Goal: Contribute content: Contribute content

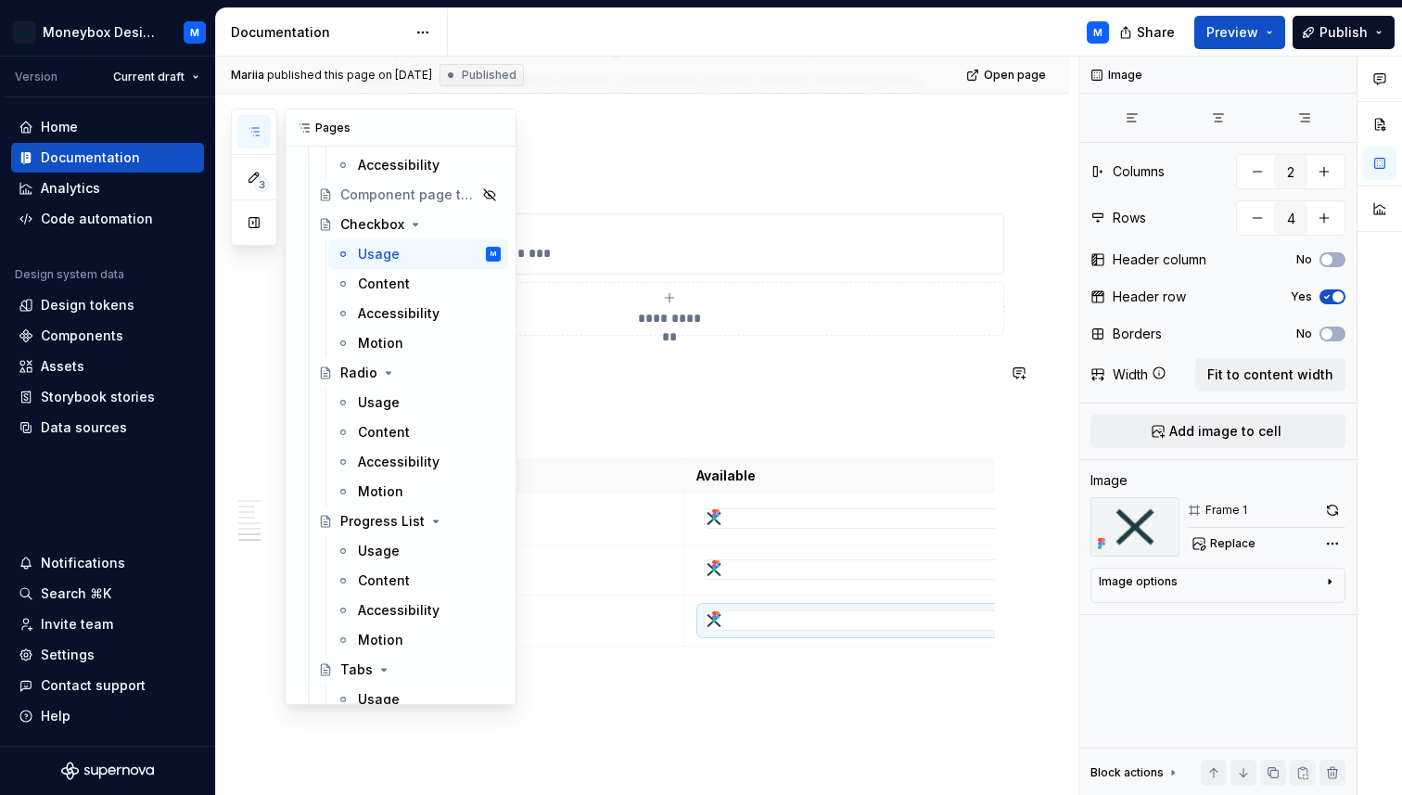
scroll to position [906, 0]
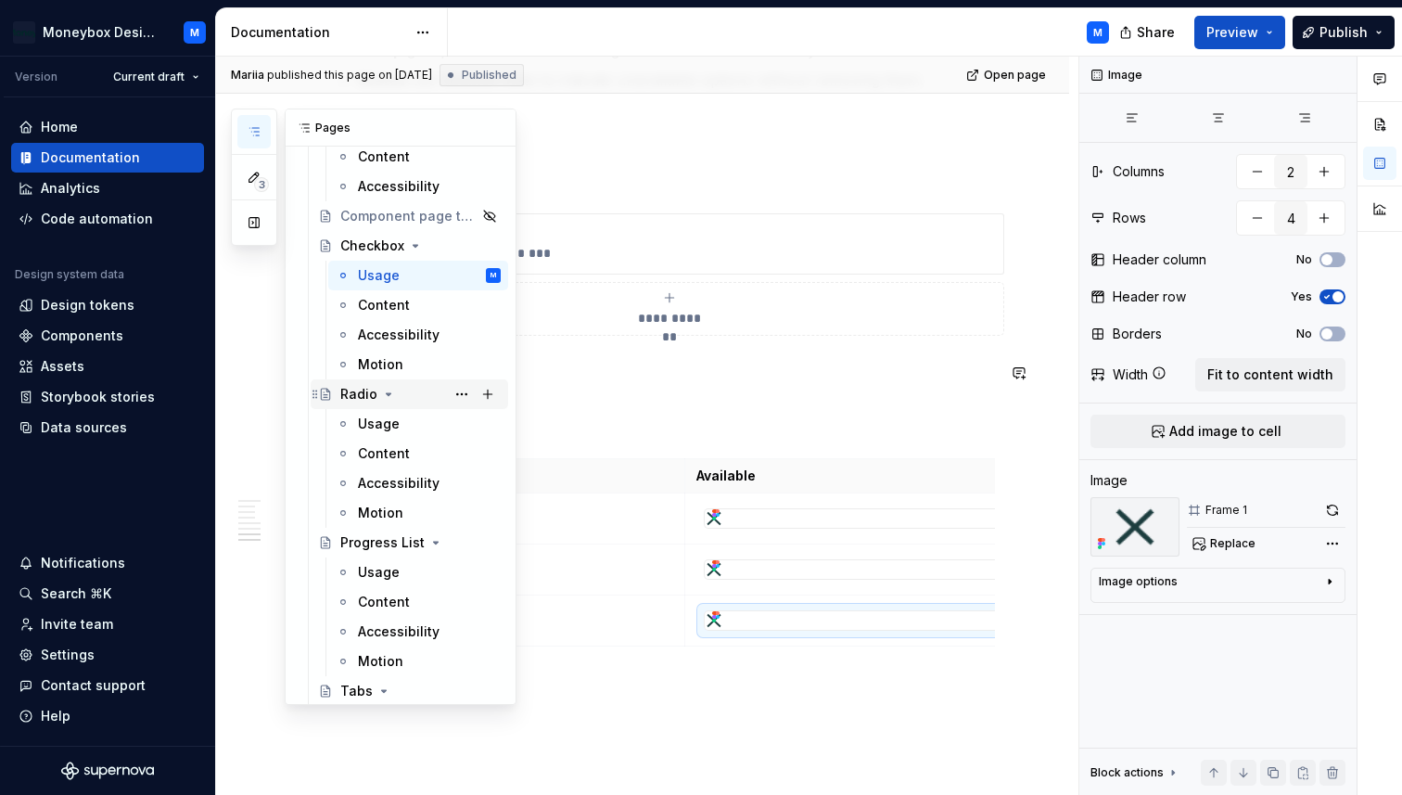
drag, startPoint x: 357, startPoint y: 396, endPoint x: 355, endPoint y: 379, distance: 16.8
click at [357, 396] on div "Radio" at bounding box center [358, 394] width 37 height 19
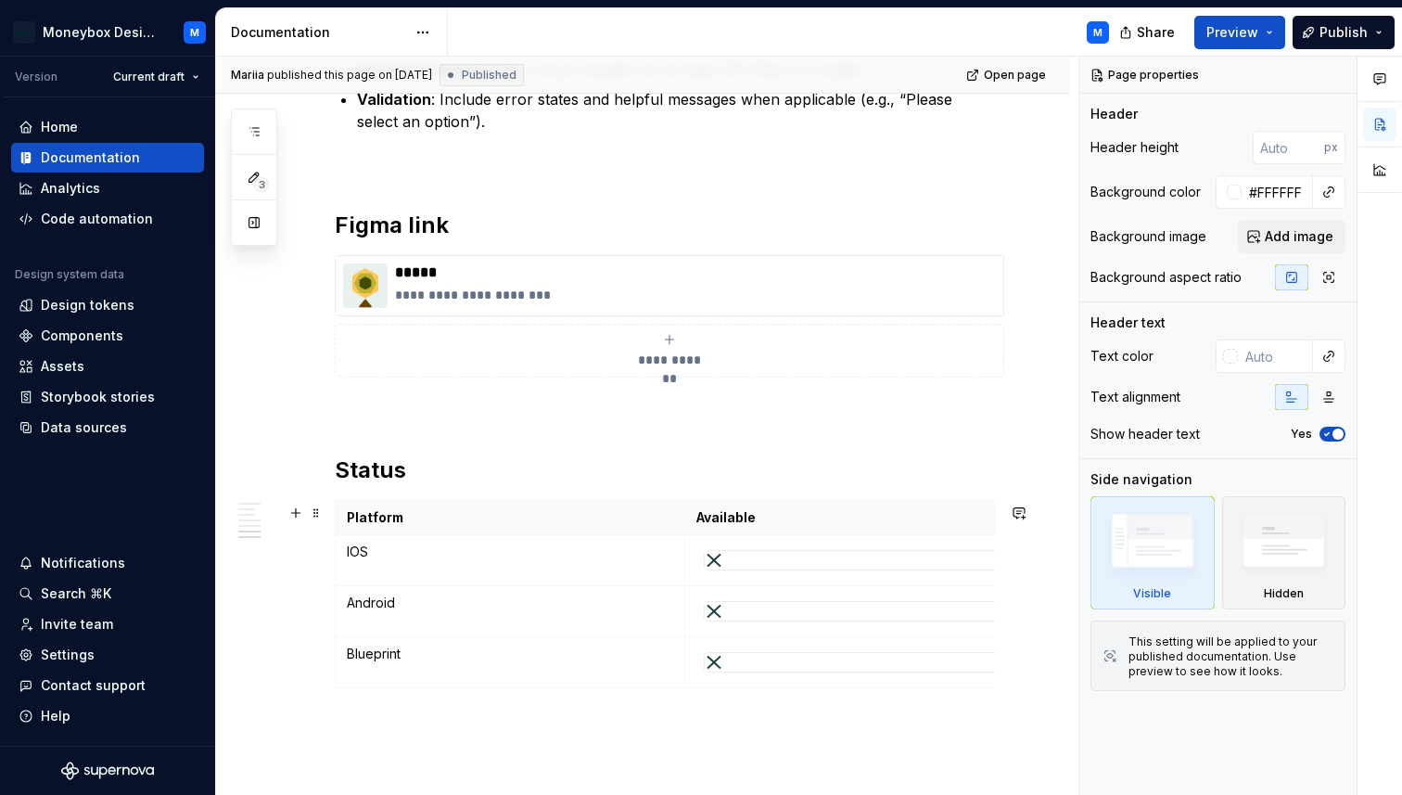
scroll to position [2989, 0]
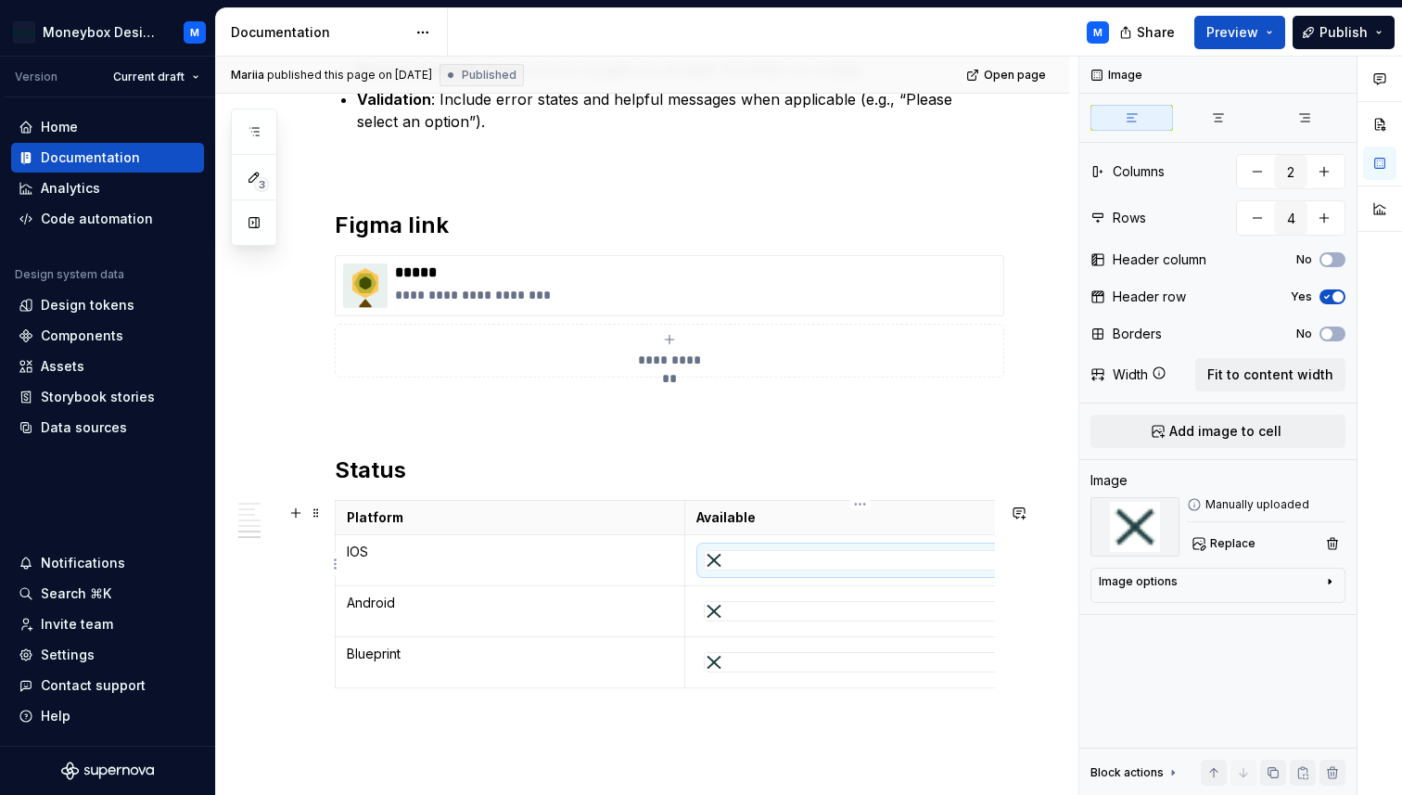
click at [754, 560] on div at bounding box center [860, 560] width 311 height 19
click at [1229, 542] on span "Replace" at bounding box center [1232, 543] width 45 height 15
type textarea "*"
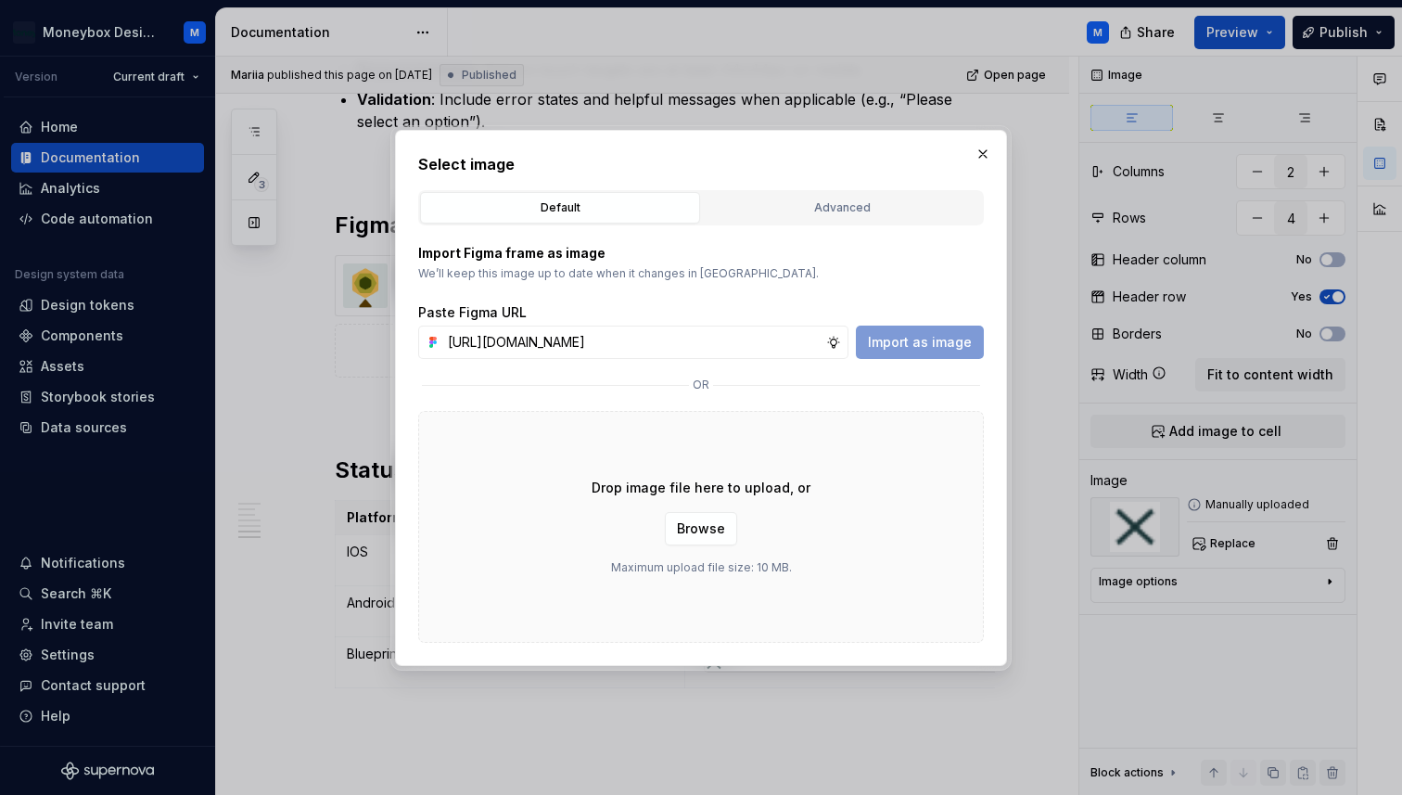
scroll to position [0, 415]
type input "[URL][DOMAIN_NAME]"
click at [904, 360] on div "Import Figma frame as image We’ll keep this image up to date when it changes in…" at bounding box center [701, 433] width 566 height 417
click at [897, 343] on span "Import as image" at bounding box center [920, 342] width 104 height 19
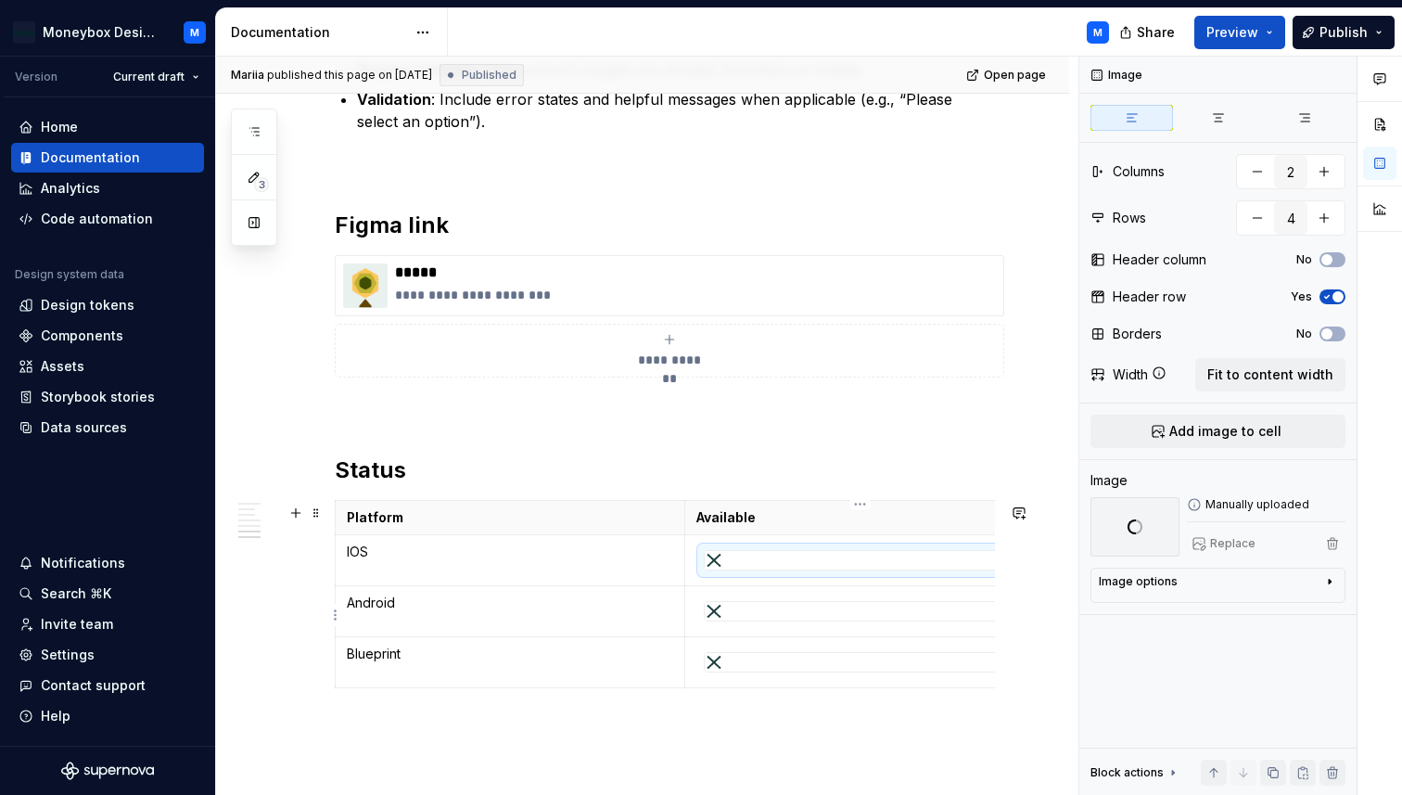
click at [785, 612] on div at bounding box center [860, 611] width 311 height 19
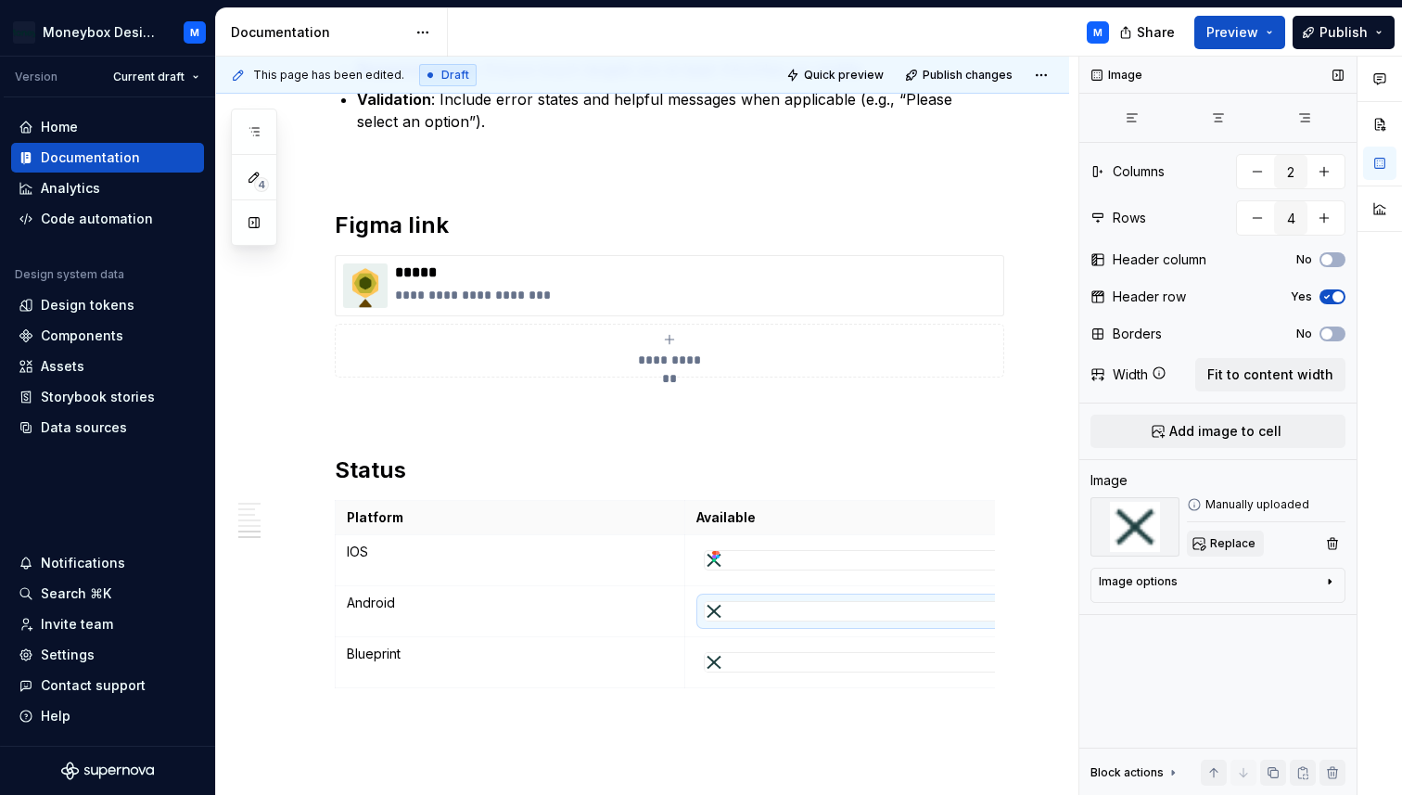
click at [1212, 542] on span "Replace" at bounding box center [1232, 543] width 45 height 15
type textarea "*"
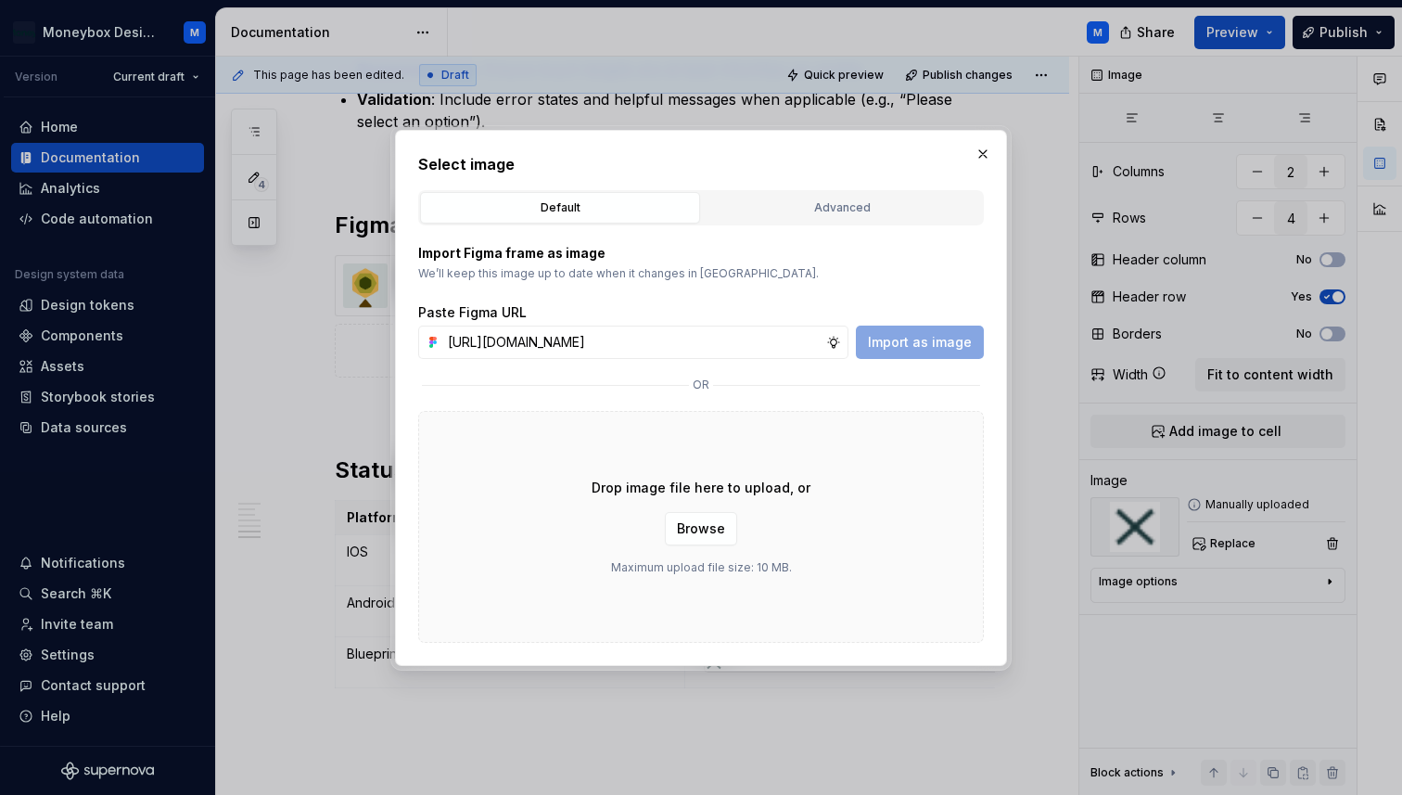
scroll to position [0, 415]
type input "[URL][DOMAIN_NAME]"
click at [883, 341] on span "Import as image" at bounding box center [920, 342] width 104 height 19
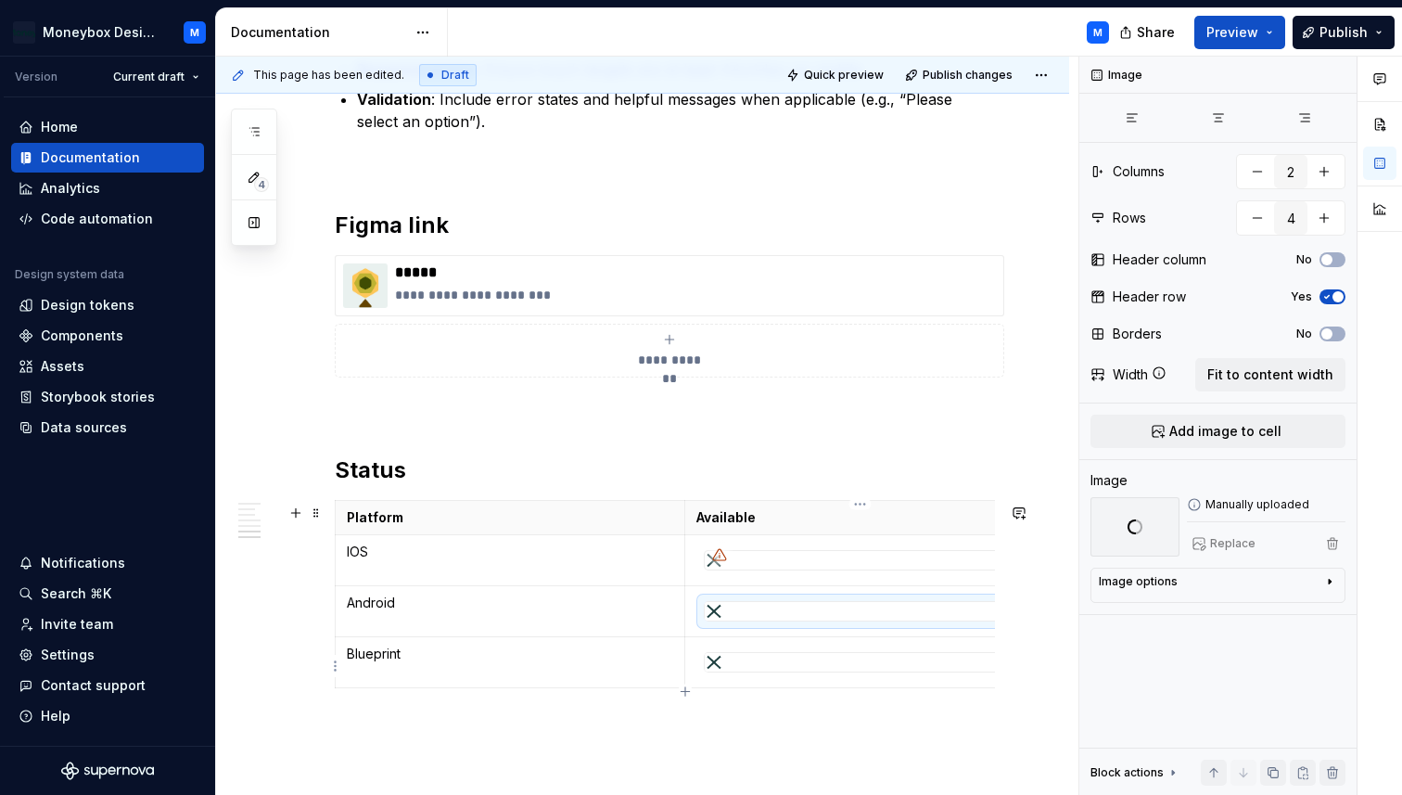
click at [749, 660] on div at bounding box center [860, 662] width 311 height 19
click at [1230, 552] on button "Replace" at bounding box center [1225, 543] width 77 height 26
type textarea "*"
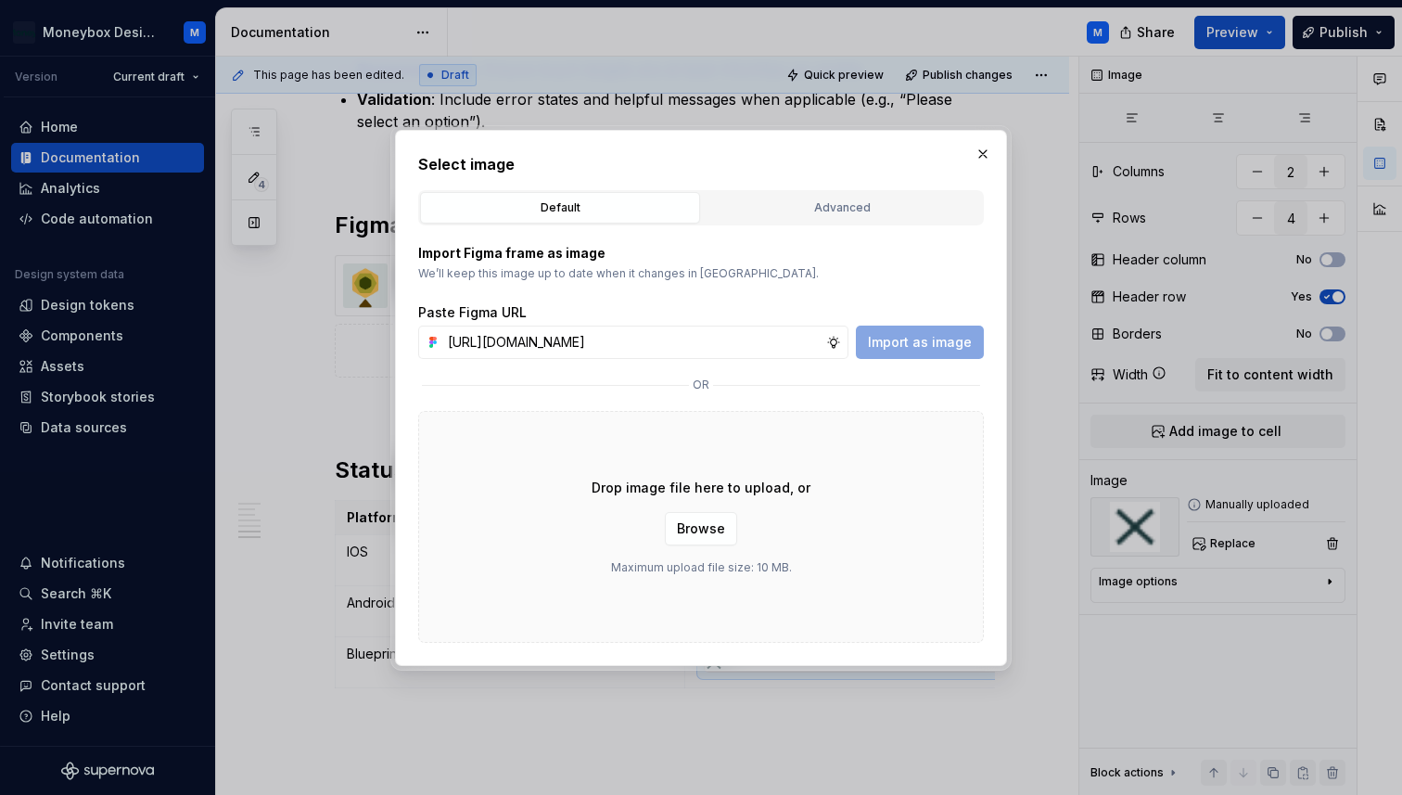
scroll to position [0, 415]
type input "[URL][DOMAIN_NAME]"
click at [943, 332] on button "Import as image" at bounding box center [920, 341] width 128 height 33
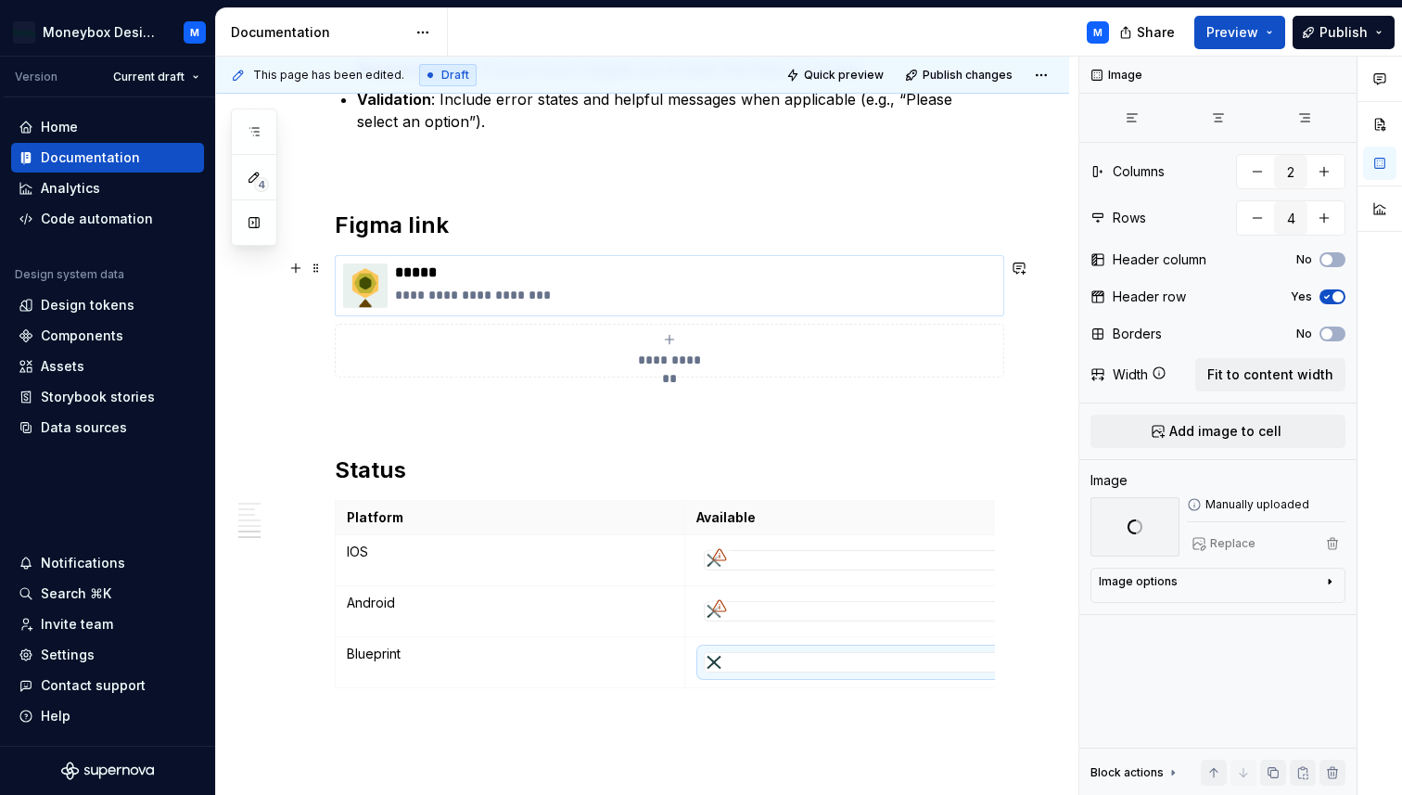
scroll to position [0, 17]
click at [366, 289] on img at bounding box center [365, 285] width 45 height 45
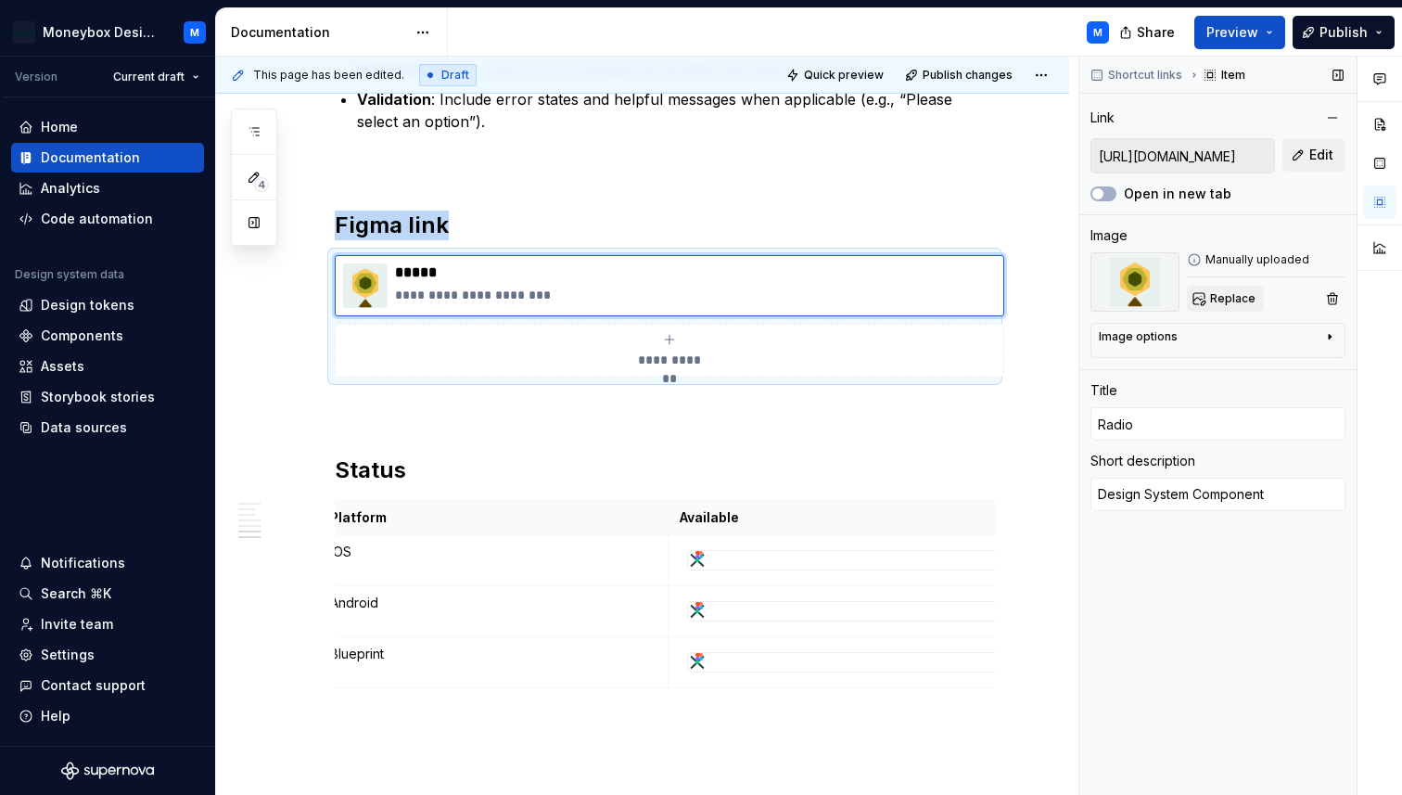
click at [1229, 297] on span "Replace" at bounding box center [1232, 298] width 45 height 15
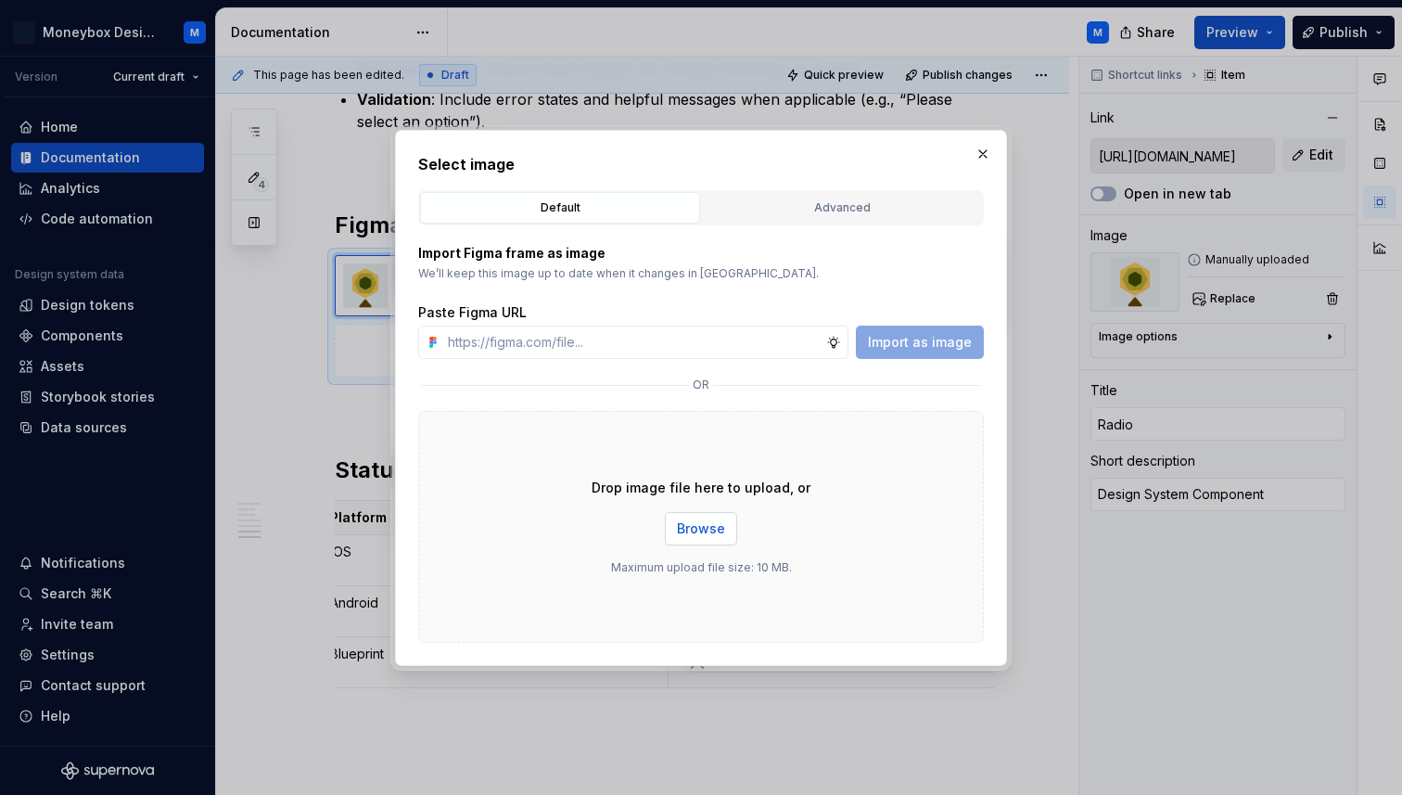
click at [702, 527] on span "Browse" at bounding box center [701, 528] width 48 height 19
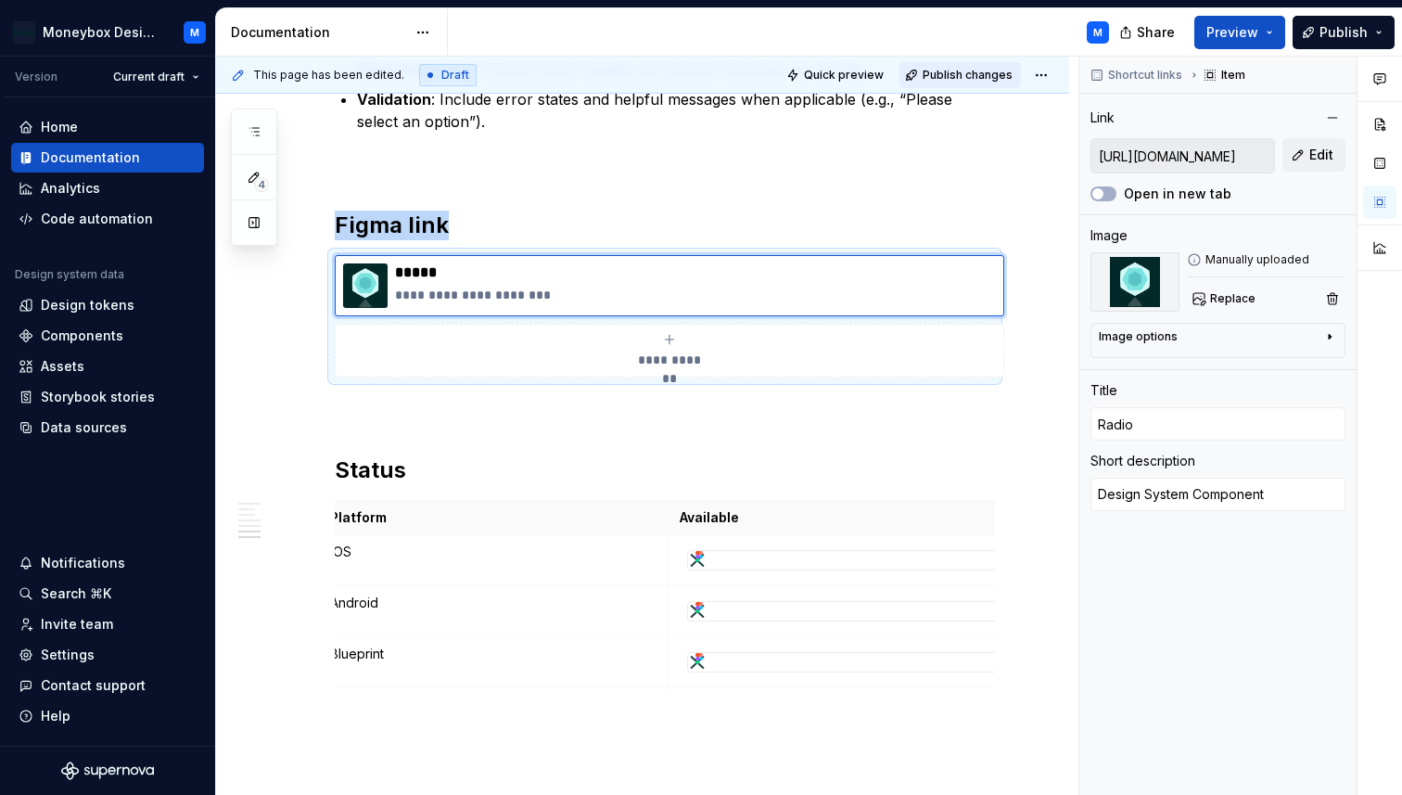
click at [966, 71] on span "Publish changes" at bounding box center [968, 75] width 90 height 15
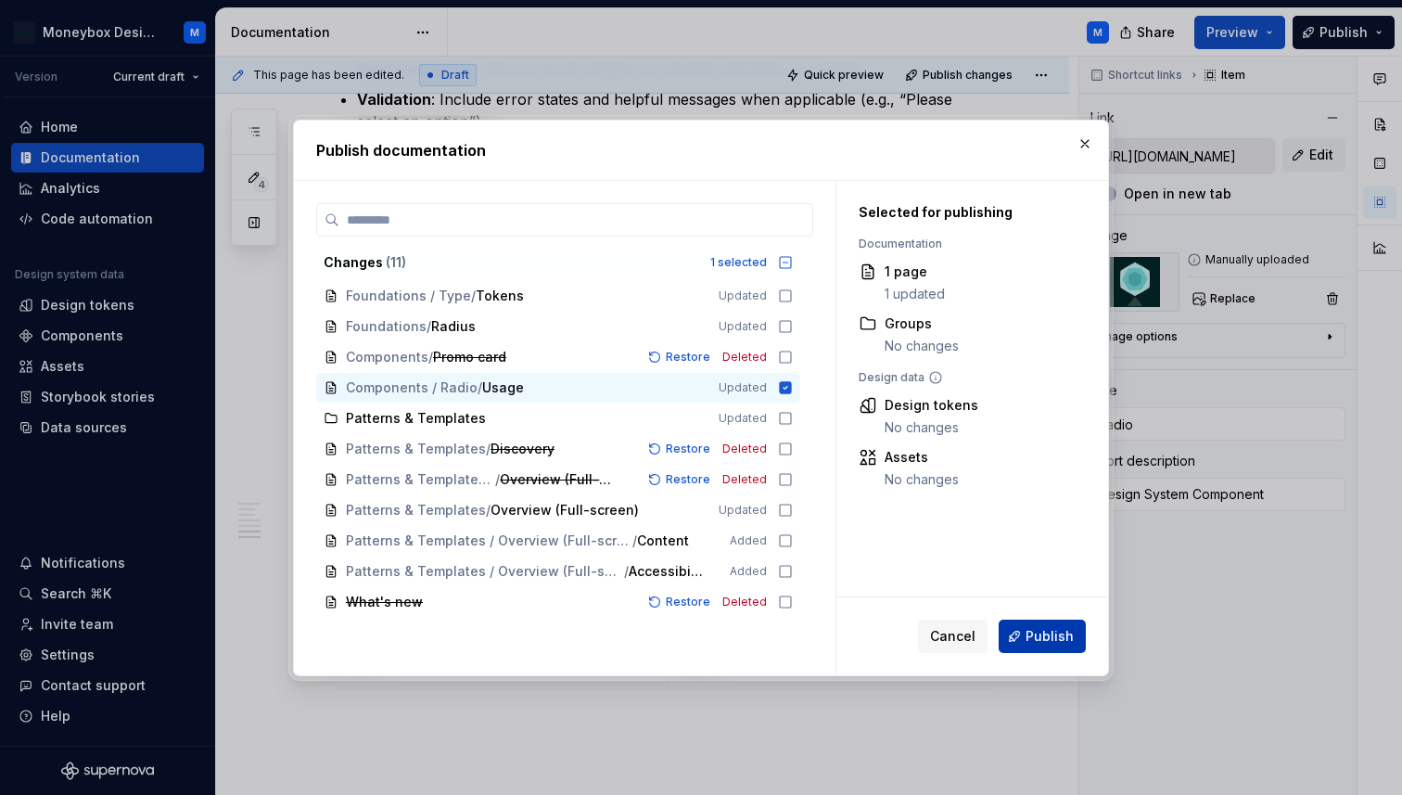
click at [1027, 643] on button "Publish" at bounding box center [1042, 635] width 87 height 33
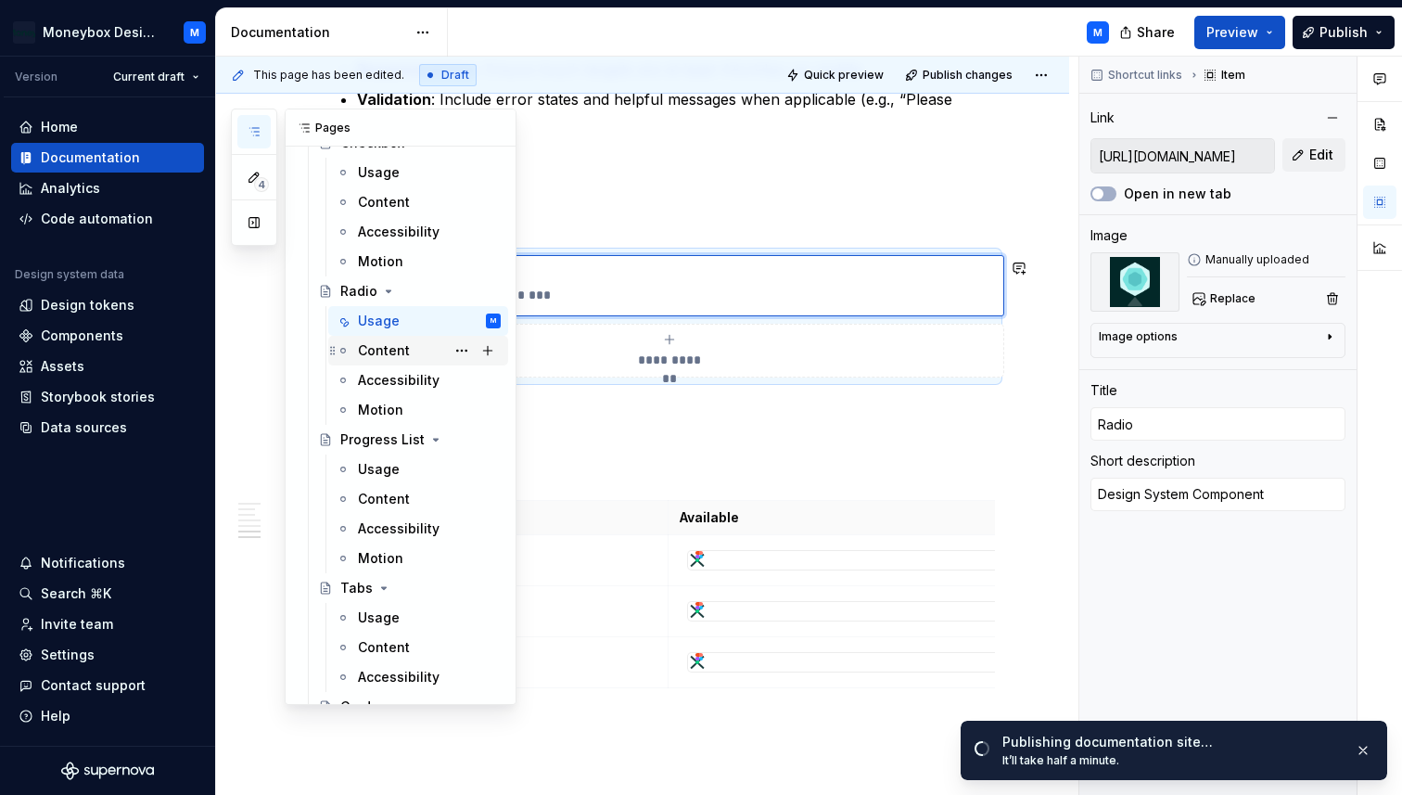
scroll to position [1013, 0]
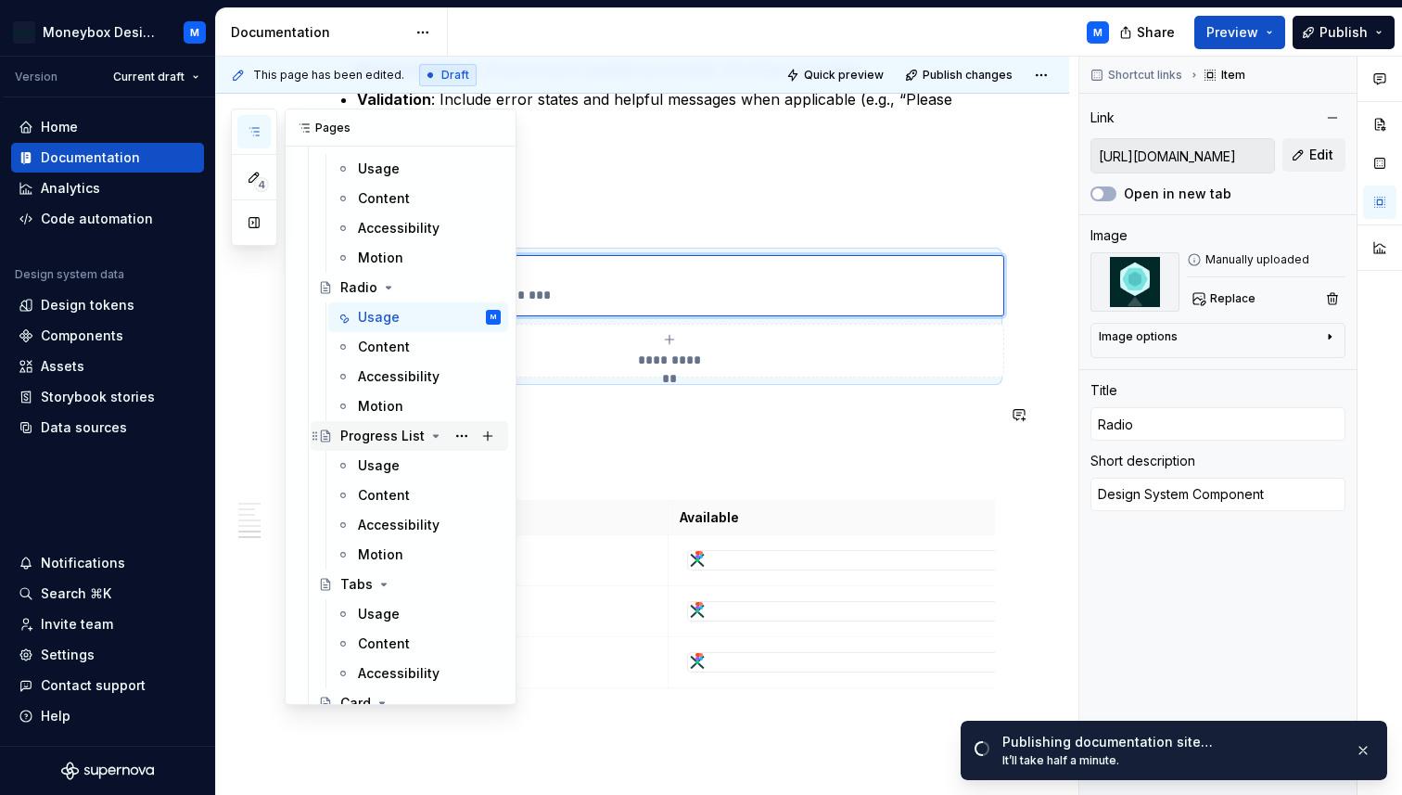
click at [358, 435] on div "Progress List" at bounding box center [382, 436] width 84 height 19
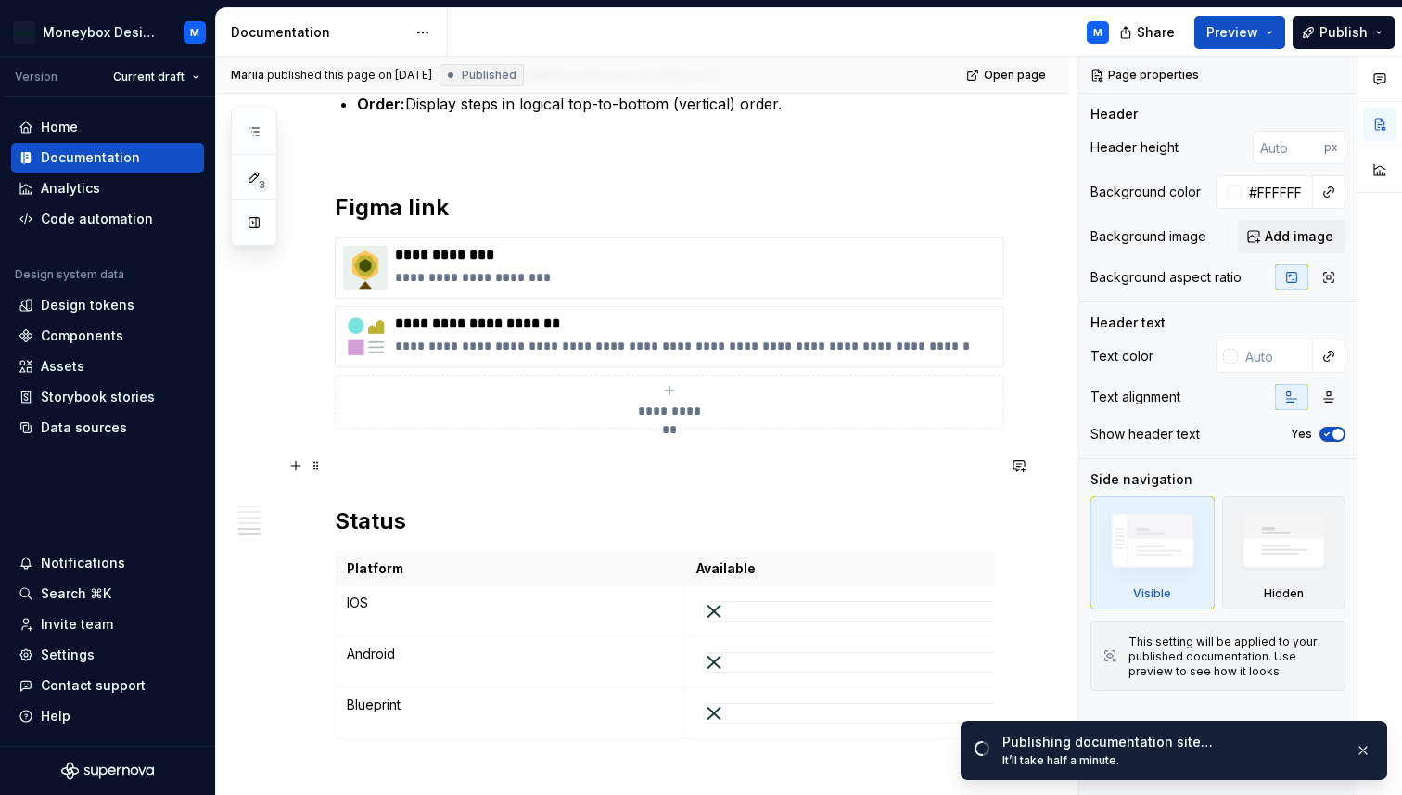
scroll to position [2728, 0]
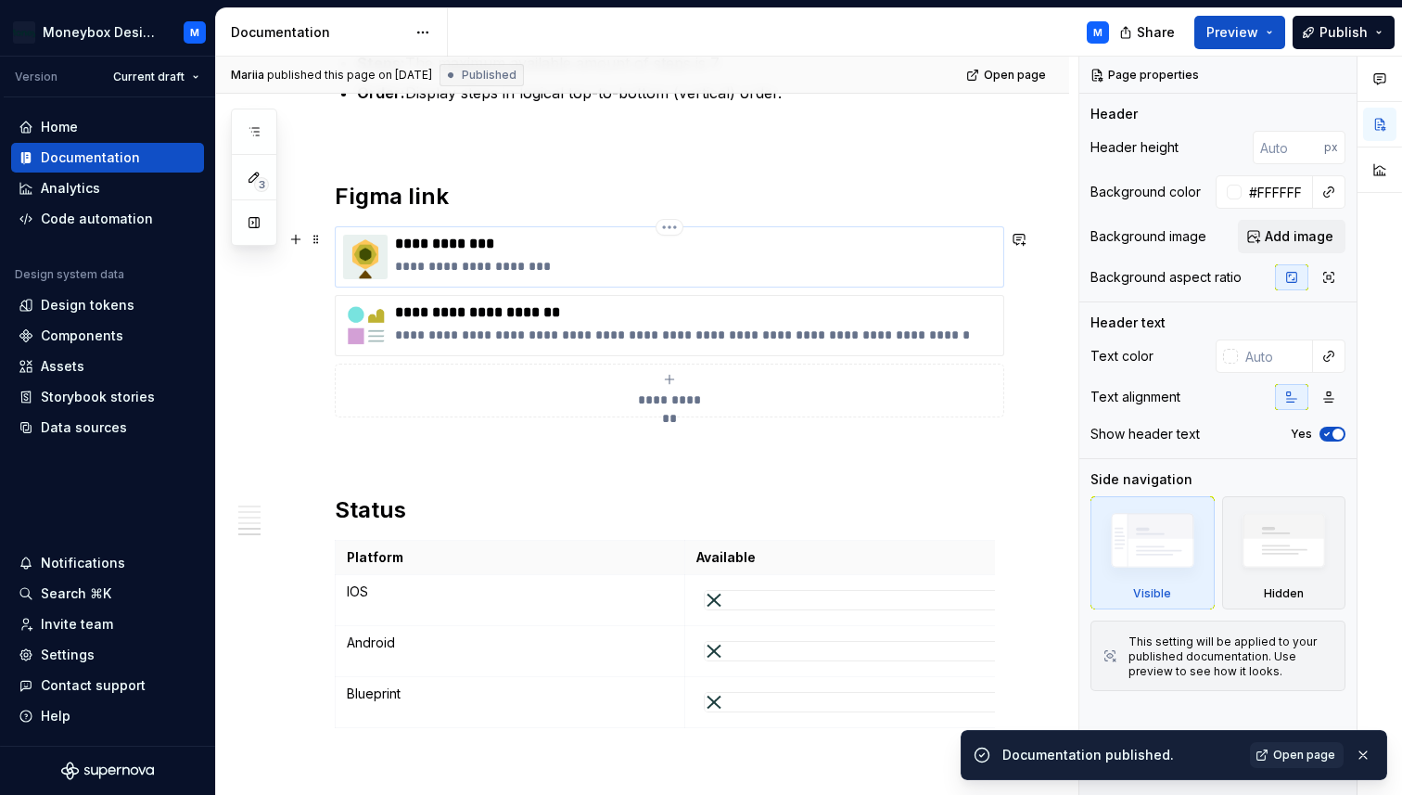
click at [368, 263] on img at bounding box center [365, 257] width 45 height 45
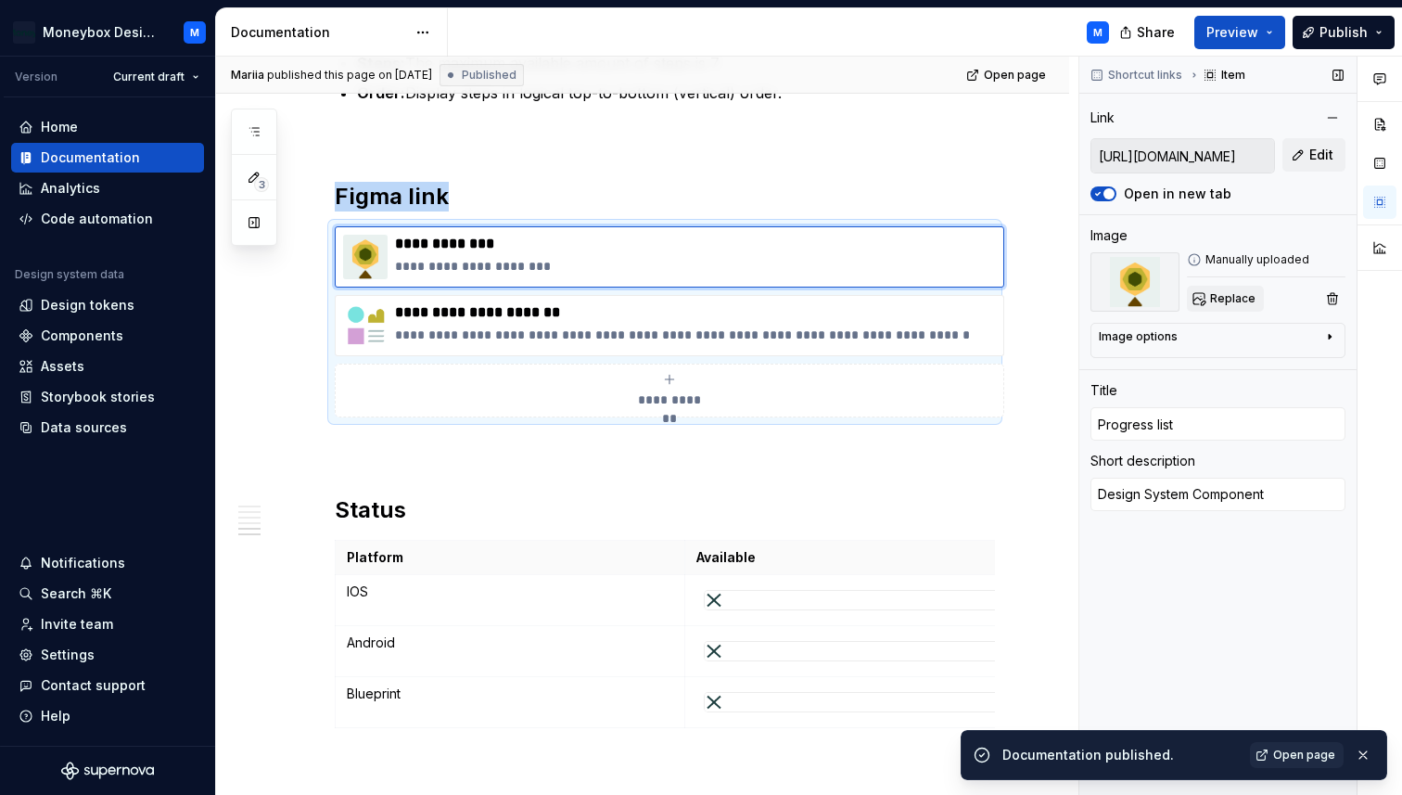
click at [1219, 296] on span "Replace" at bounding box center [1232, 298] width 45 height 15
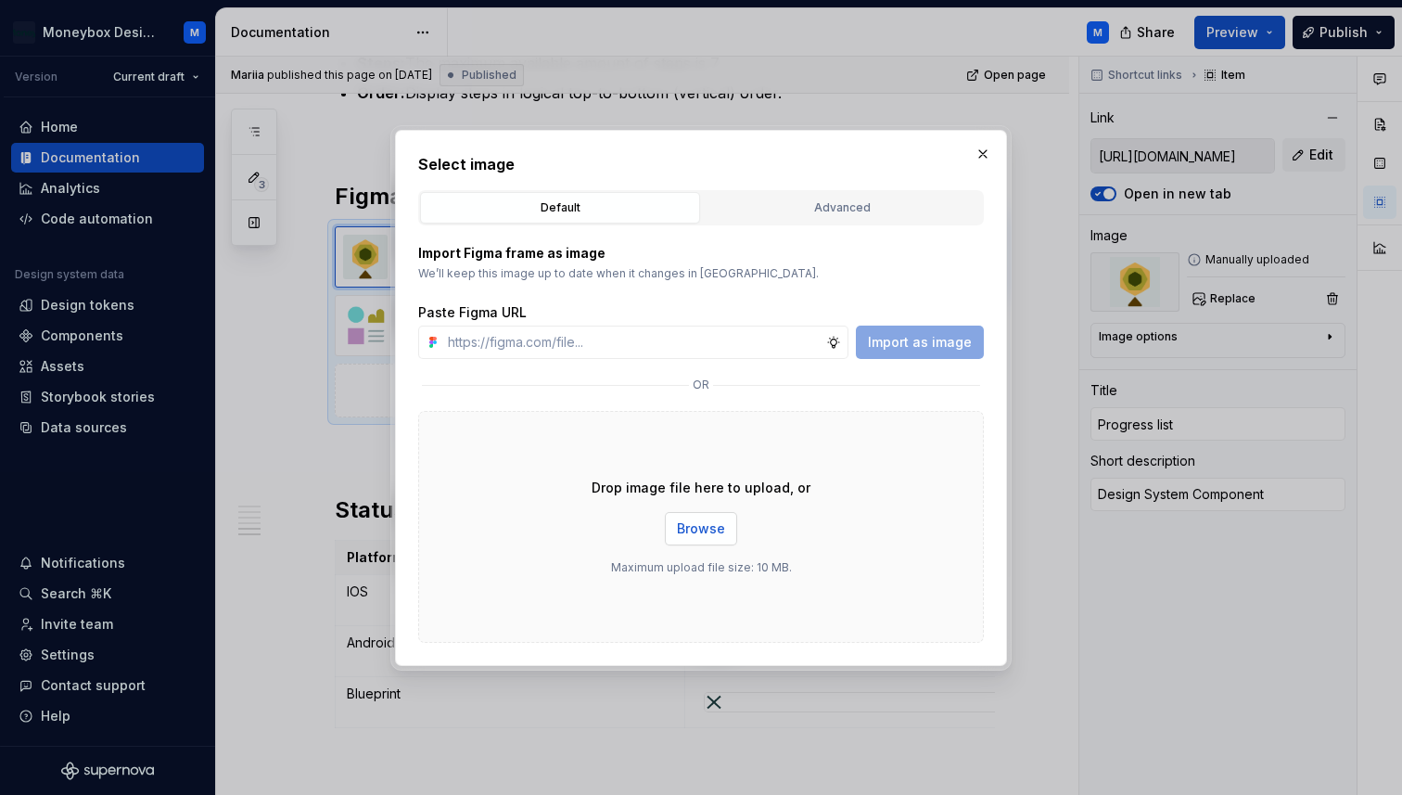
click at [702, 524] on span "Browse" at bounding box center [701, 528] width 48 height 19
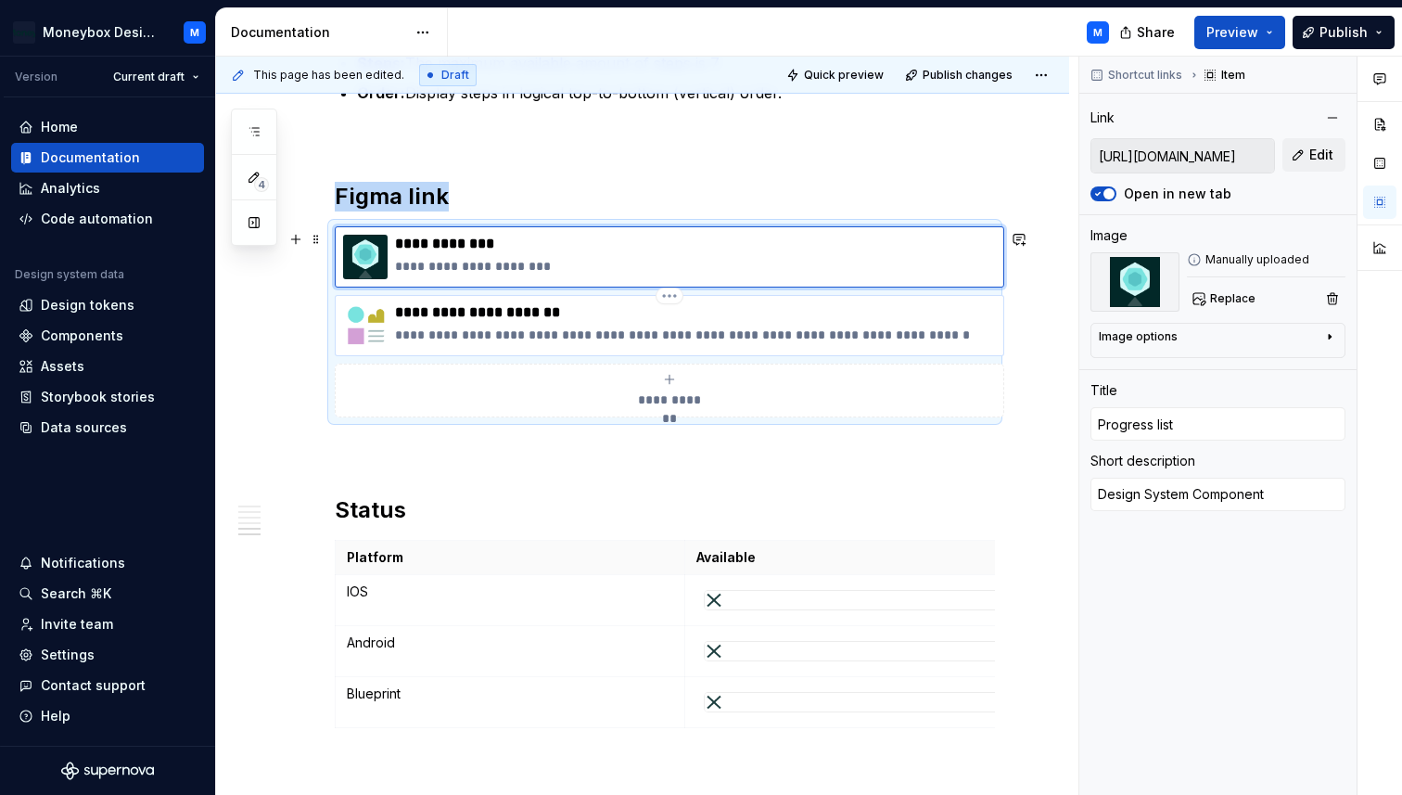
type textarea "*"
type input "Progress (Full-screen)"
type textarea "A screen that guides users through a multi-step process by showing their curren…"
click at [364, 323] on img at bounding box center [365, 325] width 45 height 45
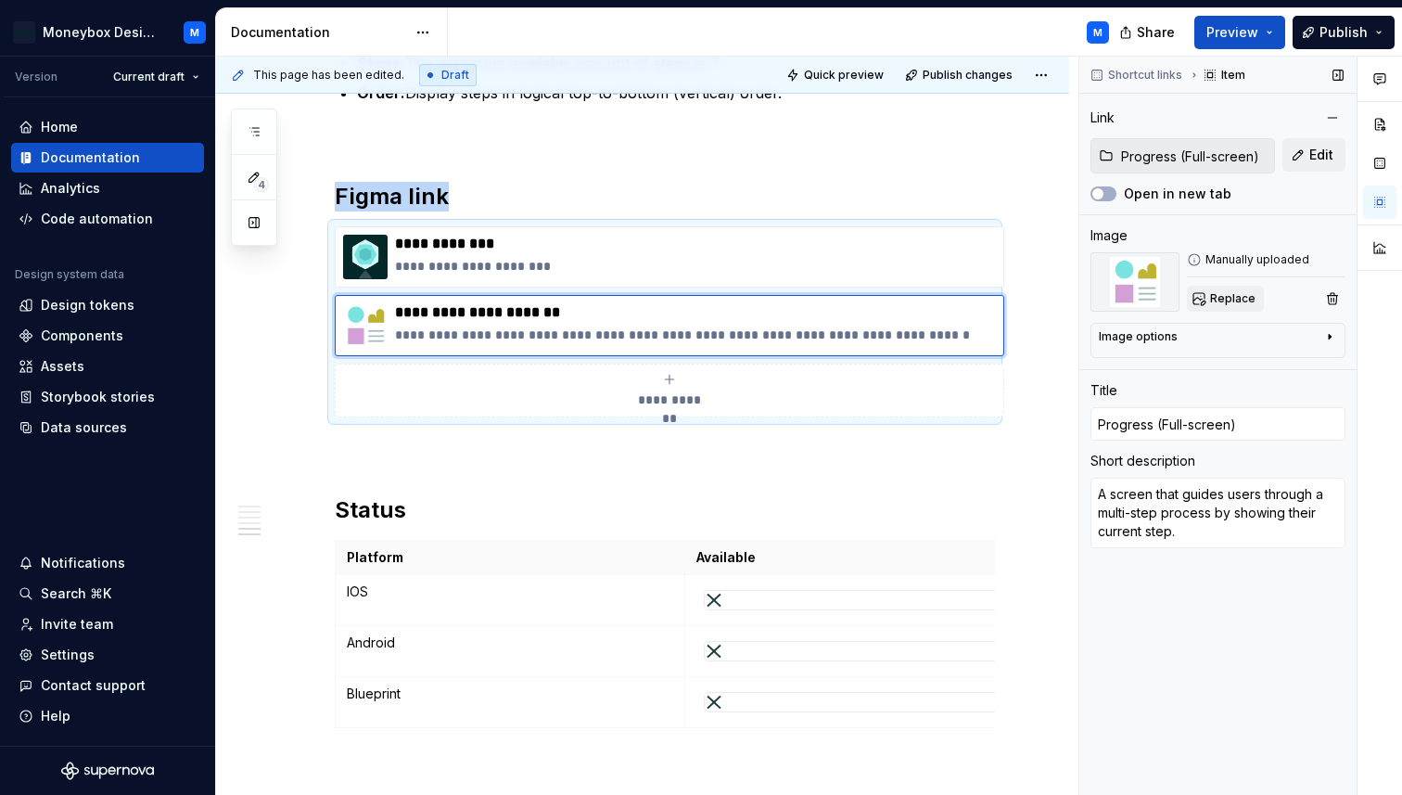
click at [1222, 300] on span "Replace" at bounding box center [1232, 298] width 45 height 15
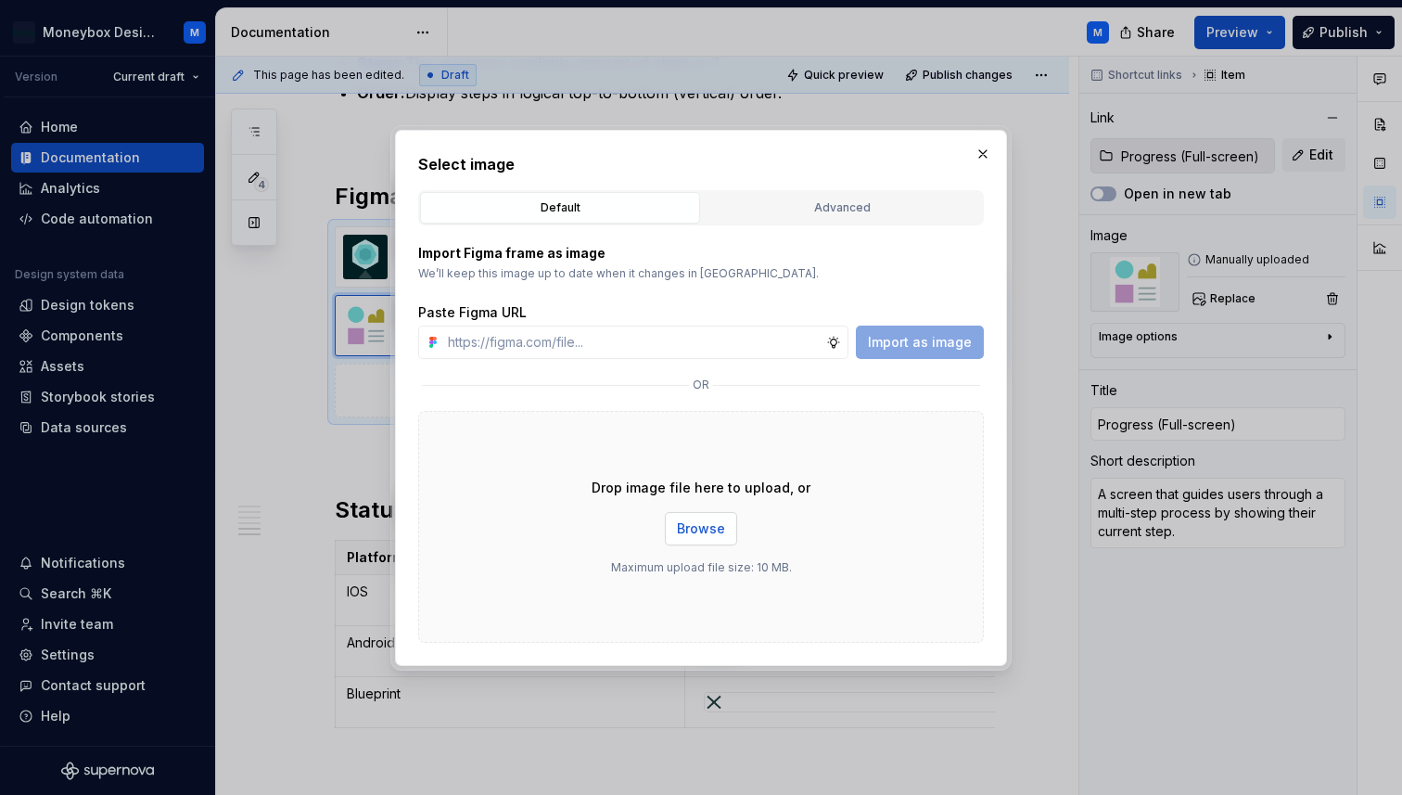
click at [695, 535] on span "Browse" at bounding box center [701, 528] width 48 height 19
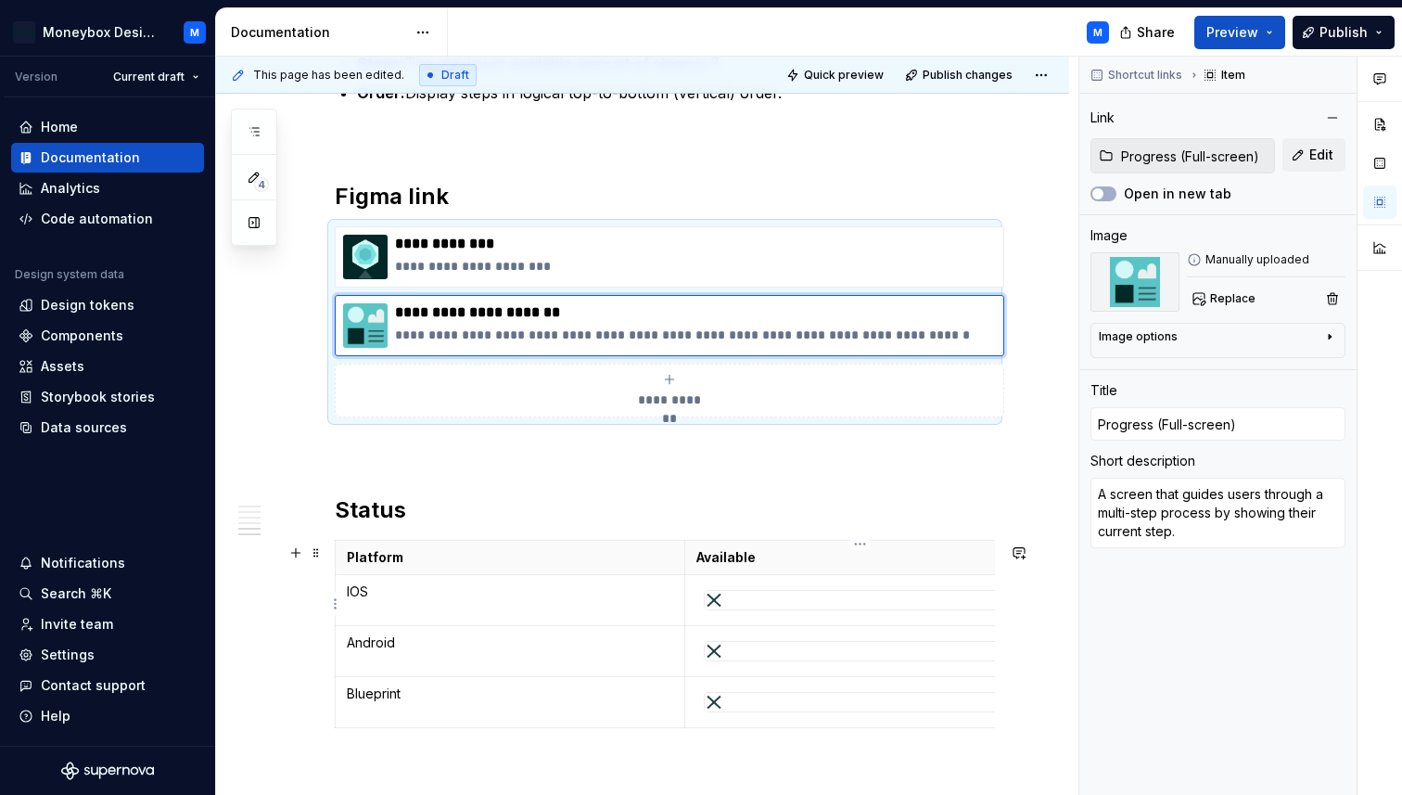
click at [794, 594] on div at bounding box center [860, 600] width 311 height 19
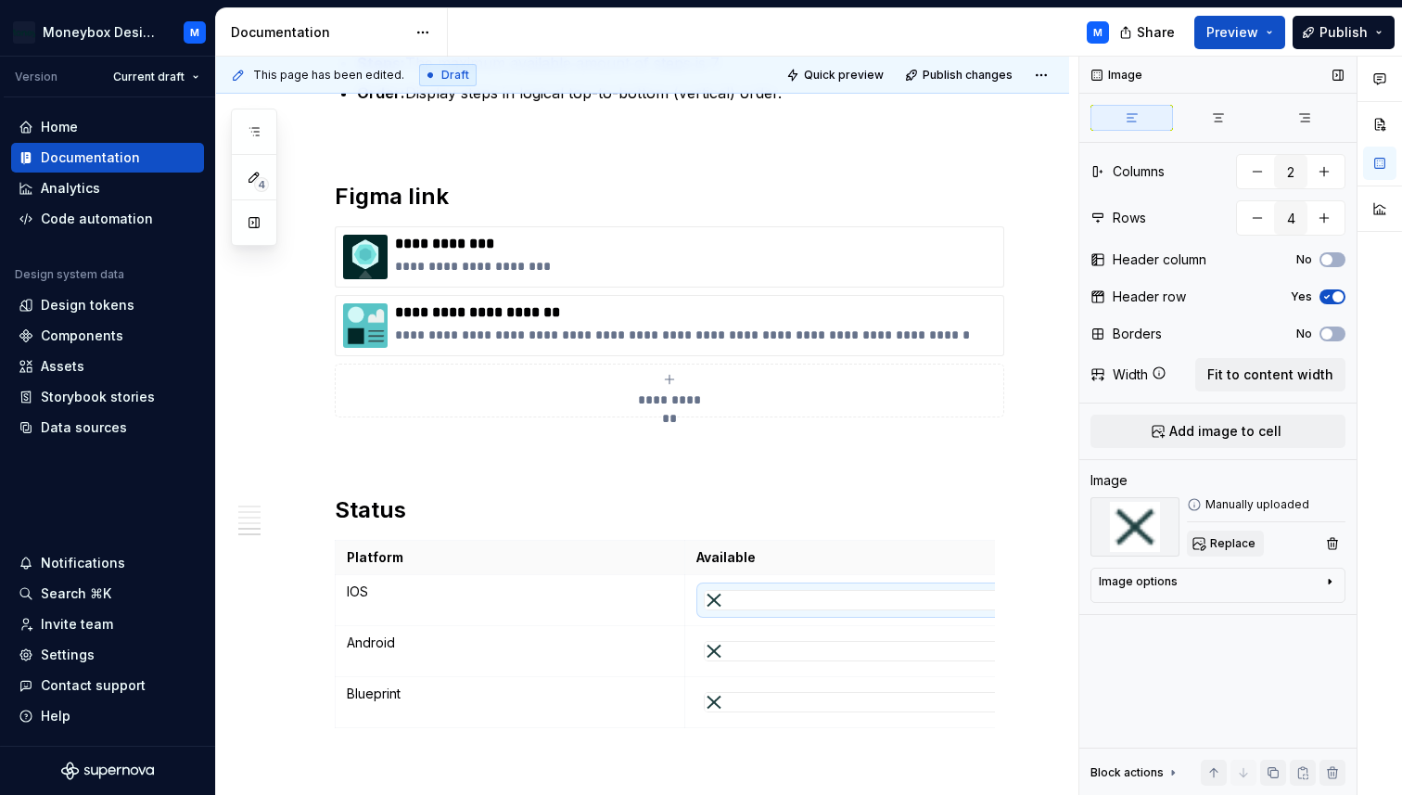
click at [1219, 538] on span "Replace" at bounding box center [1232, 543] width 45 height 15
type textarea "*"
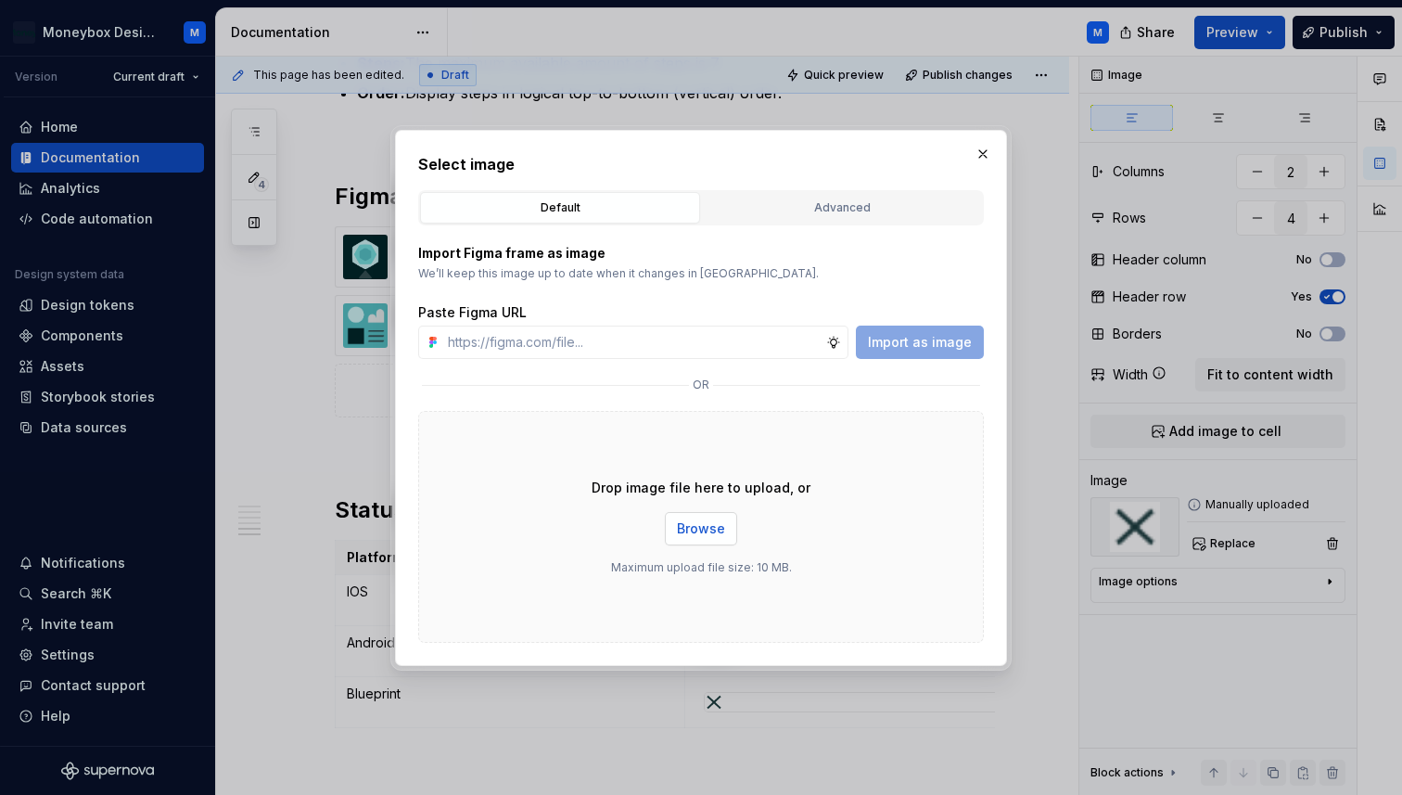
click at [688, 528] on span "Browse" at bounding box center [701, 528] width 48 height 19
click at [598, 344] on input "text" at bounding box center [633, 341] width 386 height 33
paste input "[URL][DOMAIN_NAME]"
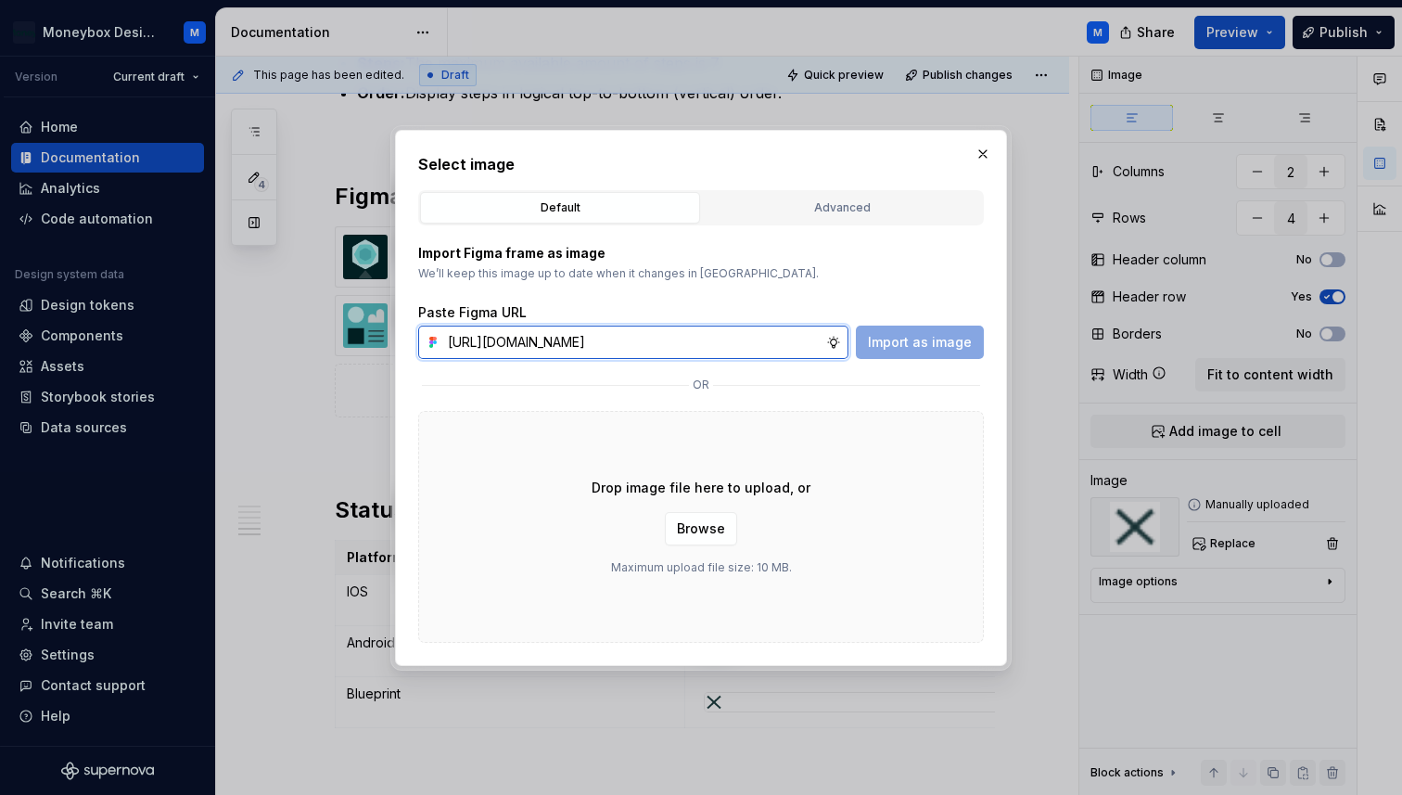
scroll to position [0, 415]
type input "[URL][DOMAIN_NAME]"
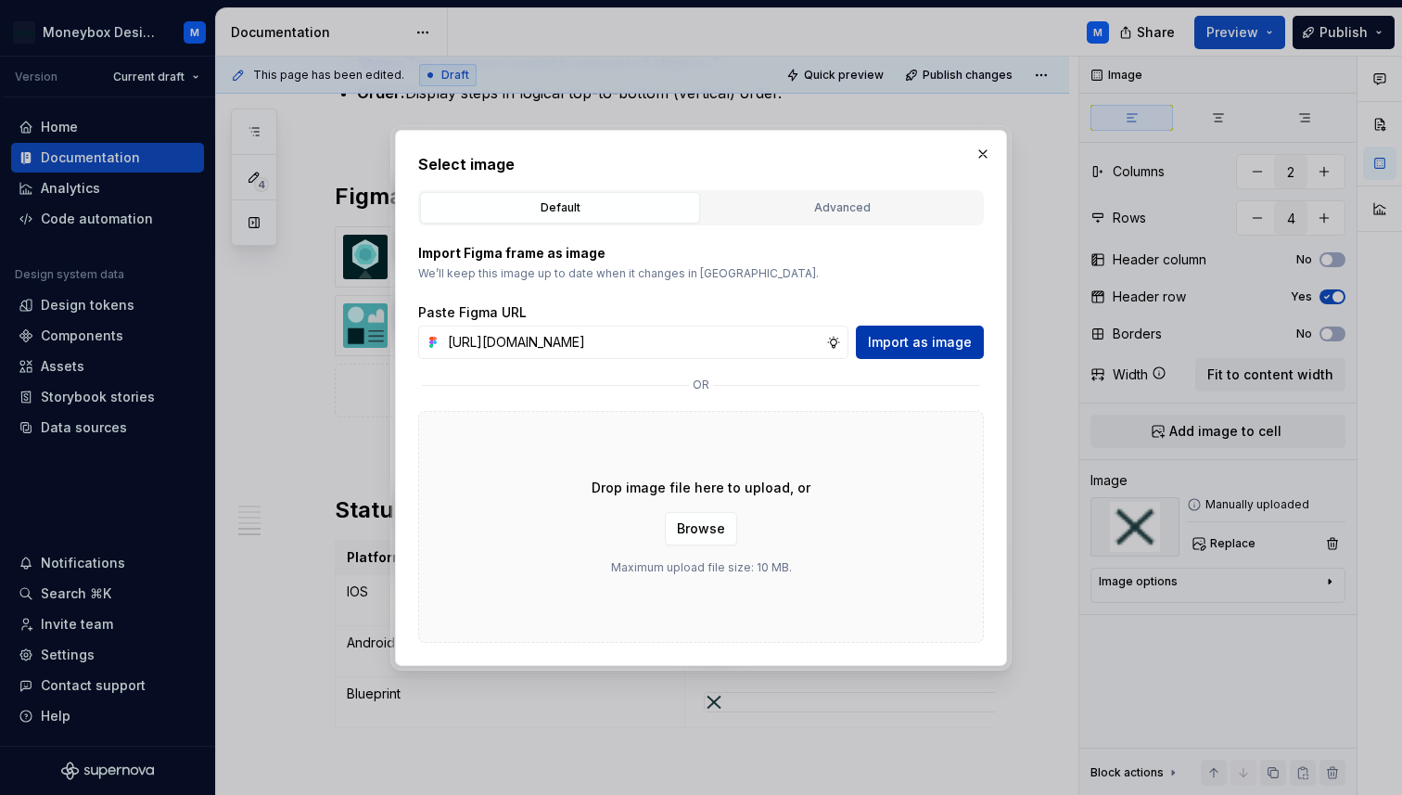
click at [896, 352] on button "Import as image" at bounding box center [920, 341] width 128 height 33
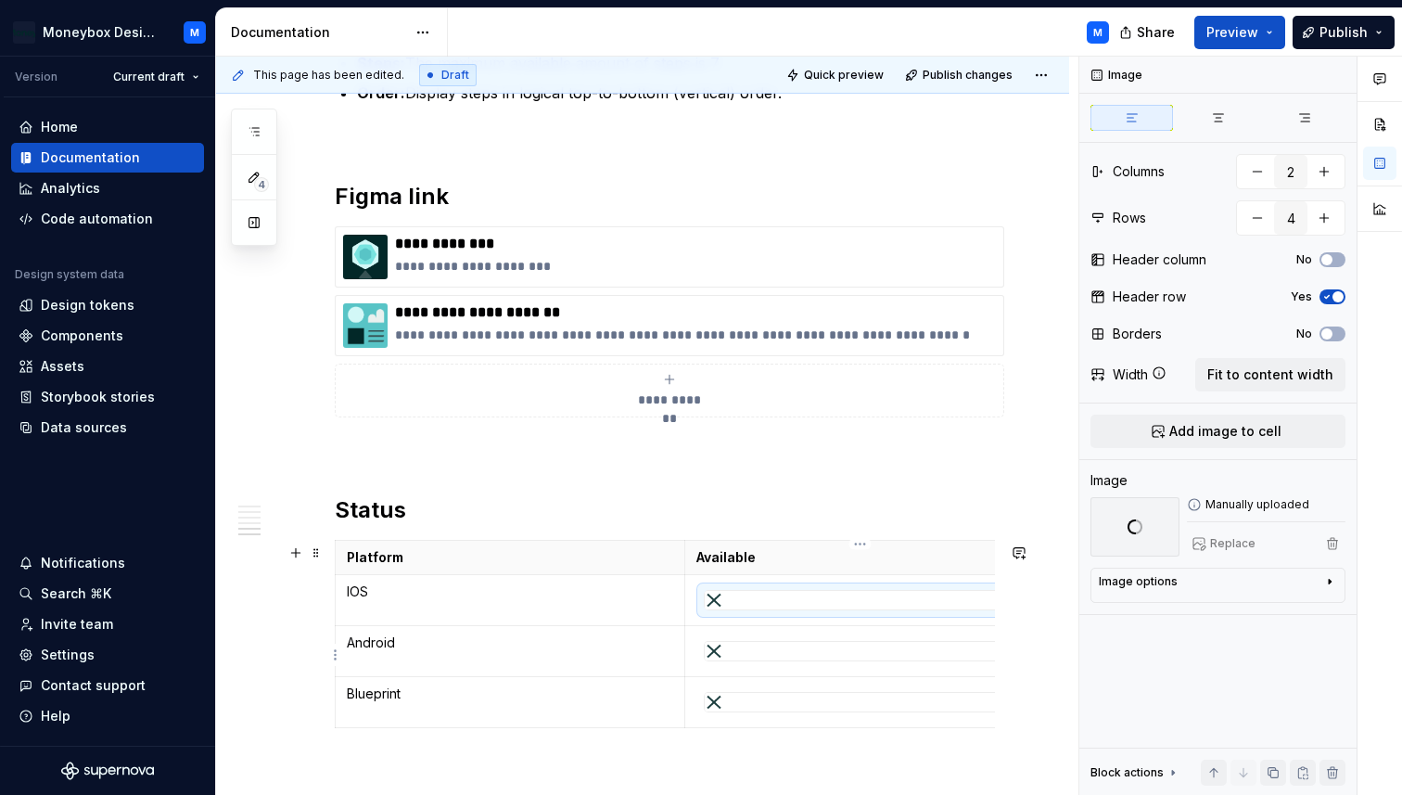
click at [764, 654] on div at bounding box center [860, 651] width 311 height 19
click at [1219, 543] on span "Replace" at bounding box center [1232, 543] width 45 height 15
type textarea "*"
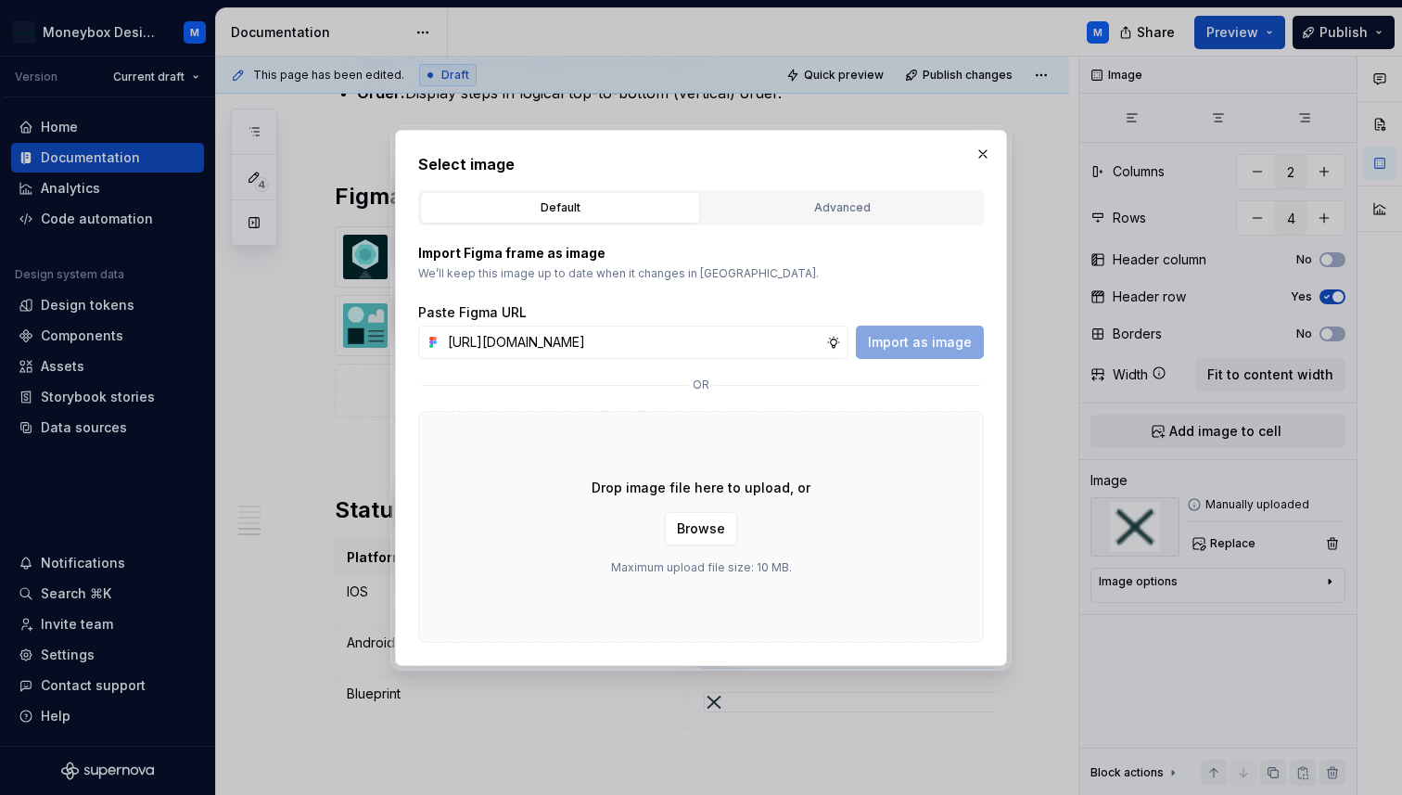
scroll to position [0, 415]
type input "[URL][DOMAIN_NAME]"
click at [933, 343] on span "Import as image" at bounding box center [920, 342] width 104 height 19
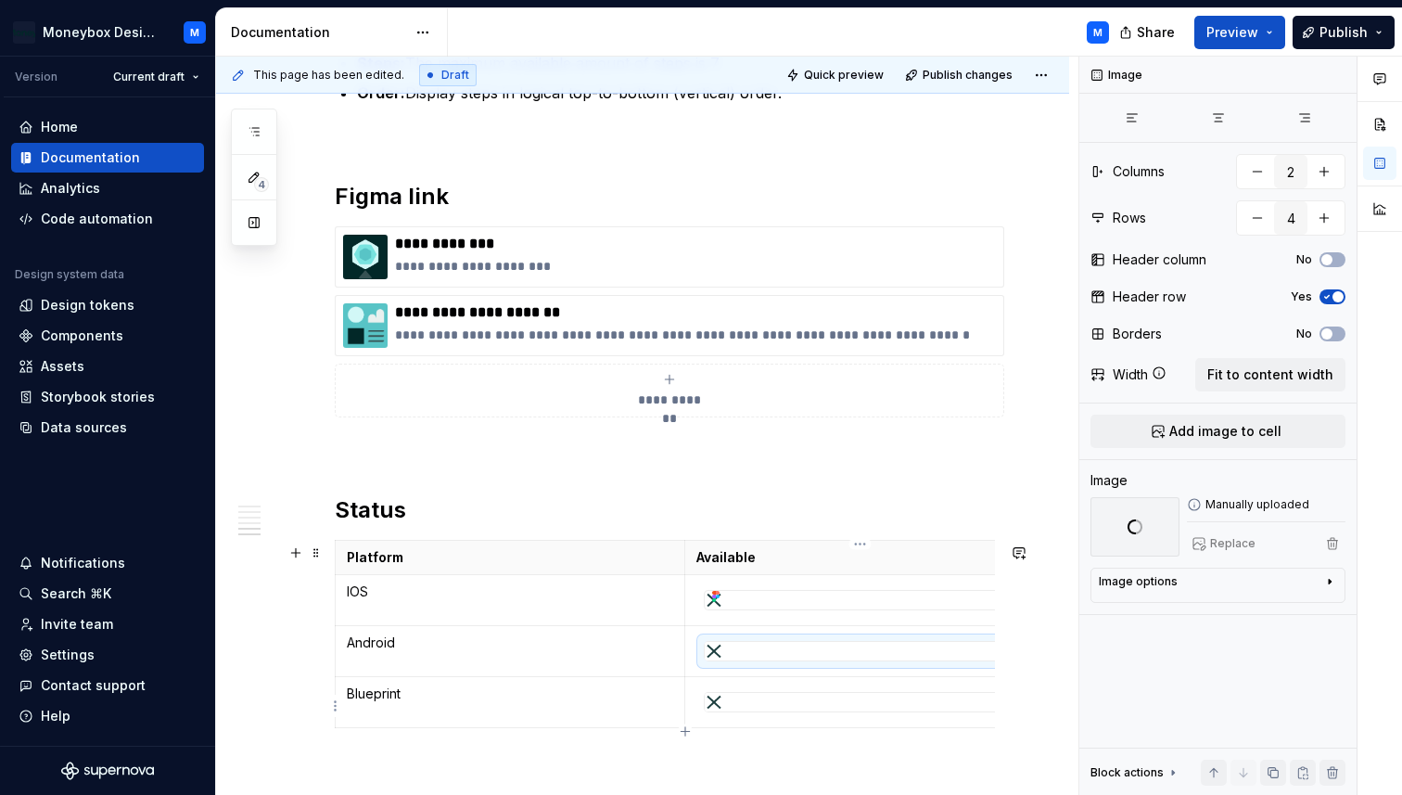
click at [744, 701] on div at bounding box center [860, 702] width 311 height 19
click at [751, 702] on div at bounding box center [860, 702] width 311 height 19
click at [1217, 548] on span "Replace" at bounding box center [1232, 543] width 45 height 15
type textarea "*"
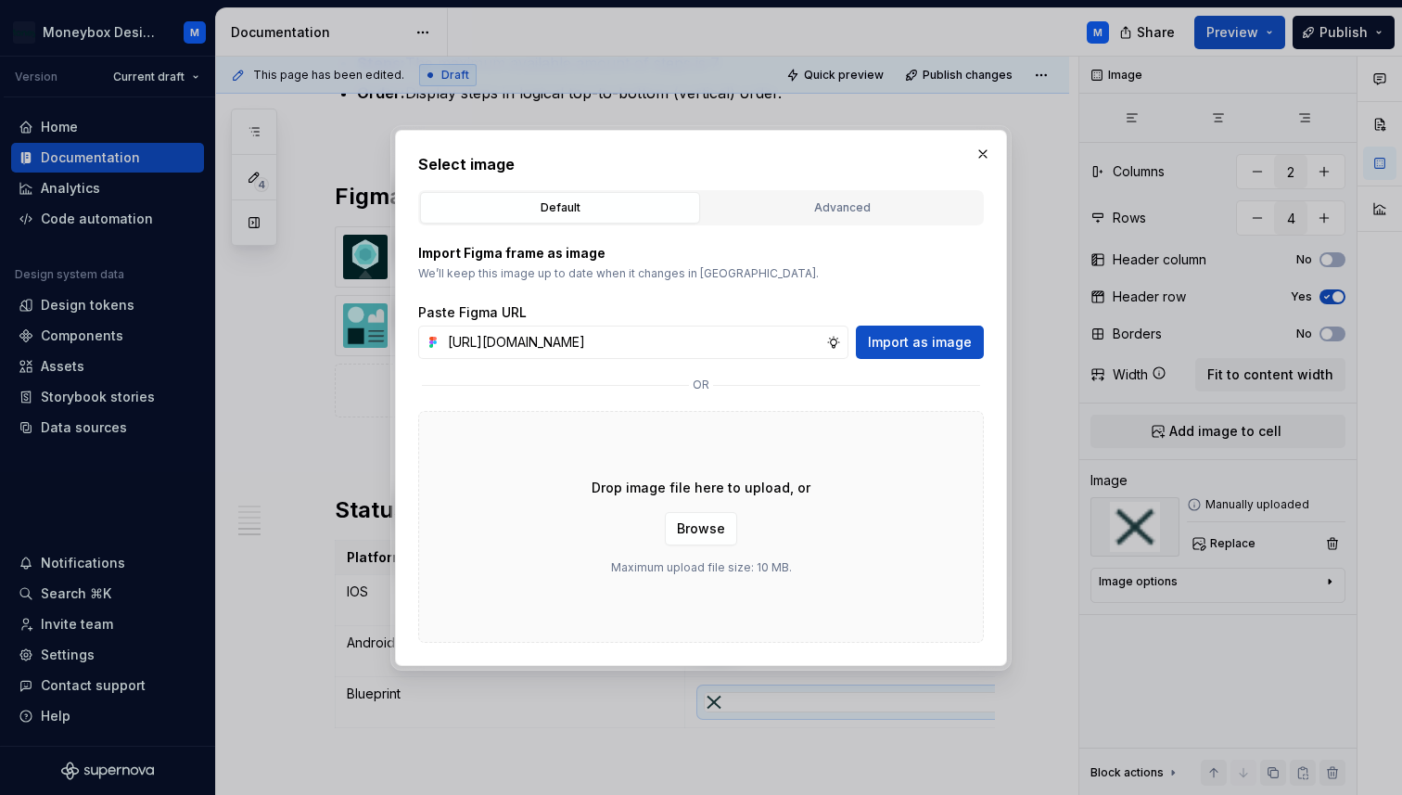
scroll to position [0, 415]
type input "[URL][DOMAIN_NAME]"
click at [945, 336] on span "Import as image" at bounding box center [920, 342] width 104 height 19
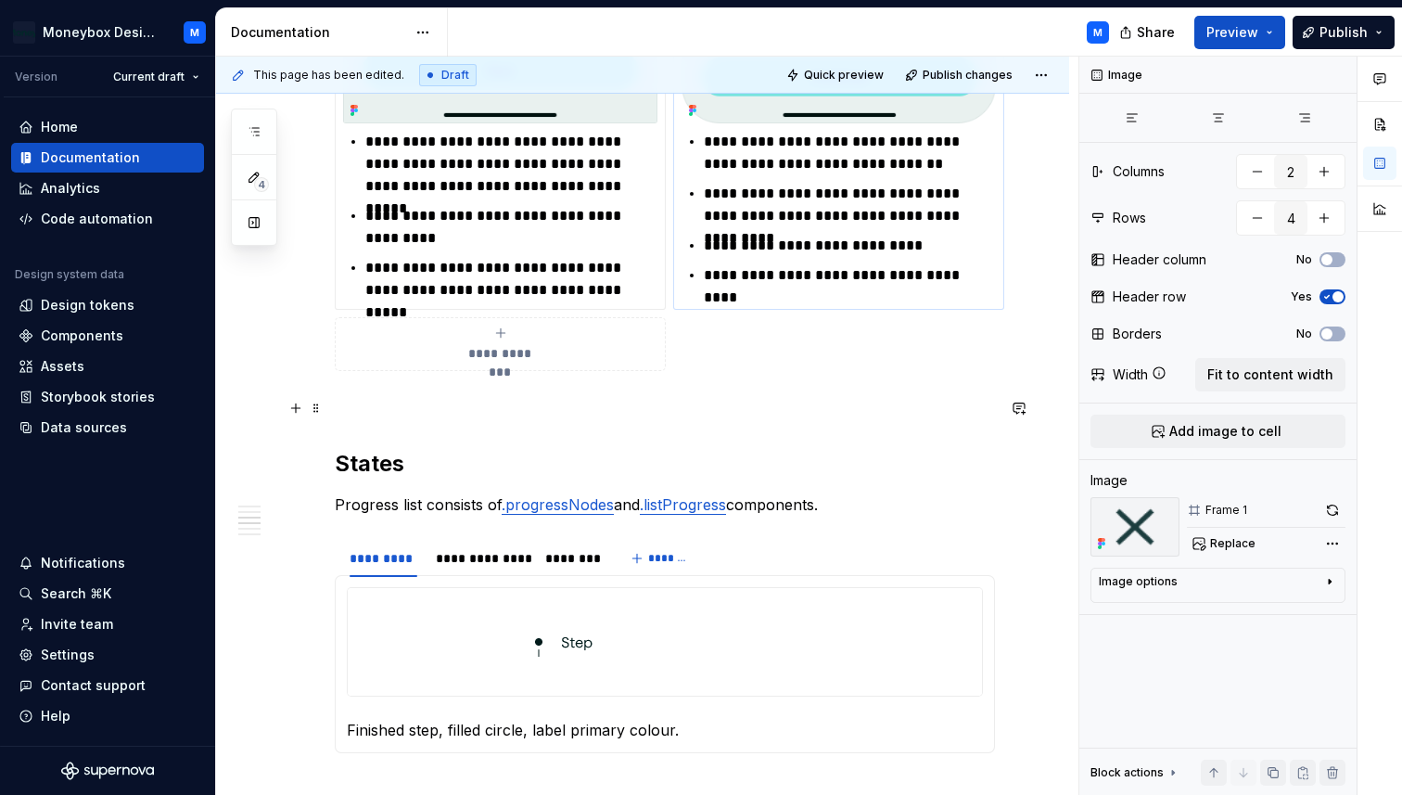
scroll to position [1749, 0]
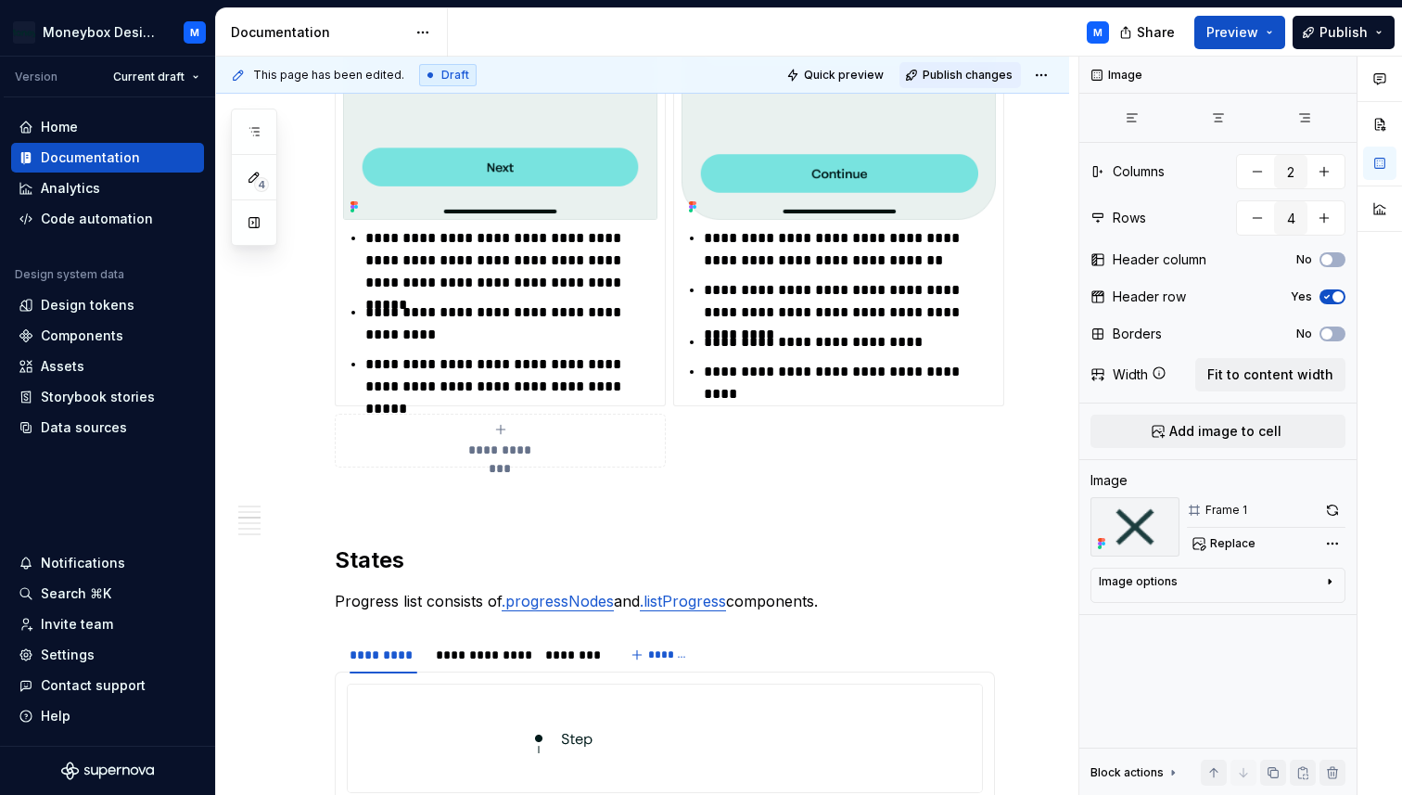
click at [969, 79] on span "Publish changes" at bounding box center [968, 75] width 90 height 15
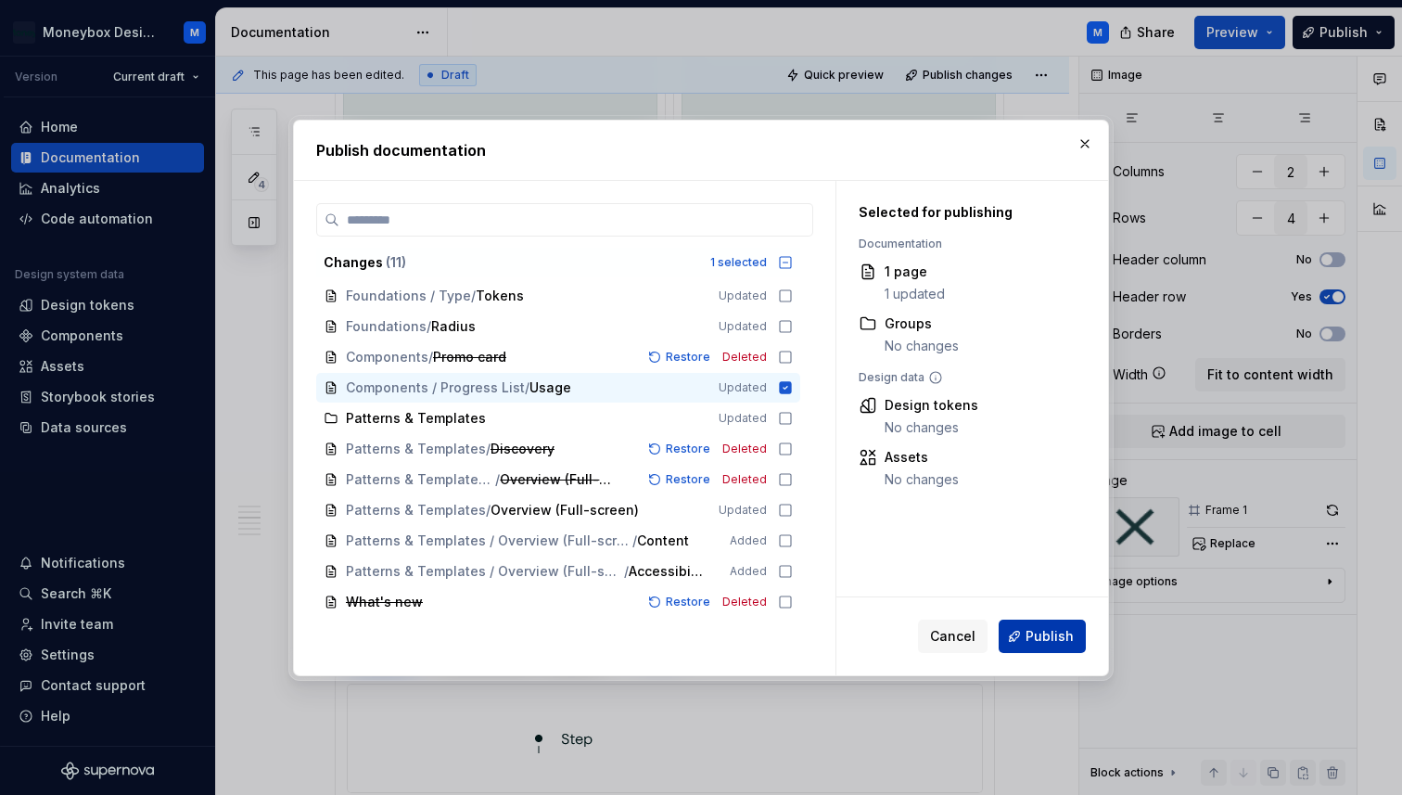
click at [1061, 633] on span "Publish" at bounding box center [1050, 636] width 48 height 19
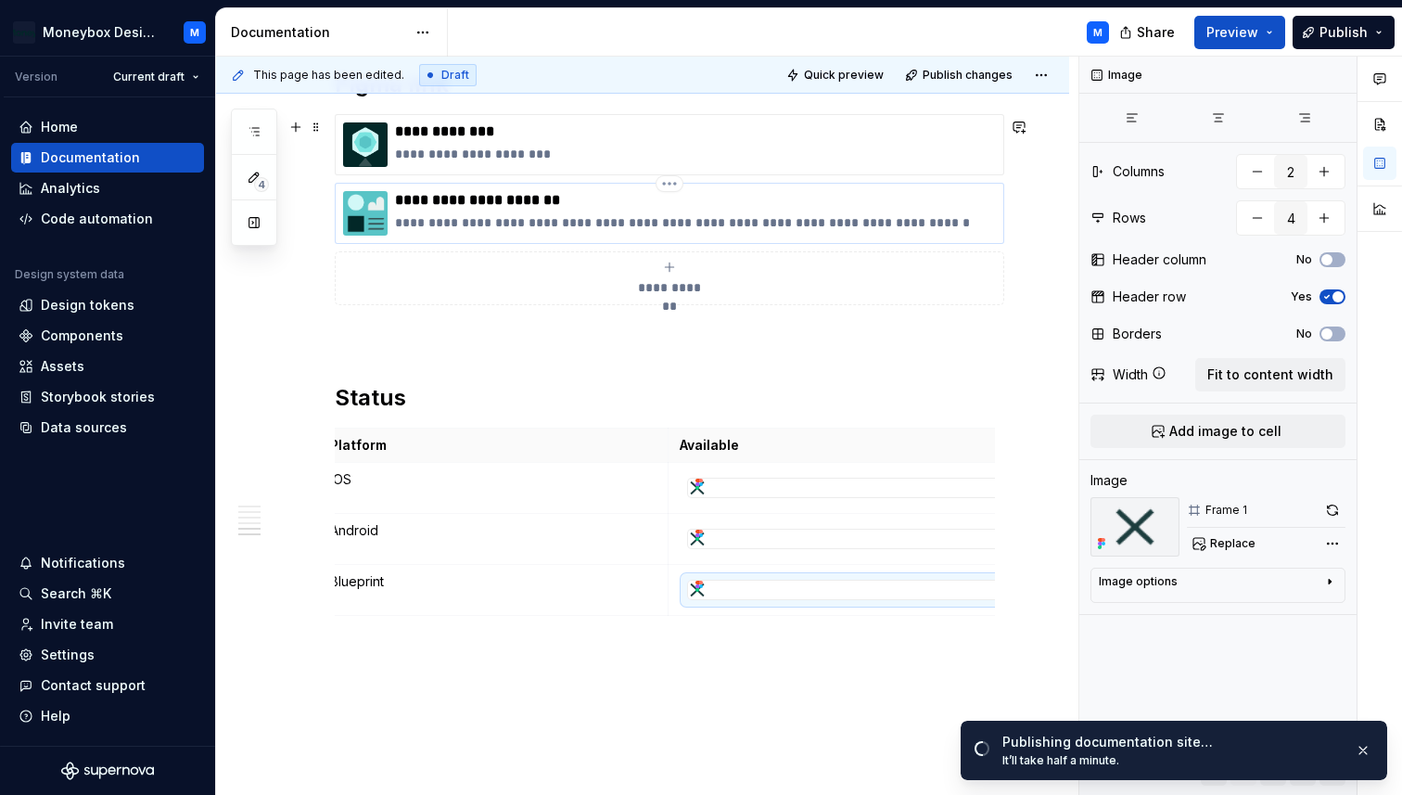
scroll to position [2745, 0]
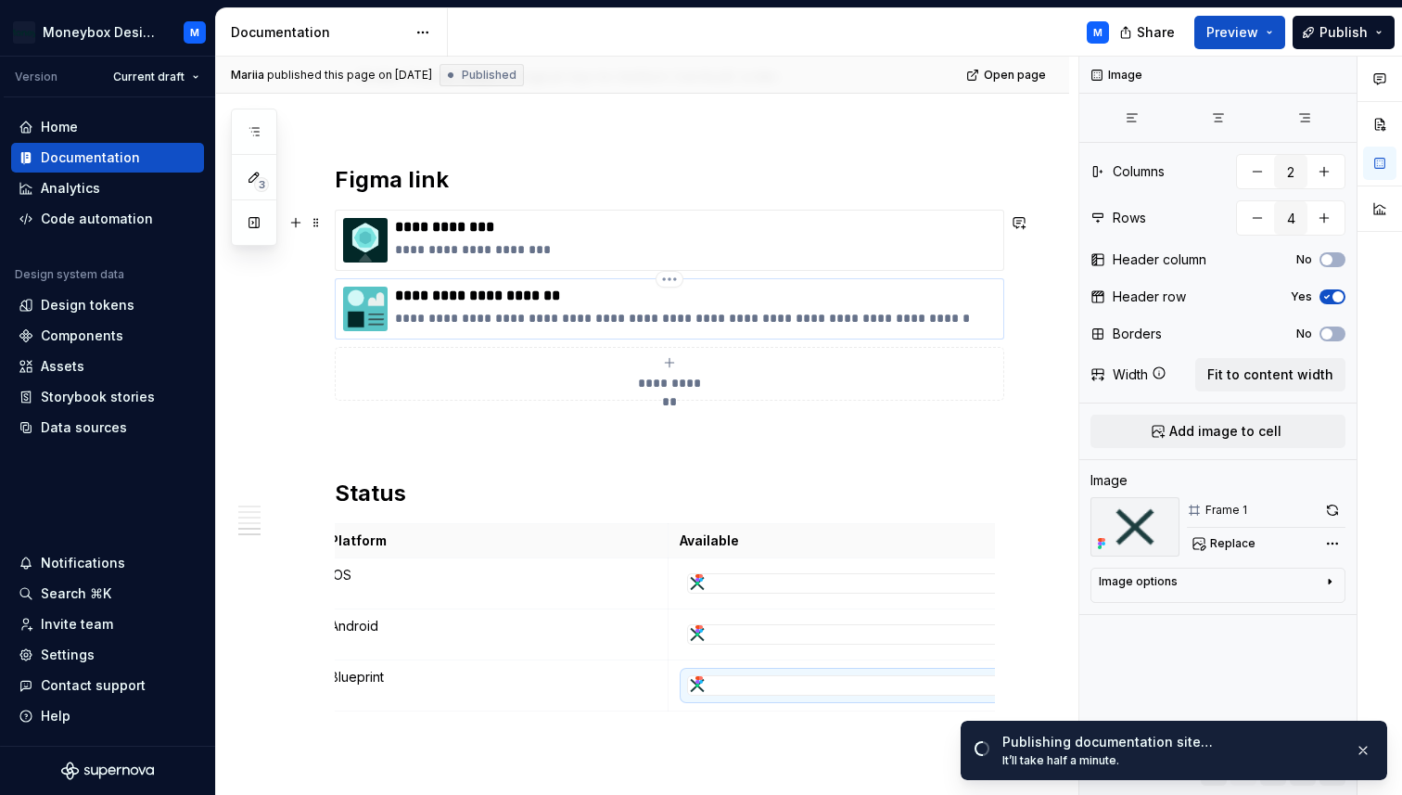
click at [445, 318] on p "**********" at bounding box center [695, 318] width 601 height 19
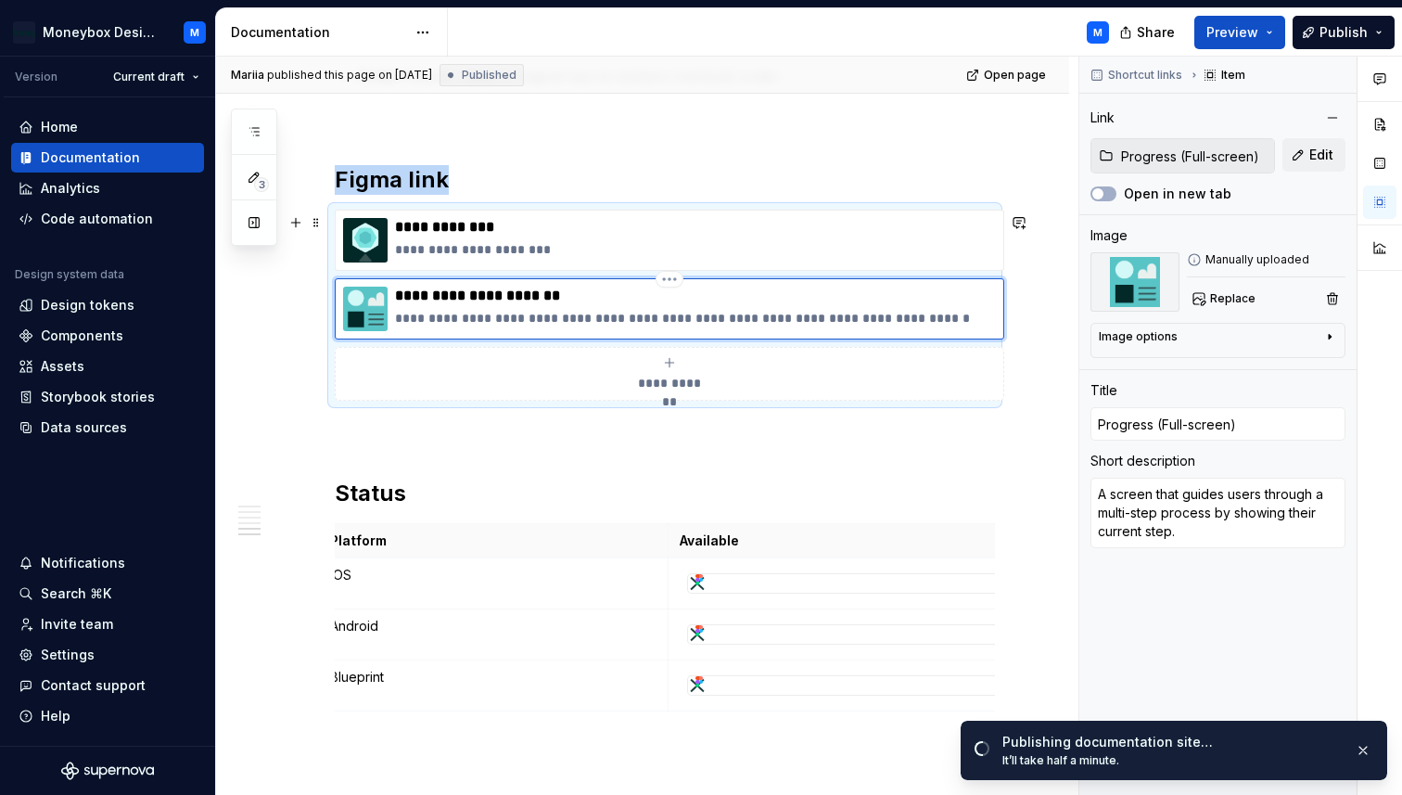
click at [351, 313] on img at bounding box center [365, 309] width 45 height 45
click at [1238, 291] on span "Replace" at bounding box center [1232, 298] width 45 height 15
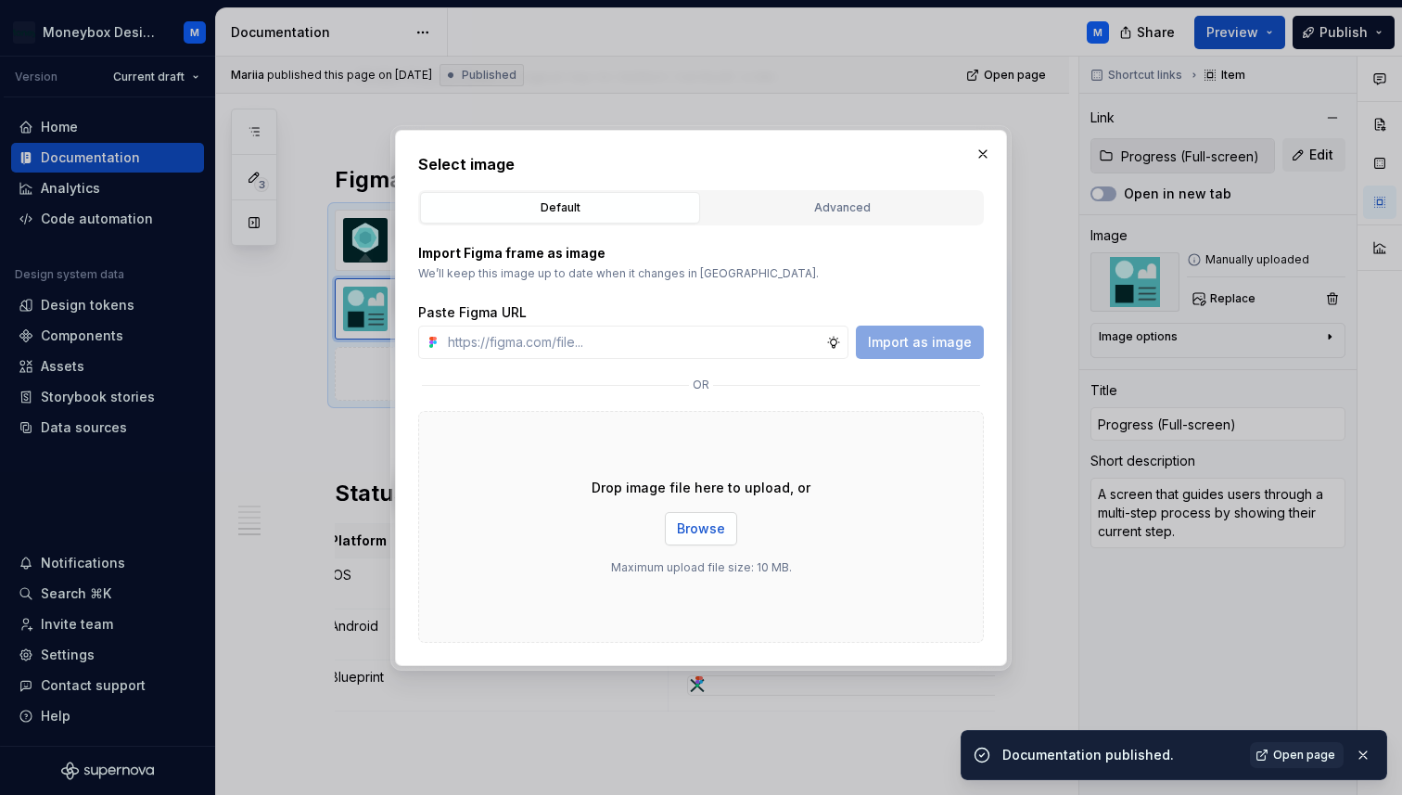
click at [699, 526] on span "Browse" at bounding box center [701, 528] width 48 height 19
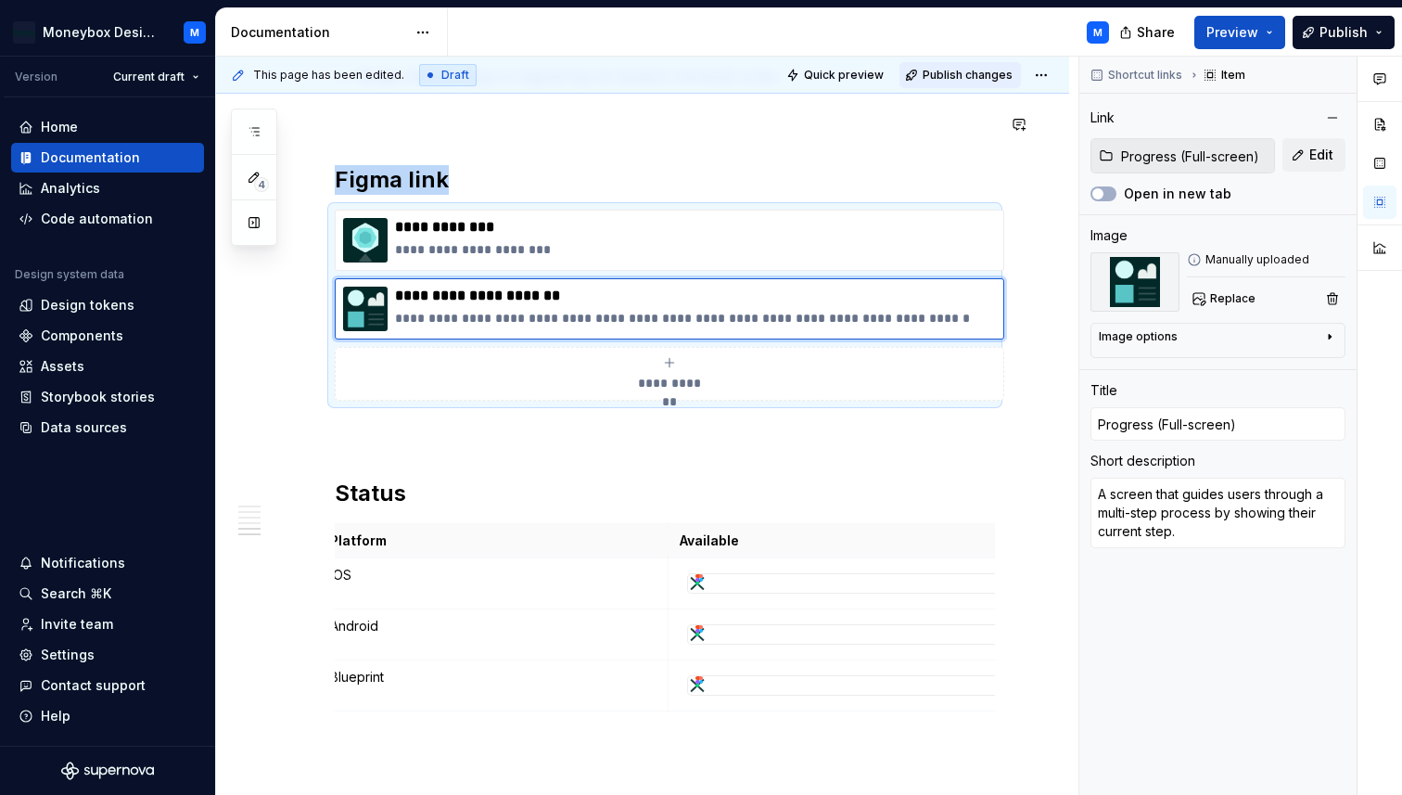
click at [963, 85] on button "Publish changes" at bounding box center [960, 75] width 121 height 26
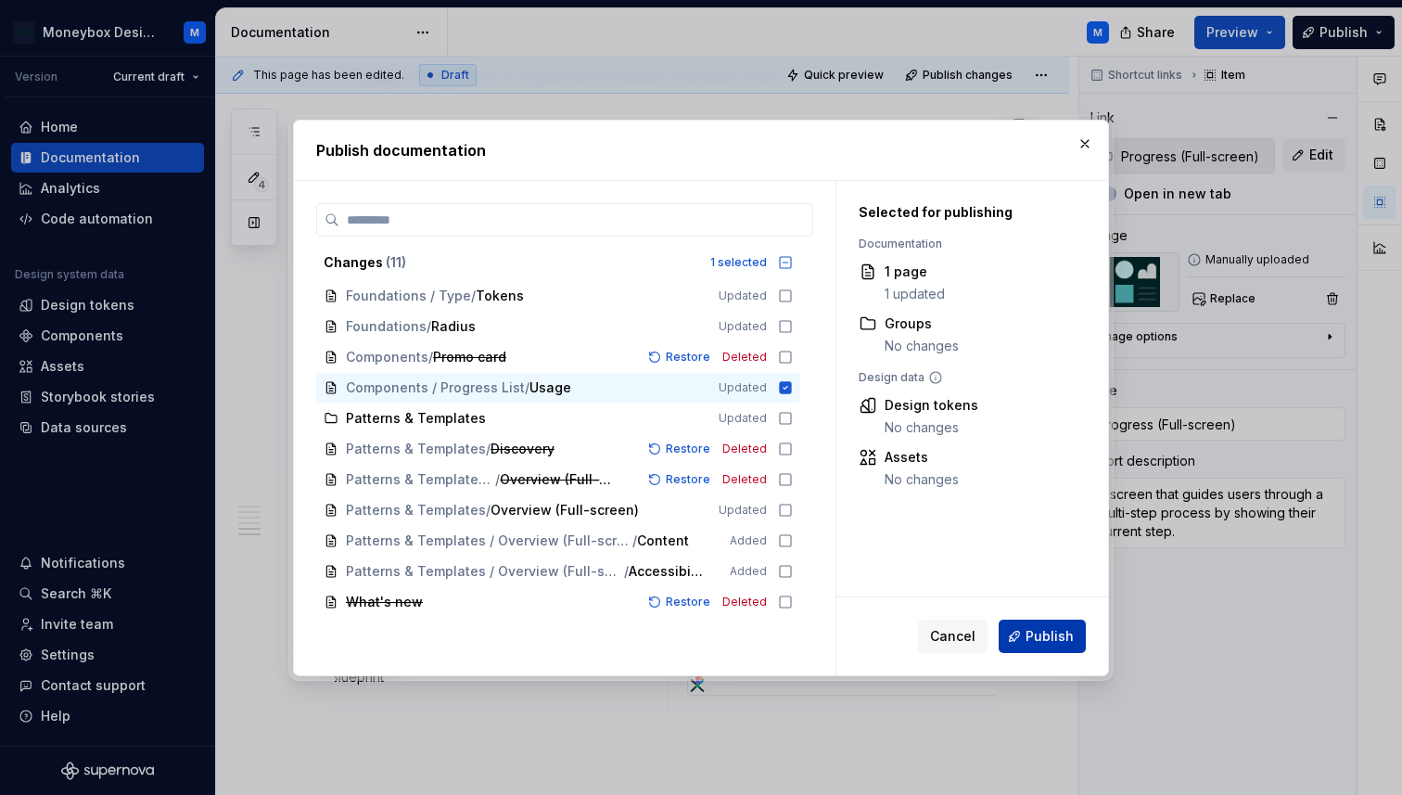
click at [1073, 632] on span "Publish" at bounding box center [1050, 636] width 48 height 19
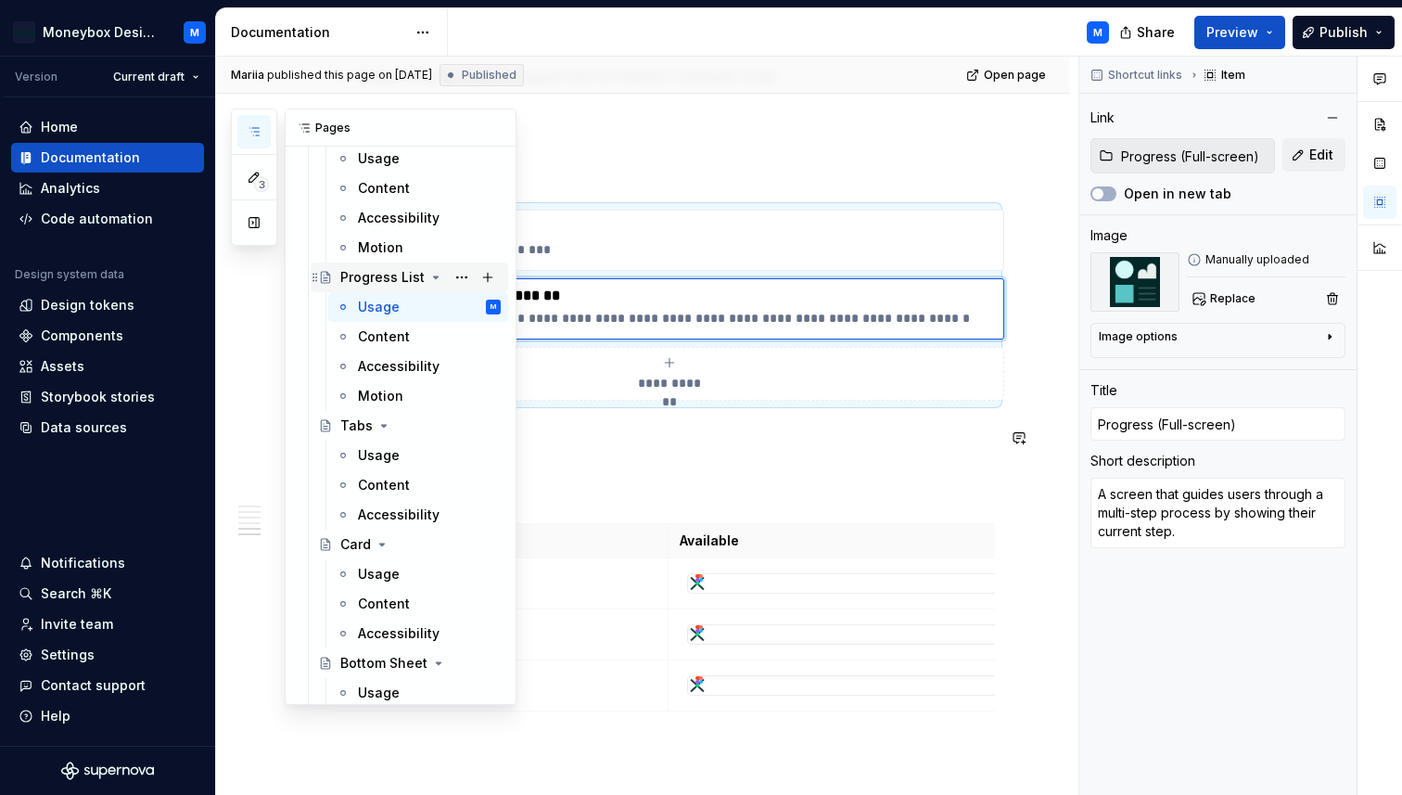
scroll to position [1163, 0]
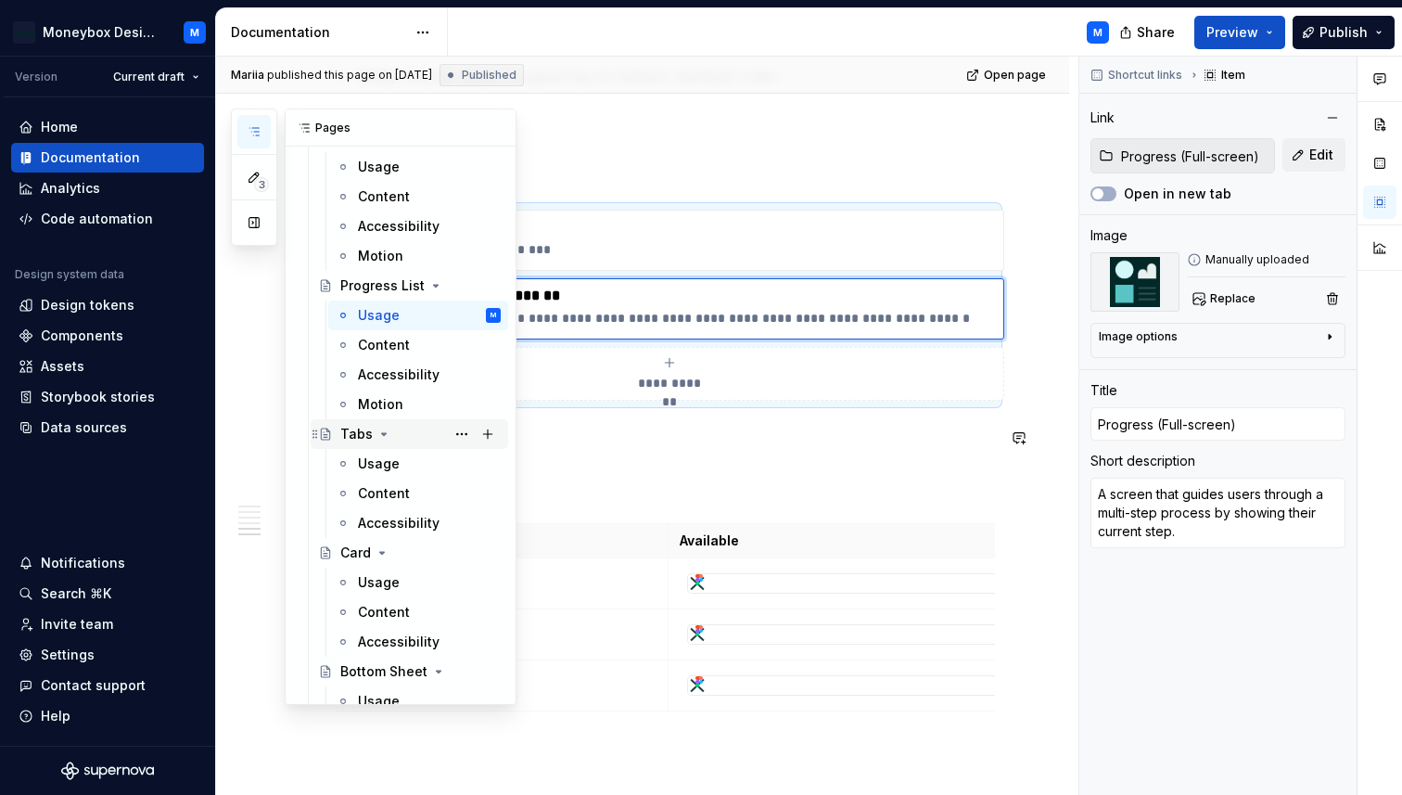
click at [351, 426] on div "Tabs" at bounding box center [356, 434] width 32 height 19
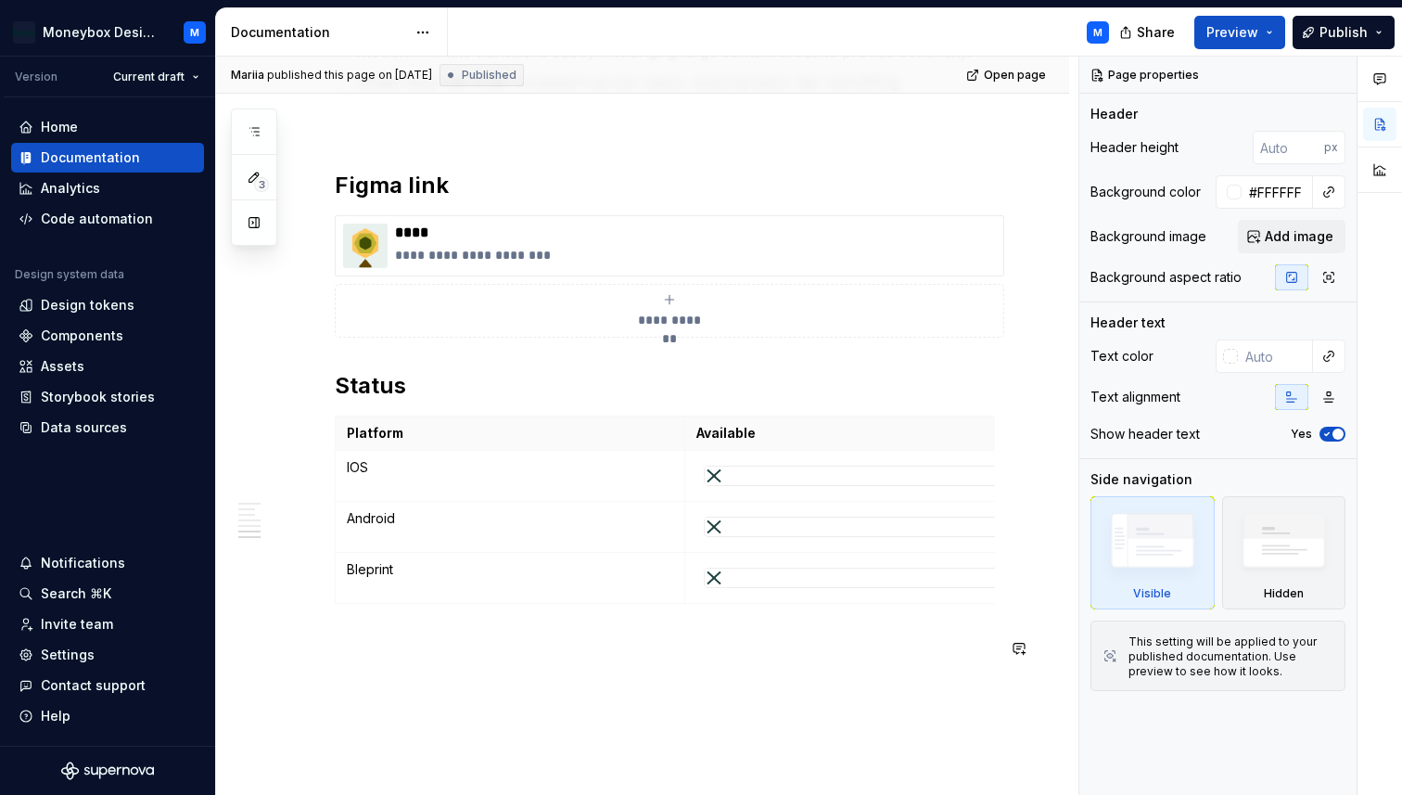
scroll to position [2650, 0]
click at [606, 240] on p "****" at bounding box center [695, 235] width 601 height 19
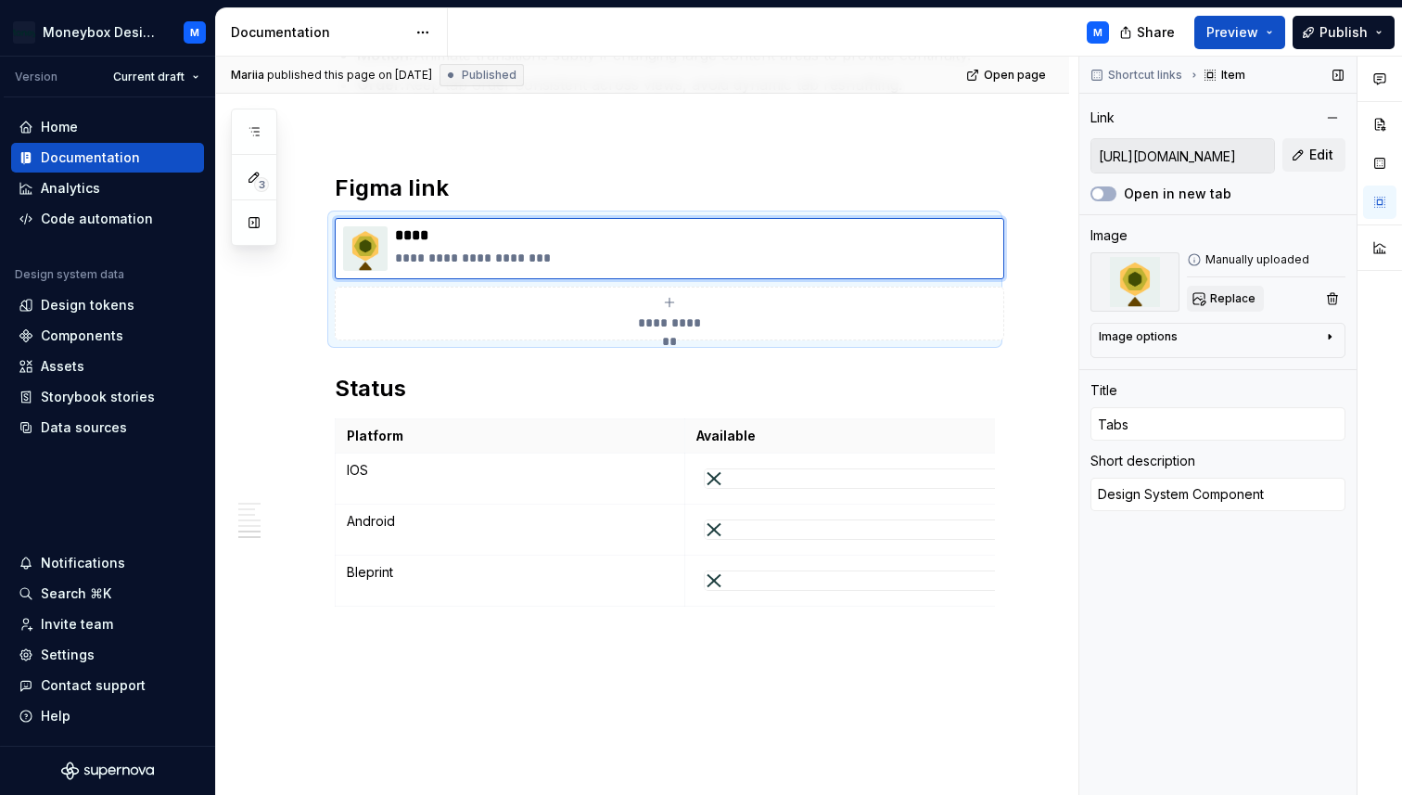
click at [1229, 300] on span "Replace" at bounding box center [1232, 298] width 45 height 15
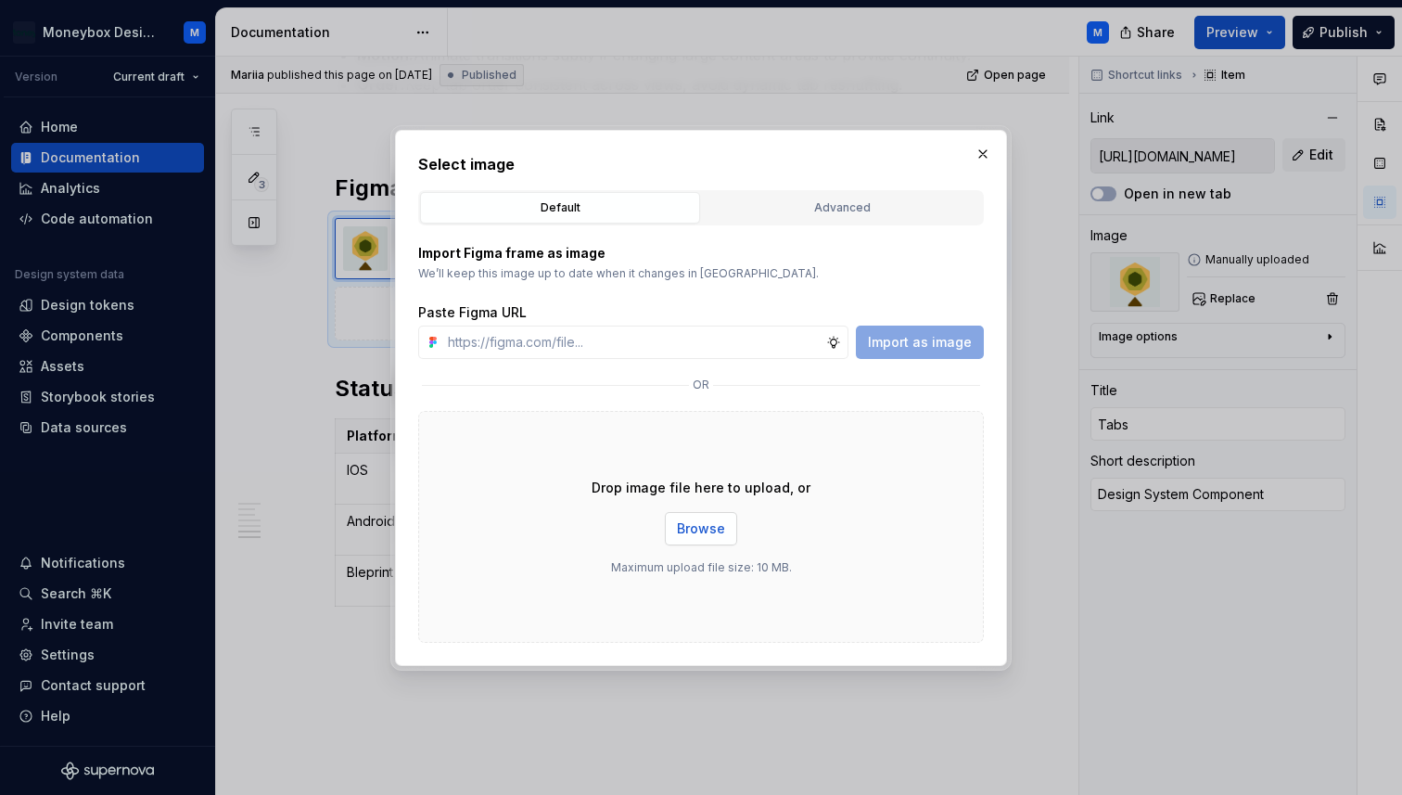
click at [715, 532] on span "Browse" at bounding box center [701, 528] width 48 height 19
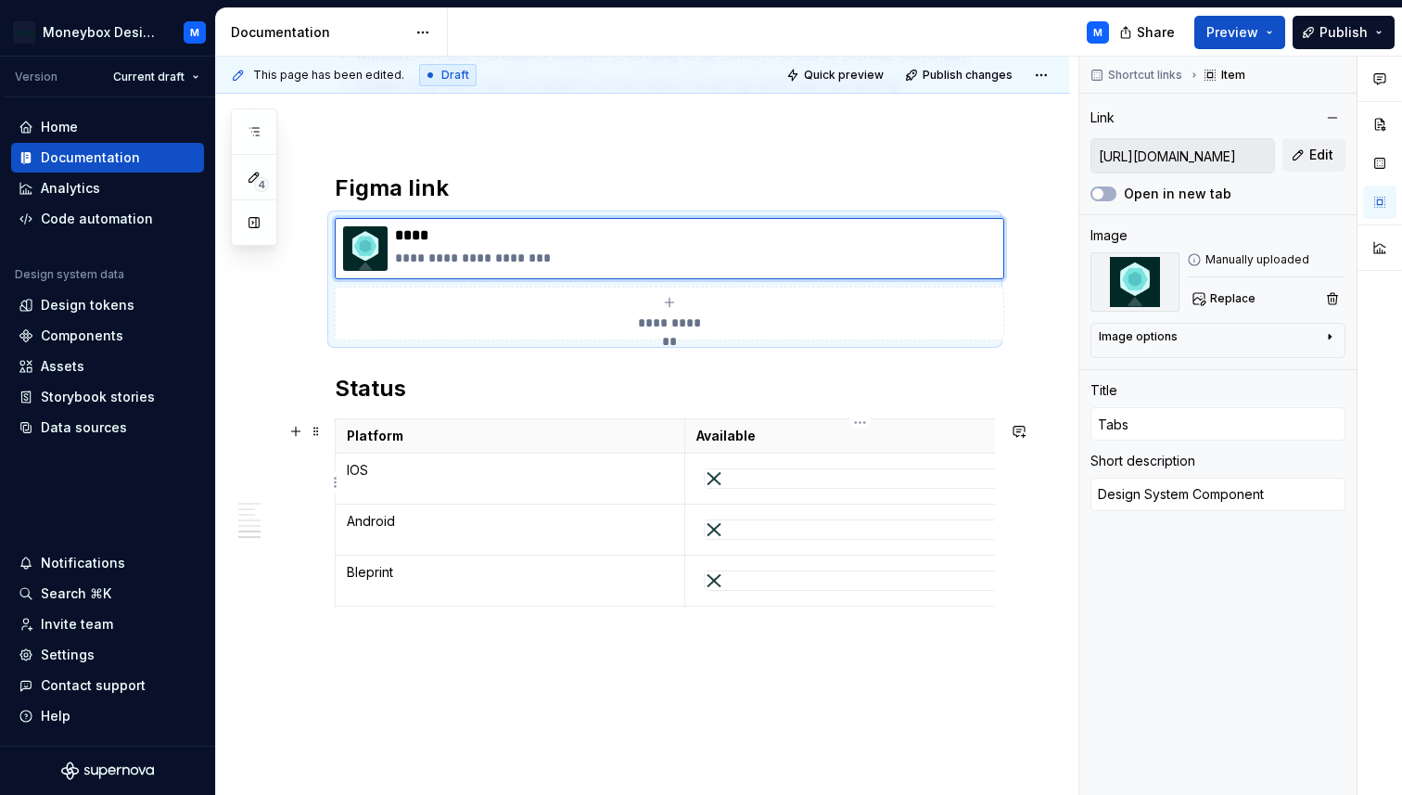
click at [772, 489] on div at bounding box center [860, 478] width 313 height 20
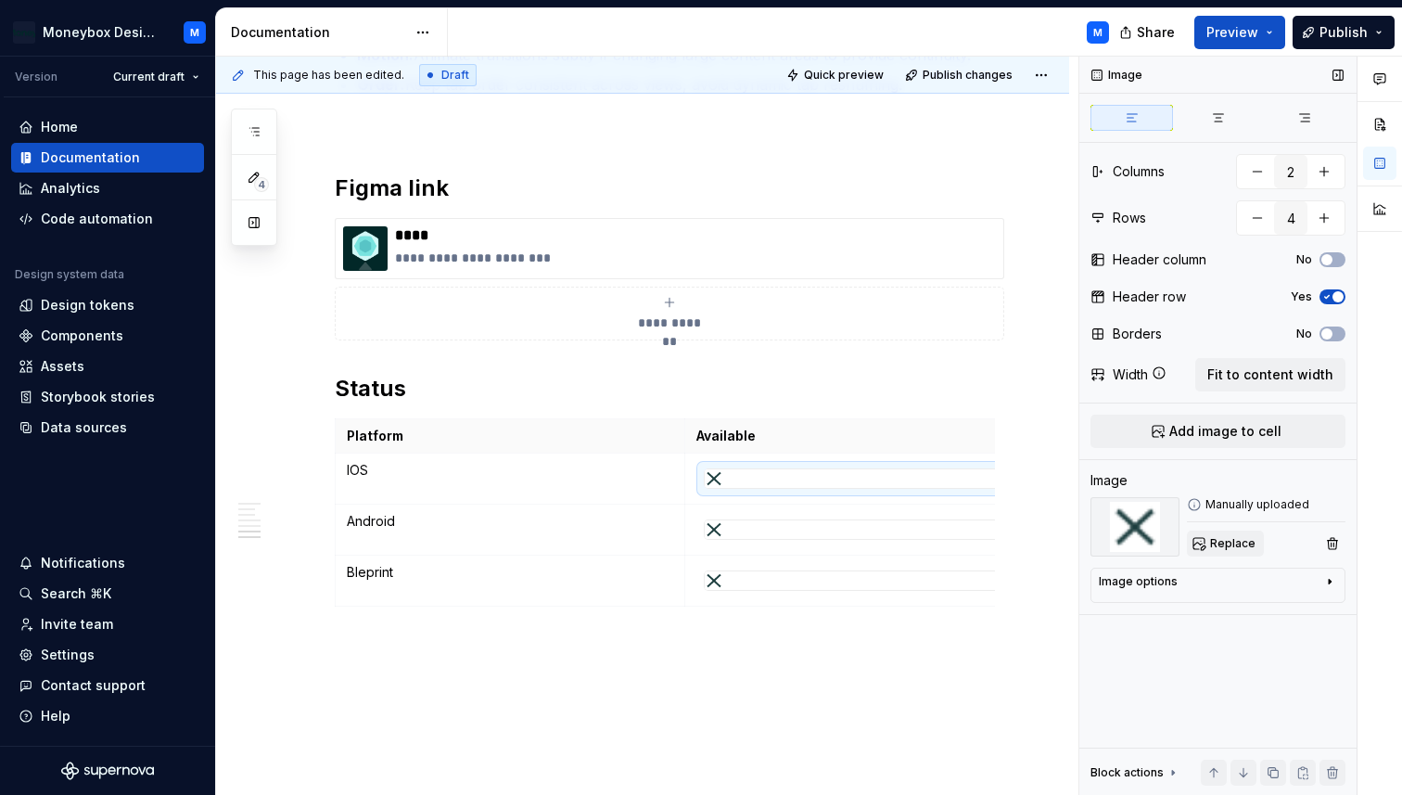
click at [1231, 542] on span "Replace" at bounding box center [1232, 543] width 45 height 15
type textarea "*"
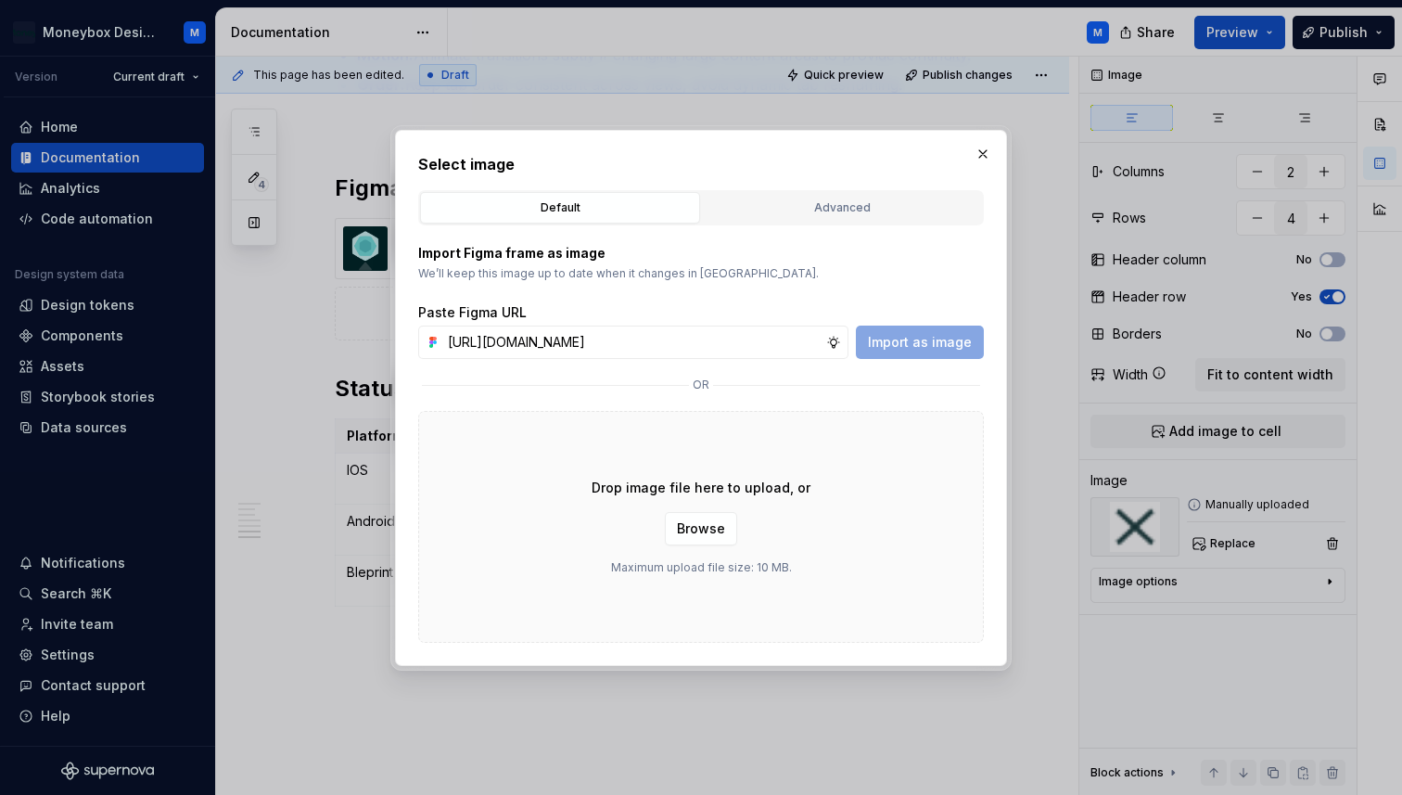
scroll to position [0, 415]
type input "[URL][DOMAIN_NAME]"
click at [898, 333] on span "Import as image" at bounding box center [920, 342] width 104 height 19
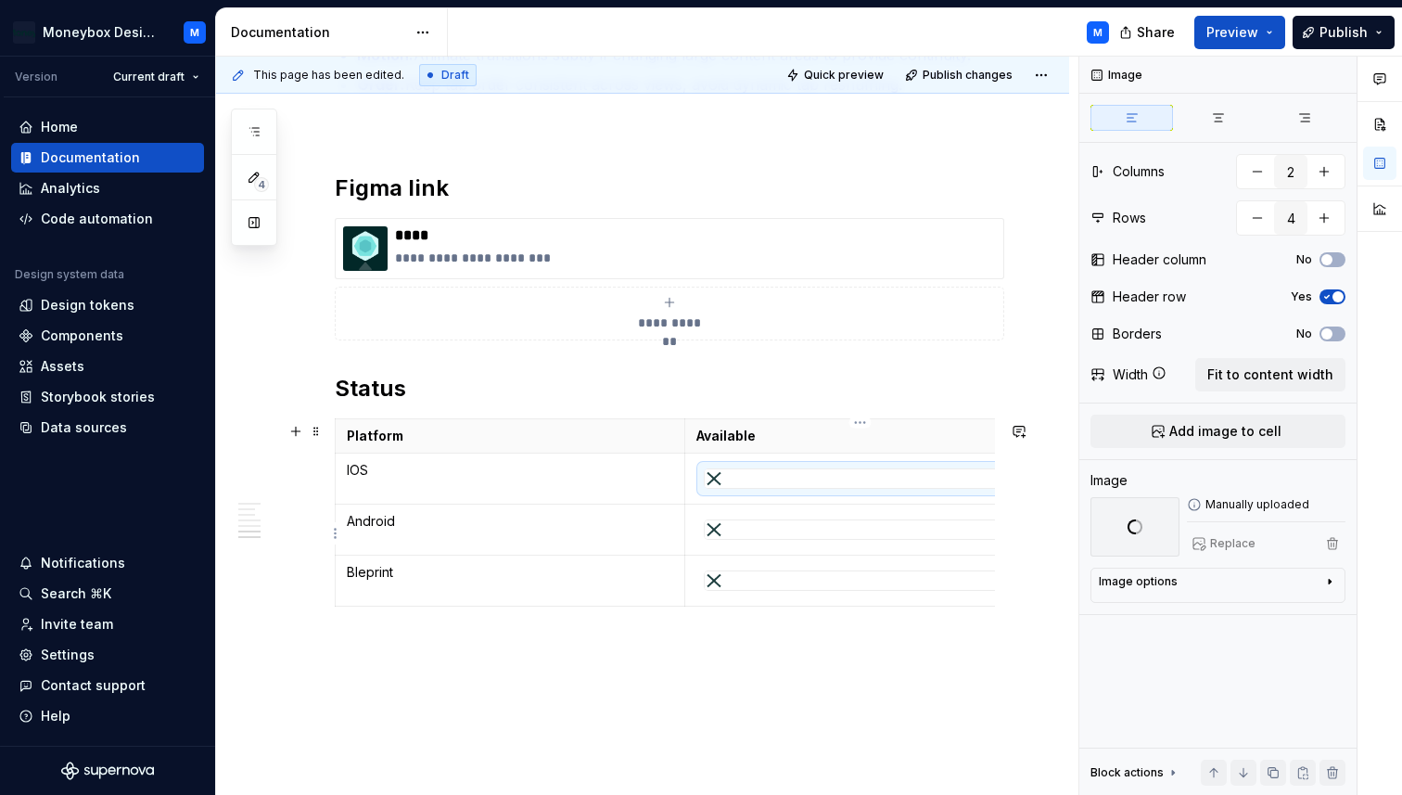
click at [820, 538] on div at bounding box center [860, 529] width 311 height 19
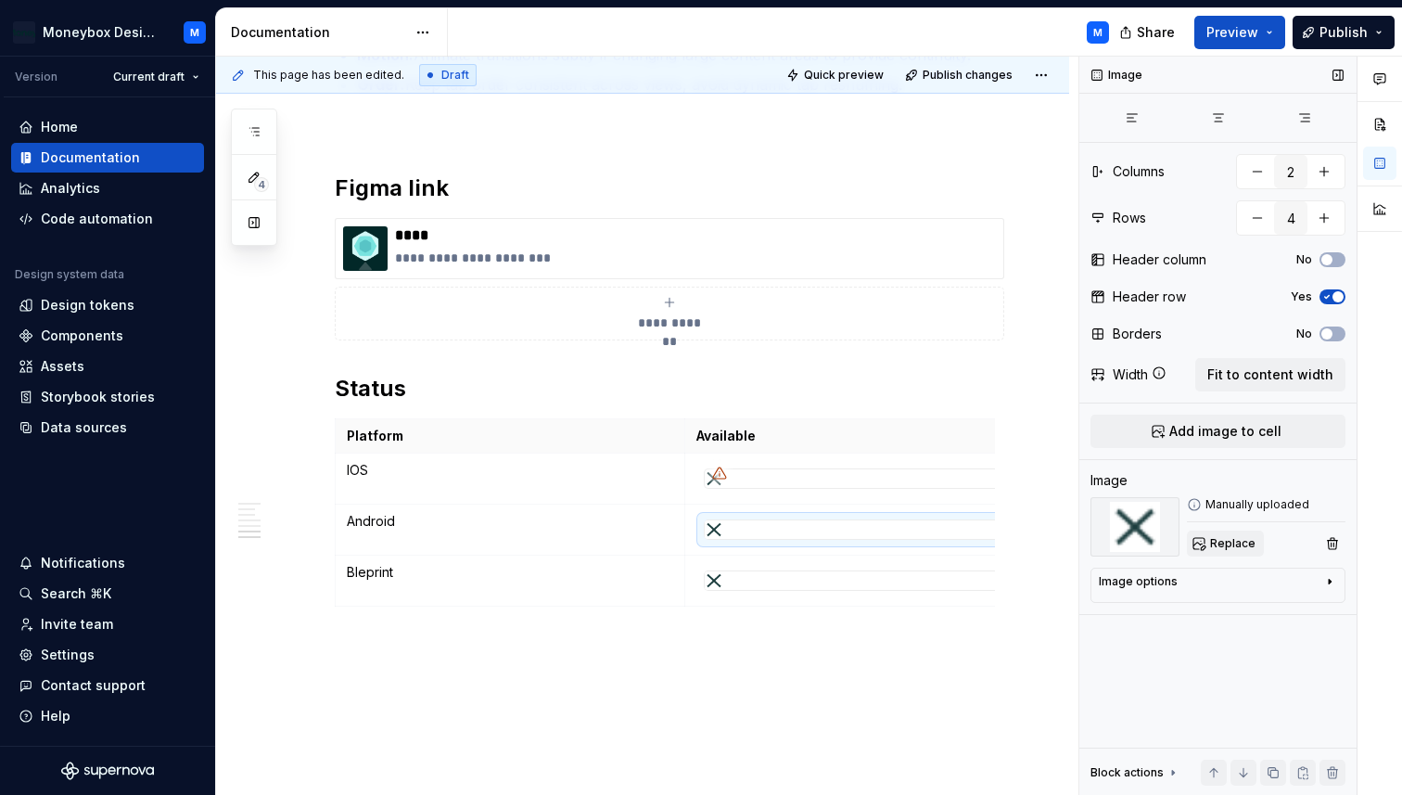
click at [1219, 540] on span "Replace" at bounding box center [1232, 543] width 45 height 15
type textarea "*"
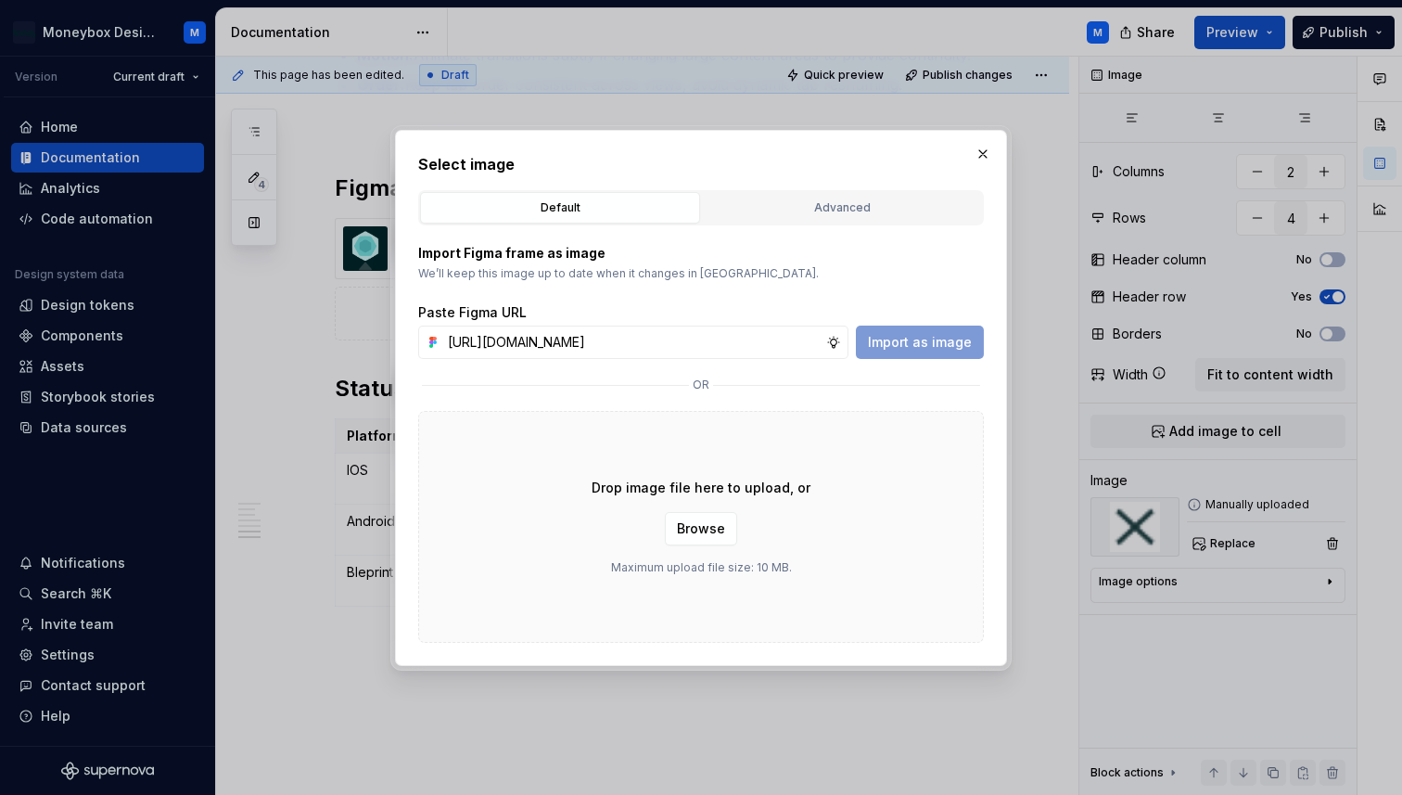
scroll to position [0, 415]
type input "[URL][DOMAIN_NAME]"
click at [912, 339] on span "Import as image" at bounding box center [920, 342] width 104 height 19
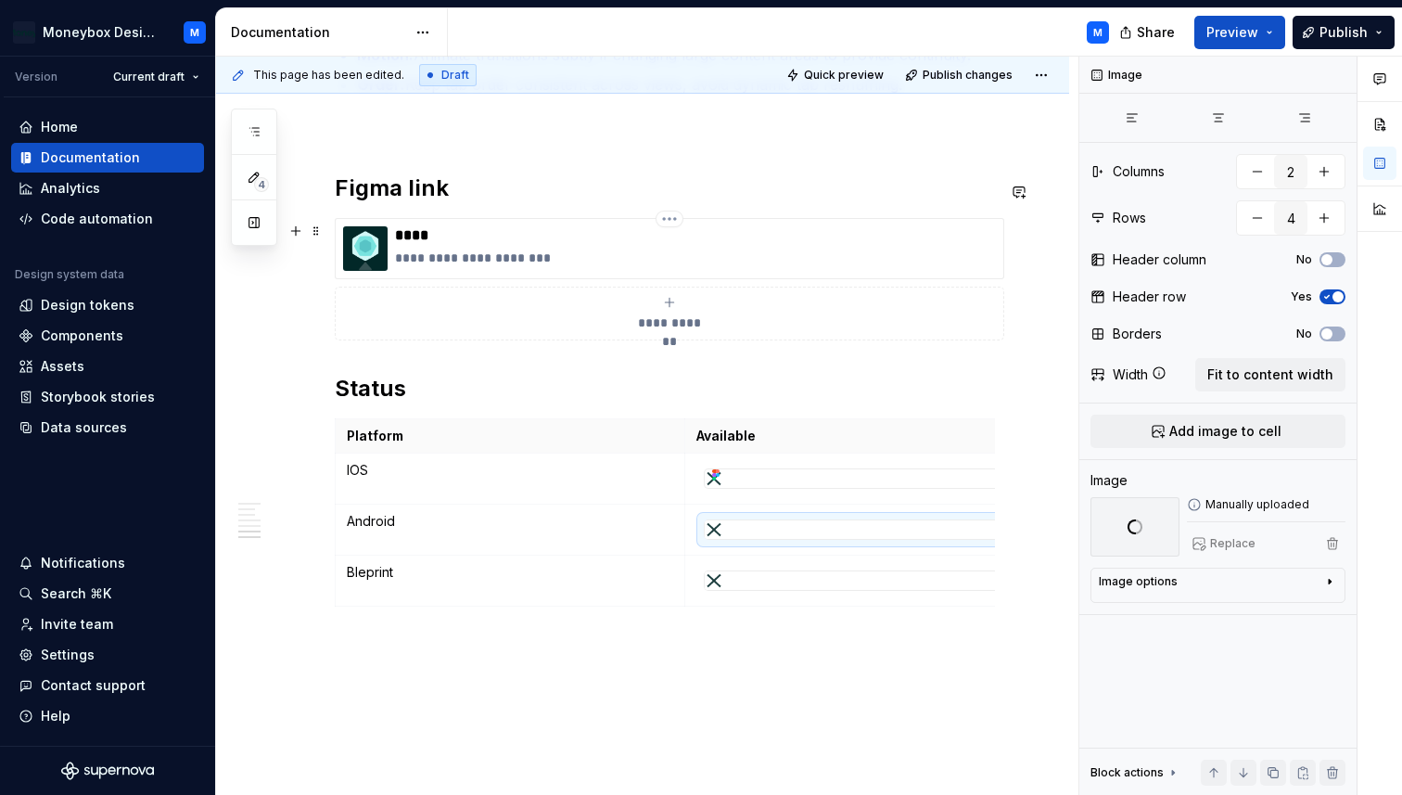
scroll to position [0, 17]
click at [821, 587] on div at bounding box center [843, 580] width 311 height 19
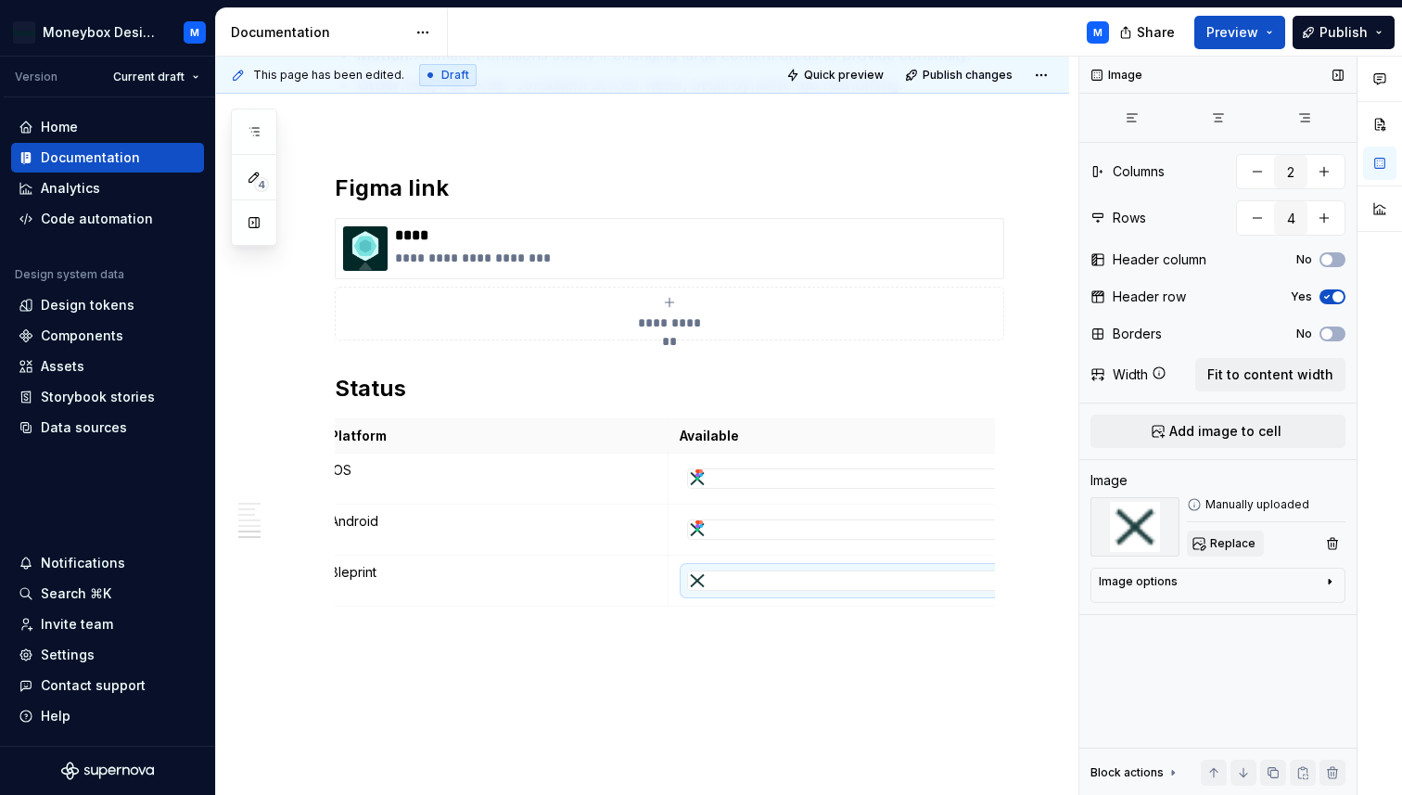
click at [1239, 533] on button "Replace" at bounding box center [1225, 543] width 77 height 26
type textarea "*"
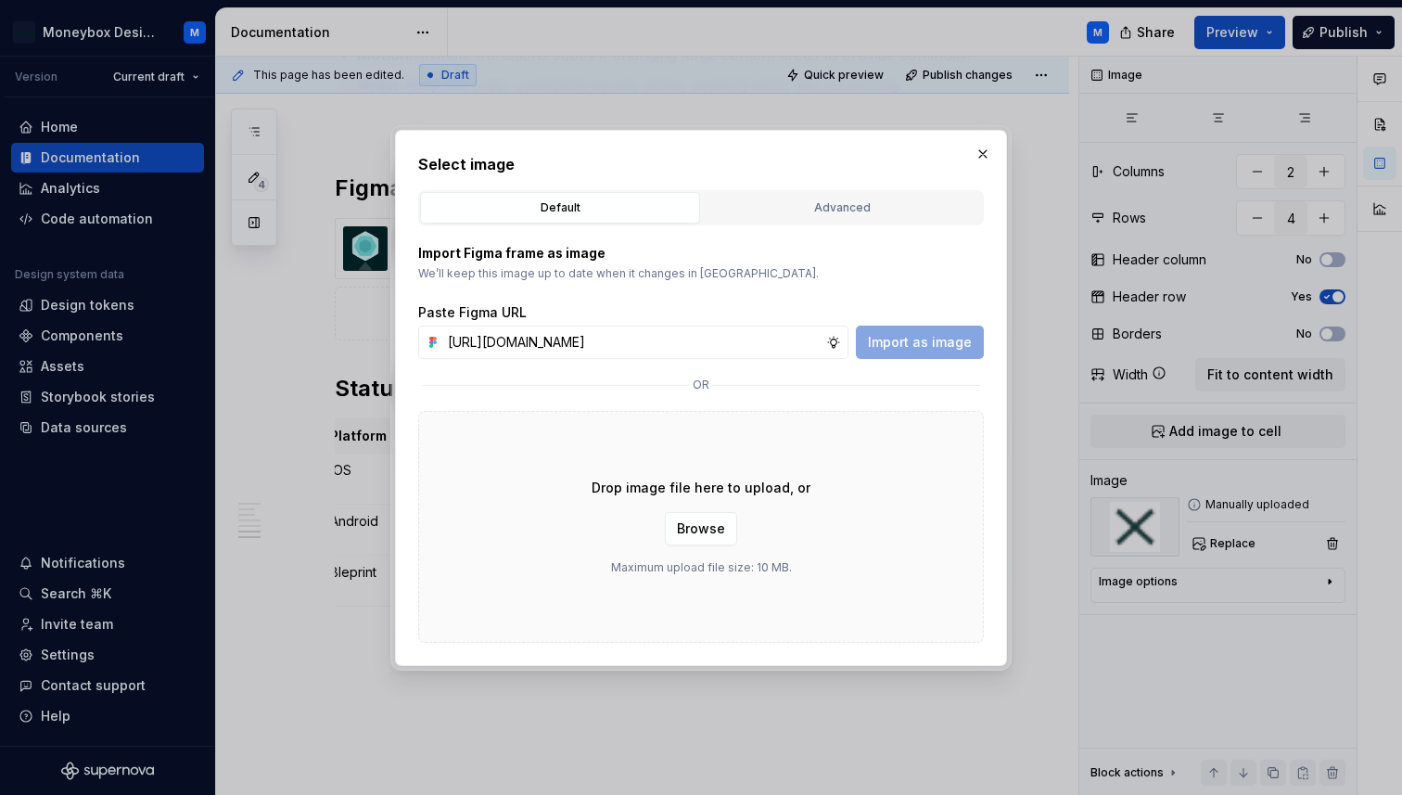
scroll to position [0, 415]
type input "[URL][DOMAIN_NAME]"
click at [932, 347] on span "Import as image" at bounding box center [920, 342] width 104 height 19
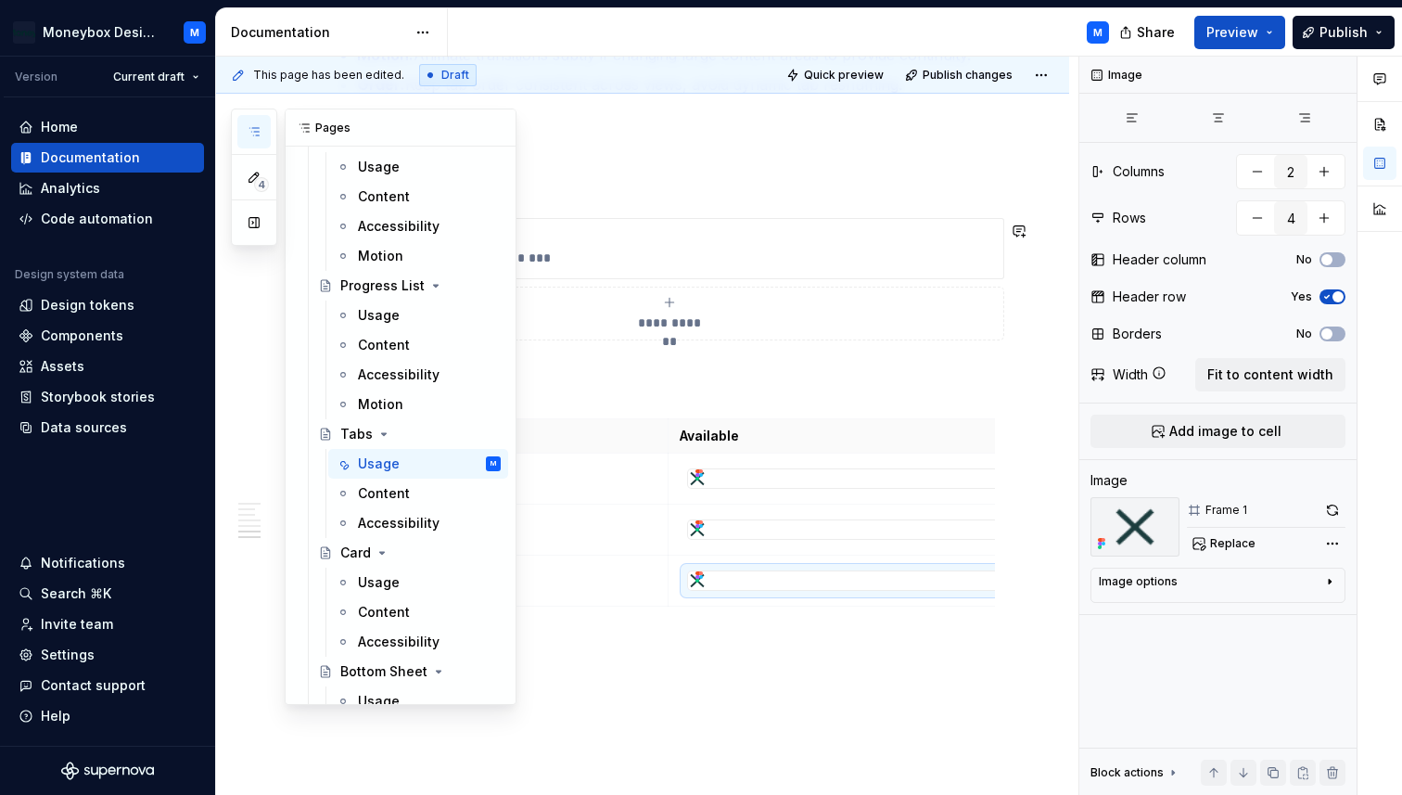
scroll to position [0, 0]
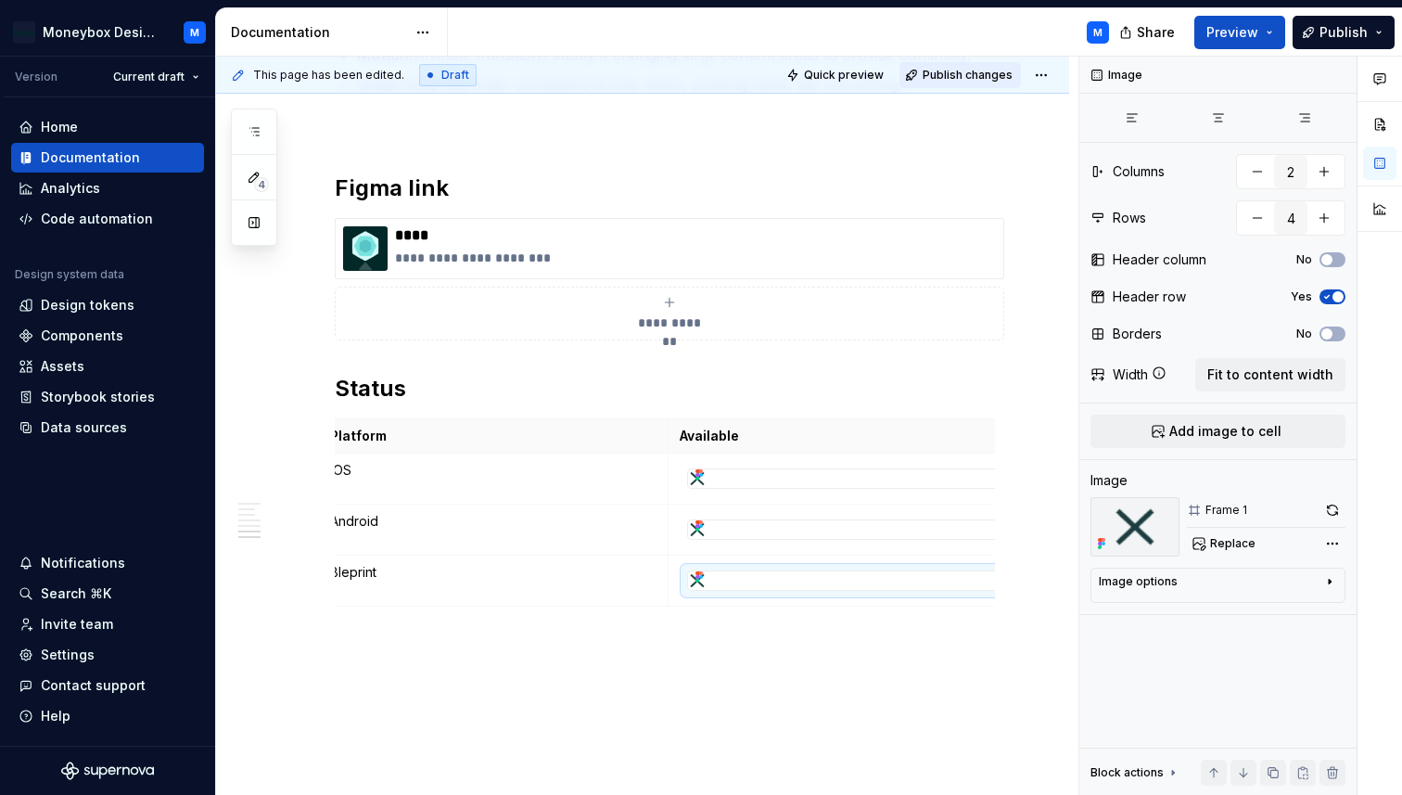
click at [968, 70] on span "Publish changes" at bounding box center [968, 75] width 90 height 15
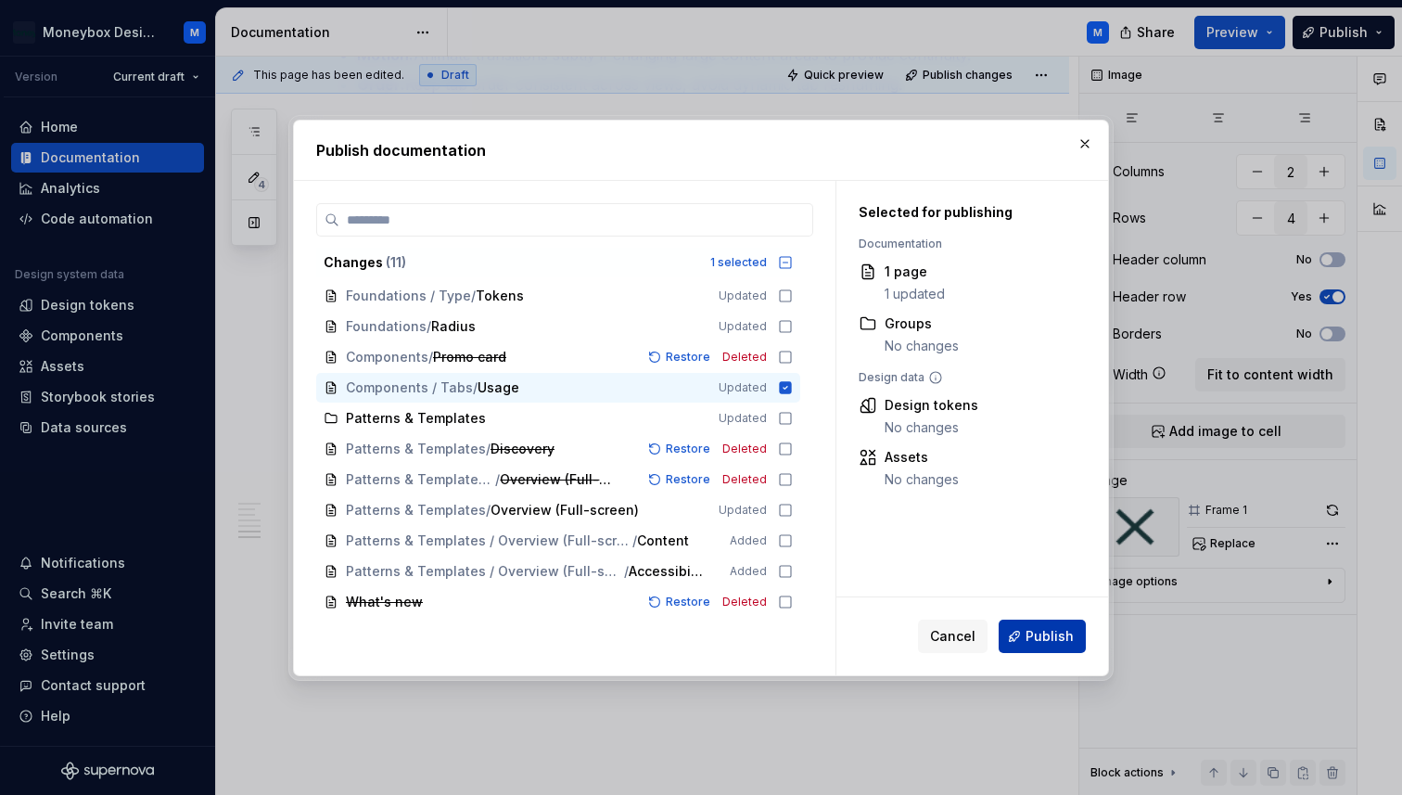
click at [1041, 649] on button "Publish" at bounding box center [1042, 635] width 87 height 33
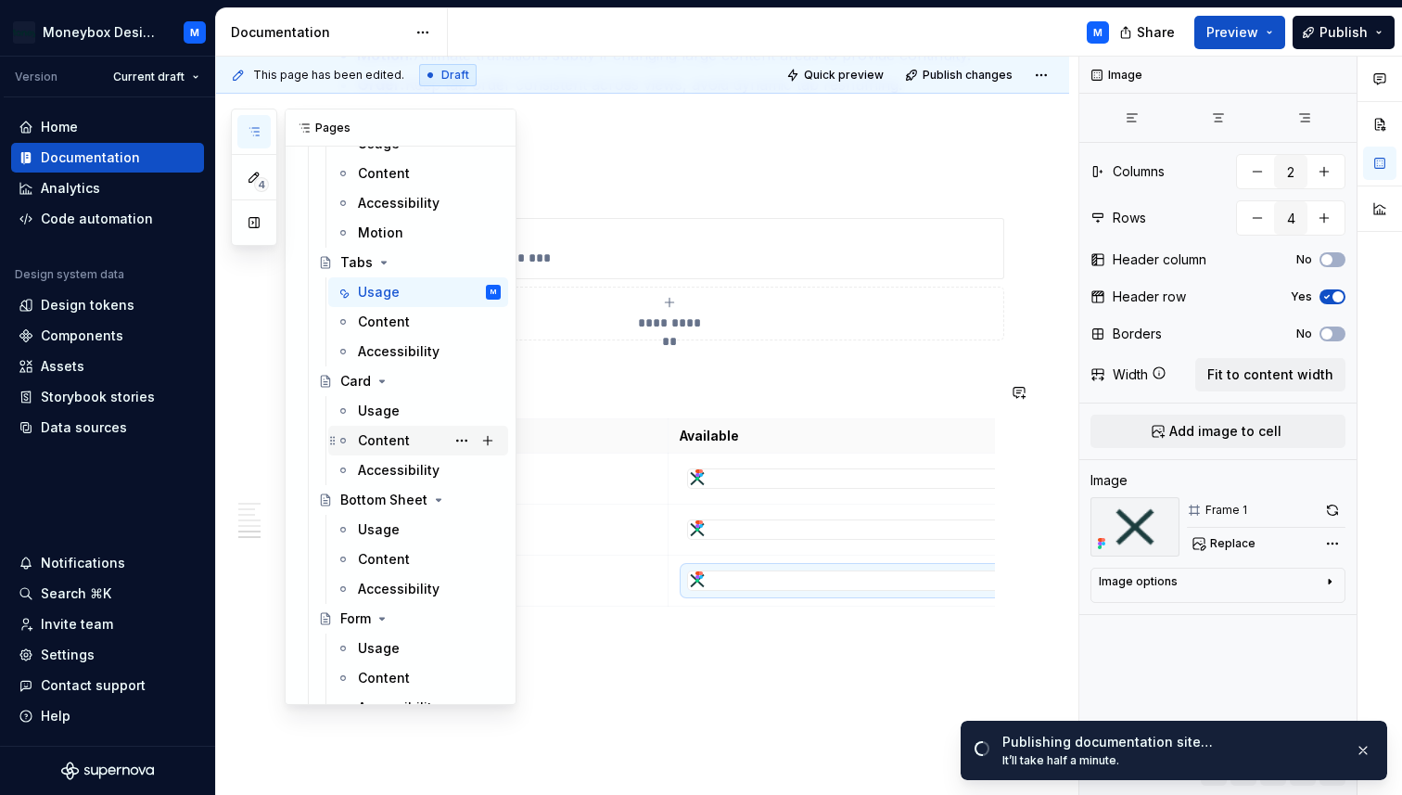
scroll to position [1349, 0]
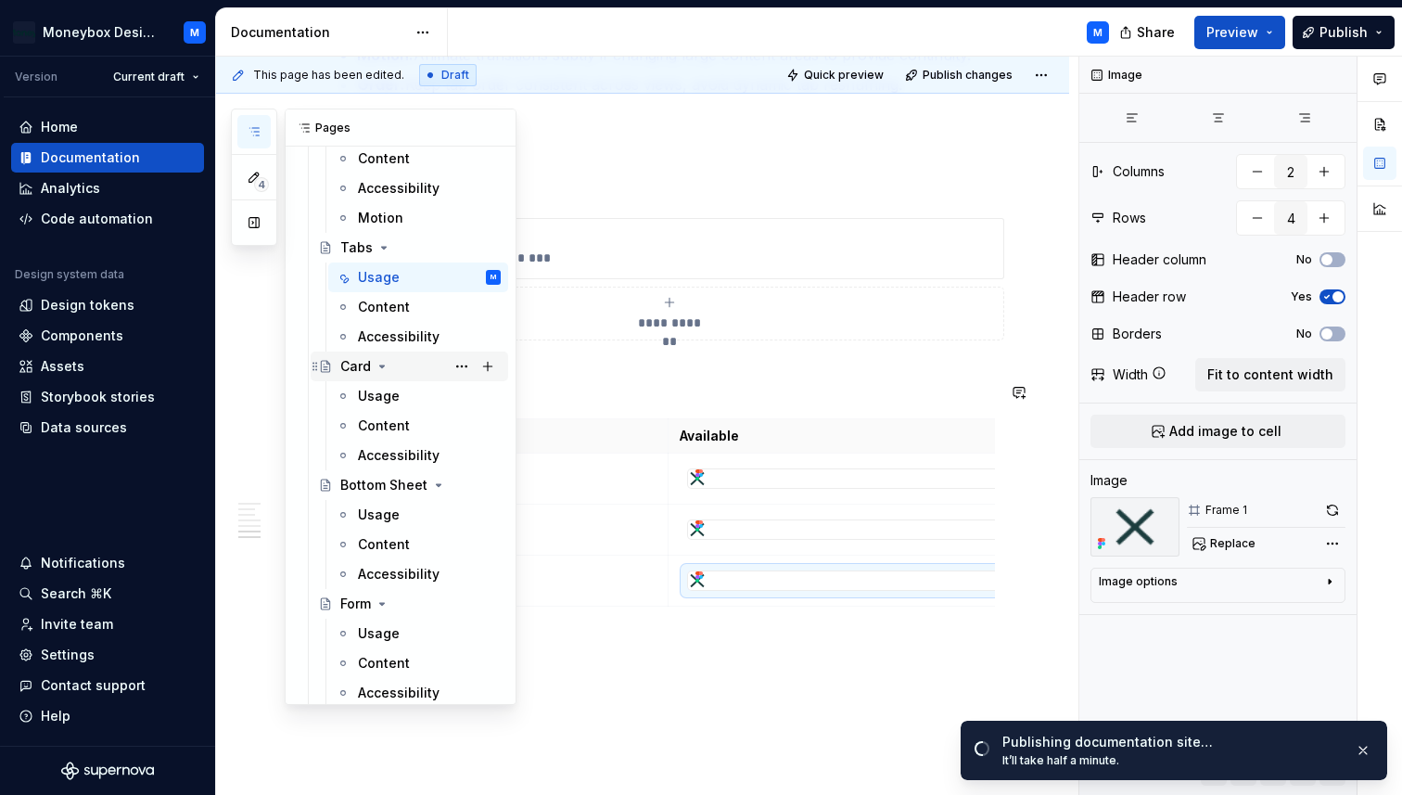
click at [352, 371] on div "Card" at bounding box center [355, 366] width 31 height 19
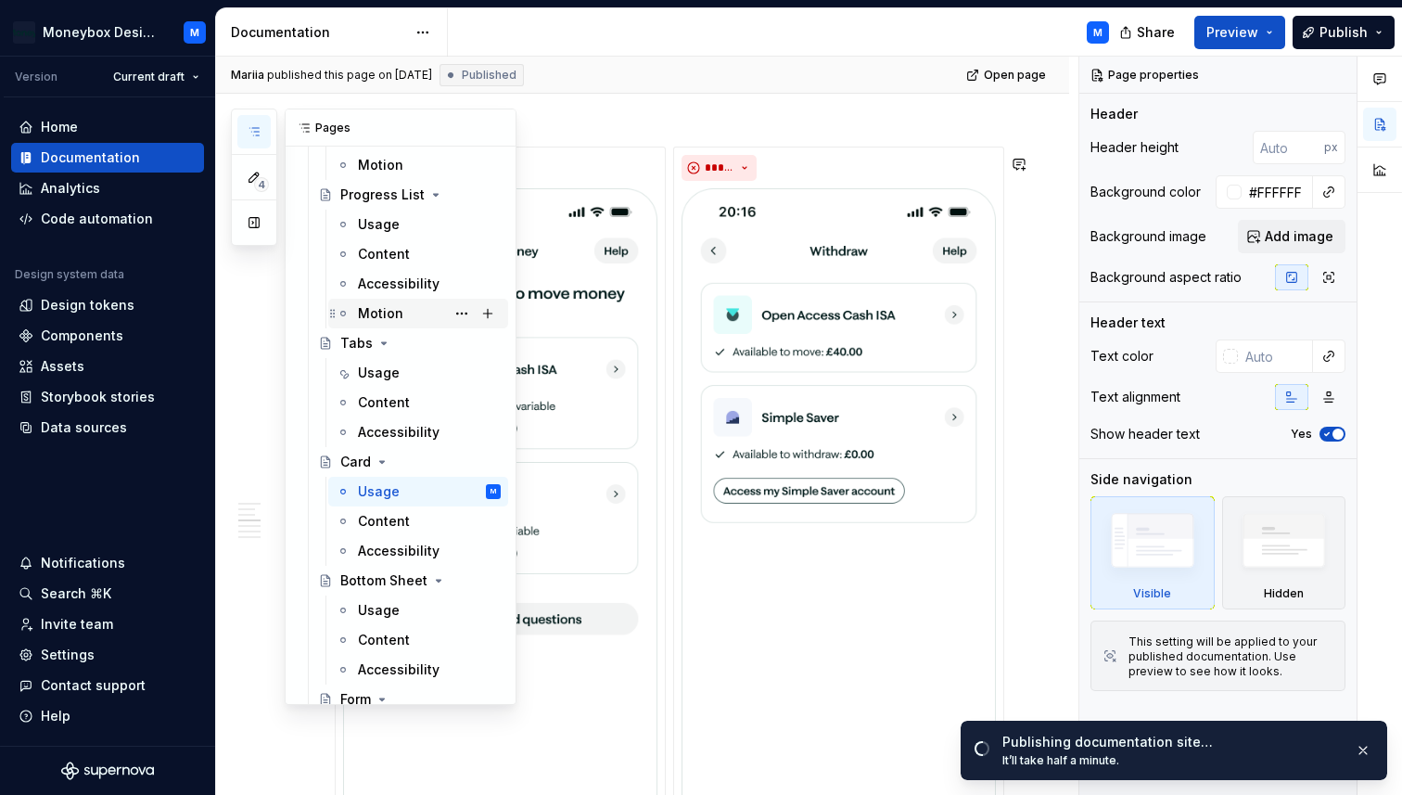
scroll to position [1211, 0]
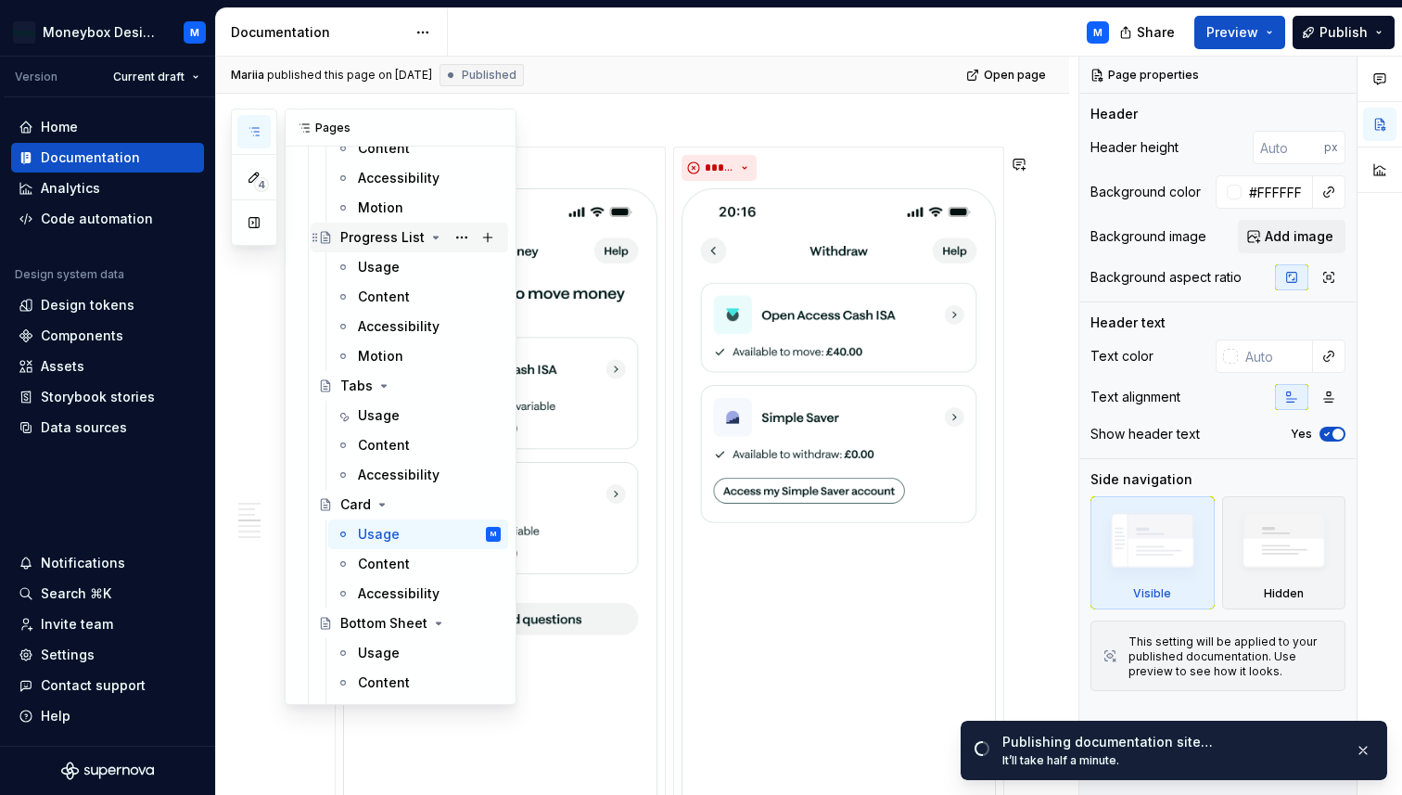
click at [356, 231] on div "Progress List" at bounding box center [382, 237] width 84 height 19
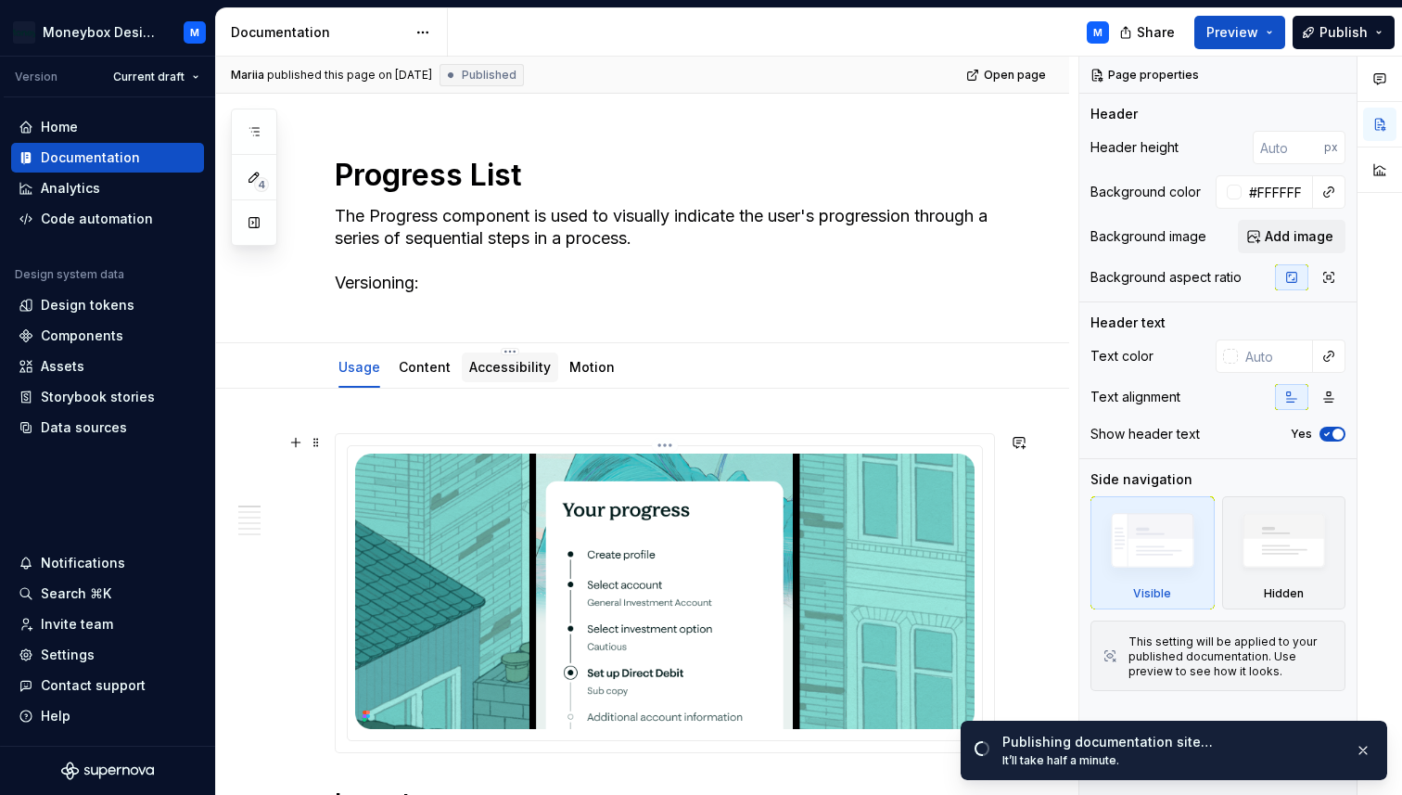
scroll to position [25, 0]
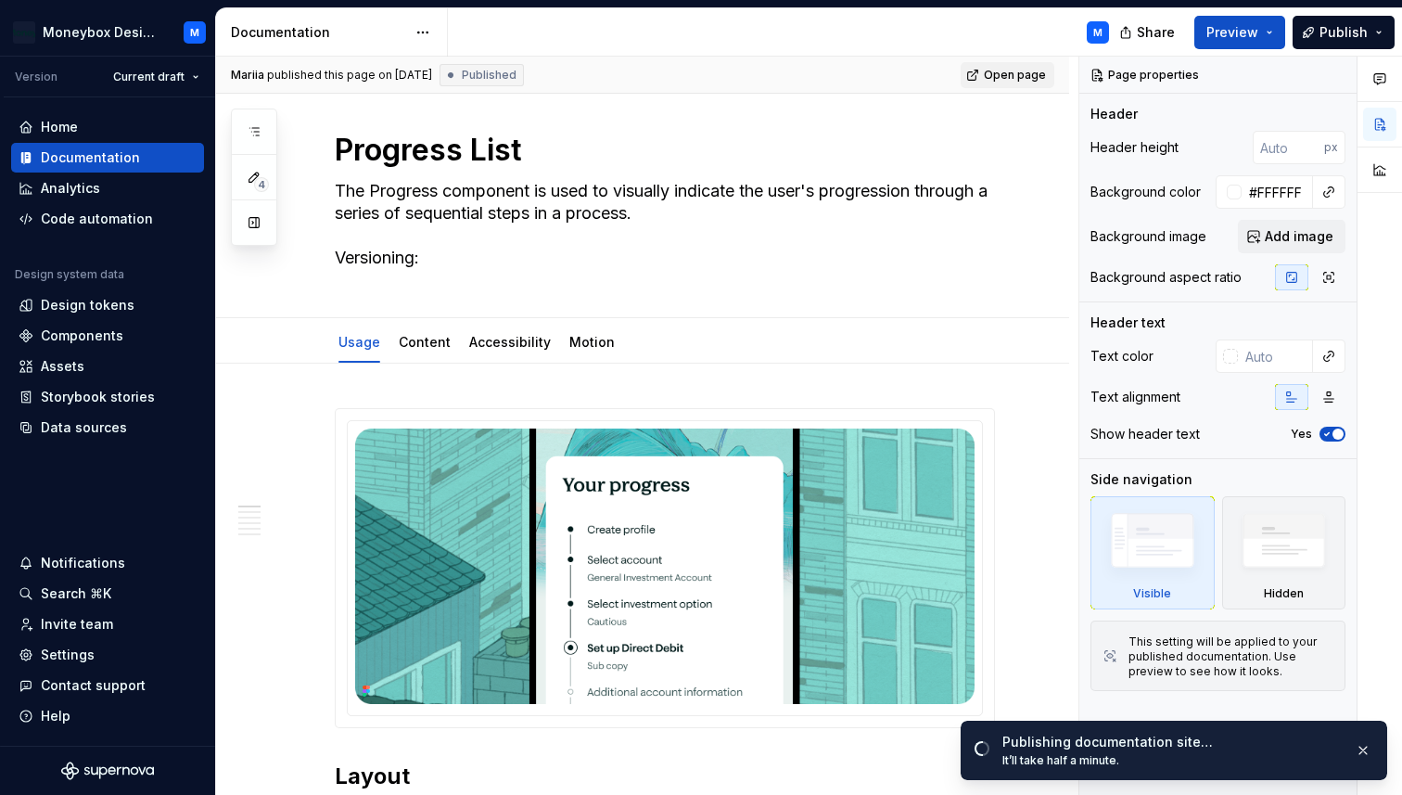
click at [1002, 75] on span "Open page" at bounding box center [1015, 75] width 62 height 15
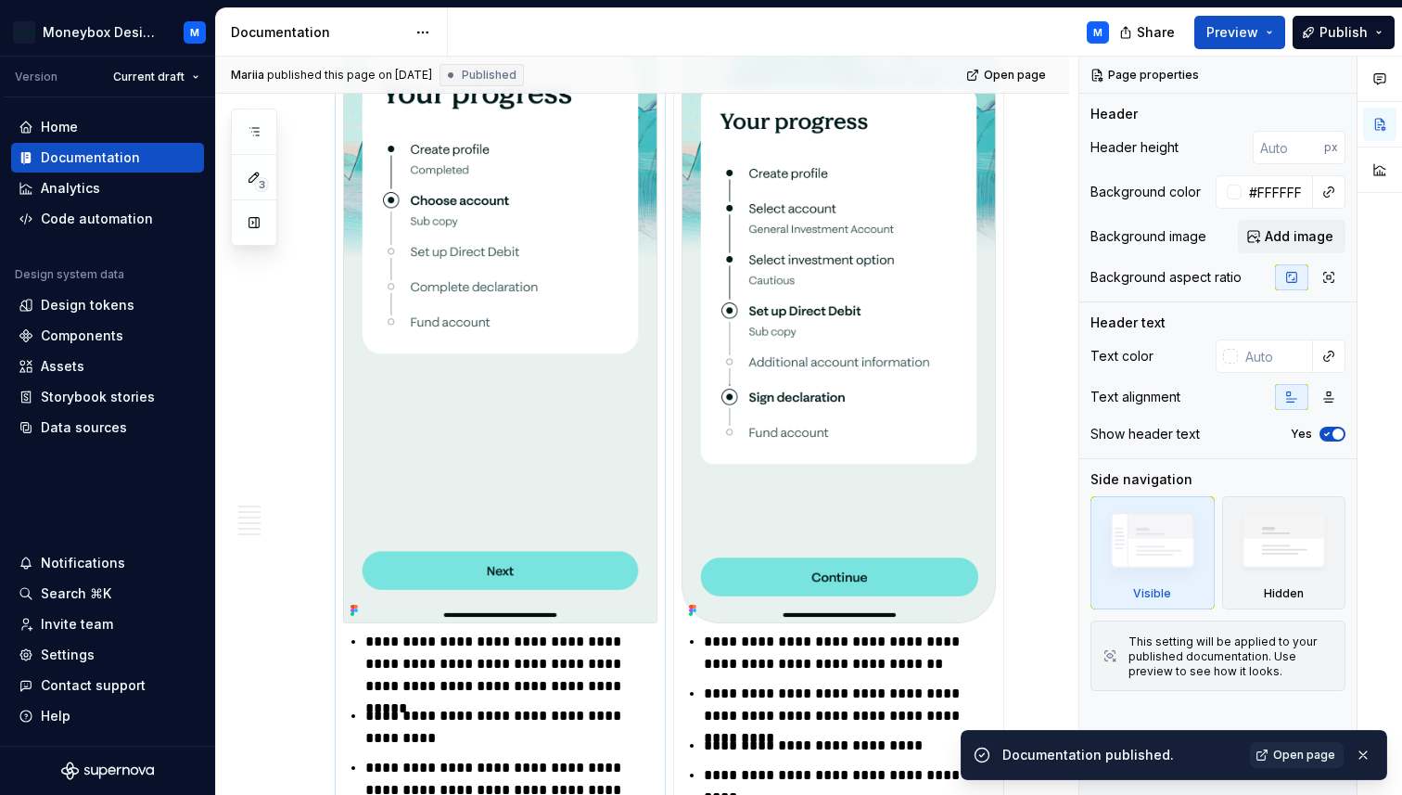
click at [481, 409] on img at bounding box center [500, 283] width 314 height 681
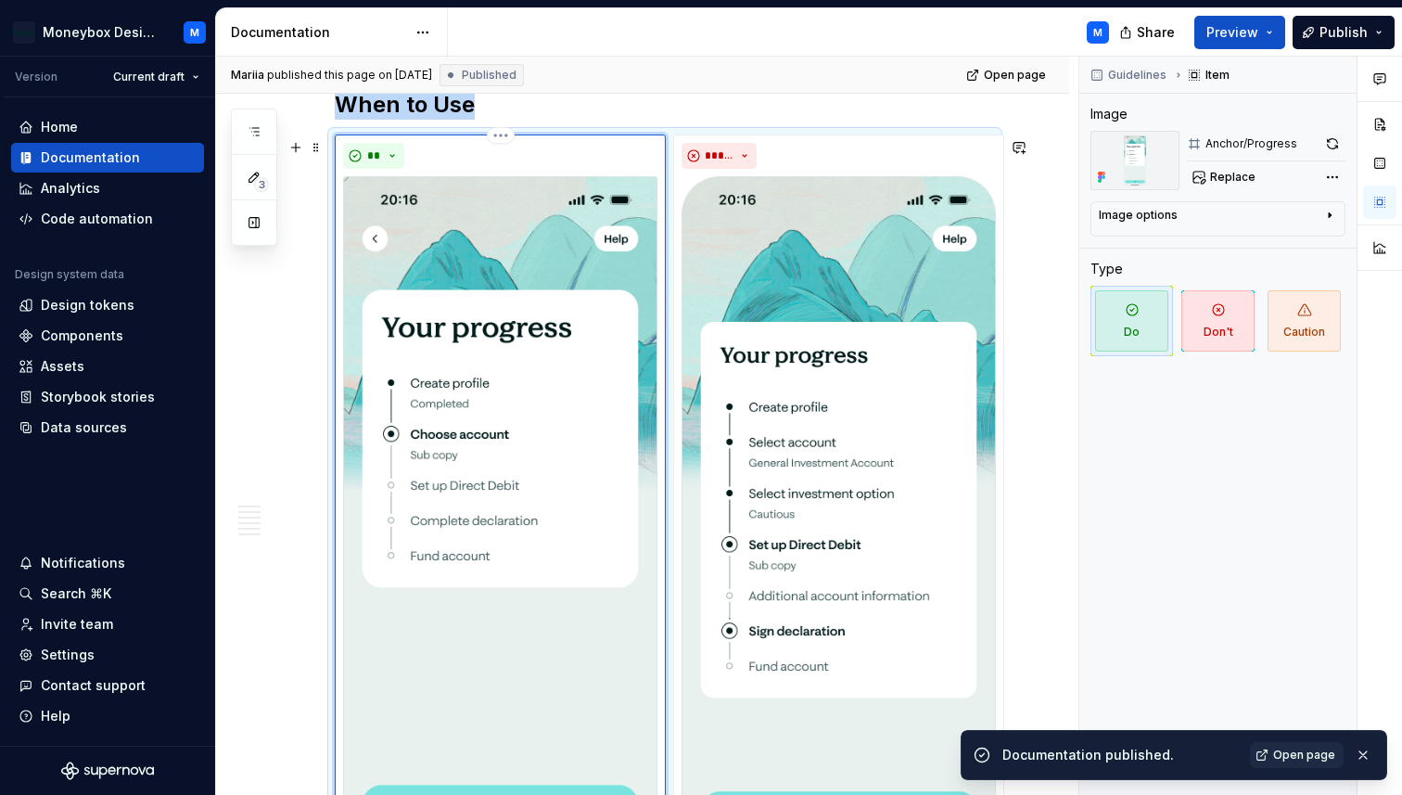
scroll to position [1103, 0]
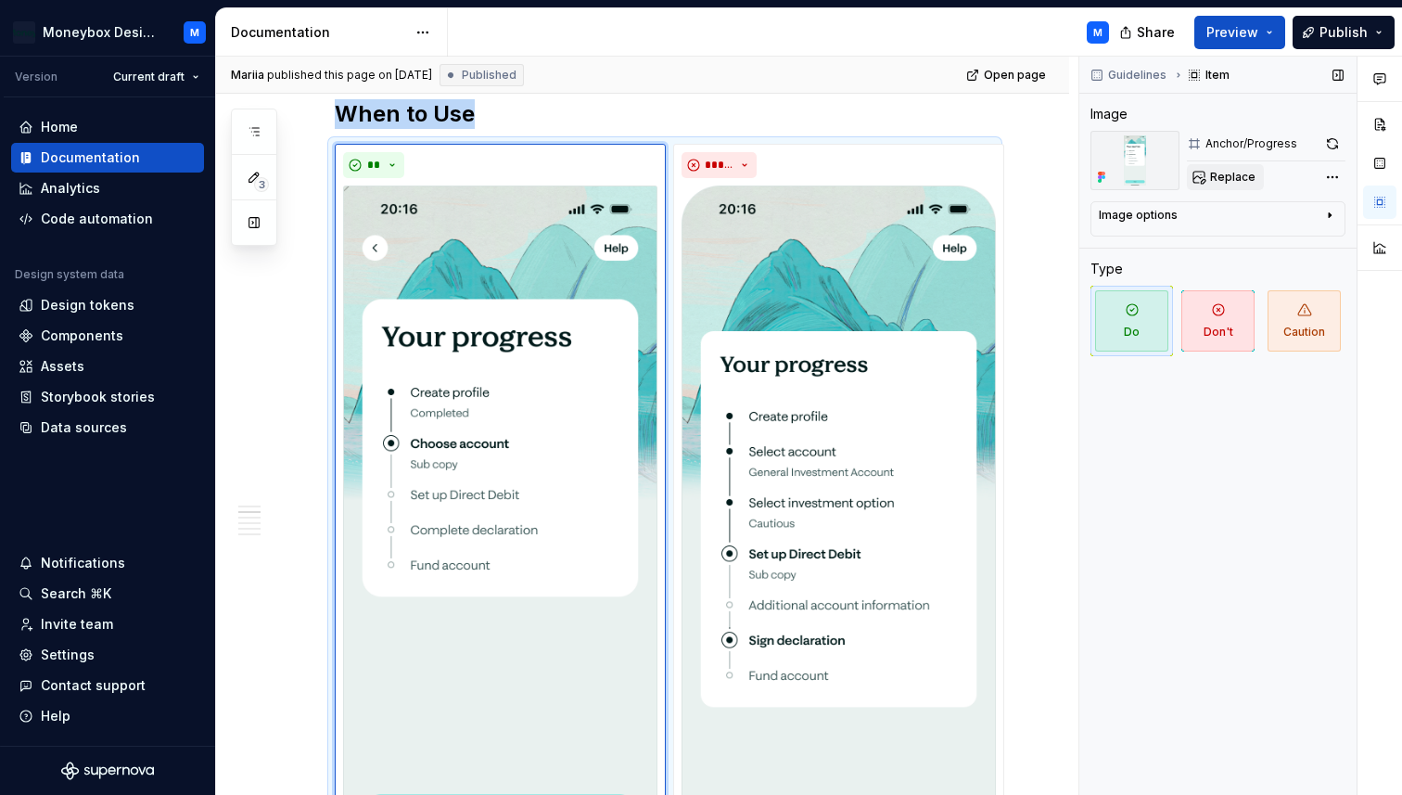
click at [1231, 173] on span "Replace" at bounding box center [1232, 177] width 45 height 15
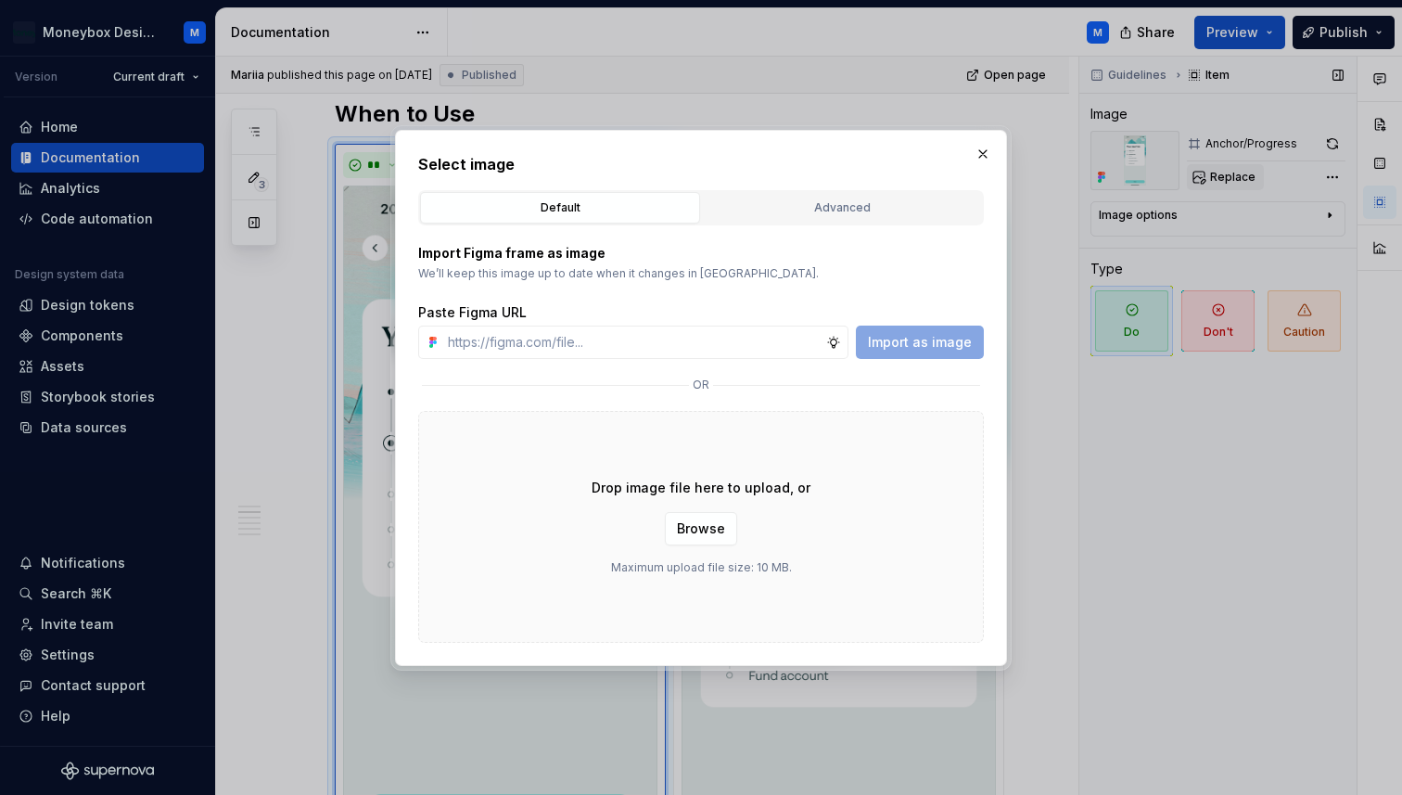
type textarea "*"
type input "[URL][DOMAIN_NAME]"
click at [912, 338] on span "Import as image" at bounding box center [920, 342] width 104 height 19
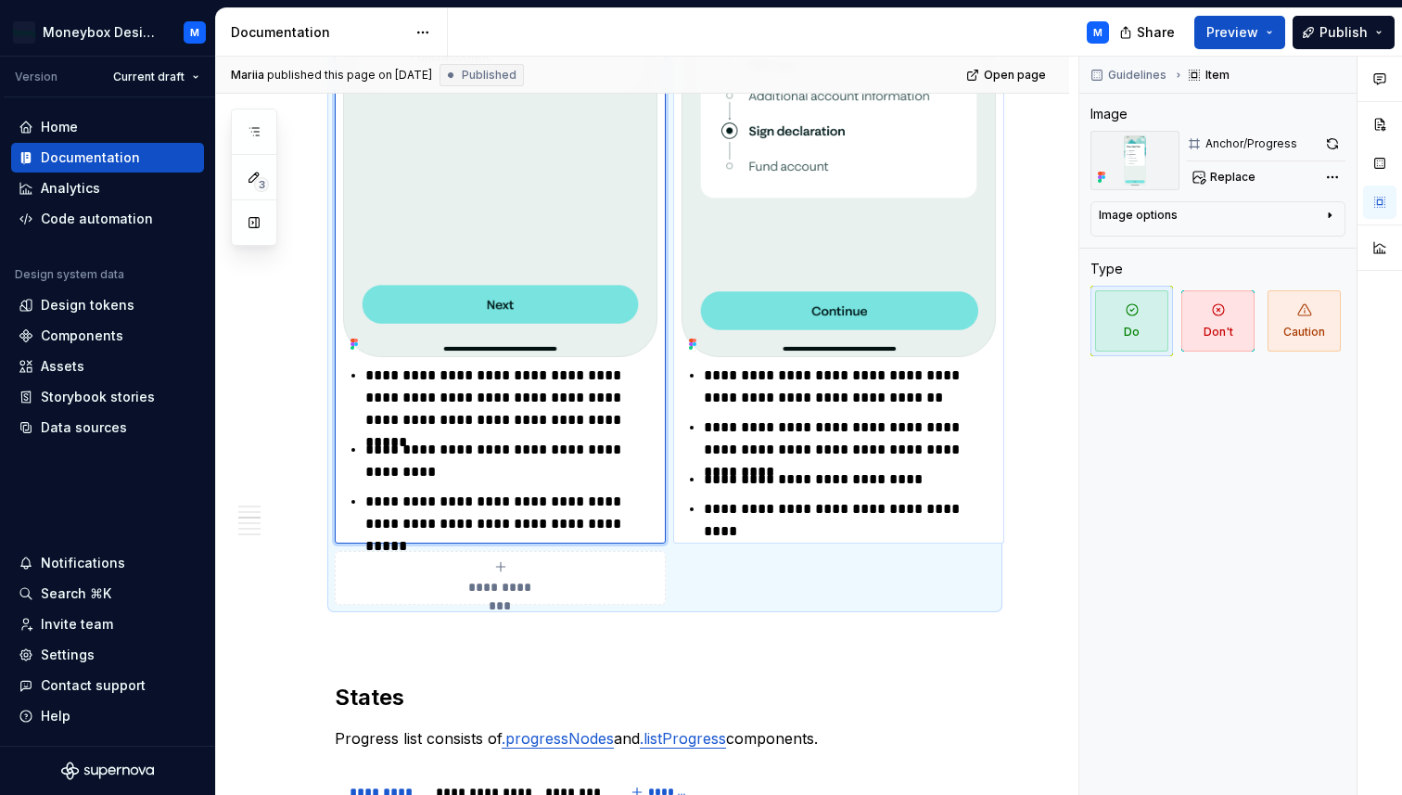
scroll to position [1602, 0]
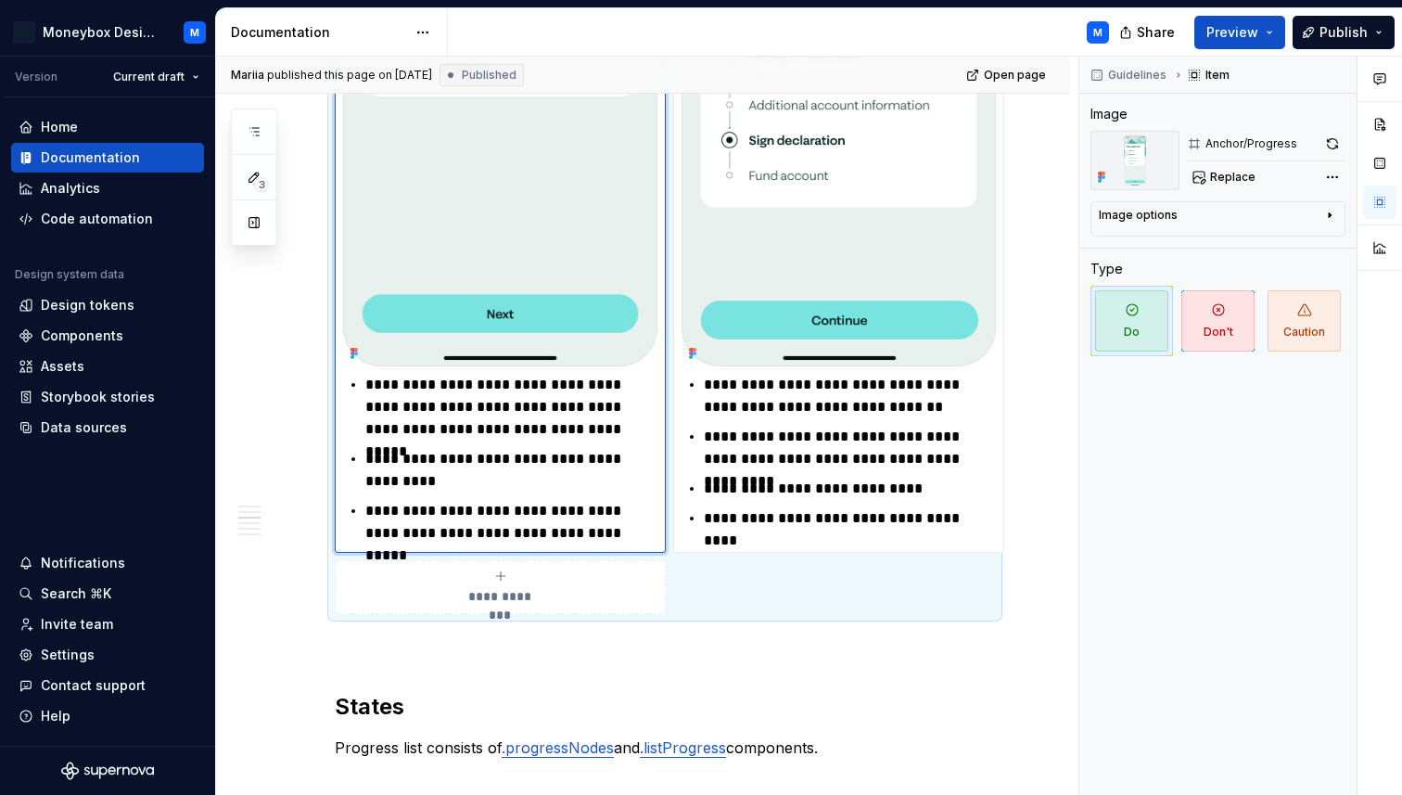
click at [442, 486] on p "**********" at bounding box center [511, 470] width 292 height 45
type textarea "*"
click at [993, 75] on link "Open page" at bounding box center [1008, 75] width 94 height 26
click at [453, 488] on p "**********" at bounding box center [511, 470] width 292 height 45
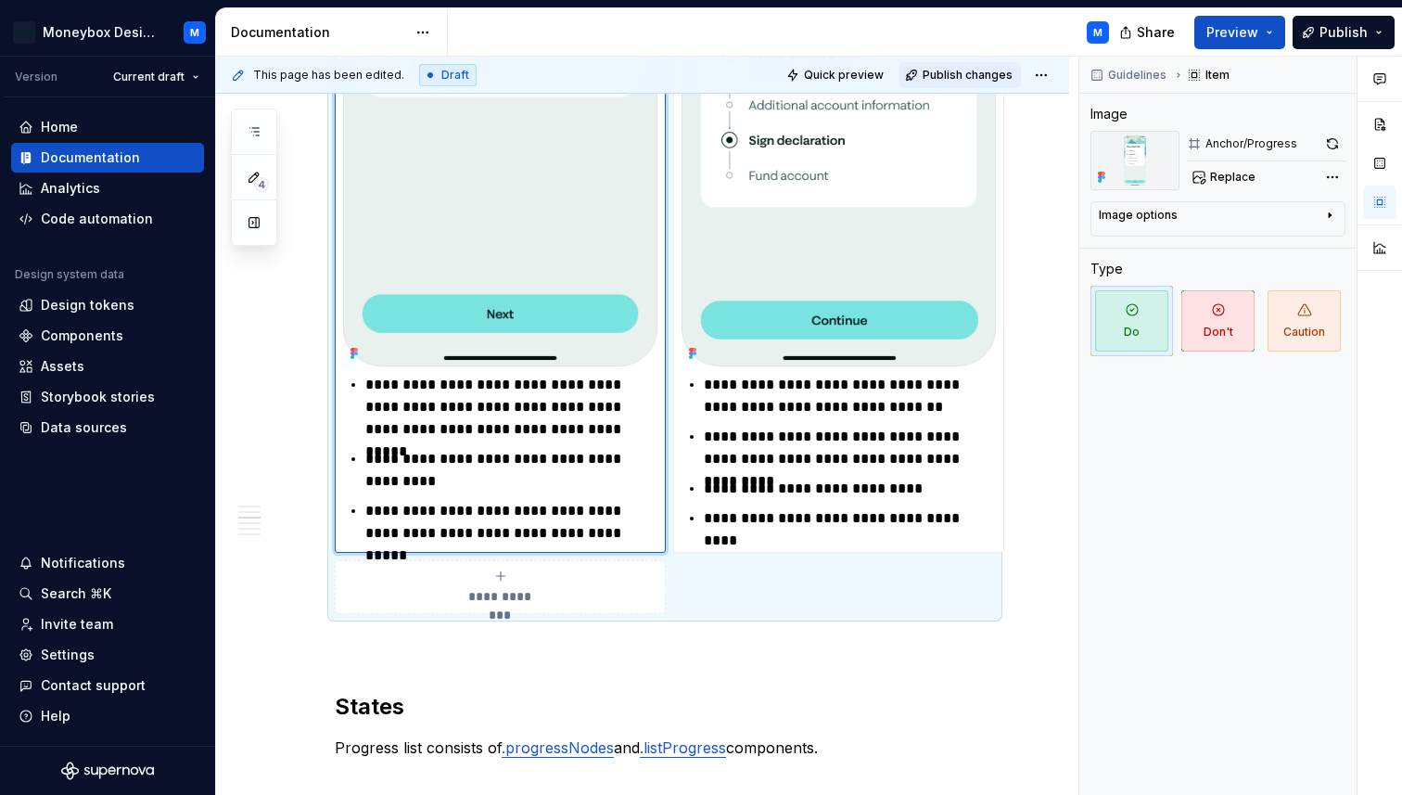
click at [978, 74] on span "Publish changes" at bounding box center [968, 75] width 90 height 15
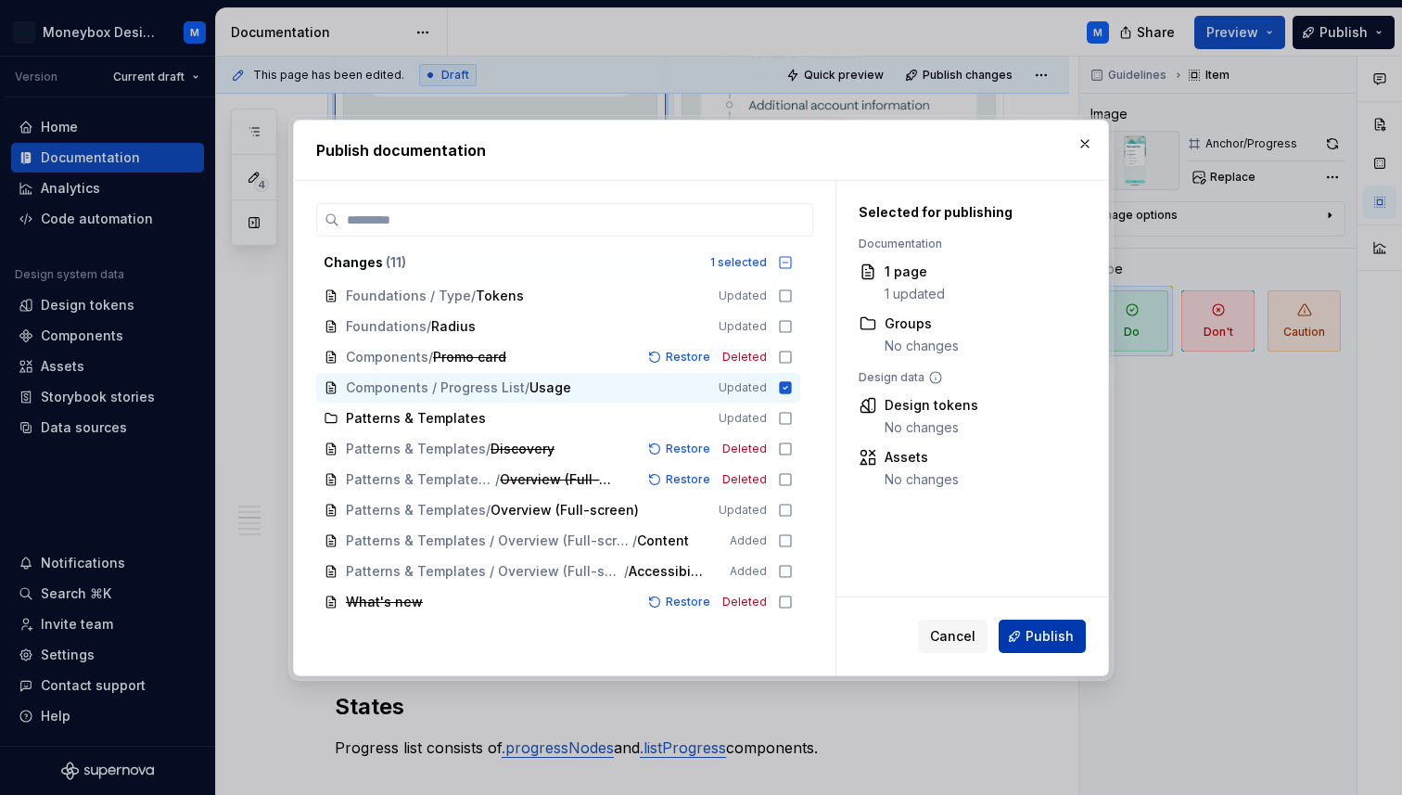
click at [1020, 631] on button "Publish" at bounding box center [1042, 635] width 87 height 33
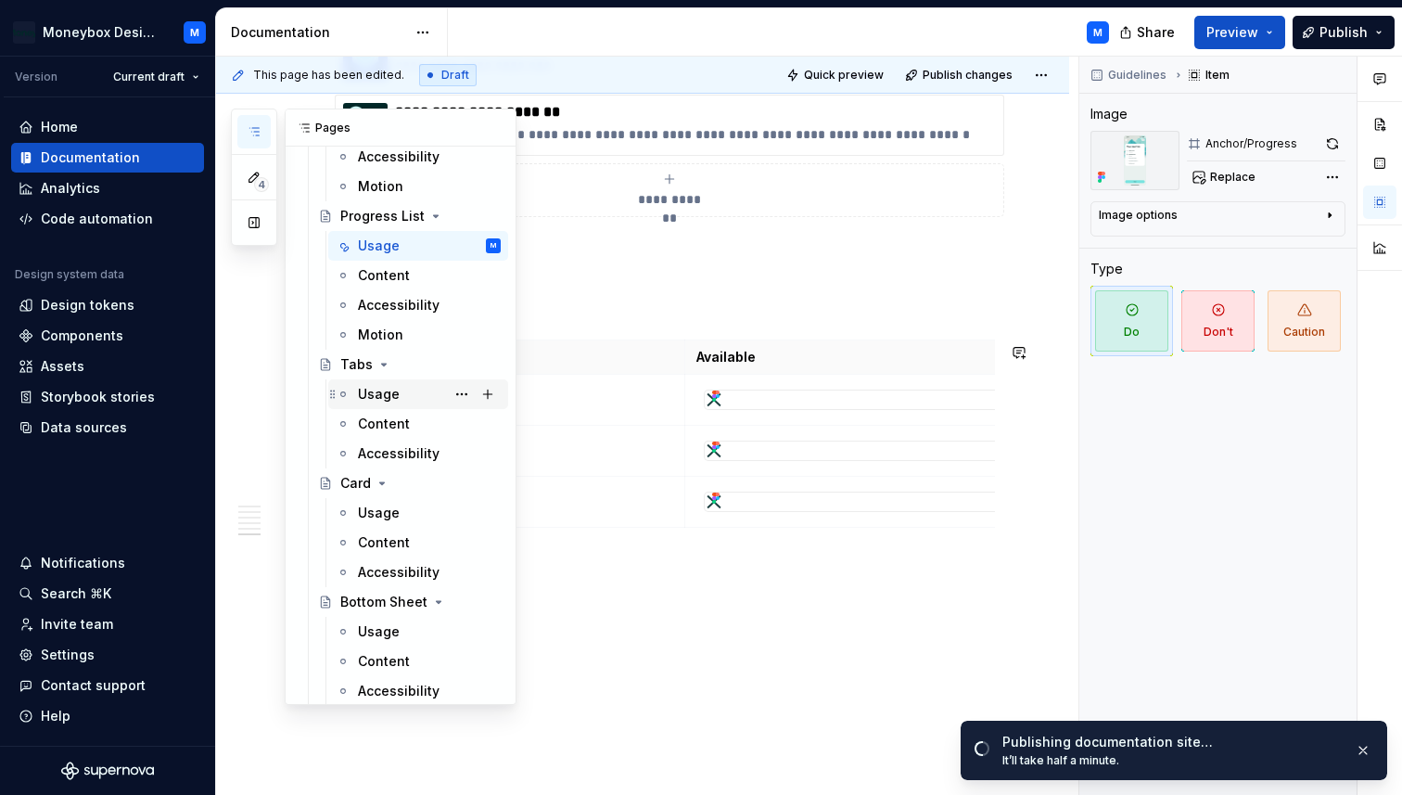
scroll to position [1245, 0]
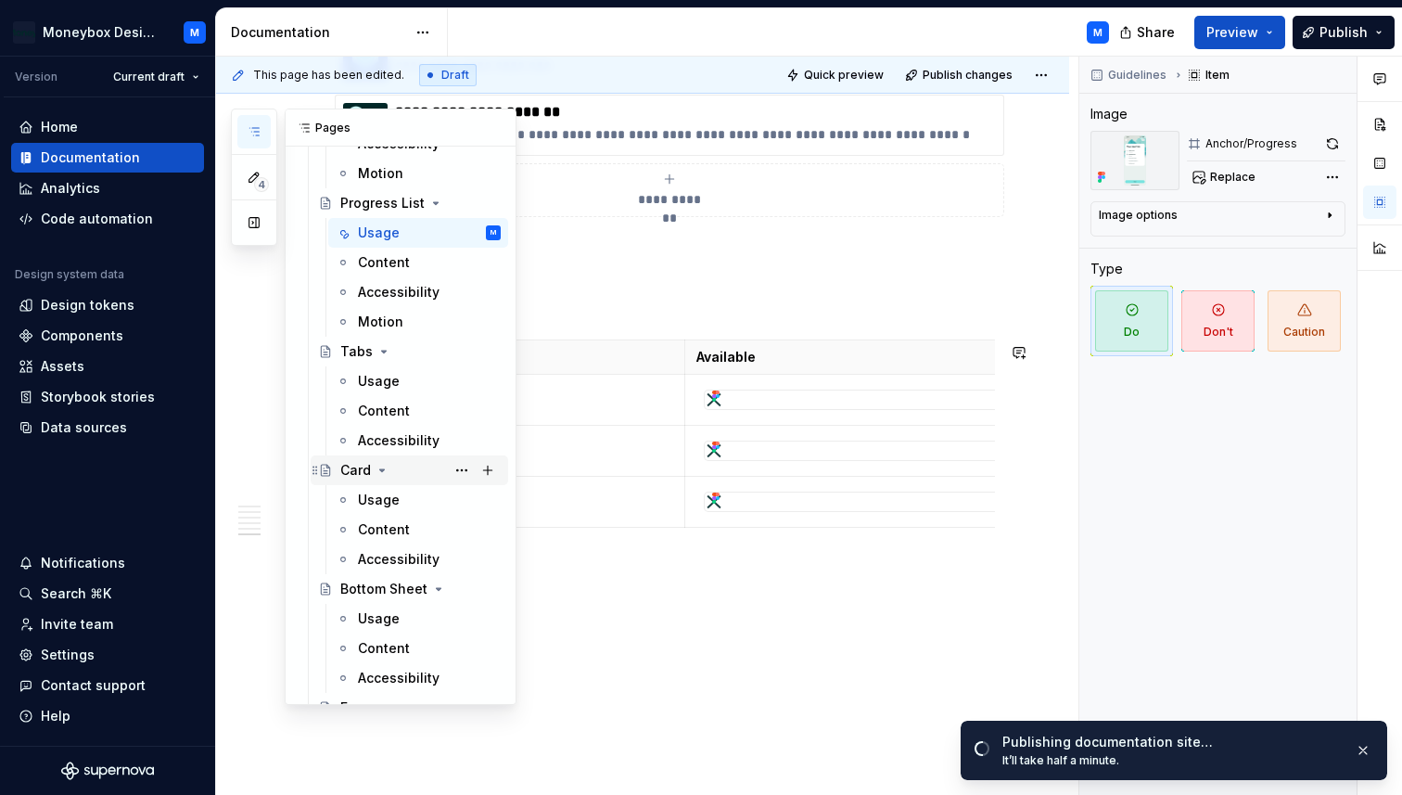
click at [354, 469] on div "Card" at bounding box center [355, 470] width 31 height 19
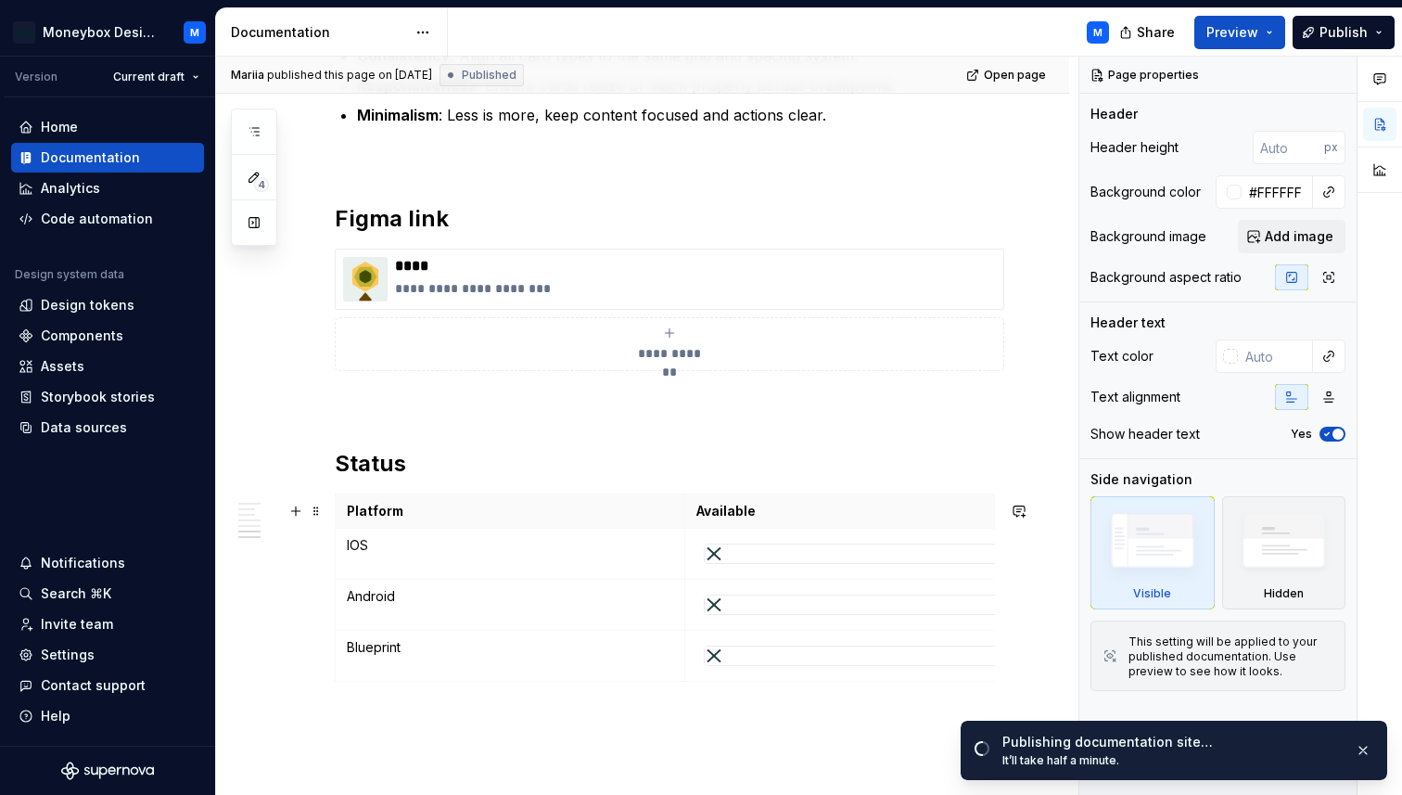
scroll to position [3574, 0]
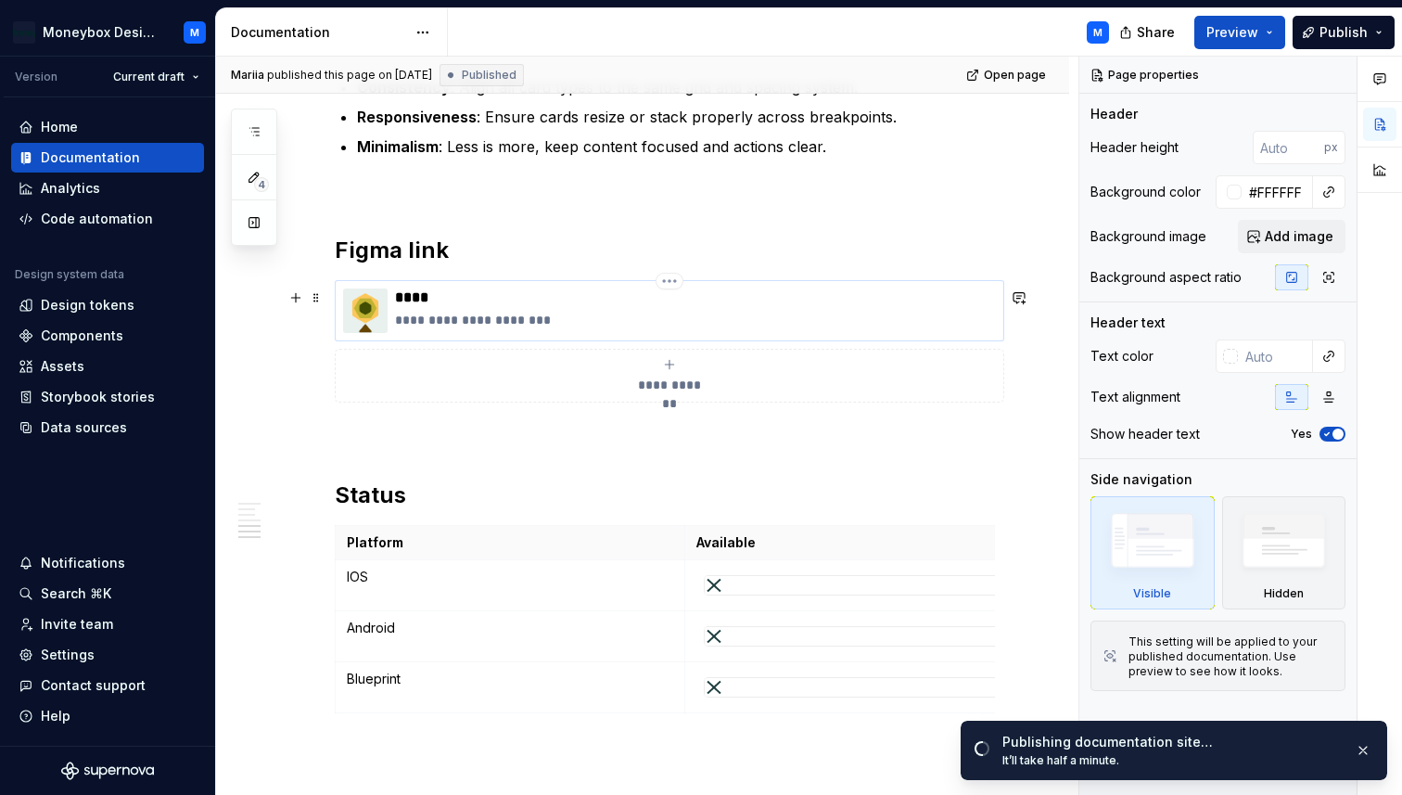
click at [361, 311] on img at bounding box center [365, 310] width 45 height 45
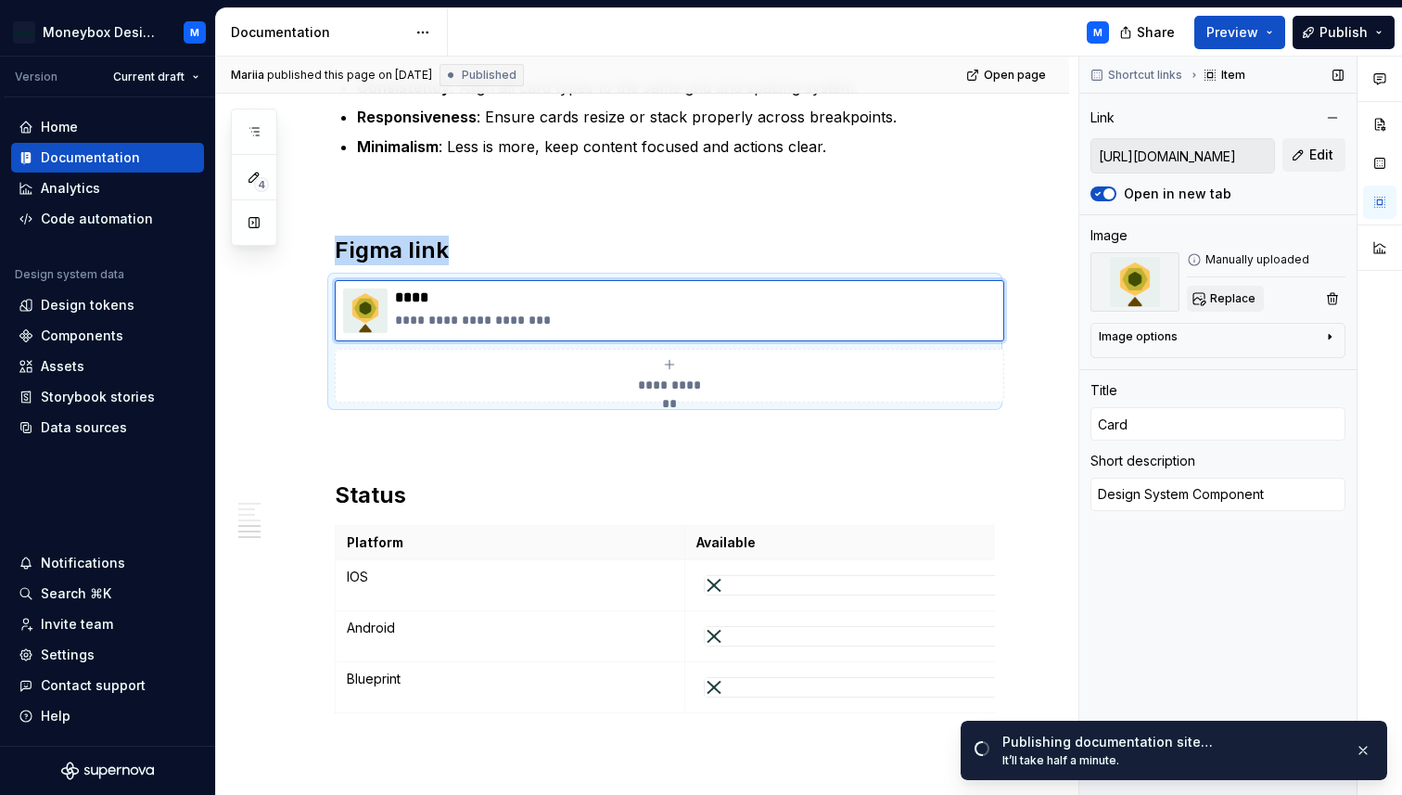
click at [1222, 296] on span "Replace" at bounding box center [1232, 298] width 45 height 15
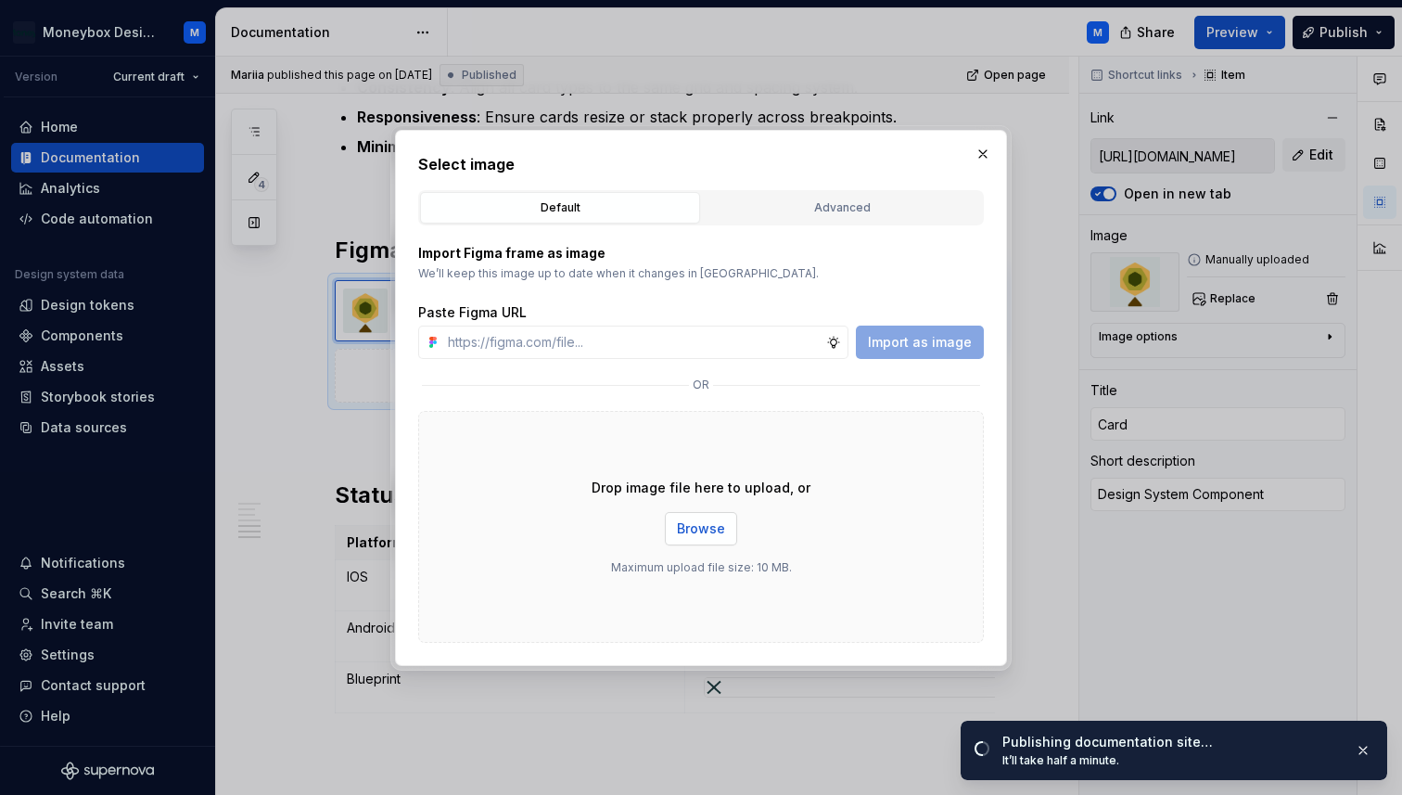
click at [721, 524] on span "Browse" at bounding box center [701, 528] width 48 height 19
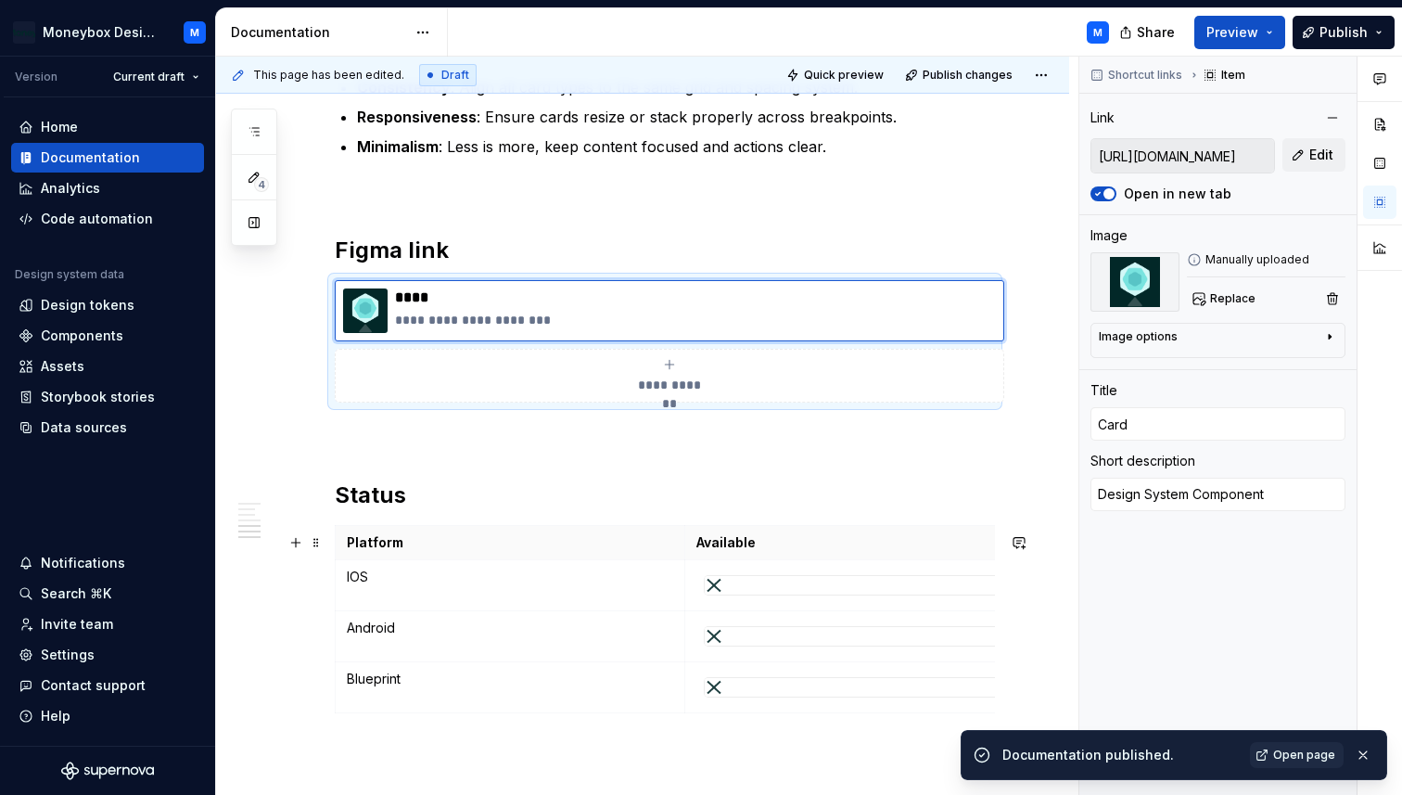
click at [747, 593] on div at bounding box center [860, 585] width 311 height 19
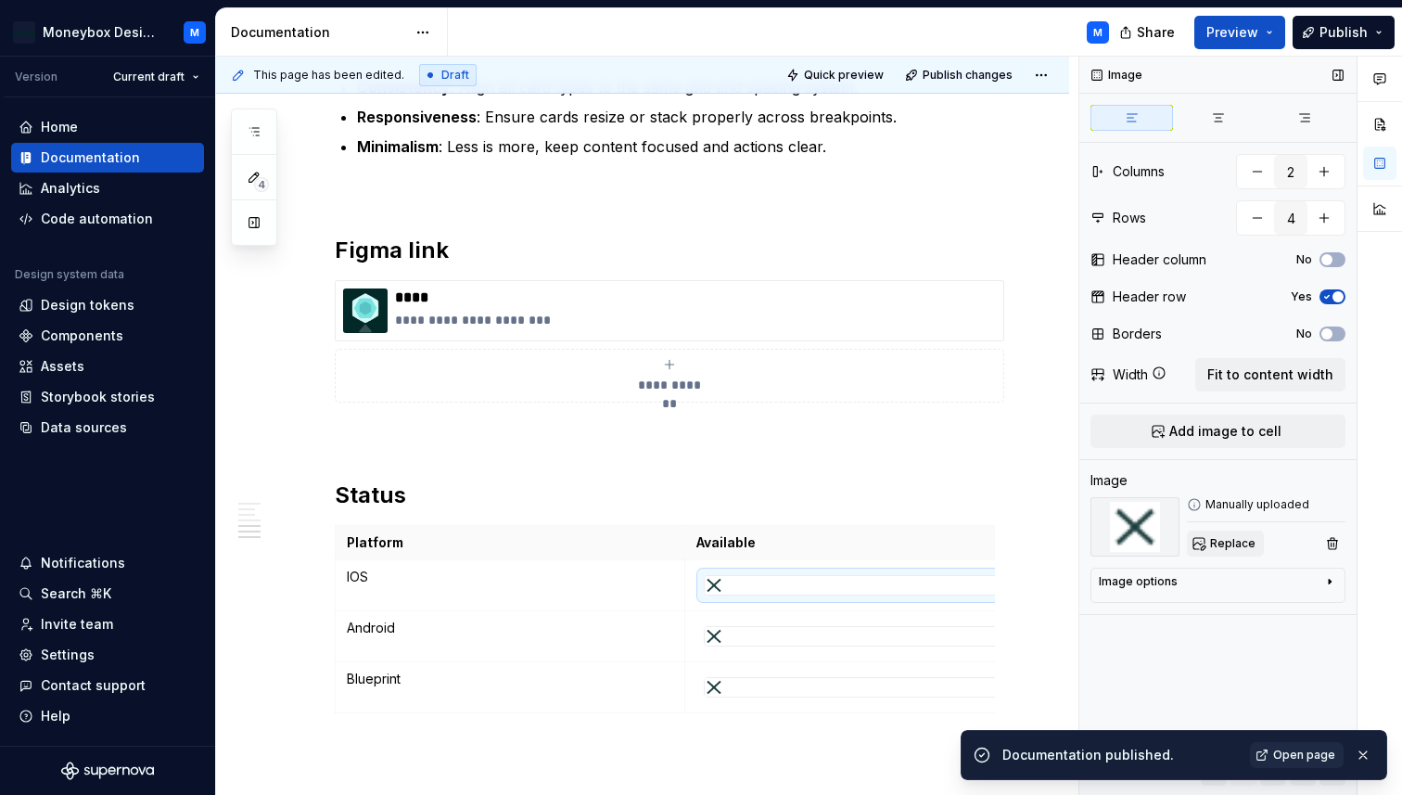
click at [1236, 544] on span "Replace" at bounding box center [1232, 543] width 45 height 15
type textarea "*"
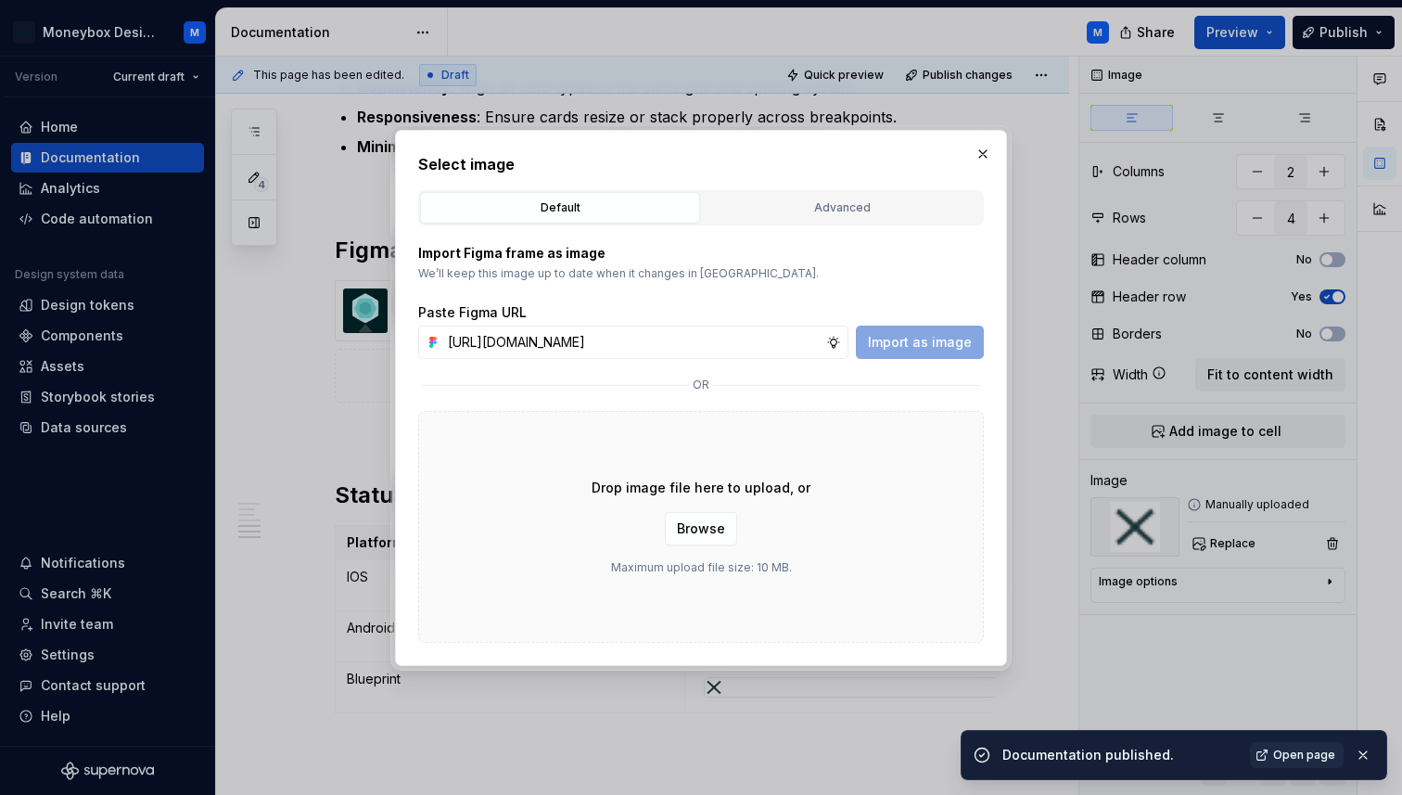
scroll to position [0, 415]
type input "[URL][DOMAIN_NAME]"
click at [927, 338] on span "Import as image" at bounding box center [920, 342] width 104 height 19
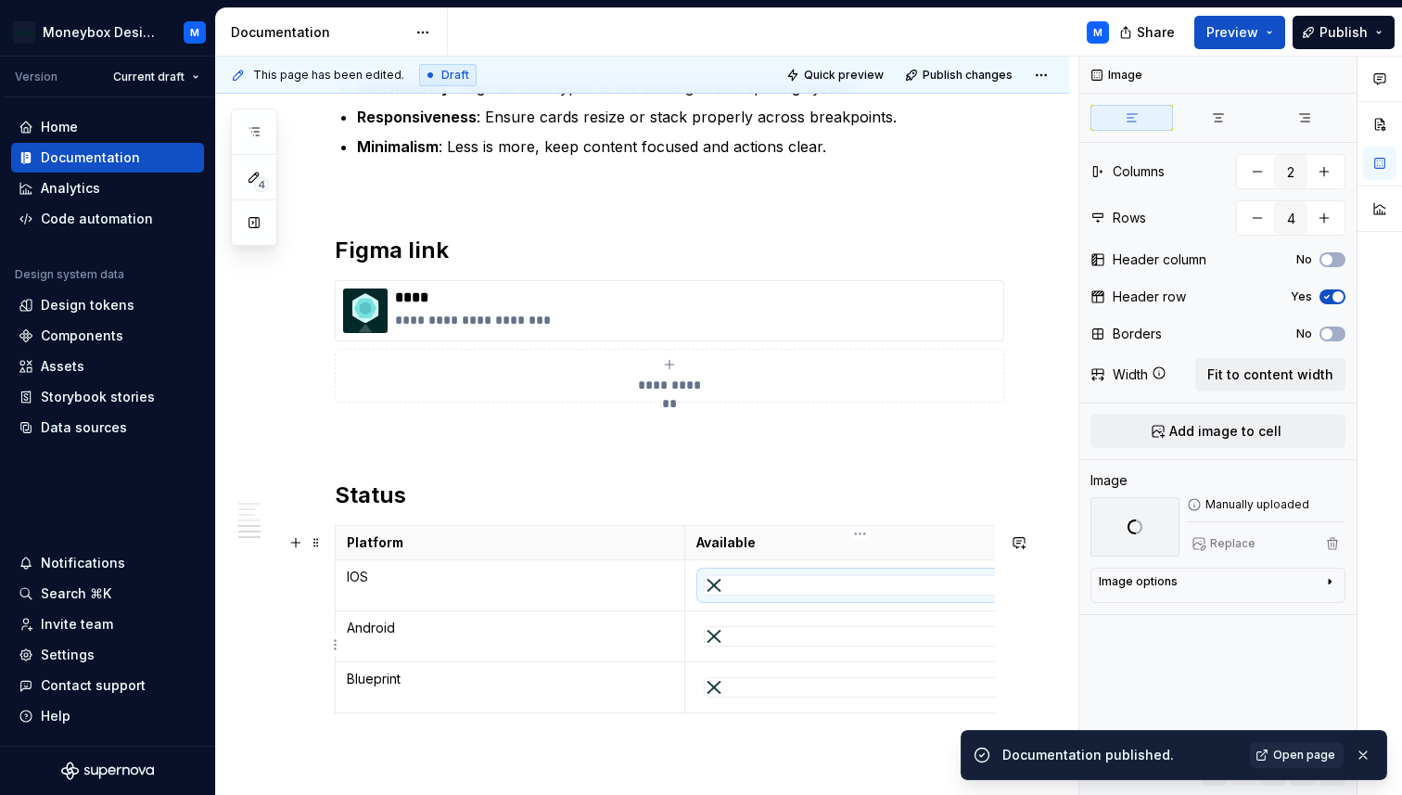
click at [743, 644] on div at bounding box center [860, 636] width 311 height 19
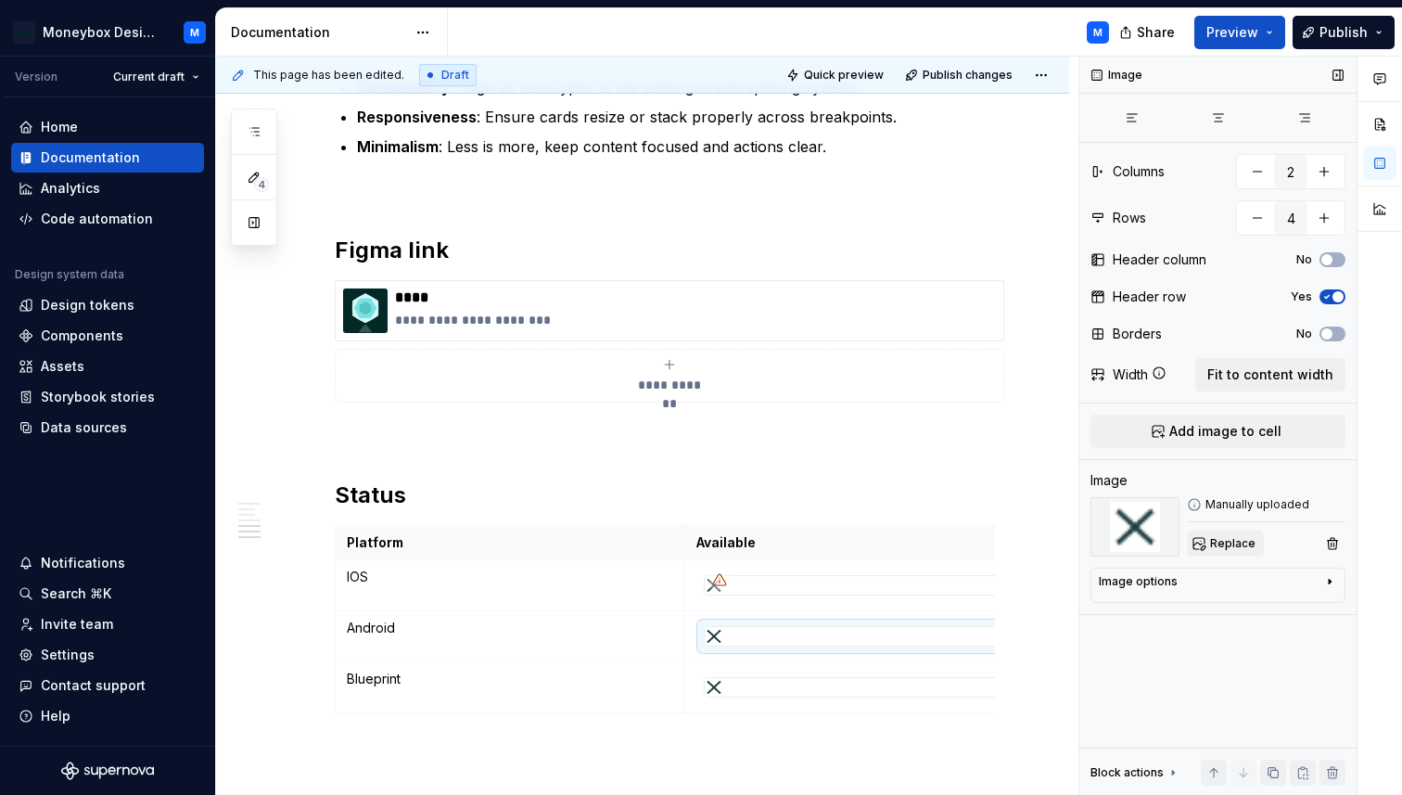
click at [1215, 545] on span "Replace" at bounding box center [1232, 543] width 45 height 15
type textarea "*"
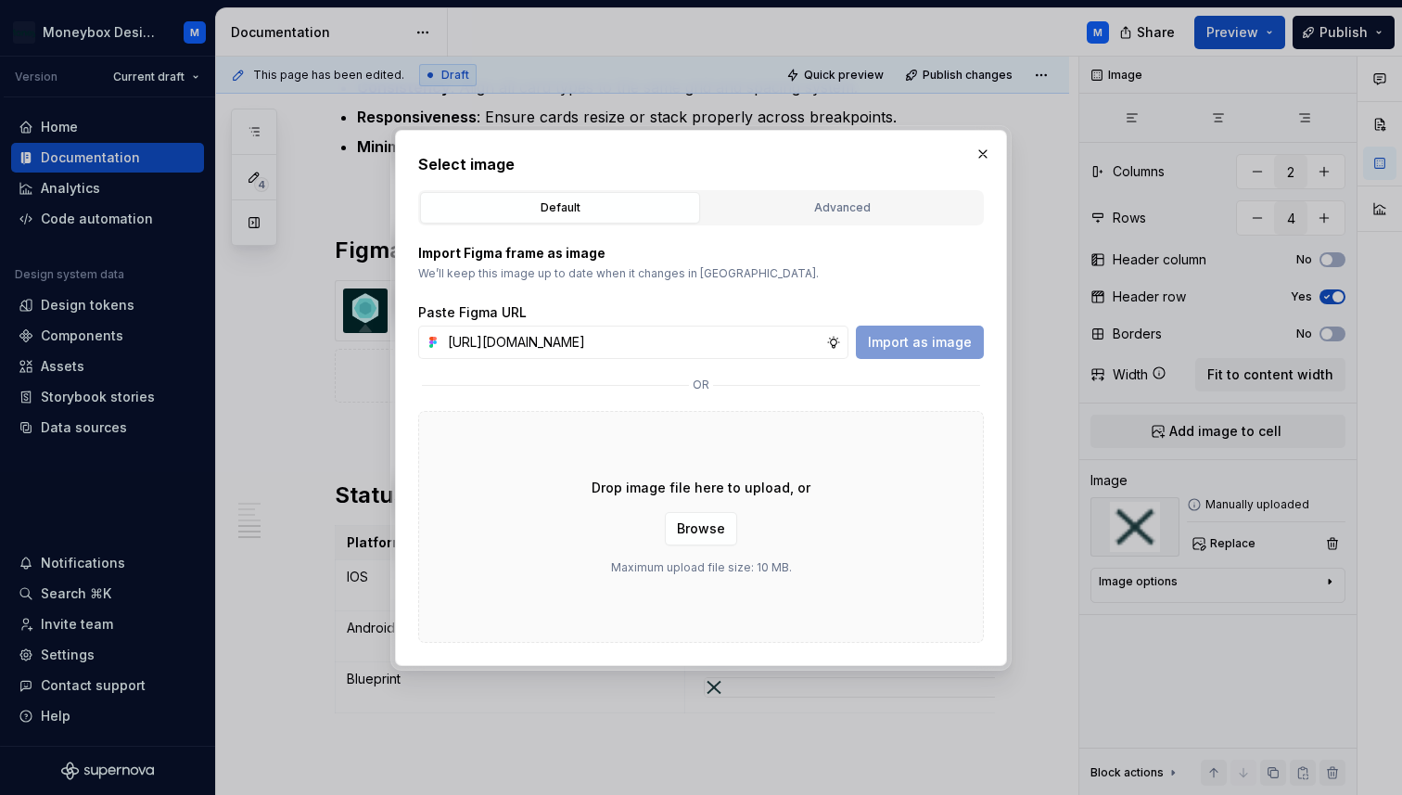
scroll to position [0, 415]
type input "[URL][DOMAIN_NAME]"
click at [923, 346] on span "Import as image" at bounding box center [920, 342] width 104 height 19
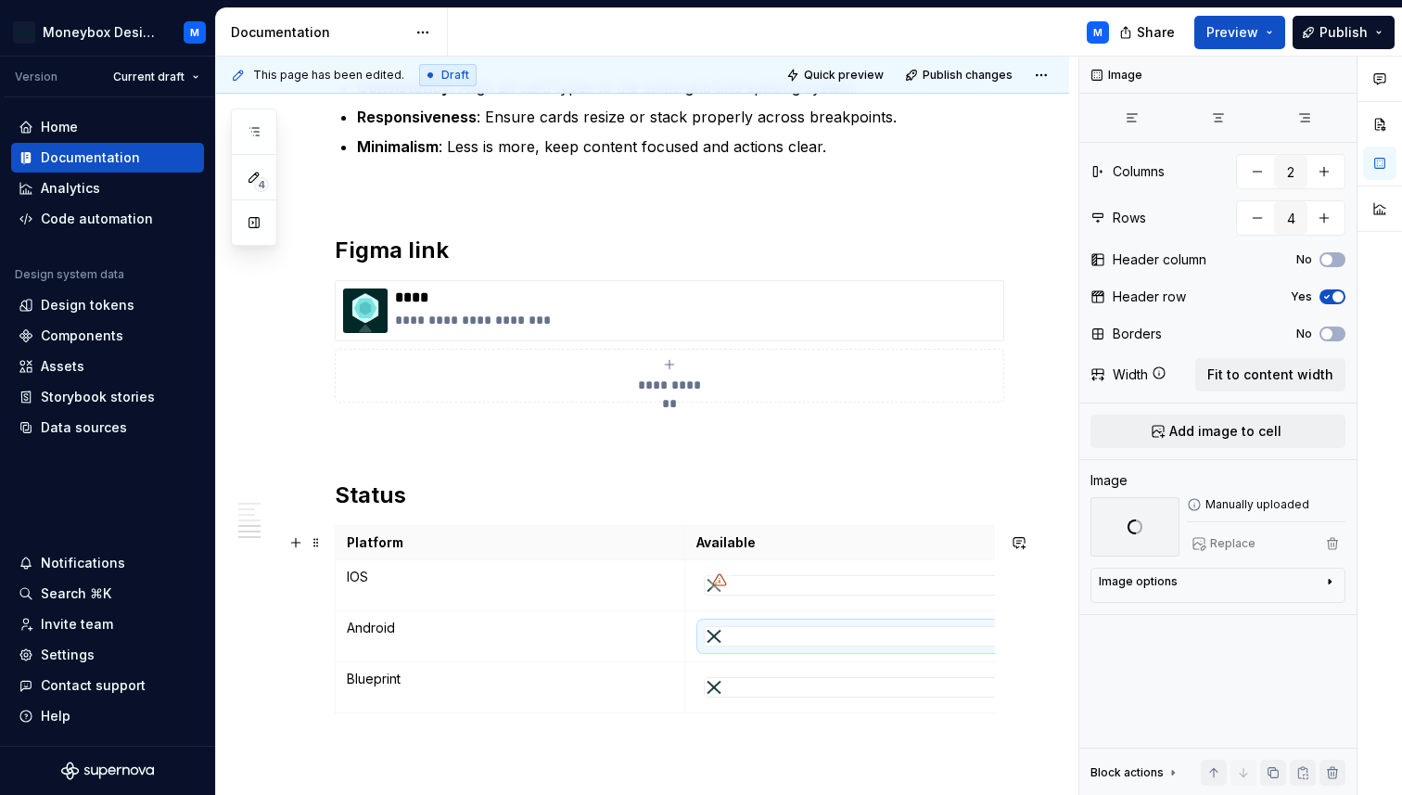
scroll to position [0, 17]
click at [772, 688] on div at bounding box center [843, 687] width 311 height 19
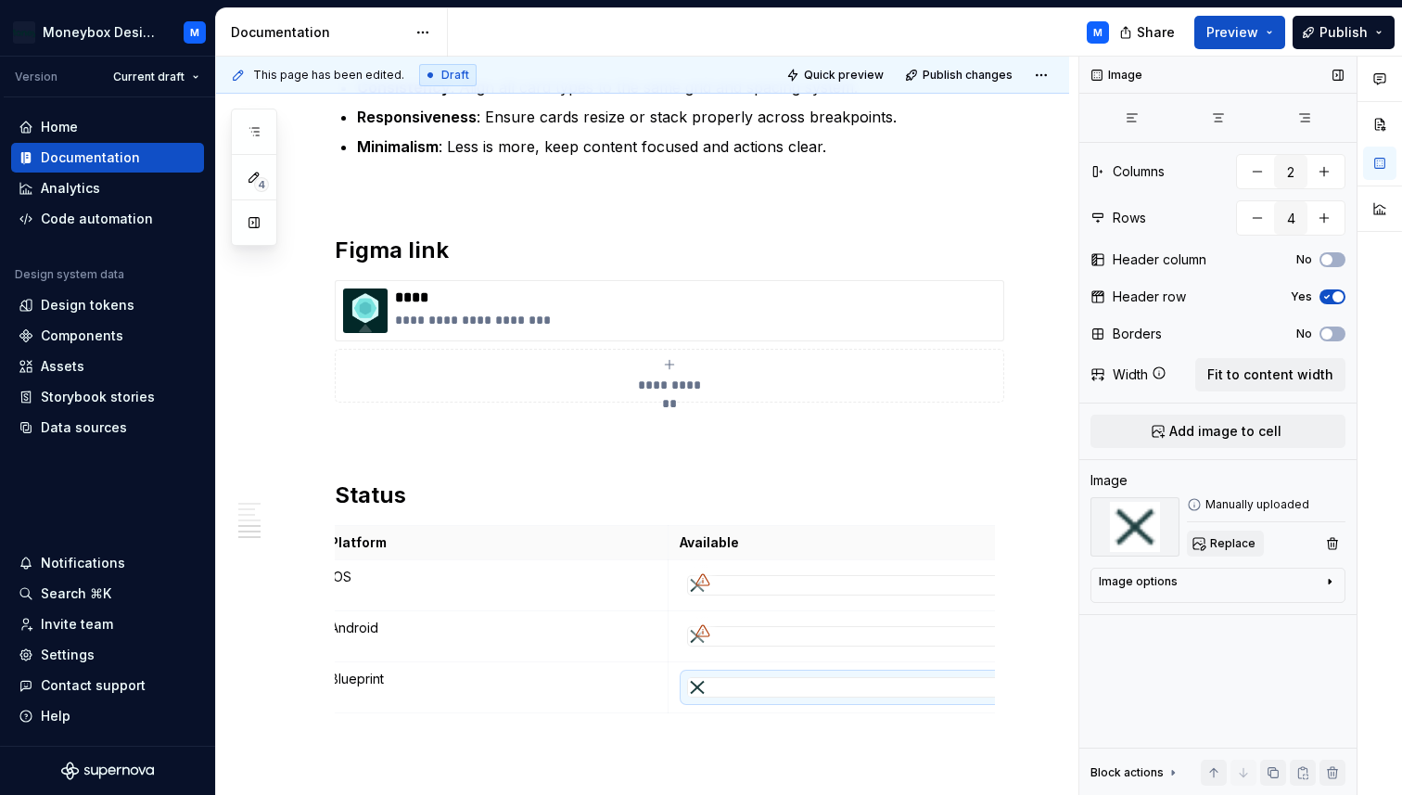
click at [1227, 535] on button "Replace" at bounding box center [1225, 543] width 77 height 26
type textarea "*"
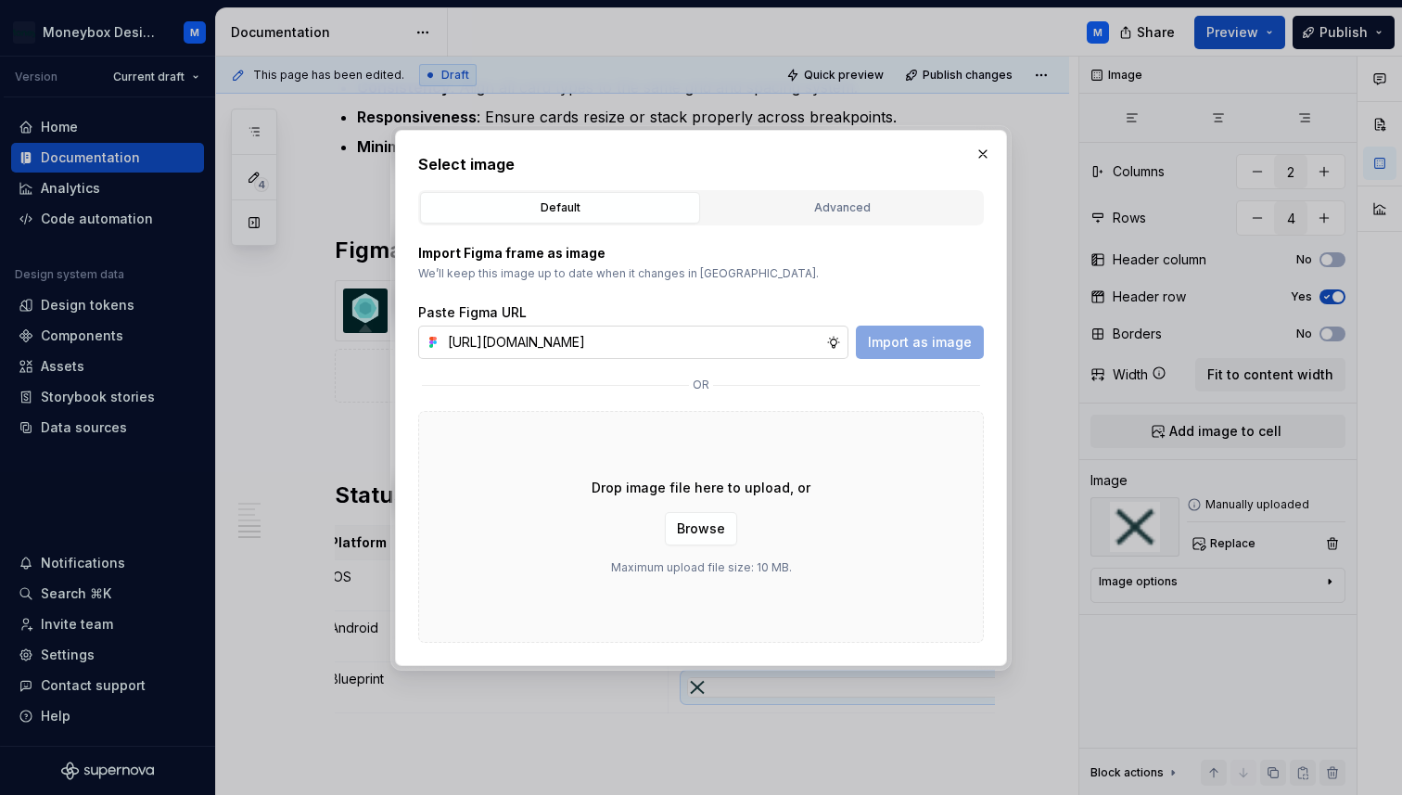
scroll to position [0, 415]
type input "[URL][DOMAIN_NAME]"
click at [923, 338] on span "Import as image" at bounding box center [920, 342] width 104 height 19
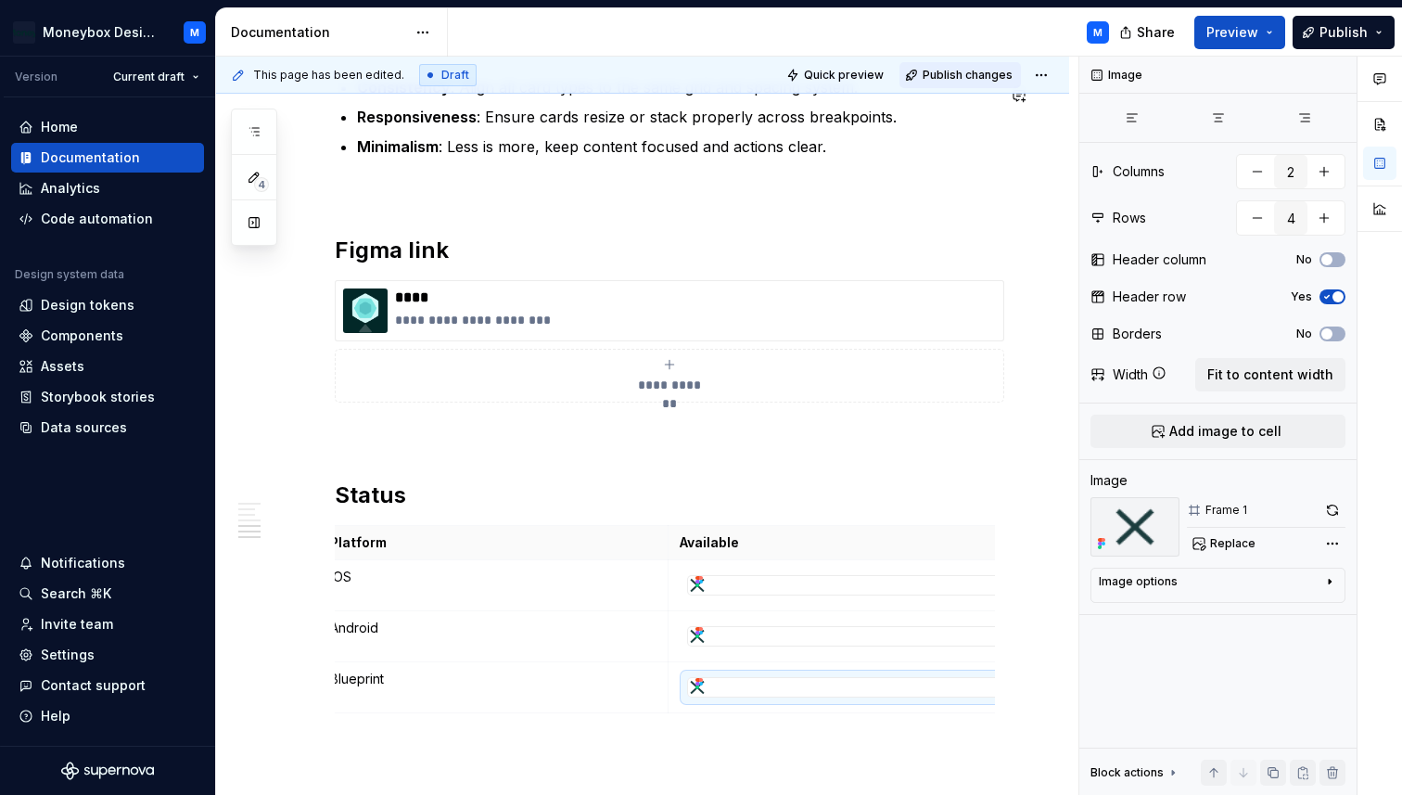
click at [960, 81] on span "Publish changes" at bounding box center [968, 75] width 90 height 15
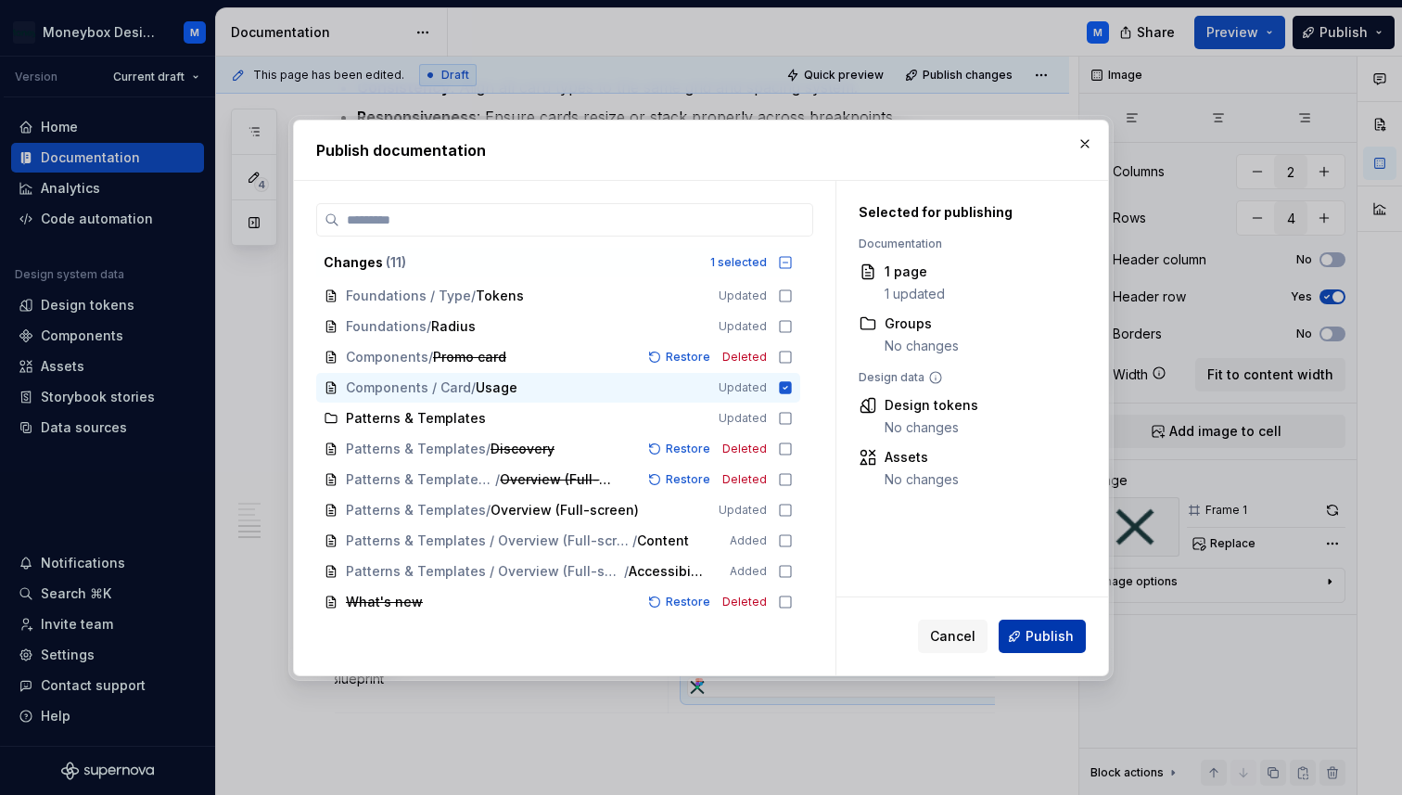
click at [1059, 635] on span "Publish" at bounding box center [1050, 636] width 48 height 19
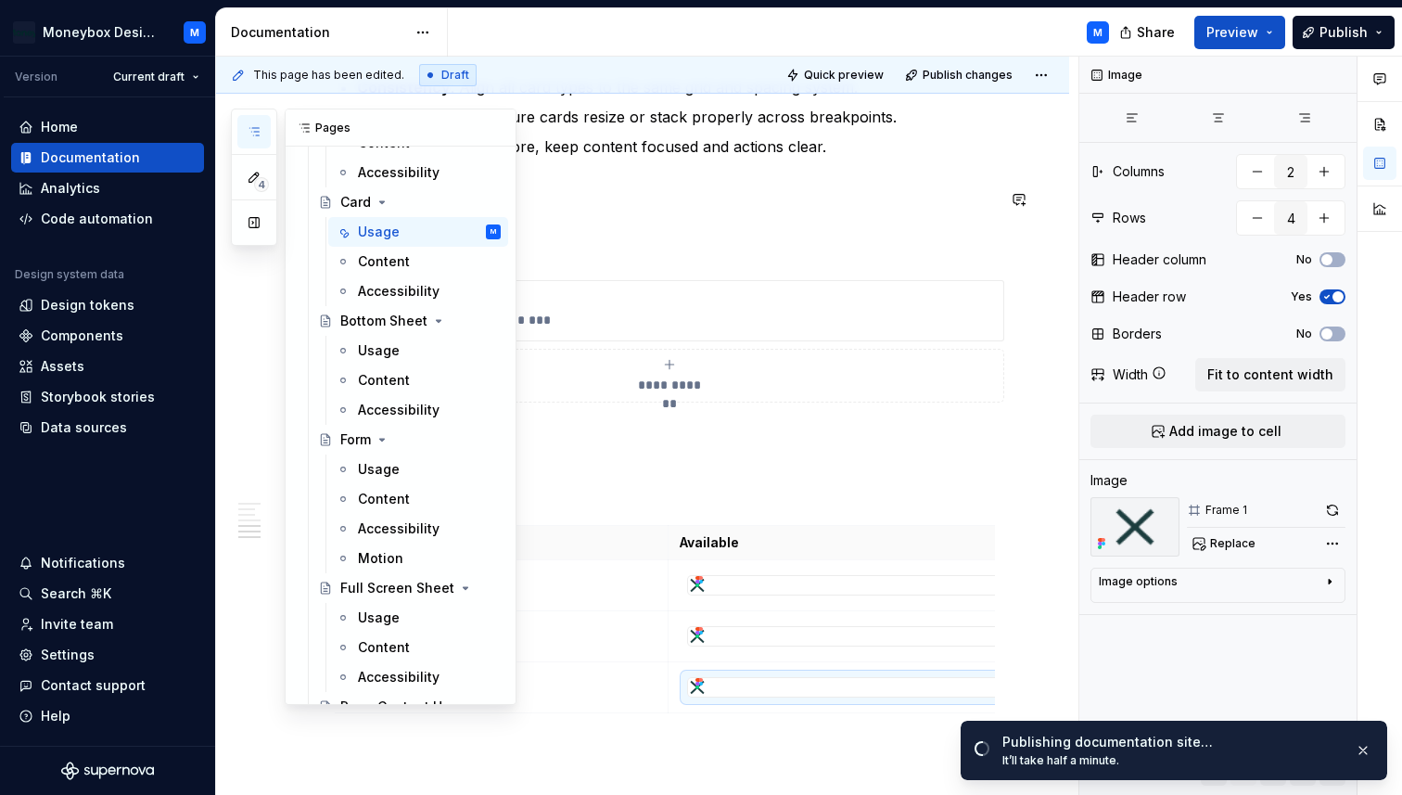
scroll to position [1520, 0]
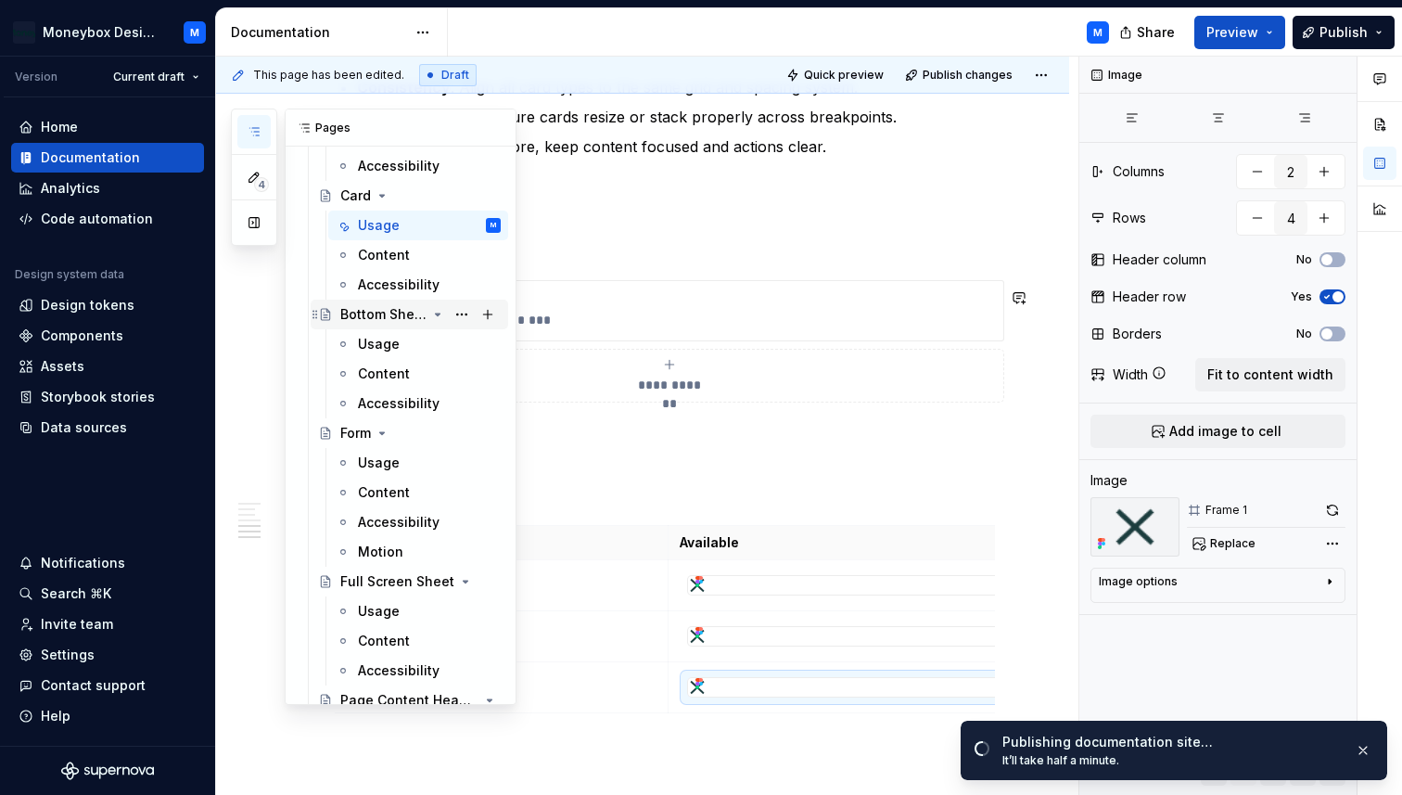
click at [361, 317] on div "Bottom Sheet" at bounding box center [383, 314] width 86 height 19
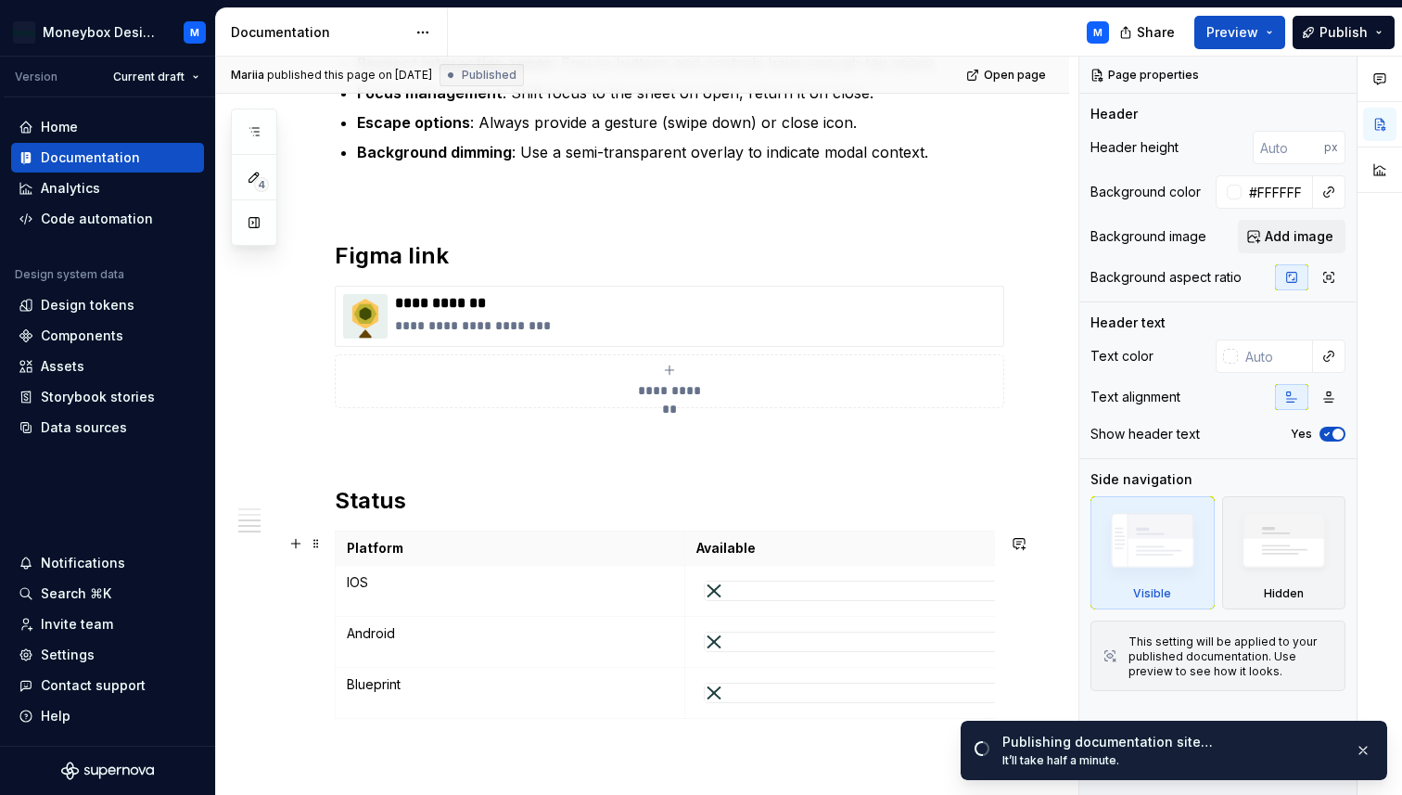
scroll to position [2366, 0]
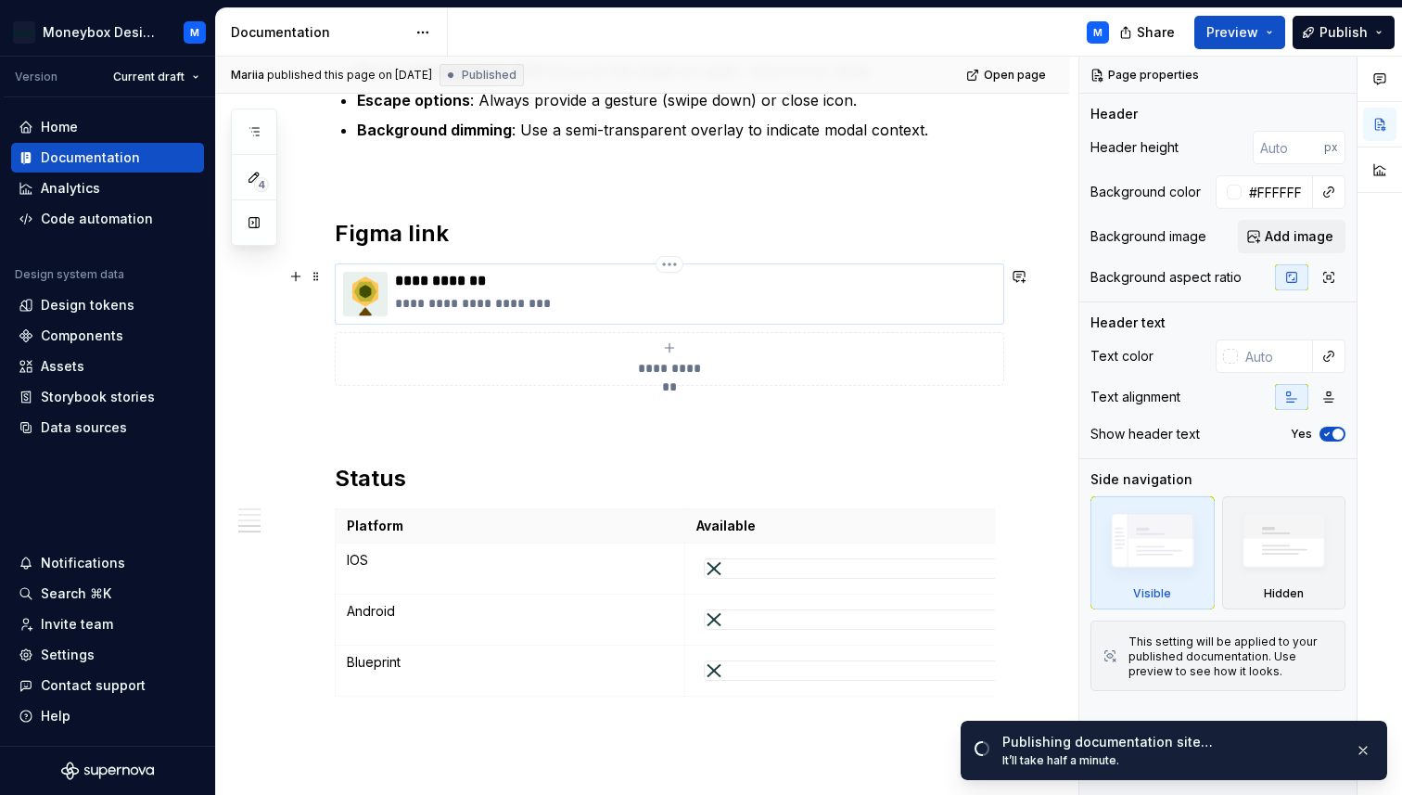
click at [371, 305] on img at bounding box center [365, 294] width 45 height 45
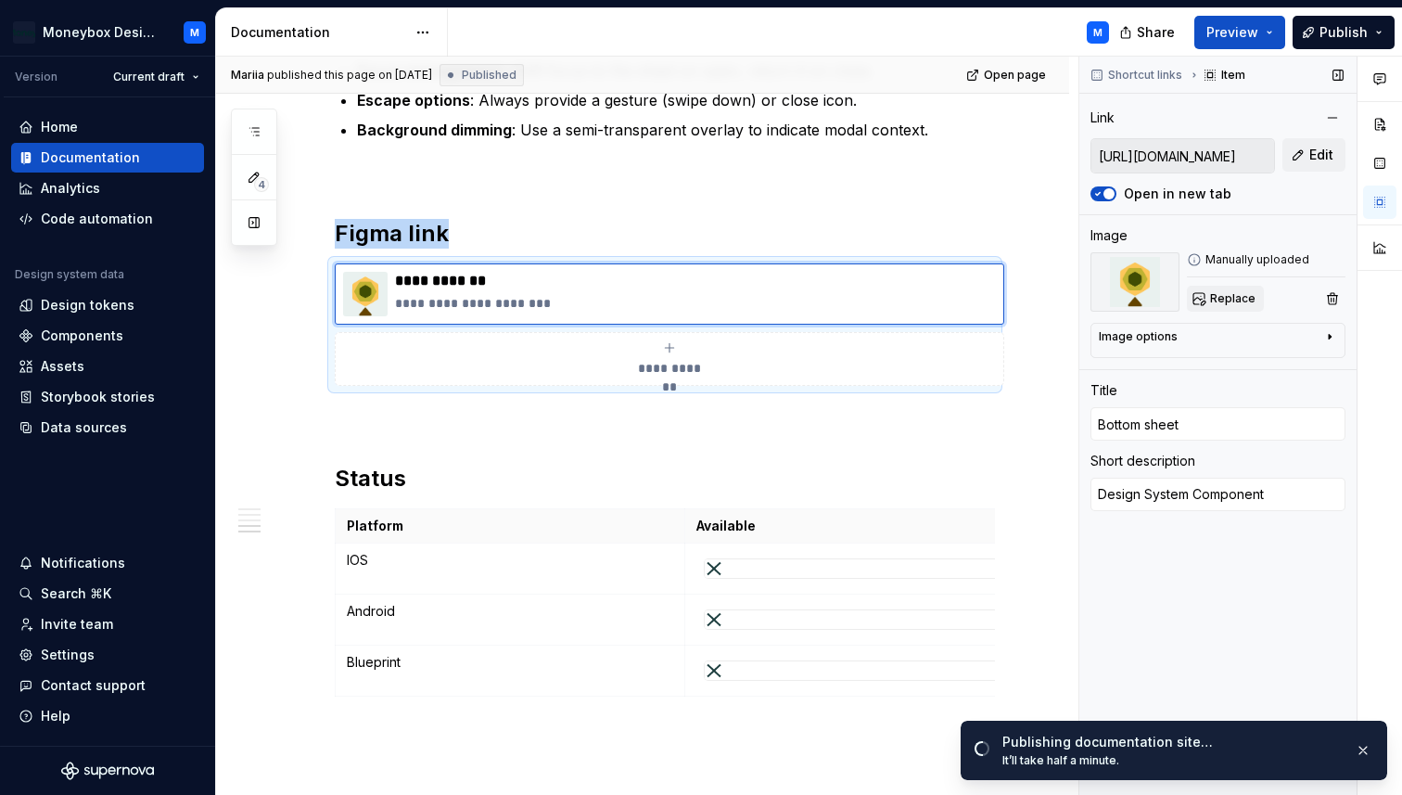
click at [1216, 298] on span "Replace" at bounding box center [1232, 298] width 45 height 15
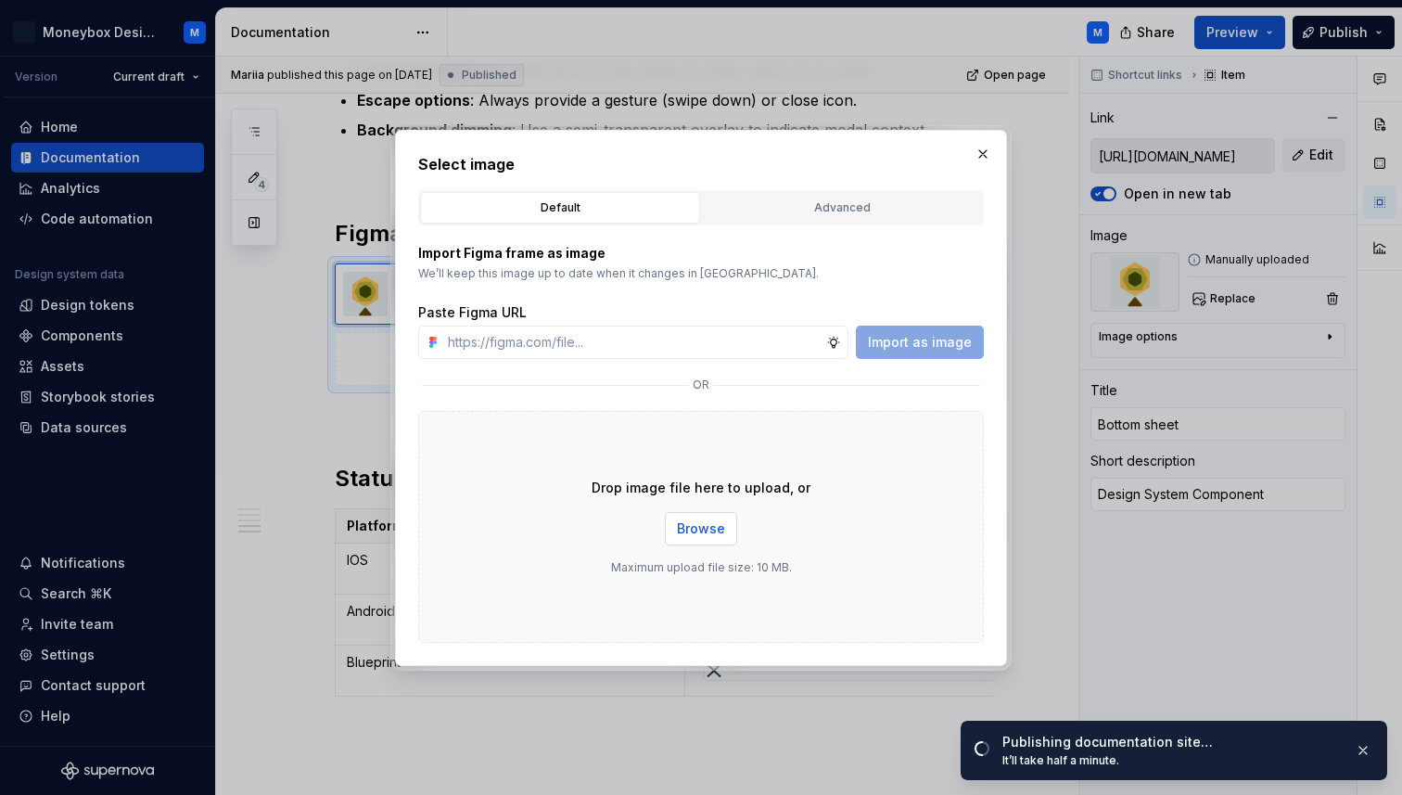
click at [709, 519] on span "Browse" at bounding box center [701, 528] width 48 height 19
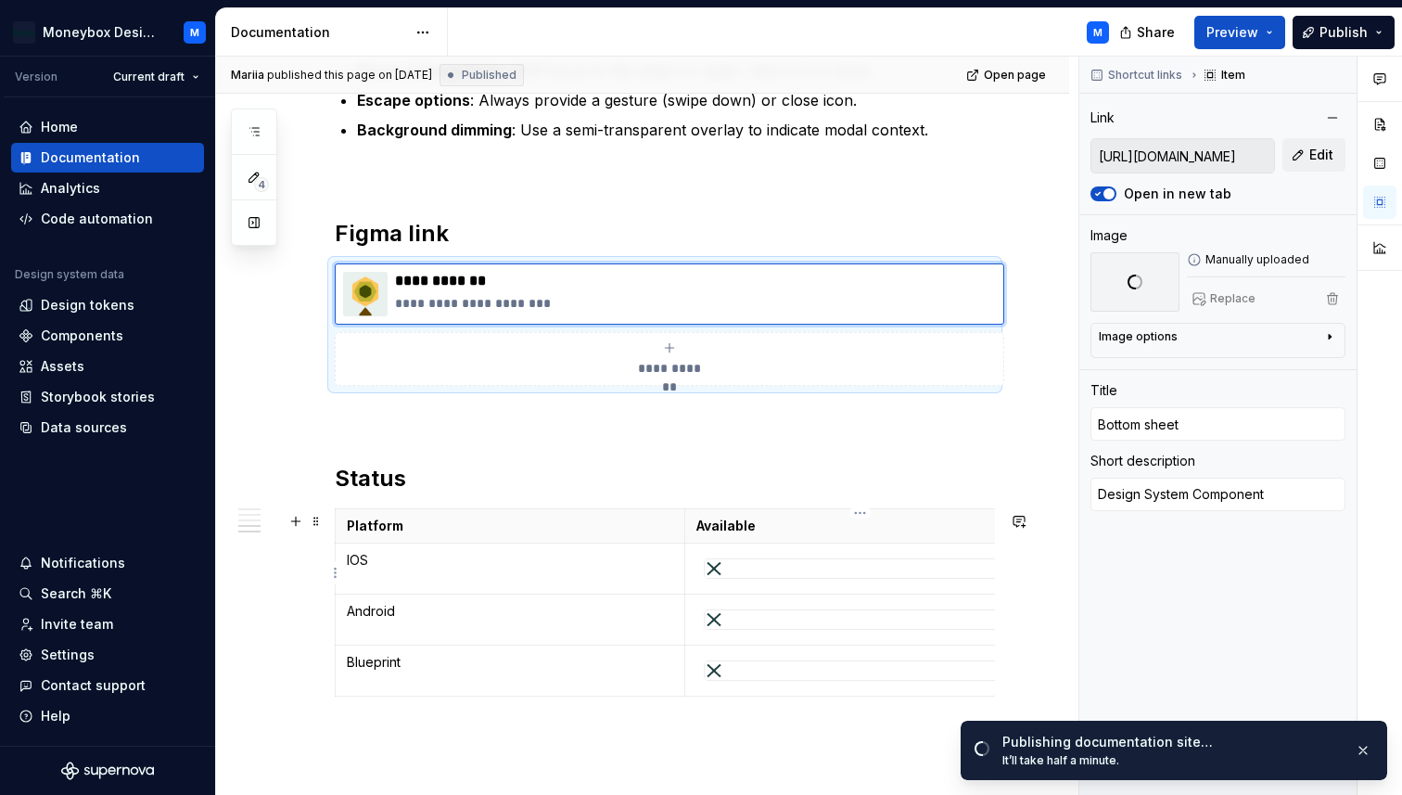
click at [792, 573] on div at bounding box center [860, 568] width 311 height 19
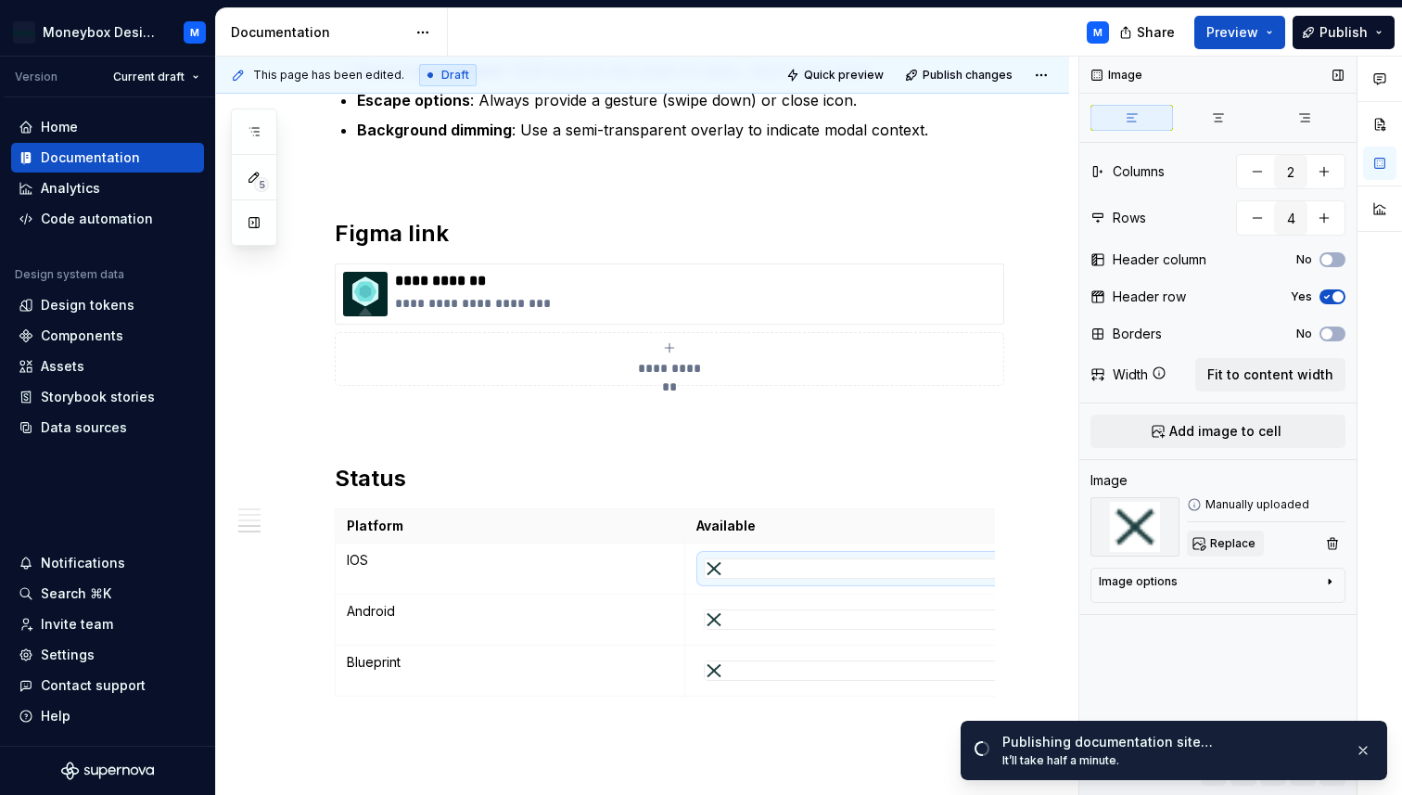
click at [1229, 539] on span "Replace" at bounding box center [1232, 543] width 45 height 15
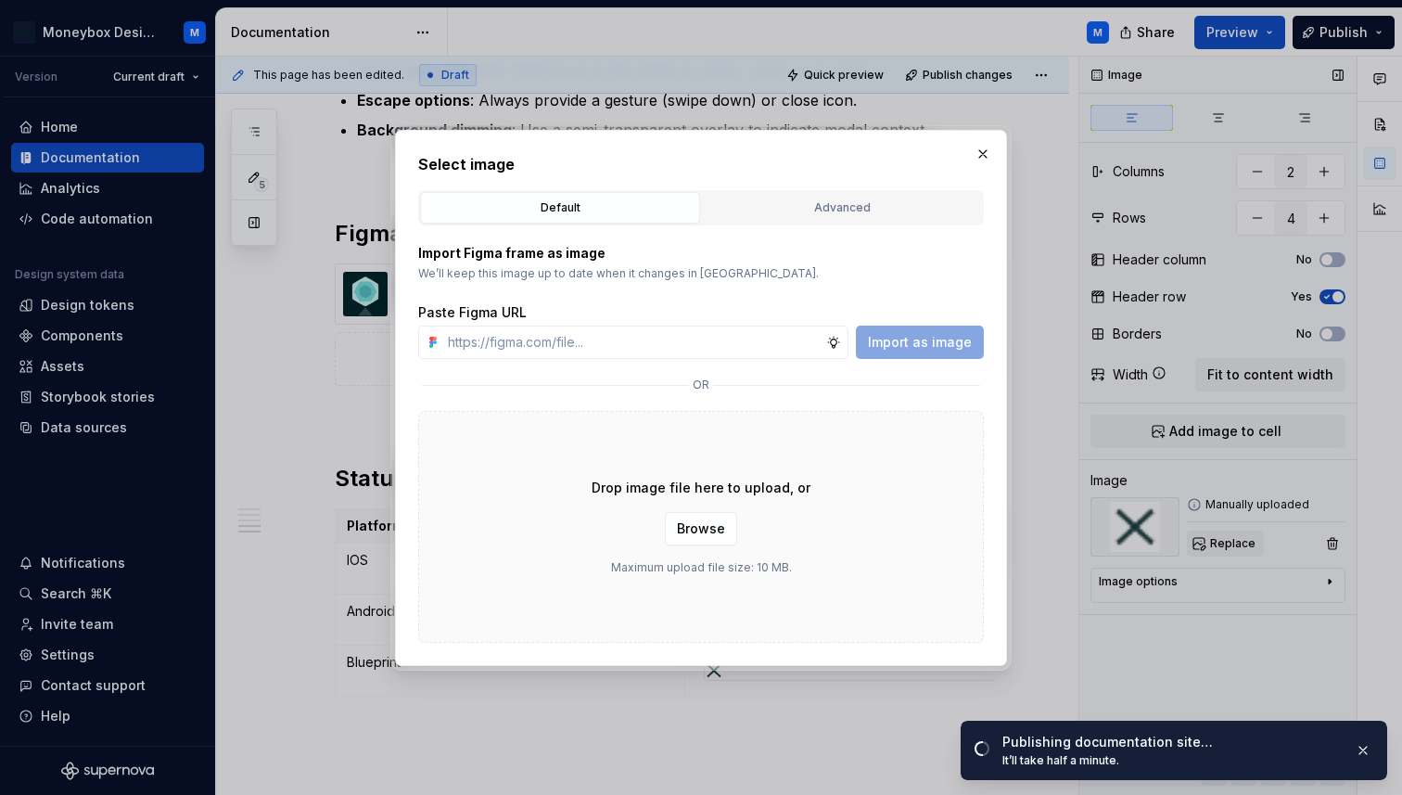
type textarea "*"
type input "[URL][DOMAIN_NAME]"
click at [933, 346] on span "Import as image" at bounding box center [920, 342] width 104 height 19
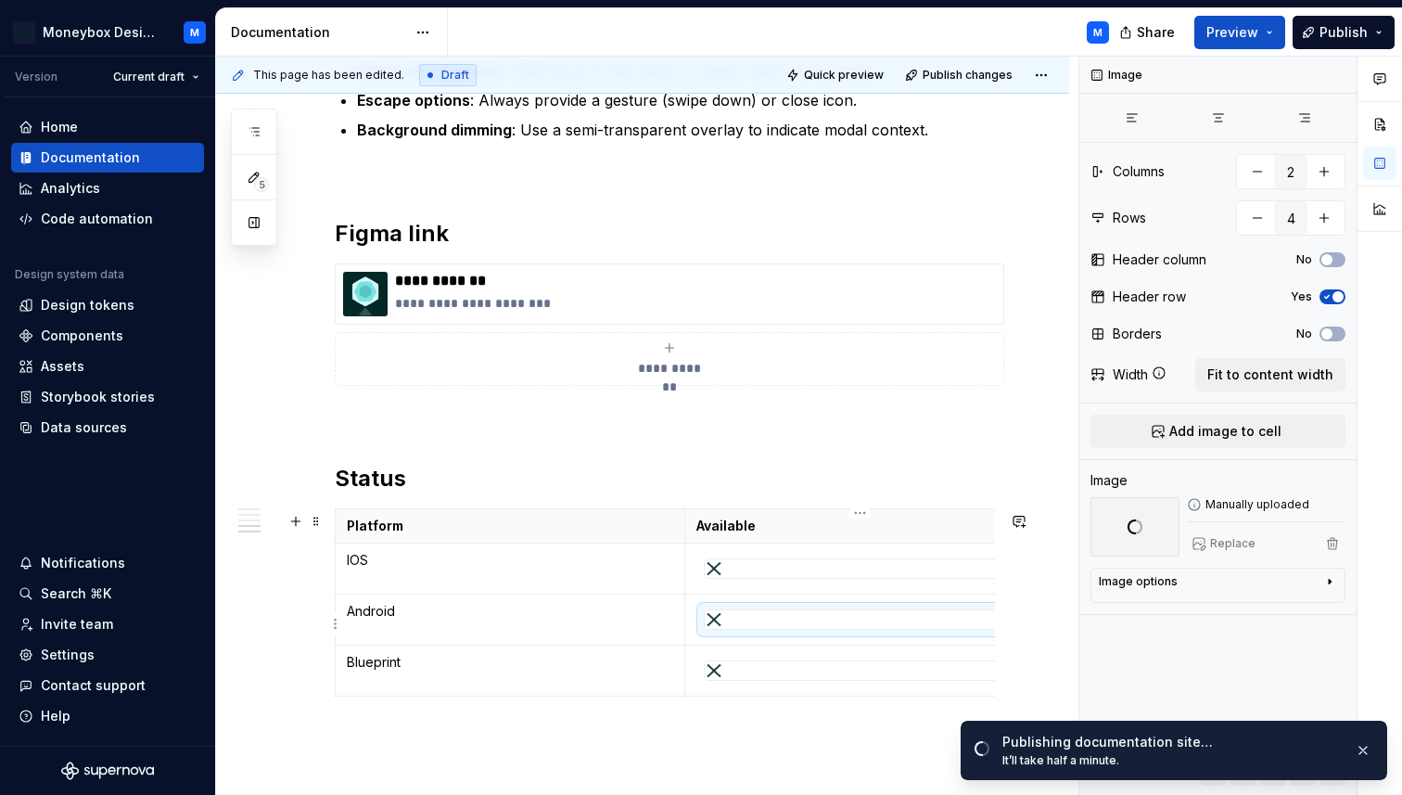
click at [806, 625] on div at bounding box center [860, 619] width 311 height 19
click at [1218, 542] on span "Replace" at bounding box center [1232, 543] width 45 height 15
type textarea "*"
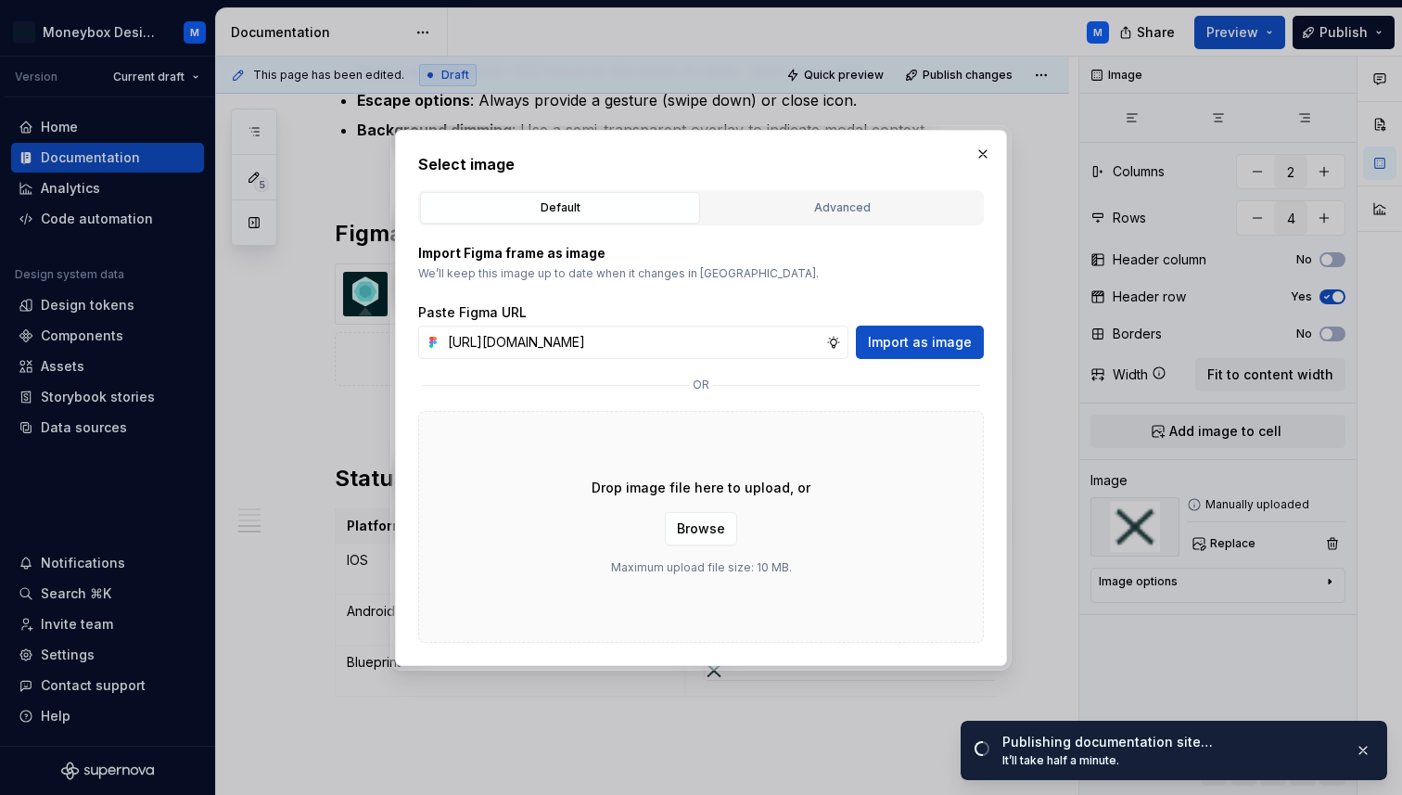
scroll to position [0, 415]
type input "[URL][DOMAIN_NAME]"
click at [916, 347] on span "Import as image" at bounding box center [920, 342] width 104 height 19
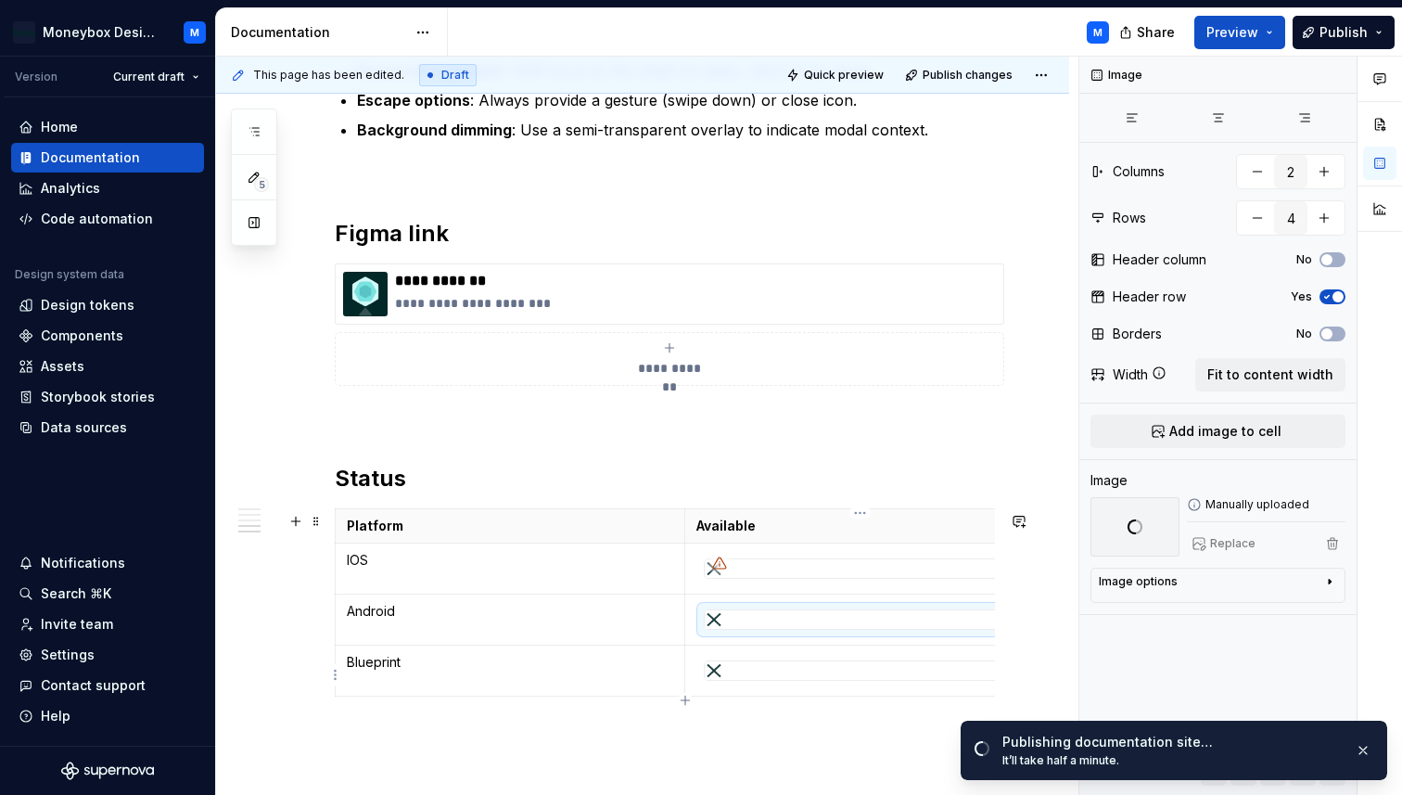
click at [793, 680] on div at bounding box center [860, 670] width 311 height 19
click at [1214, 537] on span "Replace" at bounding box center [1232, 543] width 45 height 15
type textarea "*"
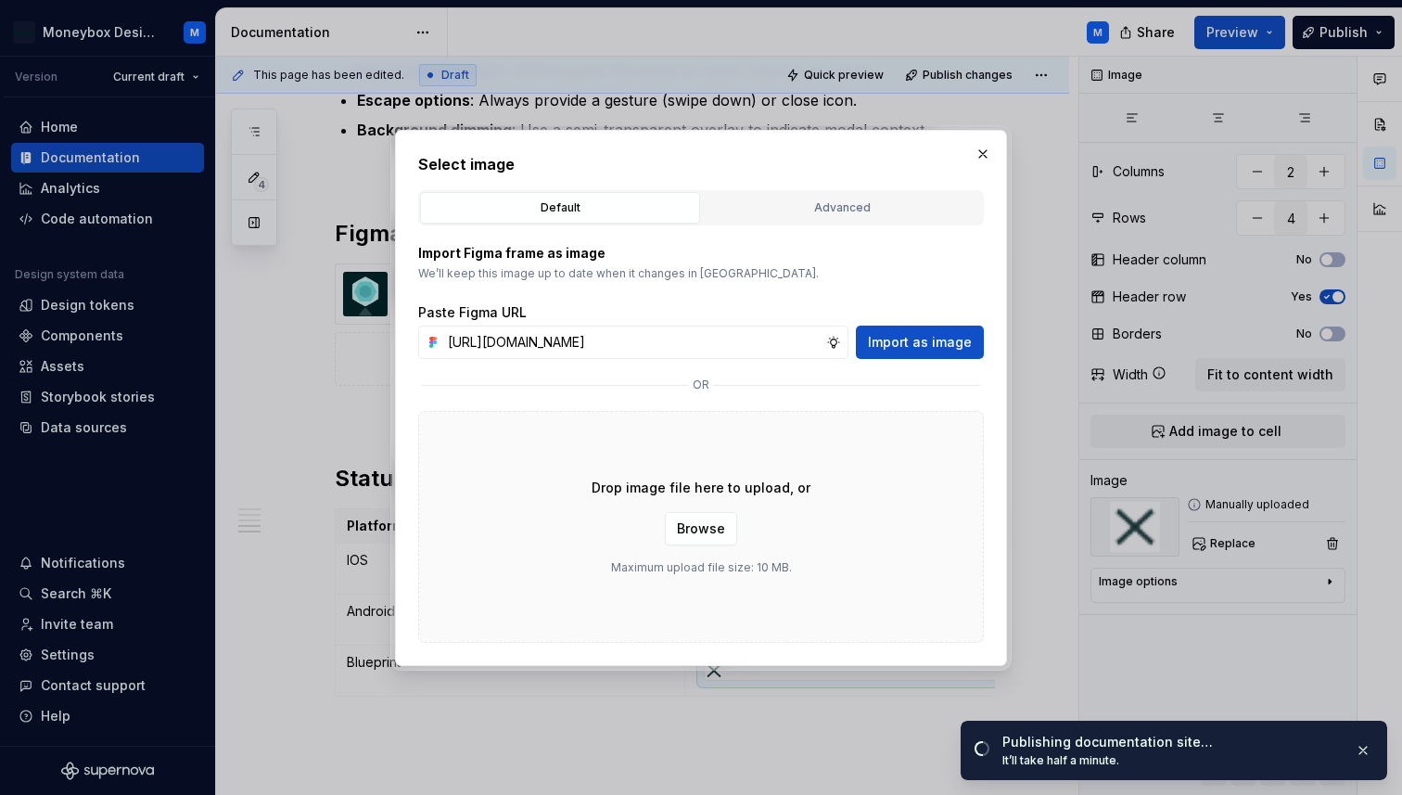
scroll to position [0, 415]
type input "[URL][DOMAIN_NAME]"
click at [916, 349] on span "Import as image" at bounding box center [920, 342] width 104 height 19
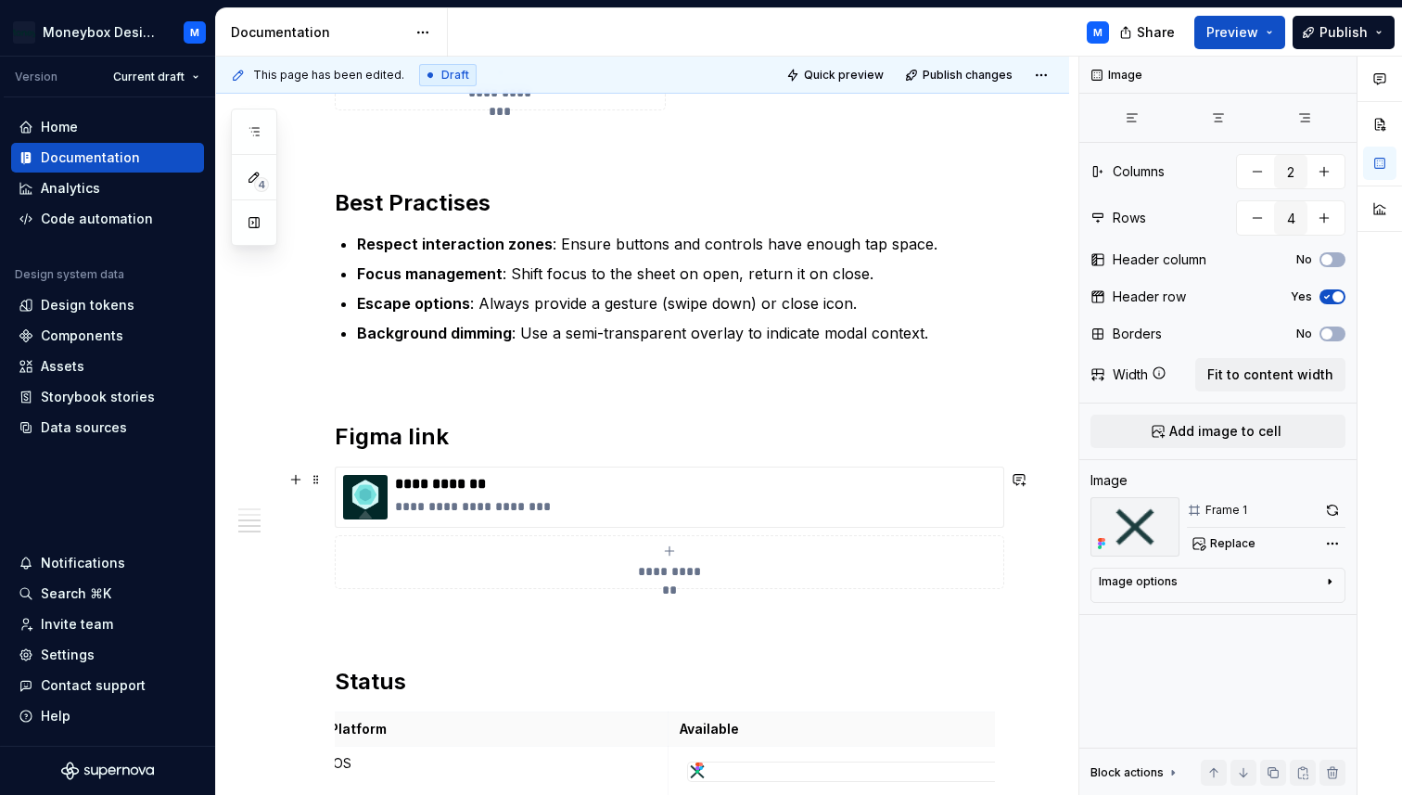
scroll to position [2099, 0]
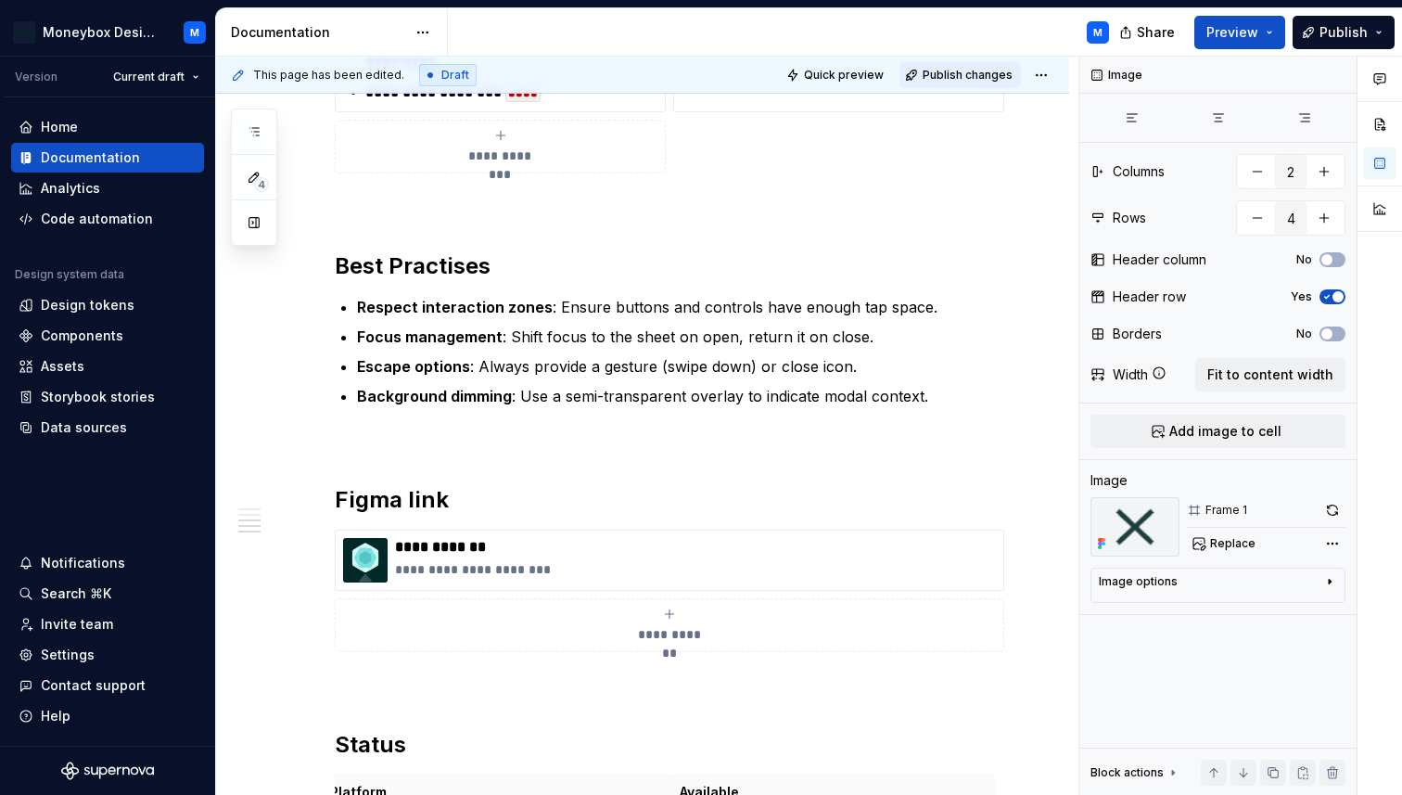
click at [964, 76] on span "Publish changes" at bounding box center [968, 75] width 90 height 15
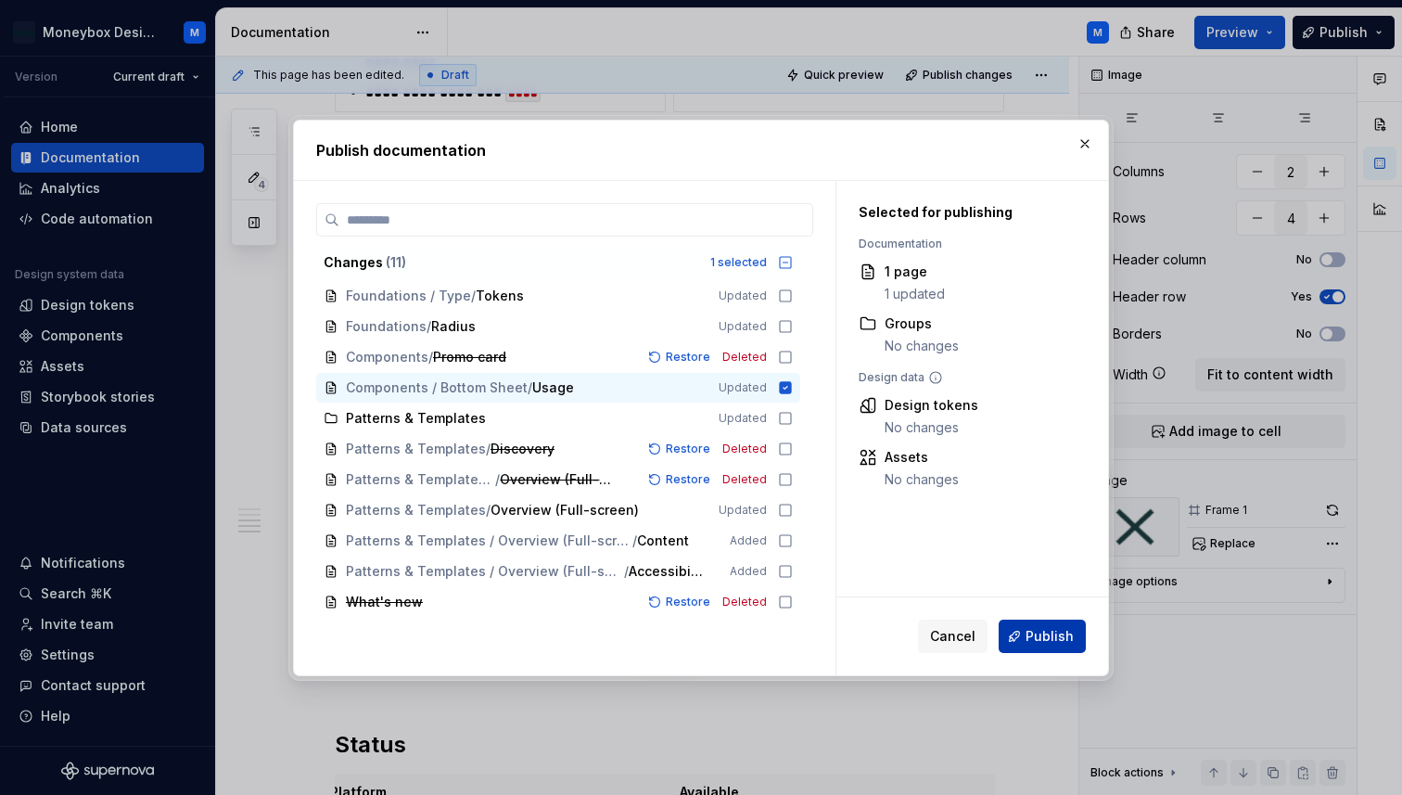
click at [1040, 637] on span "Publish" at bounding box center [1050, 636] width 48 height 19
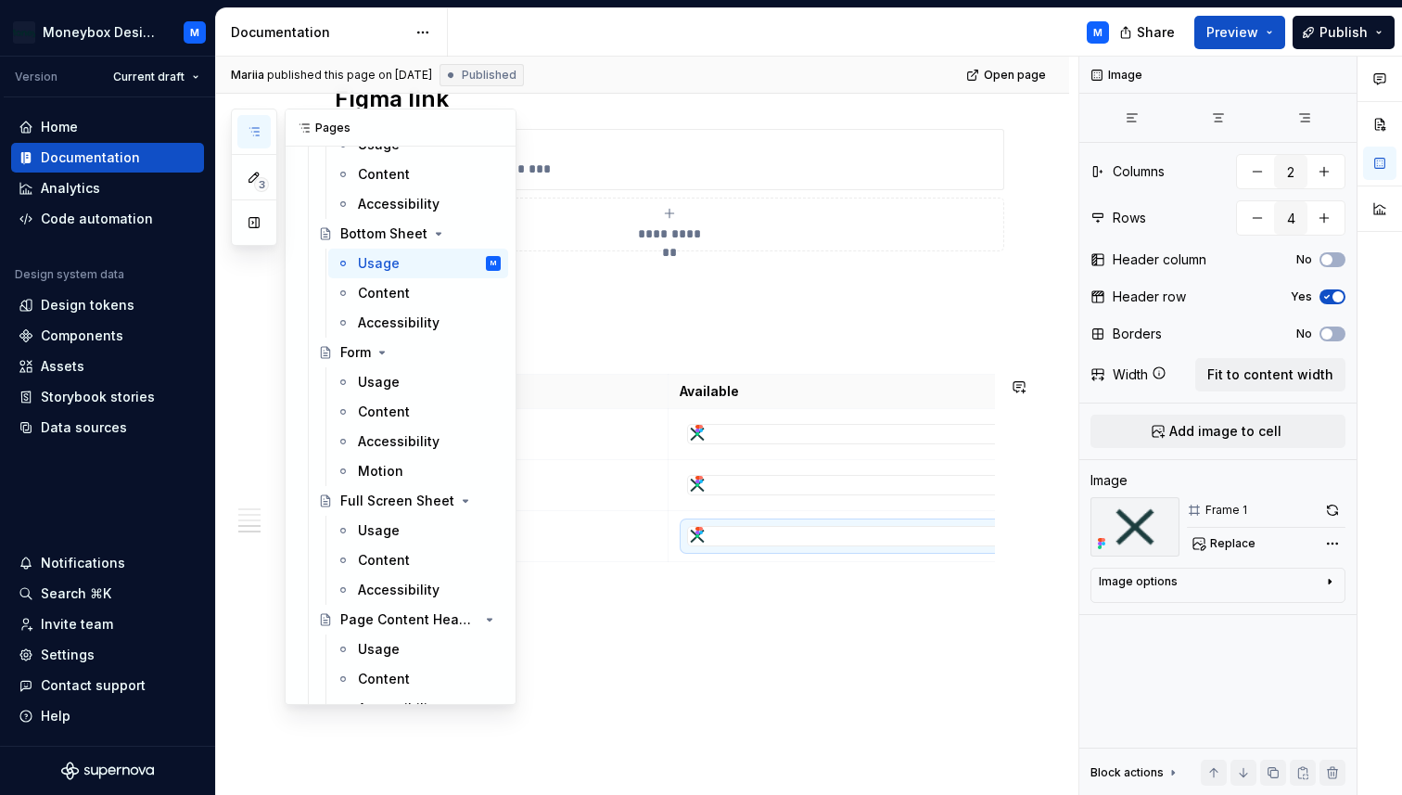
scroll to position [1580, 0]
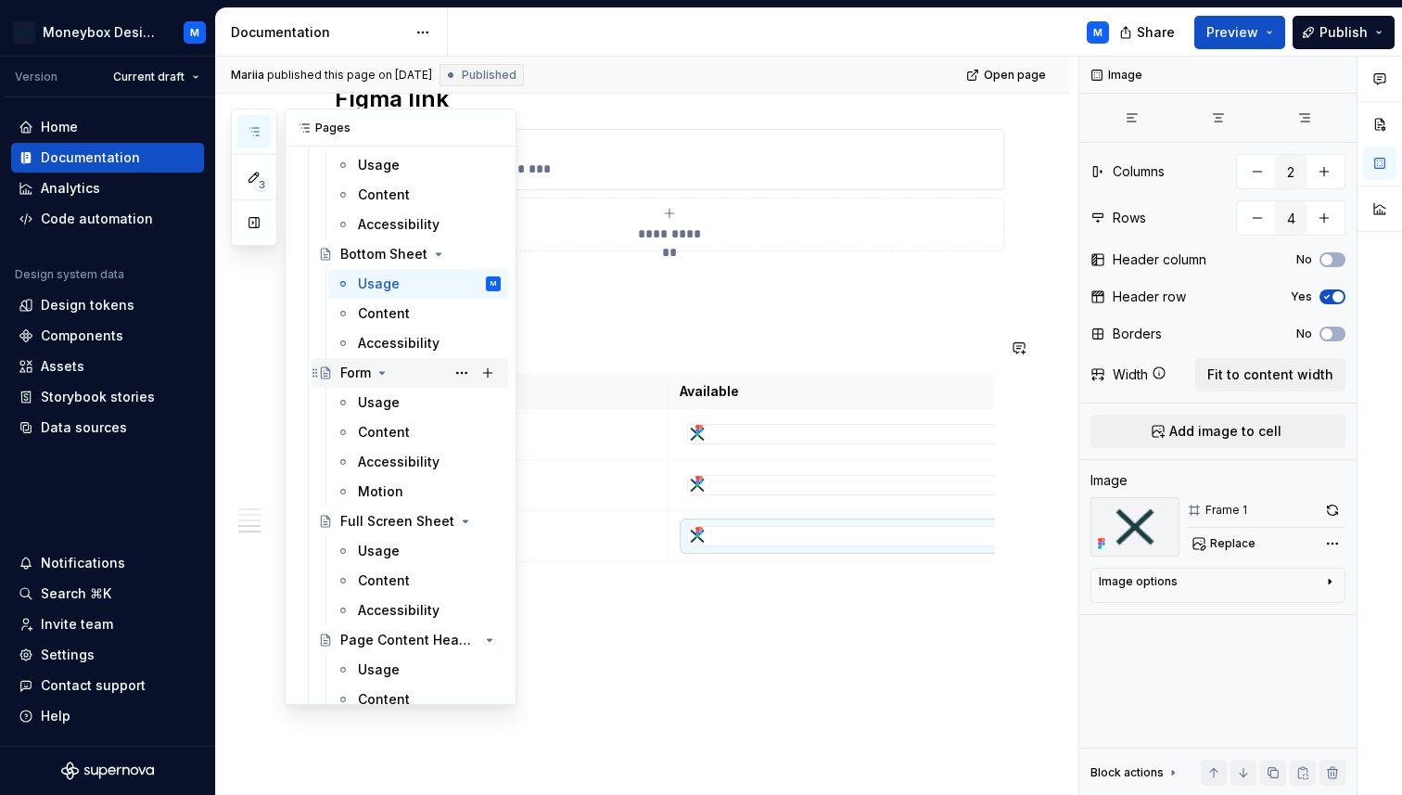
click at [350, 363] on div "Form" at bounding box center [420, 373] width 160 height 26
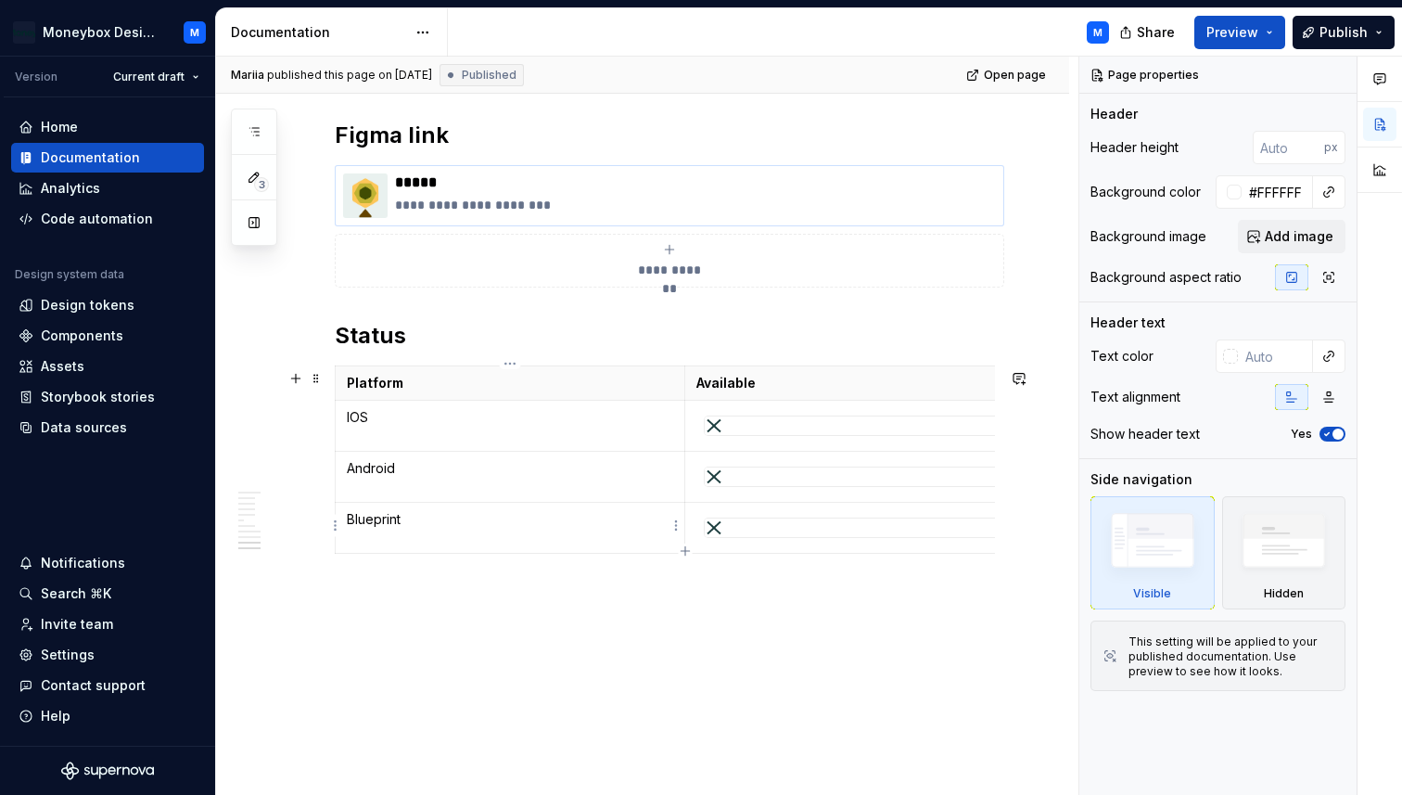
scroll to position [5014, 0]
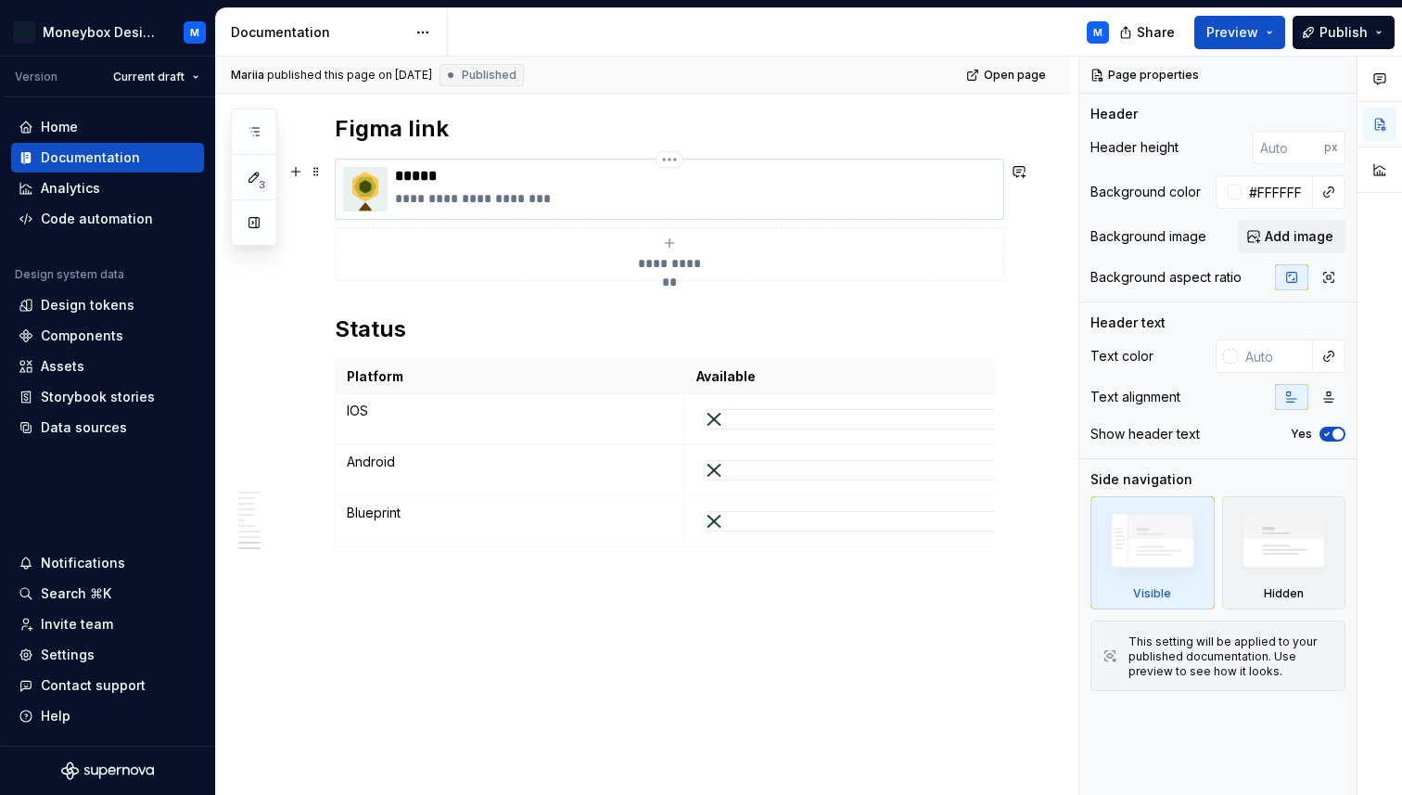
click at [597, 203] on p "**********" at bounding box center [695, 198] width 601 height 19
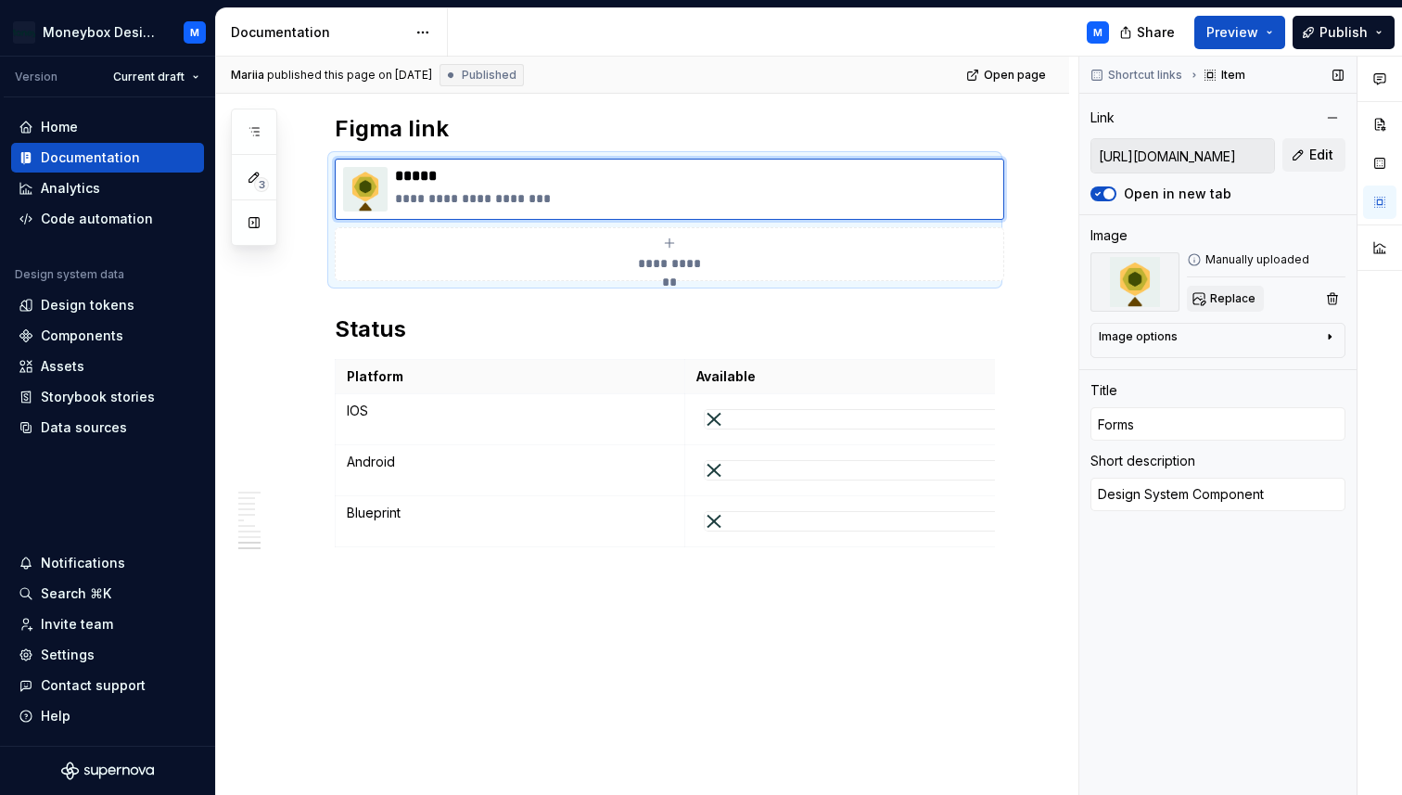
click at [1218, 289] on button "Replace" at bounding box center [1225, 299] width 77 height 26
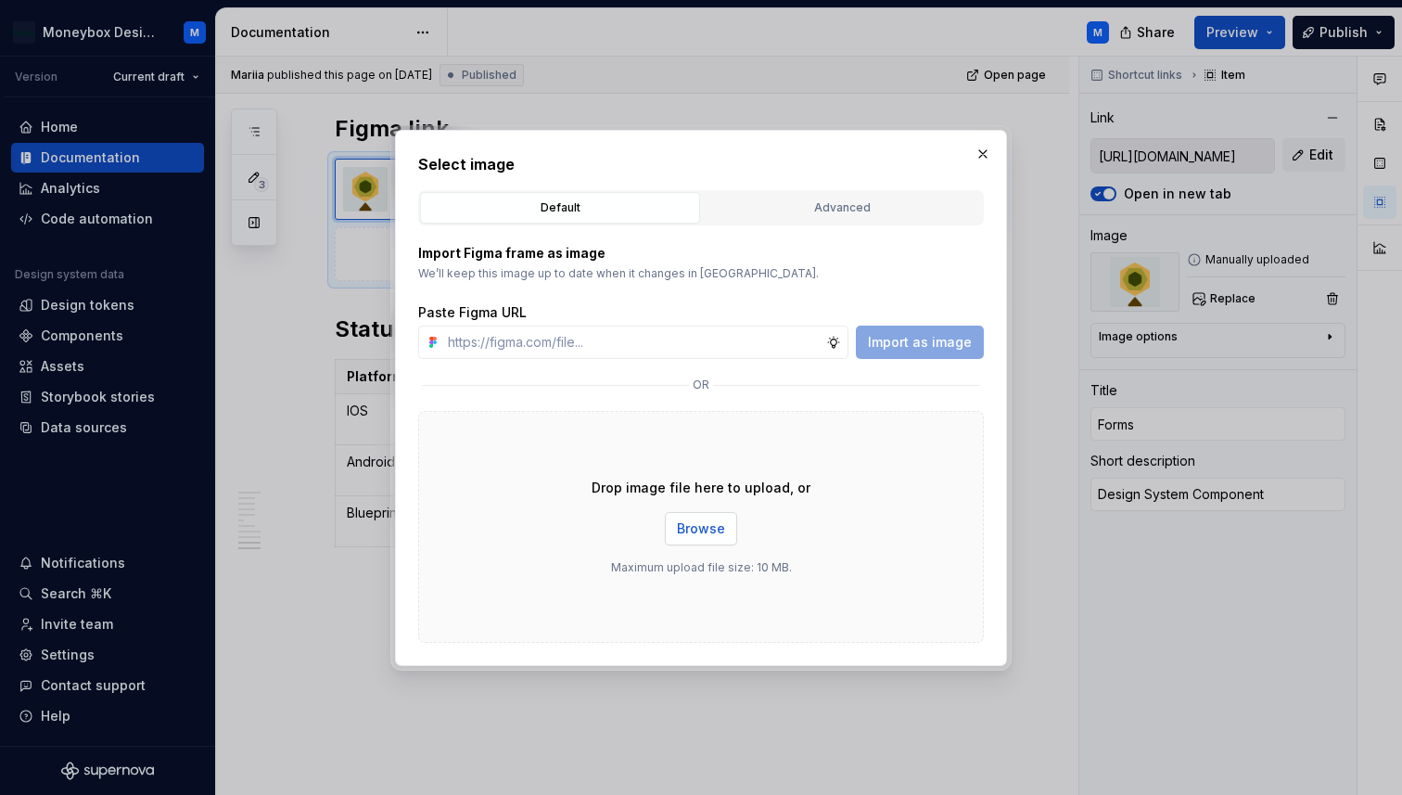
click at [704, 531] on span "Browse" at bounding box center [701, 528] width 48 height 19
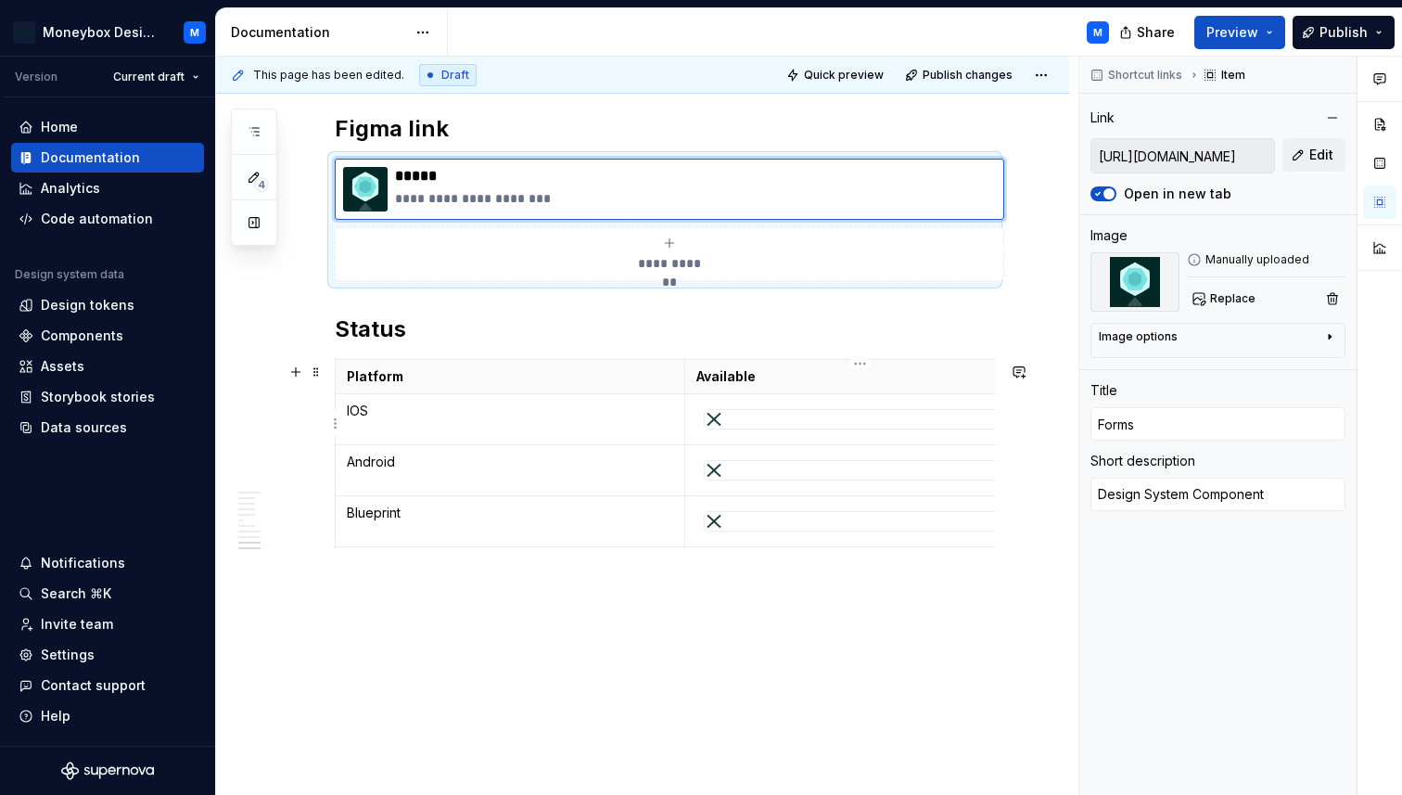
click at [790, 420] on div at bounding box center [860, 419] width 311 height 19
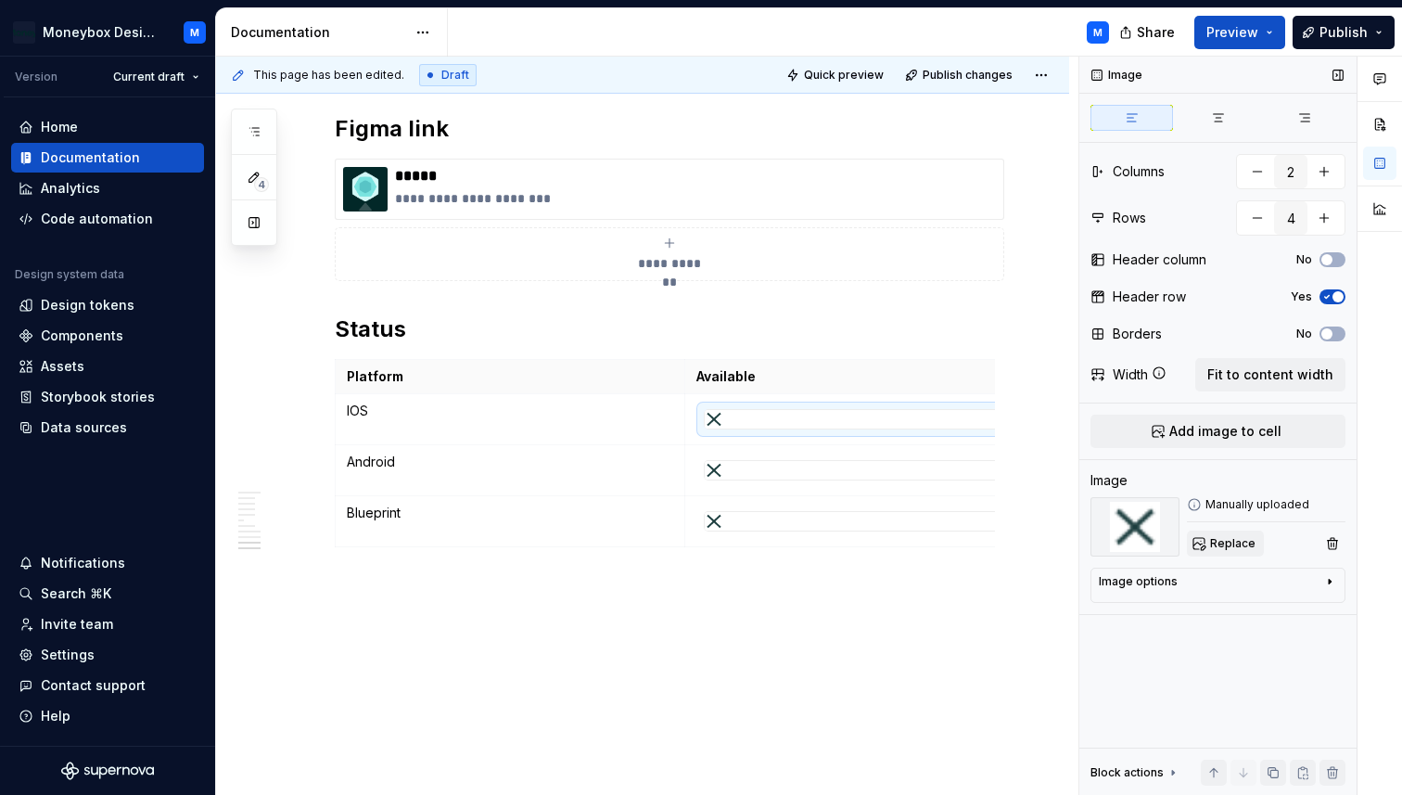
click at [1218, 543] on span "Replace" at bounding box center [1232, 543] width 45 height 15
type textarea "*"
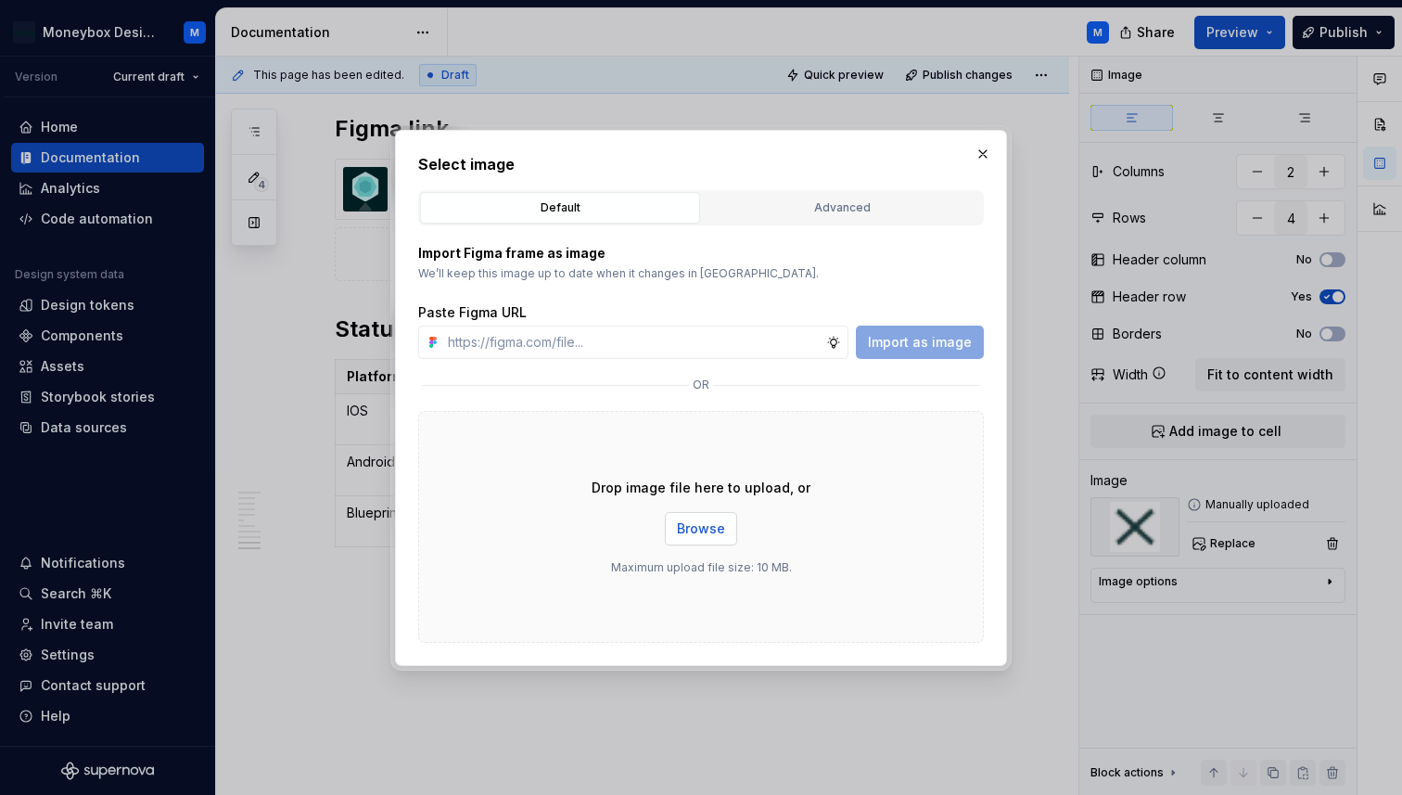
click at [701, 531] on span "Browse" at bounding box center [701, 528] width 48 height 19
click at [734, 354] on input "text" at bounding box center [633, 341] width 386 height 33
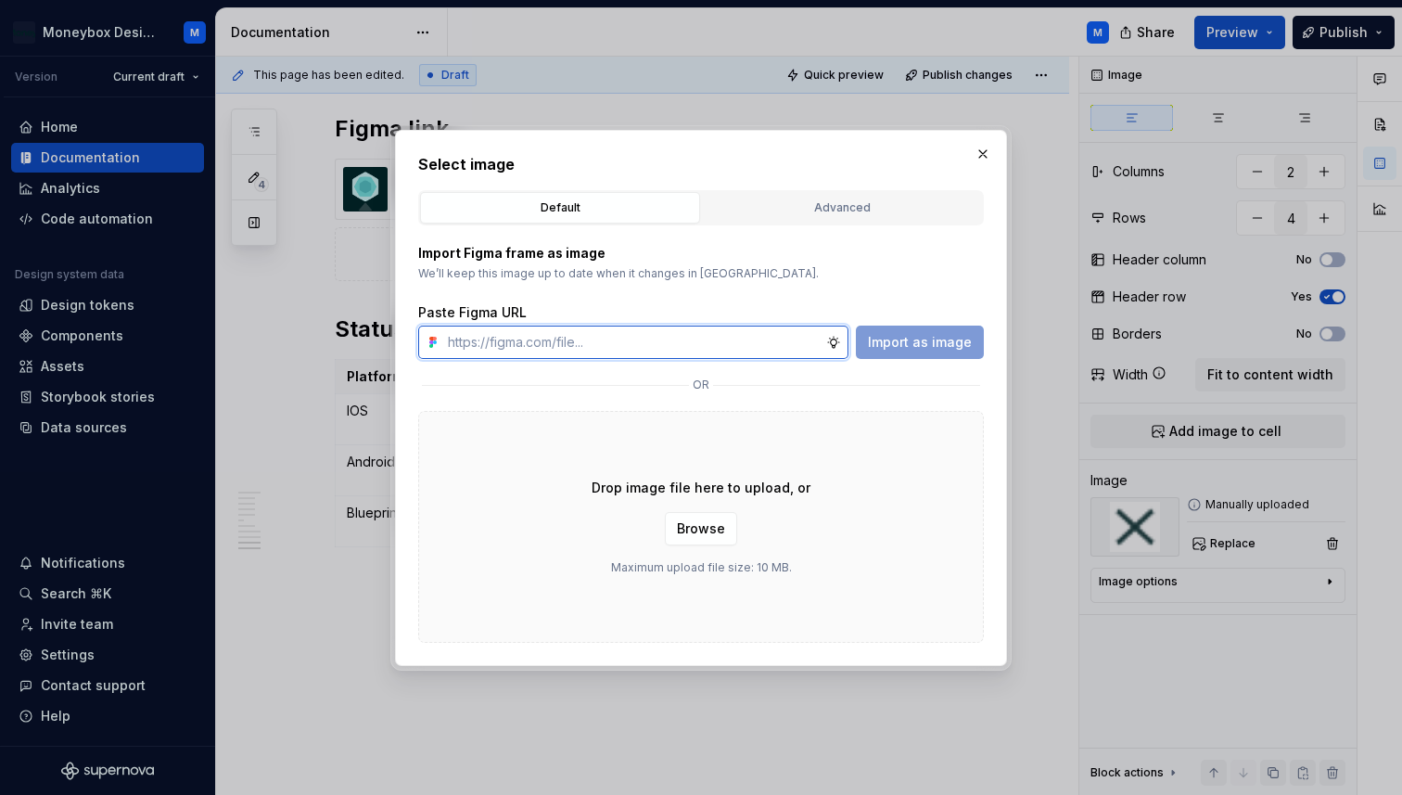
paste input "[URL][DOMAIN_NAME]"
type input "[URL][DOMAIN_NAME]"
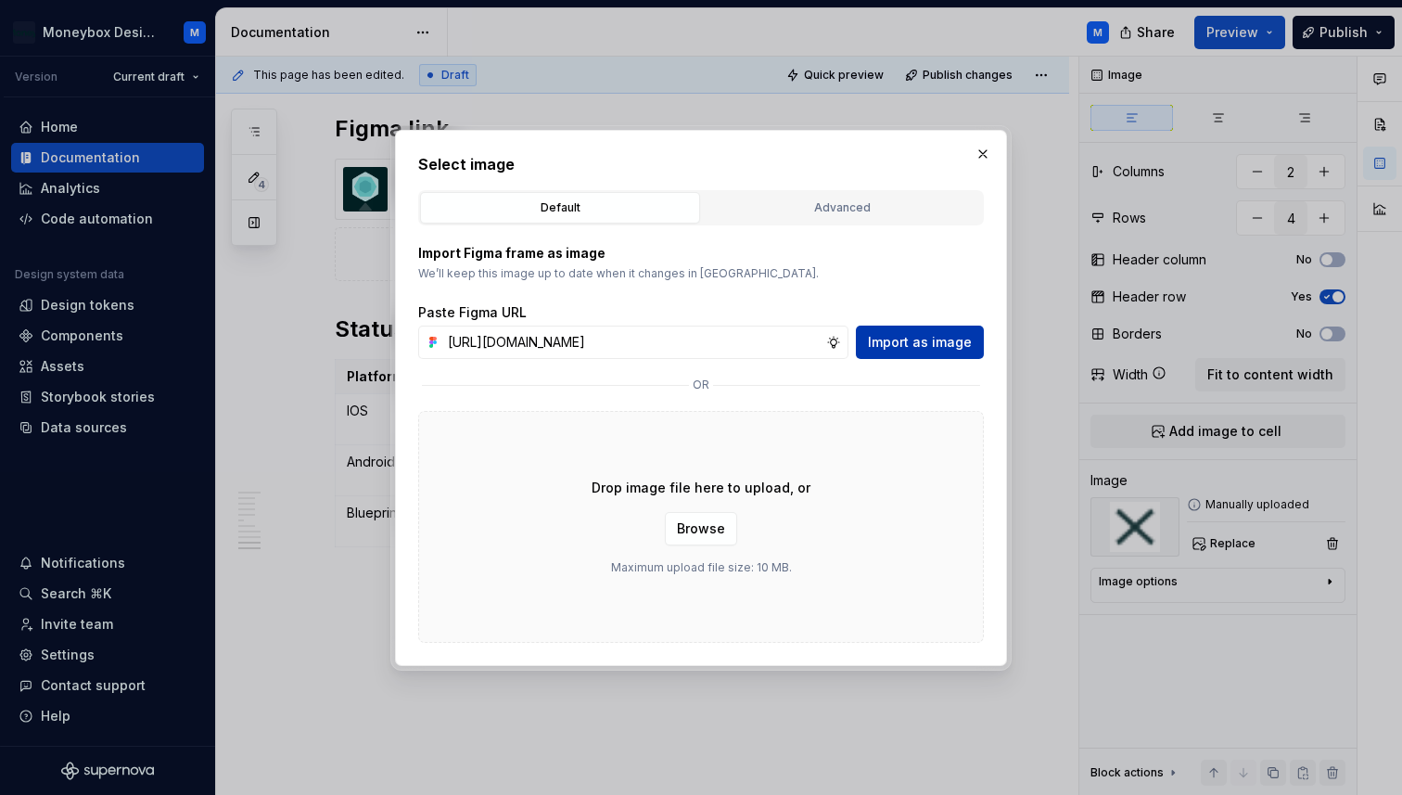
scroll to position [0, 0]
click at [926, 350] on span "Import as image" at bounding box center [920, 342] width 104 height 19
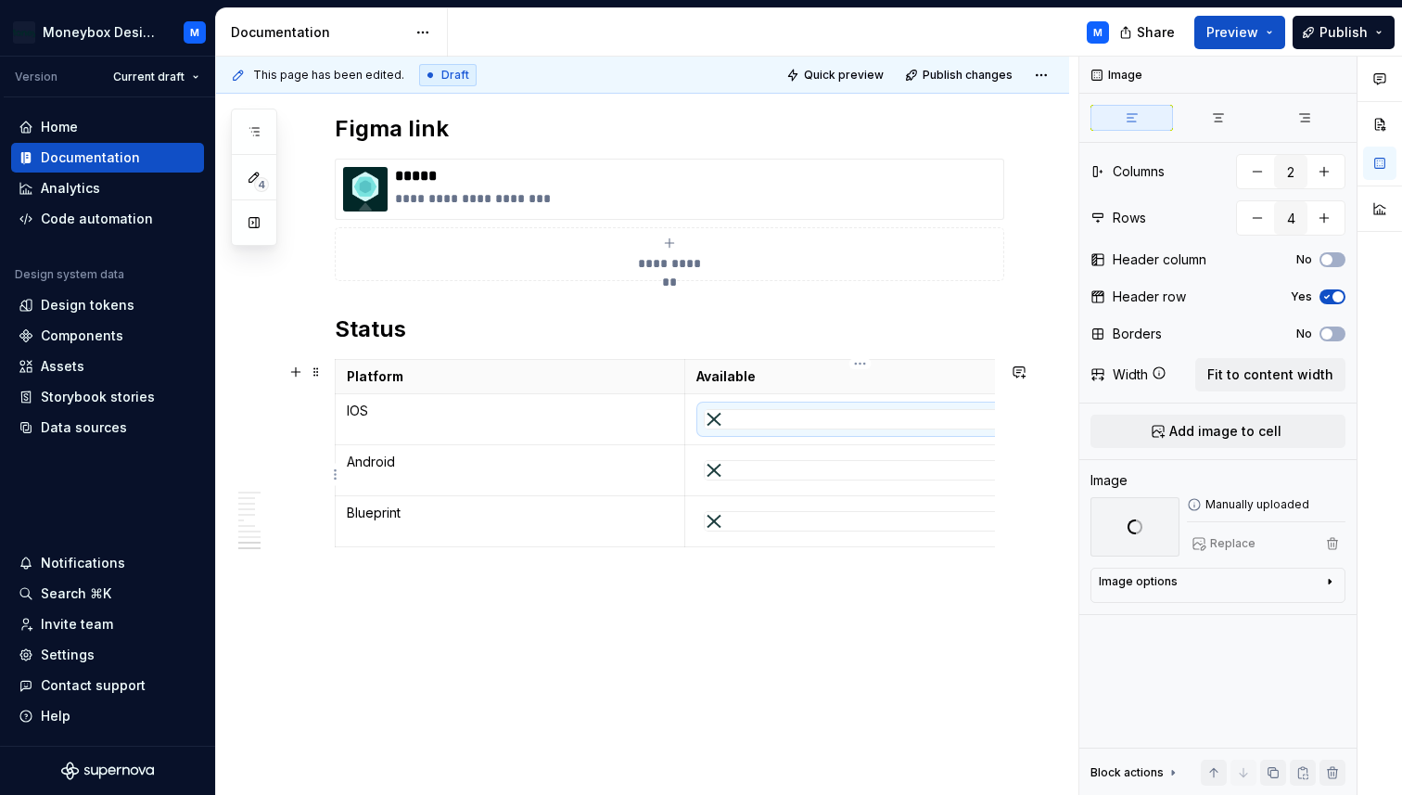
click at [759, 468] on div at bounding box center [860, 470] width 311 height 19
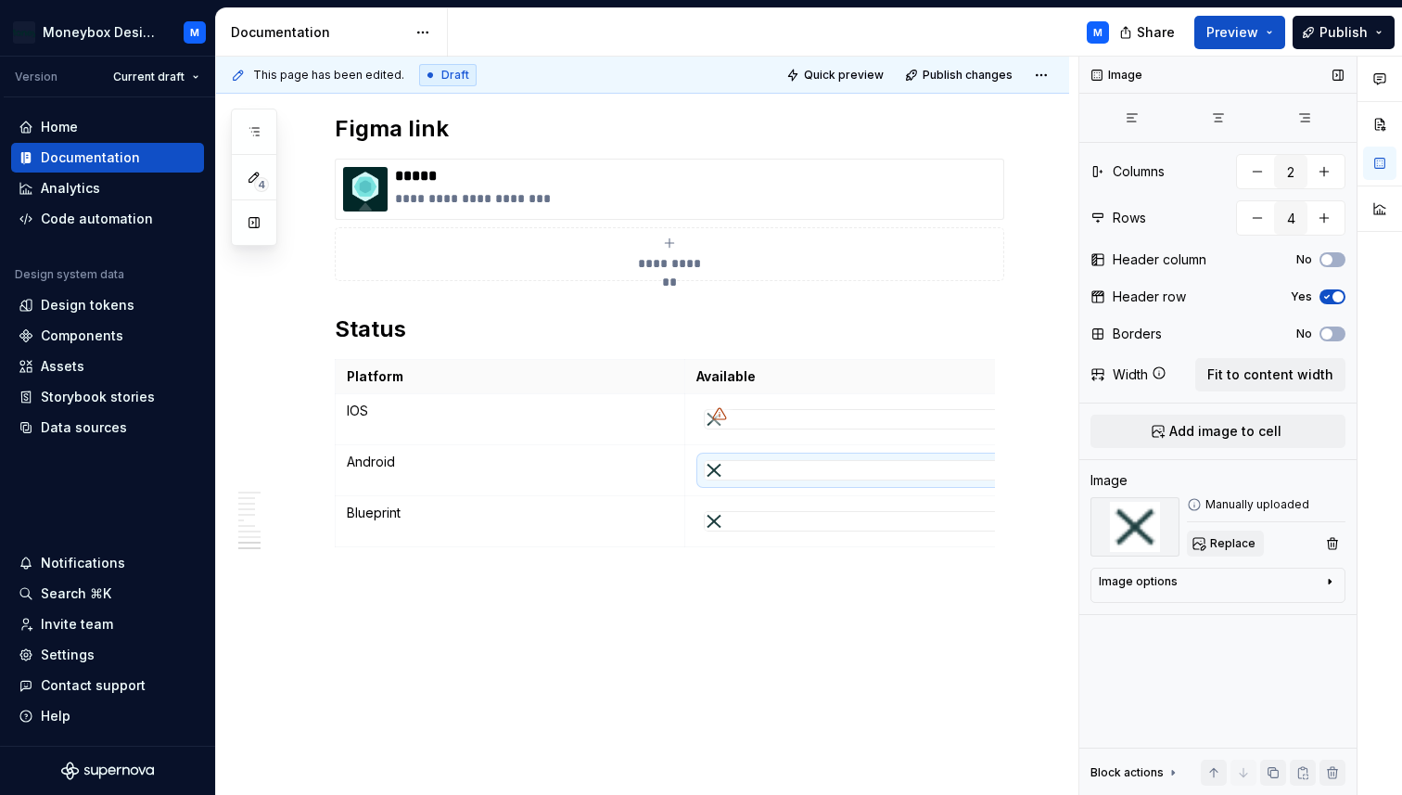
click at [1228, 537] on span "Replace" at bounding box center [1232, 543] width 45 height 15
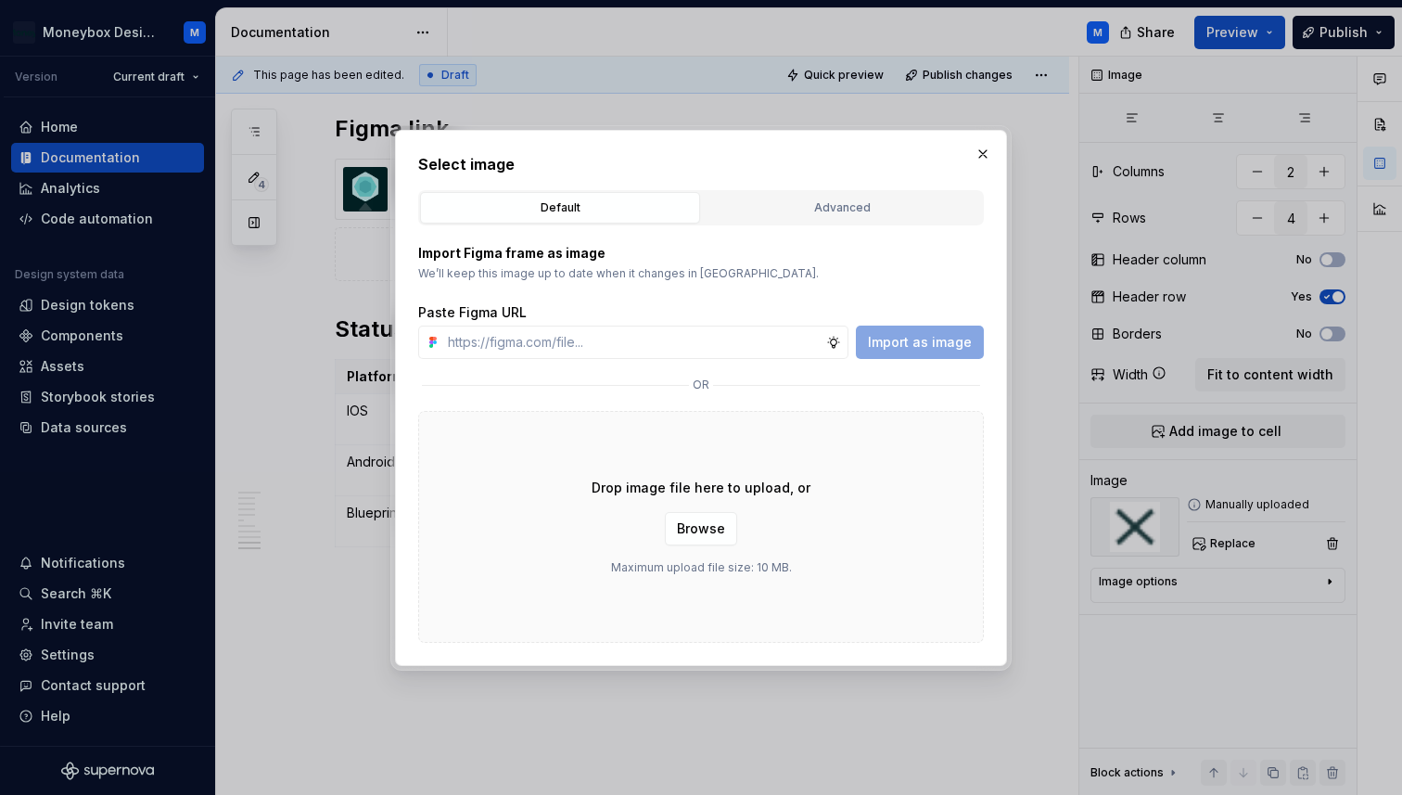
type textarea "*"
type input "[URL][DOMAIN_NAME]"
click at [942, 352] on button "Import as image" at bounding box center [920, 341] width 128 height 33
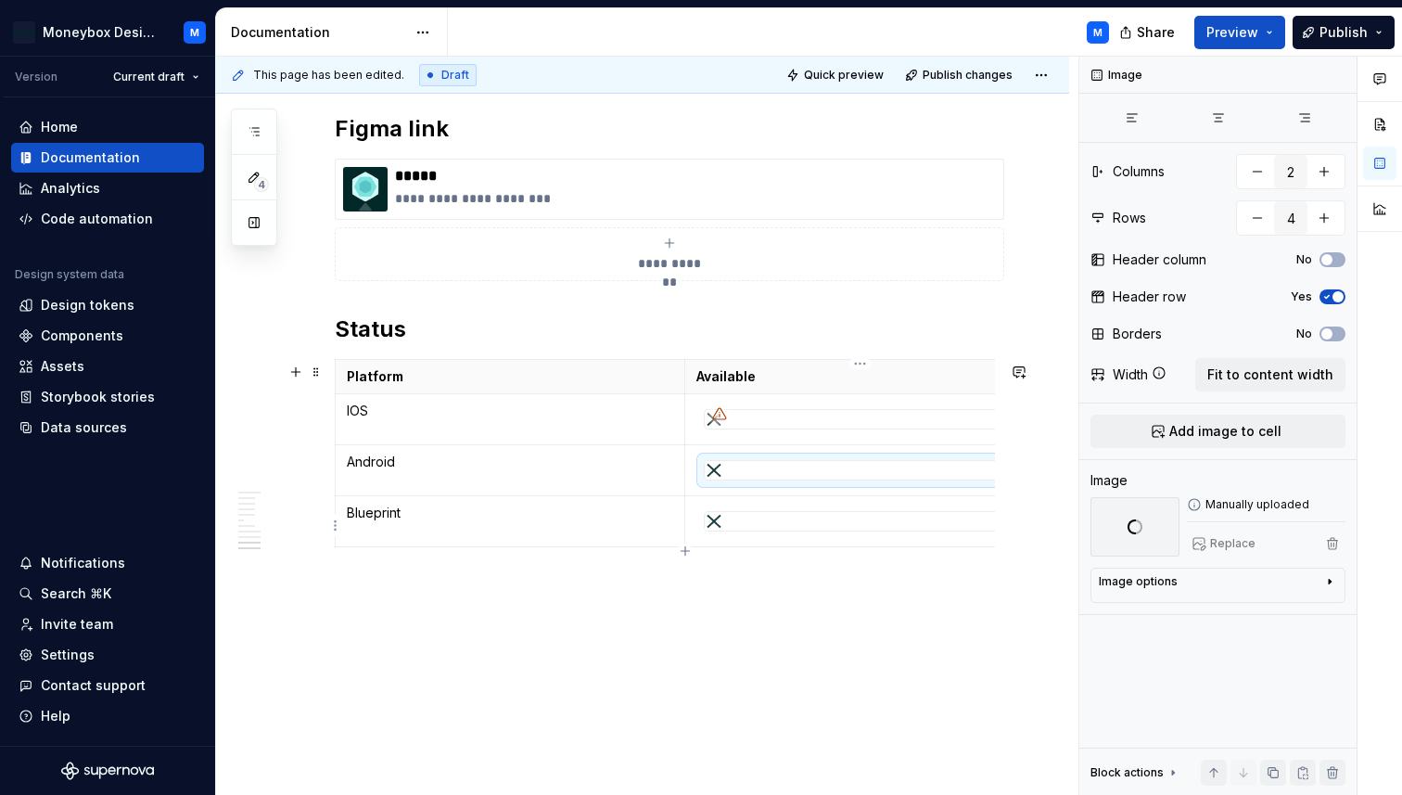
click at [804, 529] on div at bounding box center [860, 521] width 311 height 19
click at [1226, 542] on span "Replace" at bounding box center [1232, 543] width 45 height 15
type textarea "*"
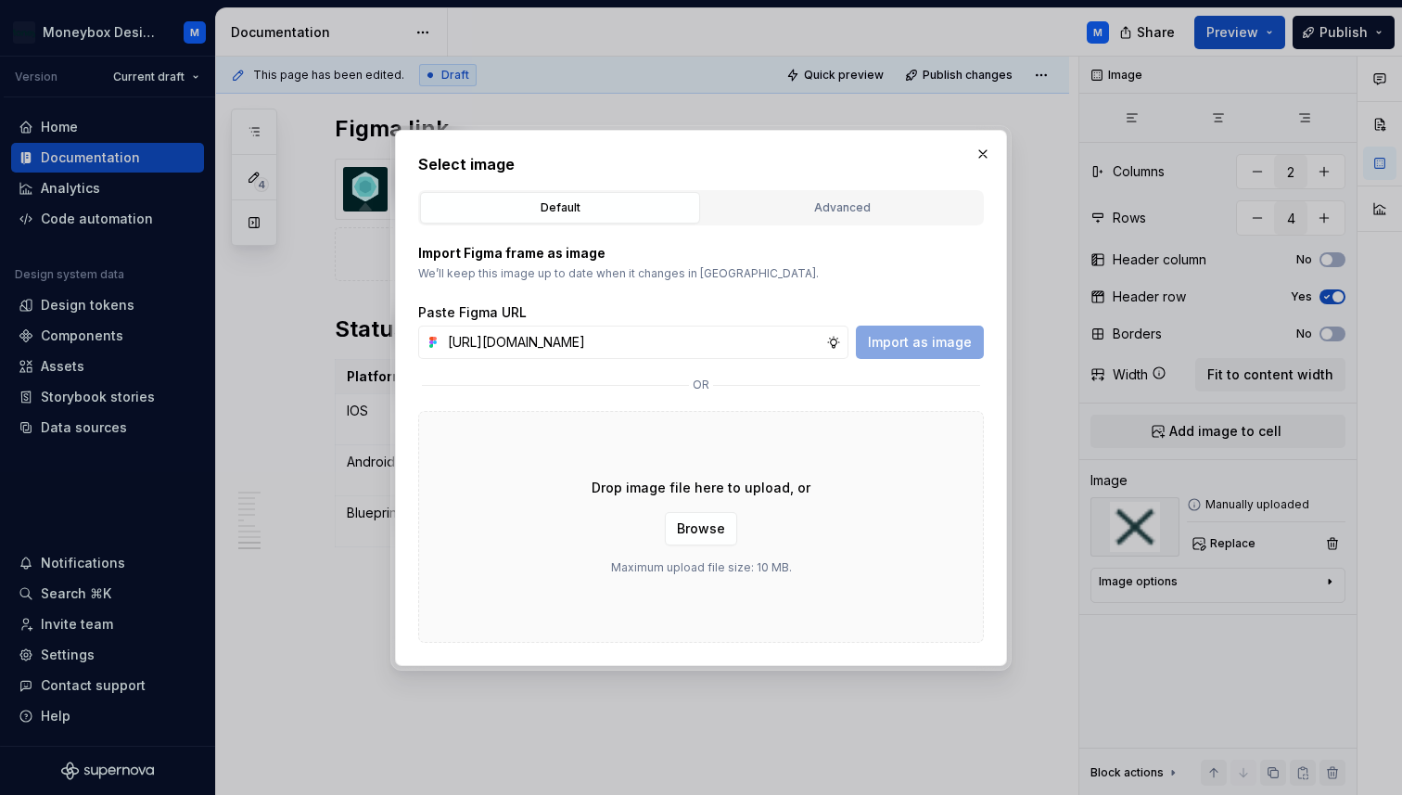
scroll to position [0, 415]
type input "[URL][DOMAIN_NAME]"
click at [954, 340] on span "Import as image" at bounding box center [920, 342] width 104 height 19
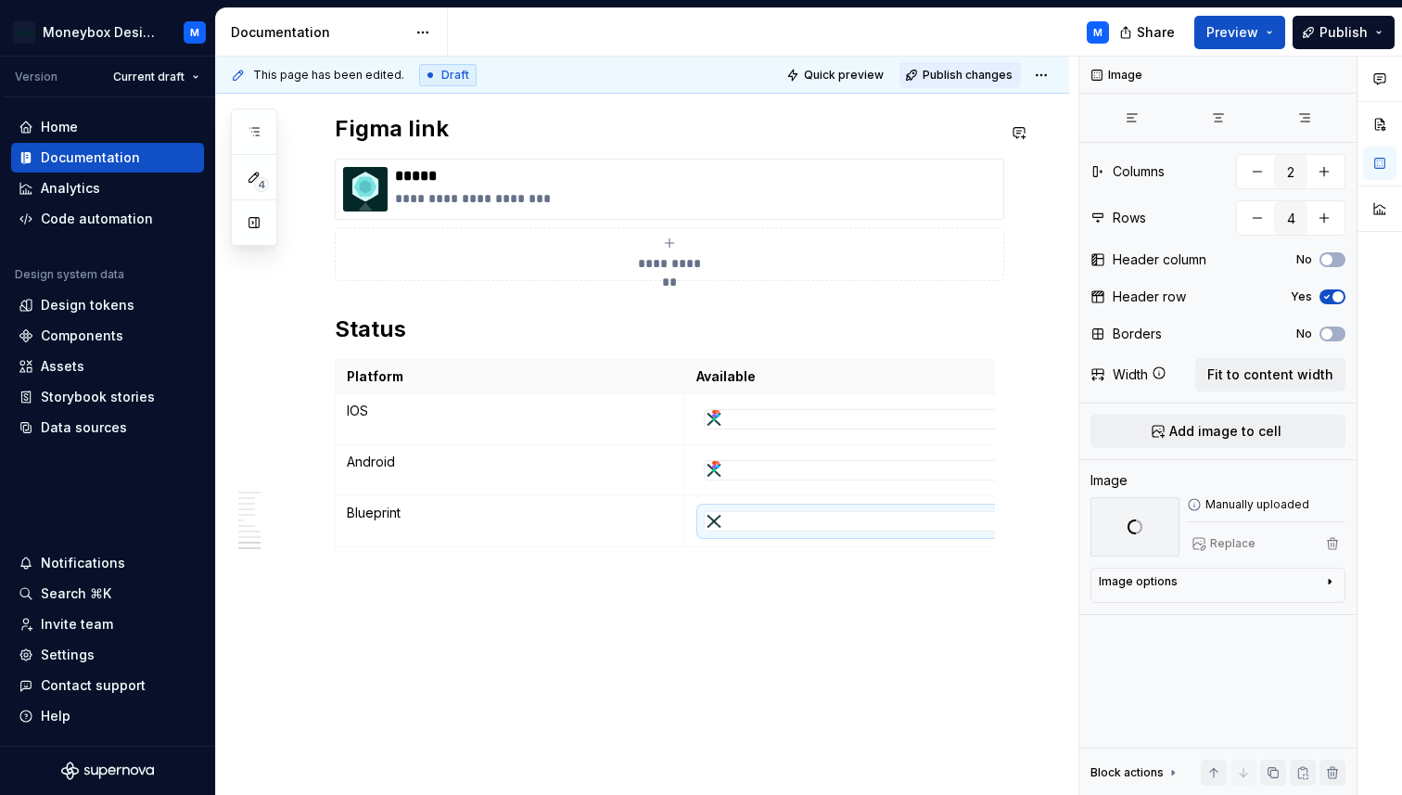
scroll to position [0, 17]
click at [973, 72] on span "Publish changes" at bounding box center [968, 75] width 90 height 15
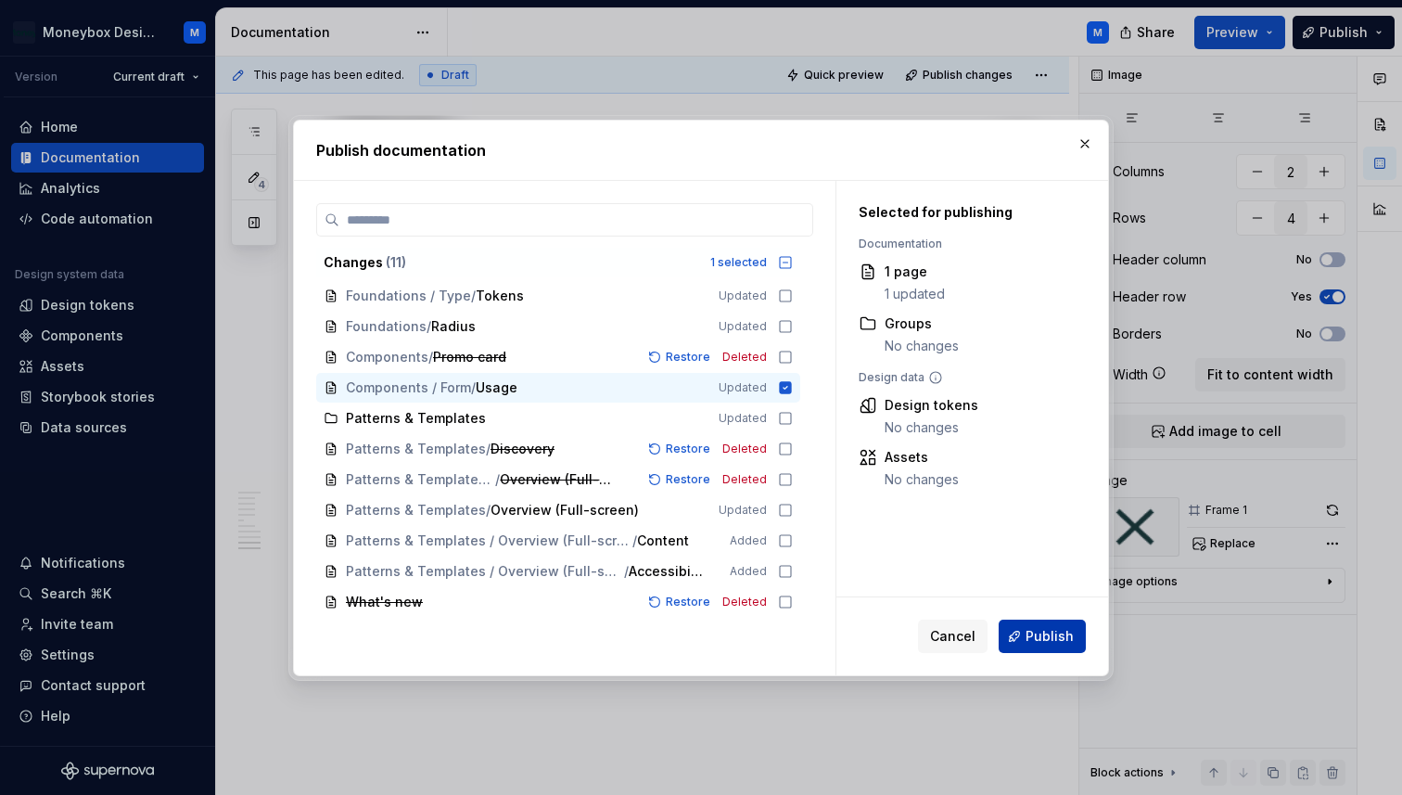
click at [1021, 643] on button "Publish" at bounding box center [1042, 635] width 87 height 33
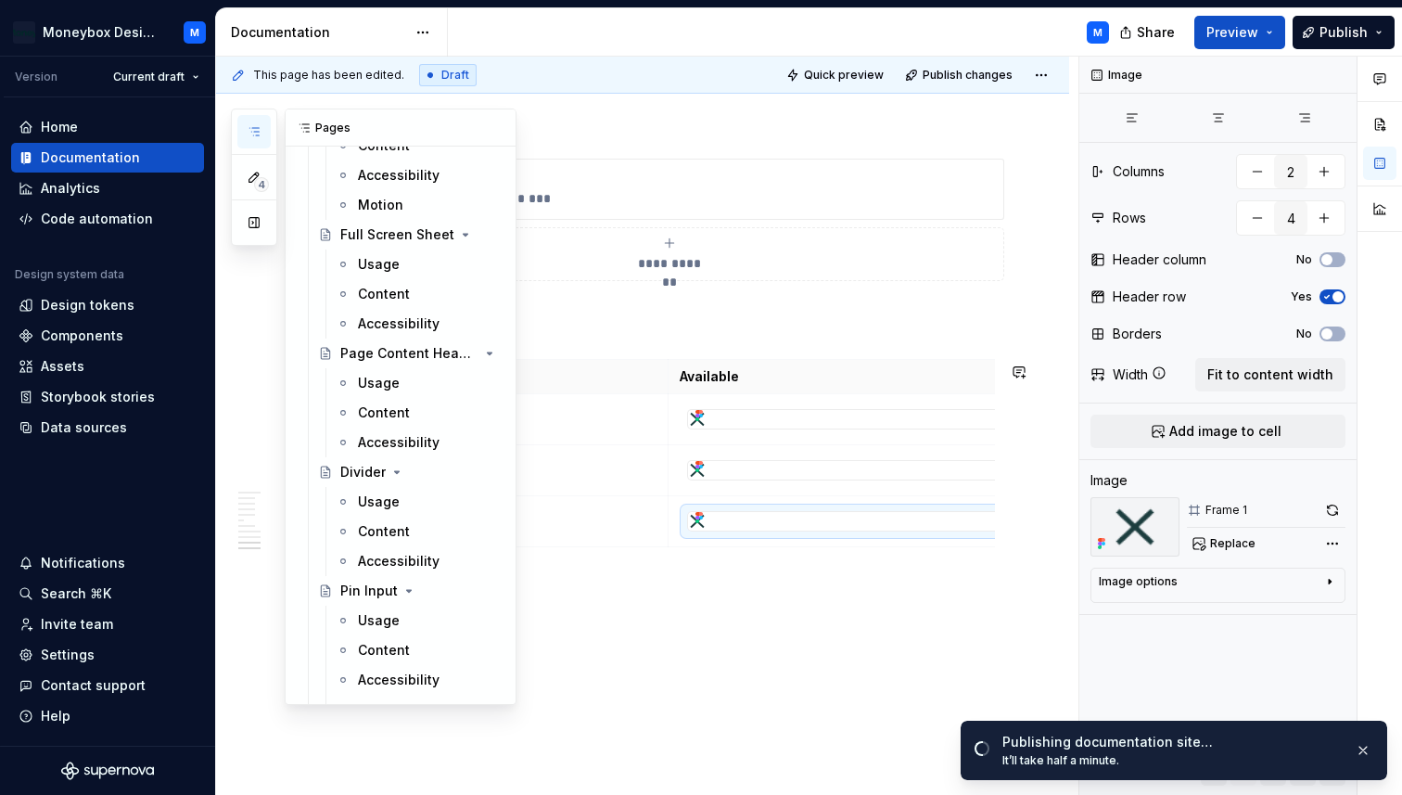
scroll to position [1871, 0]
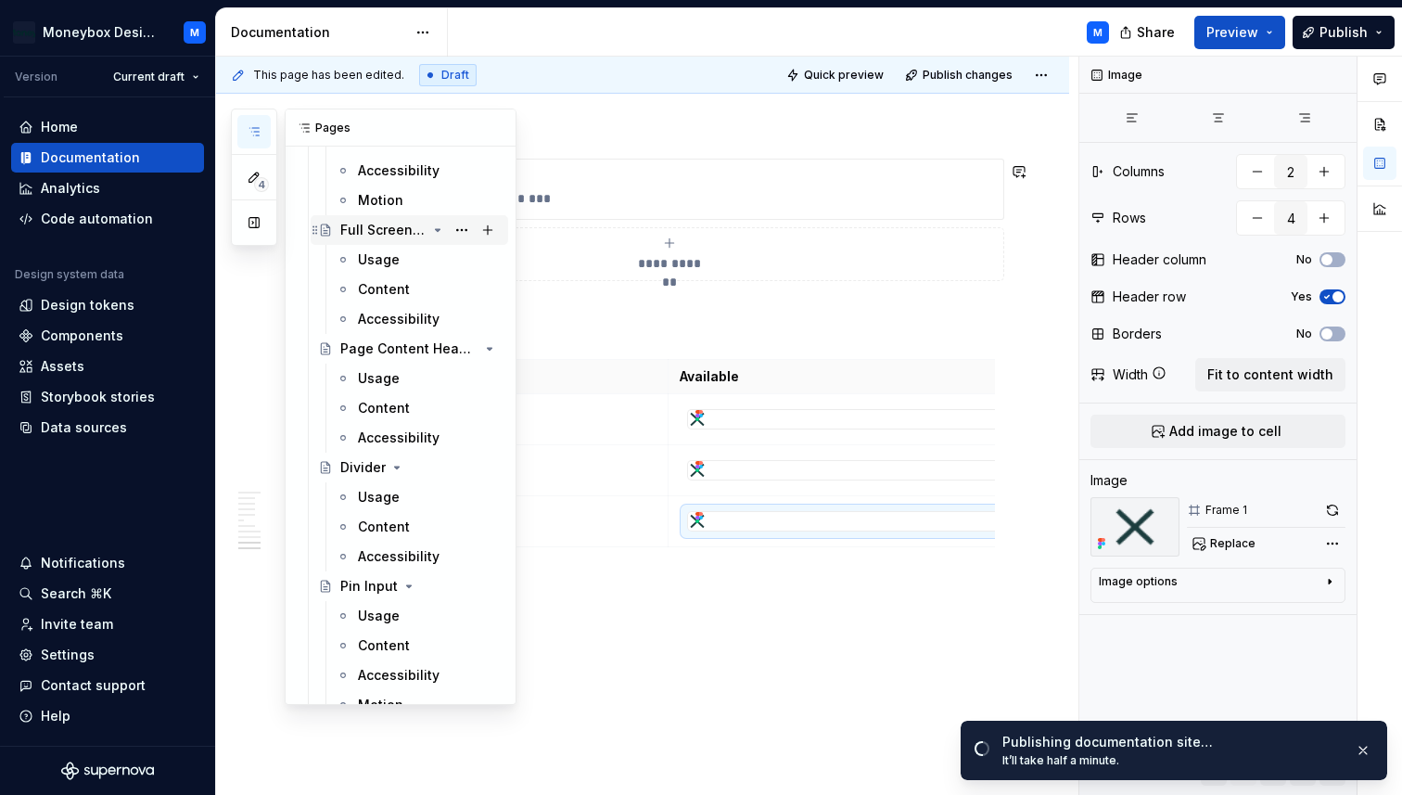
click at [369, 225] on div "Full Screen Sheet" at bounding box center [383, 230] width 86 height 19
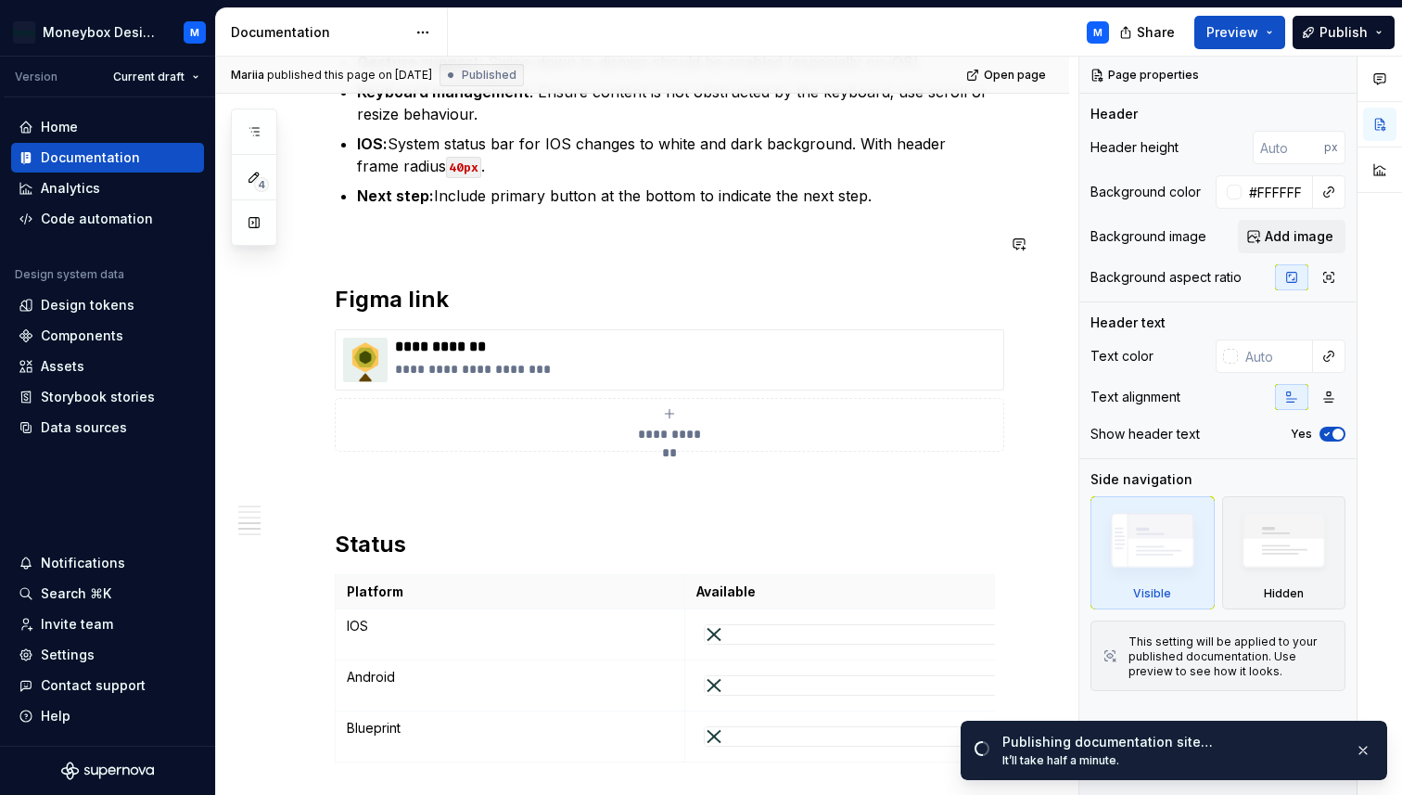
scroll to position [2658, 0]
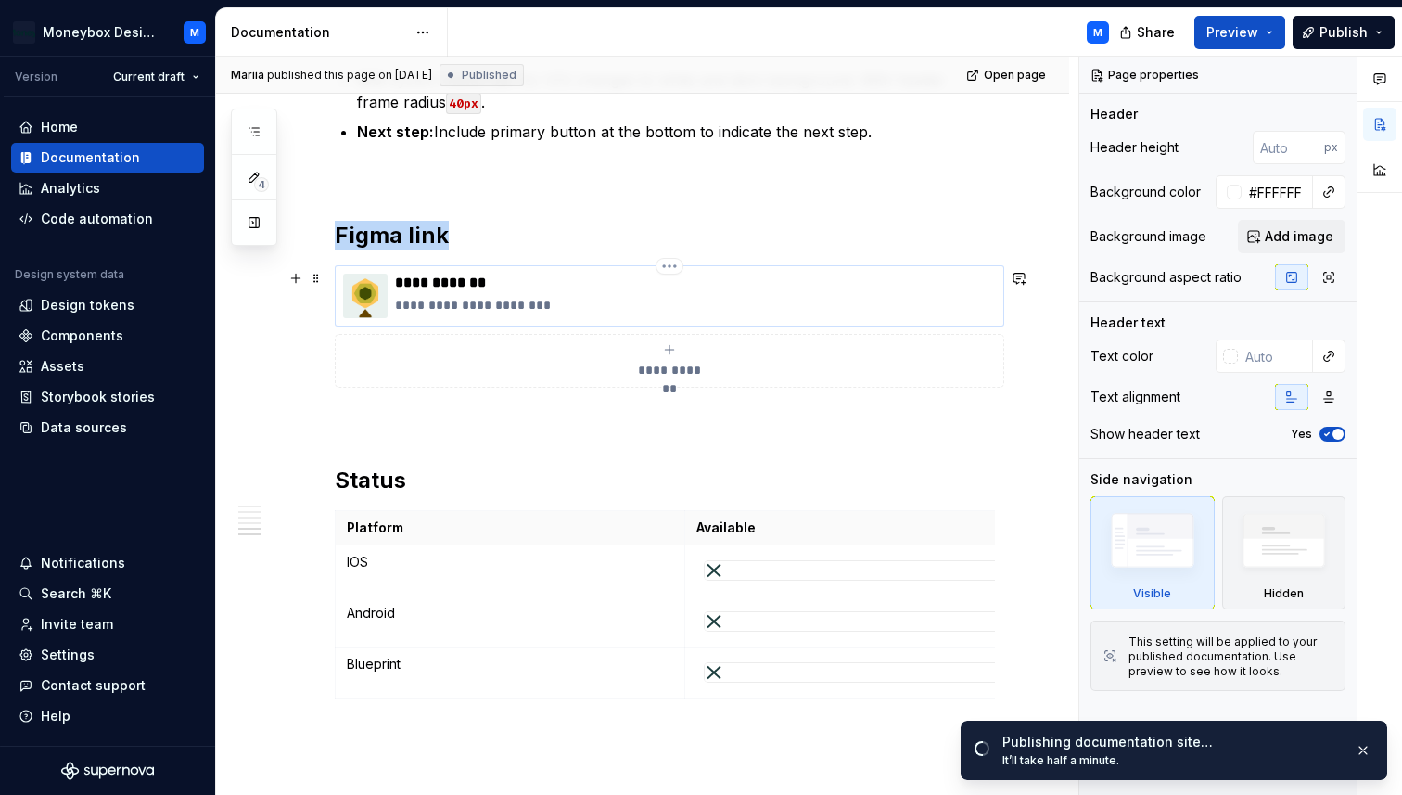
click at [368, 313] on img at bounding box center [365, 296] width 45 height 45
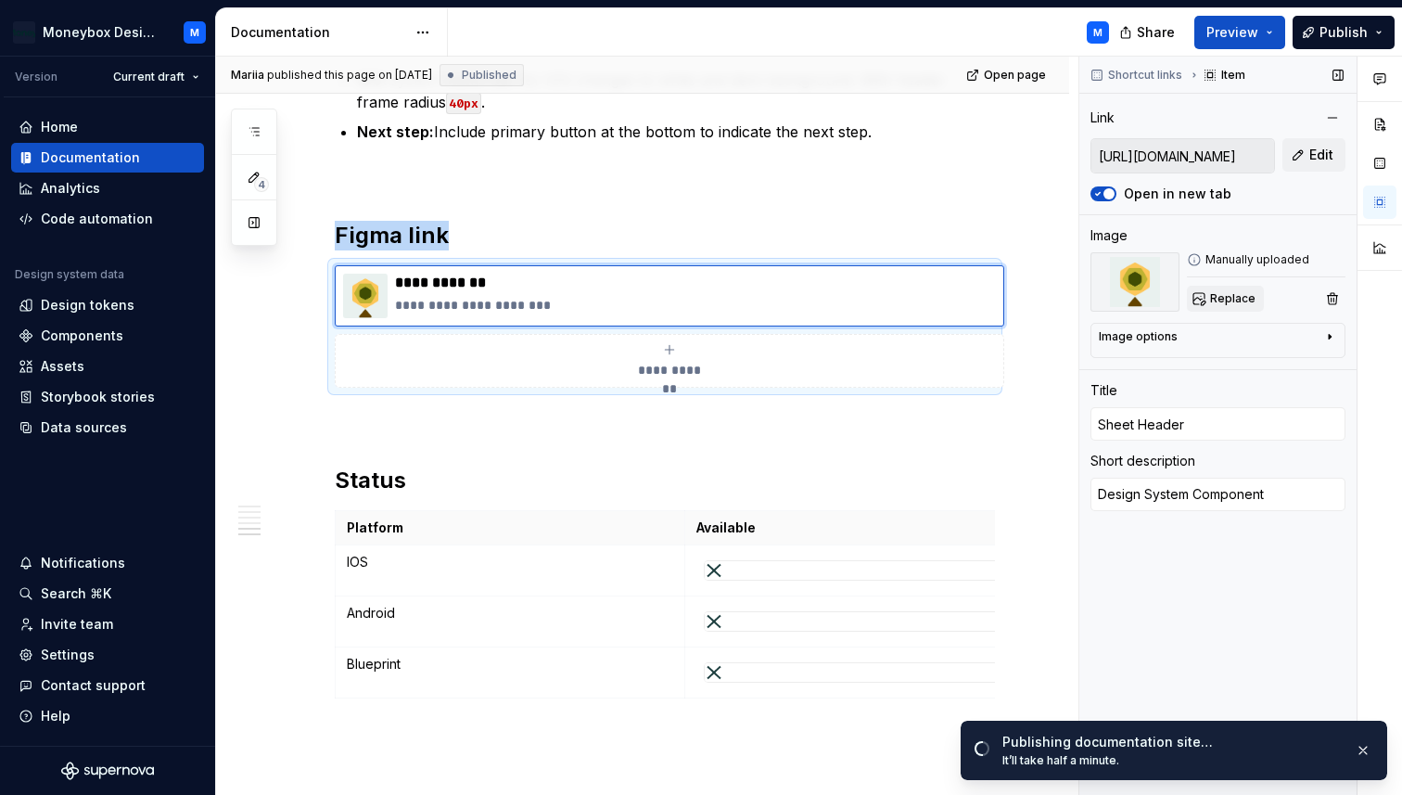
click at [1213, 287] on button "Replace" at bounding box center [1225, 299] width 77 height 26
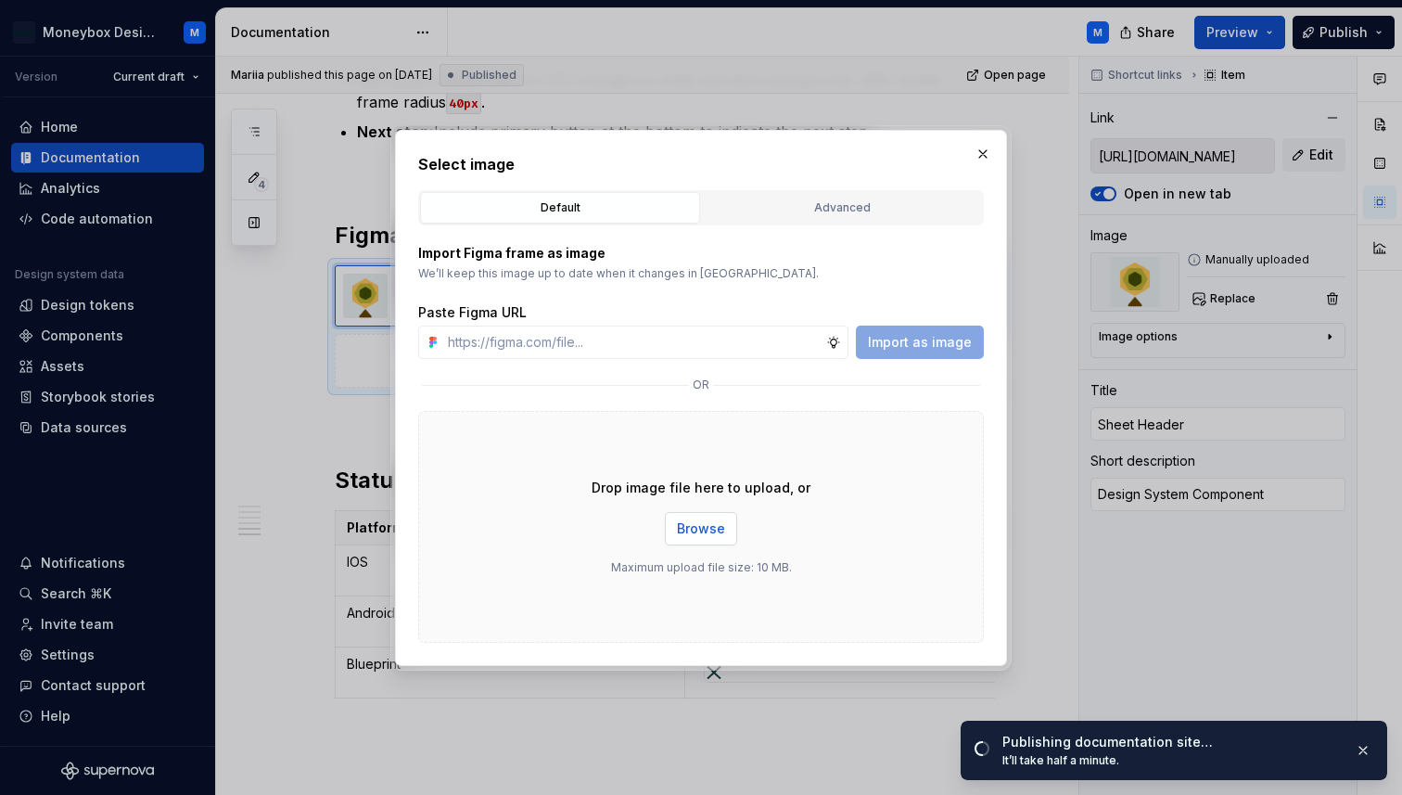
click at [710, 530] on span "Browse" at bounding box center [701, 528] width 48 height 19
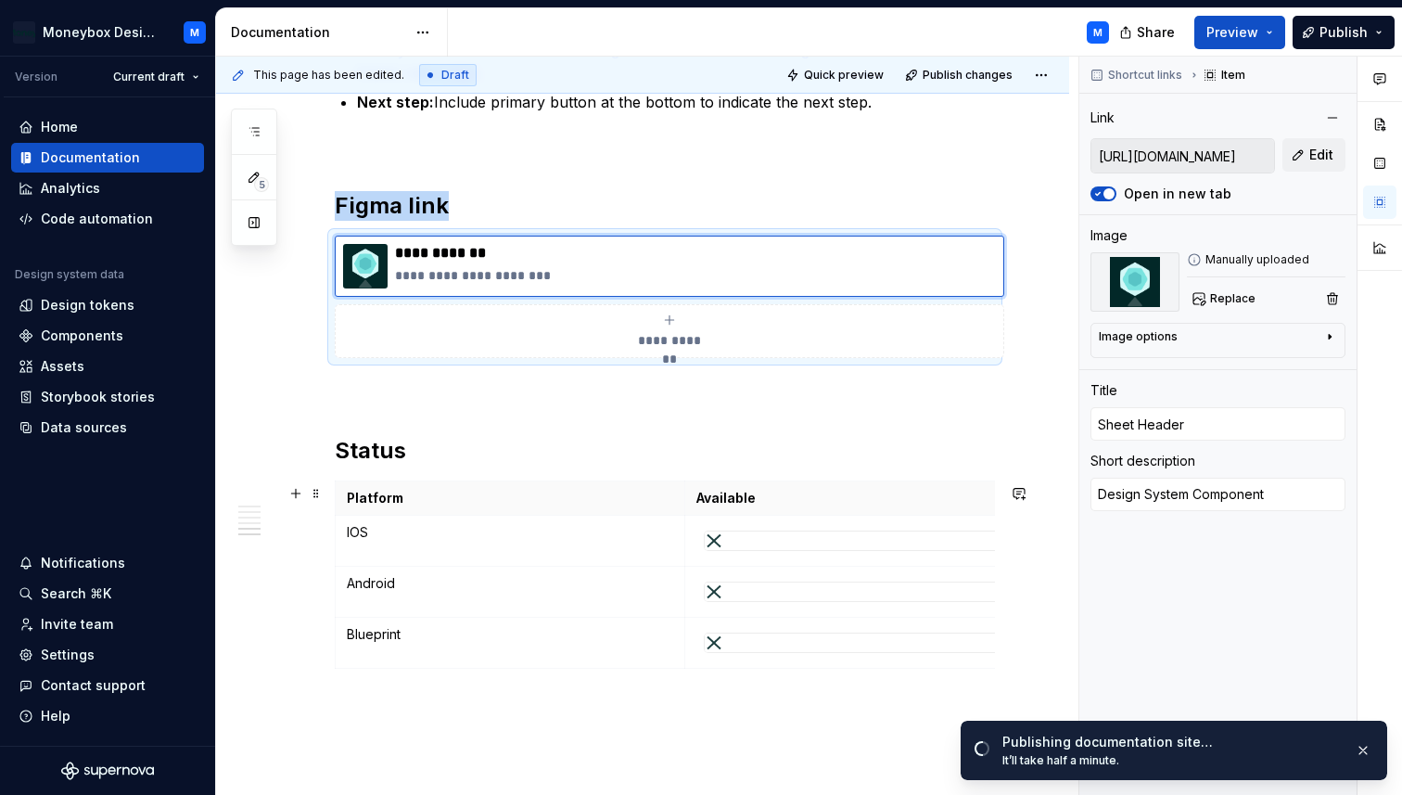
scroll to position [2699, 0]
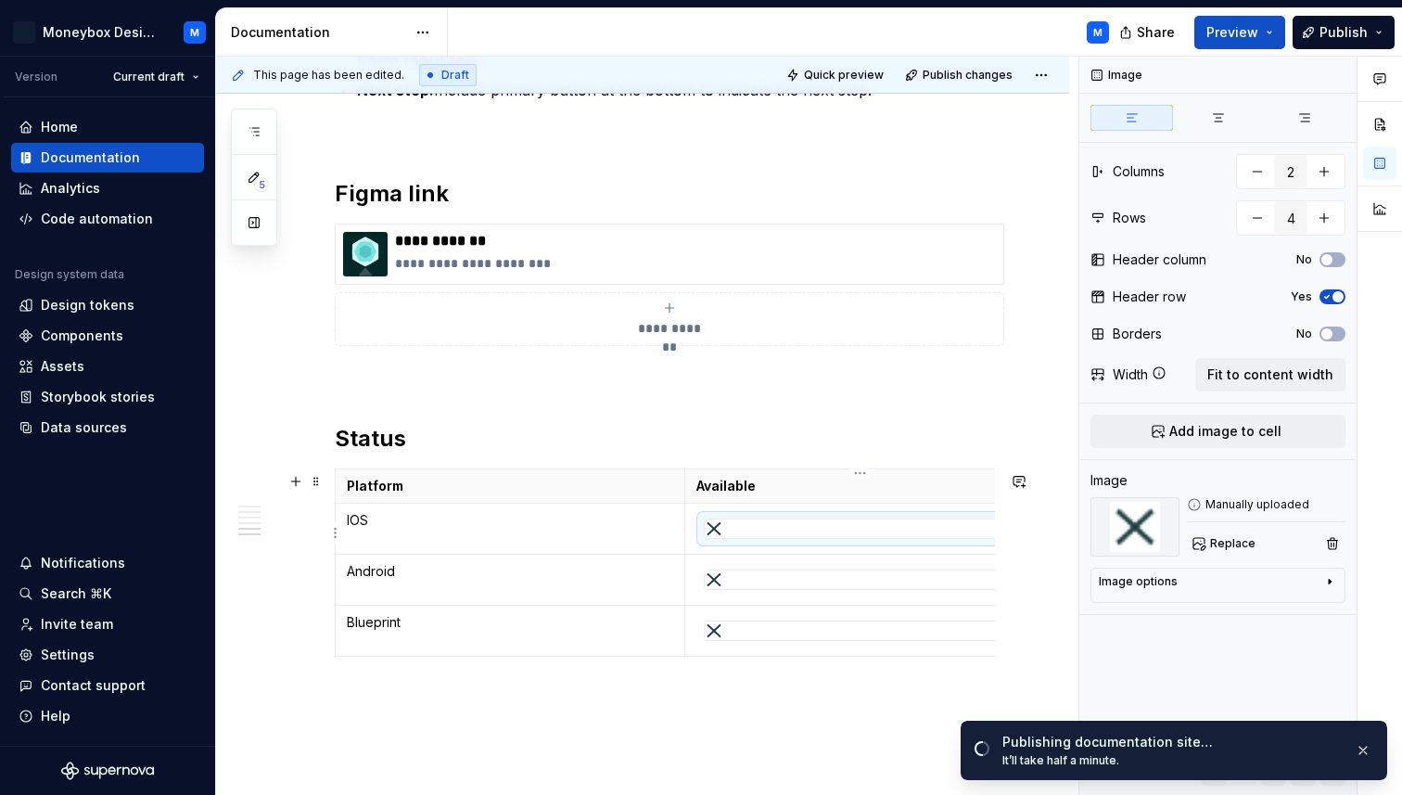
click at [798, 527] on div at bounding box center [860, 528] width 311 height 19
click at [1226, 542] on span "Replace" at bounding box center [1232, 543] width 45 height 15
type textarea "*"
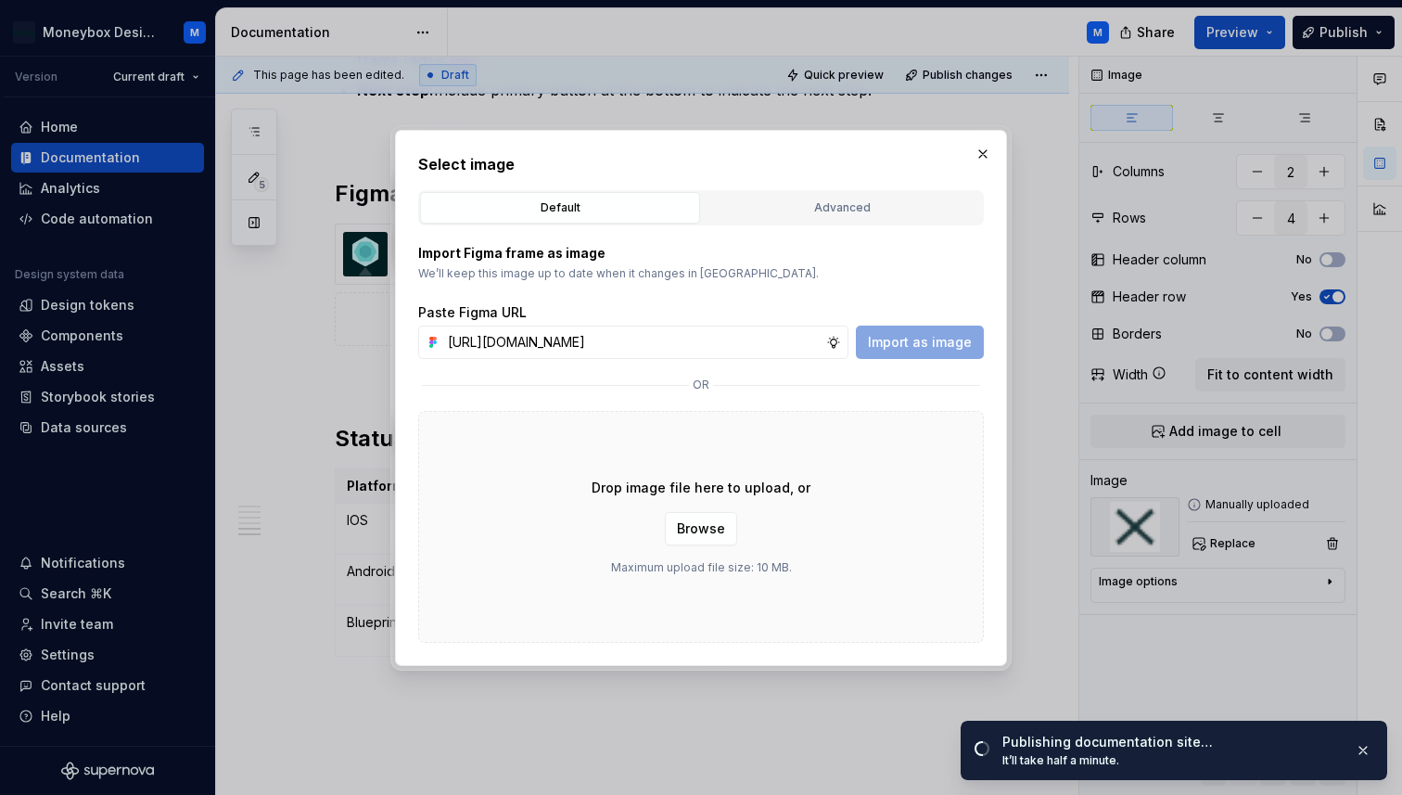
scroll to position [0, 415]
type input "[URL][DOMAIN_NAME]"
click at [947, 341] on span "Import as image" at bounding box center [920, 342] width 104 height 19
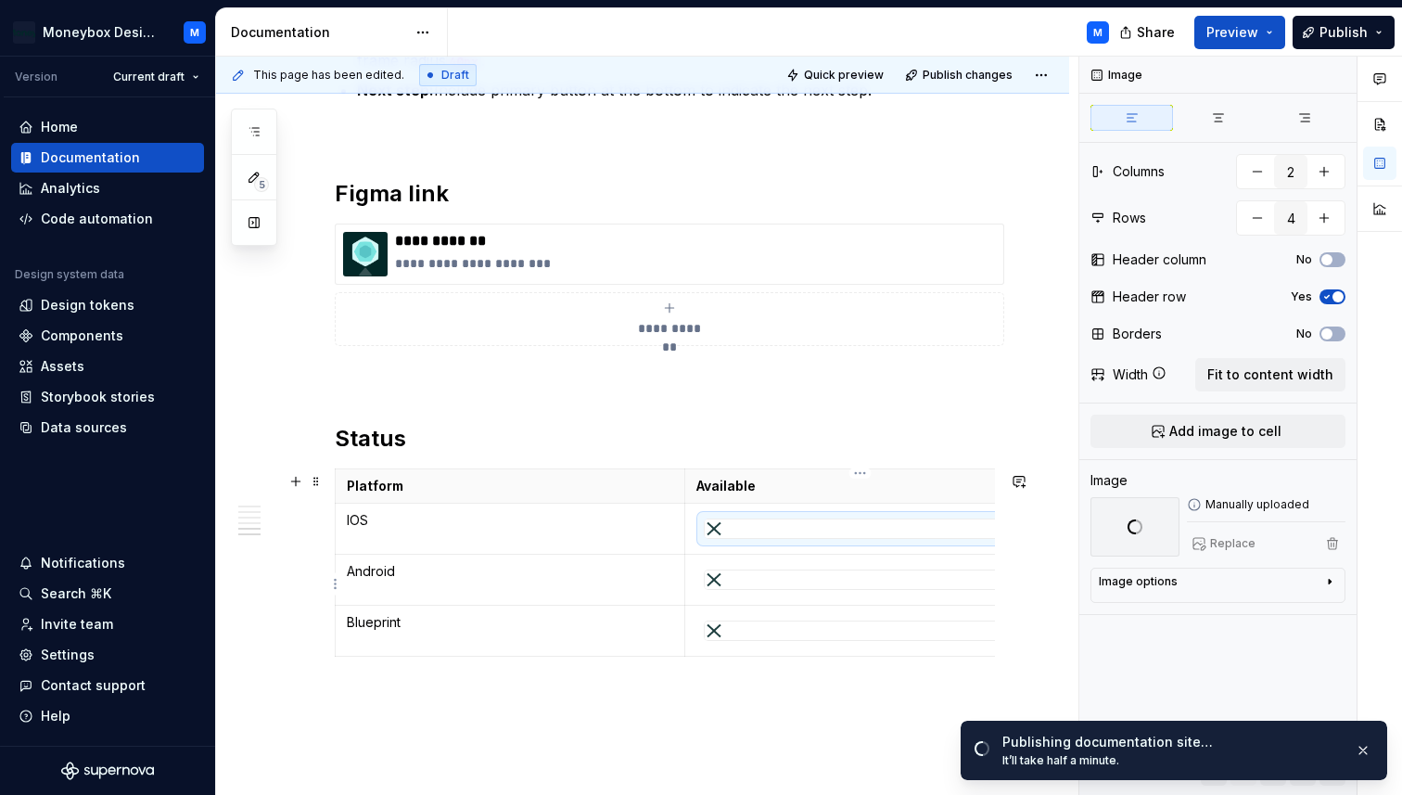
click at [781, 577] on div at bounding box center [860, 579] width 311 height 19
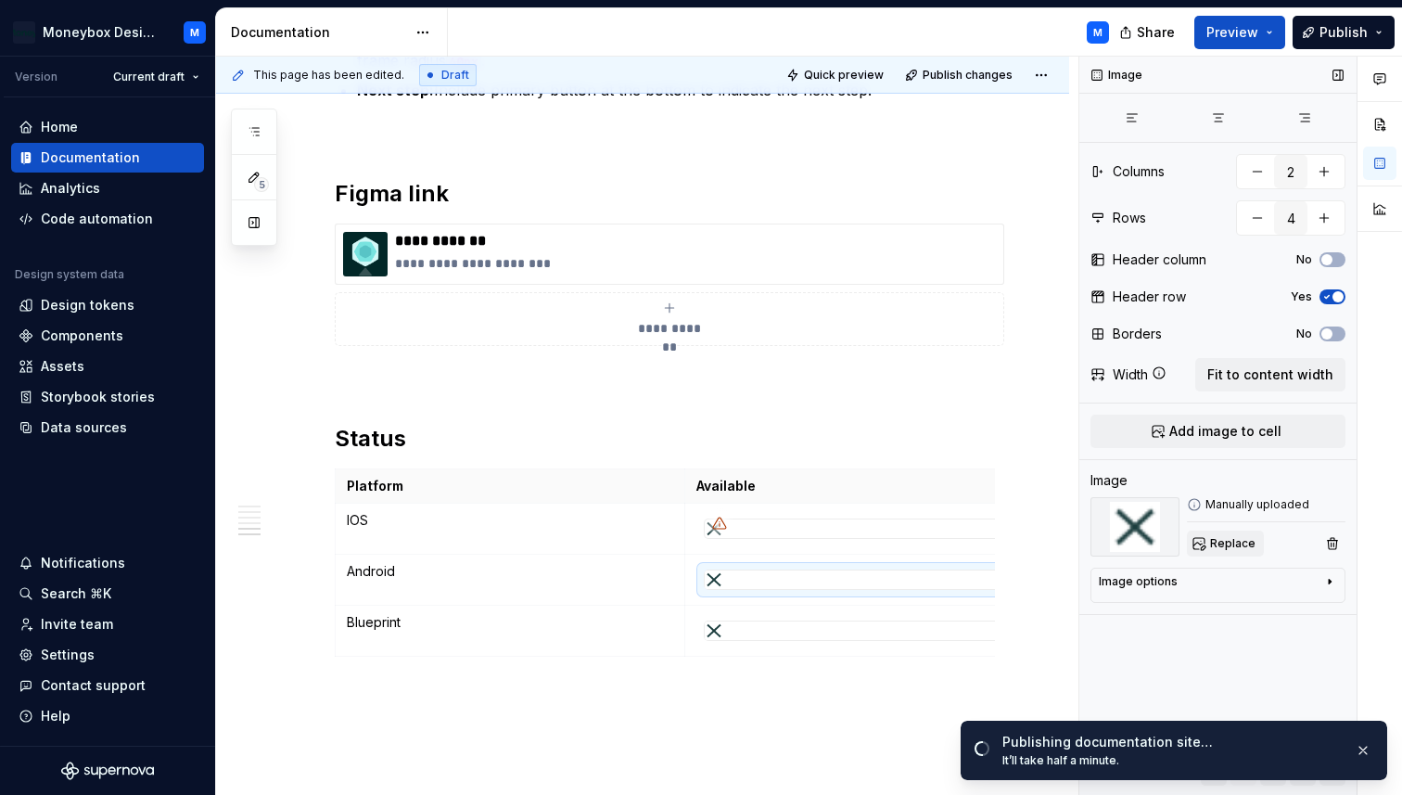
click at [1216, 542] on span "Replace" at bounding box center [1232, 543] width 45 height 15
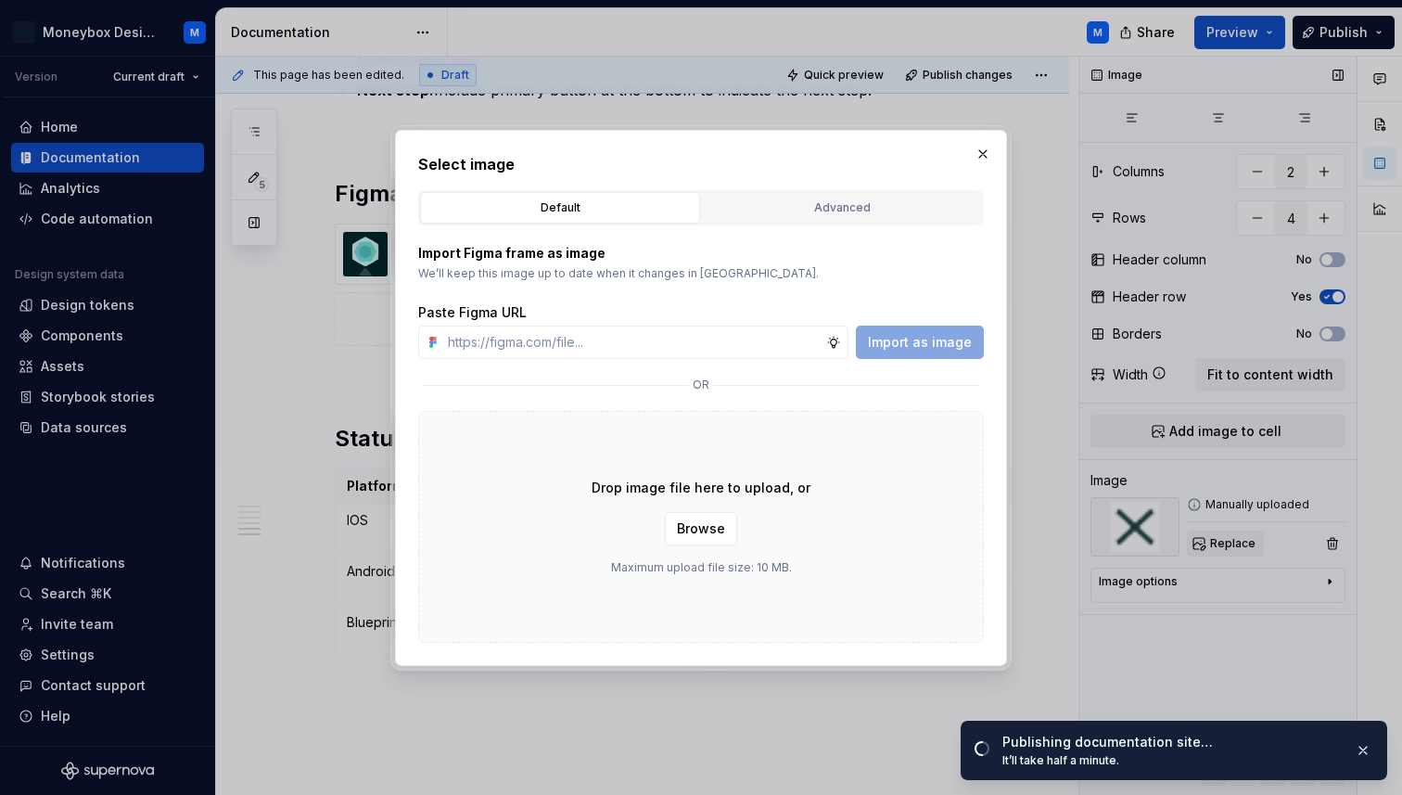
type textarea "*"
type input "[URL][DOMAIN_NAME]"
click at [925, 340] on span "Import as image" at bounding box center [920, 342] width 104 height 19
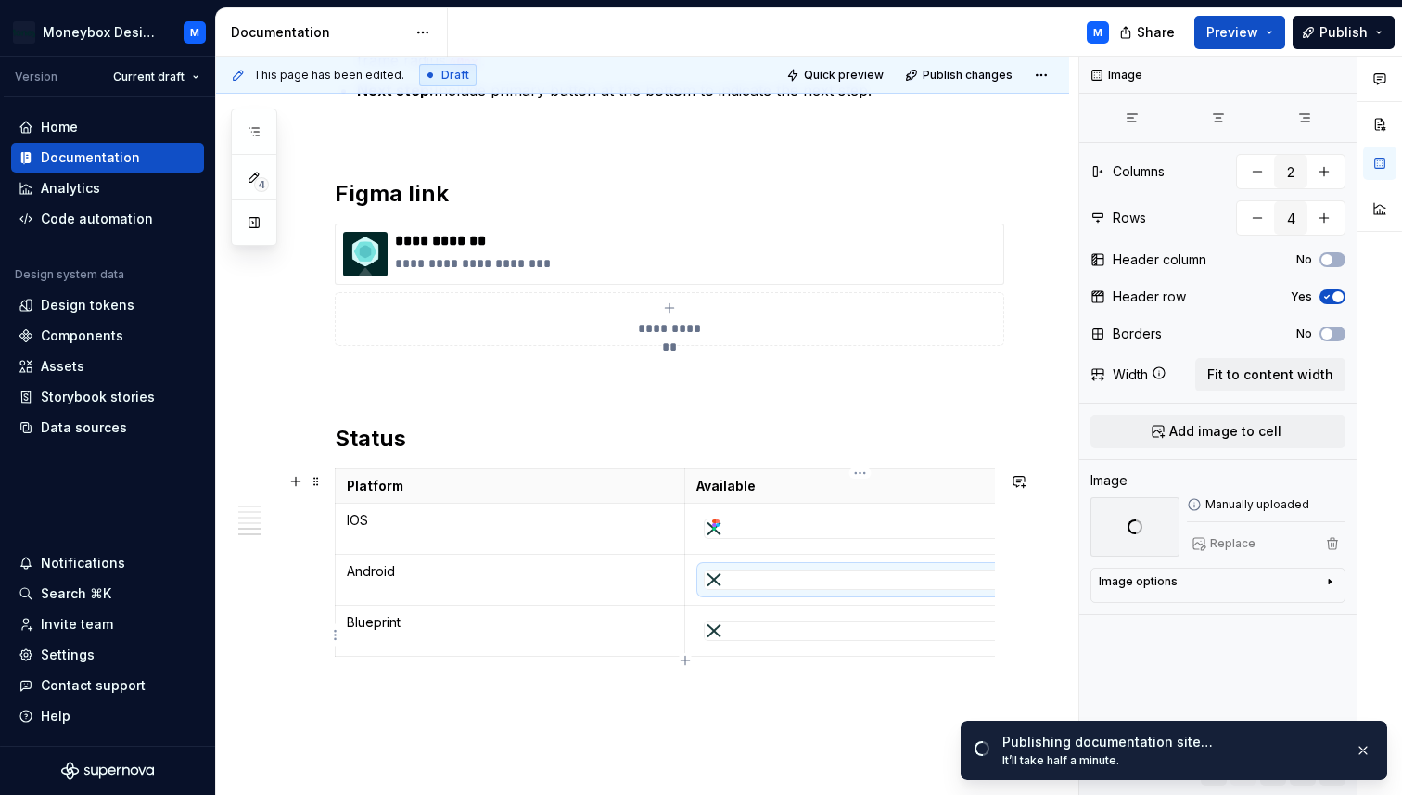
click at [767, 639] on div at bounding box center [860, 630] width 311 height 19
click at [1222, 545] on span "Replace" at bounding box center [1232, 543] width 45 height 15
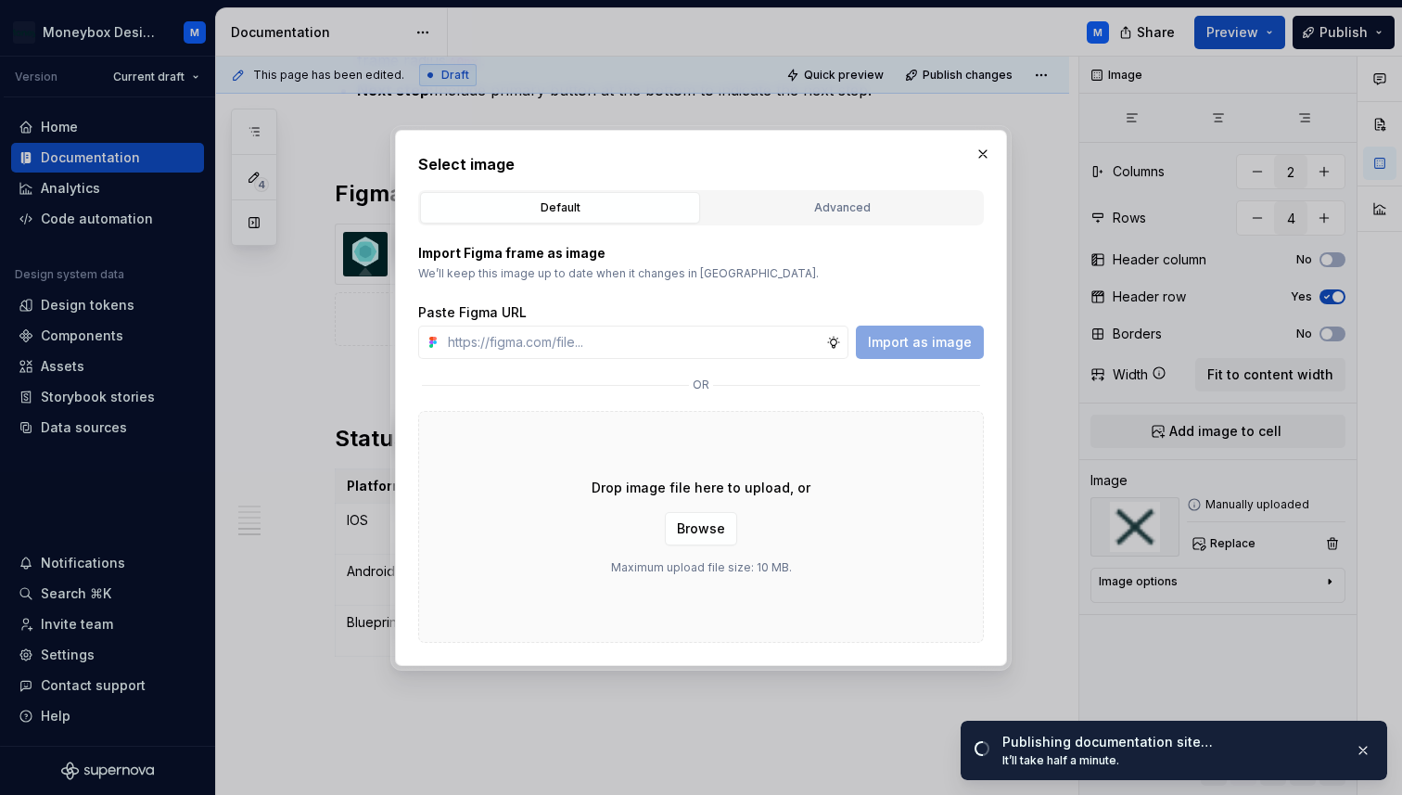
type textarea "*"
type input "[URL][DOMAIN_NAME]"
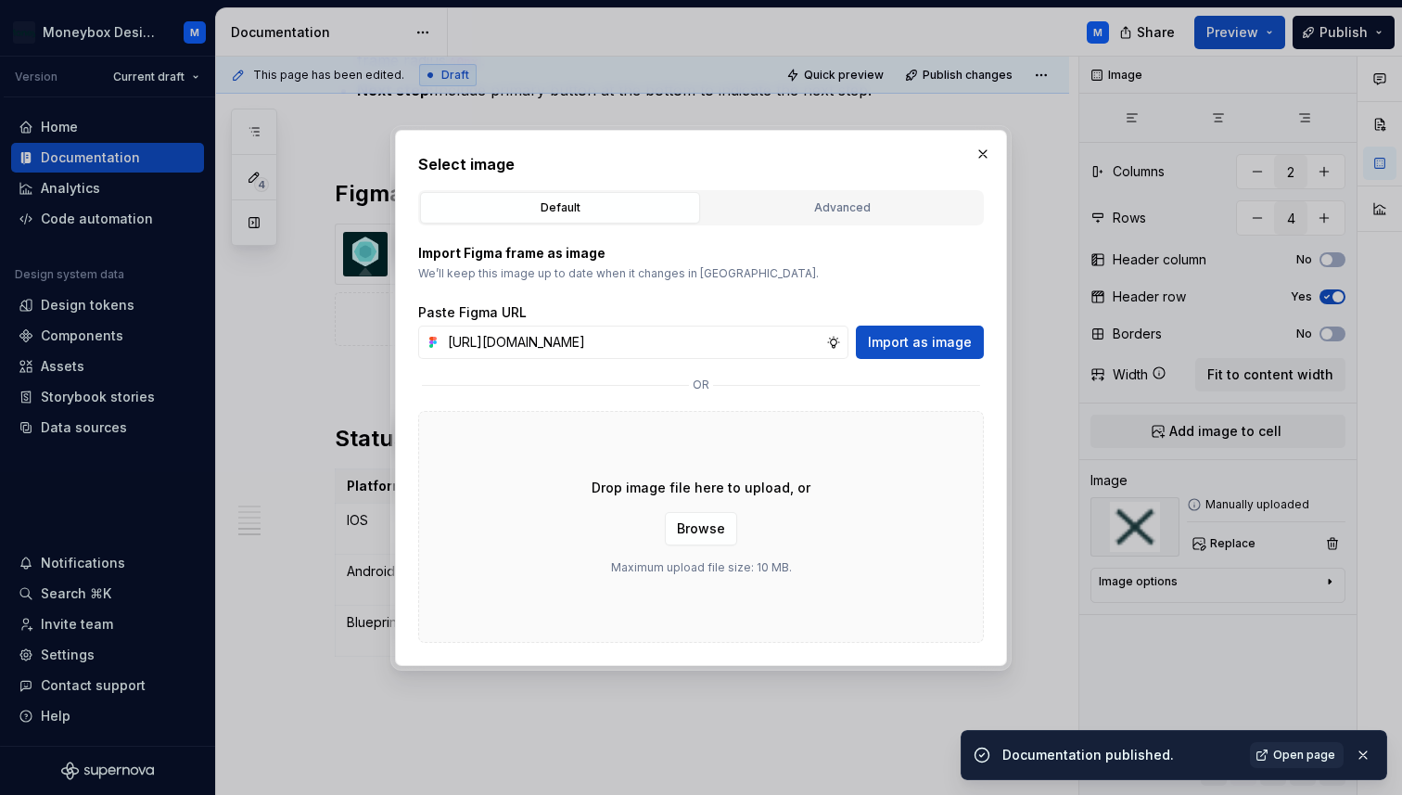
scroll to position [0, 415]
type textarea "*"
type input "[URL][DOMAIN_NAME]"
click at [926, 342] on span "Import as image" at bounding box center [920, 342] width 104 height 19
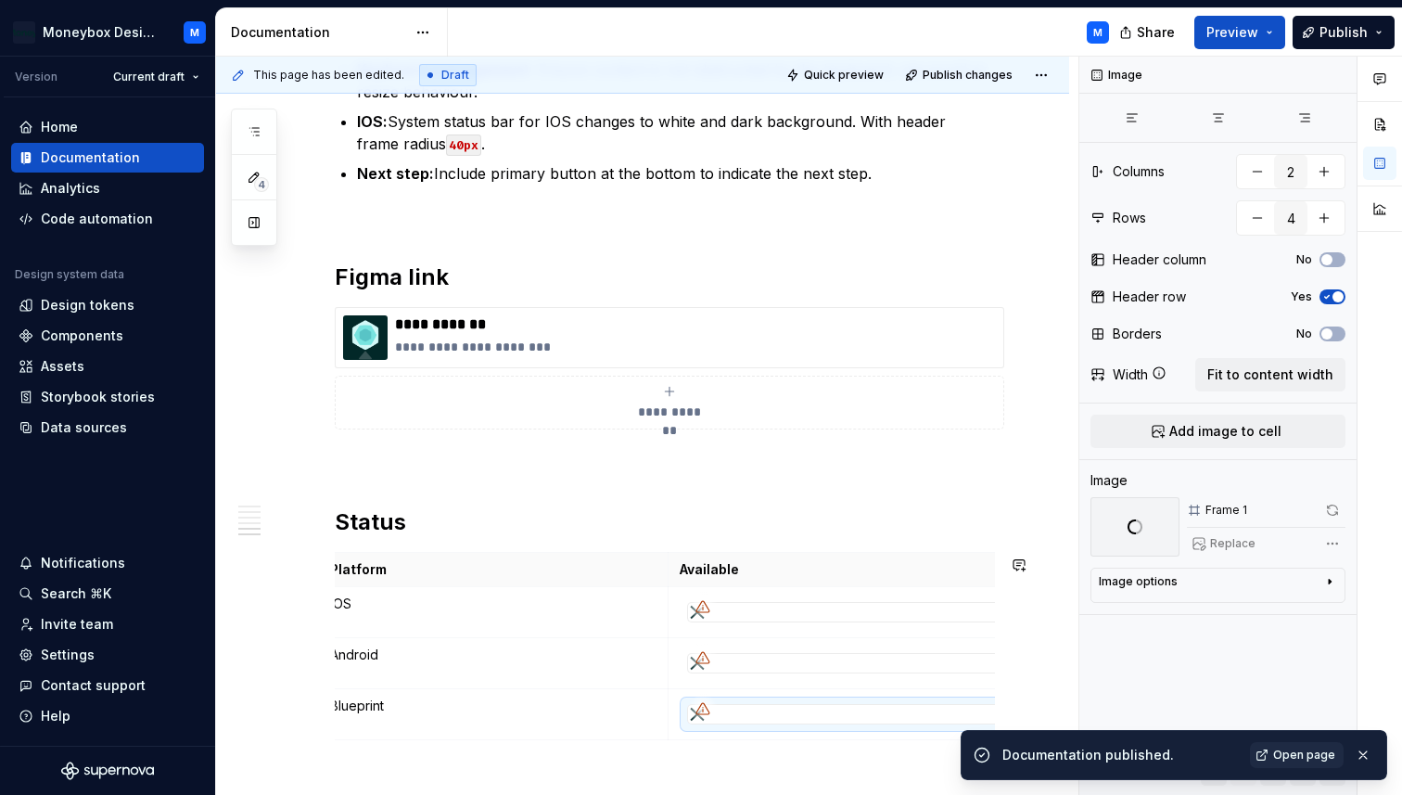
scroll to position [2620, 0]
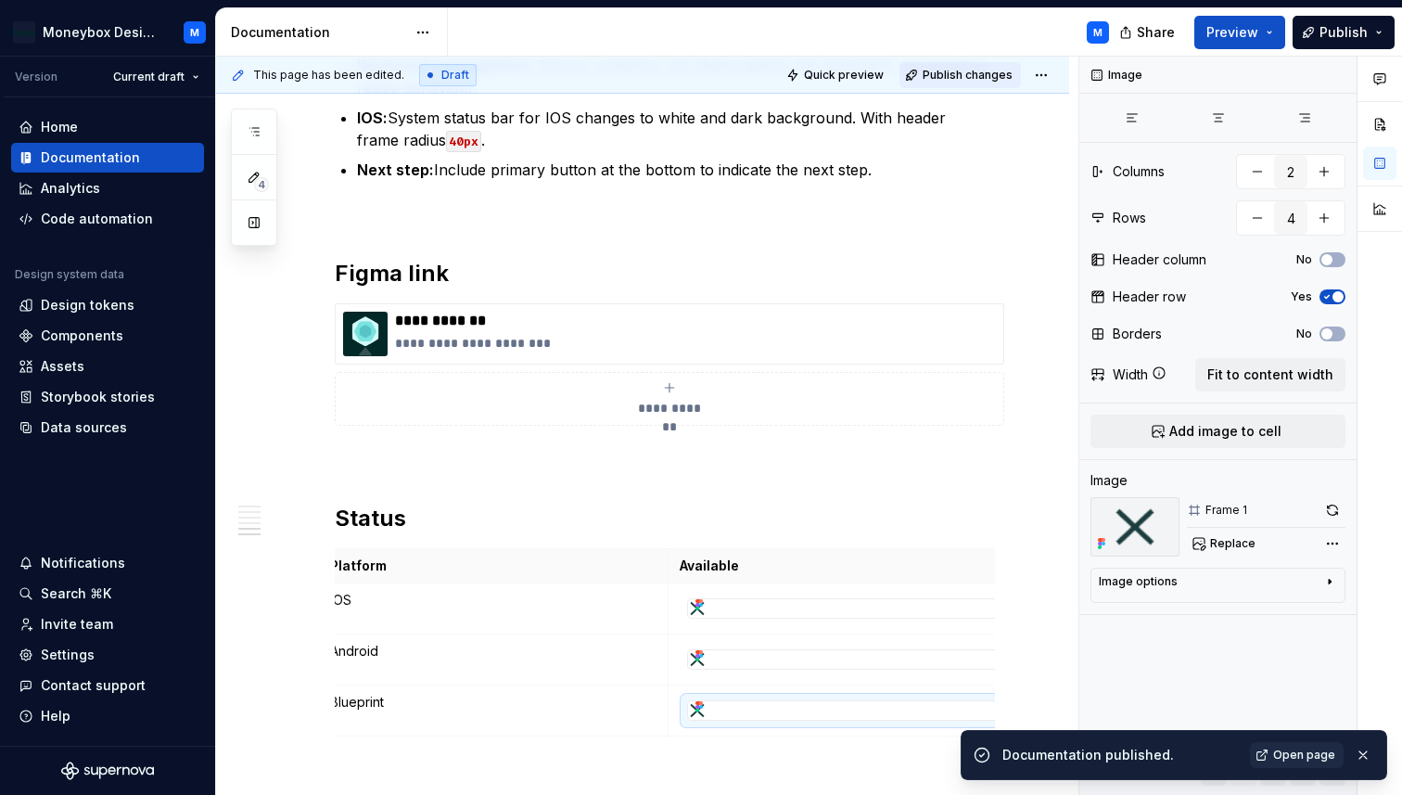
click at [974, 74] on span "Publish changes" at bounding box center [968, 75] width 90 height 15
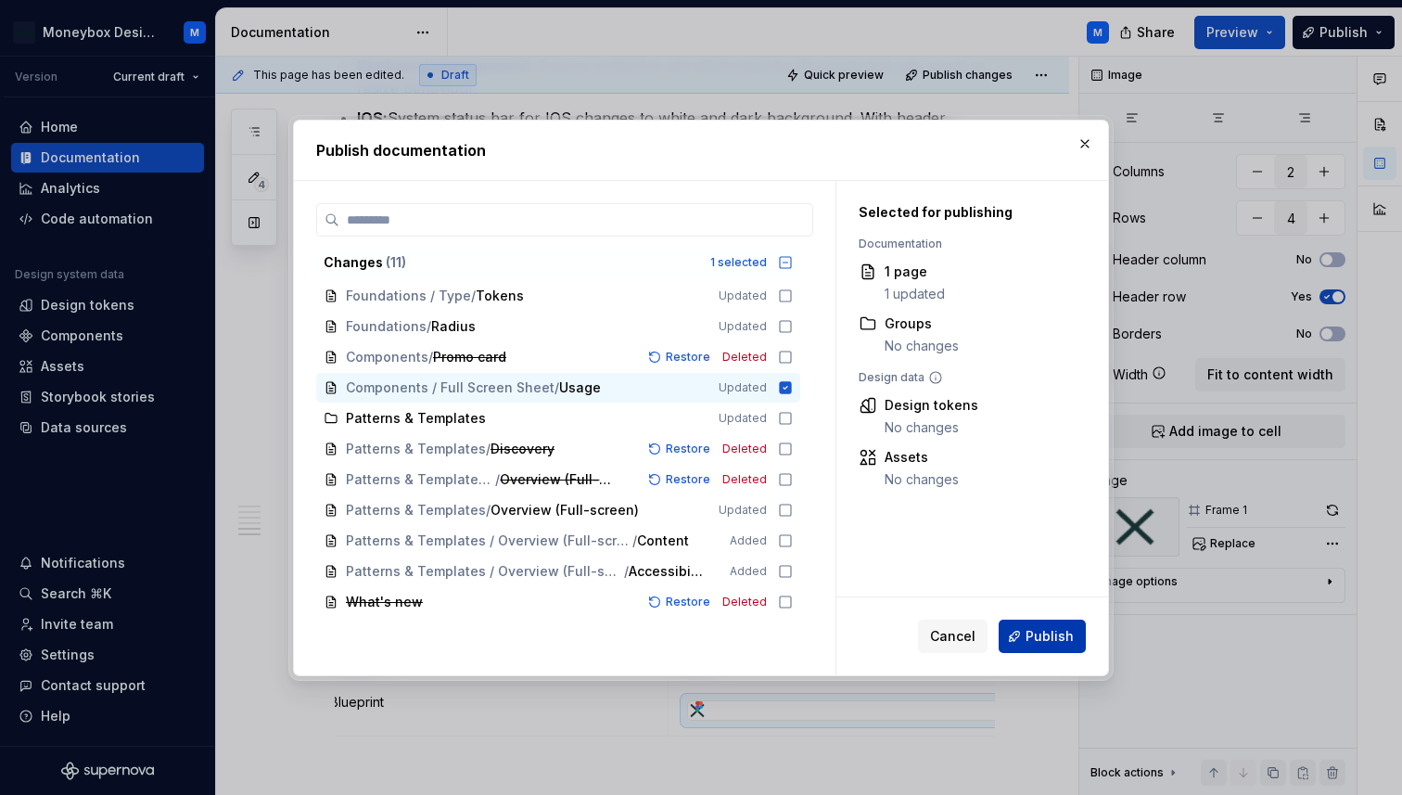
click at [1043, 629] on span "Publish" at bounding box center [1050, 636] width 48 height 19
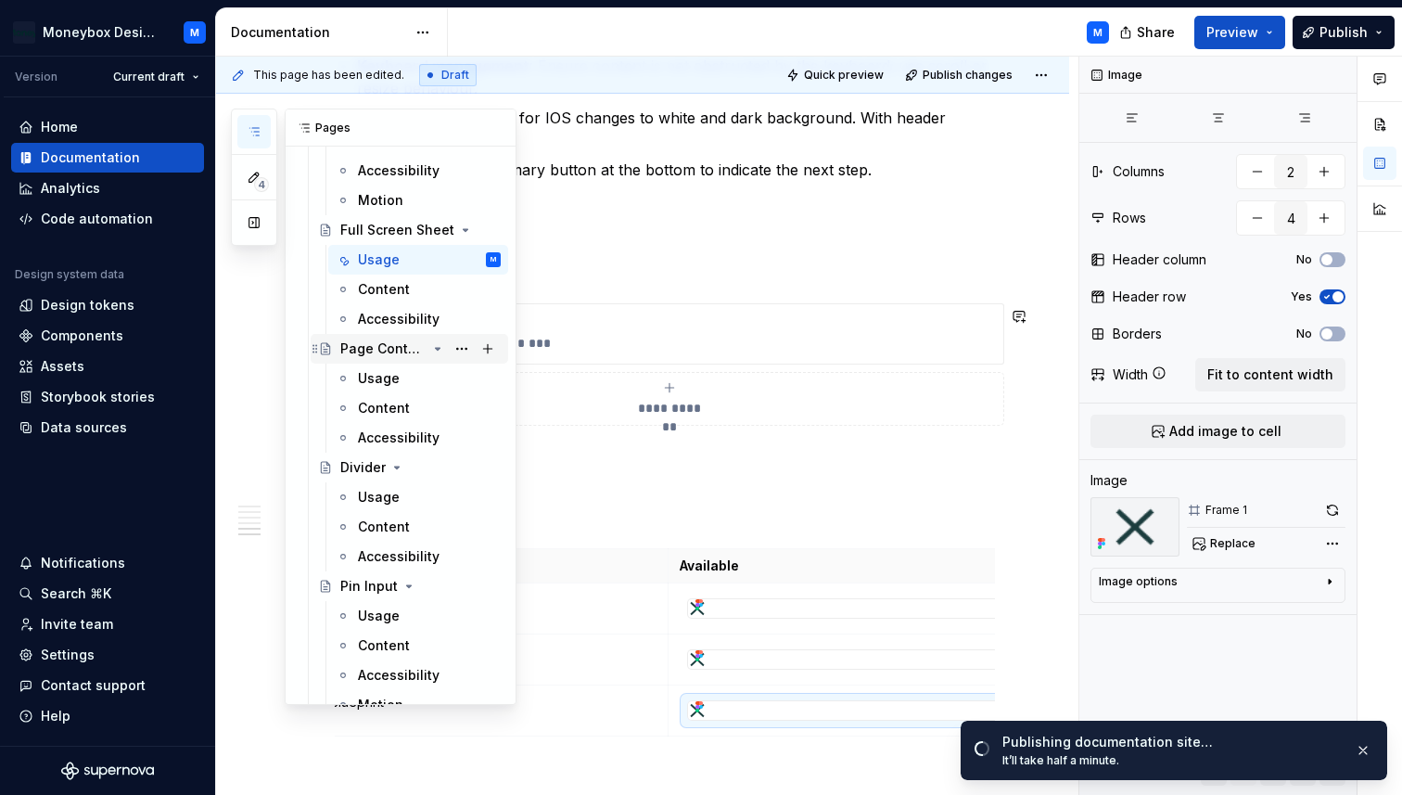
click at [364, 350] on div "Page Content Header" at bounding box center [383, 348] width 86 height 19
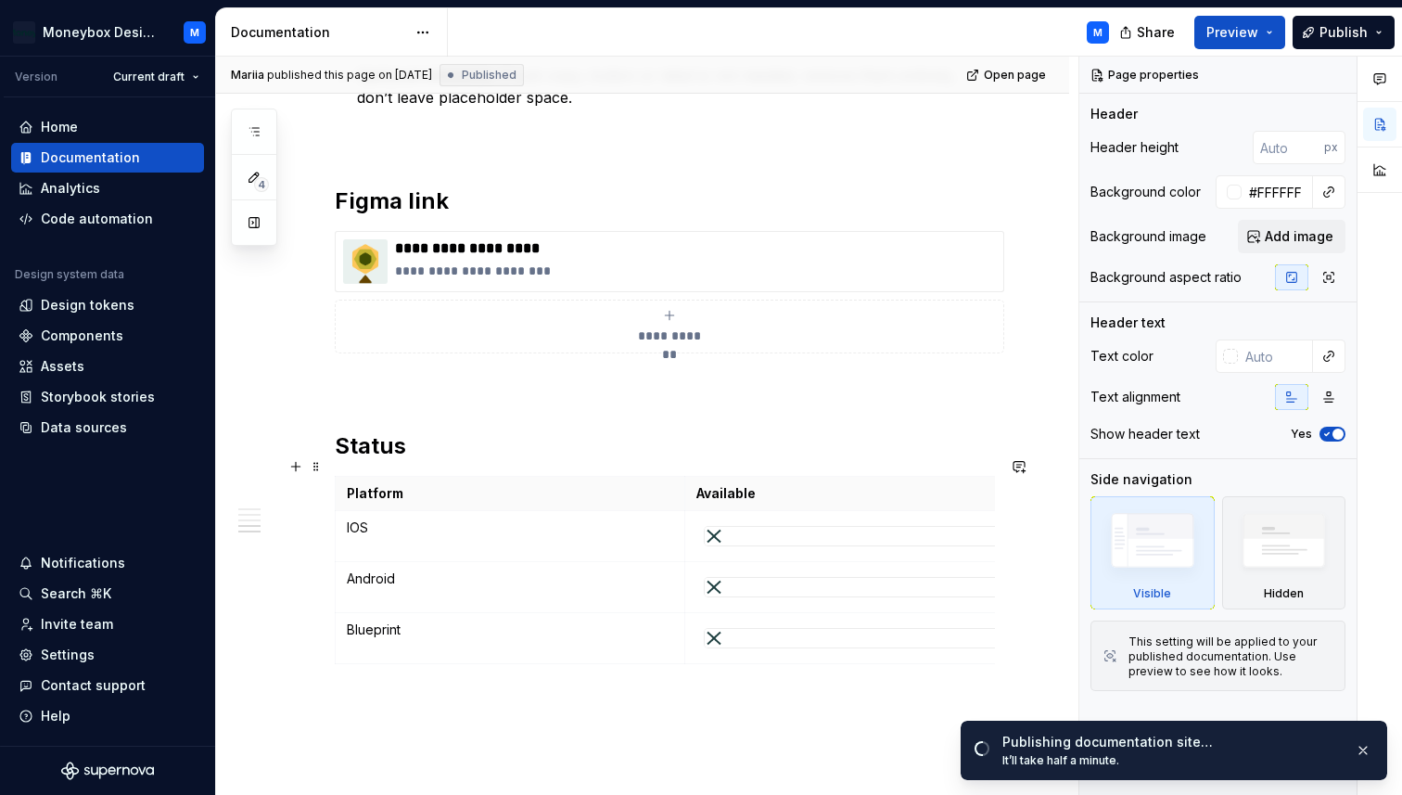
scroll to position [2425, 0]
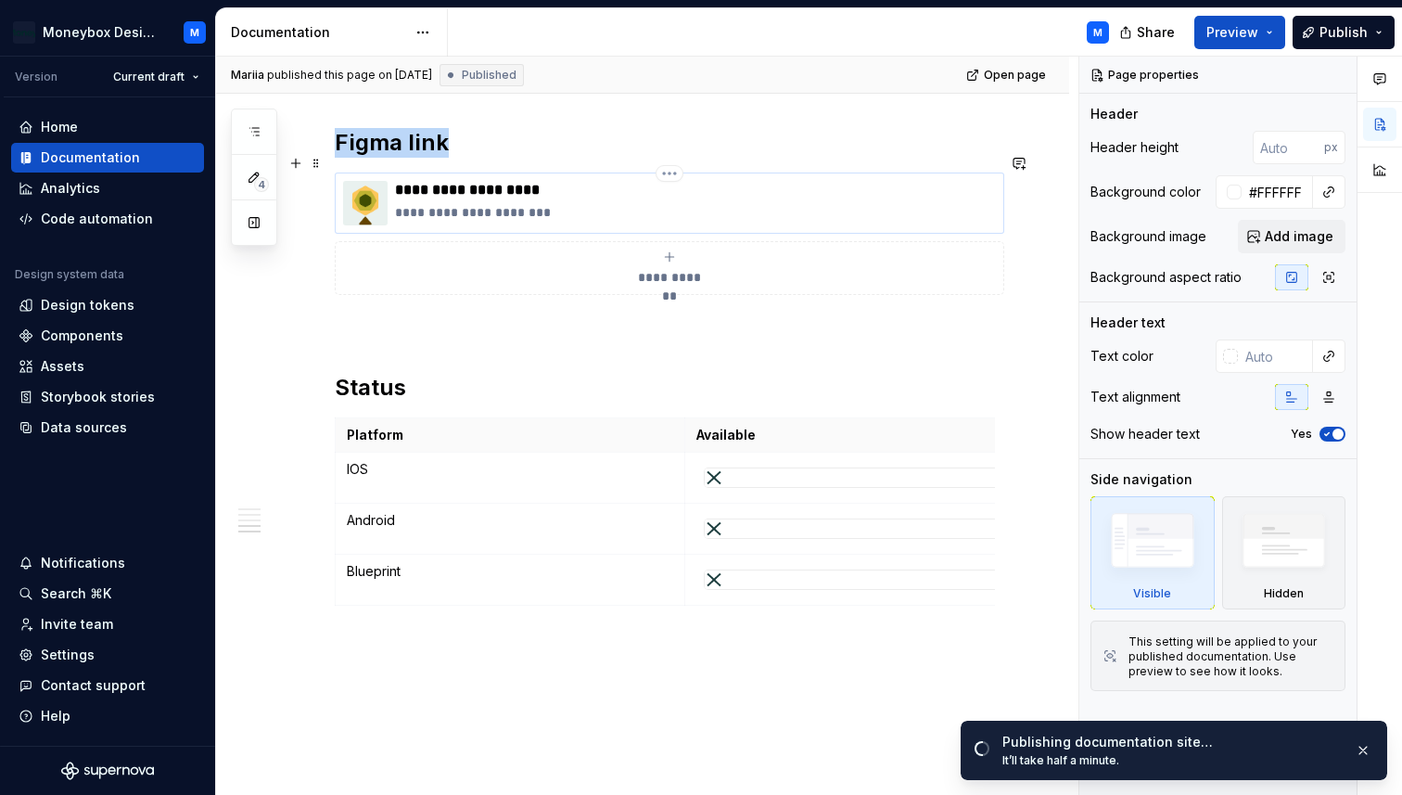
click at [364, 182] on img at bounding box center [365, 203] width 45 height 45
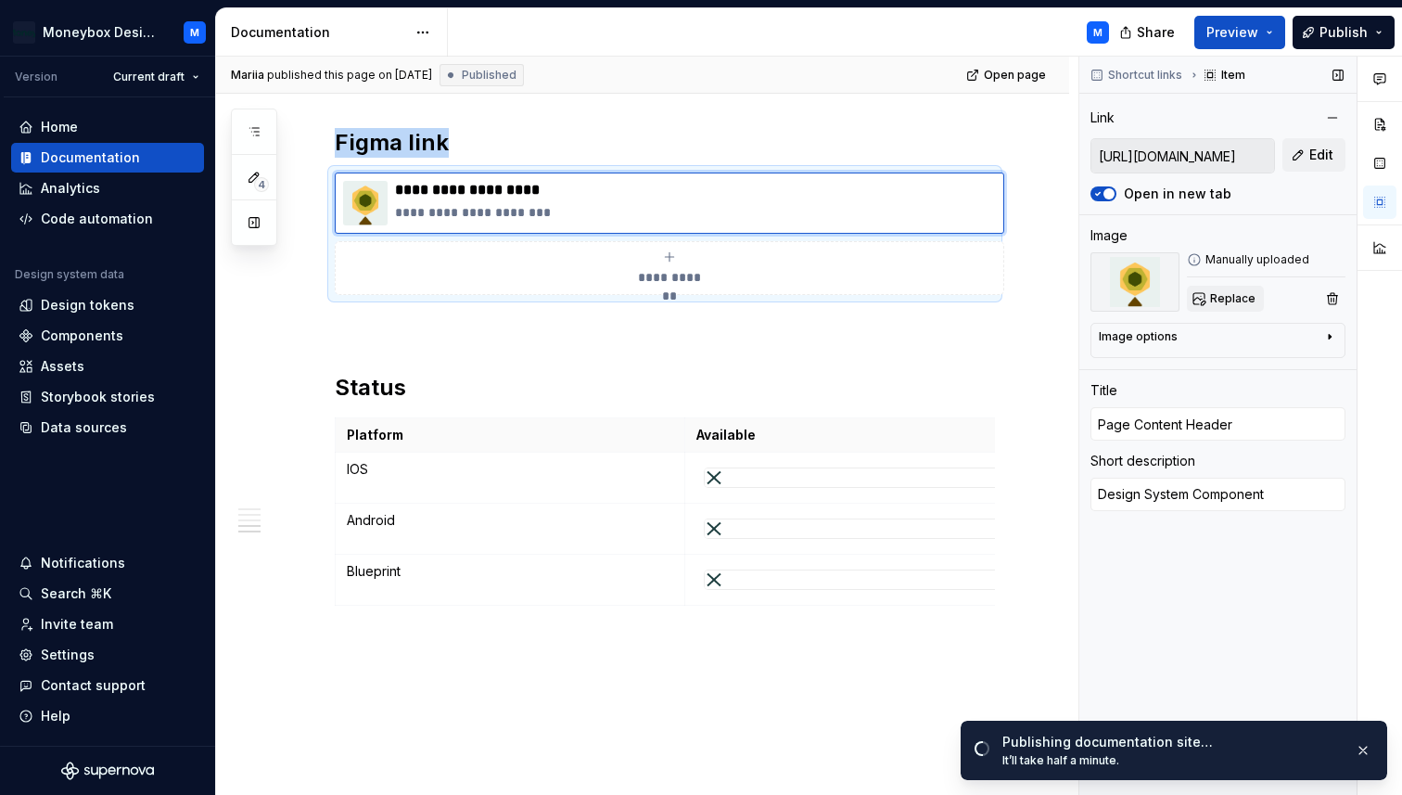
click at [1238, 297] on span "Replace" at bounding box center [1232, 298] width 45 height 15
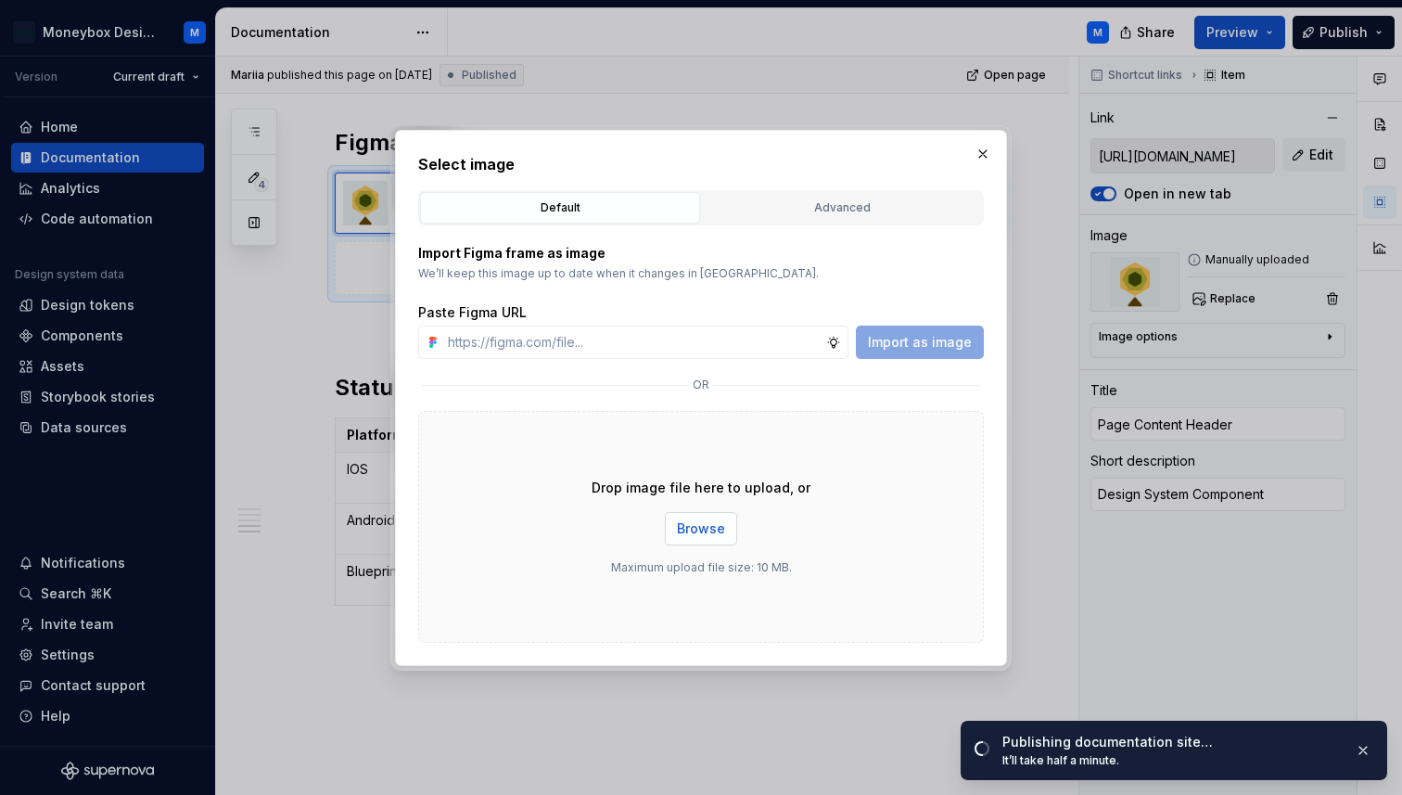
click at [701, 517] on button "Browse" at bounding box center [701, 528] width 72 height 33
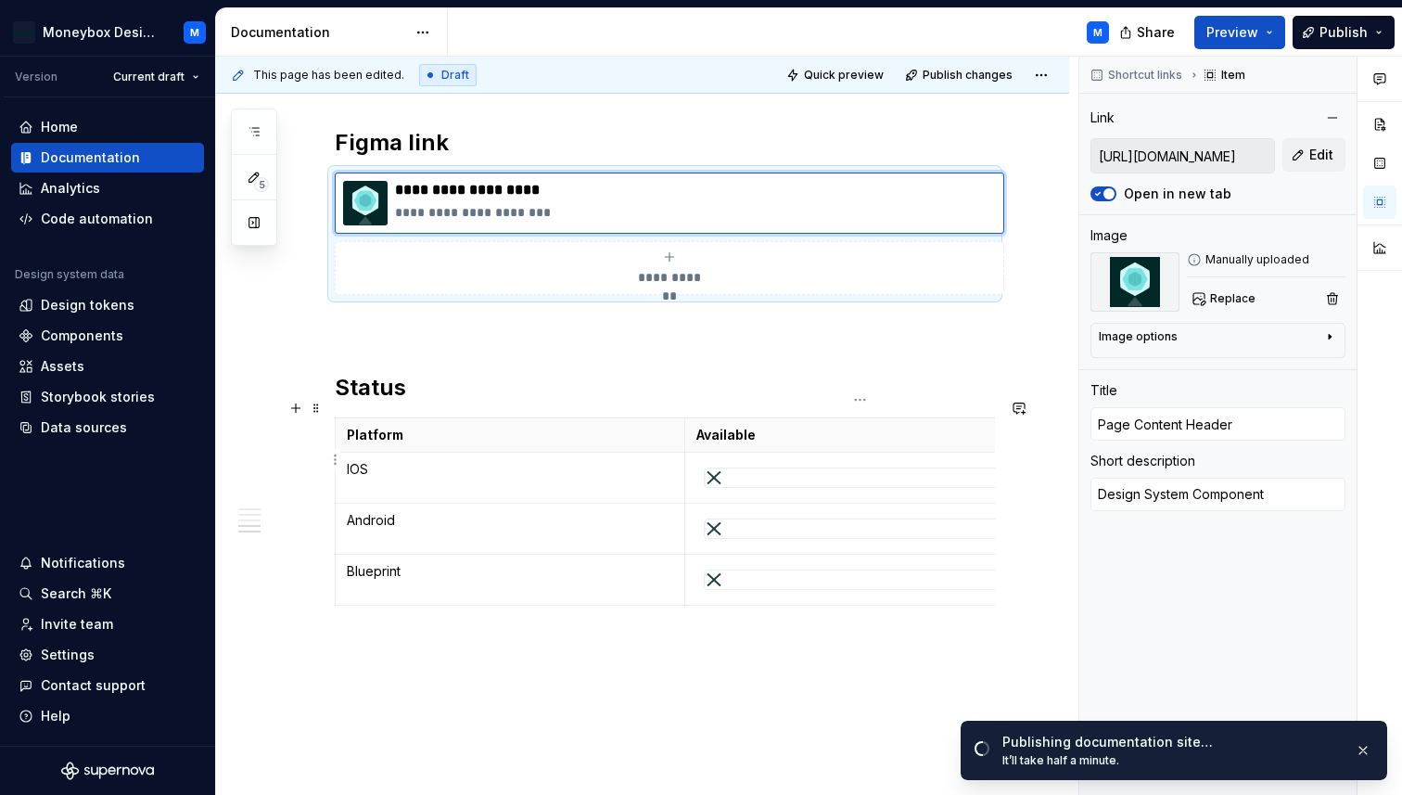
click at [793, 467] on div at bounding box center [860, 477] width 313 height 20
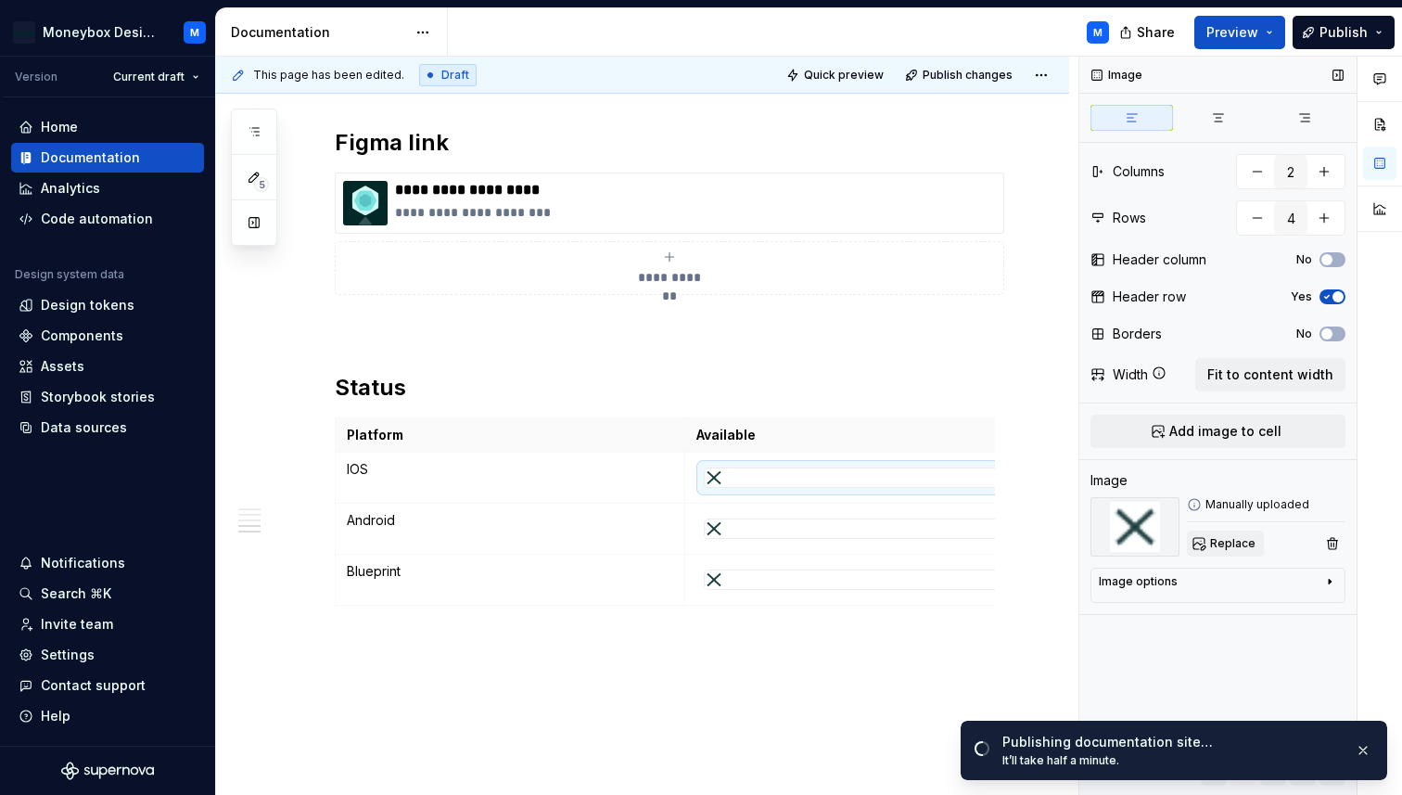
click at [1212, 544] on span "Replace" at bounding box center [1232, 543] width 45 height 15
type textarea "*"
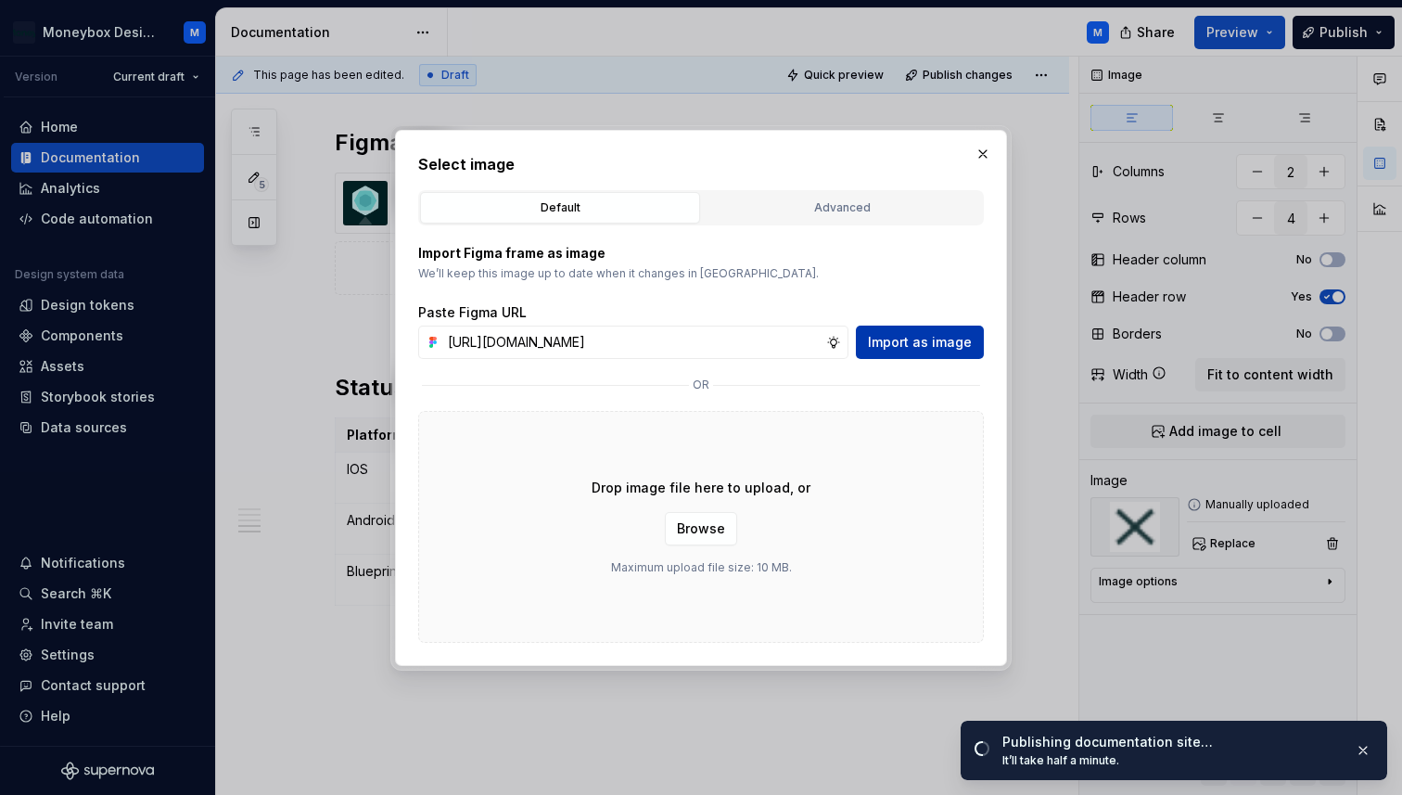
scroll to position [0, 415]
type input "[URL][DOMAIN_NAME]"
click at [958, 345] on span "Import as image" at bounding box center [920, 342] width 104 height 19
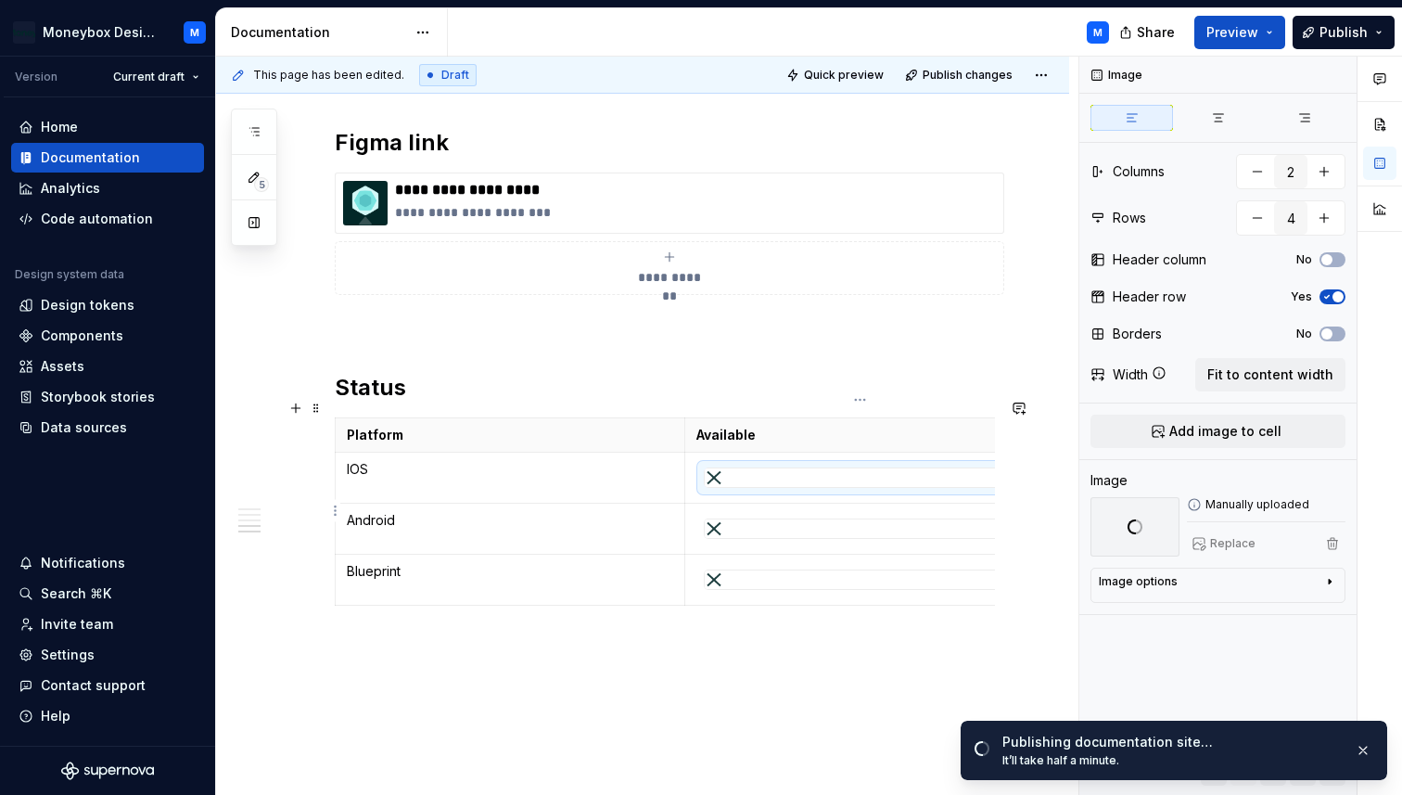
click at [834, 519] on div at bounding box center [860, 528] width 311 height 19
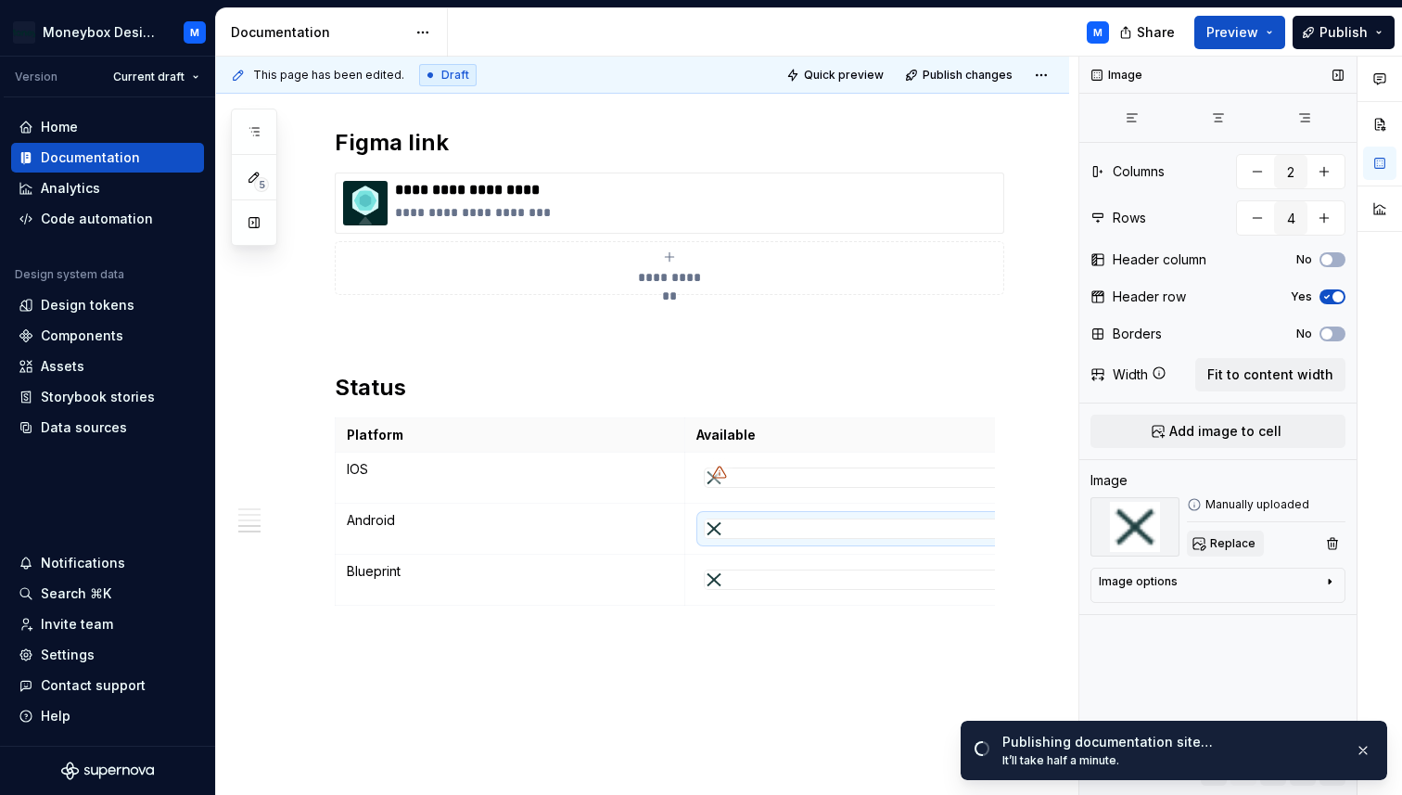
click at [1233, 545] on span "Replace" at bounding box center [1232, 543] width 45 height 15
type textarea "*"
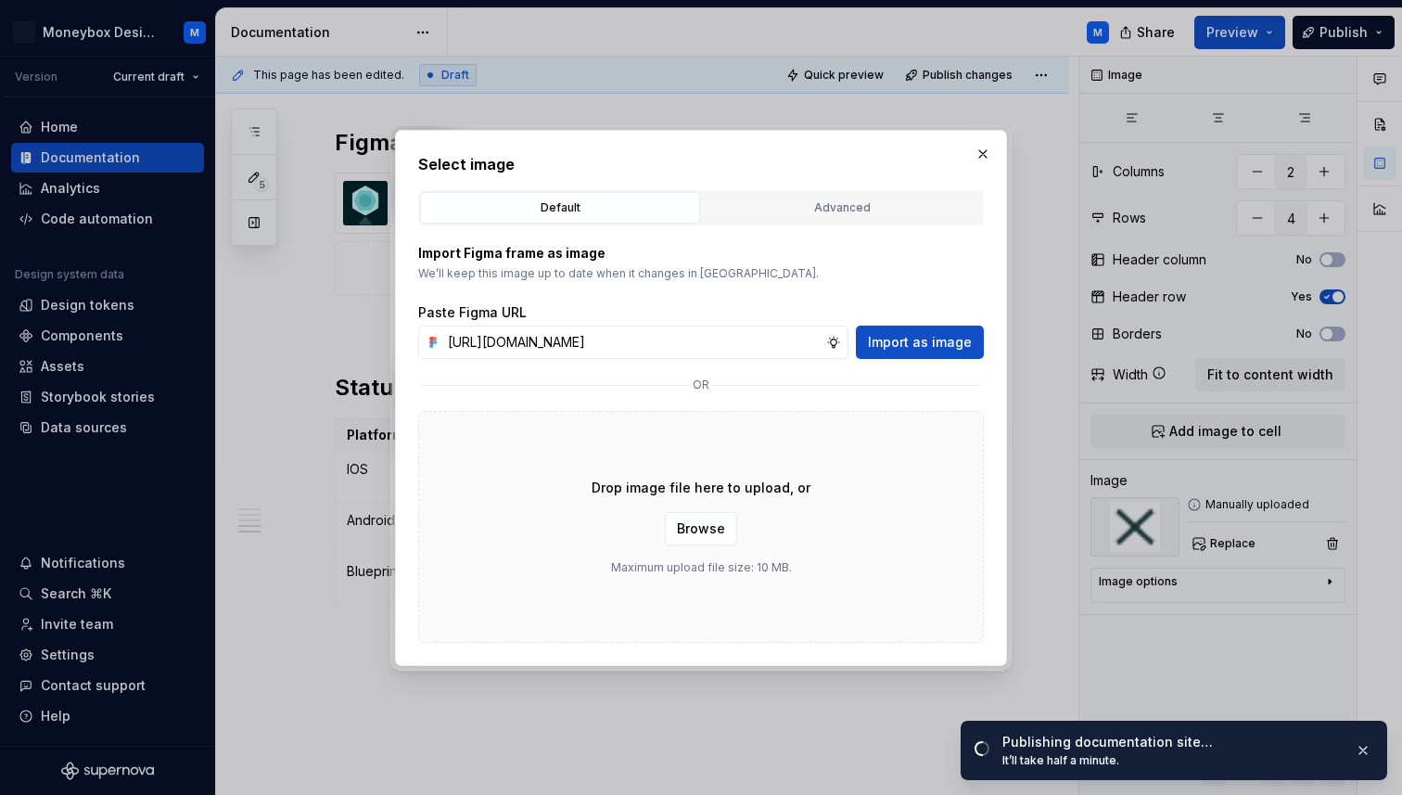
scroll to position [0, 415]
type input "[URL][DOMAIN_NAME]"
click at [922, 342] on span "Import as image" at bounding box center [920, 342] width 104 height 19
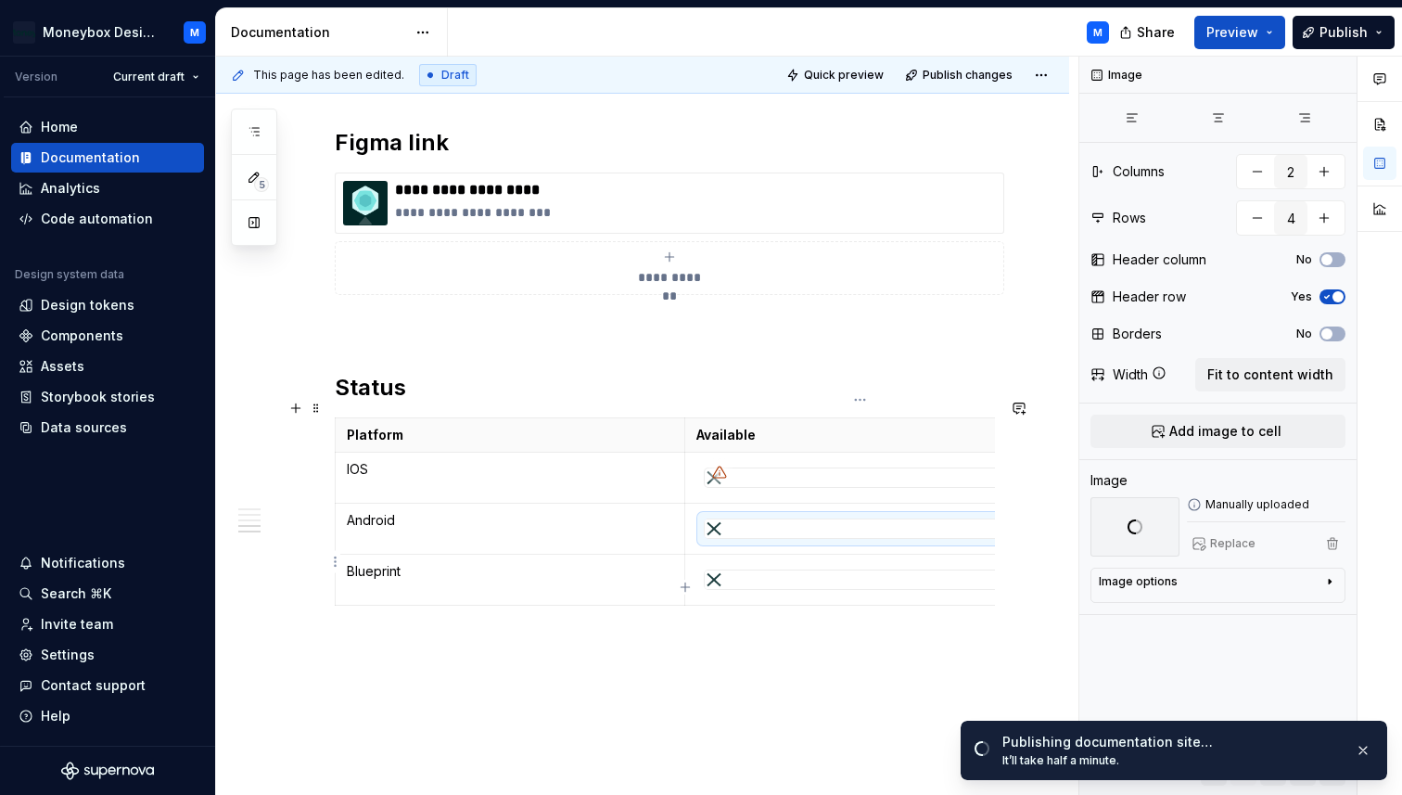
scroll to position [0, 17]
click at [804, 570] on div at bounding box center [843, 579] width 311 height 19
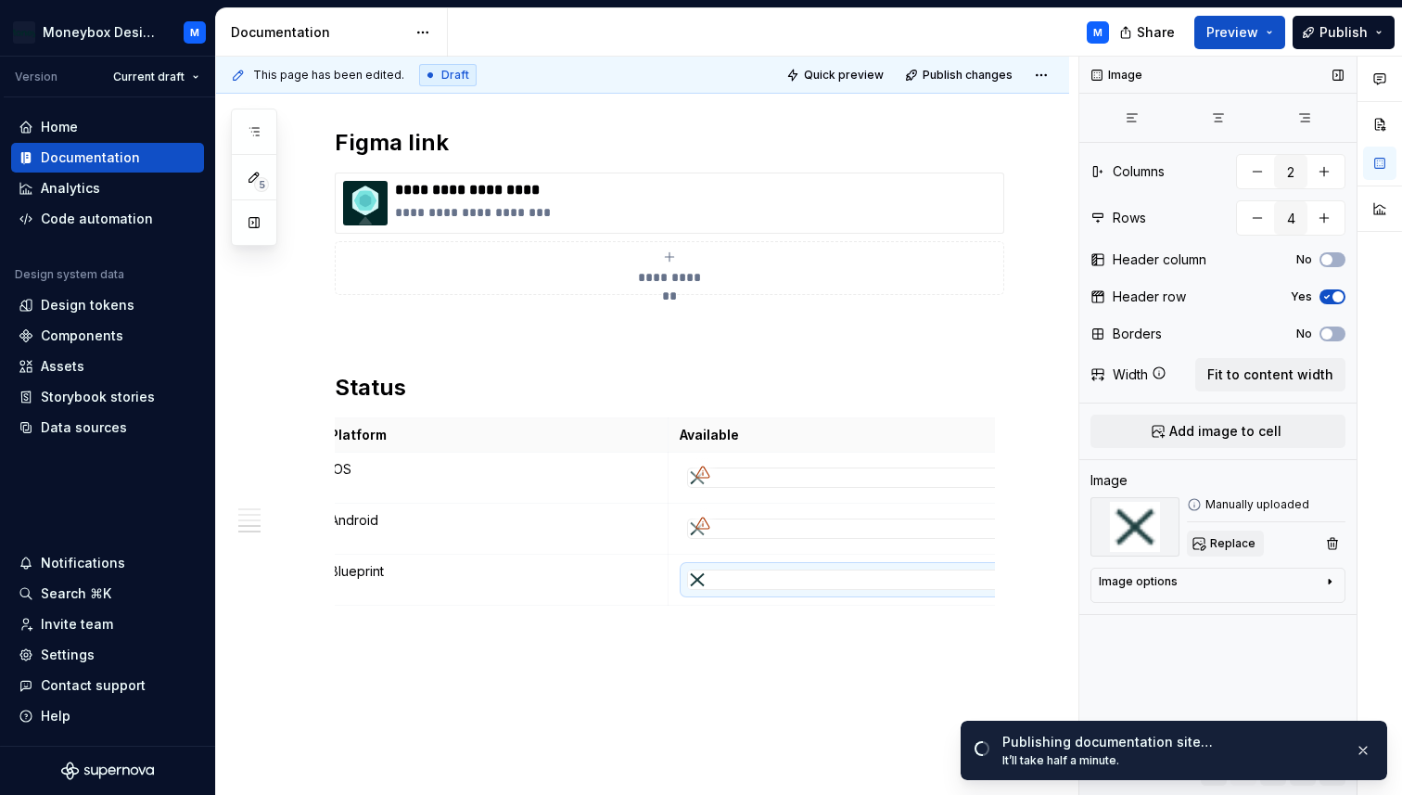
click at [1221, 535] on button "Replace" at bounding box center [1225, 543] width 77 height 26
type textarea "*"
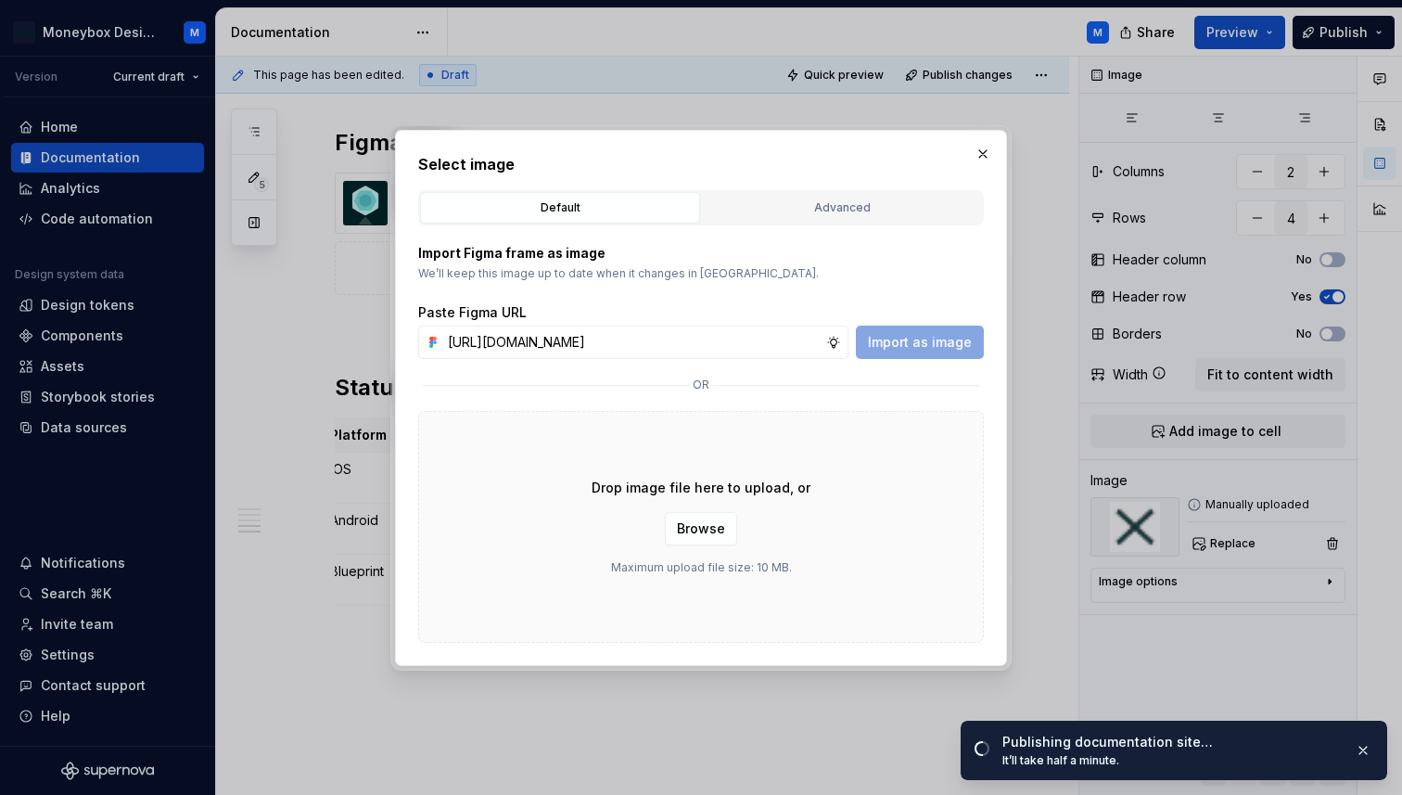
scroll to position [0, 415]
type input "[URL][DOMAIN_NAME]"
click at [917, 335] on span "Import as image" at bounding box center [920, 342] width 104 height 19
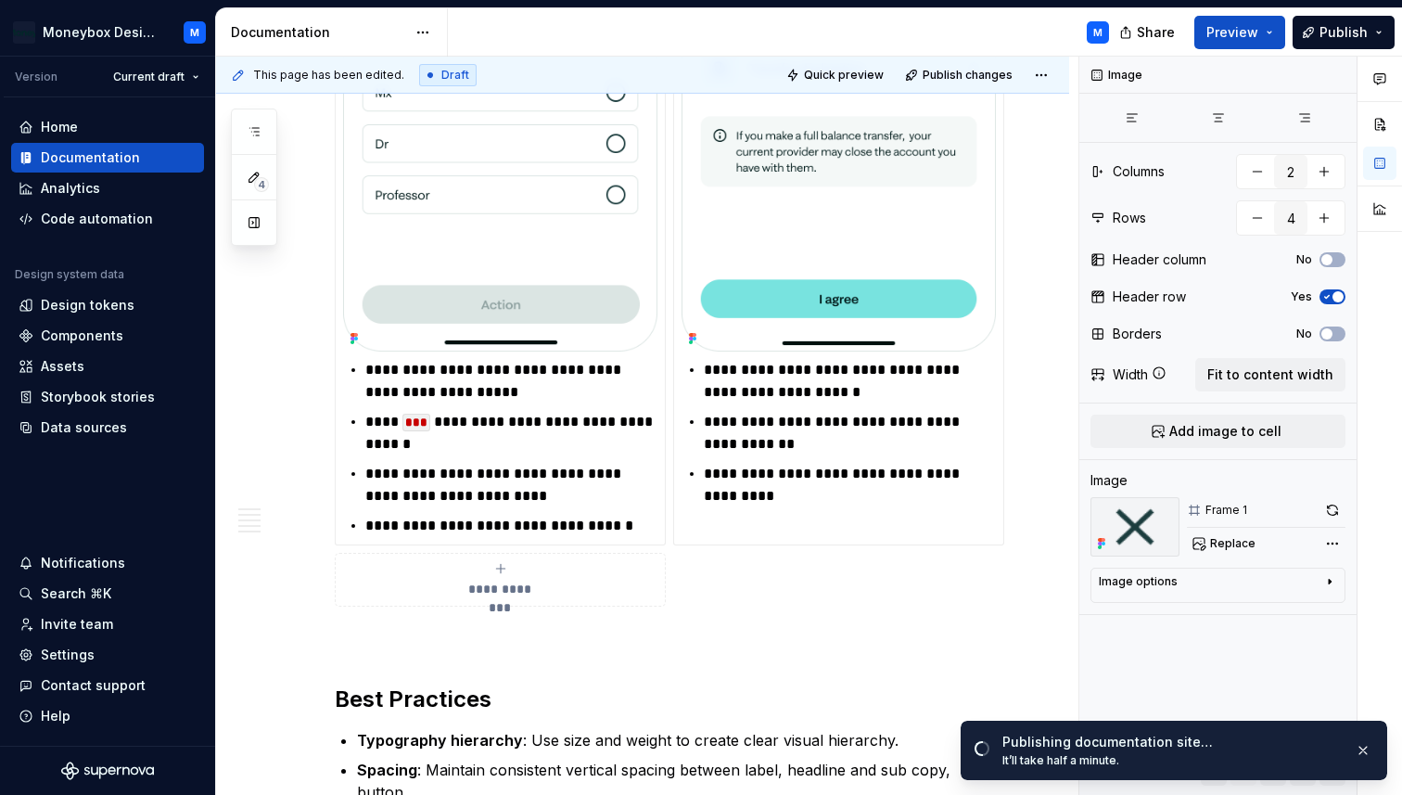
scroll to position [835, 0]
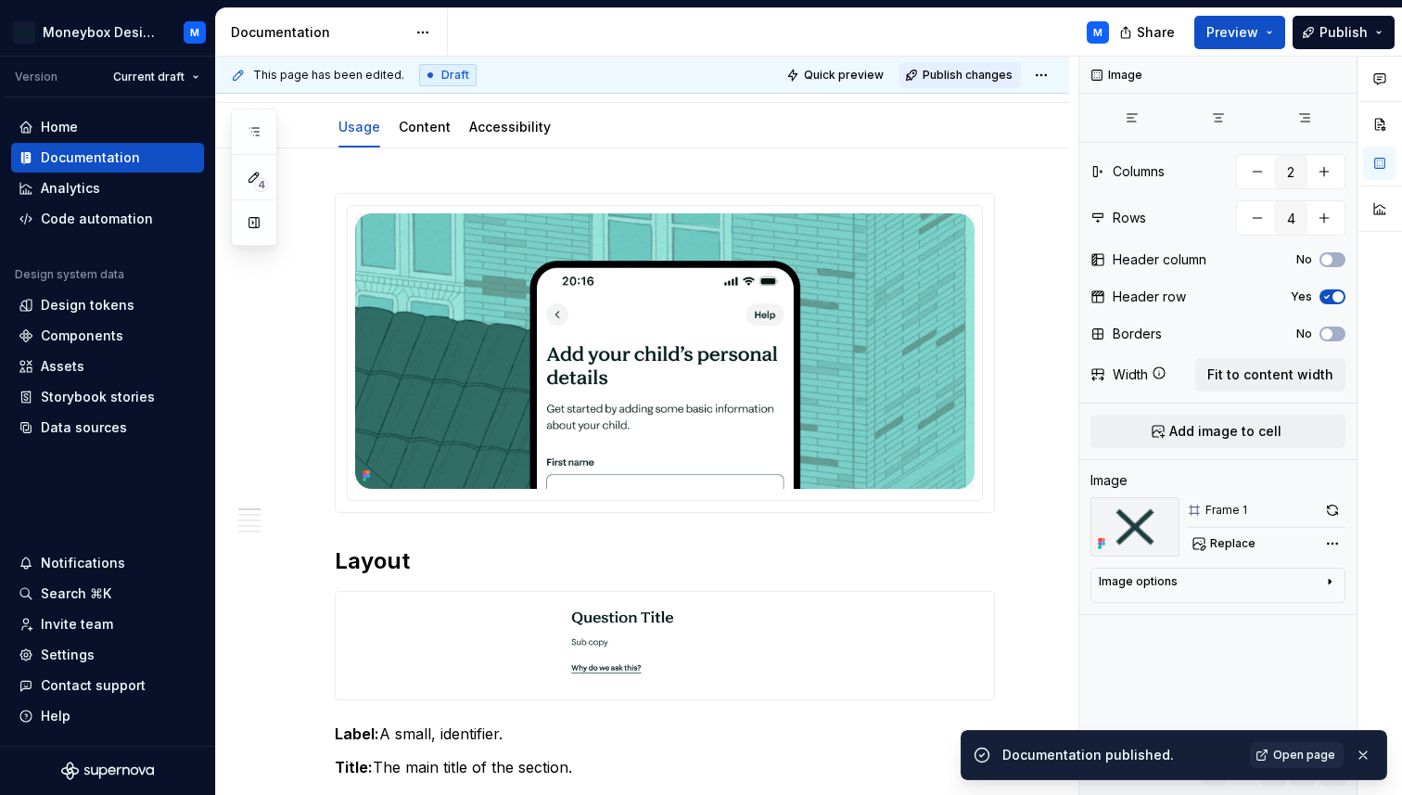
click at [982, 66] on button "Publish changes" at bounding box center [960, 75] width 121 height 26
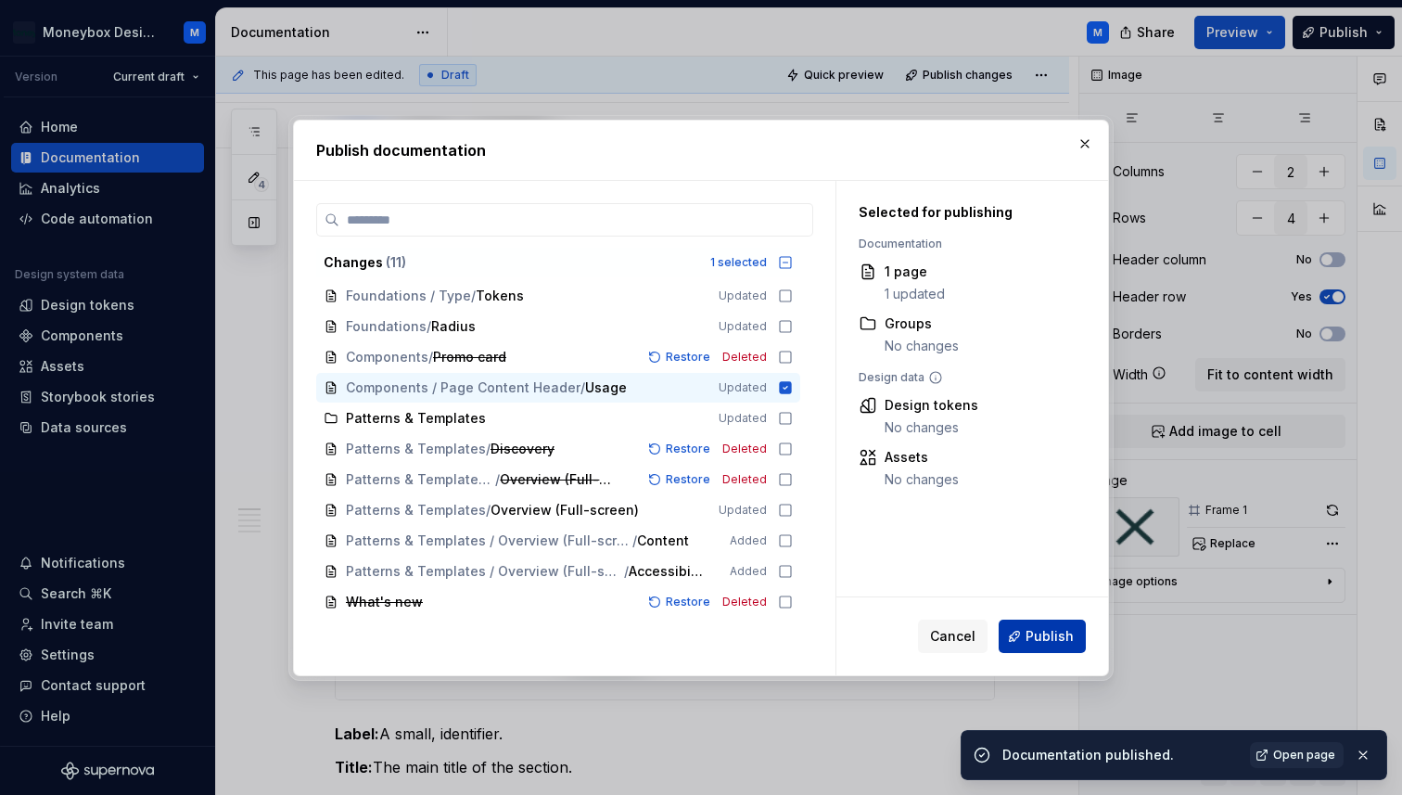
click at [1040, 623] on button "Publish" at bounding box center [1042, 635] width 87 height 33
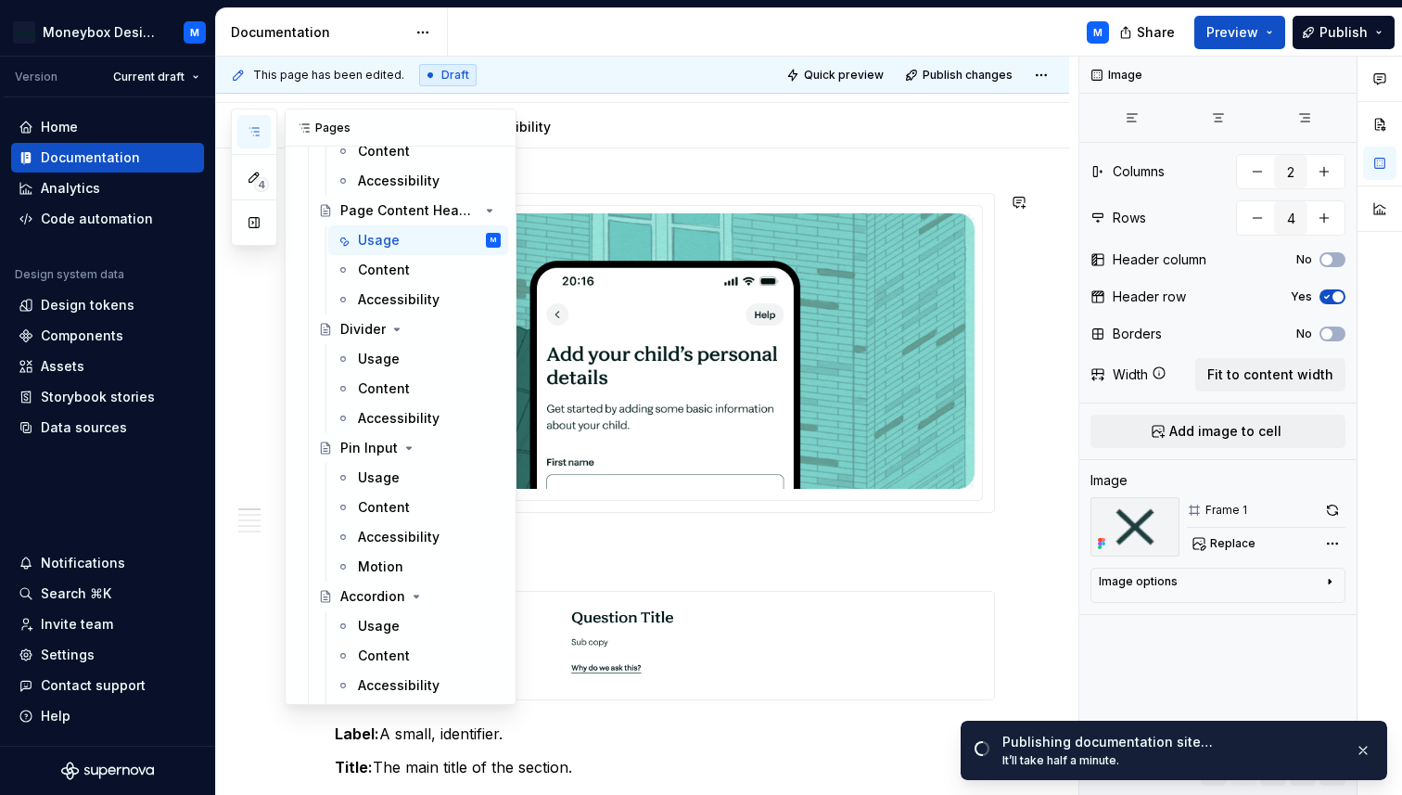
scroll to position [2030, 0]
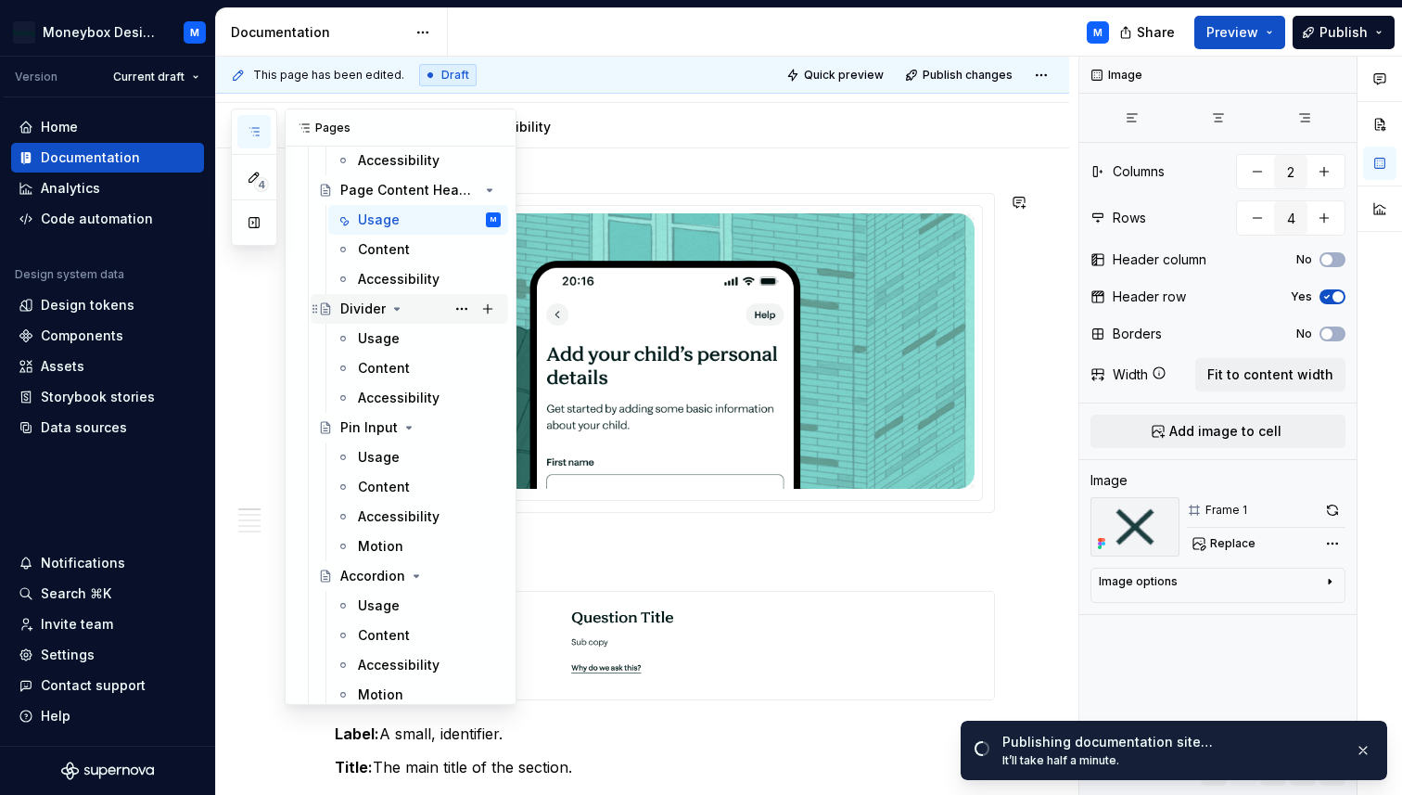
click at [363, 307] on div "Divider" at bounding box center [362, 309] width 45 height 19
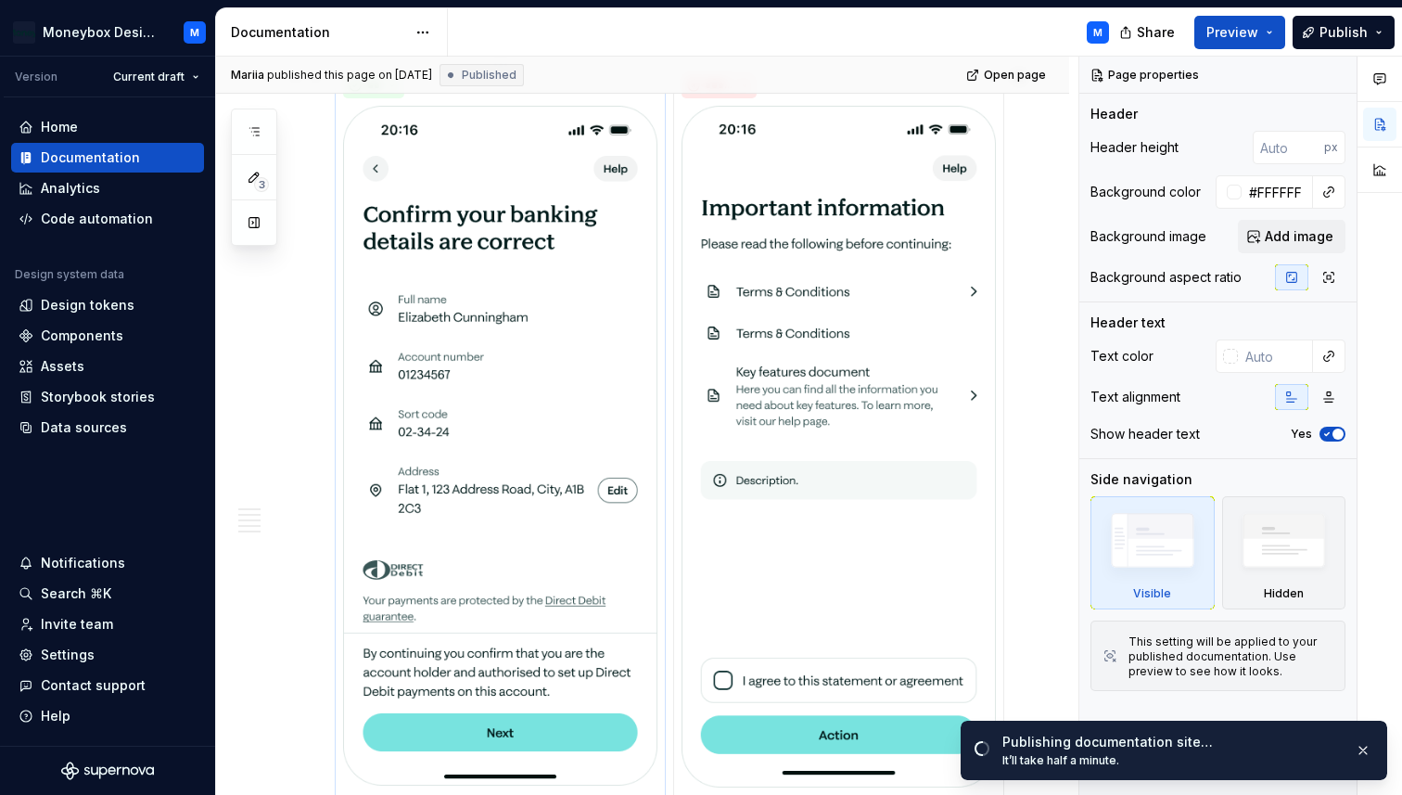
scroll to position [1090, 0]
click at [565, 442] on img at bounding box center [500, 446] width 314 height 680
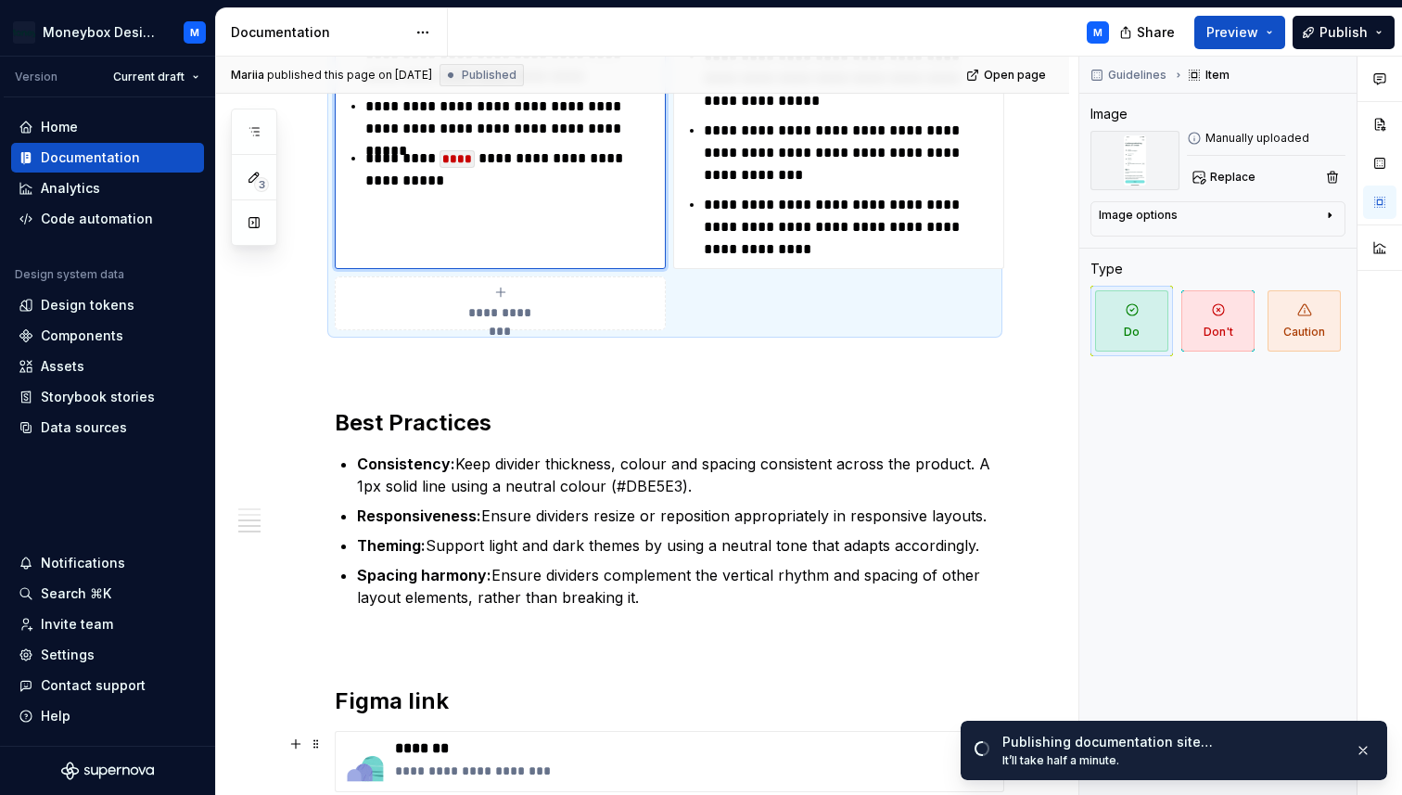
scroll to position [2542, 0]
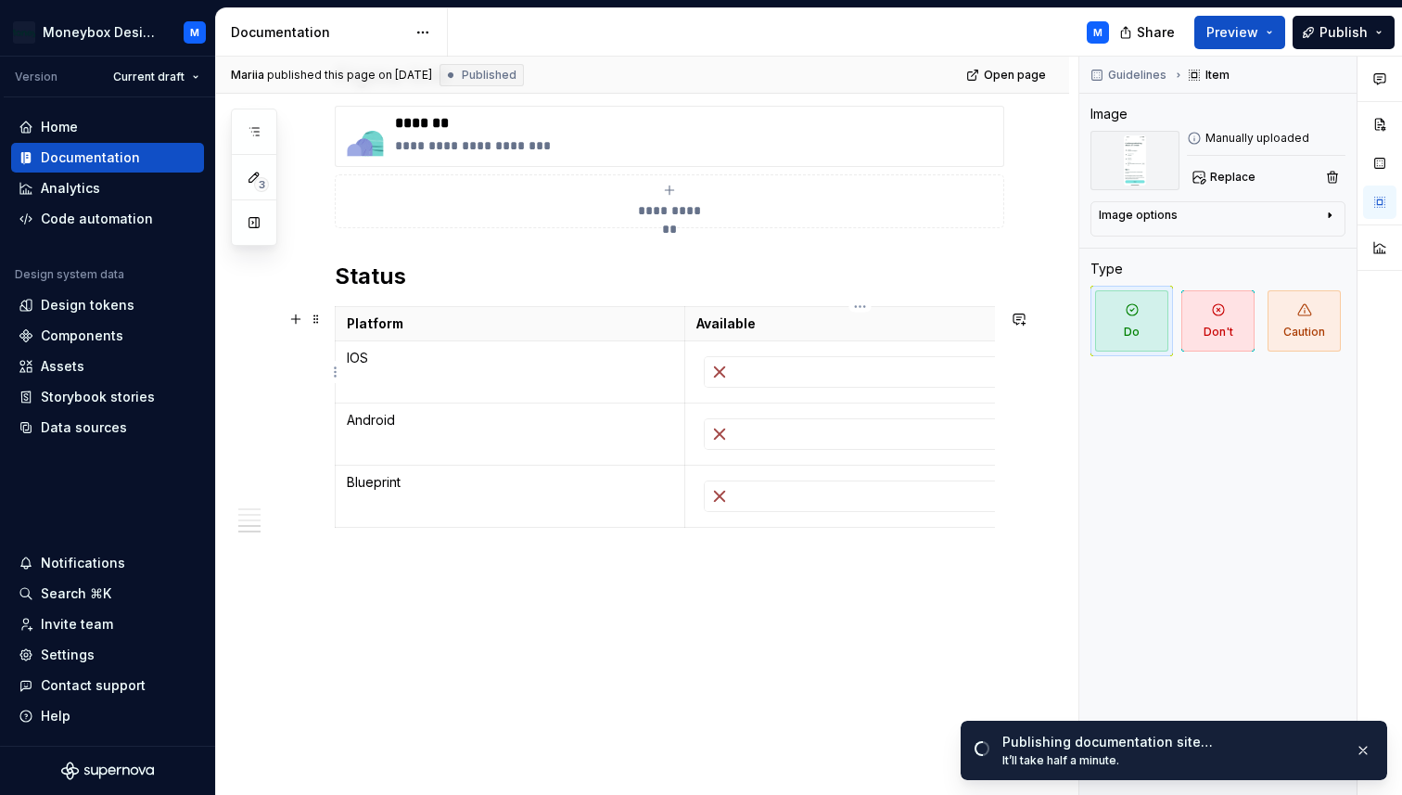
click at [765, 382] on div at bounding box center [860, 372] width 311 height 30
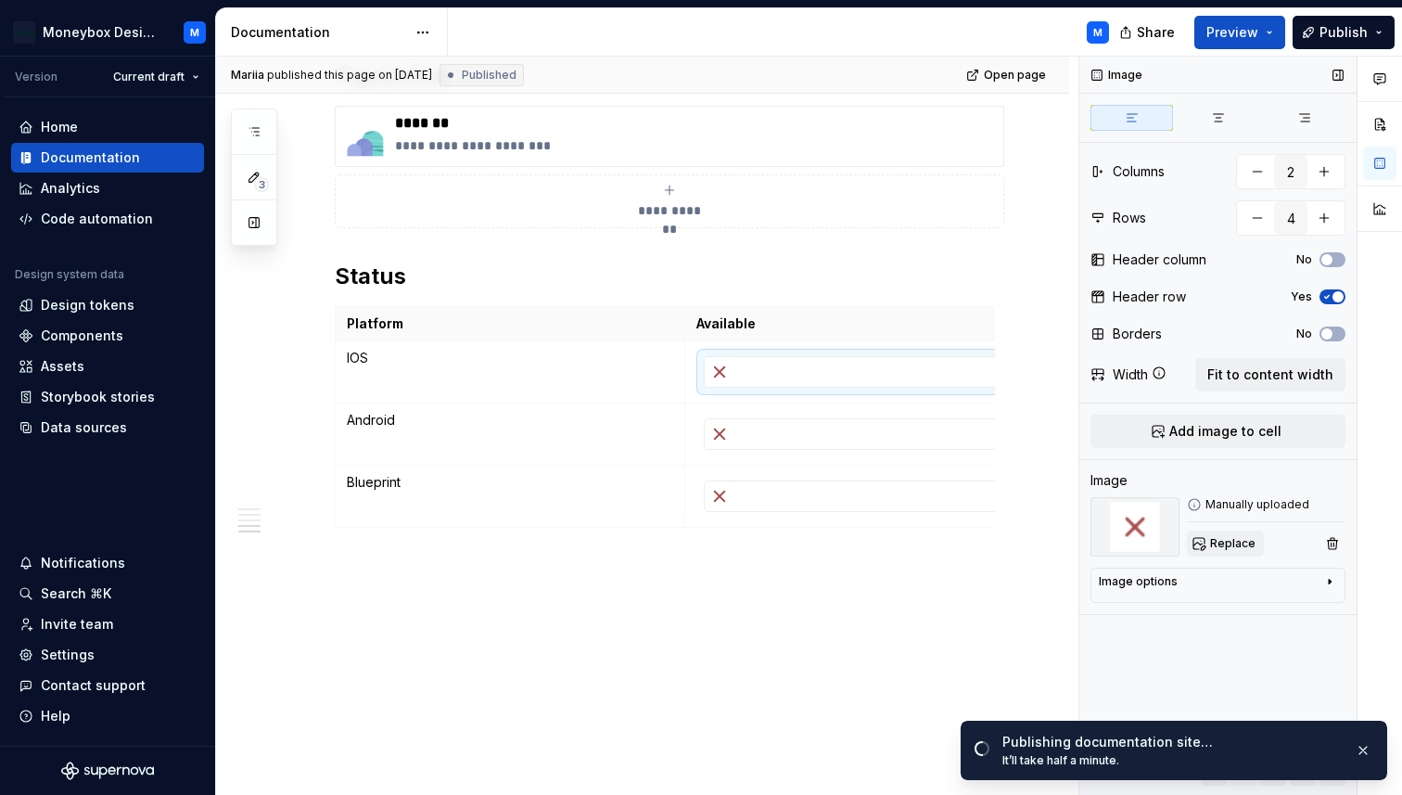
click at [1238, 536] on span "Replace" at bounding box center [1232, 543] width 45 height 15
type textarea "*"
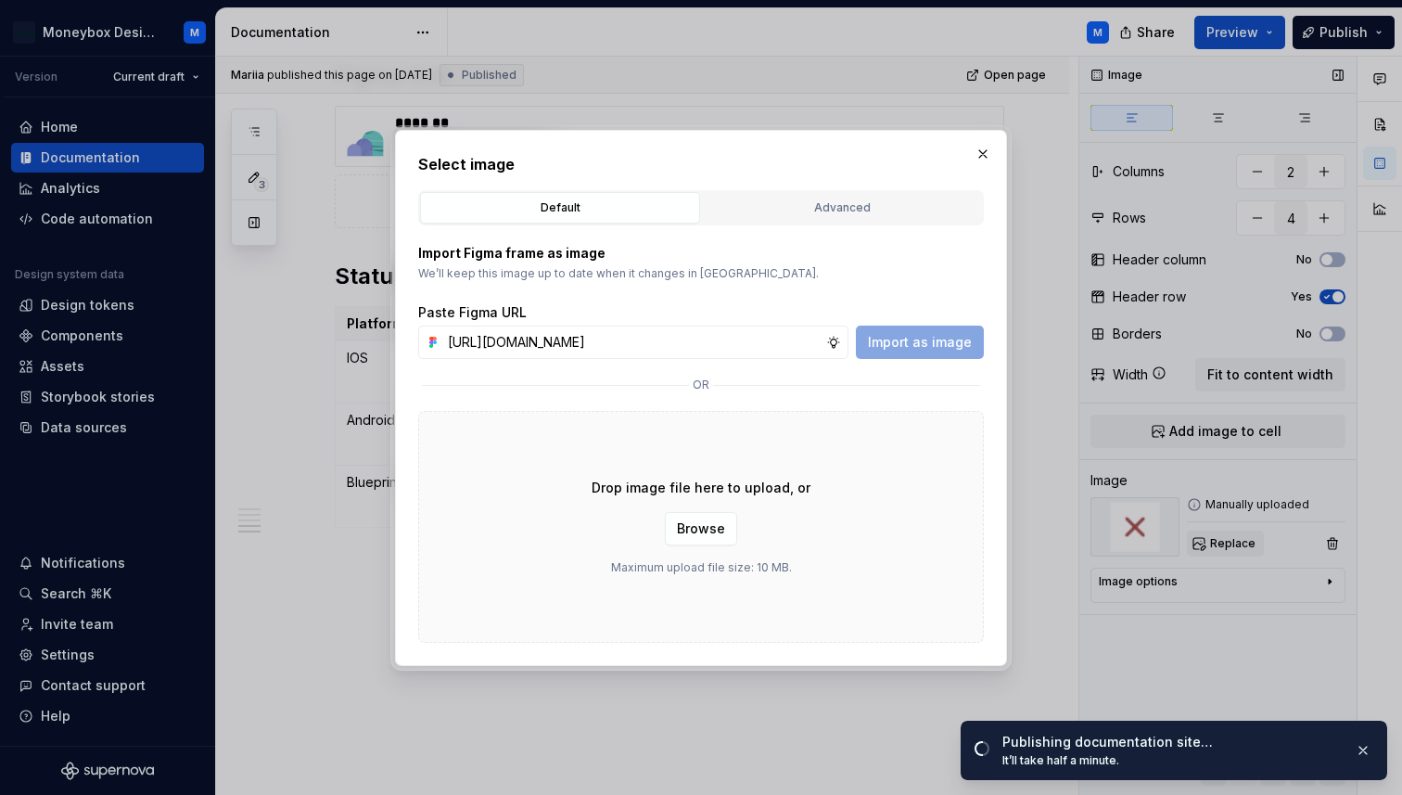
scroll to position [0, 415]
type input "[URL][DOMAIN_NAME]"
click at [927, 346] on span "Import as image" at bounding box center [920, 342] width 104 height 19
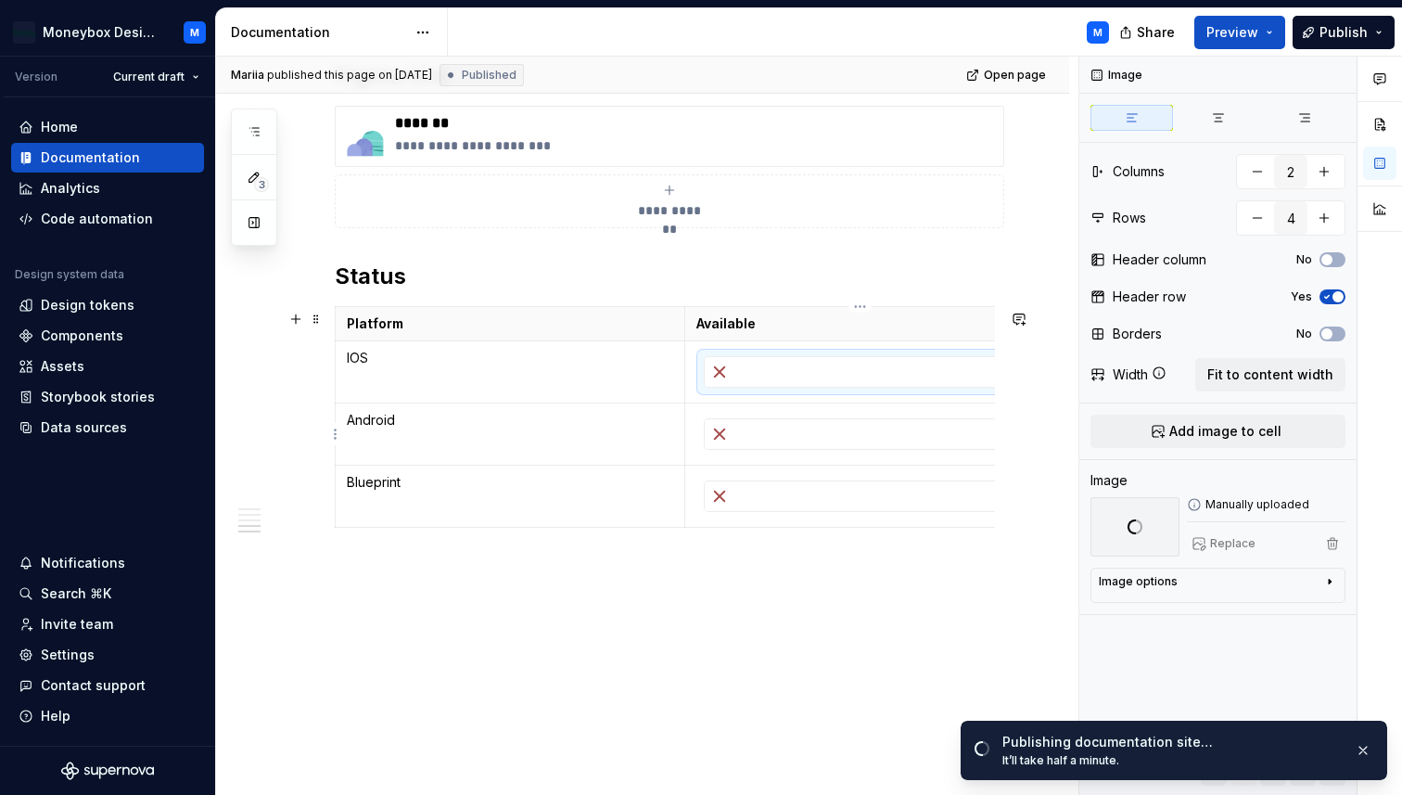
click at [823, 440] on div at bounding box center [860, 434] width 311 height 30
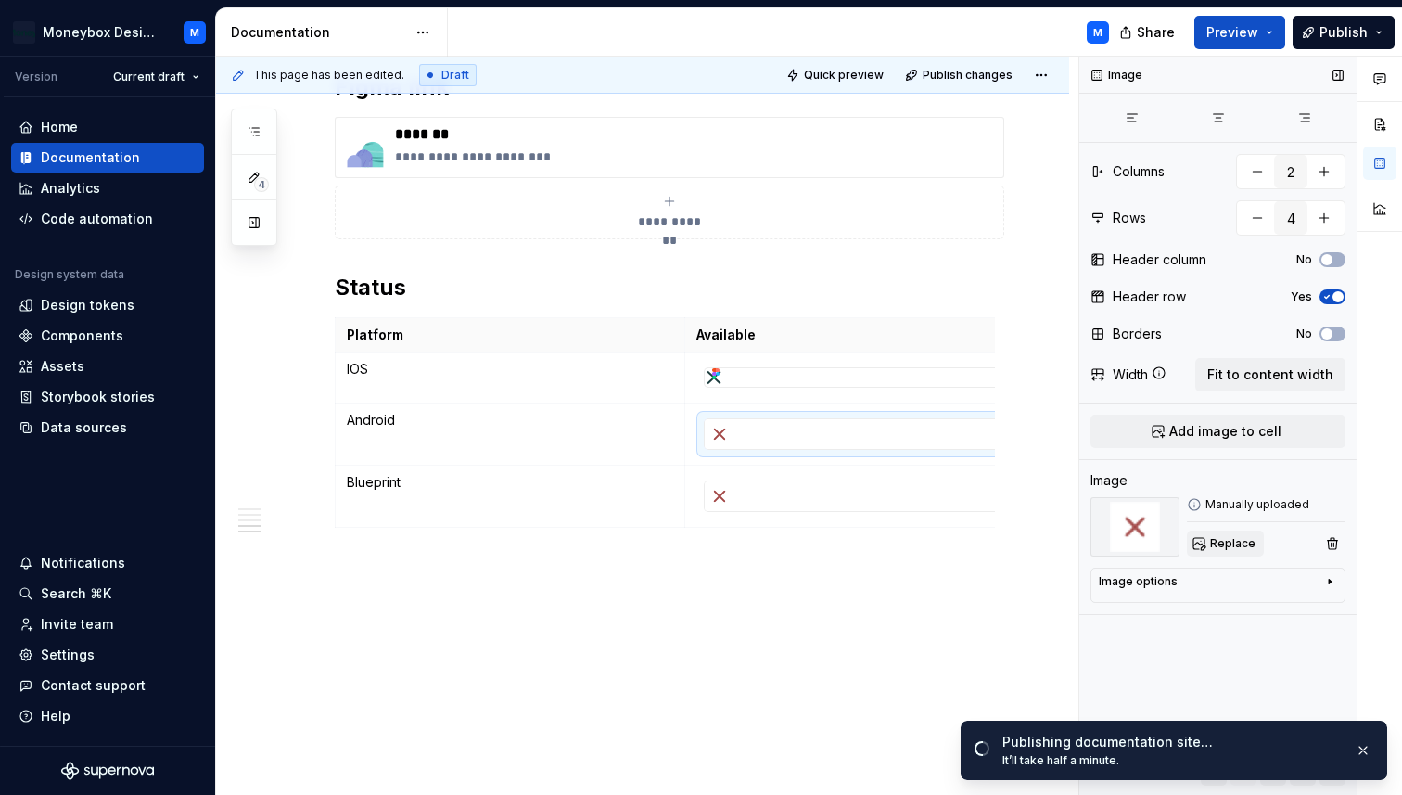
scroll to position [2531, 0]
click at [1226, 539] on span "Replace" at bounding box center [1232, 543] width 45 height 15
type textarea "*"
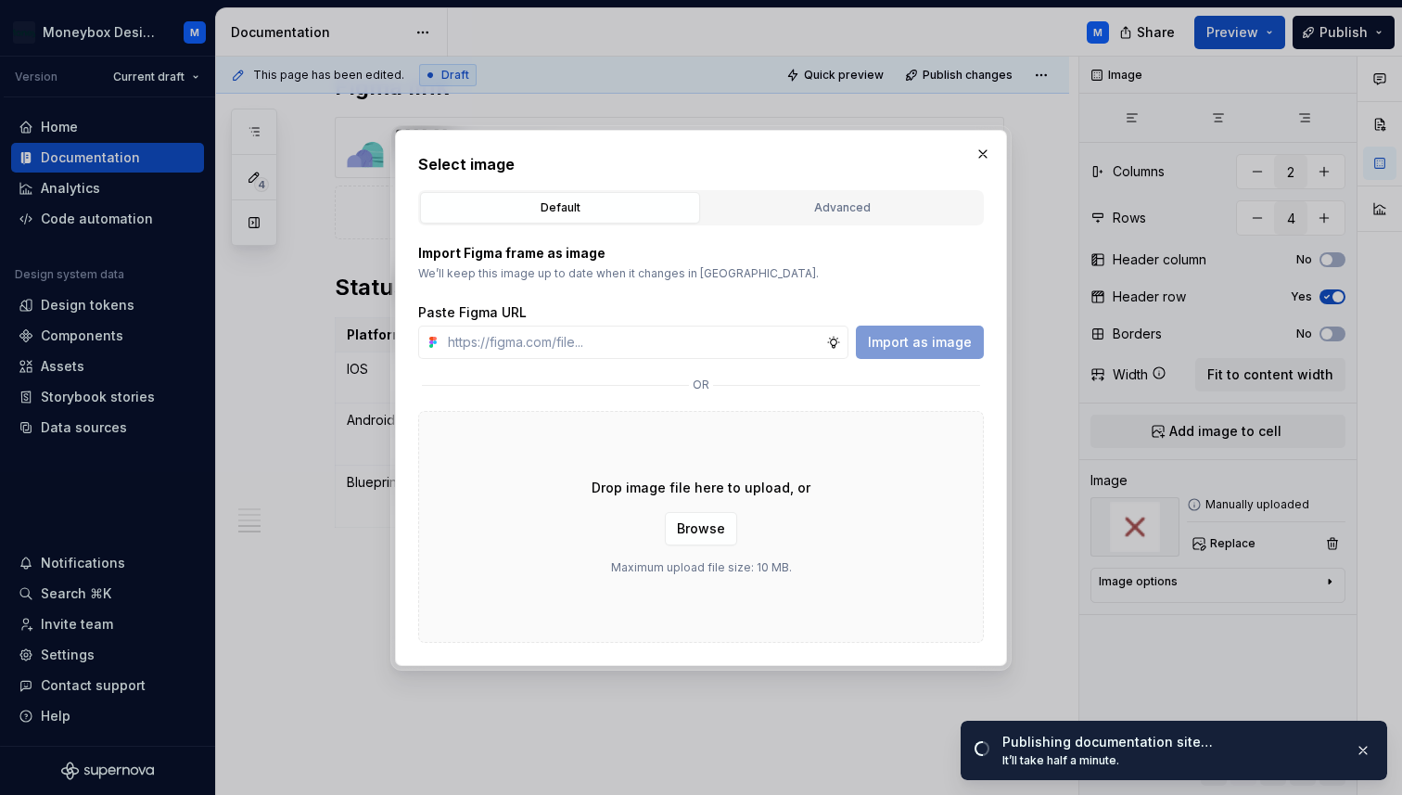
type input "[URL][DOMAIN_NAME]"
type textarea "*"
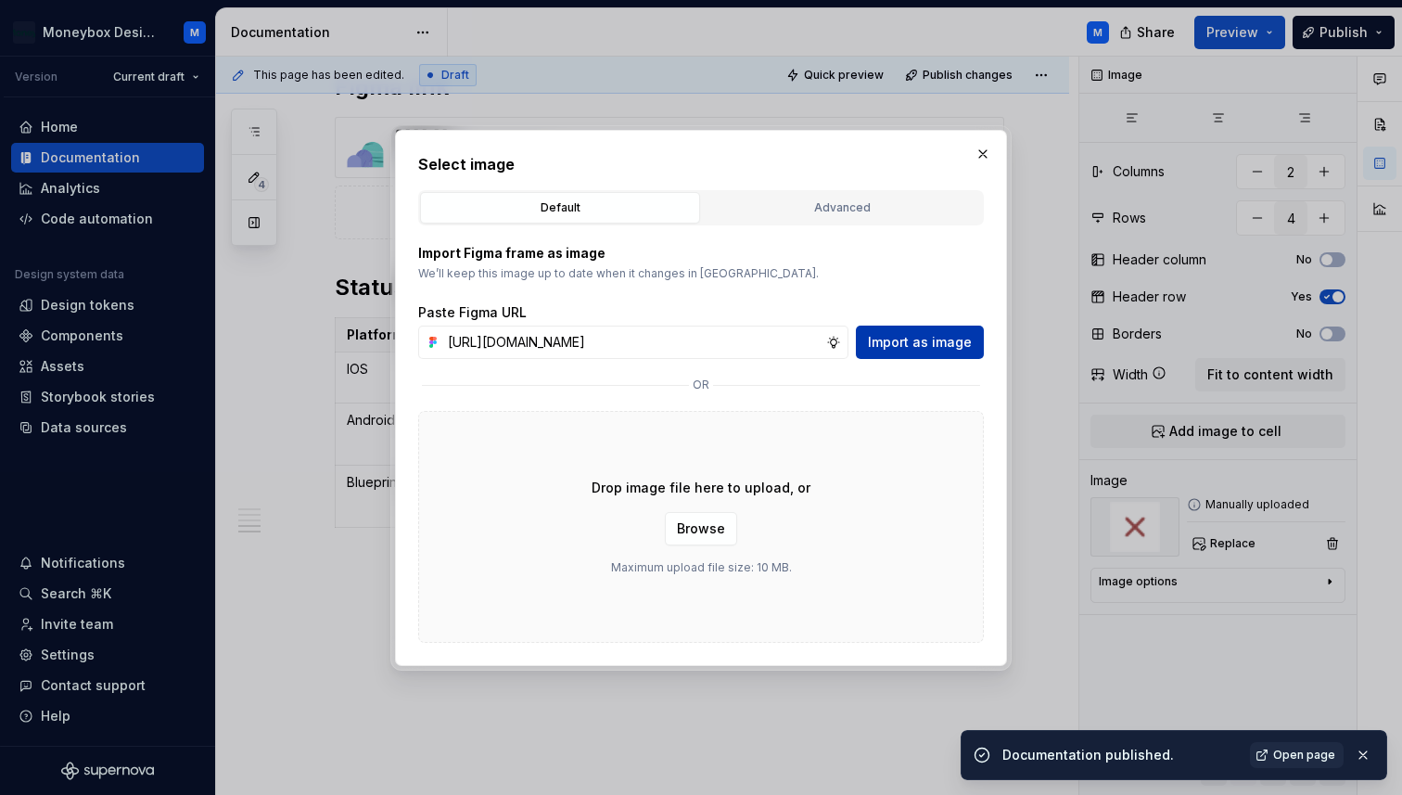
type input "[URL][DOMAIN_NAME]"
click at [907, 339] on span "Import as image" at bounding box center [920, 342] width 104 height 19
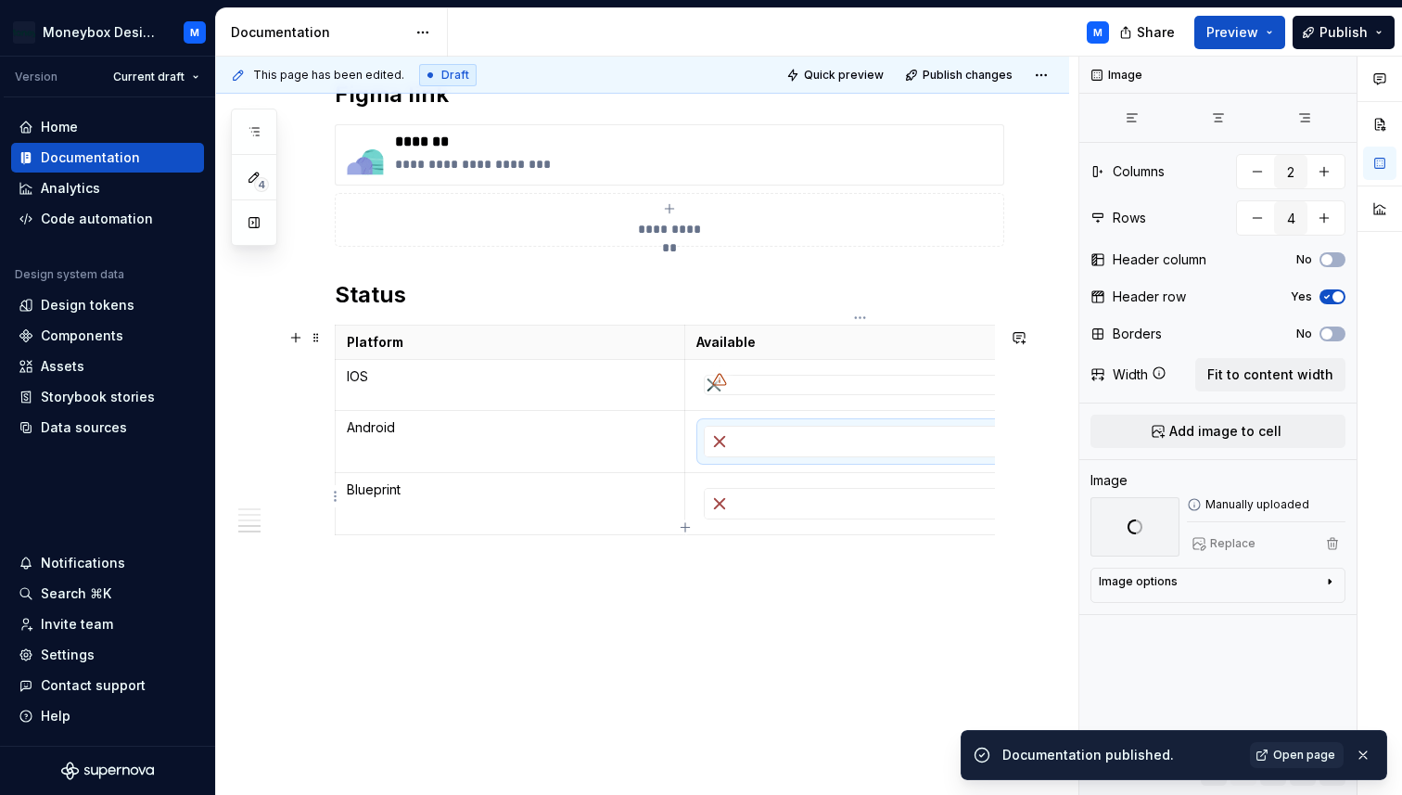
scroll to position [0, 17]
click at [836, 490] on div at bounding box center [843, 504] width 311 height 30
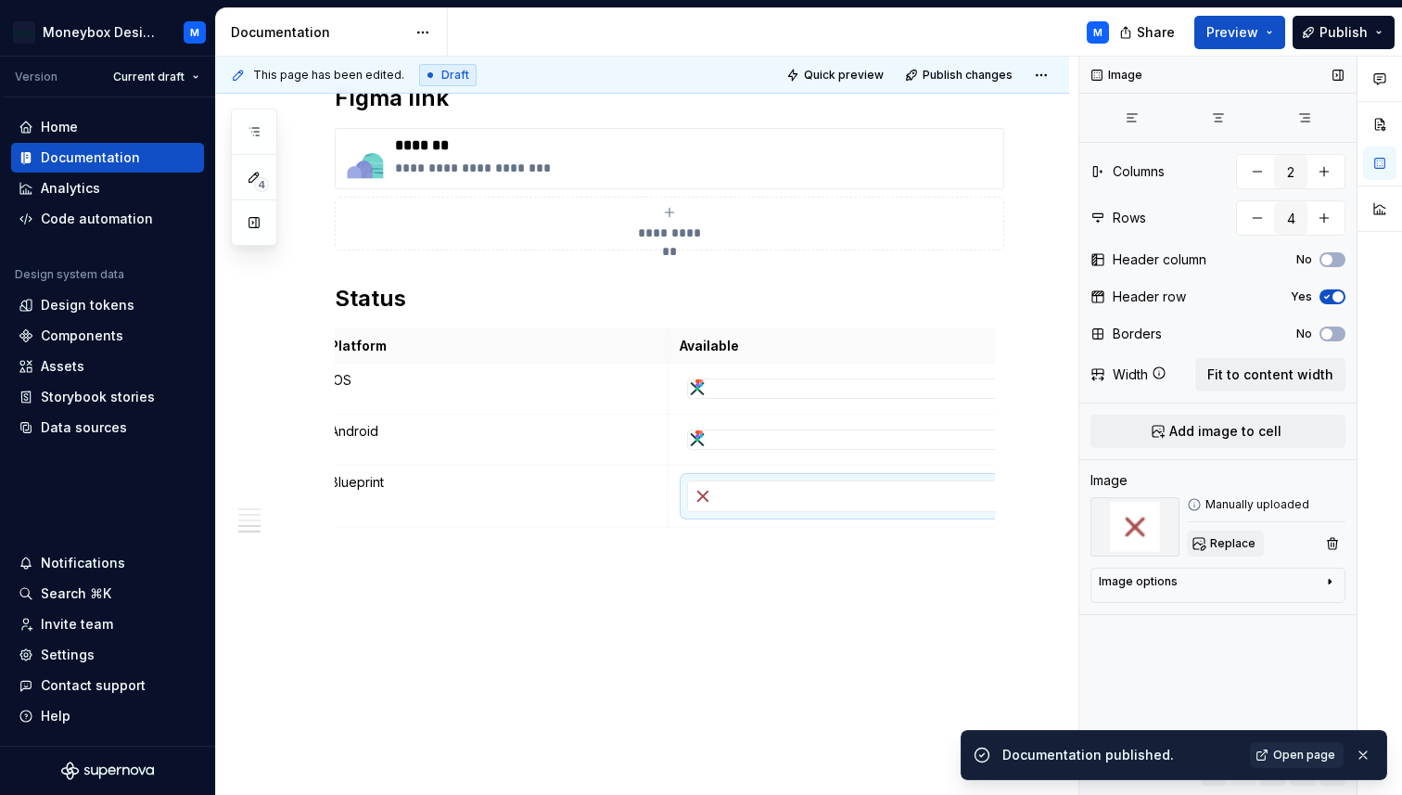
click at [1221, 537] on span "Replace" at bounding box center [1232, 543] width 45 height 15
type textarea "*"
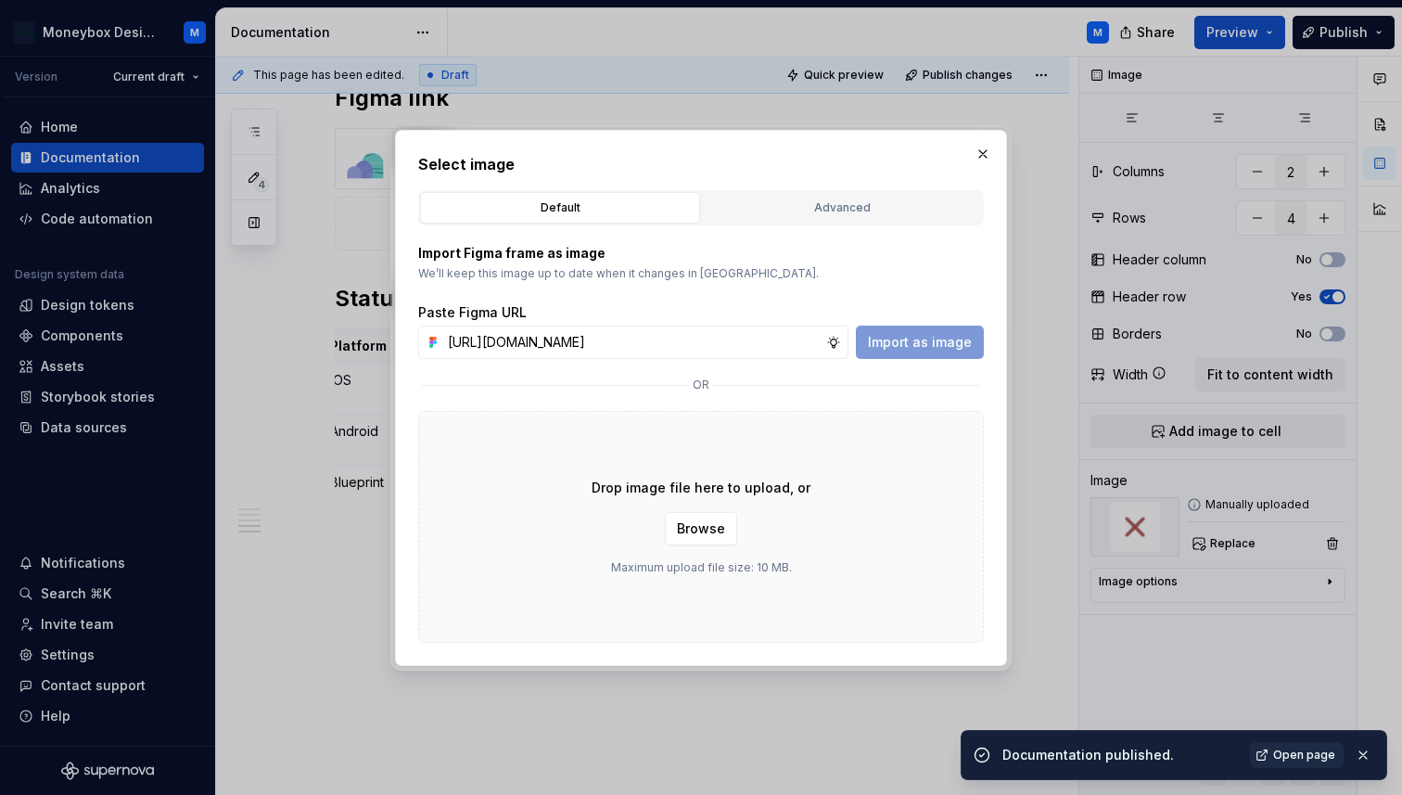
scroll to position [0, 415]
type input "[URL][DOMAIN_NAME]"
click at [953, 349] on span "Import as image" at bounding box center [920, 342] width 104 height 19
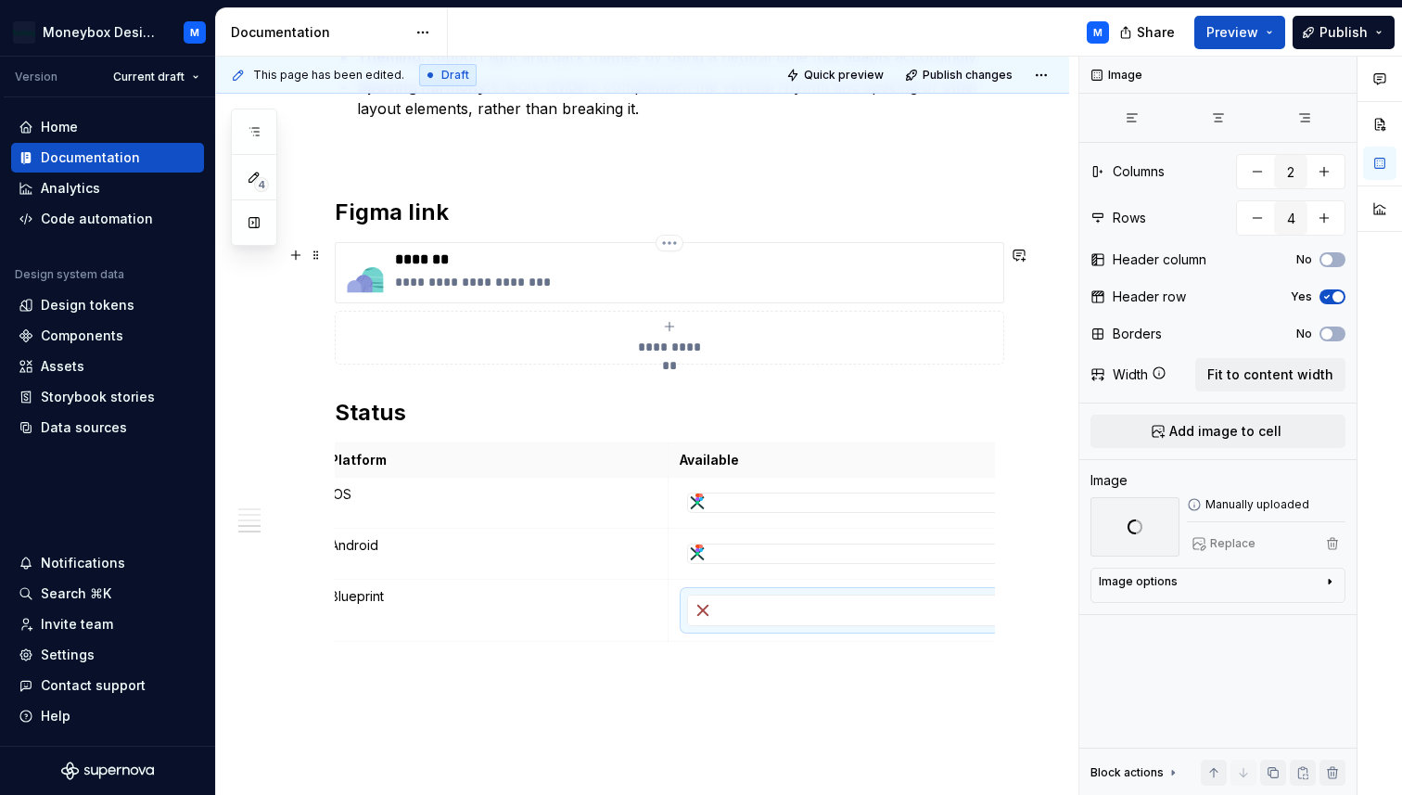
scroll to position [2400, 0]
click at [366, 273] on img at bounding box center [365, 274] width 45 height 45
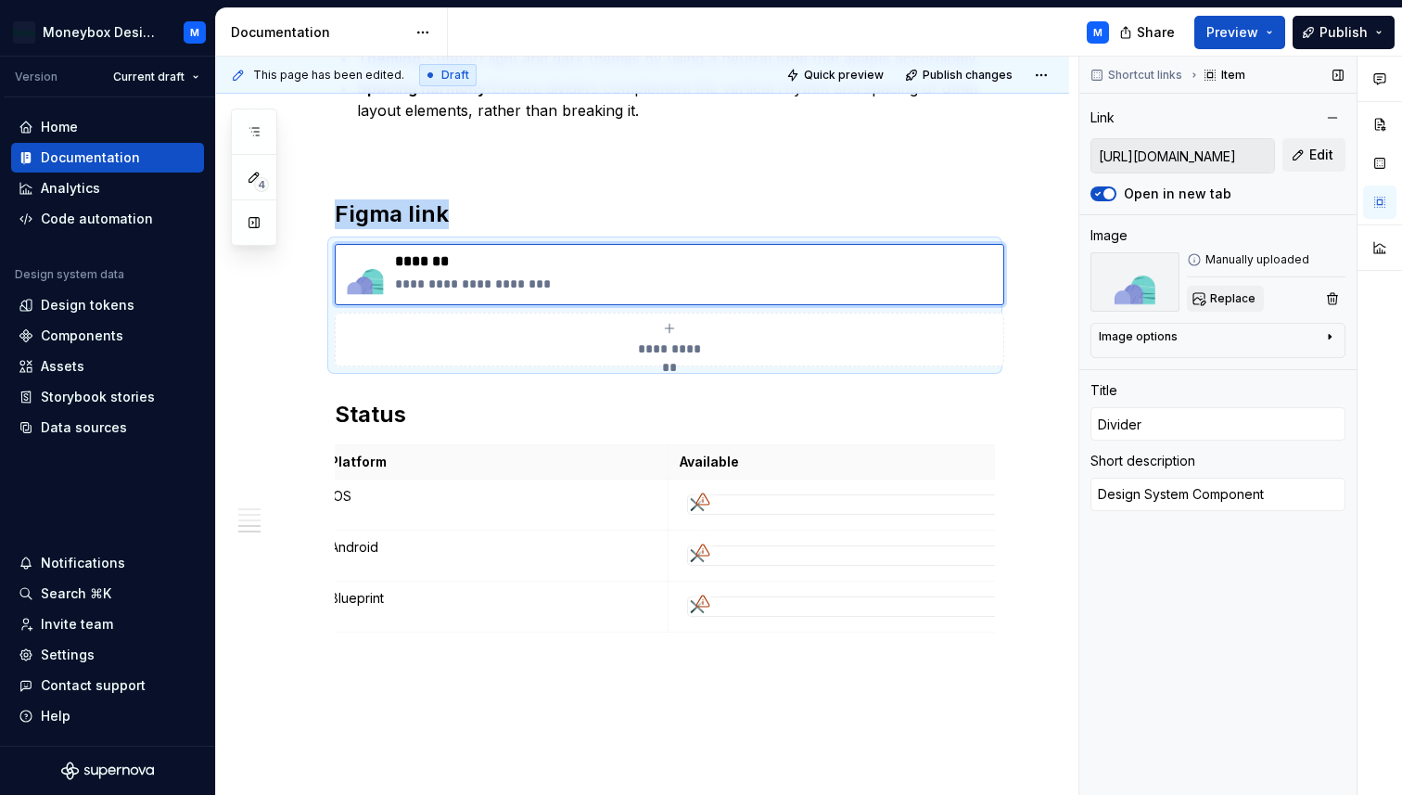
click at [1226, 302] on span "Replace" at bounding box center [1232, 298] width 45 height 15
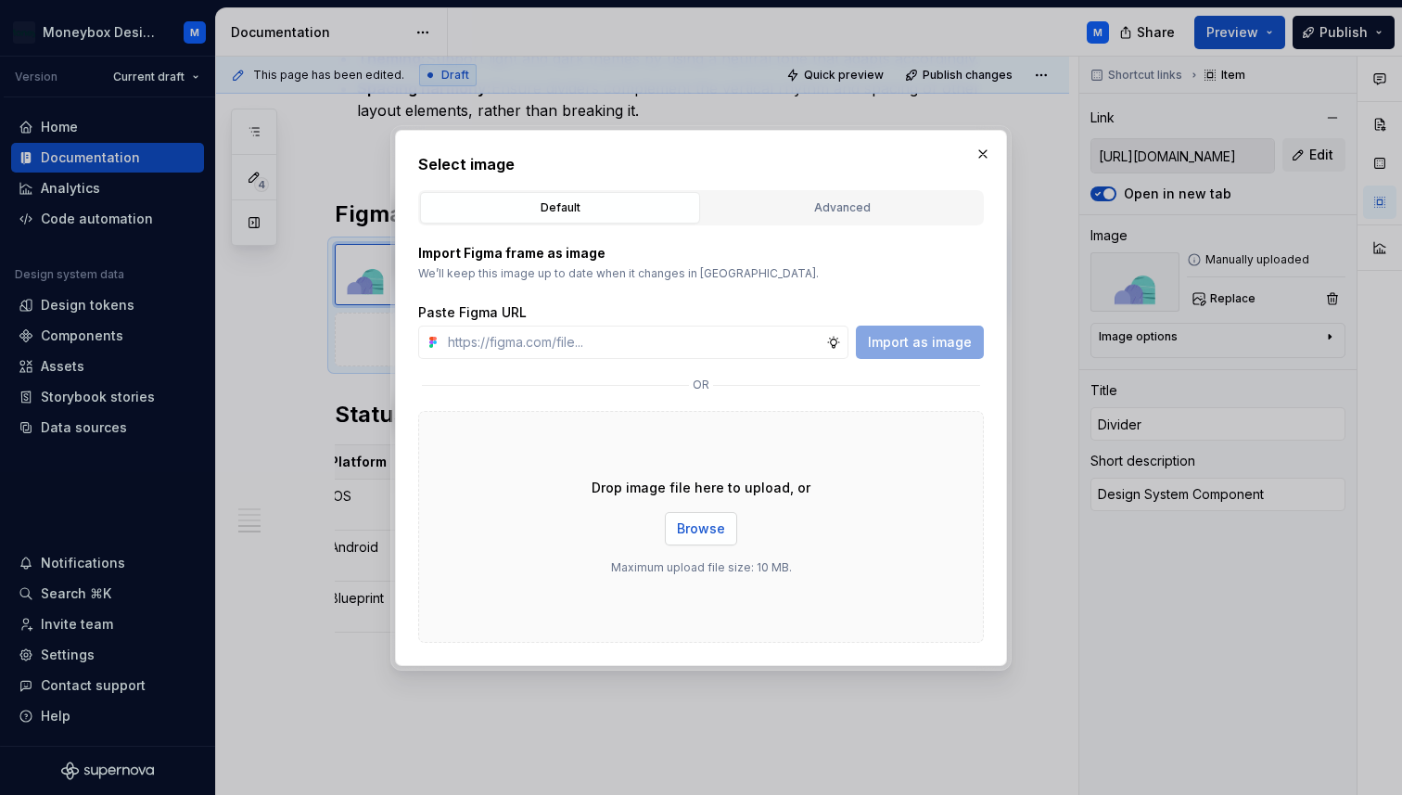
click at [690, 513] on button "Browse" at bounding box center [701, 528] width 72 height 33
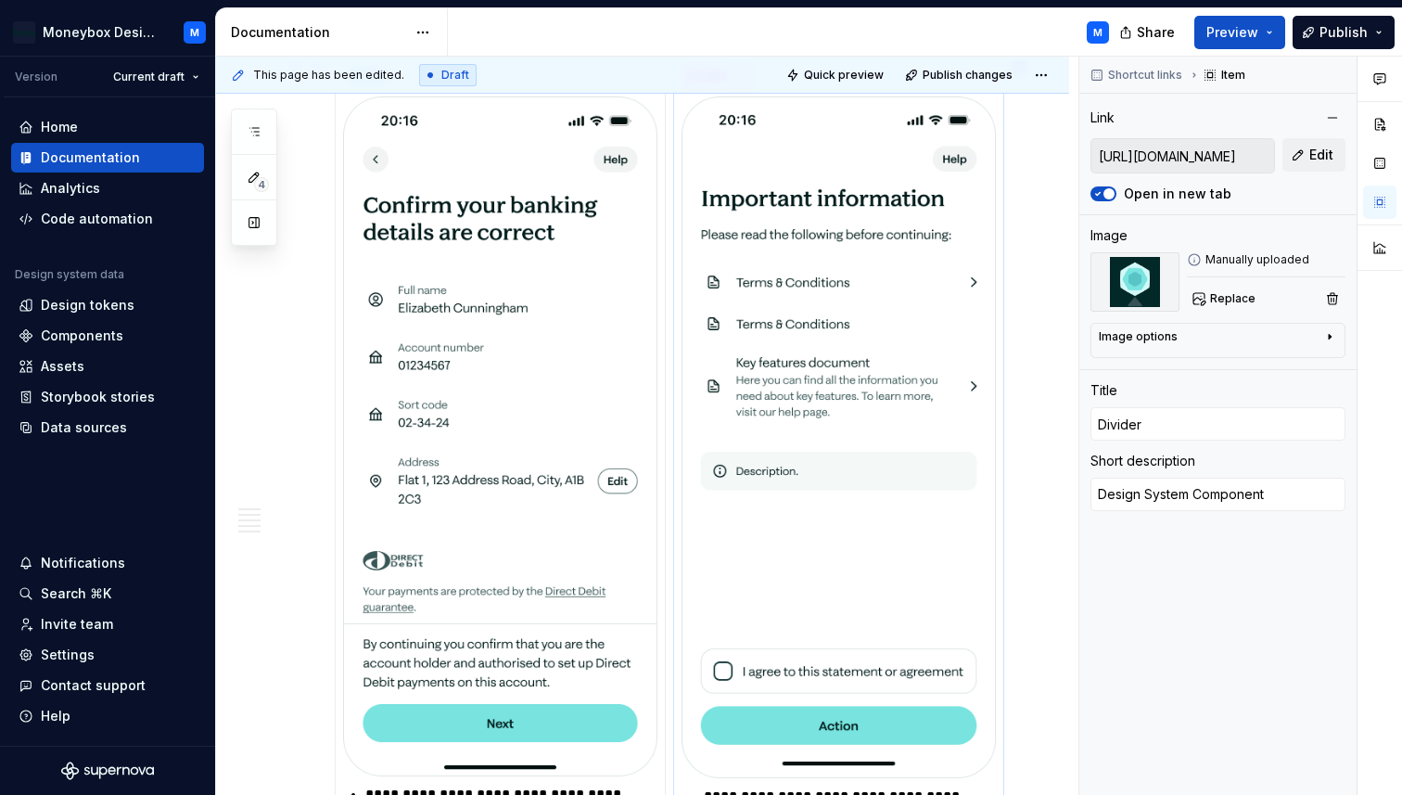
scroll to position [1080, 0]
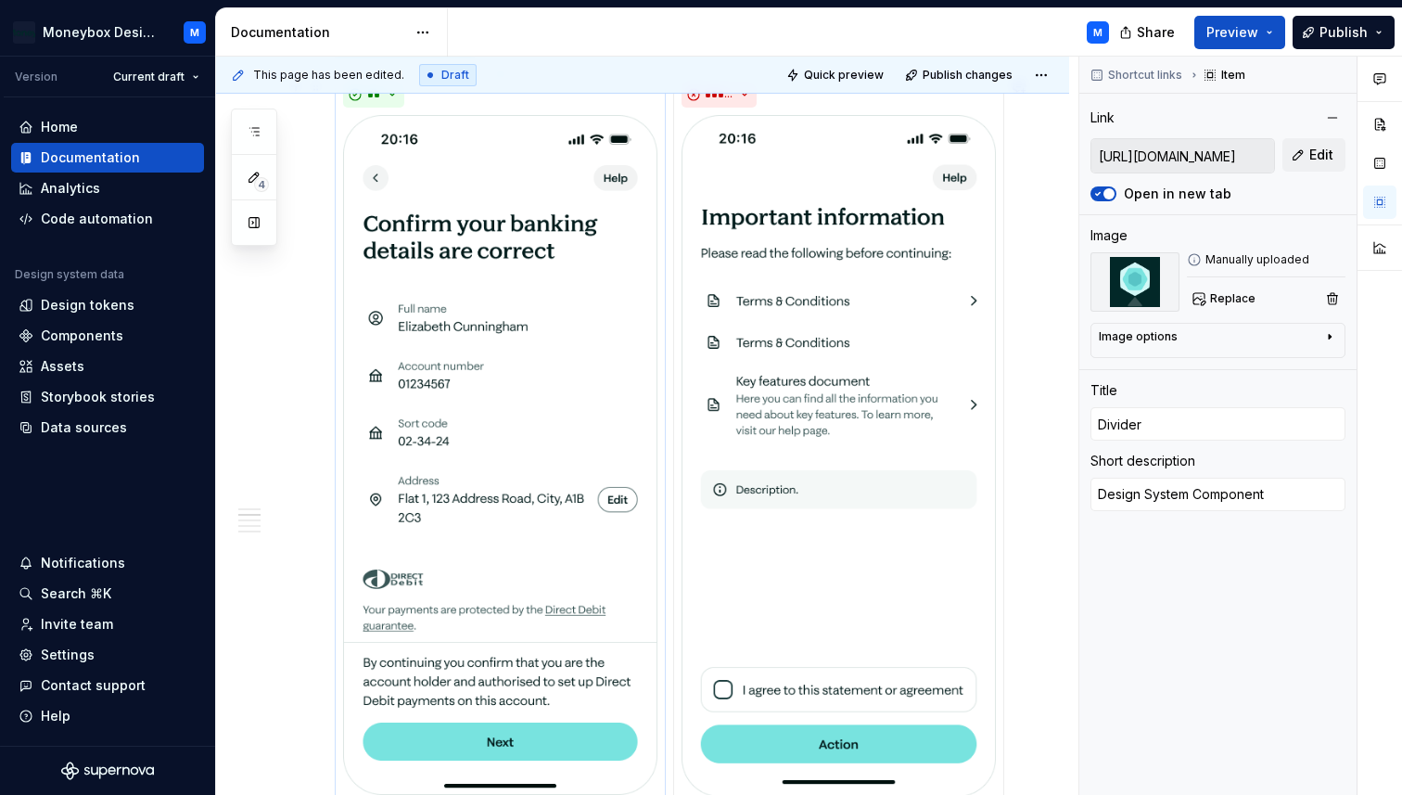
click at [514, 389] on img at bounding box center [500, 455] width 314 height 680
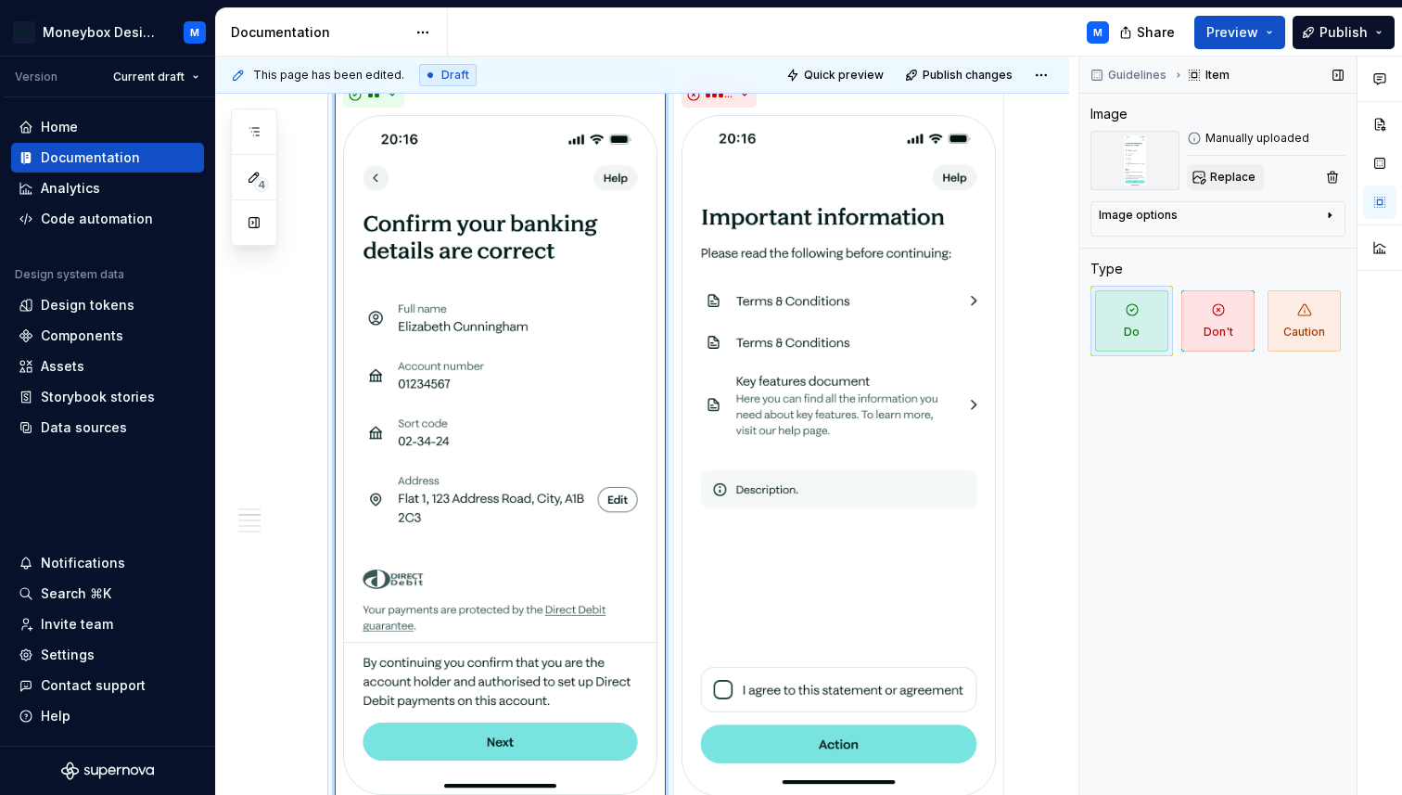
click at [1246, 183] on span "Replace" at bounding box center [1232, 177] width 45 height 15
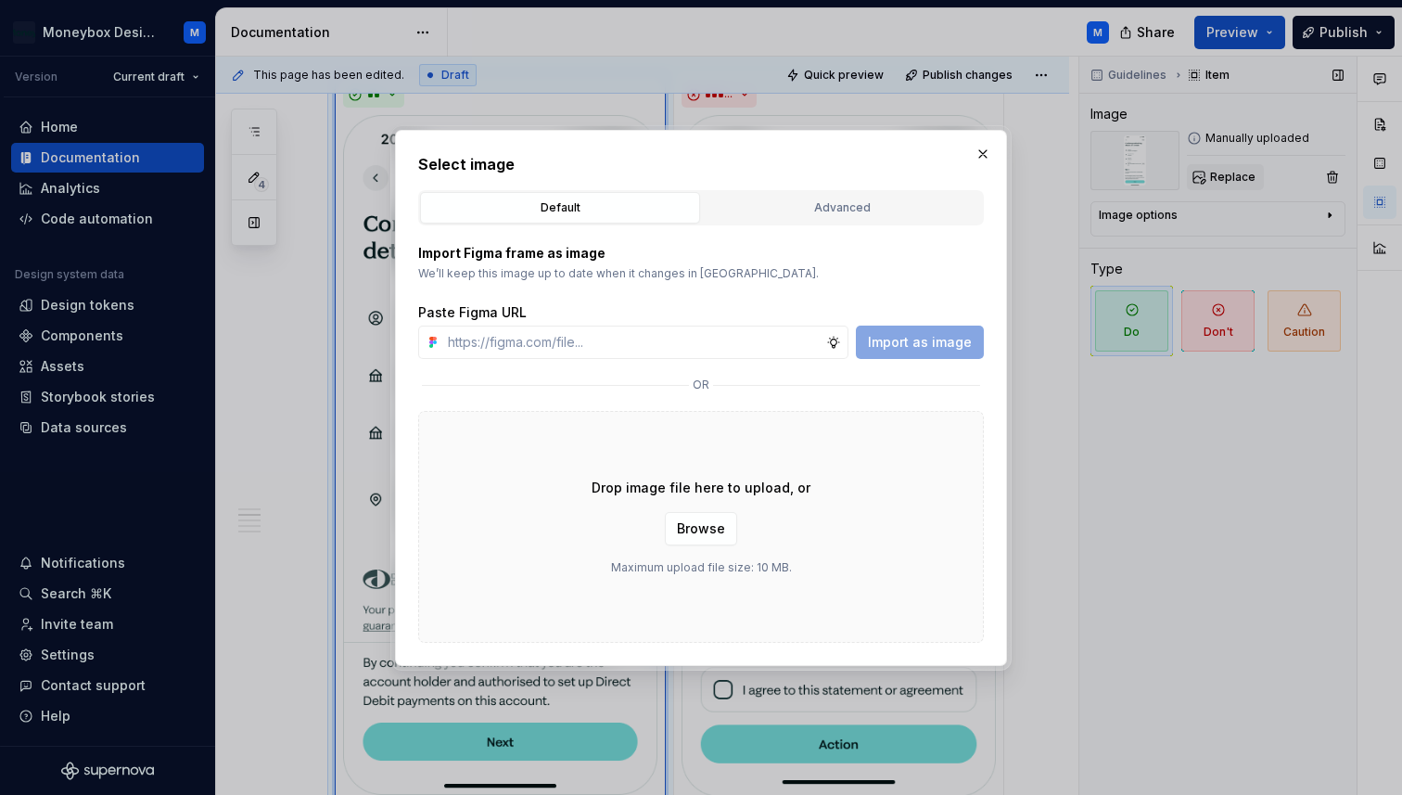
type textarea "*"
type input "[URL][DOMAIN_NAME]"
click at [958, 342] on span "Import as image" at bounding box center [920, 342] width 104 height 19
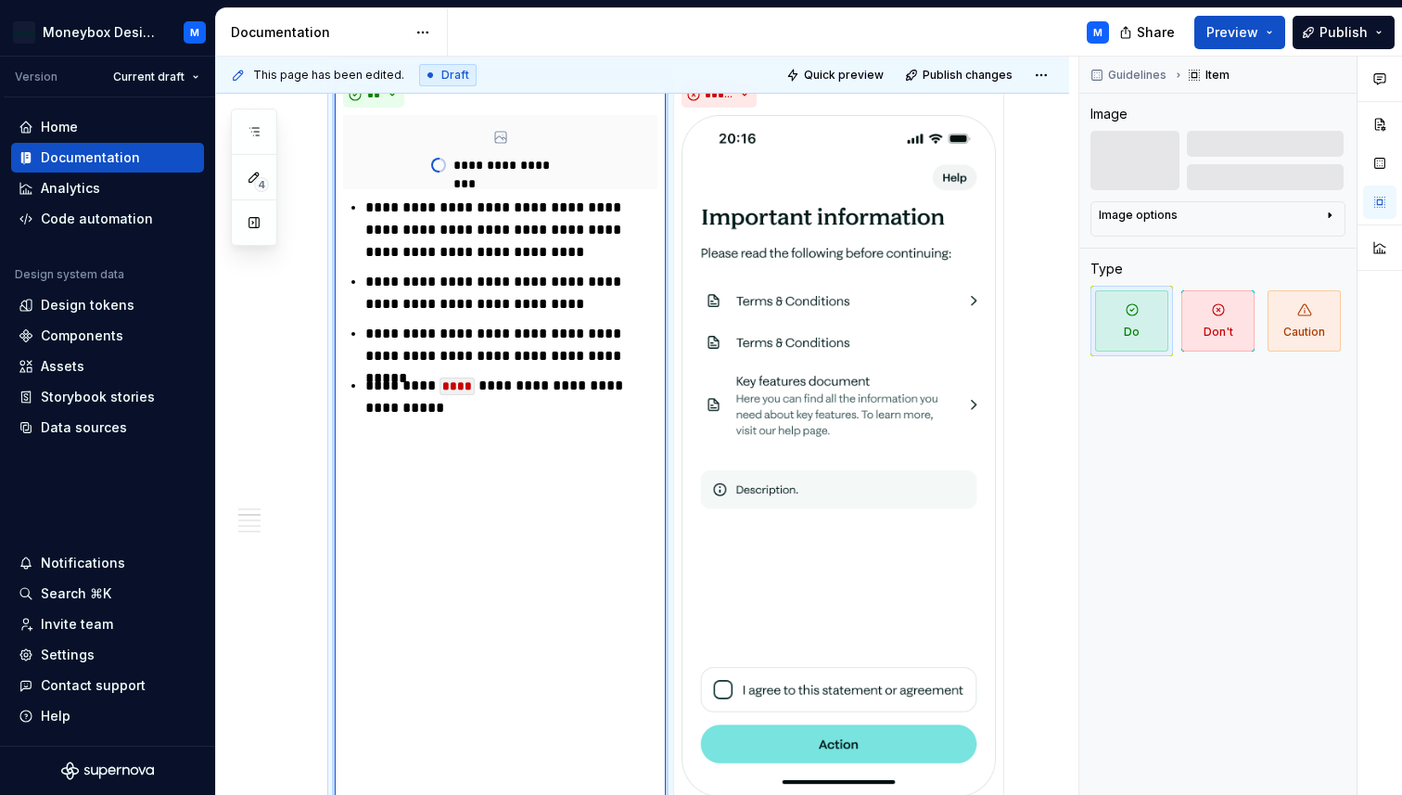
scroll to position [1478, 0]
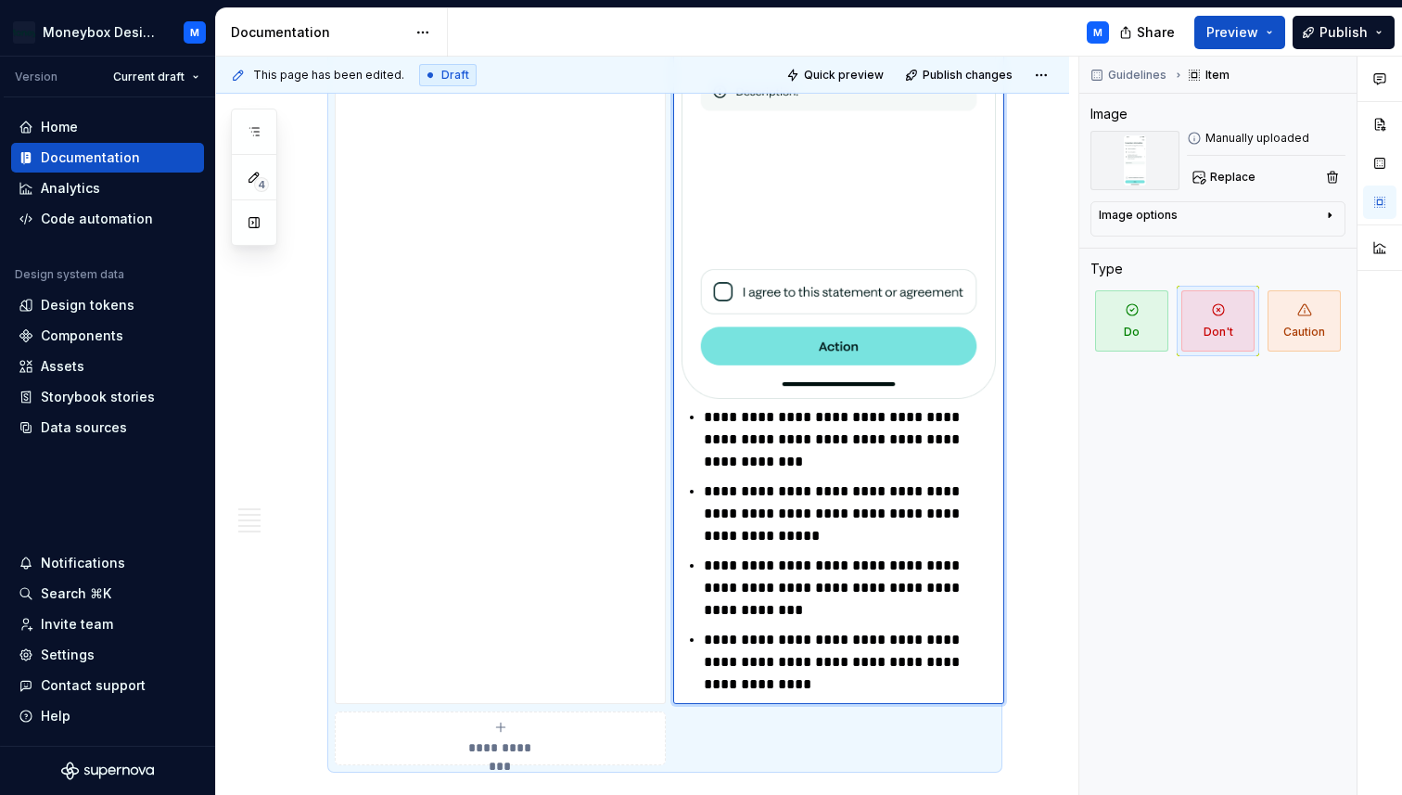
click at [912, 236] on img at bounding box center [839, 58] width 314 height 682
click at [1220, 177] on span "Replace" at bounding box center [1232, 177] width 45 height 15
type textarea "*"
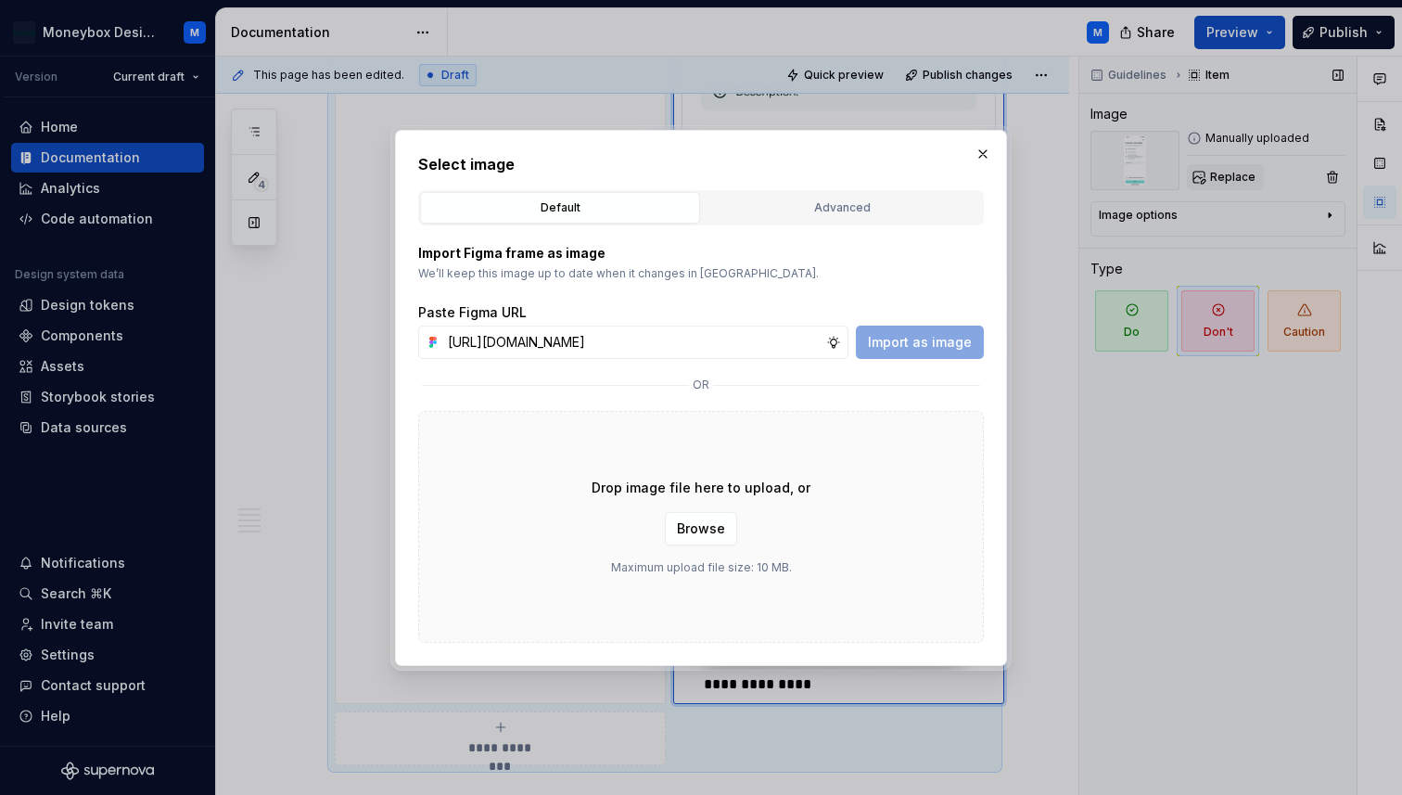
scroll to position [0, 417]
type input "[URL][DOMAIN_NAME]"
click at [915, 333] on span "Import as image" at bounding box center [920, 342] width 104 height 19
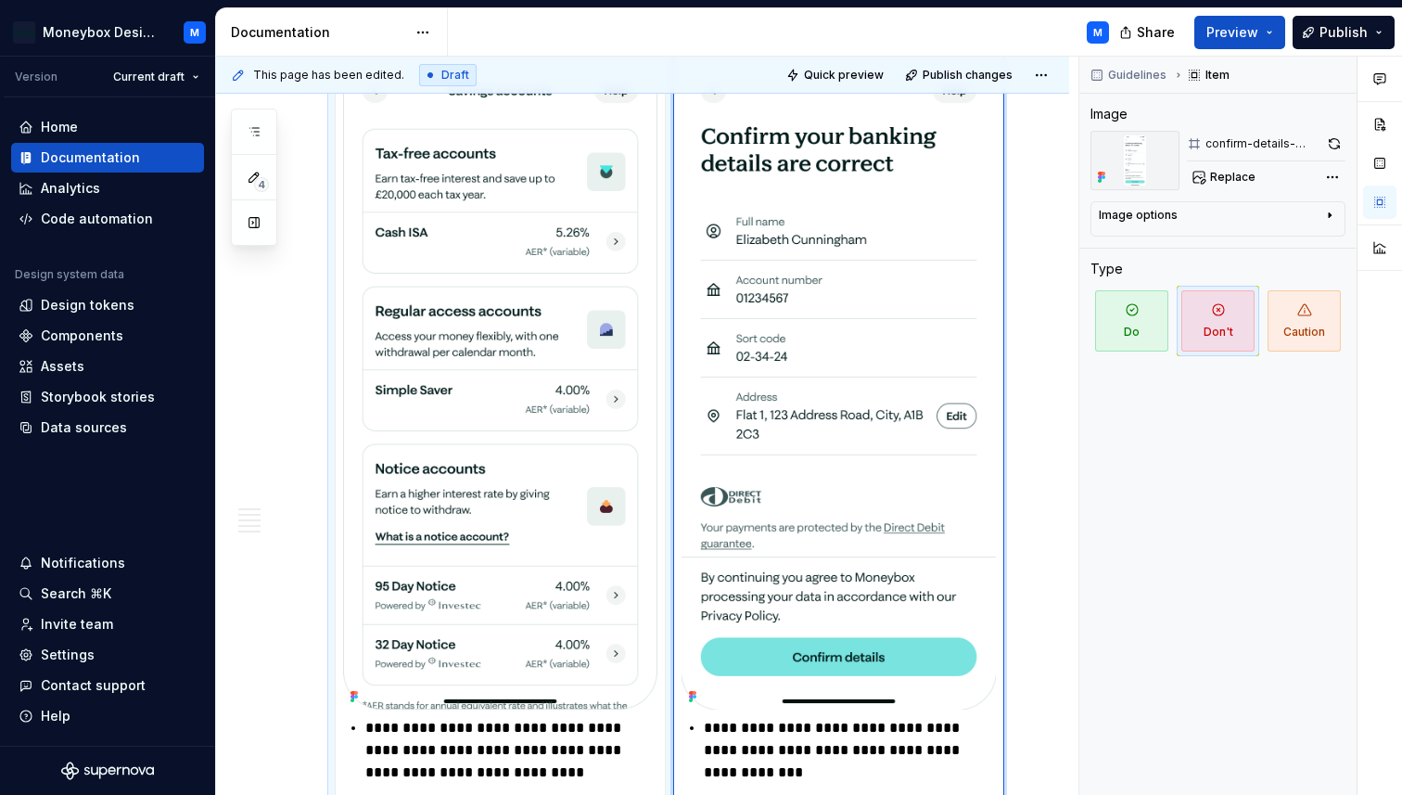
scroll to position [1162, 0]
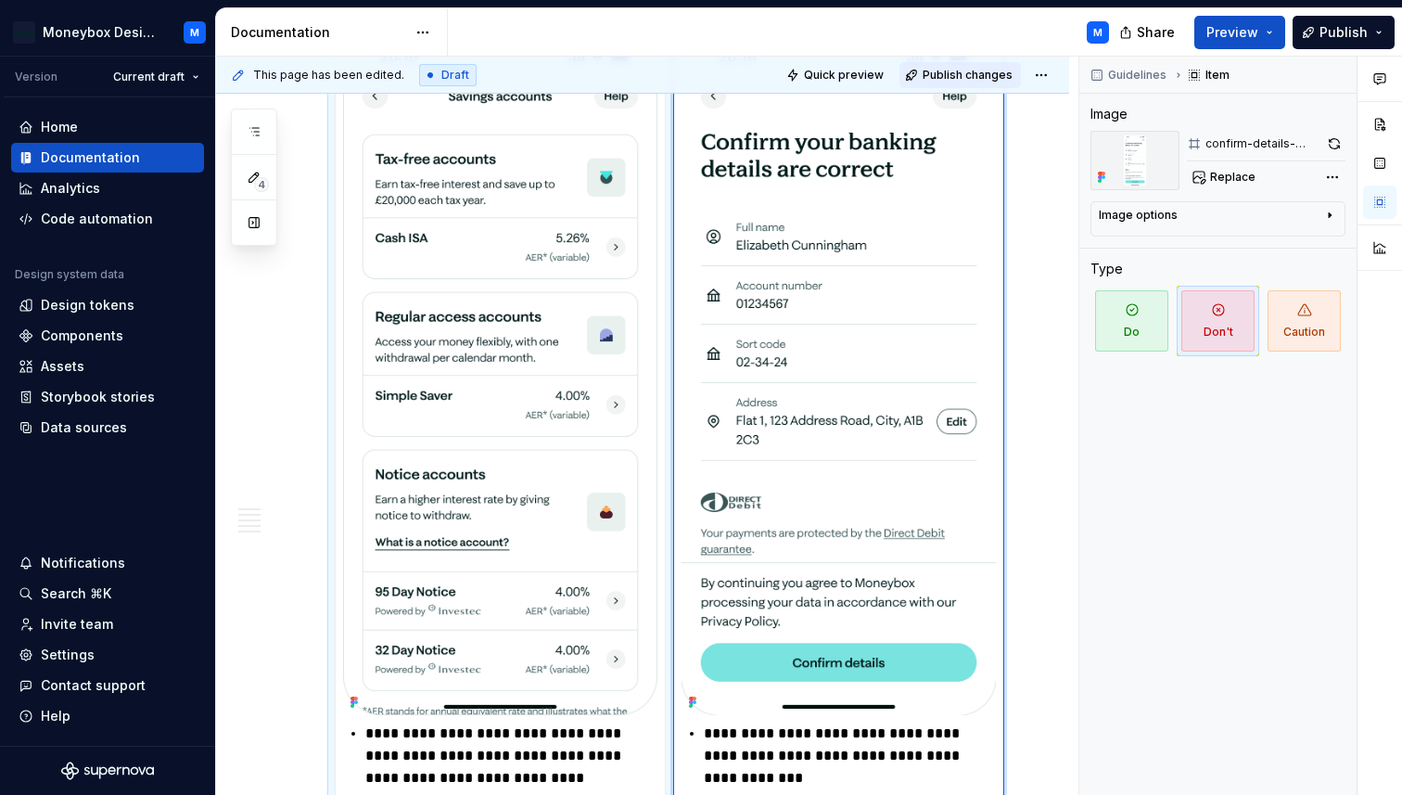
click at [996, 83] on button "Publish changes" at bounding box center [960, 75] width 121 height 26
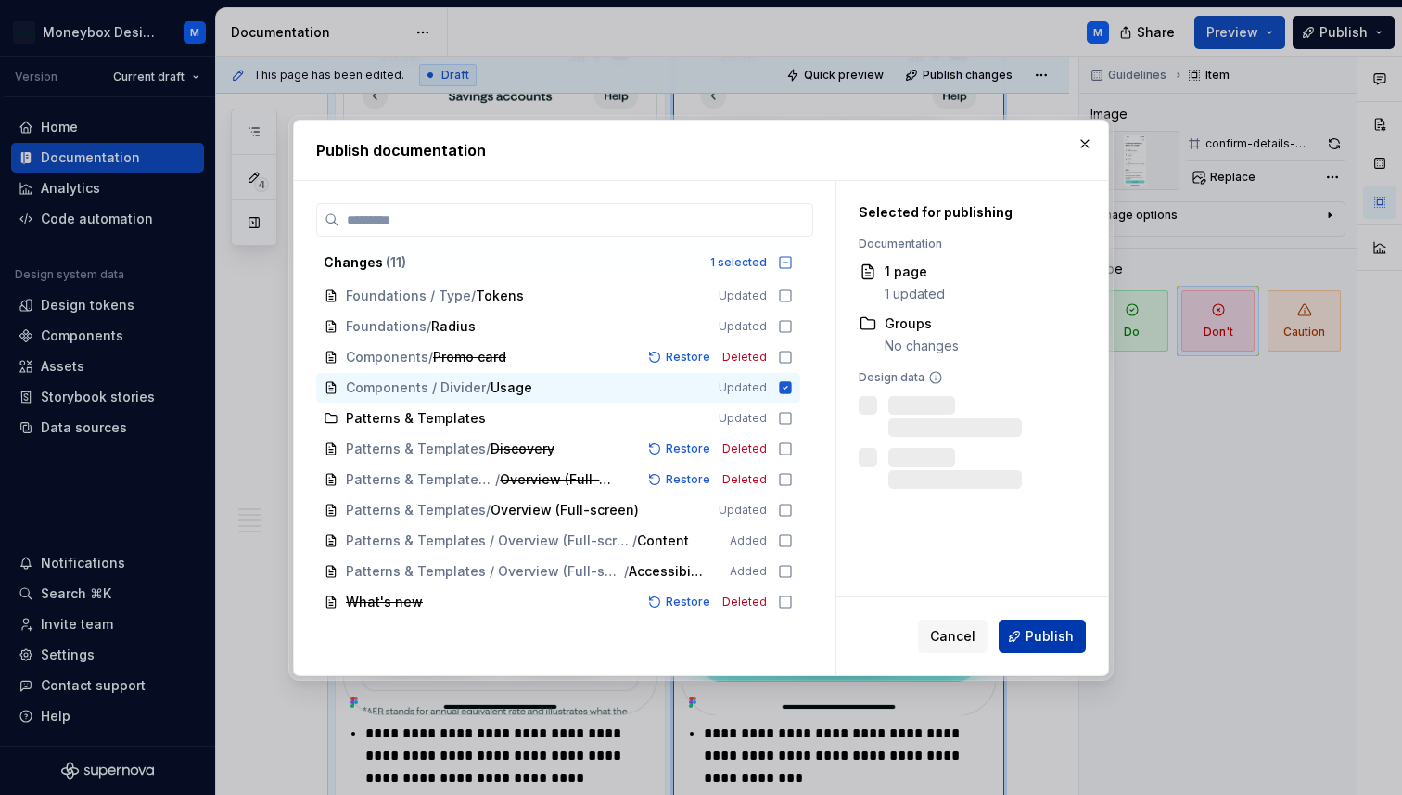
click at [1044, 641] on span "Publish" at bounding box center [1050, 636] width 48 height 19
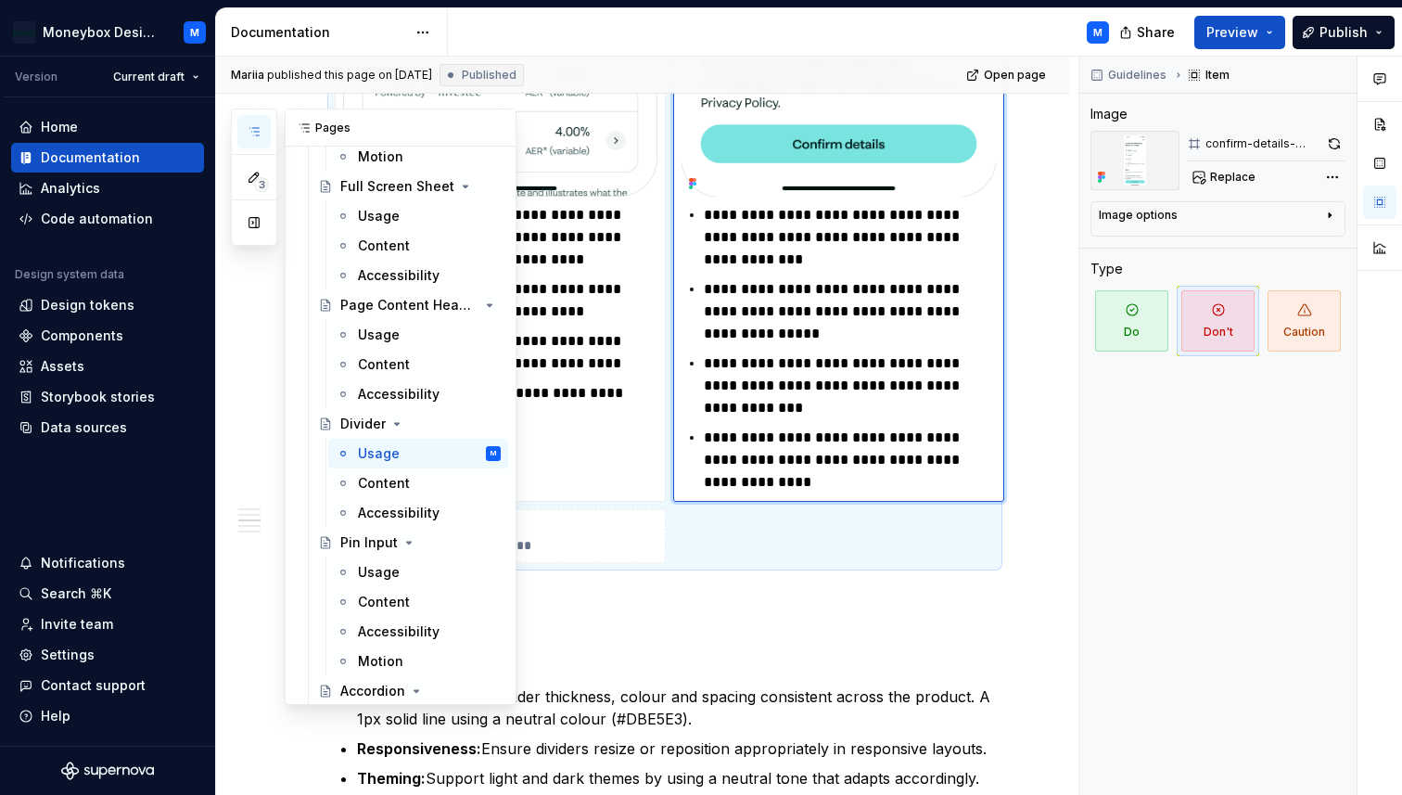
scroll to position [1916, 0]
click at [362, 537] on div "Pin Input" at bounding box center [368, 541] width 57 height 19
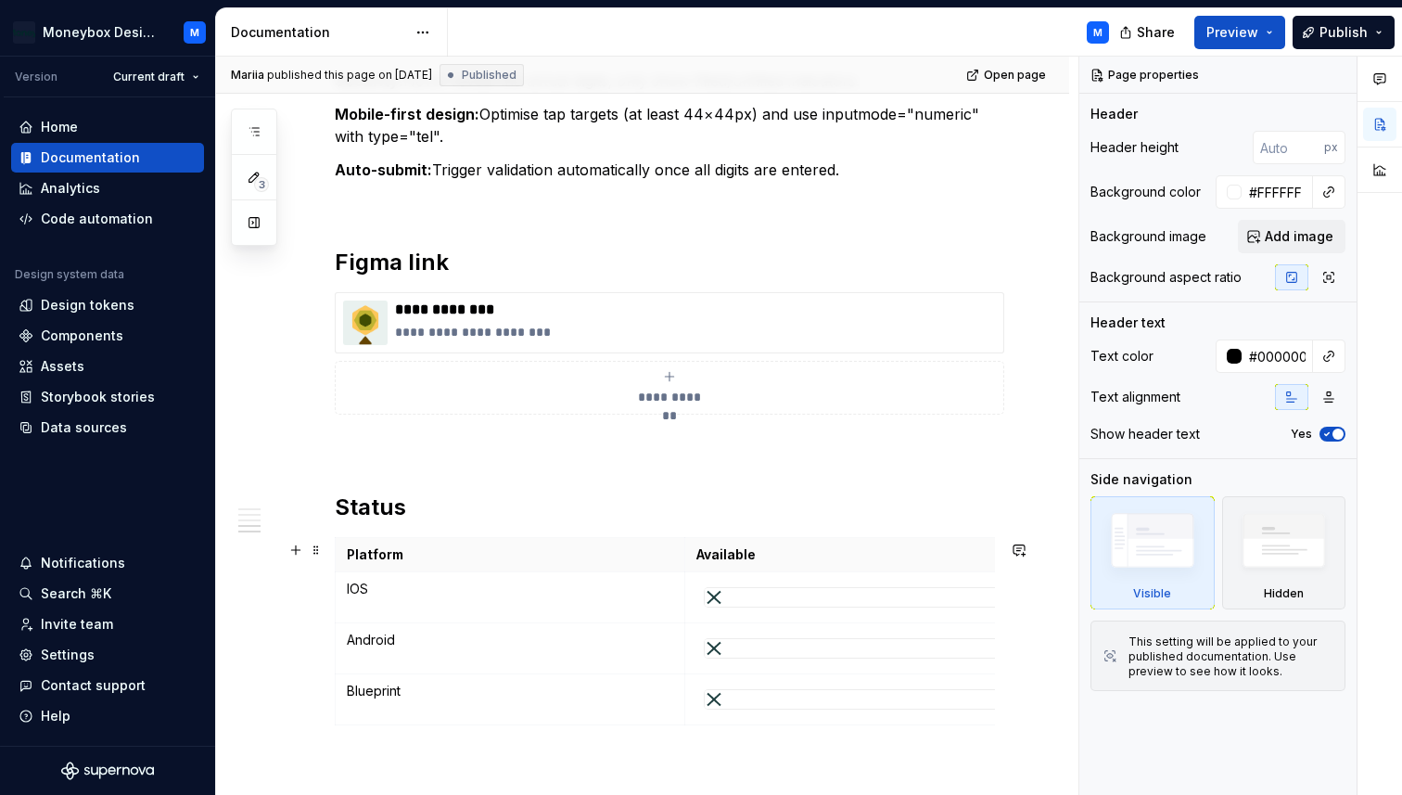
scroll to position [2250, 0]
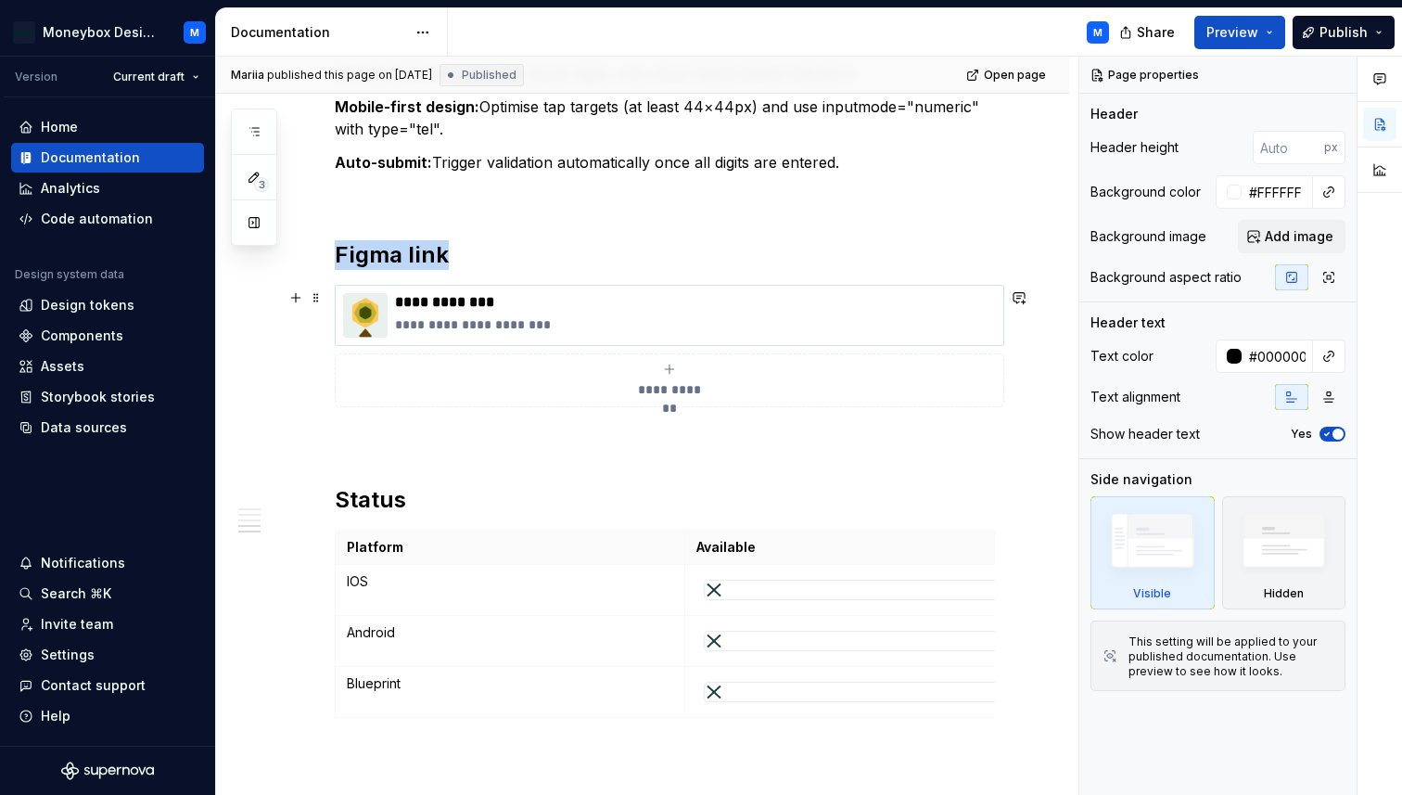
click at [370, 332] on img at bounding box center [365, 315] width 45 height 45
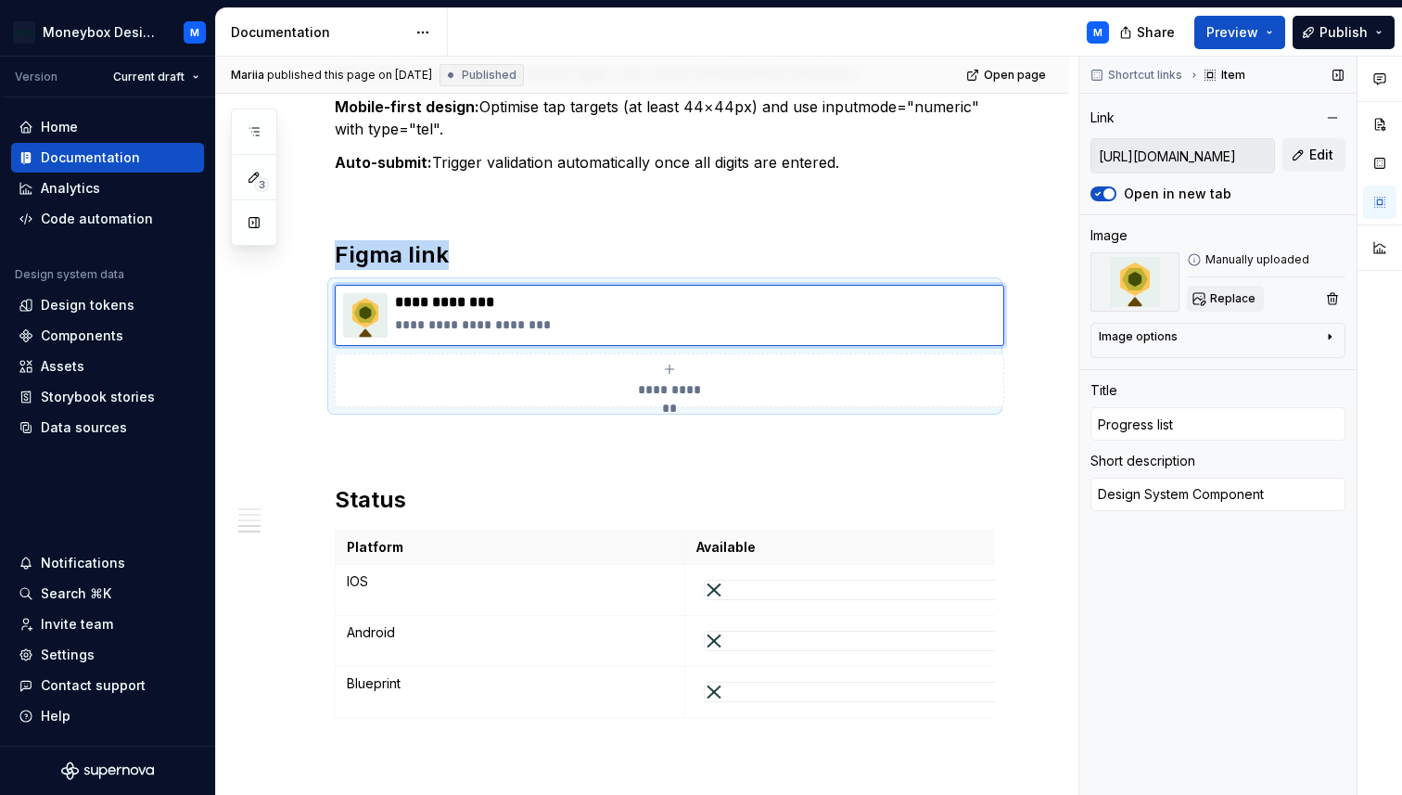
click at [1236, 293] on span "Replace" at bounding box center [1232, 298] width 45 height 15
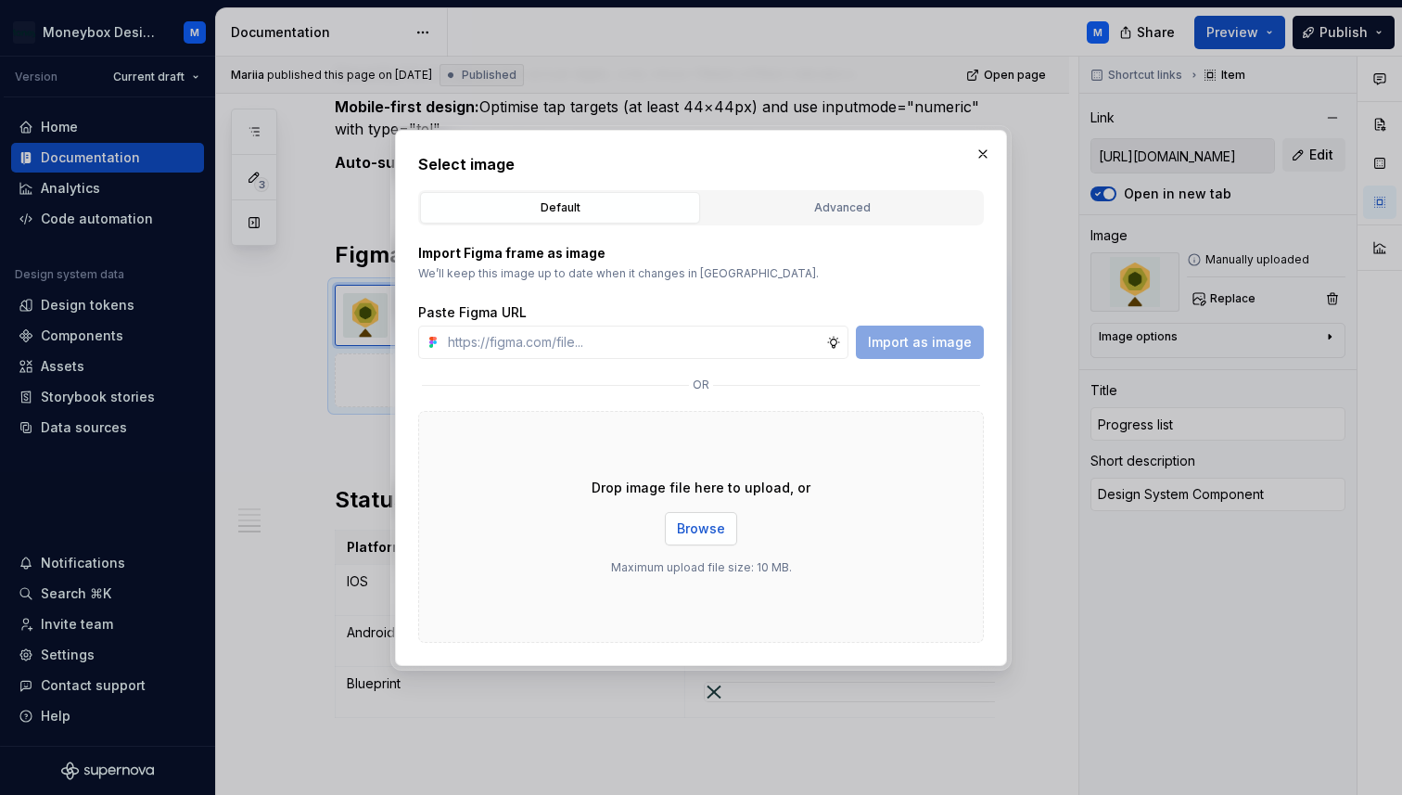
click at [695, 521] on span "Browse" at bounding box center [701, 528] width 48 height 19
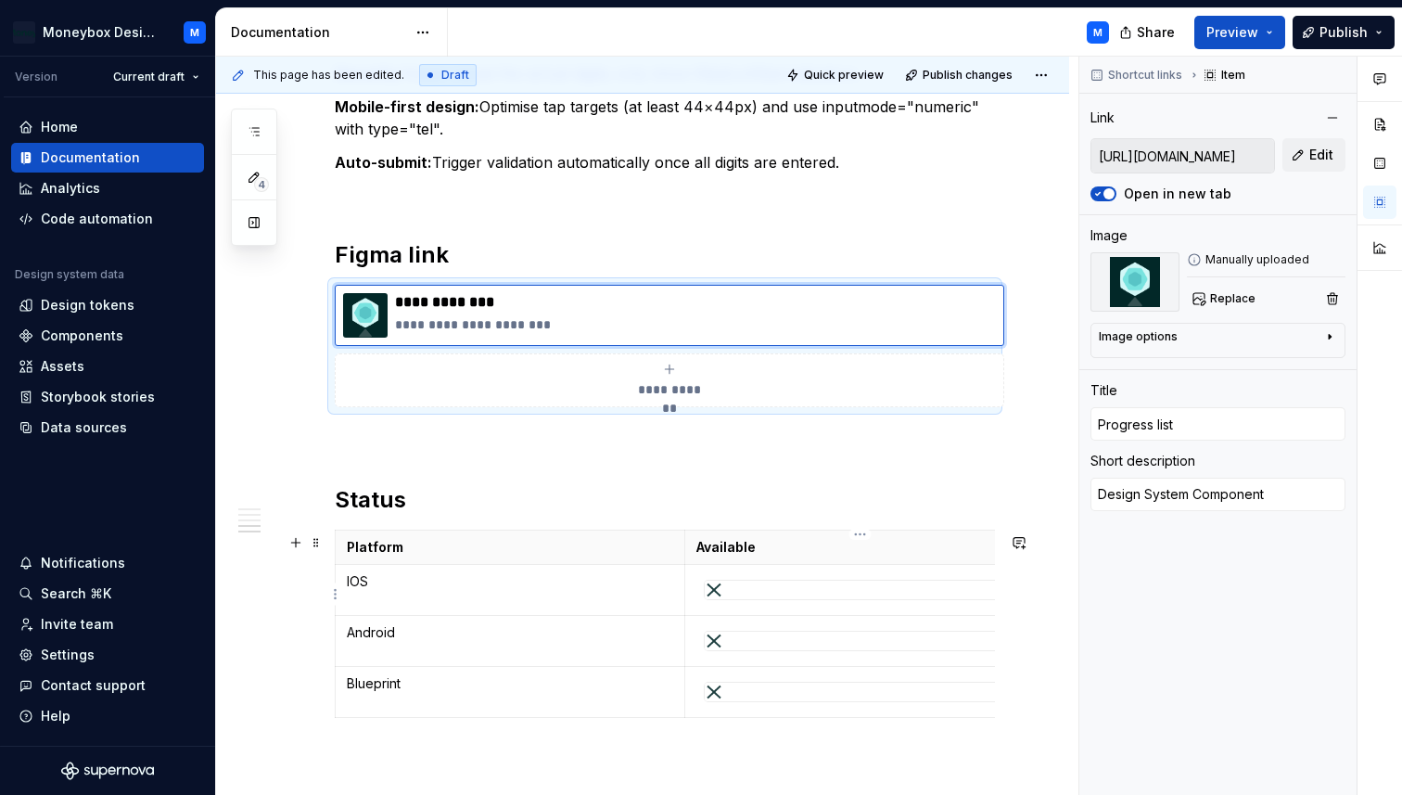
click at [732, 600] on div at bounding box center [860, 590] width 313 height 20
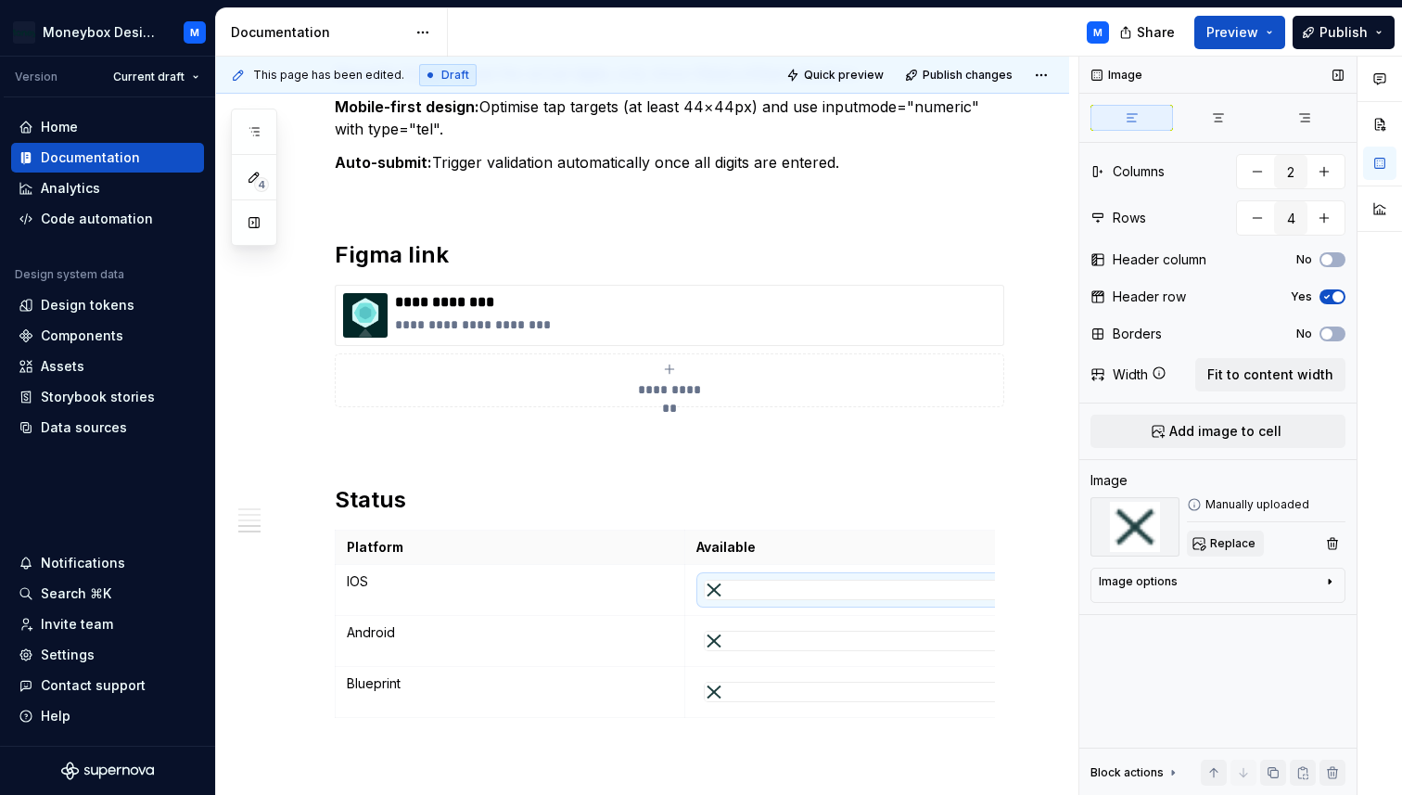
click at [1214, 538] on span "Replace" at bounding box center [1232, 543] width 45 height 15
type textarea "*"
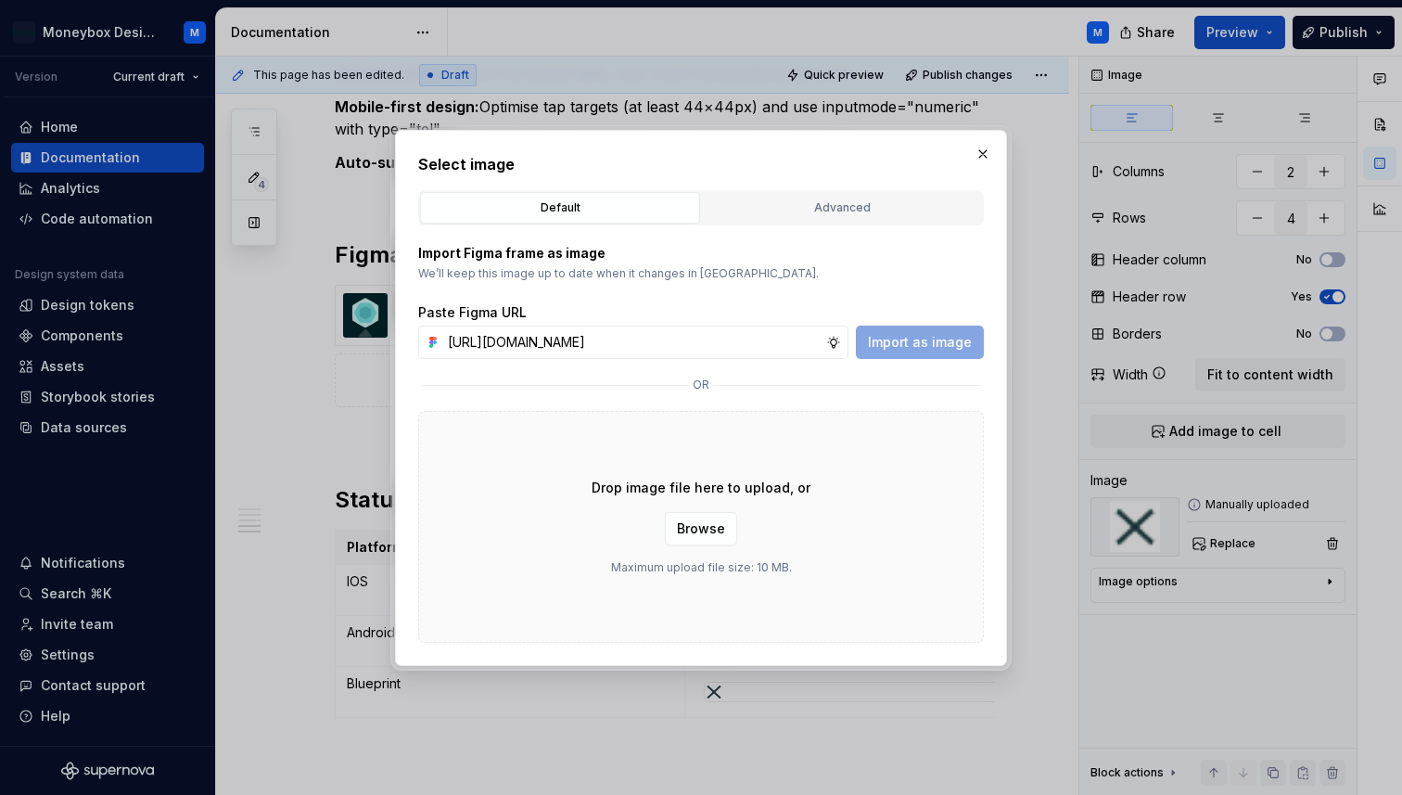
scroll to position [0, 415]
type input "[URL][DOMAIN_NAME]"
click at [914, 342] on span "Import as image" at bounding box center [920, 342] width 104 height 19
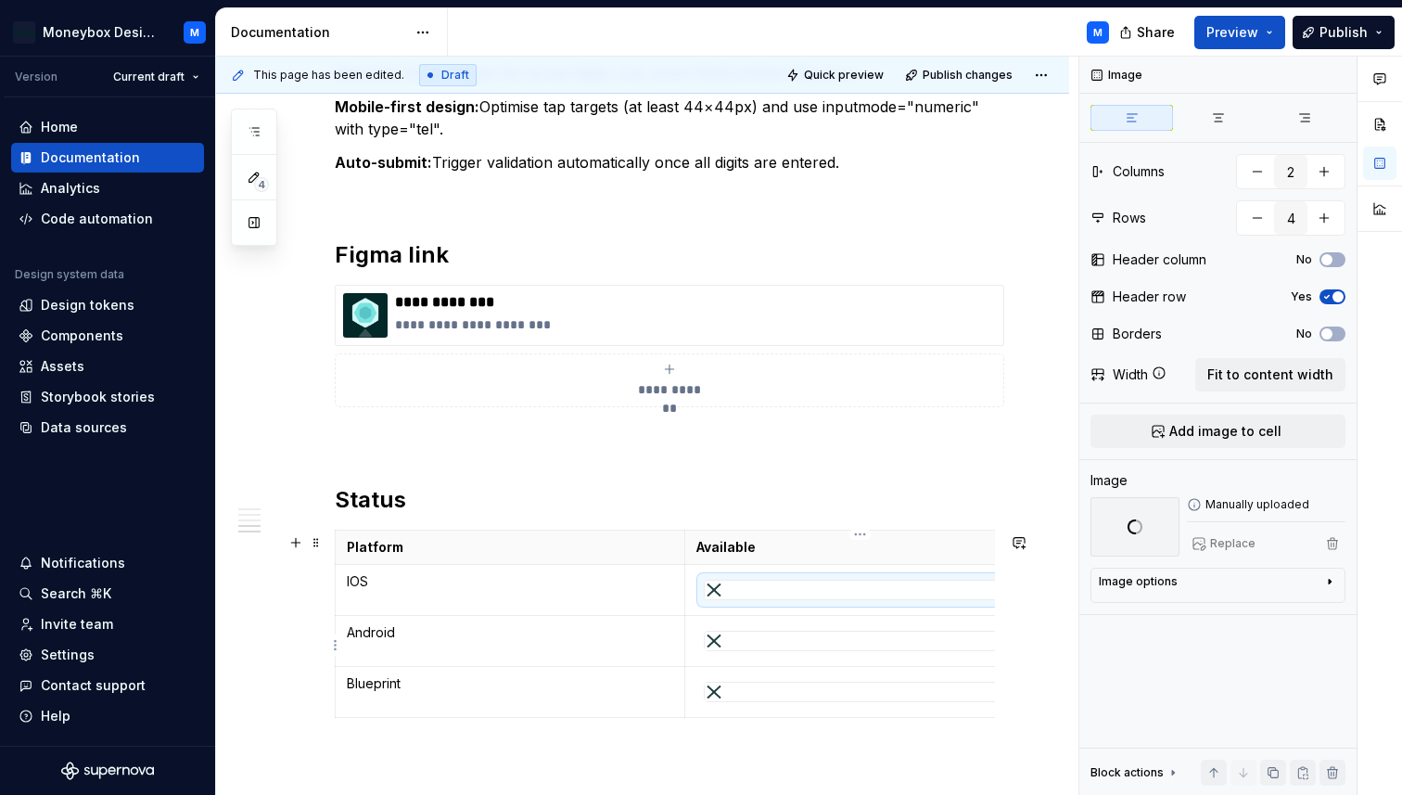
click at [784, 637] on div at bounding box center [860, 641] width 311 height 19
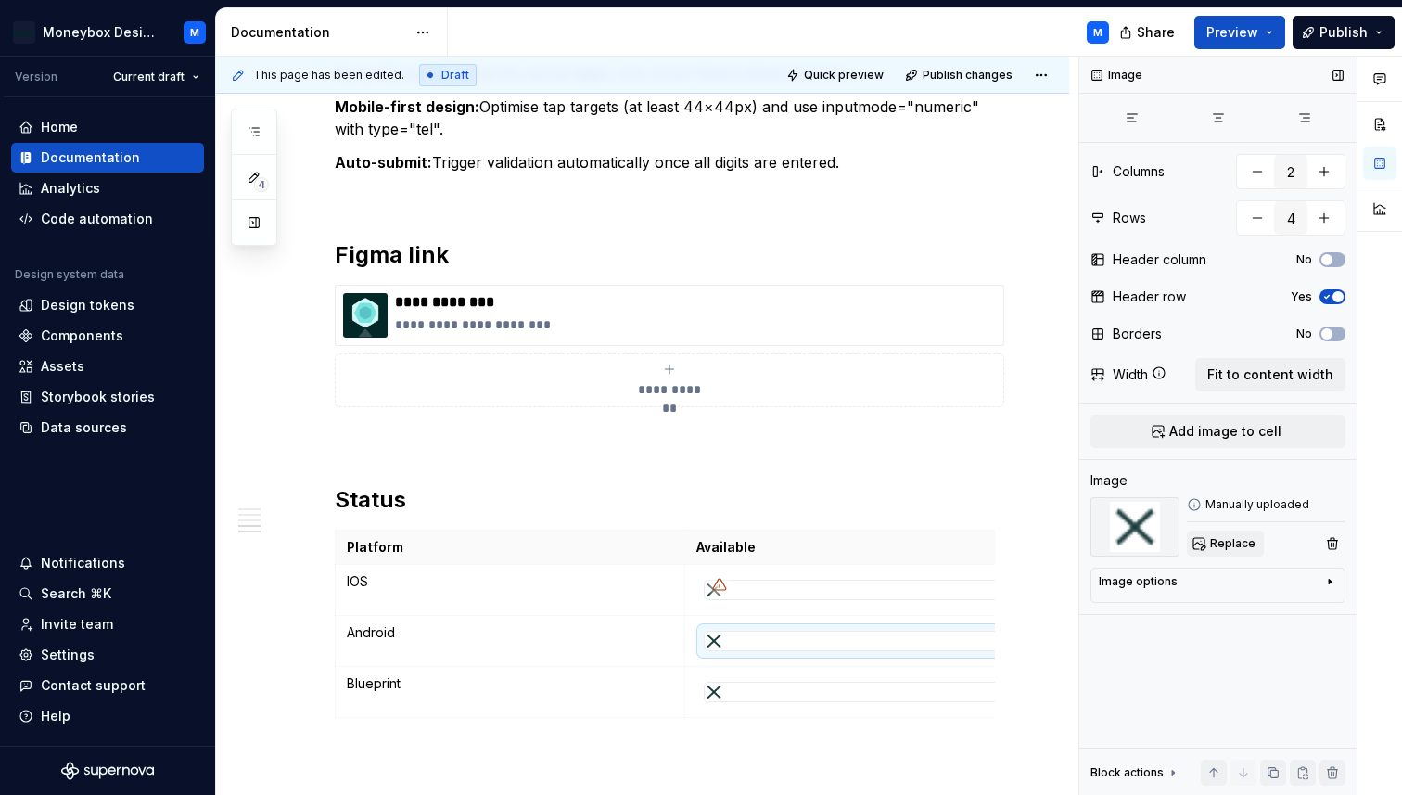
click at [1234, 543] on span "Replace" at bounding box center [1232, 543] width 45 height 15
type textarea "*"
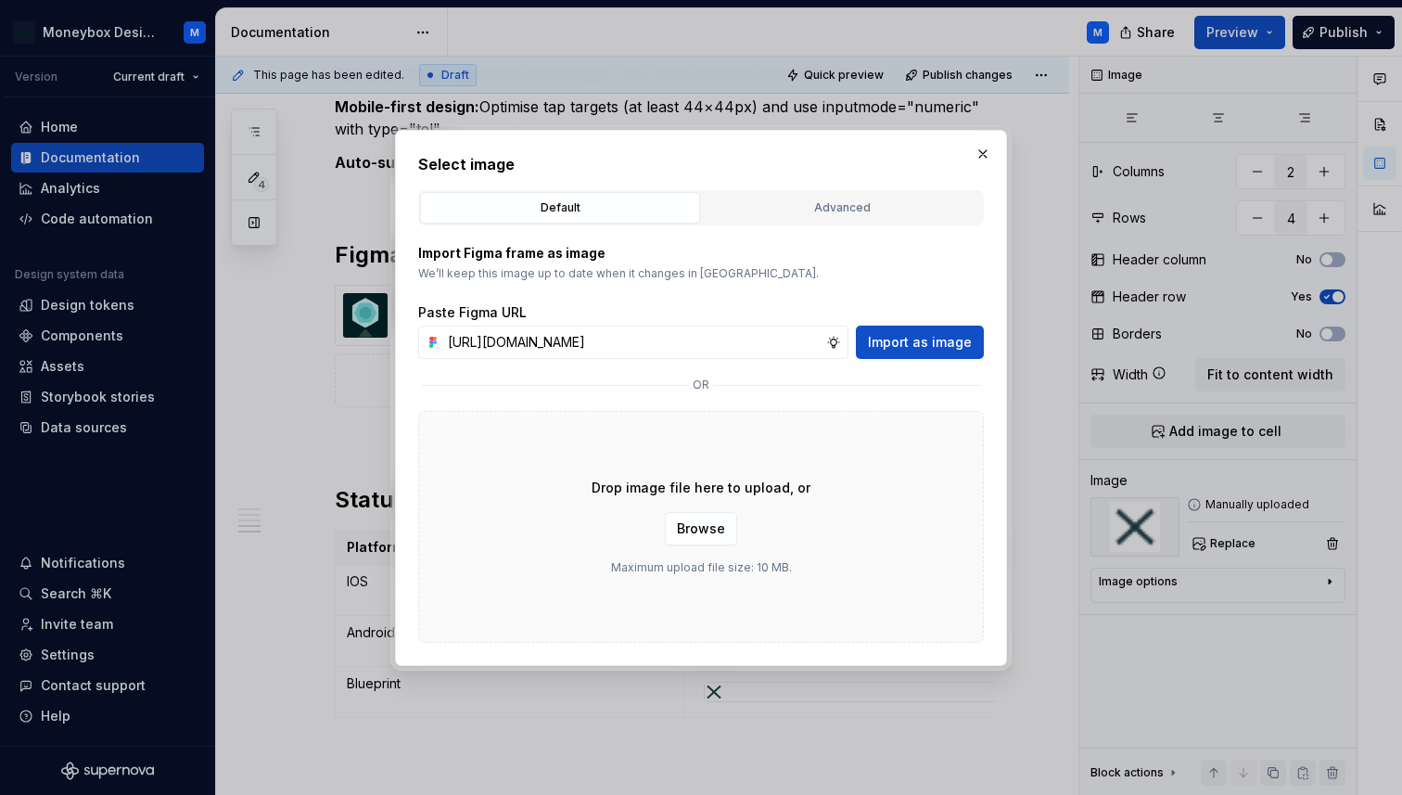
scroll to position [0, 415]
type input "[URL][DOMAIN_NAME]"
click at [919, 338] on span "Import as image" at bounding box center [920, 342] width 104 height 19
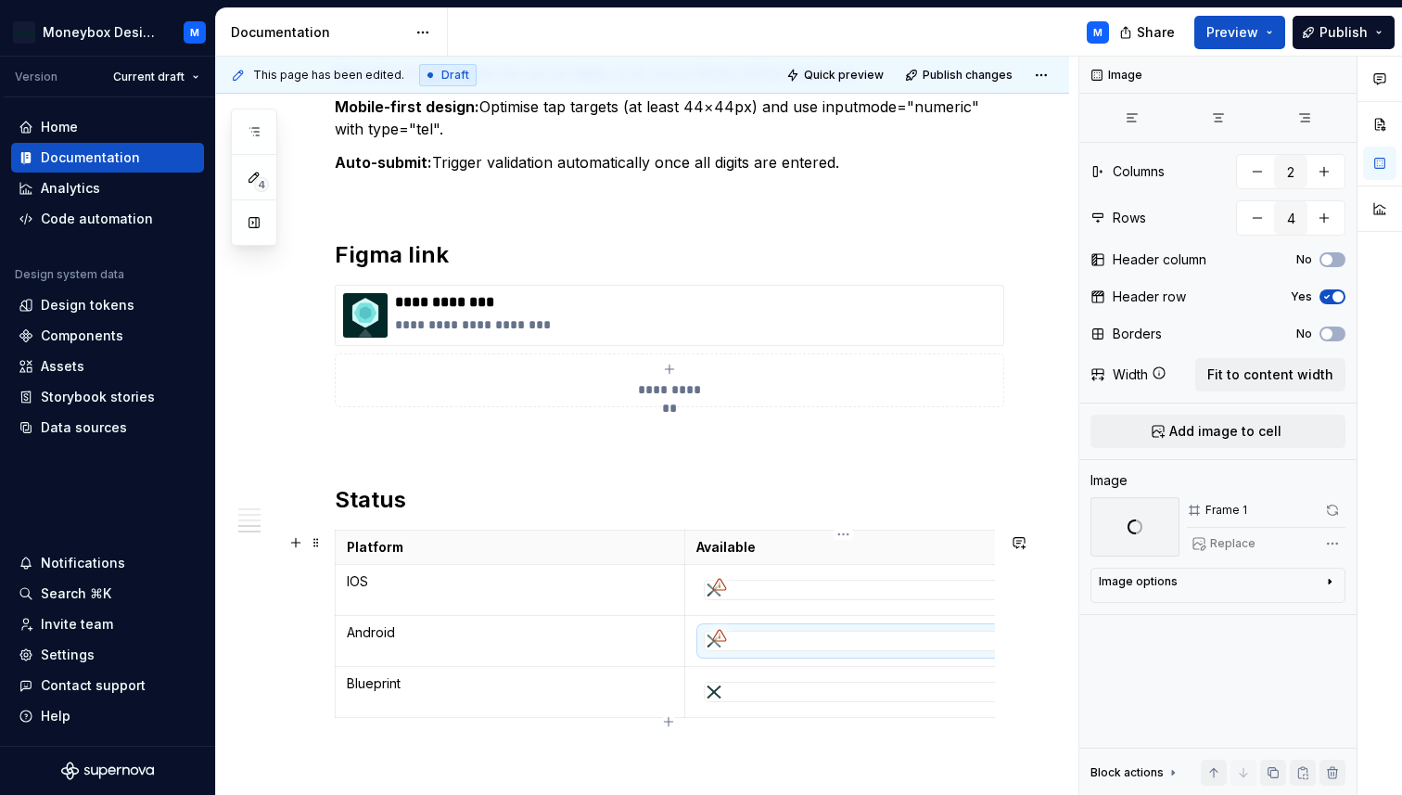
scroll to position [0, 17]
click at [822, 693] on div at bounding box center [843, 692] width 311 height 19
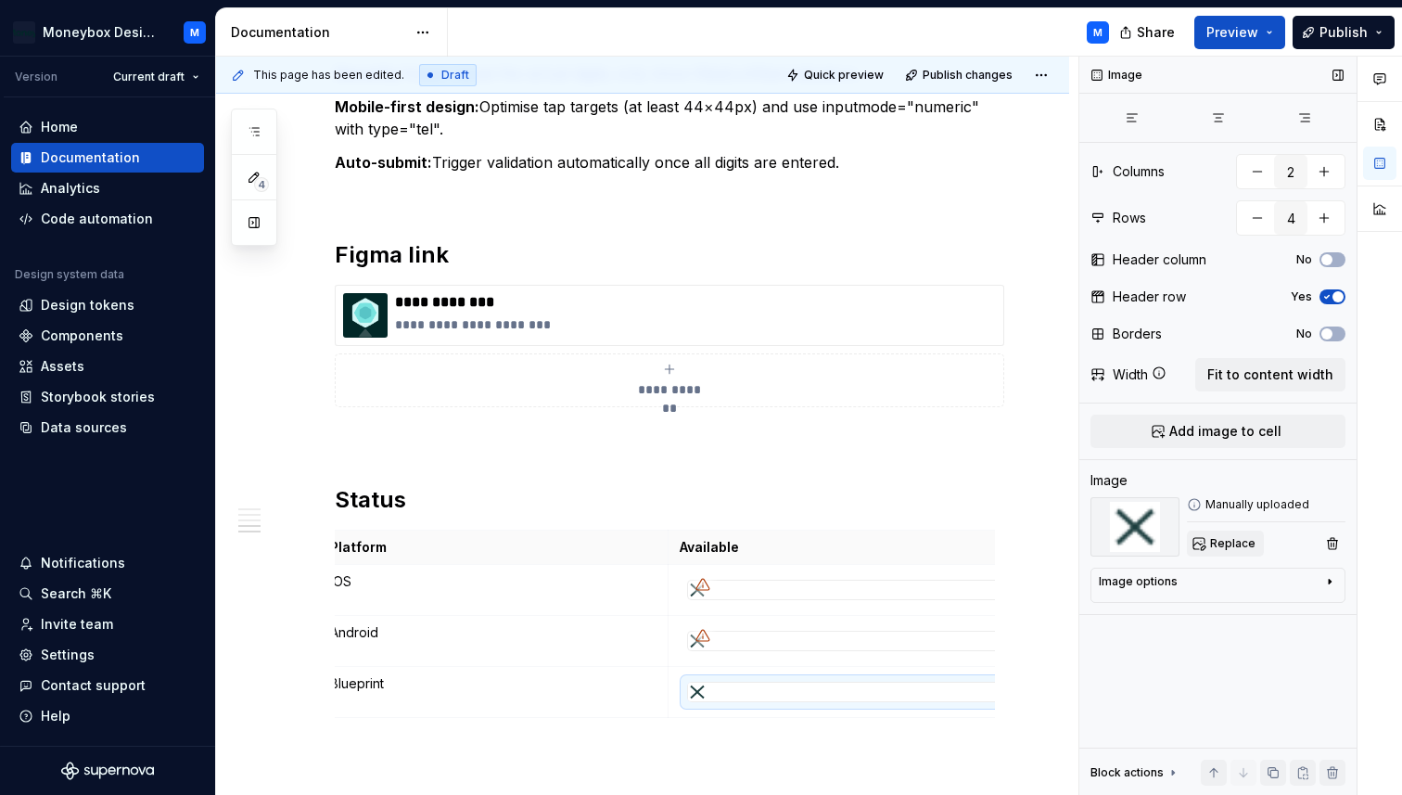
click at [1231, 546] on span "Replace" at bounding box center [1232, 543] width 45 height 15
type textarea "*"
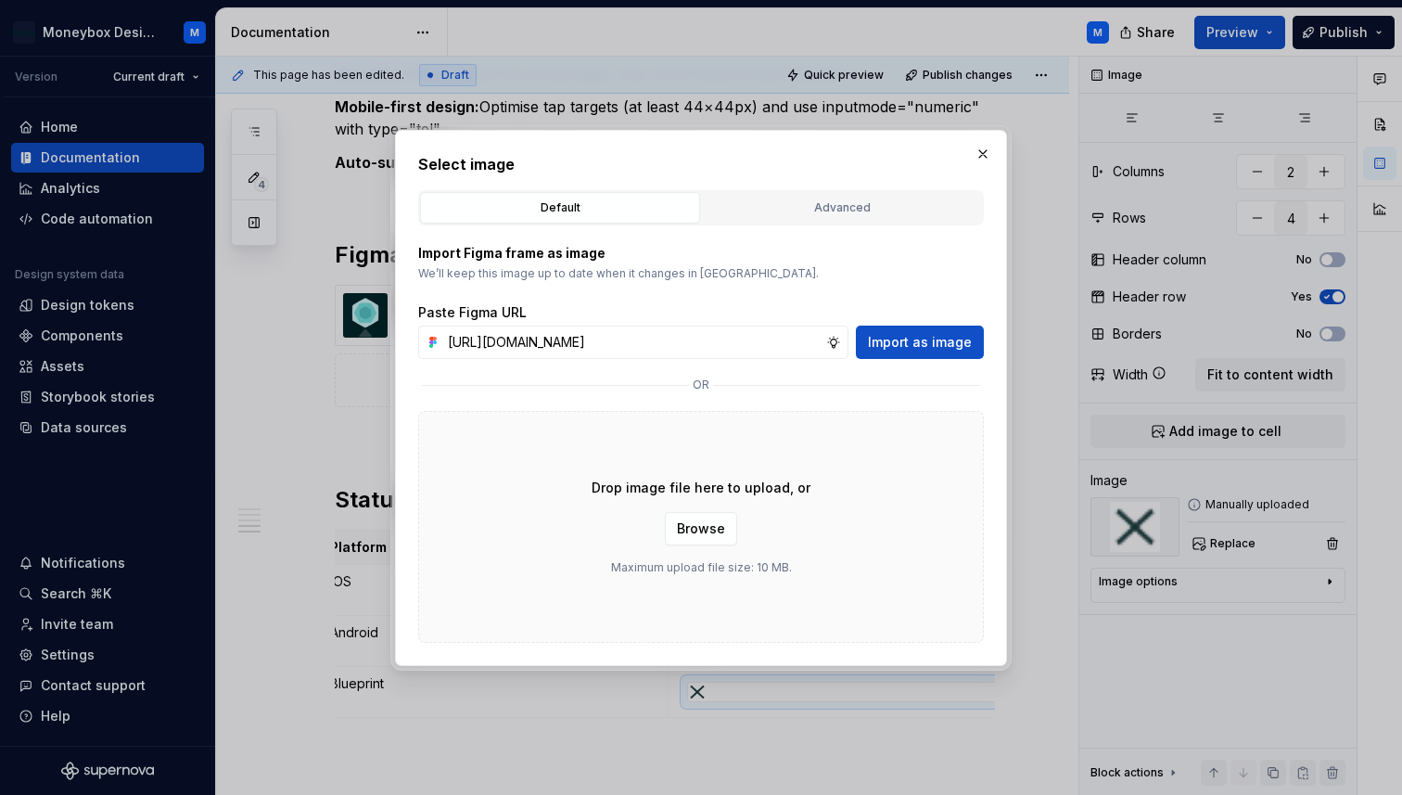
scroll to position [0, 415]
type input "[URL][DOMAIN_NAME]"
click at [938, 342] on span "Import as image" at bounding box center [920, 342] width 104 height 19
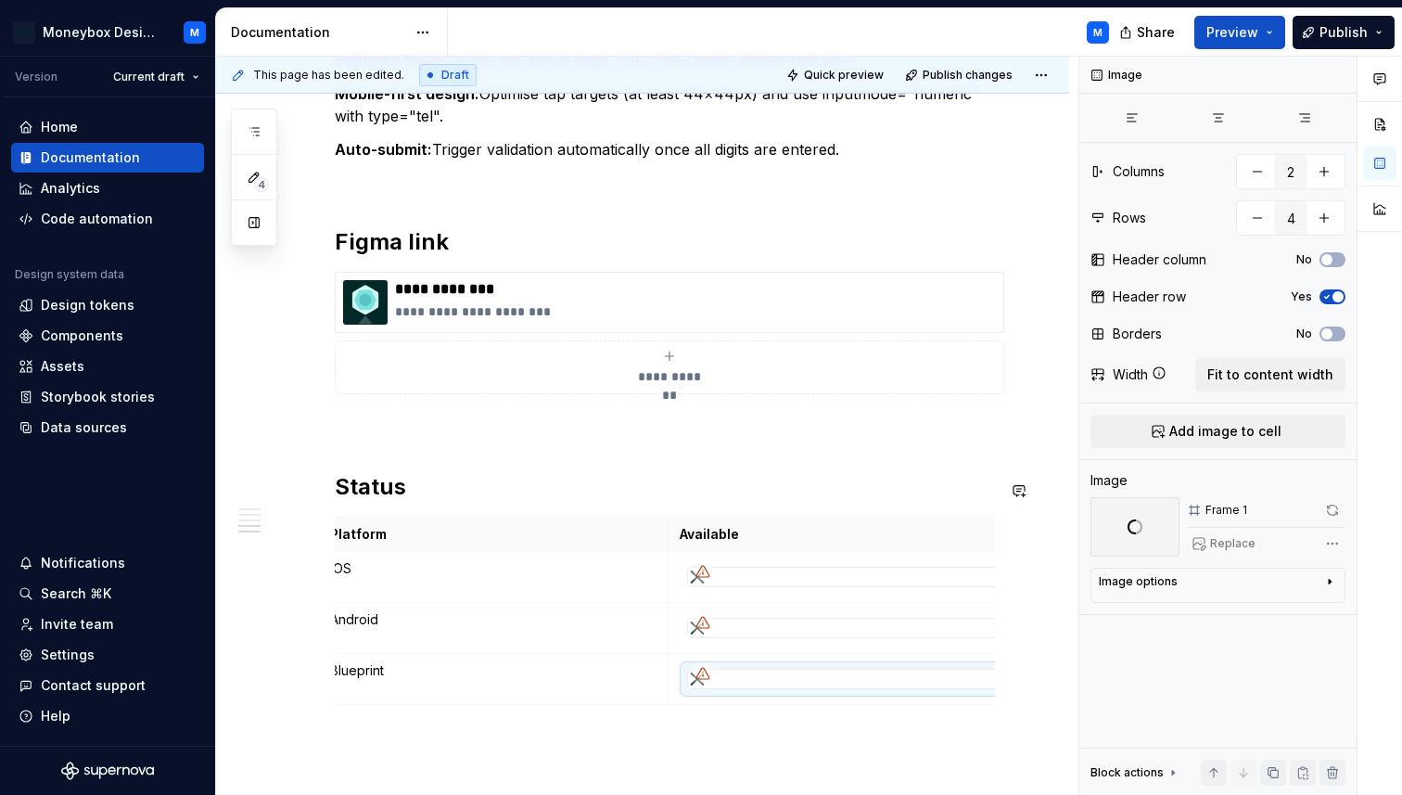
scroll to position [2250, 0]
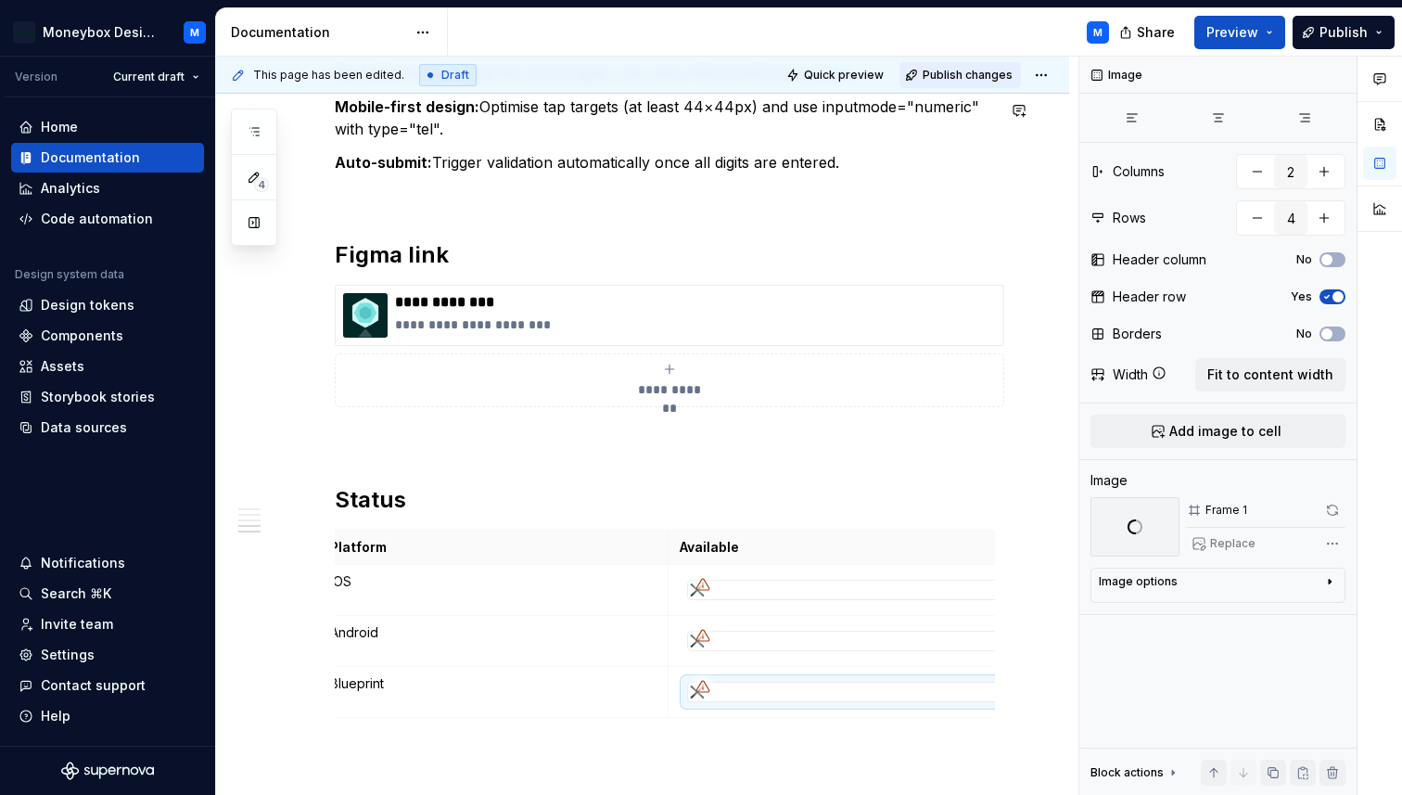
click at [962, 80] on span "Publish changes" at bounding box center [968, 75] width 90 height 15
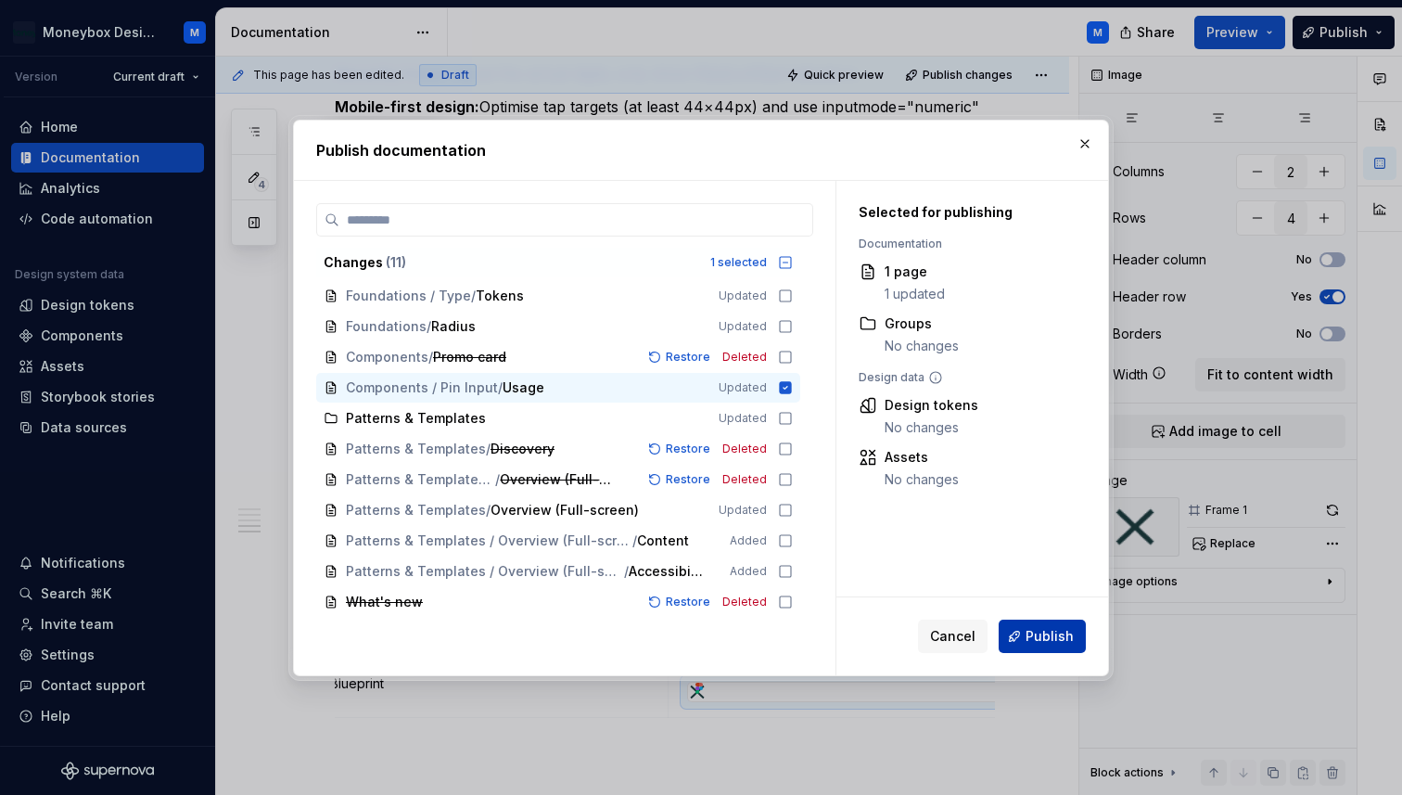
click at [1029, 627] on span "Publish" at bounding box center [1050, 636] width 48 height 19
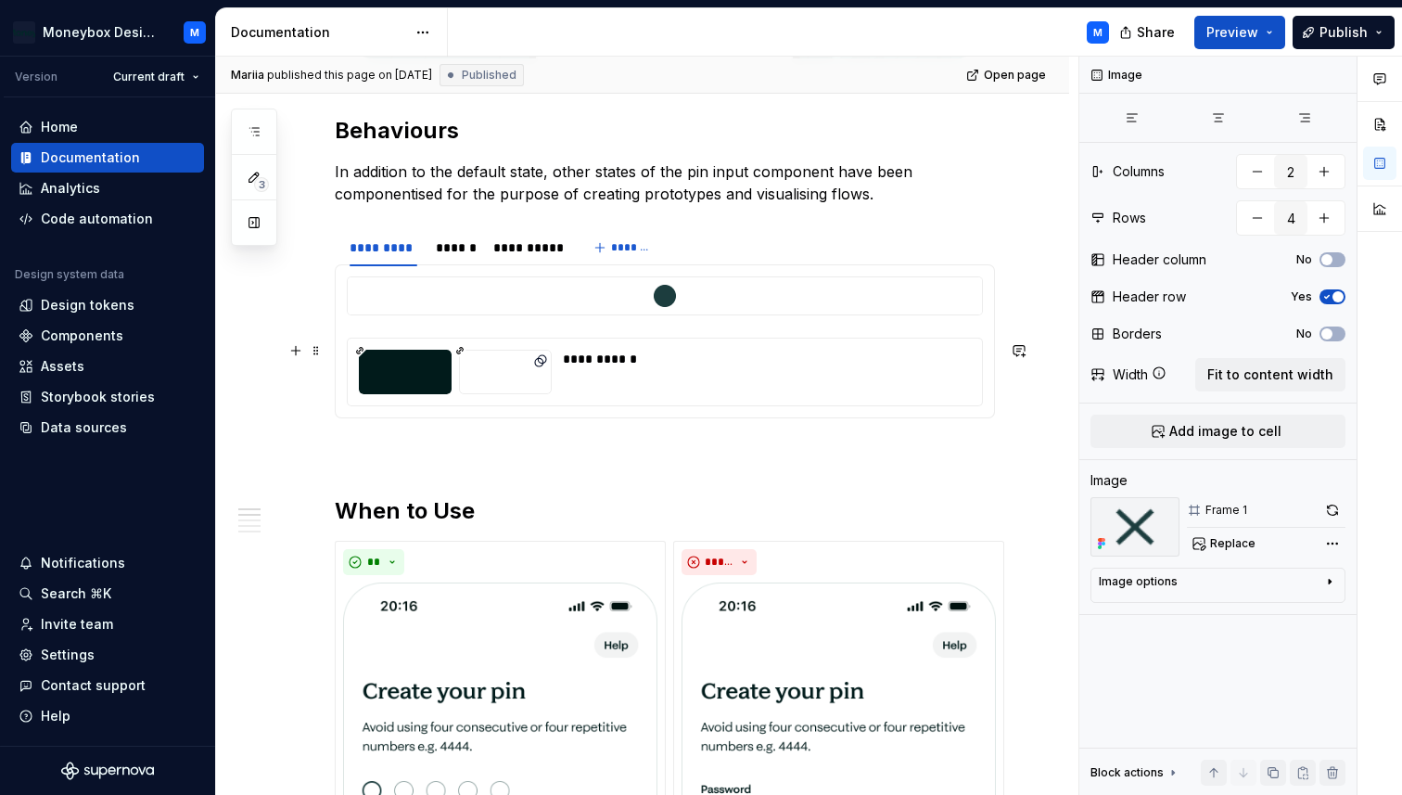
scroll to position [0, 0]
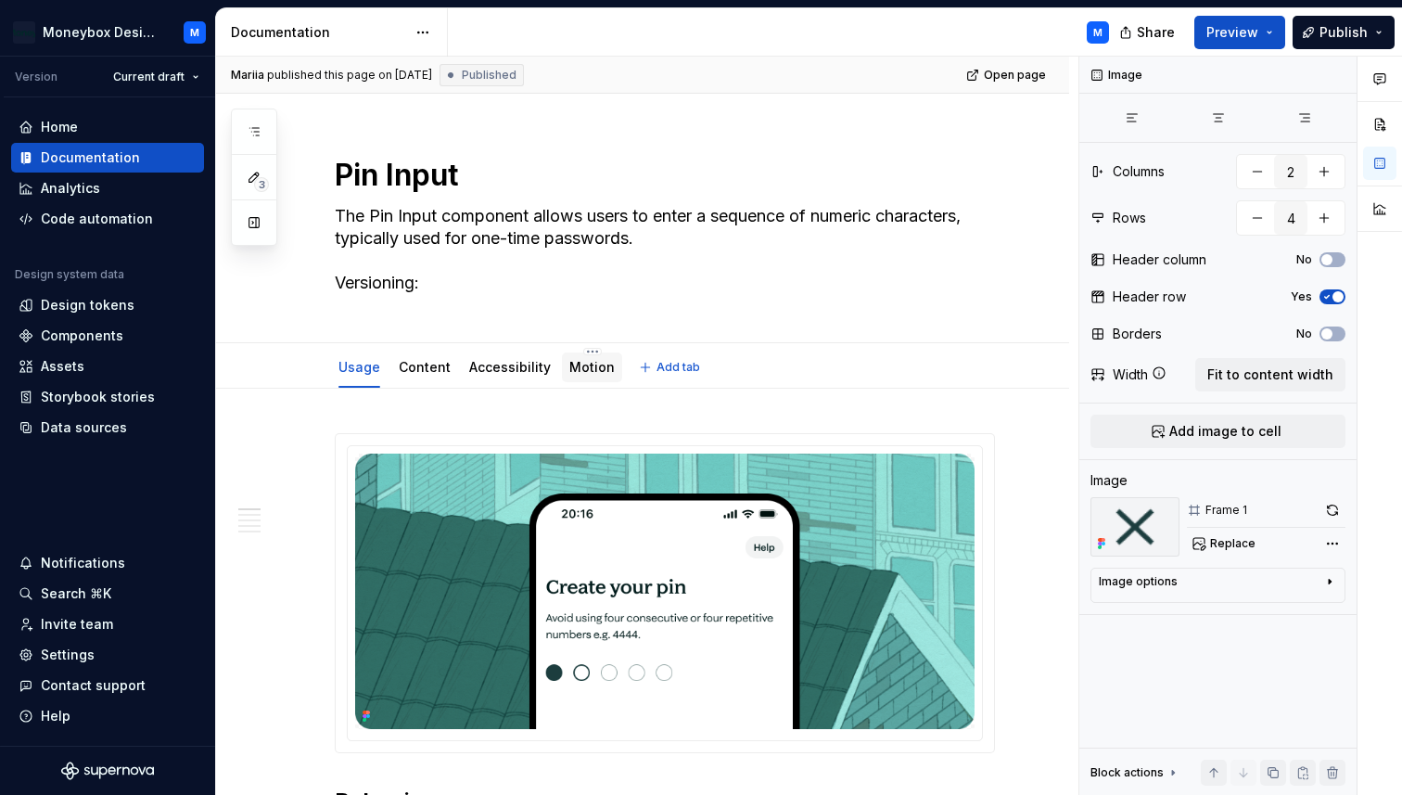
click at [588, 380] on div "Motion" at bounding box center [592, 367] width 60 height 30
click at [573, 368] on link "Motion" at bounding box center [591, 367] width 45 height 16
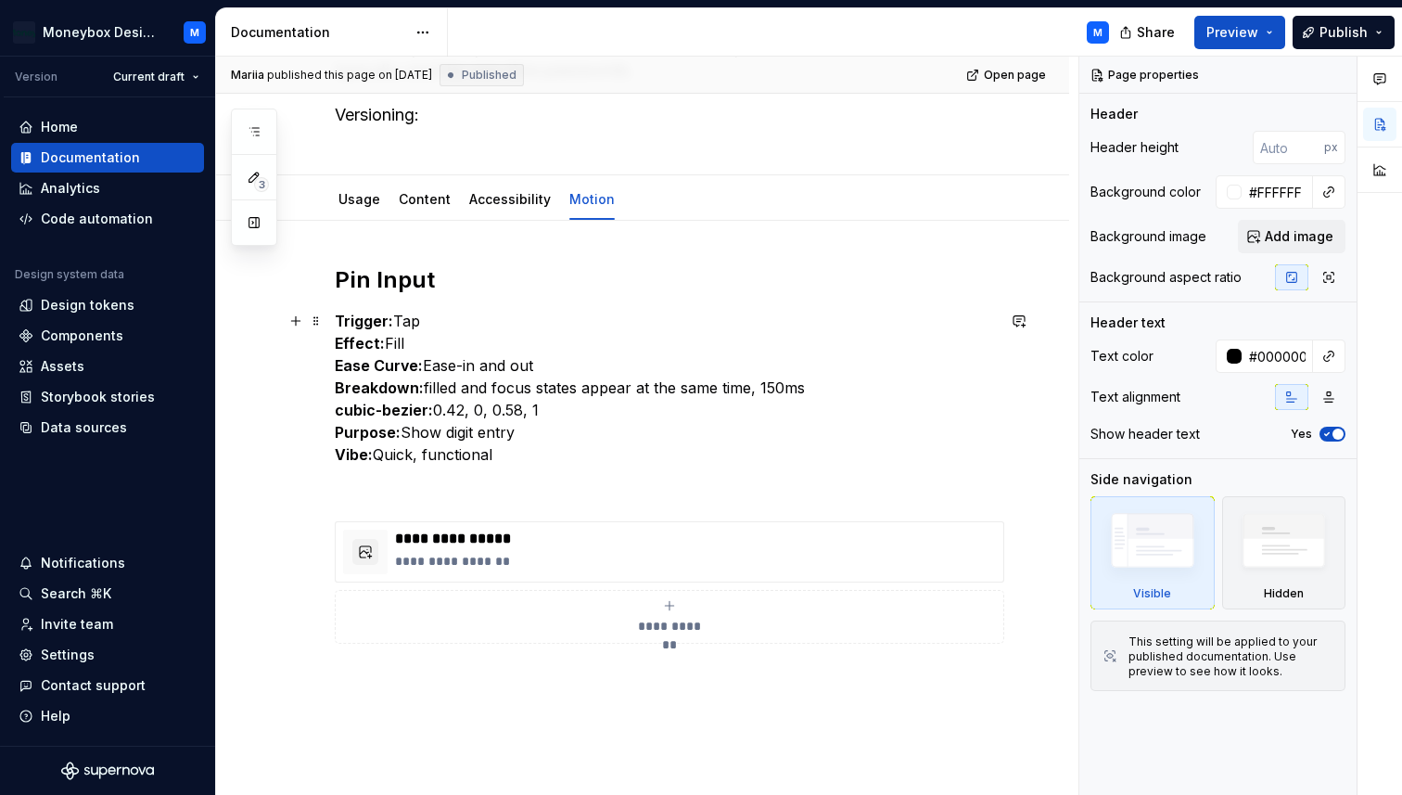
scroll to position [185, 0]
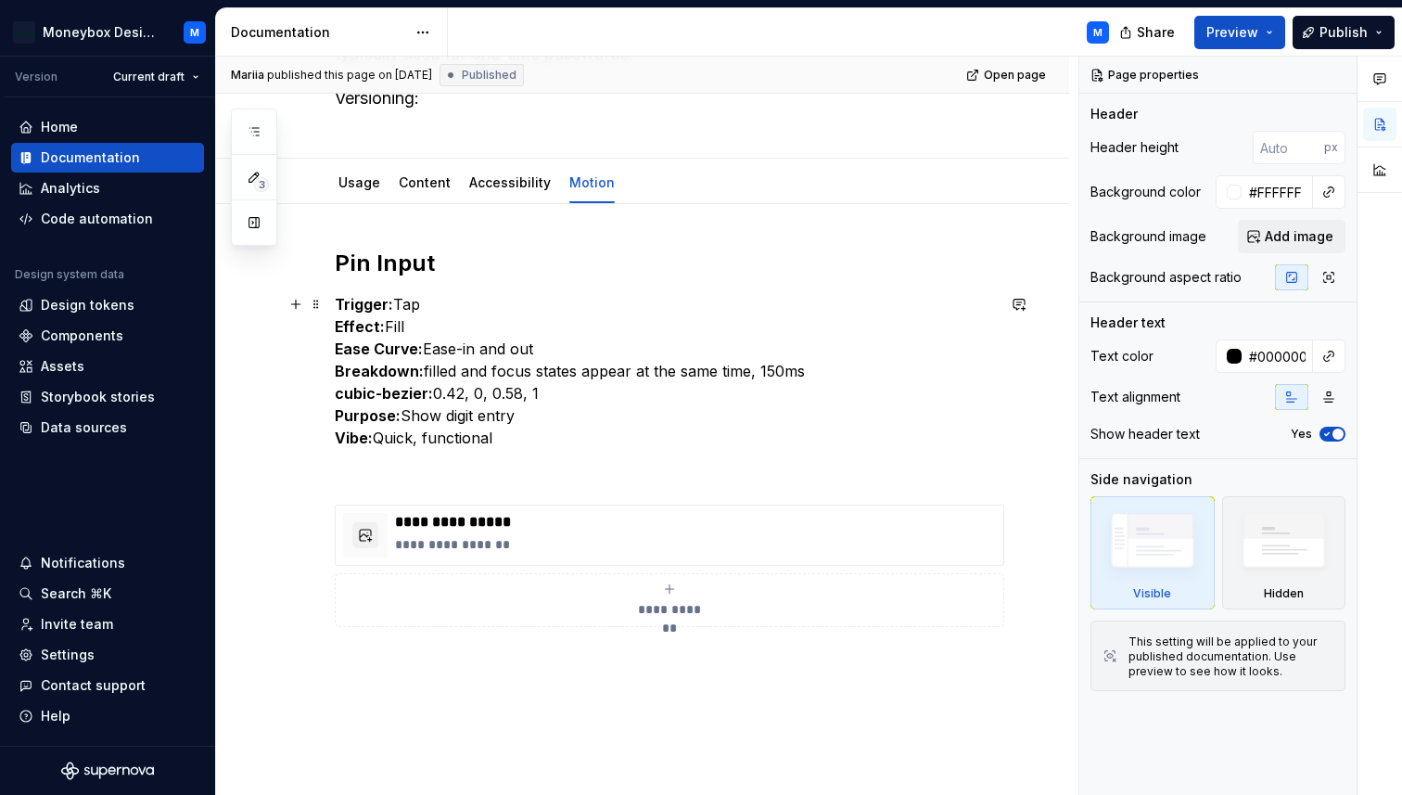
click at [528, 428] on p "Trigger: Tap Effect: Fill Ease Curve: Ease-in and out Breakdown: filled and foc…" at bounding box center [665, 371] width 660 height 156
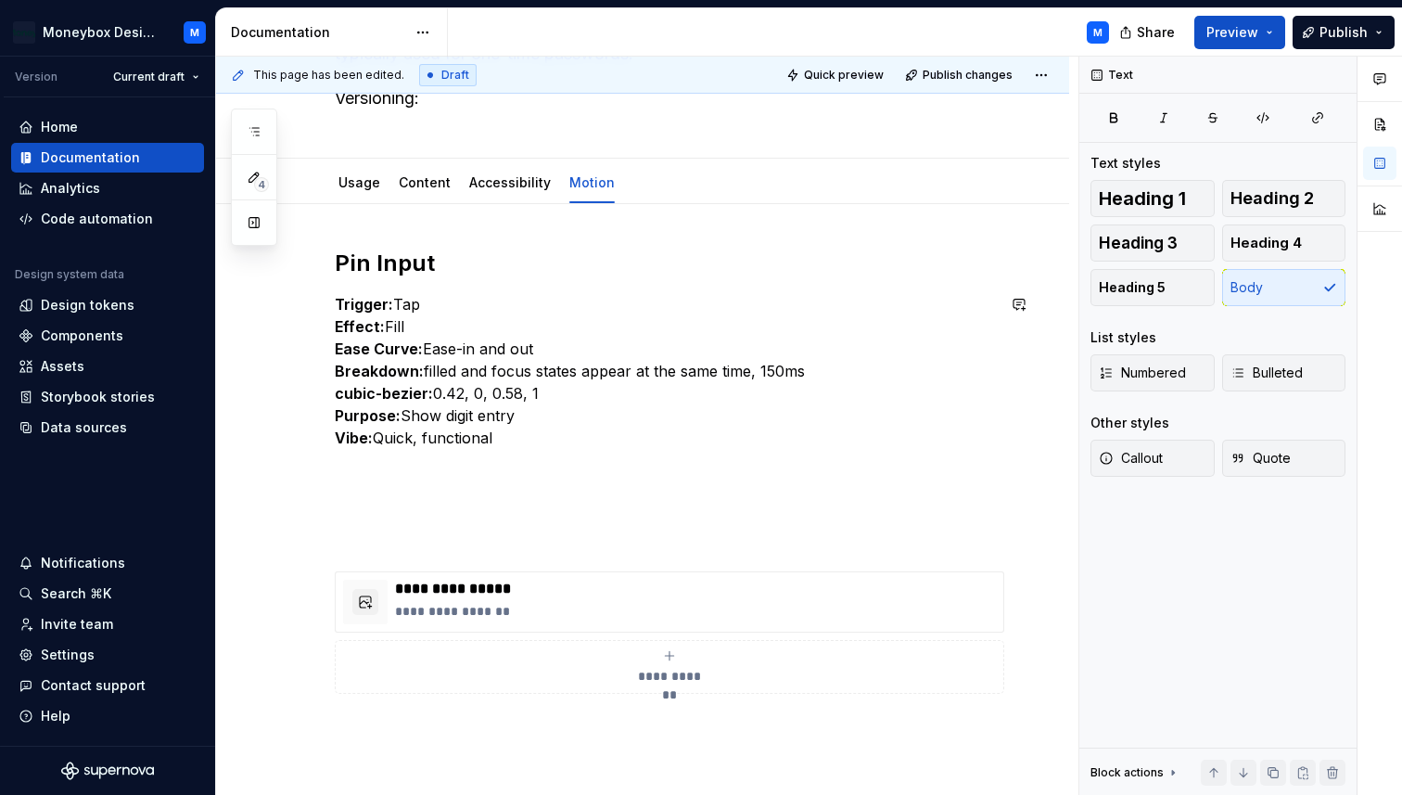
type textarea "*"
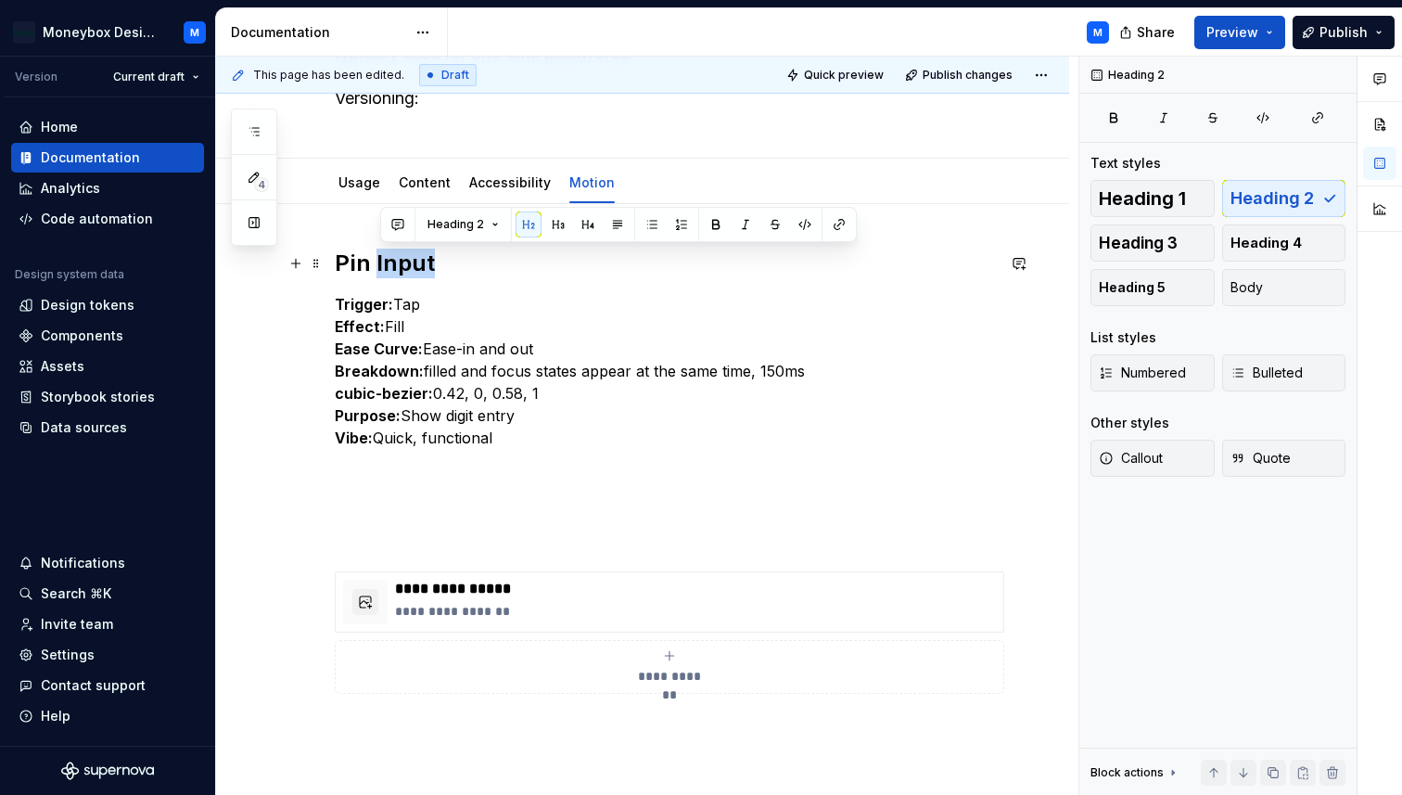
drag, startPoint x: 429, startPoint y: 262, endPoint x: 376, endPoint y: 264, distance: 52.9
click at [376, 264] on h2 "Pin Input" at bounding box center [665, 264] width 660 height 30
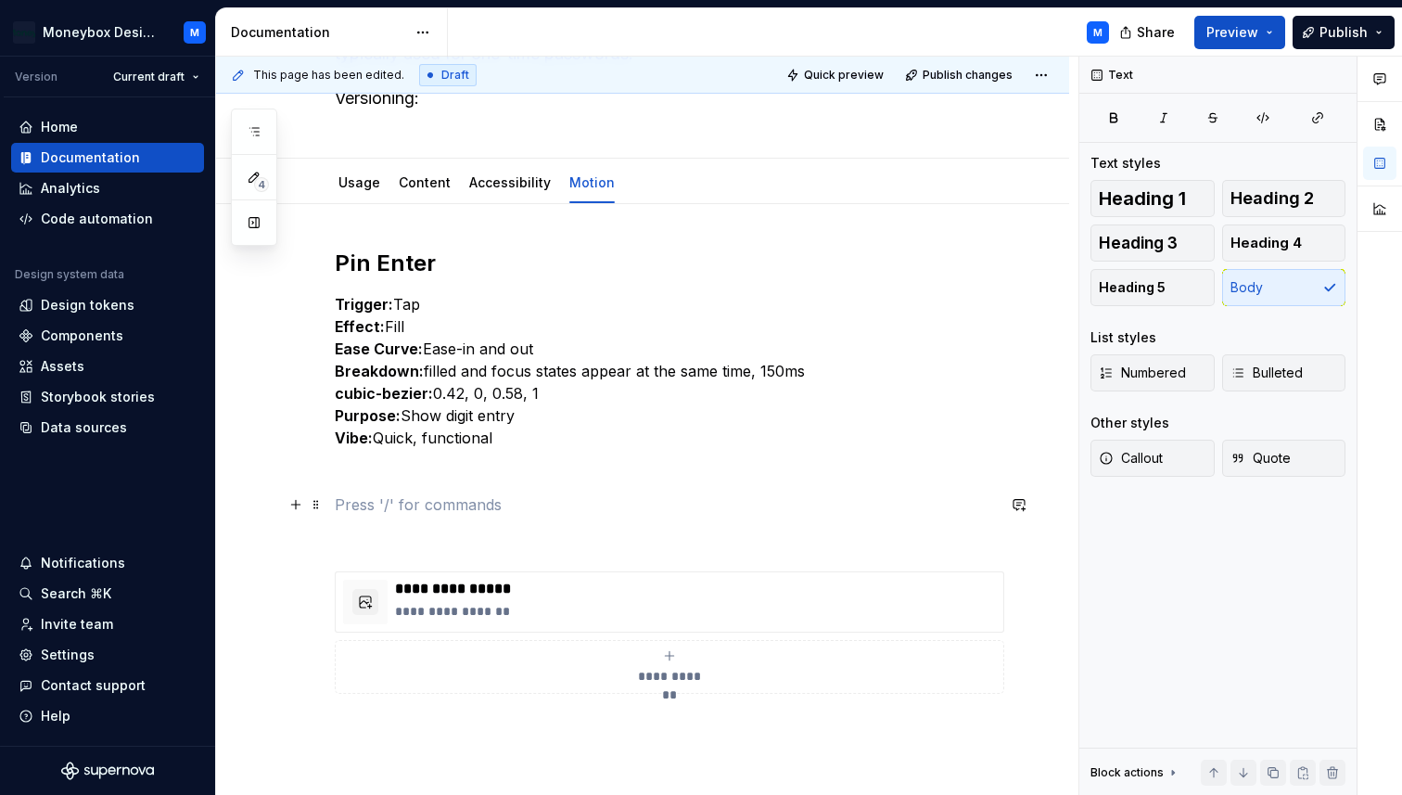
click at [377, 502] on p at bounding box center [665, 504] width 660 height 22
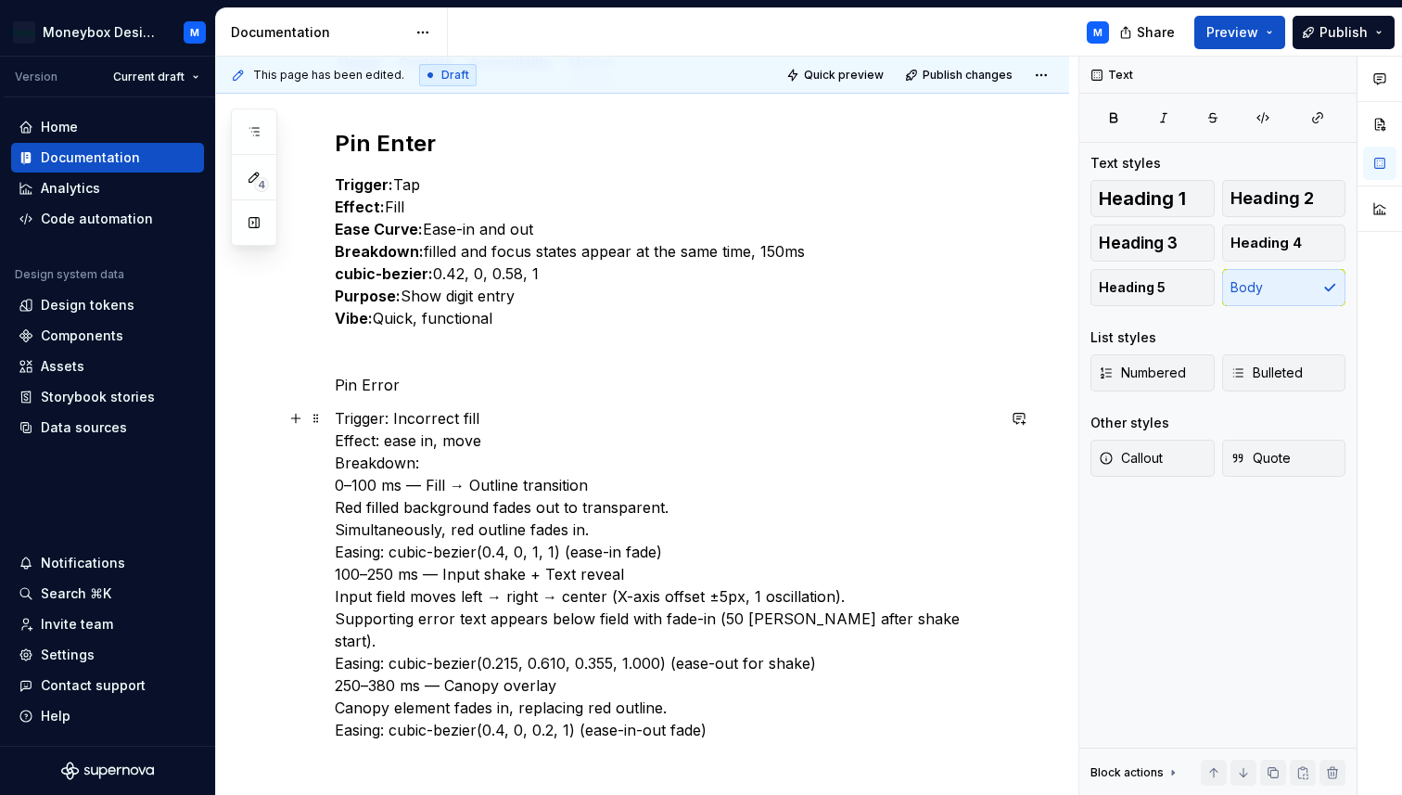
scroll to position [313, 0]
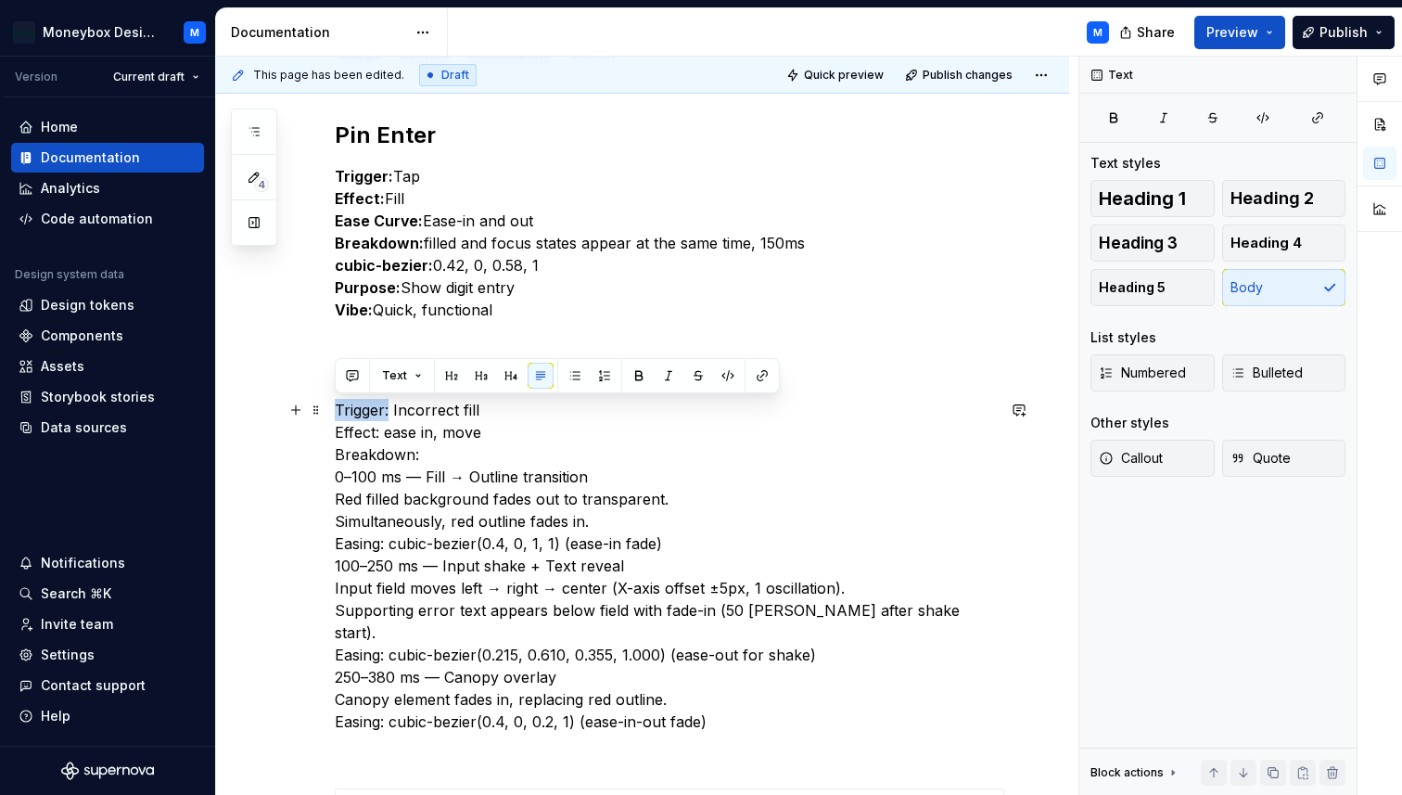
drag, startPoint x: 389, startPoint y: 409, endPoint x: 331, endPoint y: 407, distance: 58.5
click at [331, 407] on div "**********" at bounding box center [642, 623] width 853 height 1095
drag, startPoint x: 380, startPoint y: 432, endPoint x: 329, endPoint y: 430, distance: 51.0
click at [329, 430] on div "**********" at bounding box center [642, 623] width 853 height 1095
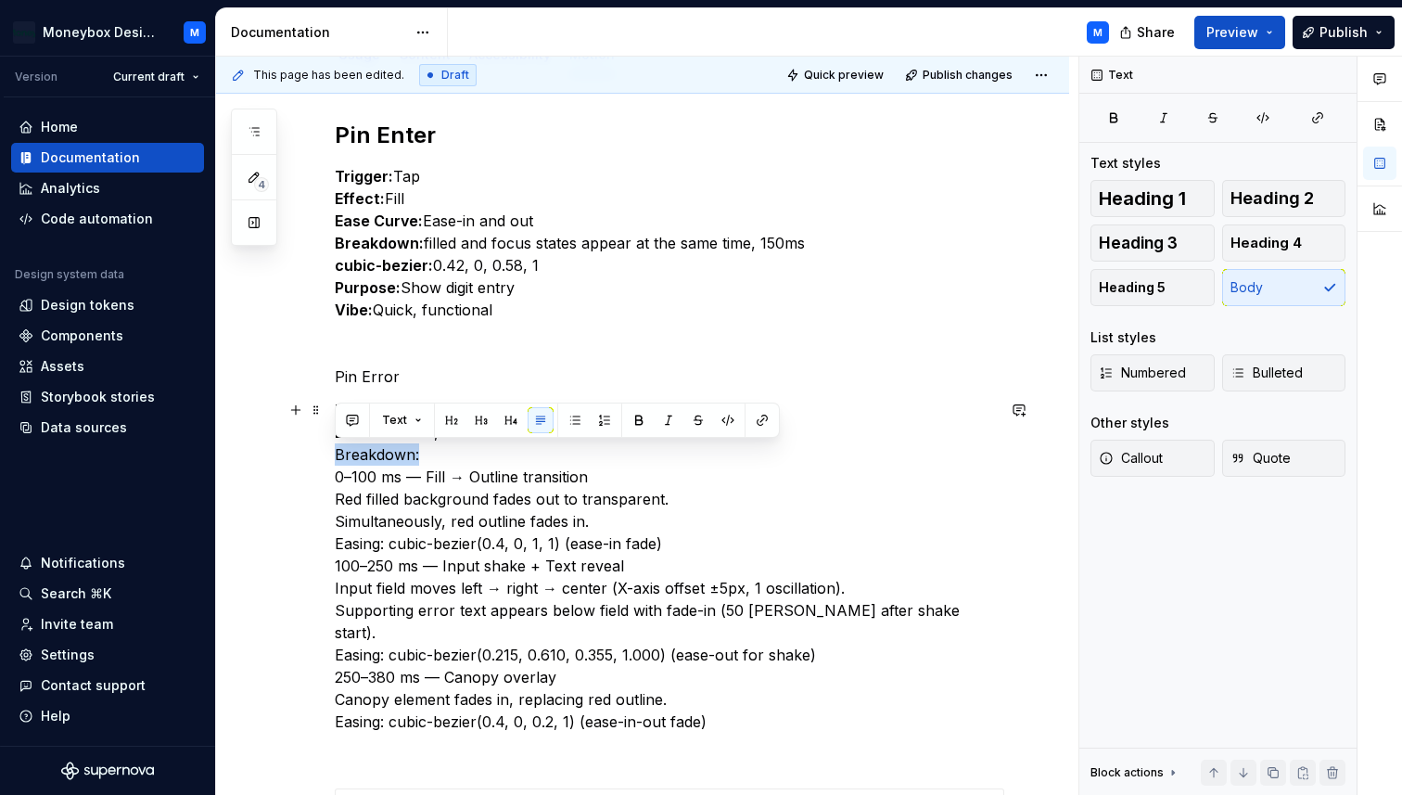
drag, startPoint x: 430, startPoint y: 457, endPoint x: 326, endPoint y: 449, distance: 104.2
click at [326, 449] on div "**********" at bounding box center [642, 623] width 853 height 1095
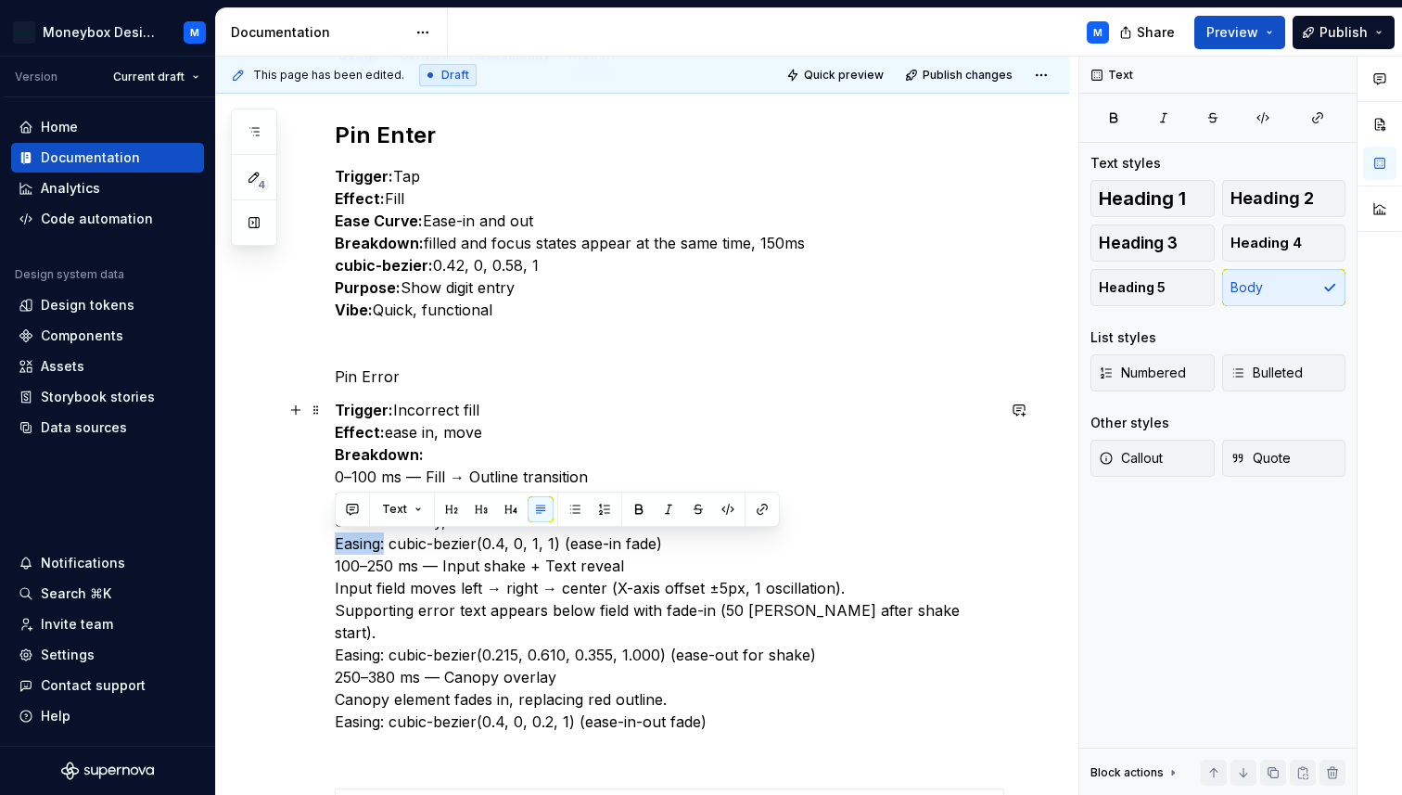
drag, startPoint x: 386, startPoint y: 542, endPoint x: 318, endPoint y: 538, distance: 67.8
click at [318, 538] on div "**********" at bounding box center [642, 623] width 853 height 1095
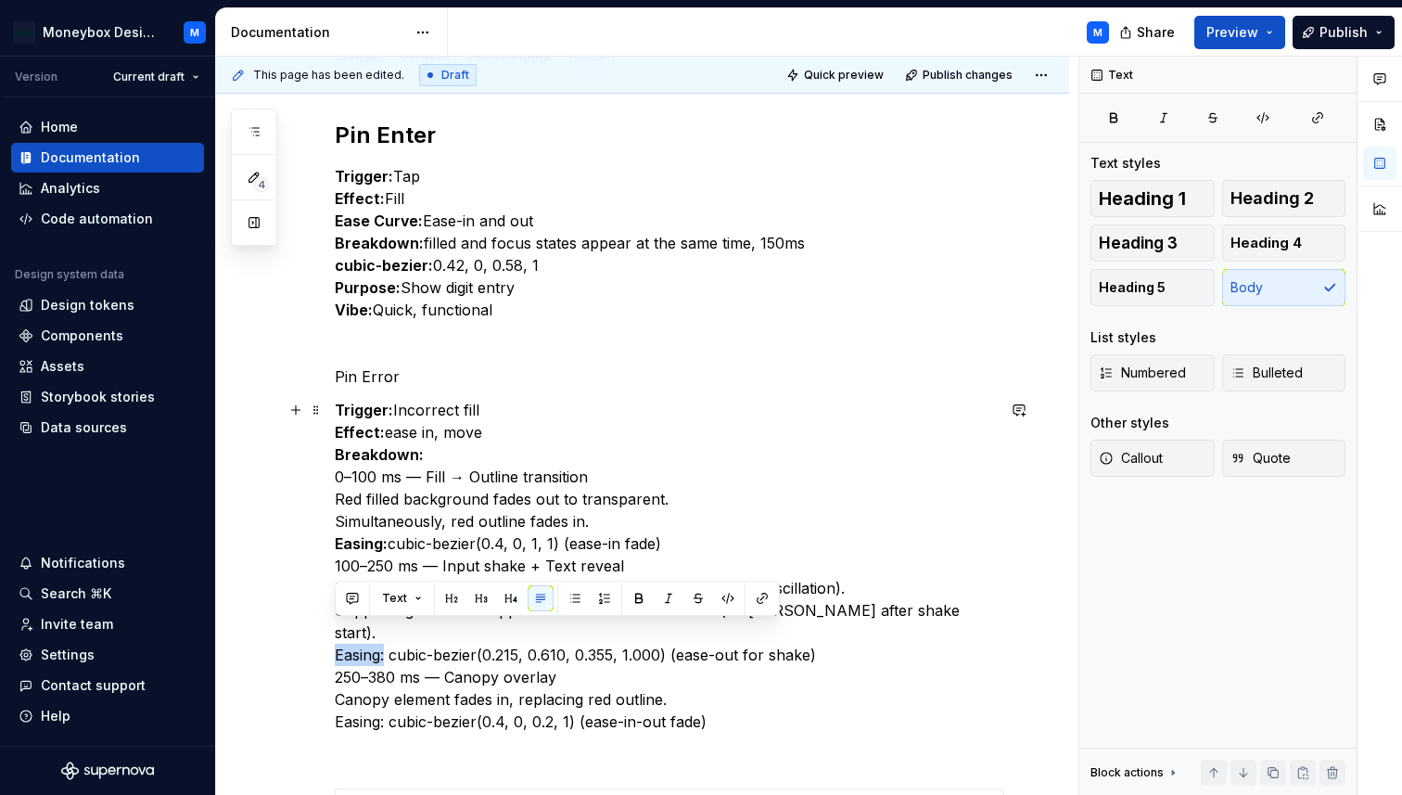
drag, startPoint x: 384, startPoint y: 633, endPoint x: 324, endPoint y: 639, distance: 60.5
click at [324, 639] on div "**********" at bounding box center [642, 623] width 853 height 1095
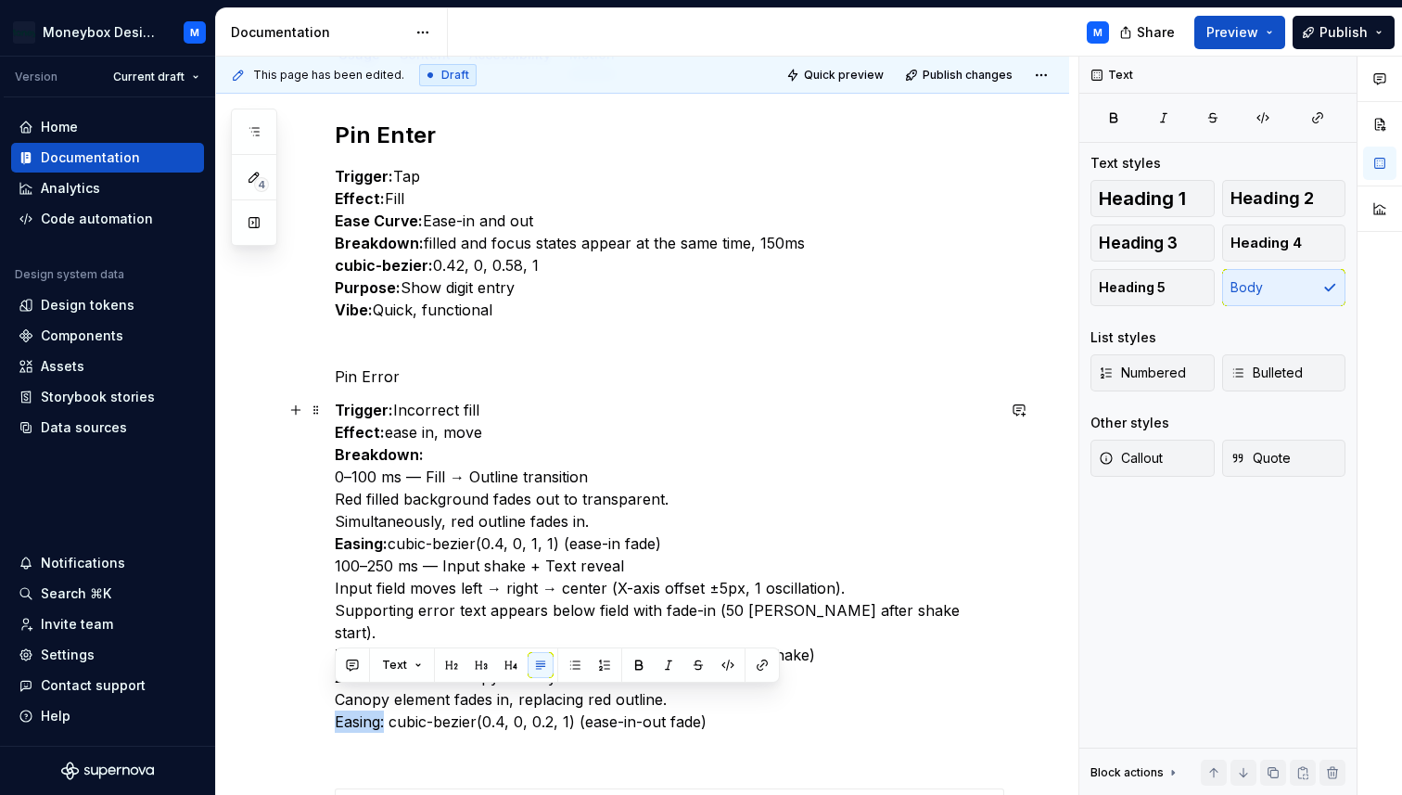
drag, startPoint x: 385, startPoint y: 697, endPoint x: 324, endPoint y: 697, distance: 61.2
click at [324, 697] on div "**********" at bounding box center [642, 623] width 853 height 1095
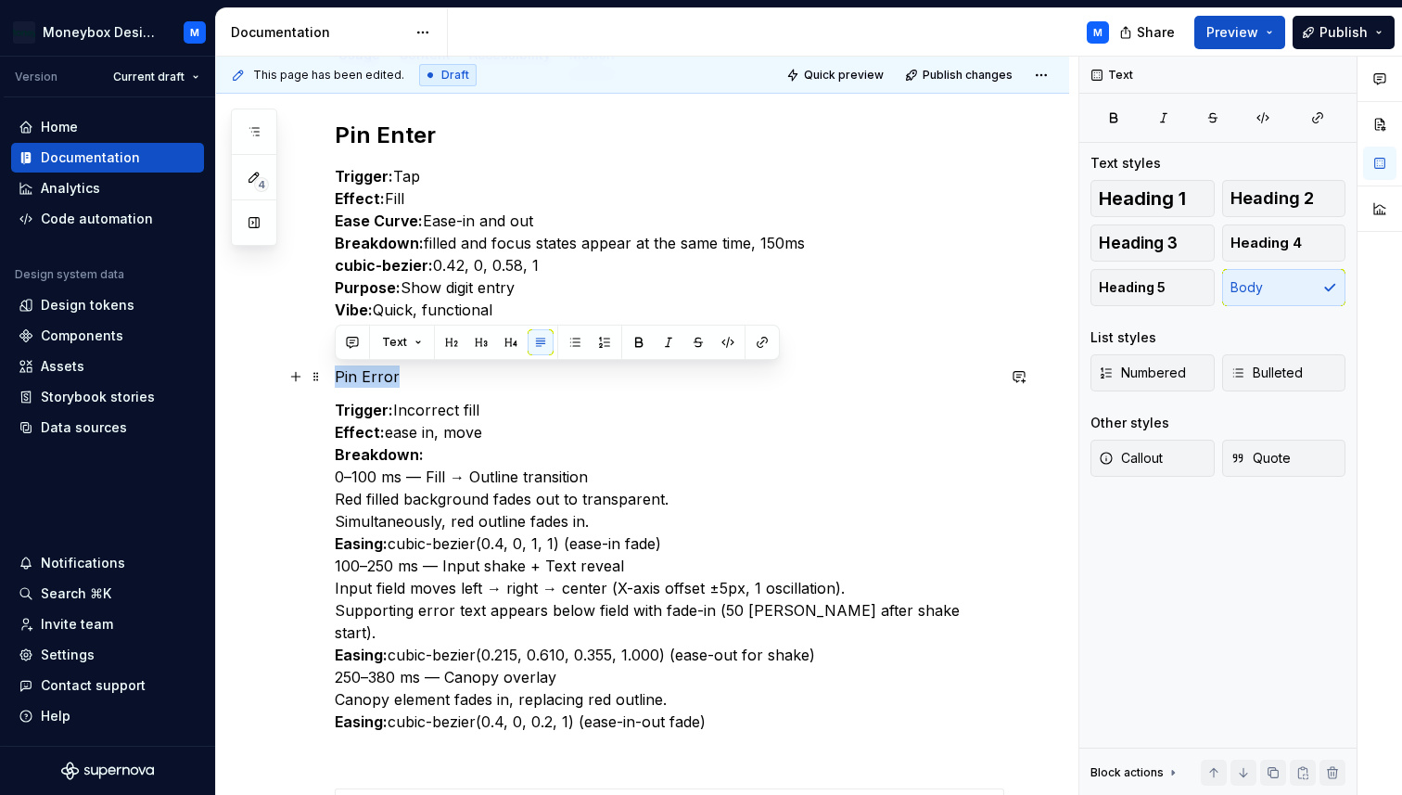
drag, startPoint x: 395, startPoint y: 374, endPoint x: 330, endPoint y: 373, distance: 64.9
click at [330, 373] on div "**********" at bounding box center [642, 623] width 853 height 1095
click at [1270, 189] on span "Heading 2" at bounding box center [1272, 198] width 83 height 19
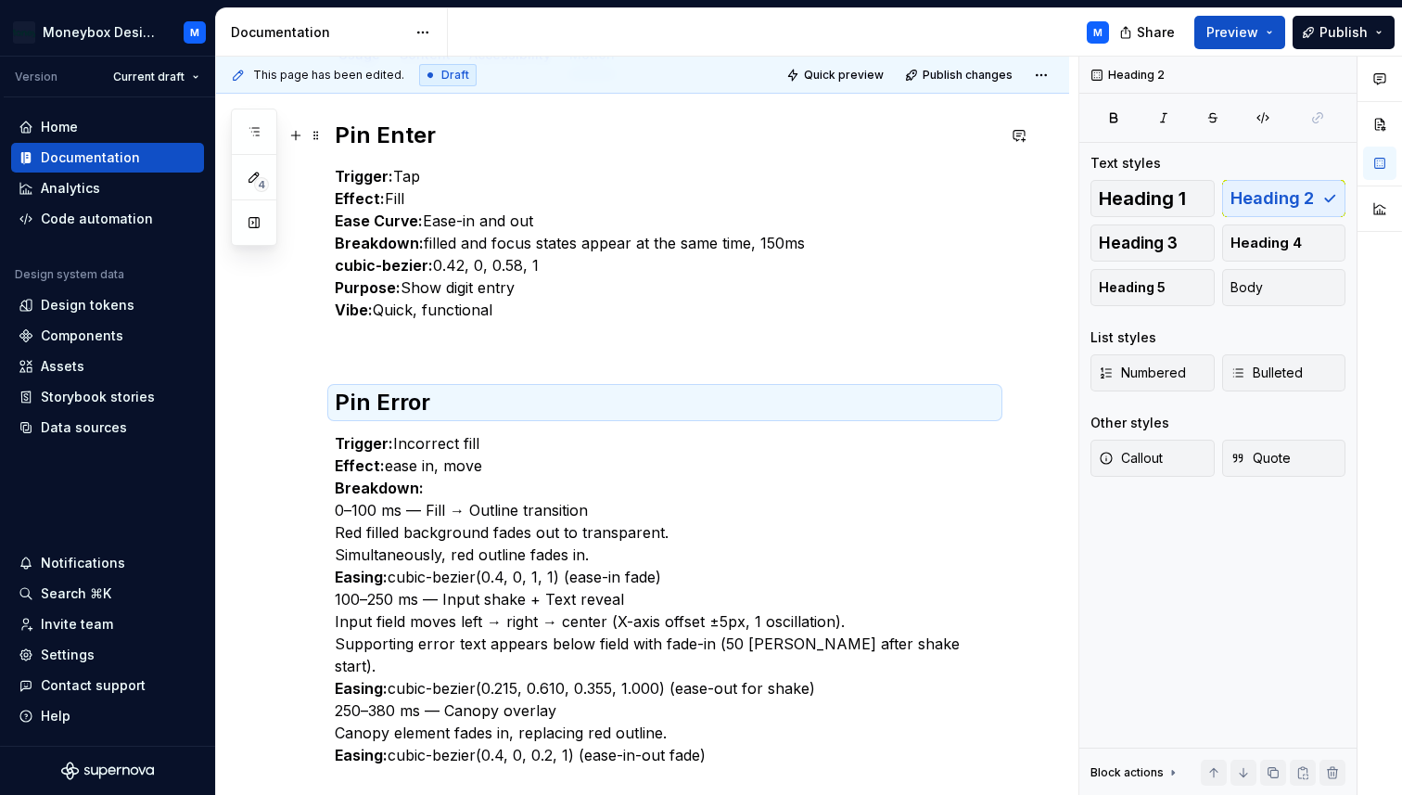
click at [382, 133] on h2 "Pin Enter" at bounding box center [665, 136] width 660 height 30
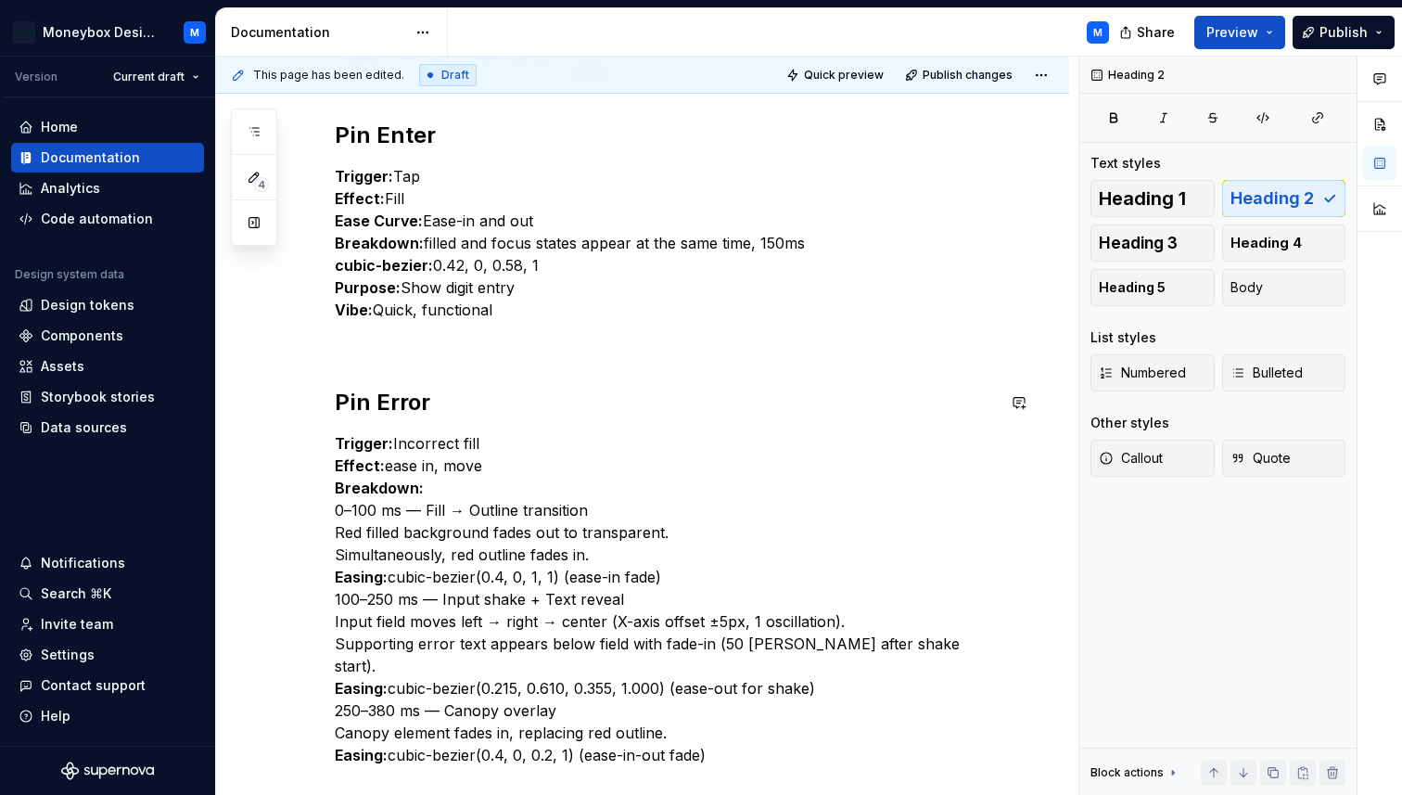
click at [346, 364] on div "**********" at bounding box center [665, 532] width 660 height 823
click at [337, 355] on div "**********" at bounding box center [665, 532] width 660 height 823
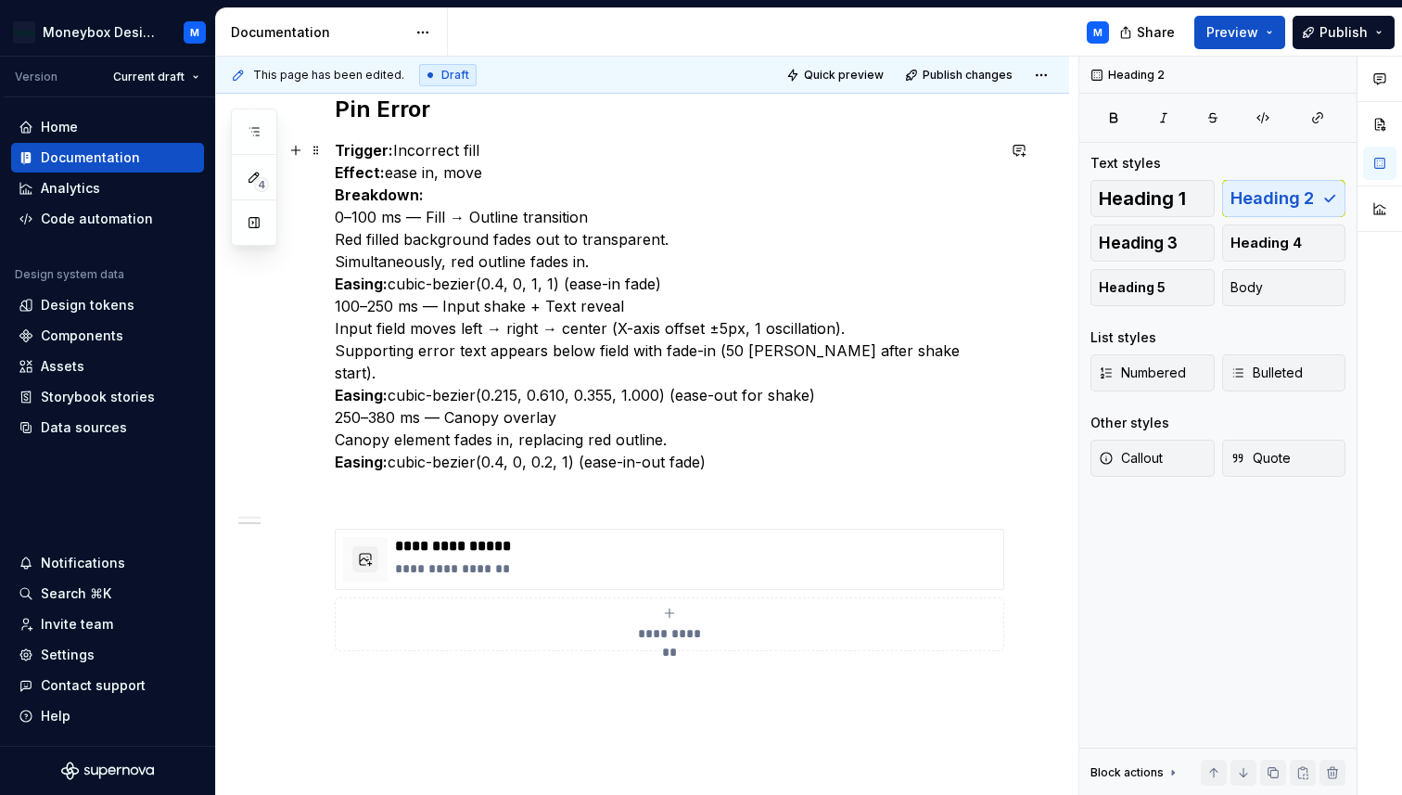
scroll to position [699, 0]
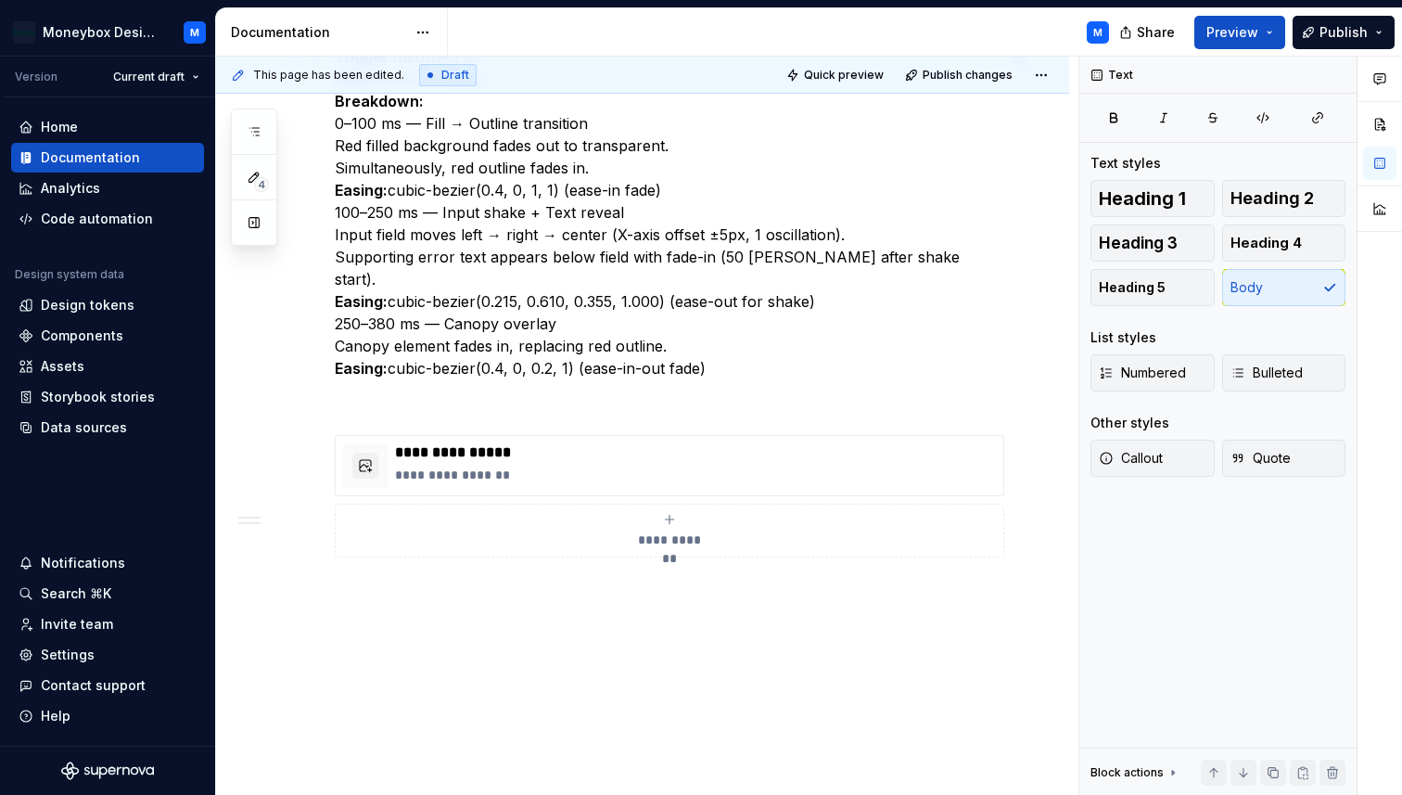
click at [740, 343] on p "Trigger: Incorrect fill Effect: ease in, move Breakdown: 0–100 ms — Fill → Outl…" at bounding box center [665, 212] width 660 height 334
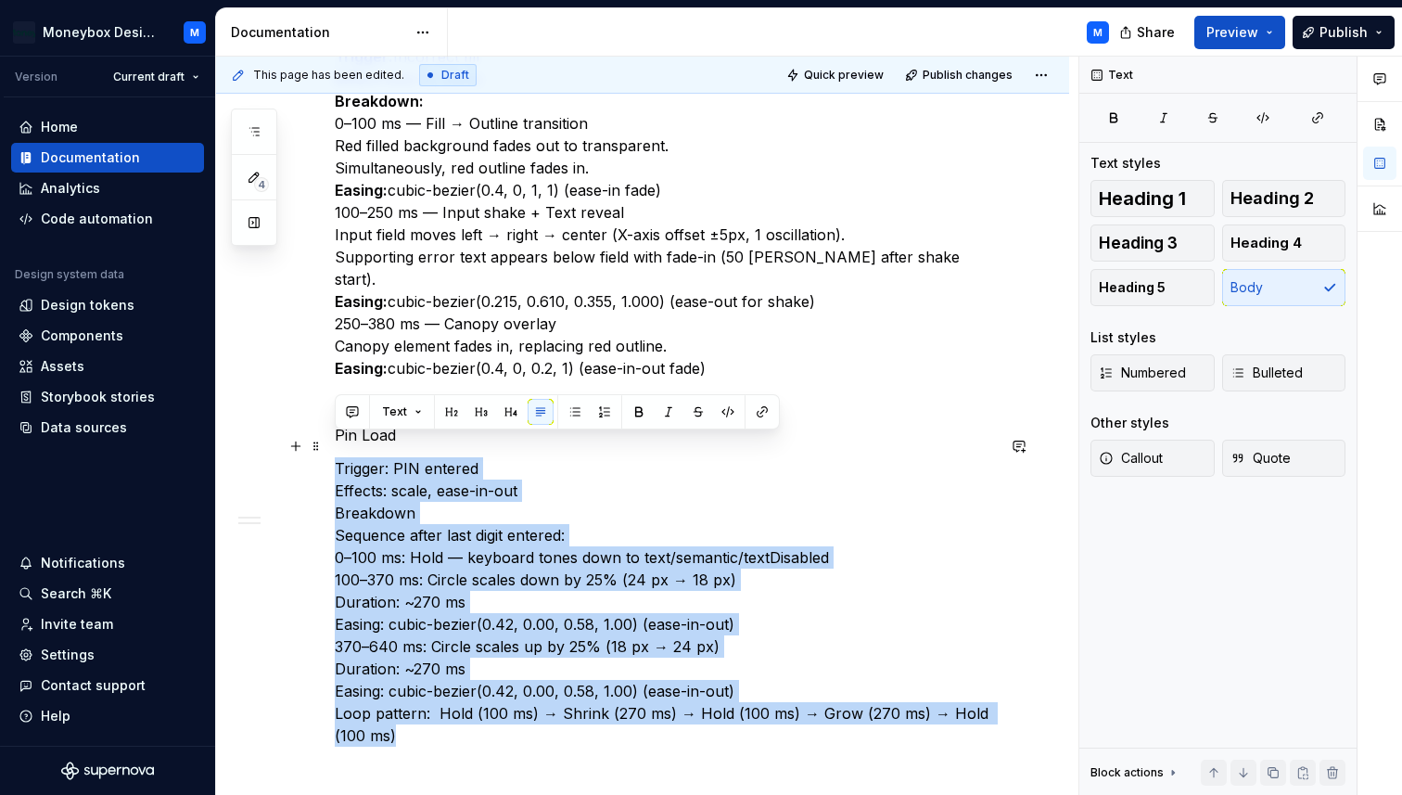
drag, startPoint x: 414, startPoint y: 719, endPoint x: 333, endPoint y: 440, distance: 290.6
click at [333, 440] on div "Pin Enter Trigger: Tap Effect: Fill Ease Curve: Ease-in and out Breakdown: fill…" at bounding box center [642, 437] width 853 height 1496
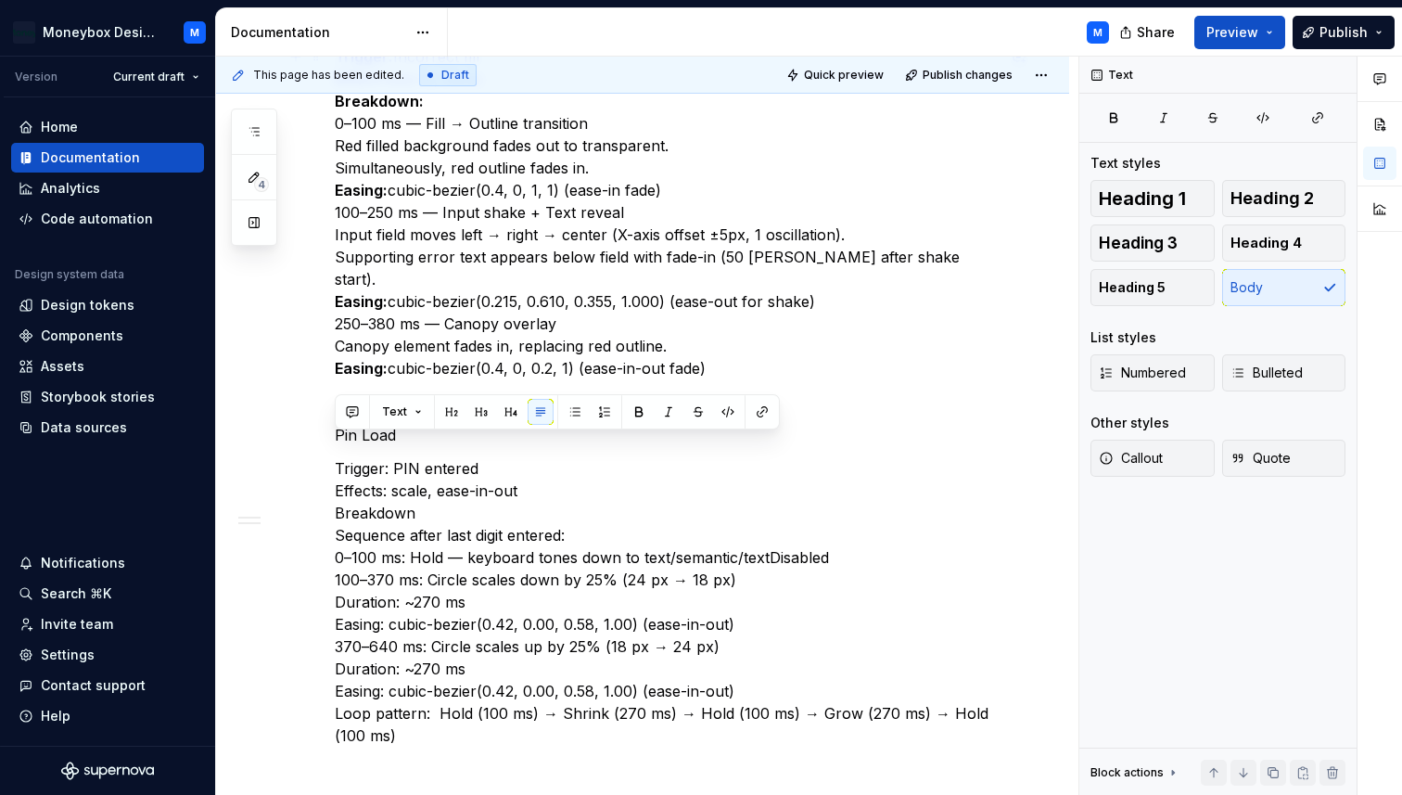
click at [494, 330] on p "Trigger: Incorrect fill Effect: ease in, move Breakdown: 0–100 ms — Fill → Outl…" at bounding box center [665, 212] width 660 height 334
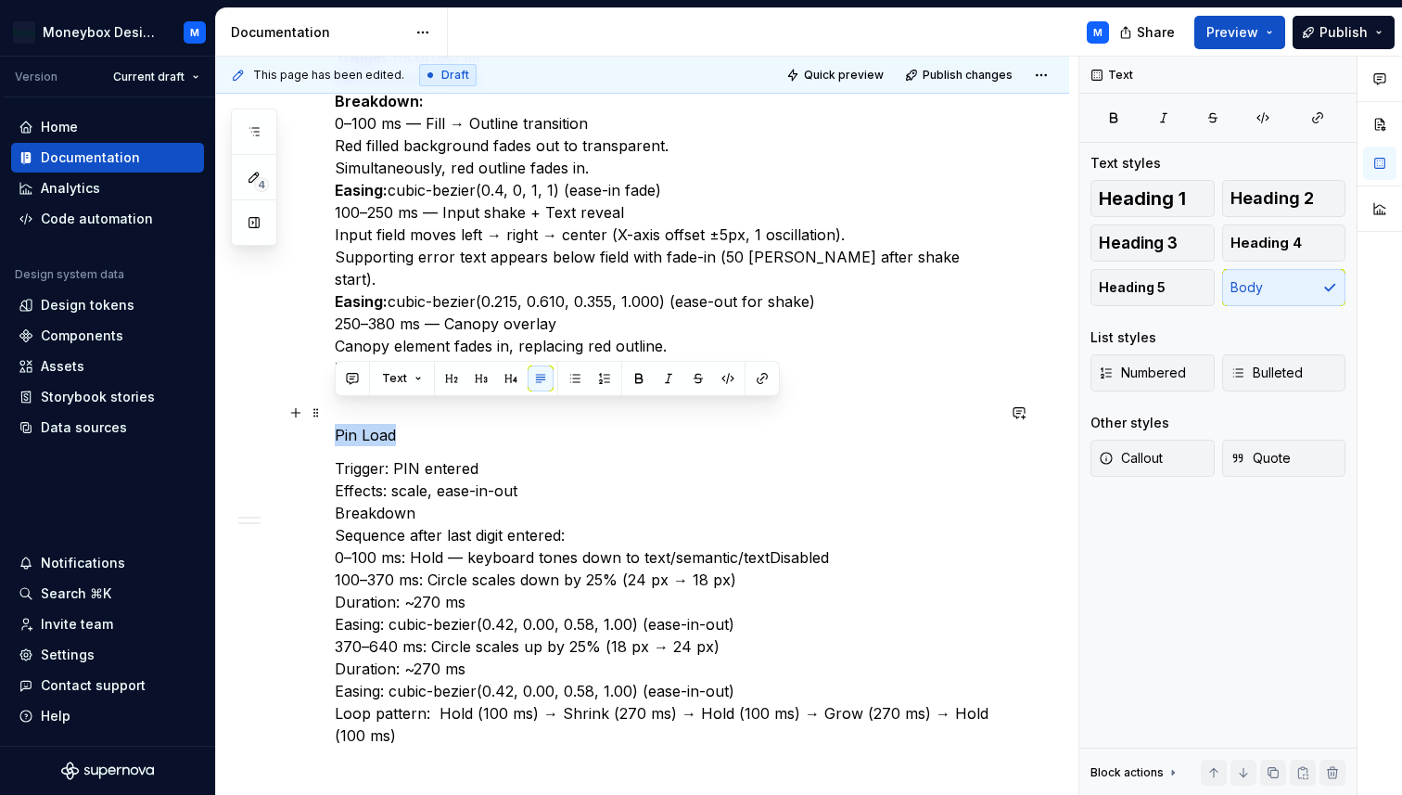
drag, startPoint x: 400, startPoint y: 417, endPoint x: 334, endPoint y: 403, distance: 67.3
click at [334, 403] on div "Pin Enter Trigger: Tap Effect: Fill Ease Curve: Ease-in and out Breakdown: fill…" at bounding box center [642, 437] width 853 height 1496
click at [1266, 201] on span "Heading 2" at bounding box center [1272, 198] width 83 height 19
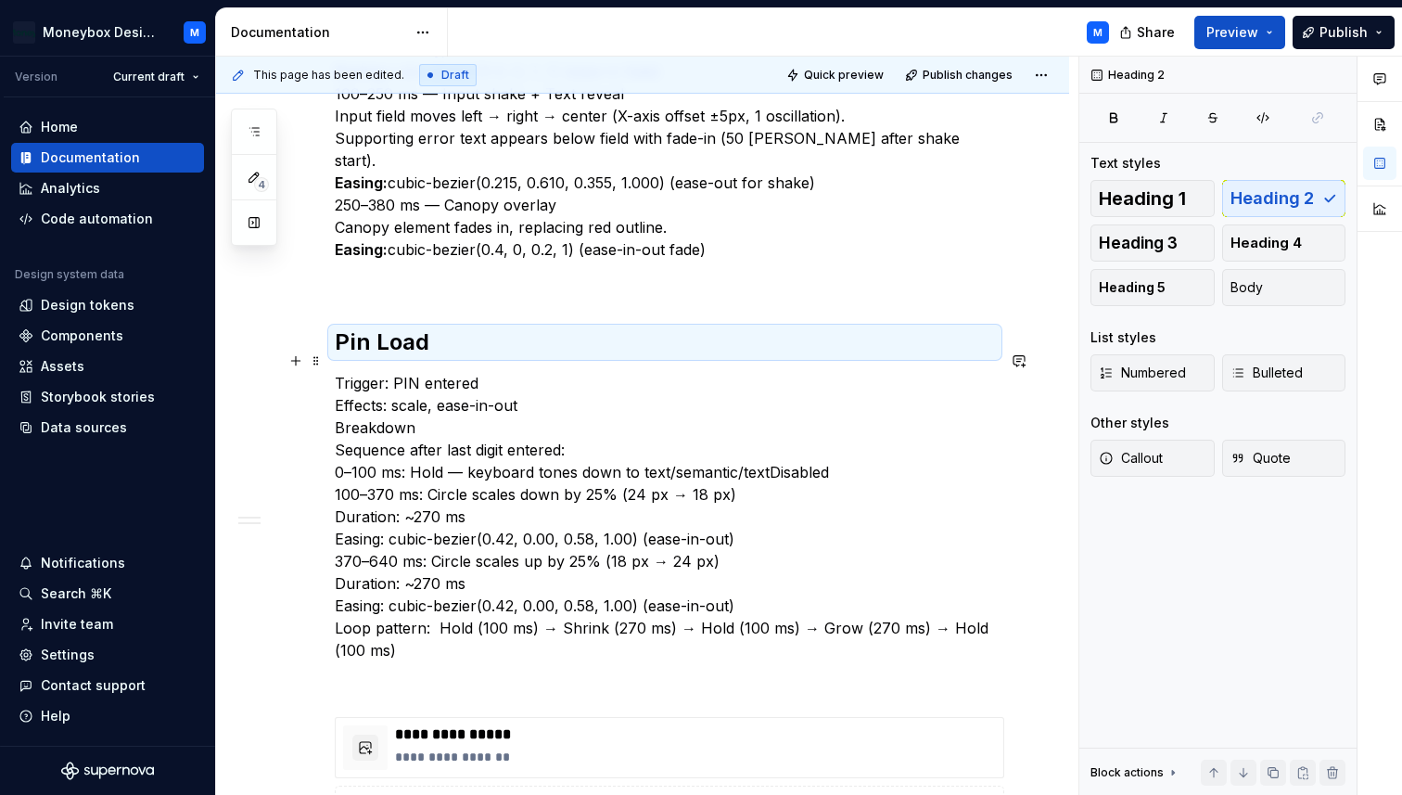
scroll to position [825, 0]
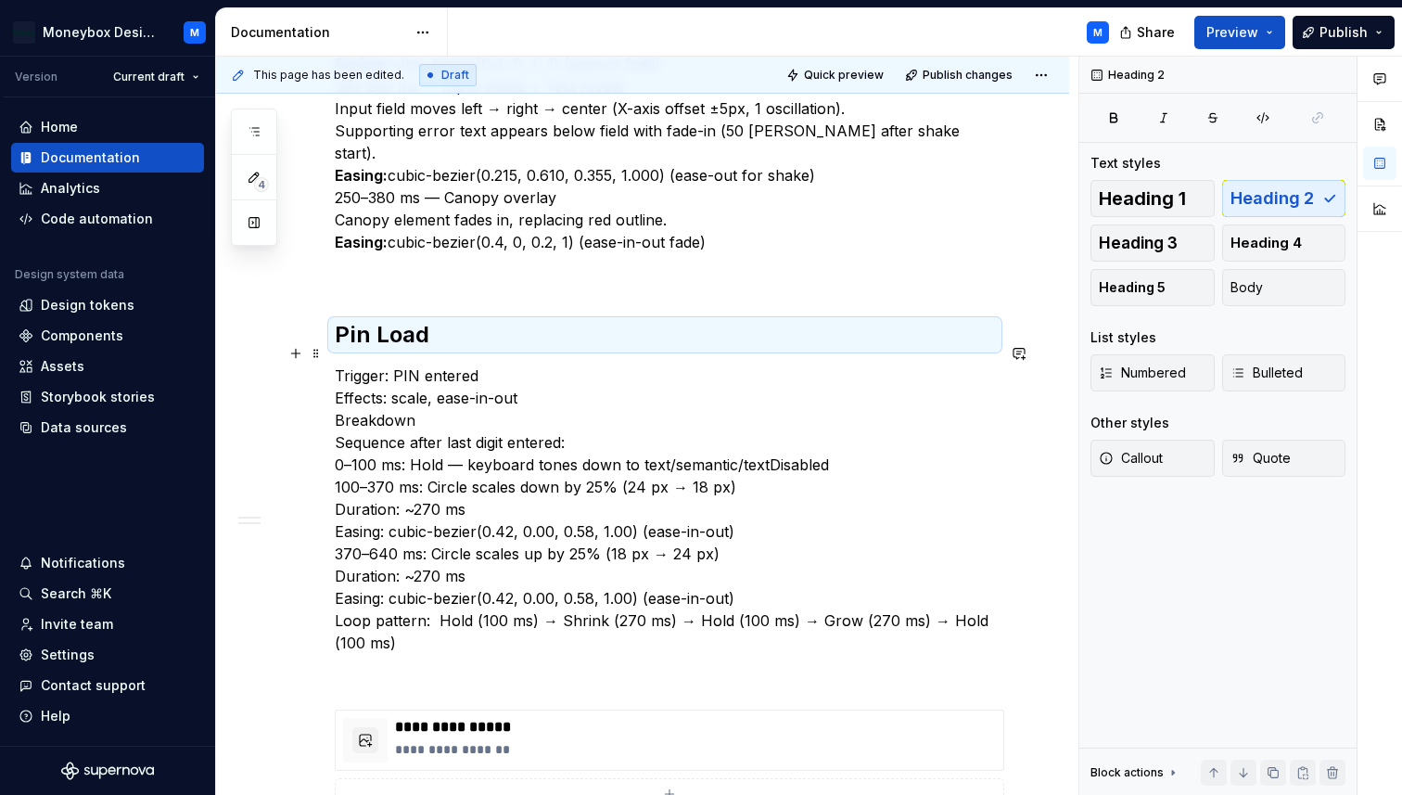
click at [376, 377] on p "Trigger: PIN entered Effects: scale, ease-in-out Breakdown Sequence after last …" at bounding box center [665, 508] width 660 height 289
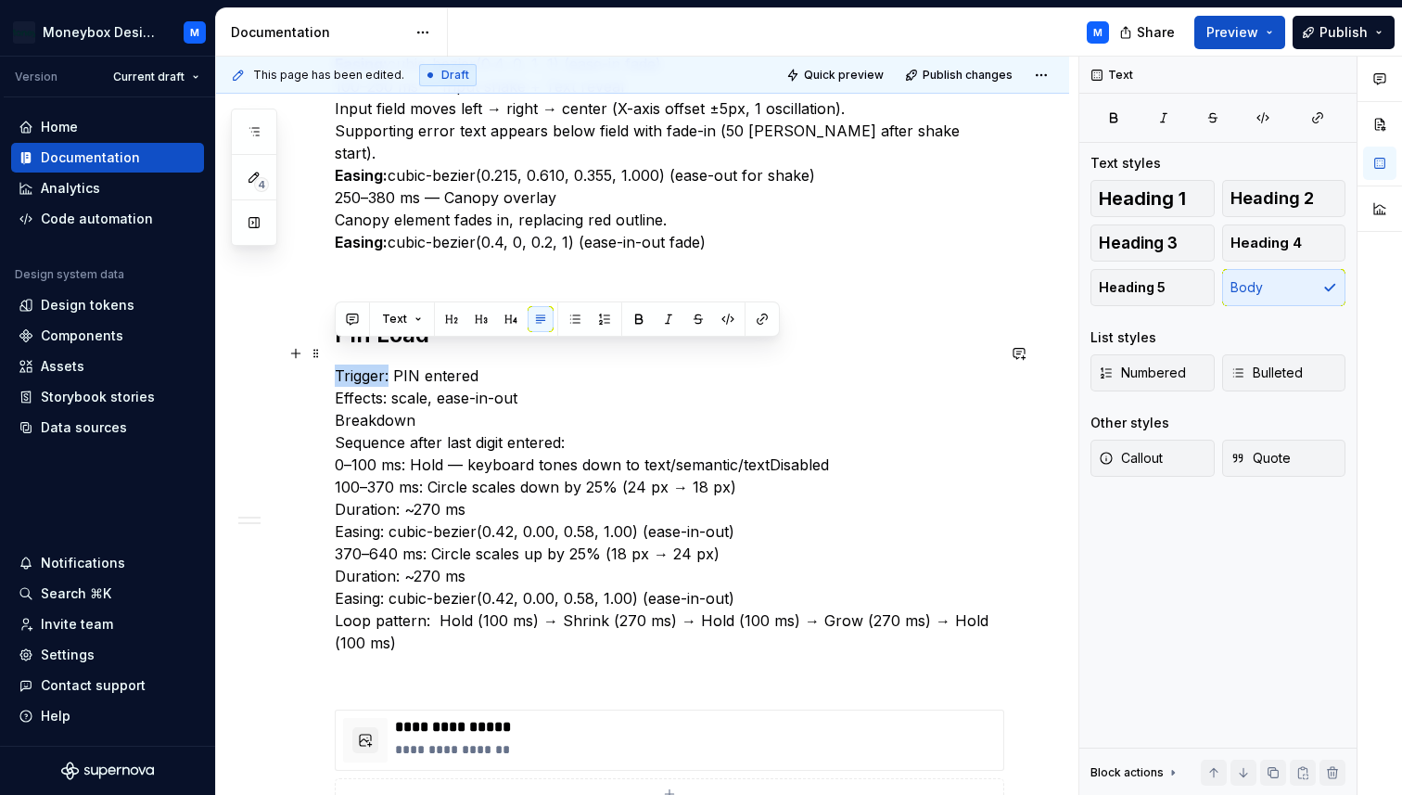
drag, startPoint x: 388, startPoint y: 353, endPoint x: 335, endPoint y: 352, distance: 52.9
click at [335, 364] on p "Trigger: PIN entered Effects: scale, ease-in-out Breakdown Sequence after last …" at bounding box center [665, 508] width 660 height 289
drag, startPoint x: 388, startPoint y: 375, endPoint x: 330, endPoint y: 377, distance: 57.6
click at [330, 377] on div "Pin Enter Trigger: Tap Effect: Fill Ease Curve: Ease-in and out Breakdown: fill…" at bounding box center [642, 327] width 853 height 1529
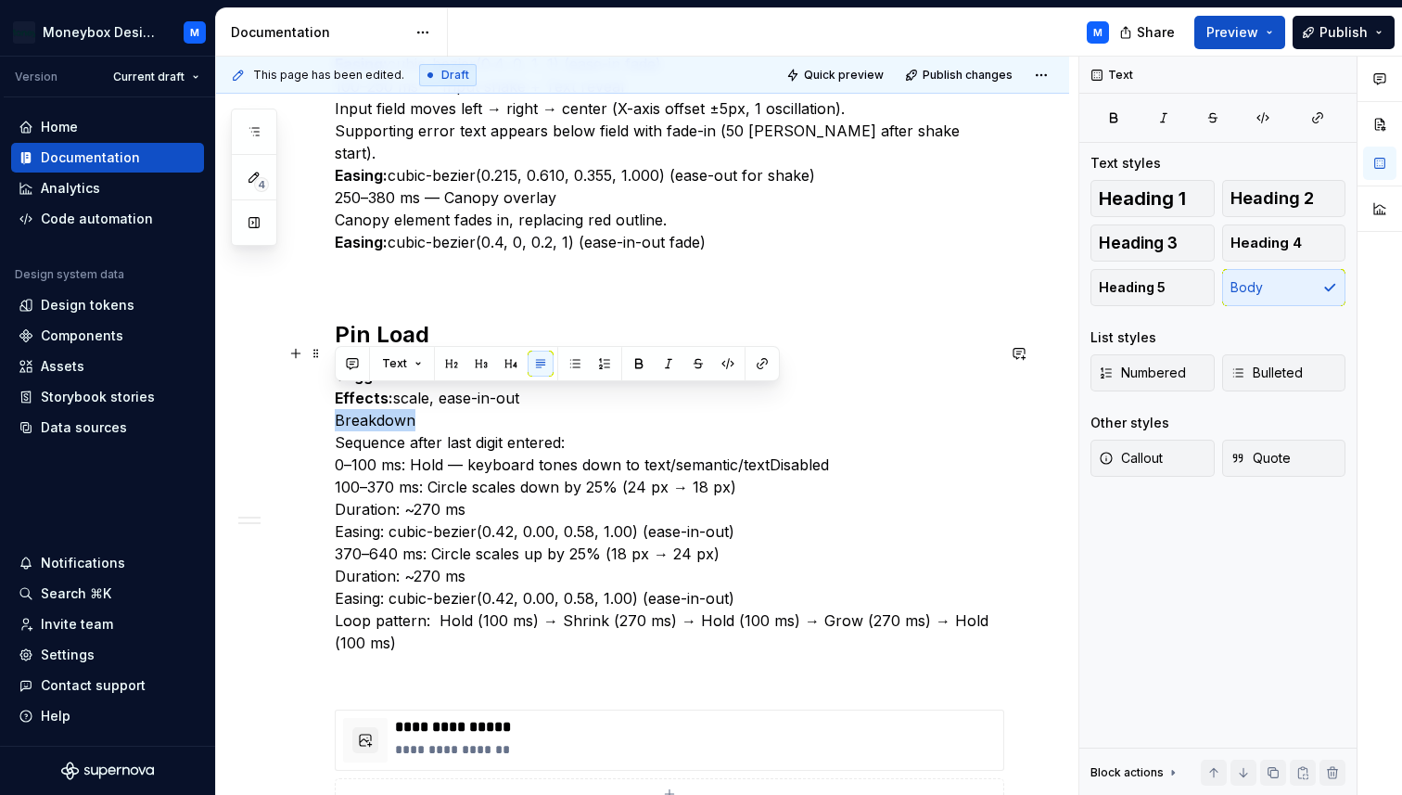
drag, startPoint x: 415, startPoint y: 396, endPoint x: 325, endPoint y: 397, distance: 90.0
click at [325, 397] on div "Pin Enter Trigger: Tap Effect: Fill Ease Curve: Ease-in and out Breakdown: fill…" at bounding box center [642, 327] width 853 height 1529
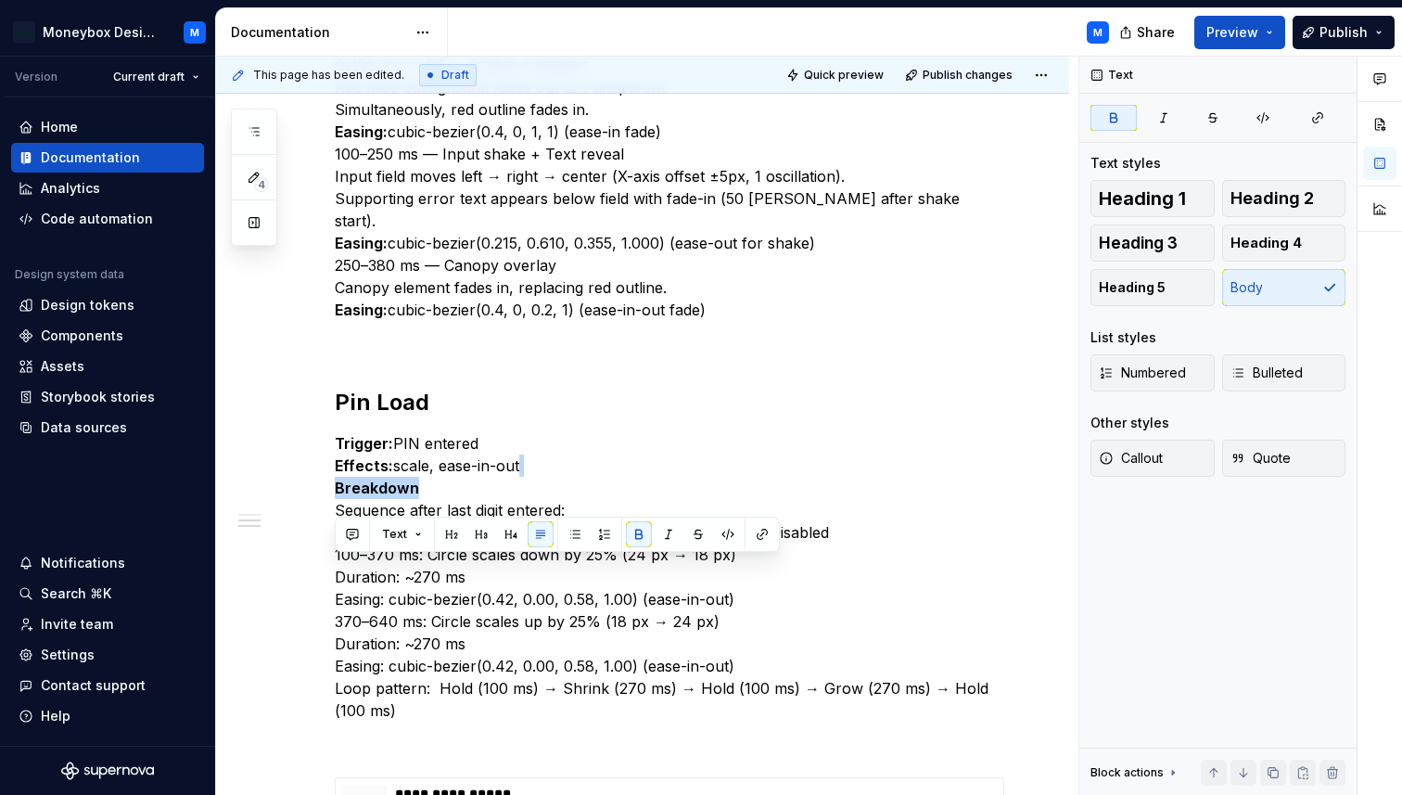
scroll to position [794, 0]
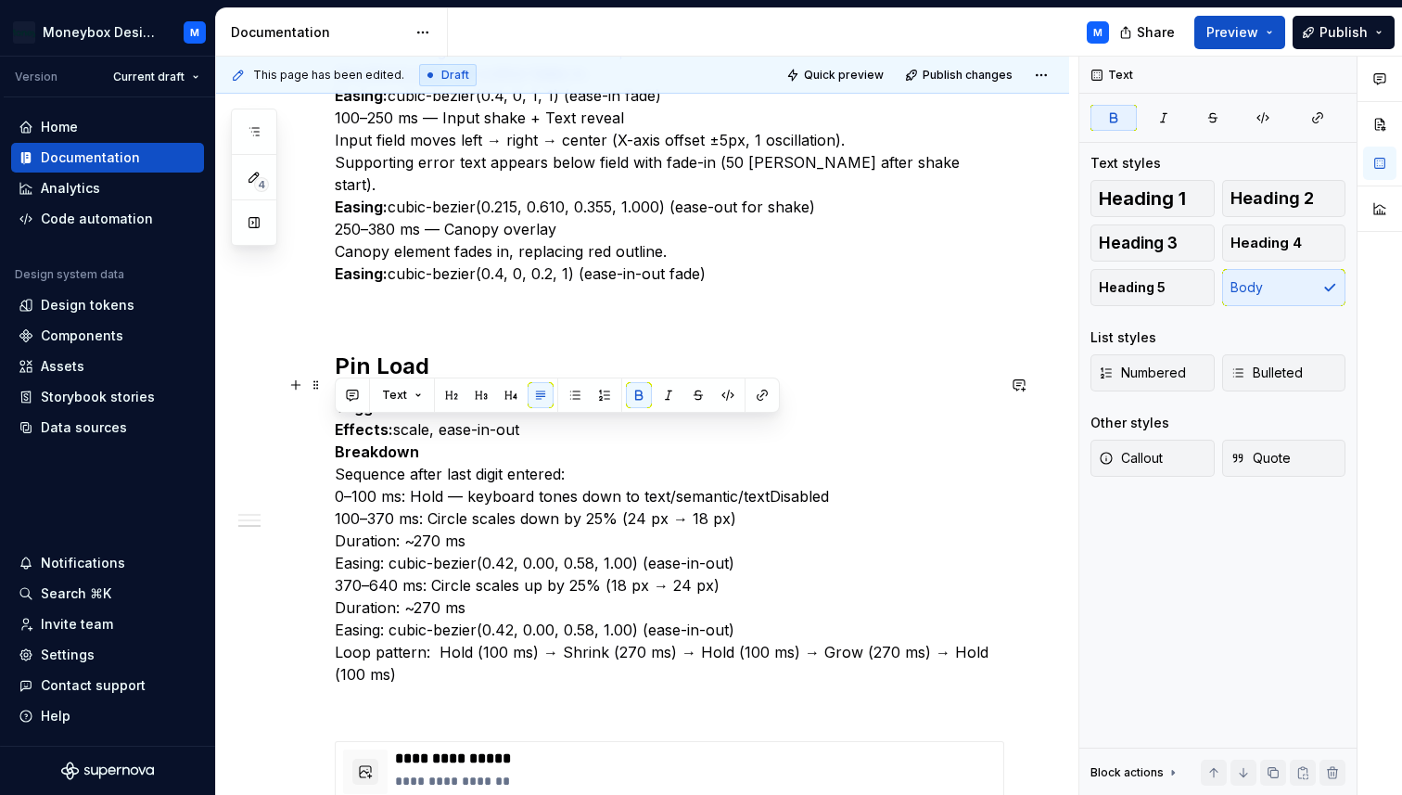
click at [428, 432] on p "Trigger: PIN entered Effects: scale, ease-in-out Breakdown Sequence after last …" at bounding box center [665, 540] width 660 height 289
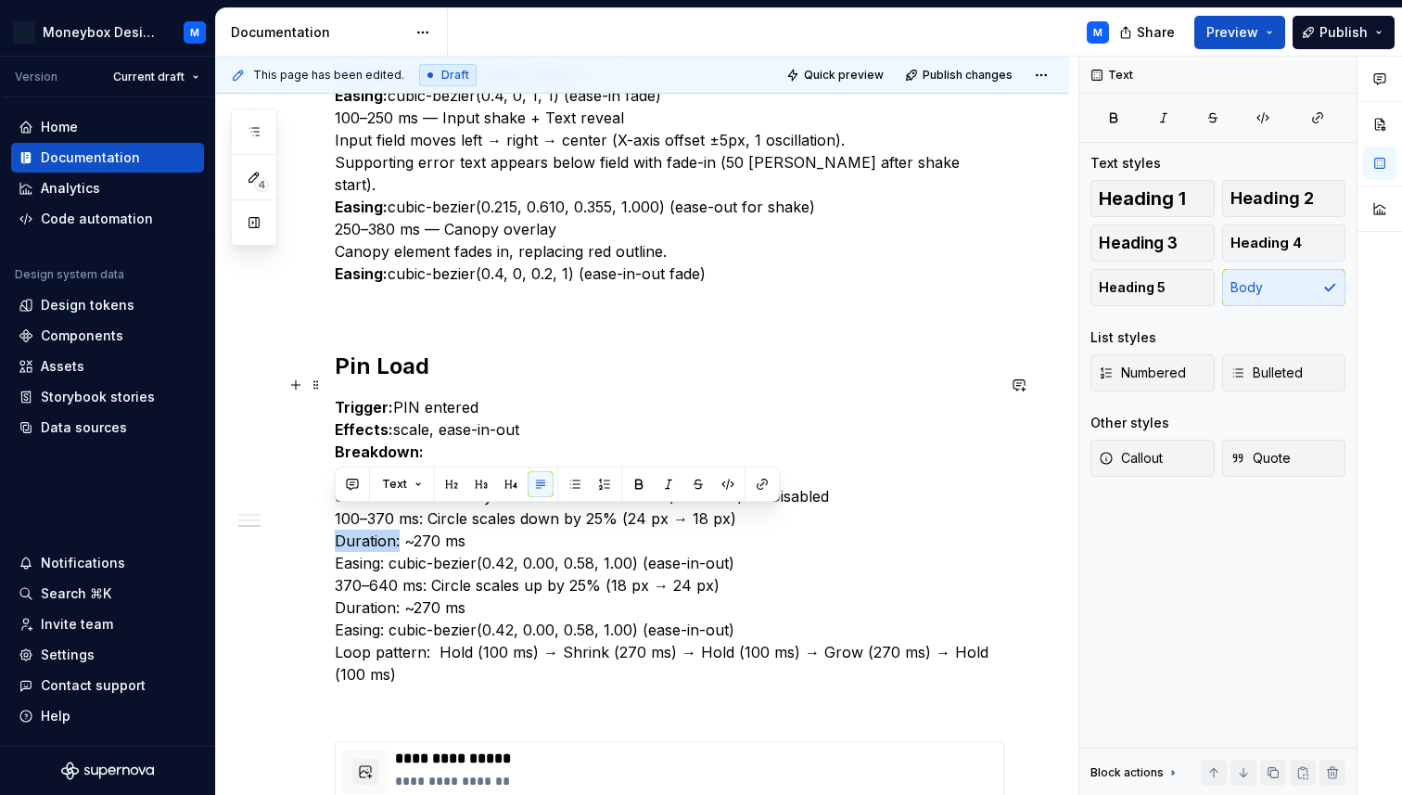
drag, startPoint x: 399, startPoint y: 521, endPoint x: 333, endPoint y: 518, distance: 65.9
click at [333, 518] on div "Pin Enter Trigger: Tap Effect: Fill Ease Curve: Ease-in and out Breakdown: fill…" at bounding box center [642, 359] width 853 height 1529
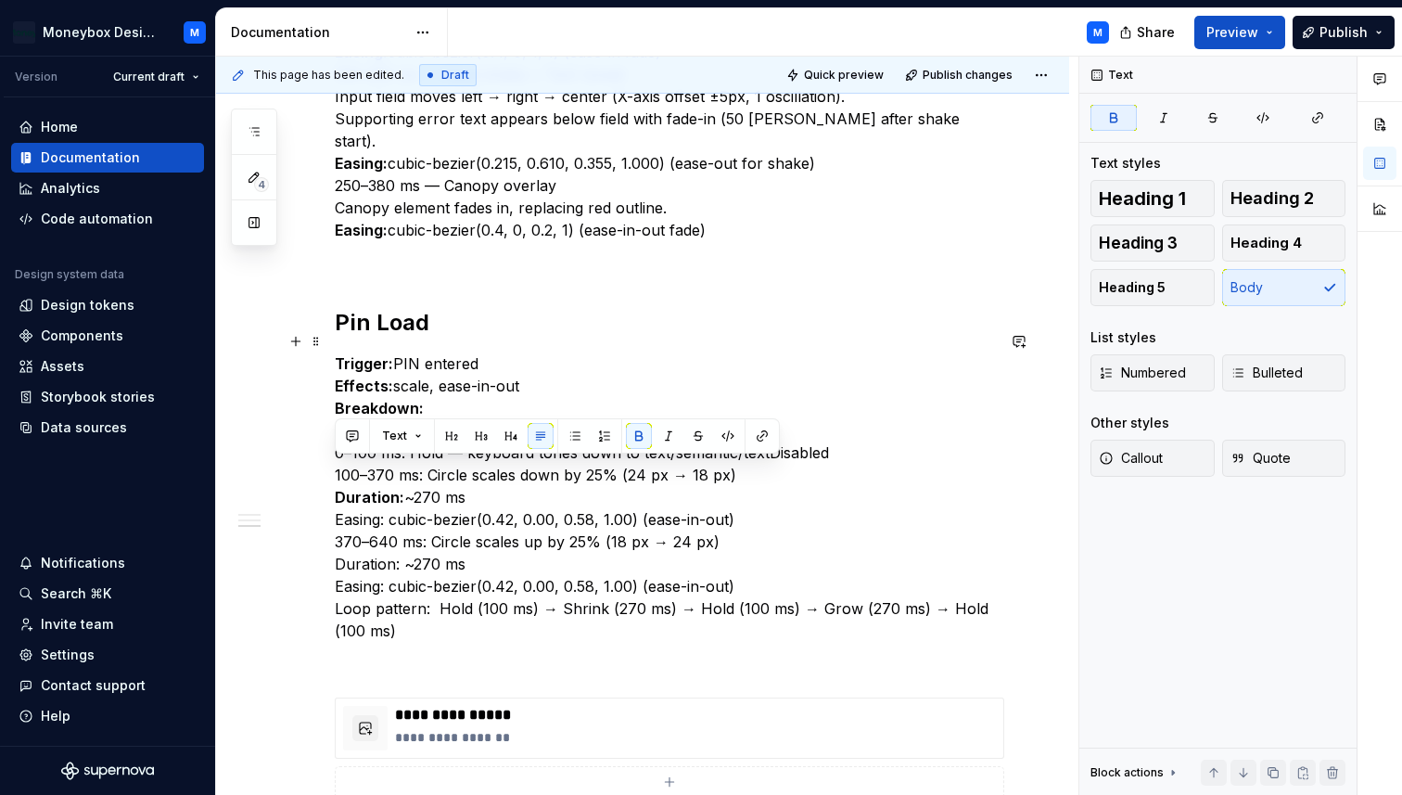
scroll to position [842, 0]
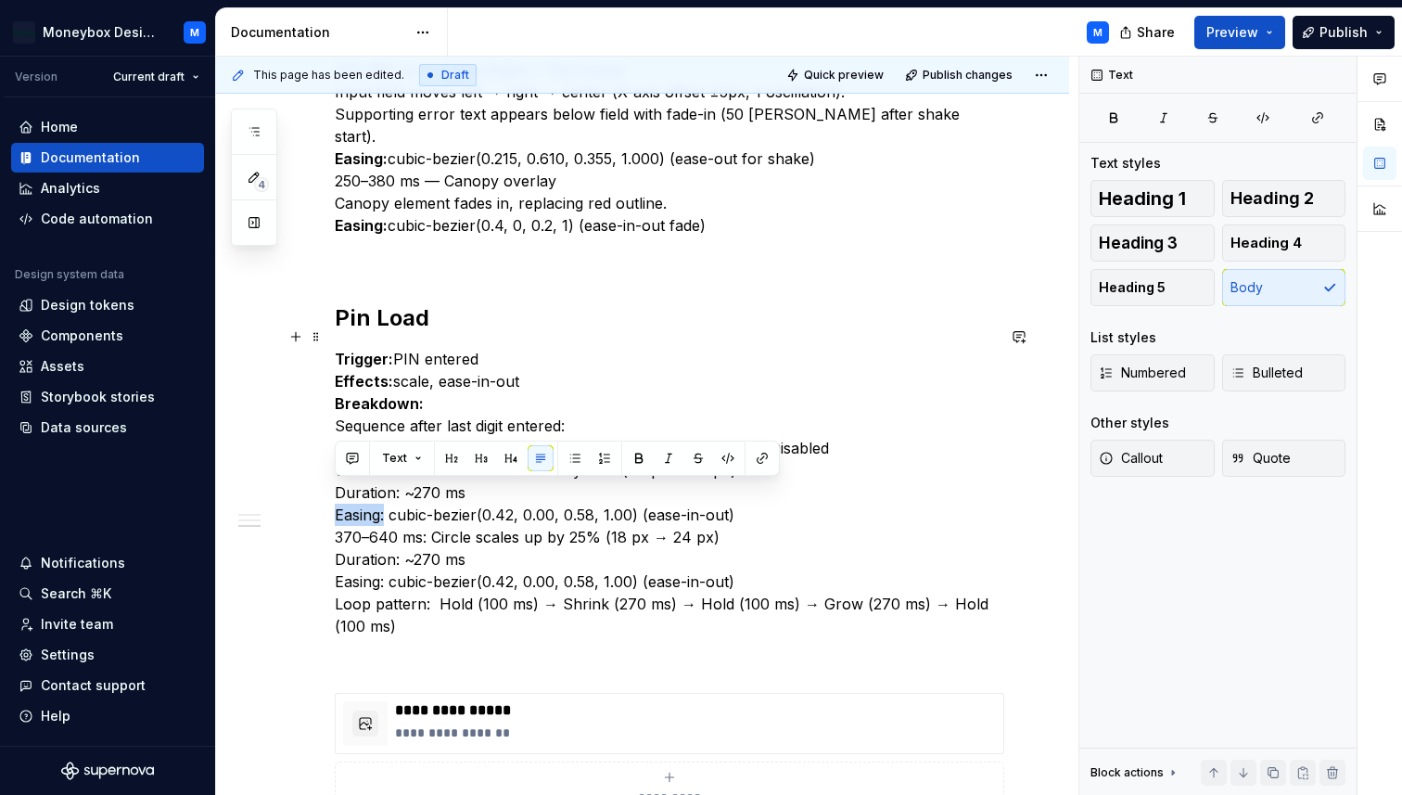
drag, startPoint x: 387, startPoint y: 491, endPoint x: 334, endPoint y: 491, distance: 52.9
click at [335, 491] on p "Trigger: PIN entered Effects: scale, ease-in-out Breakdown: Sequence after last…" at bounding box center [665, 492] width 660 height 289
click at [431, 531] on p "Trigger: PIN entered Effects: scale, ease-in-out Breakdown: Sequence after last…" at bounding box center [665, 492] width 660 height 289
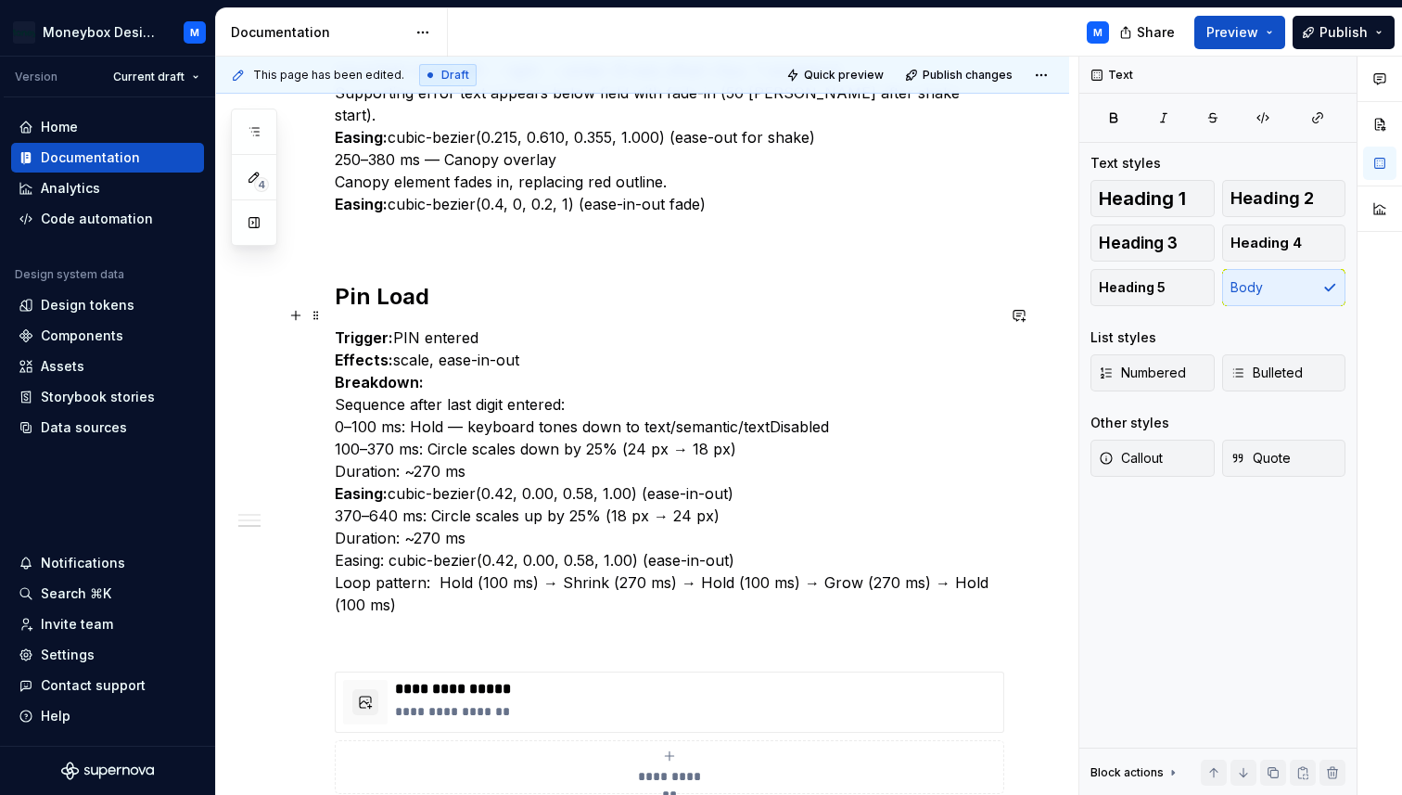
scroll to position [869, 0]
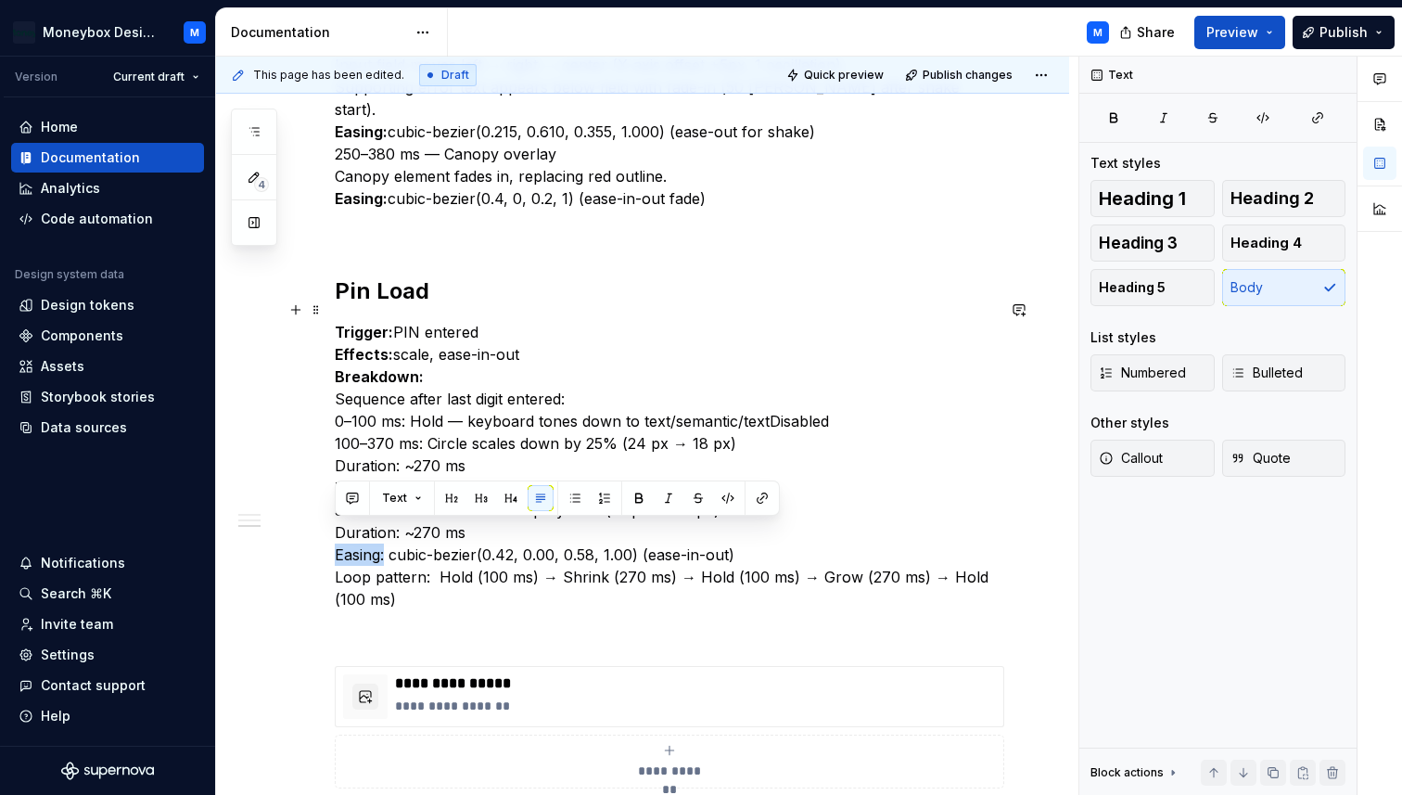
drag, startPoint x: 387, startPoint y: 533, endPoint x: 328, endPoint y: 534, distance: 58.4
click at [328, 534] on div "Pin Enter Trigger: Tap Effect: Fill Ease Curve: Ease-in and out Breakdown: fill…" at bounding box center [642, 284] width 853 height 1529
click at [435, 574] on p "Trigger: PIN entered Effects: scale, ease-in-out Breakdown: Sequence after last…" at bounding box center [665, 465] width 660 height 289
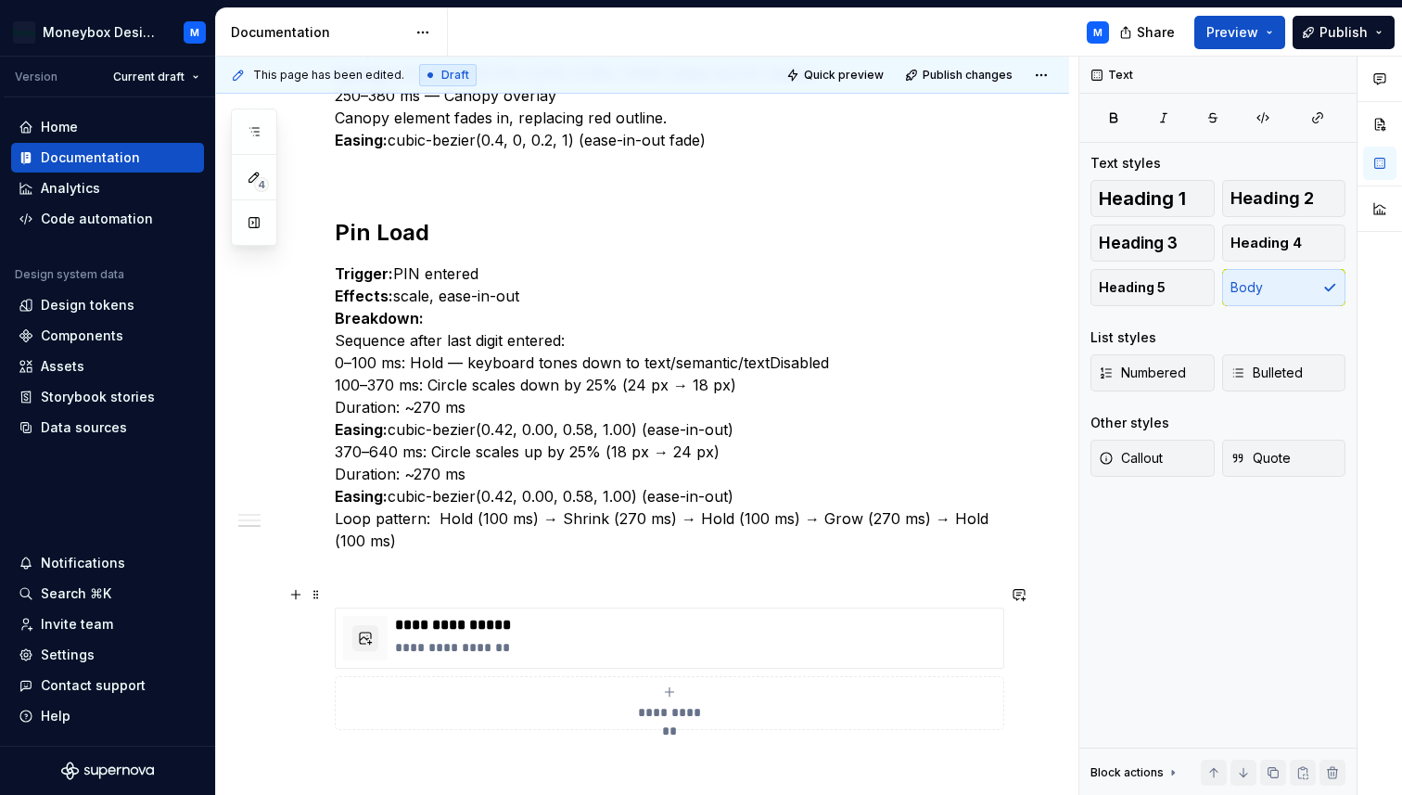
scroll to position [930, 0]
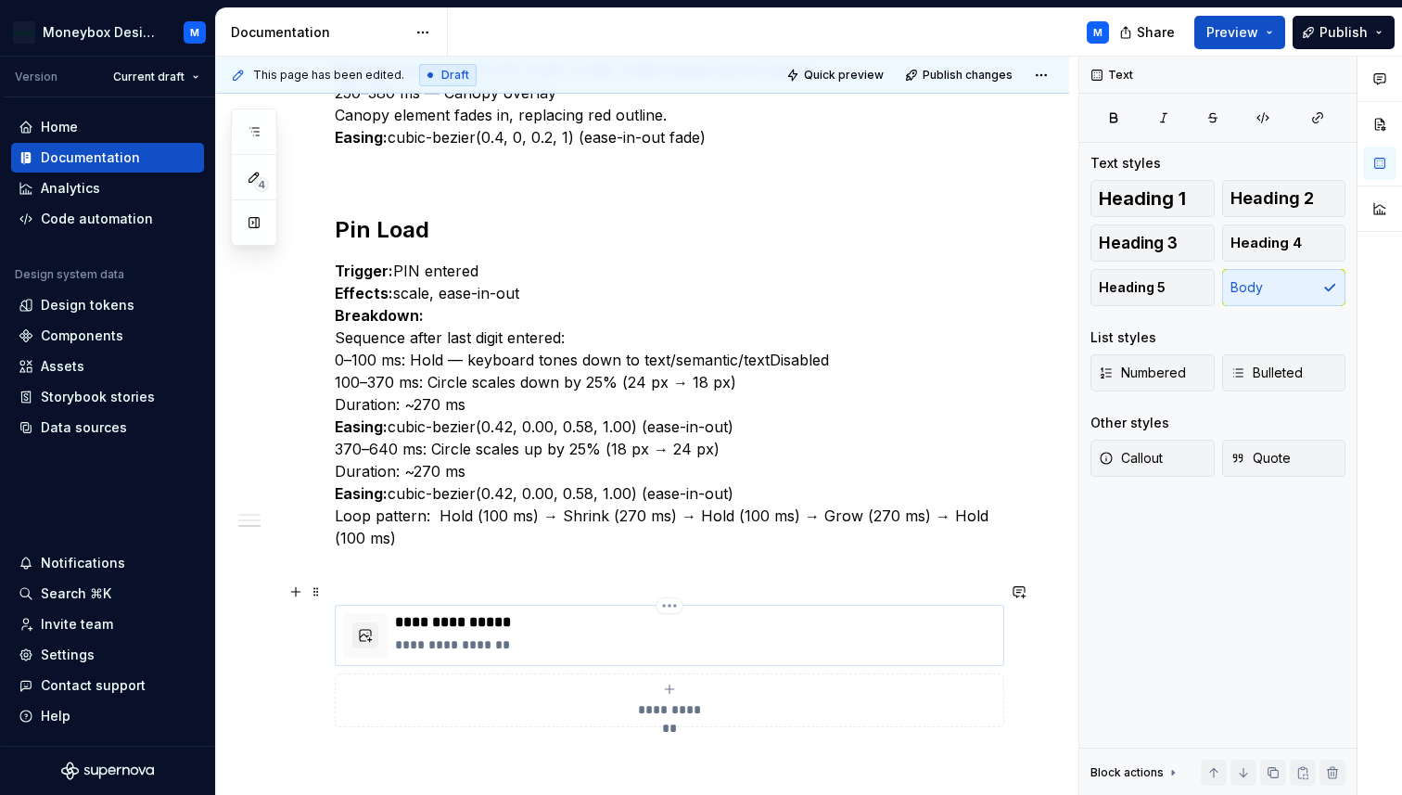
click at [592, 635] on p "**********" at bounding box center [695, 644] width 601 height 19
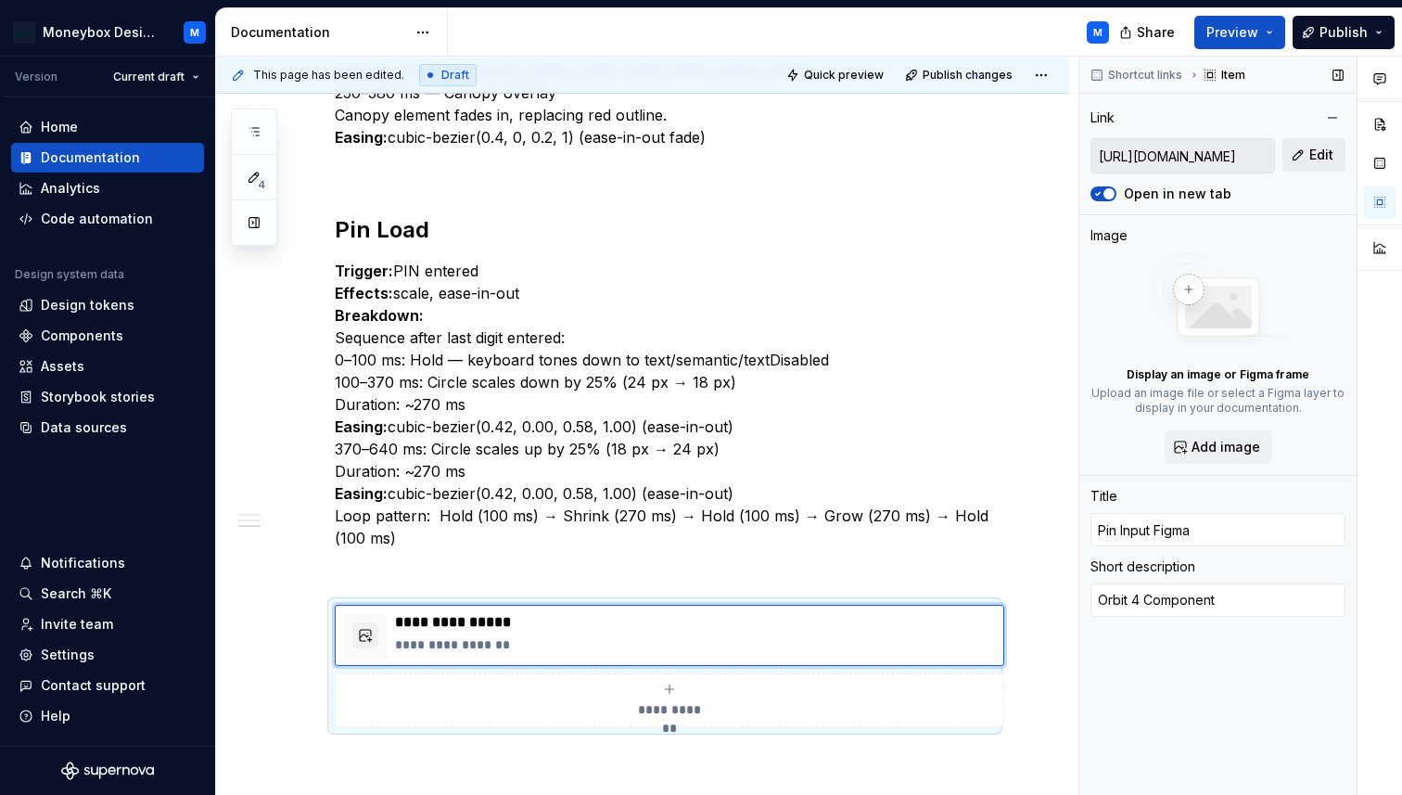
click at [1317, 160] on span "Edit" at bounding box center [1321, 155] width 24 height 19
type textarea "*"
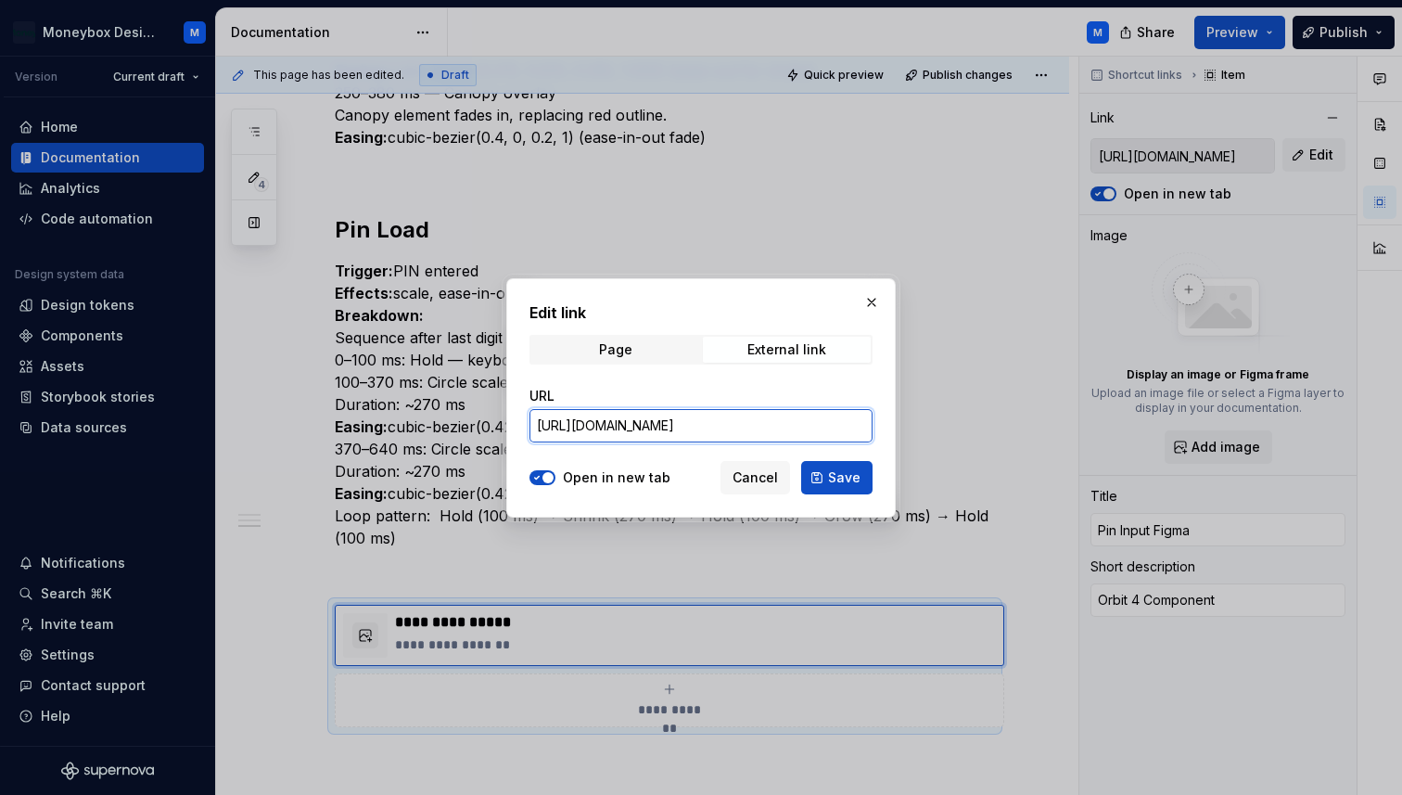
click at [753, 430] on input "[URL][DOMAIN_NAME]" at bounding box center [701, 425] width 343 height 33
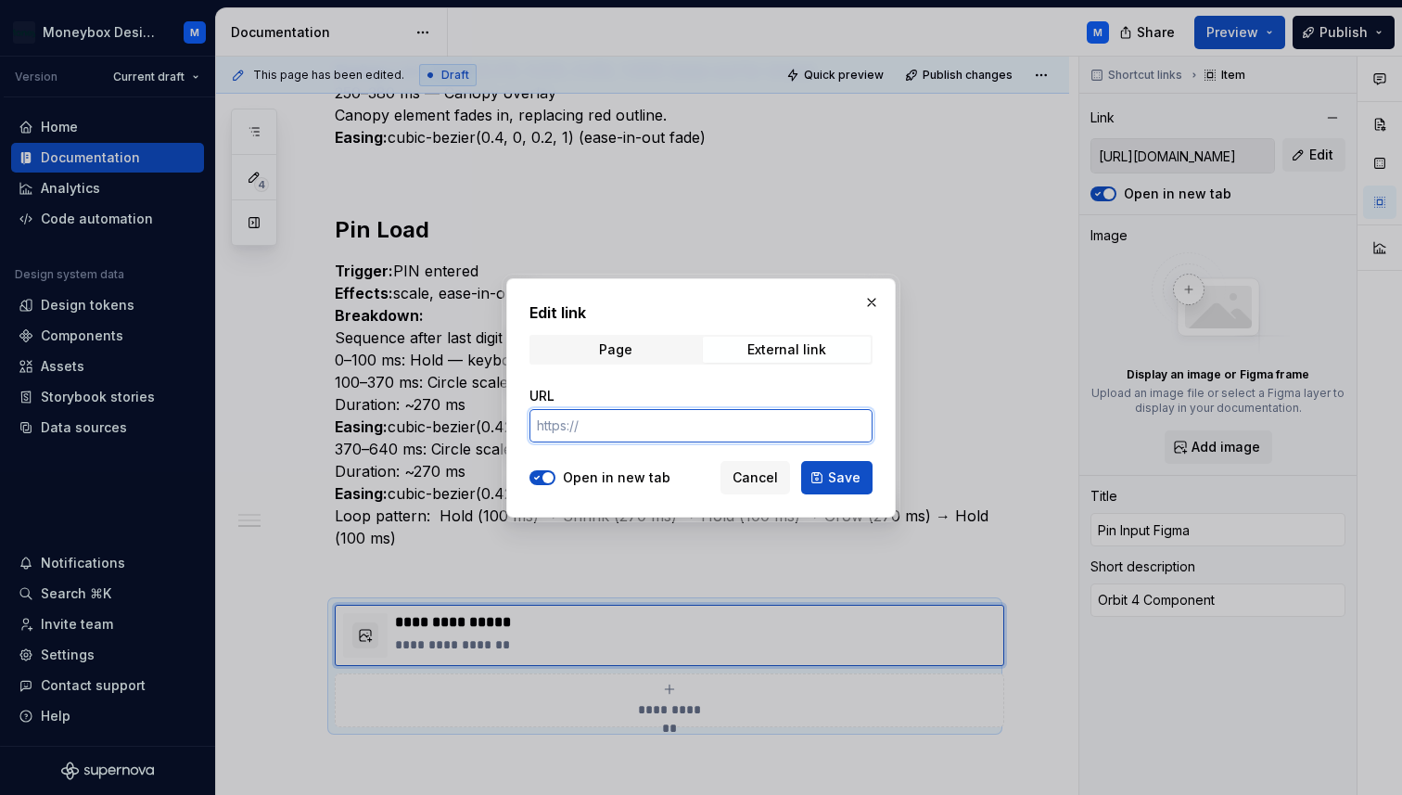
click at [719, 430] on input "URL" at bounding box center [701, 425] width 343 height 33
type textarea "*"
paste input "[URL][DOMAIN_NAME]"
type input "[URL][DOMAIN_NAME]"
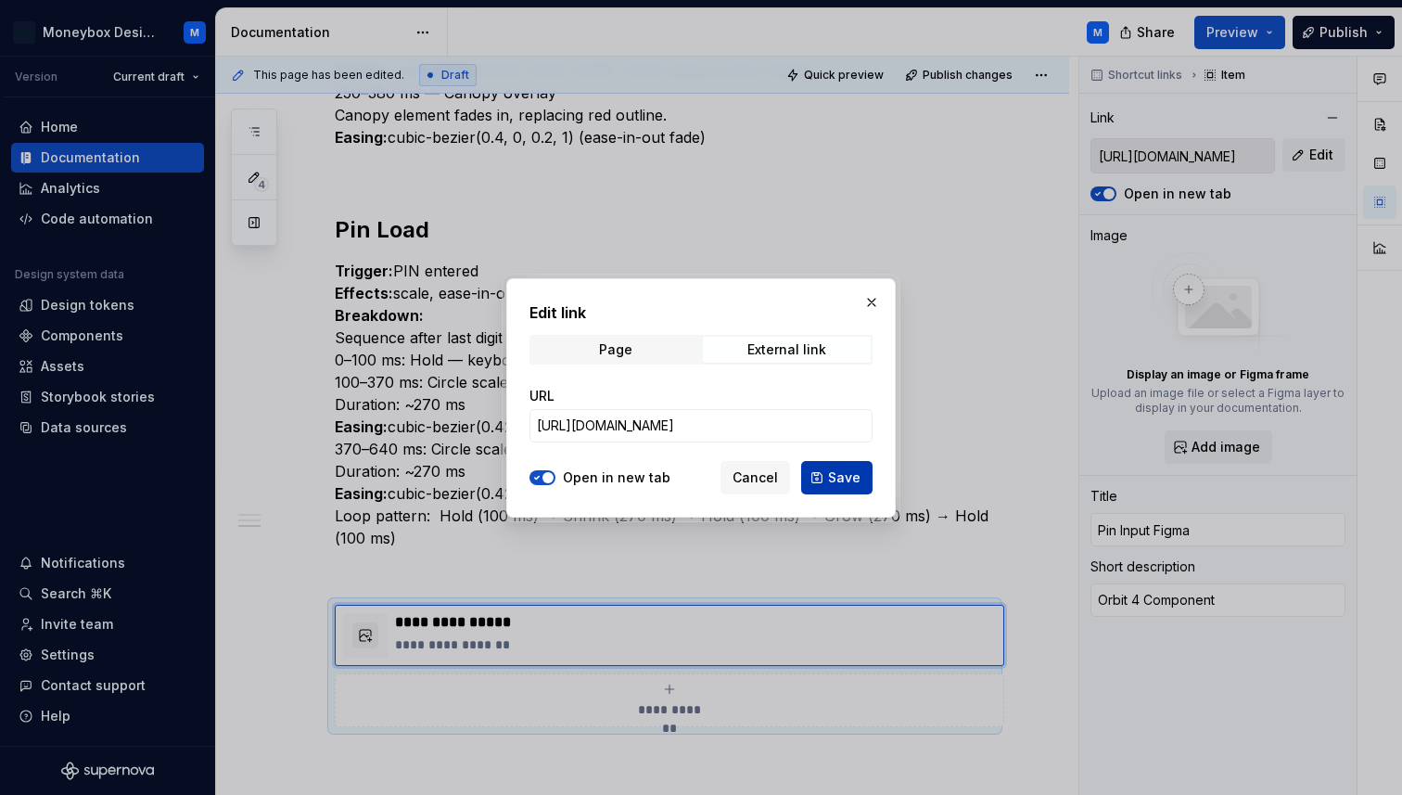
click at [842, 479] on span "Save" at bounding box center [844, 477] width 32 height 19
type textarea "*"
type input "[URL][DOMAIN_NAME]"
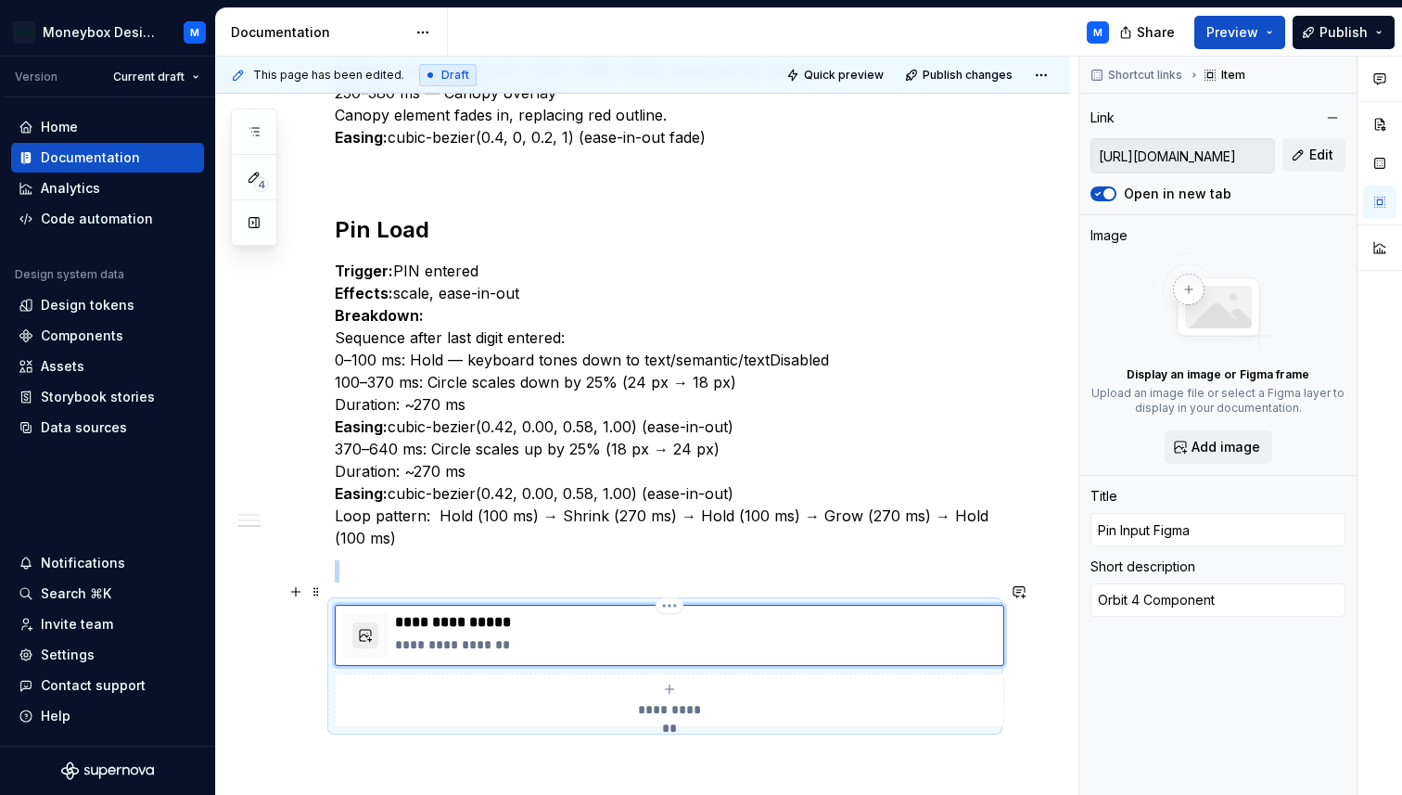
click at [369, 622] on button "button" at bounding box center [365, 635] width 26 height 26
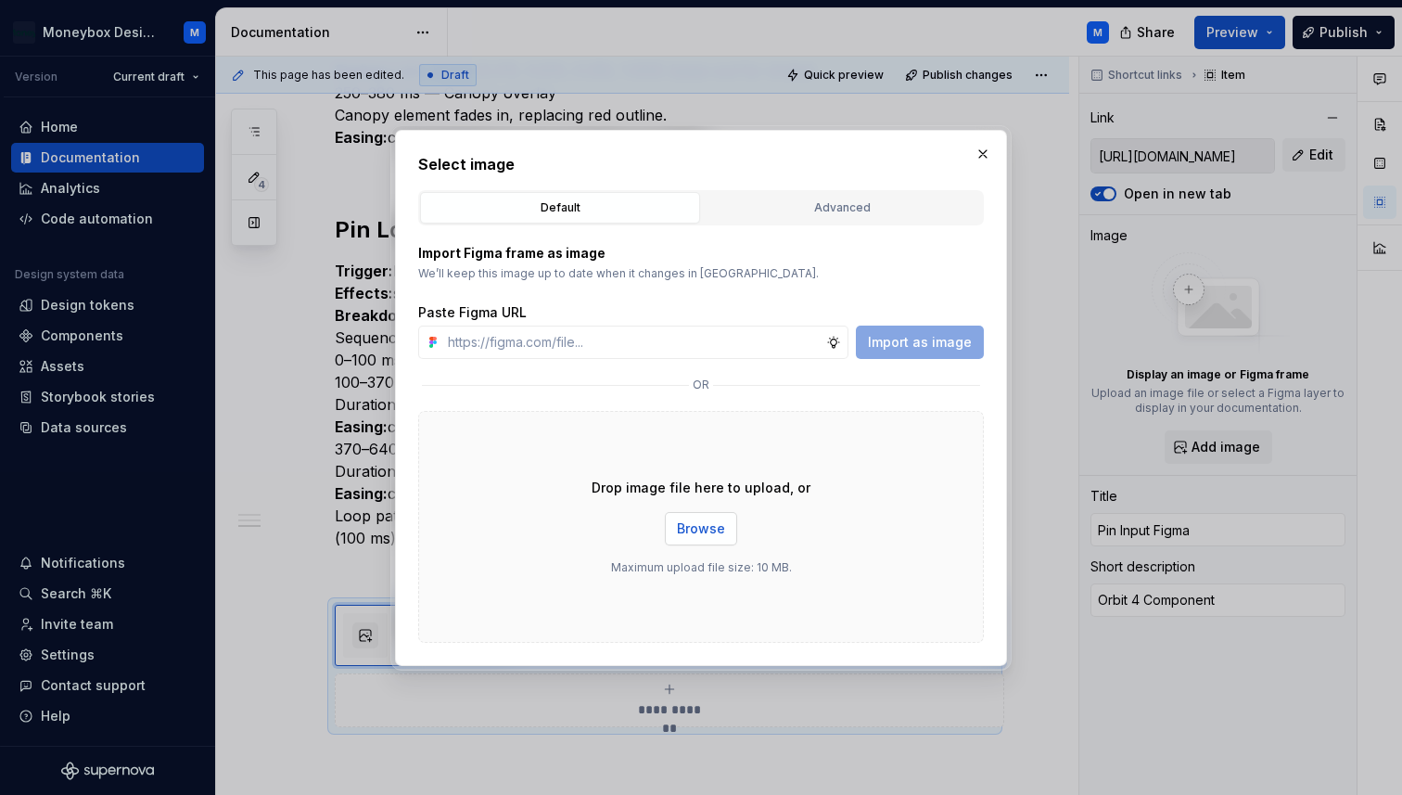
click at [706, 523] on span "Browse" at bounding box center [701, 528] width 48 height 19
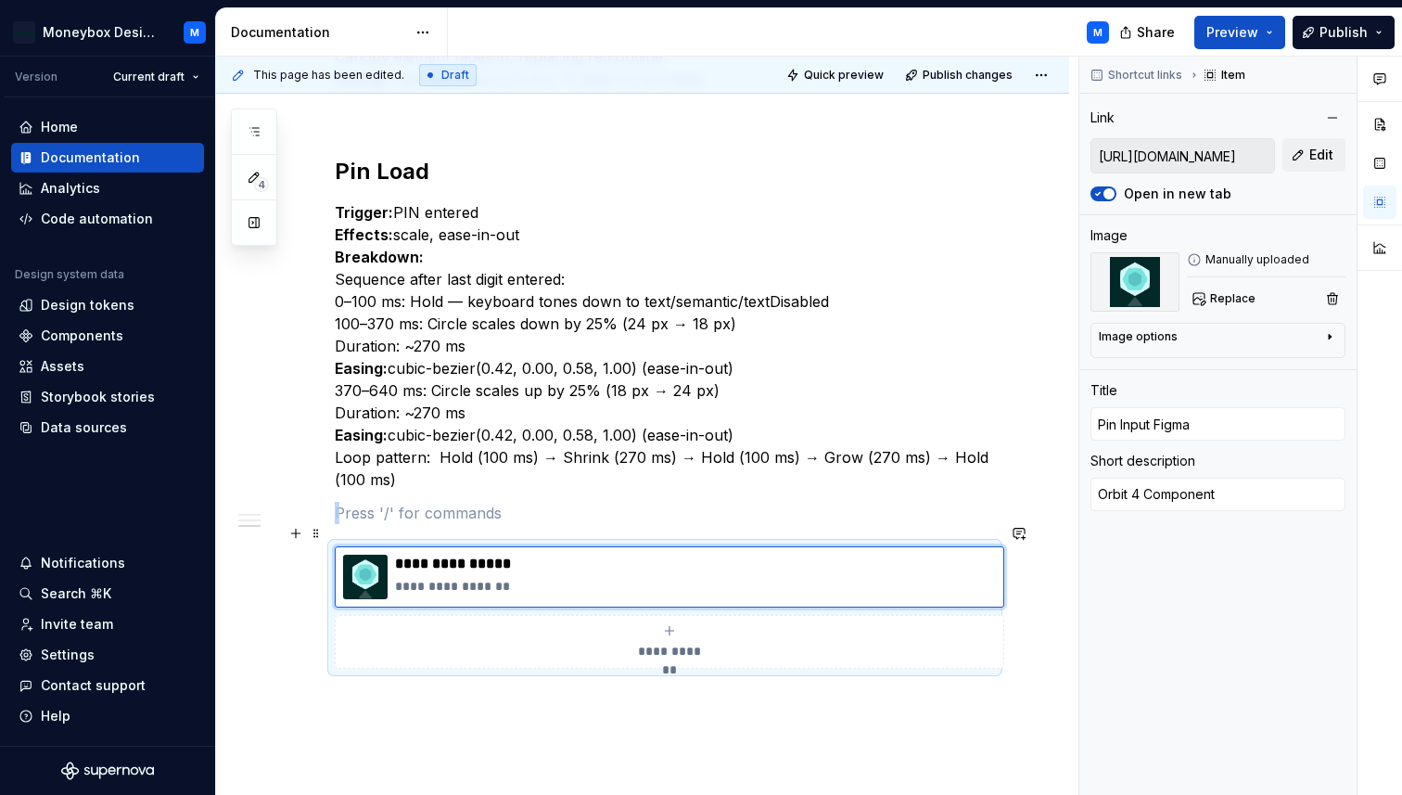
scroll to position [1001, 0]
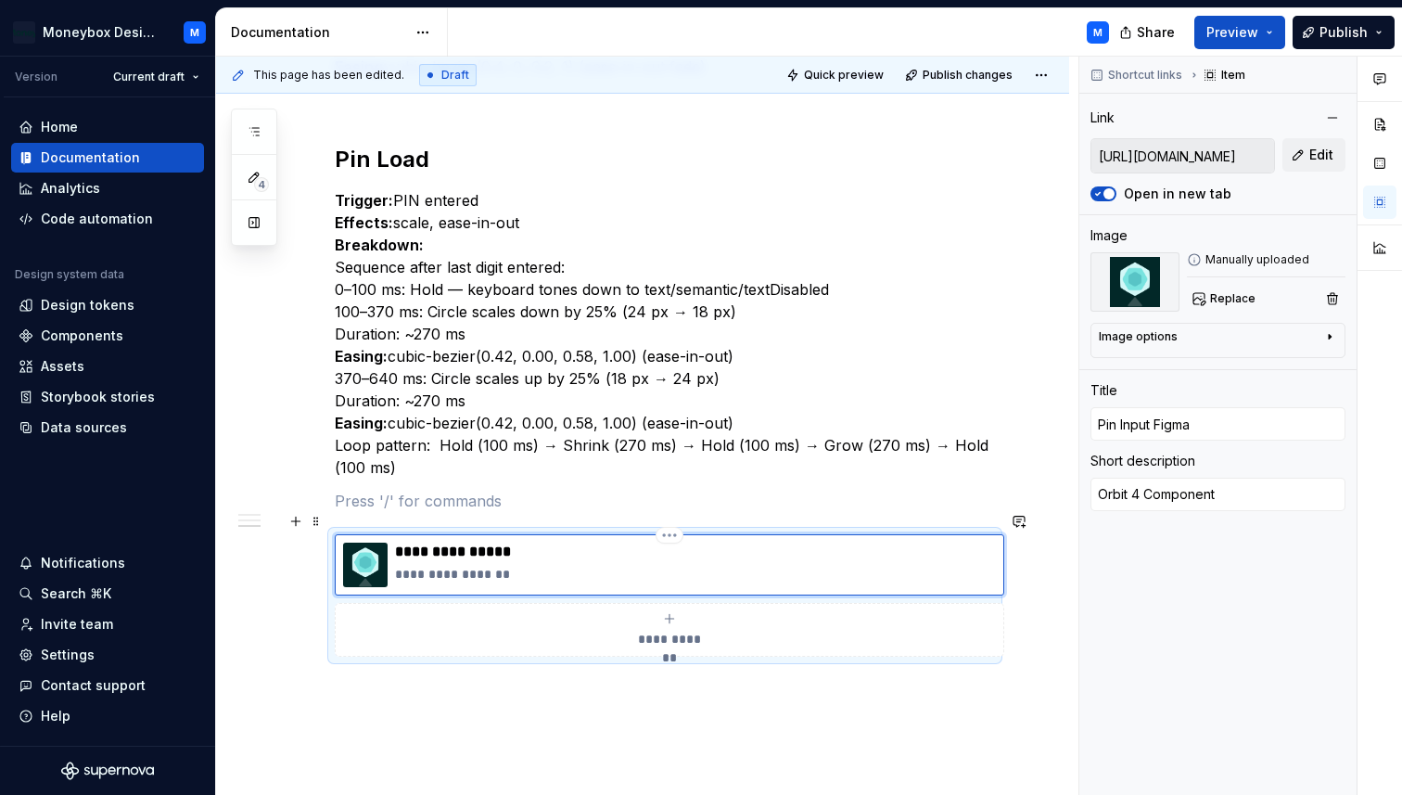
click at [507, 542] on p "**********" at bounding box center [695, 551] width 601 height 19
drag, startPoint x: 461, startPoint y: 530, endPoint x: 420, endPoint y: 530, distance: 40.8
click at [420, 542] on p "**********" at bounding box center [695, 551] width 601 height 19
type textarea "*"
type input "Pin MFigma"
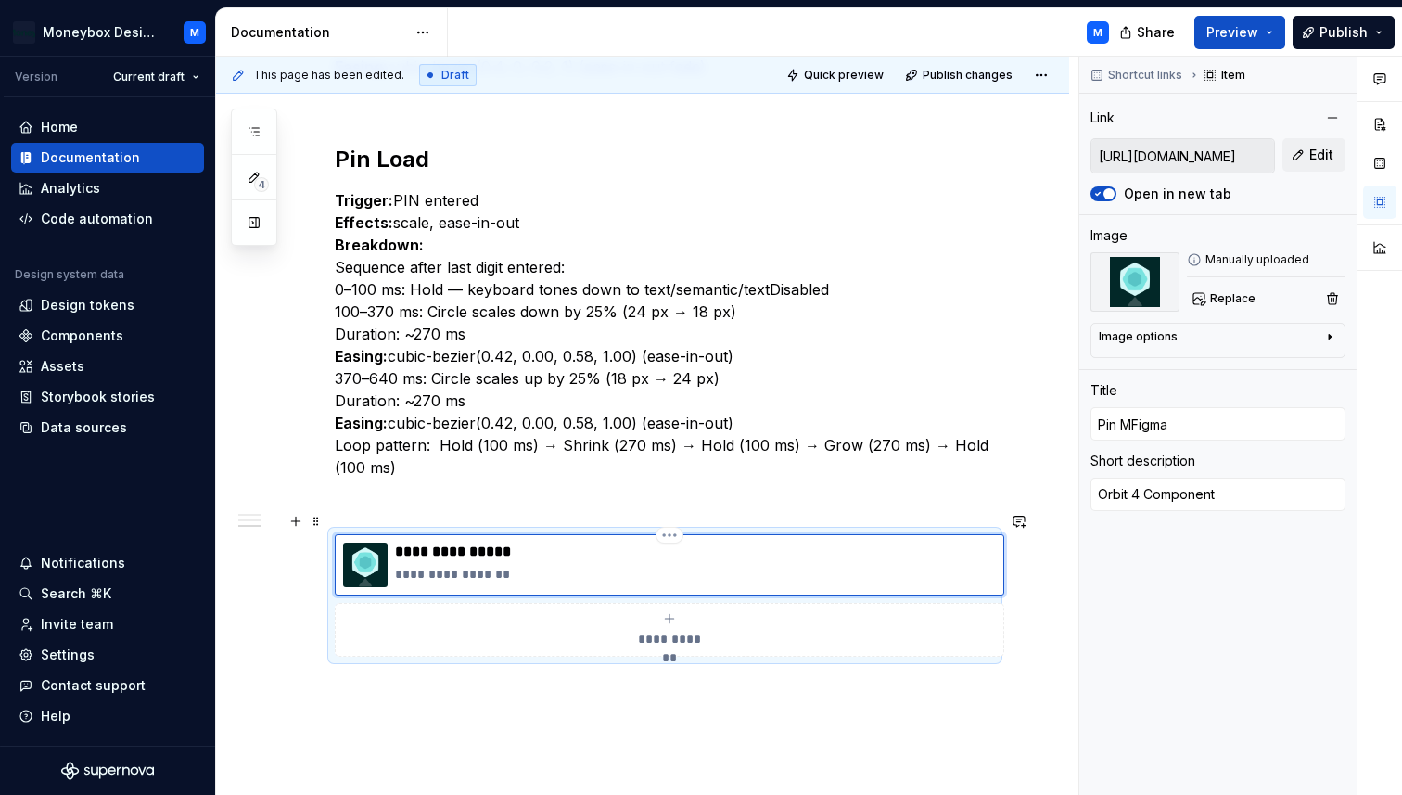
type textarea "*"
type input "Pin MoFigma"
type textarea "*"
type input "Pin MotFigma"
type textarea "*"
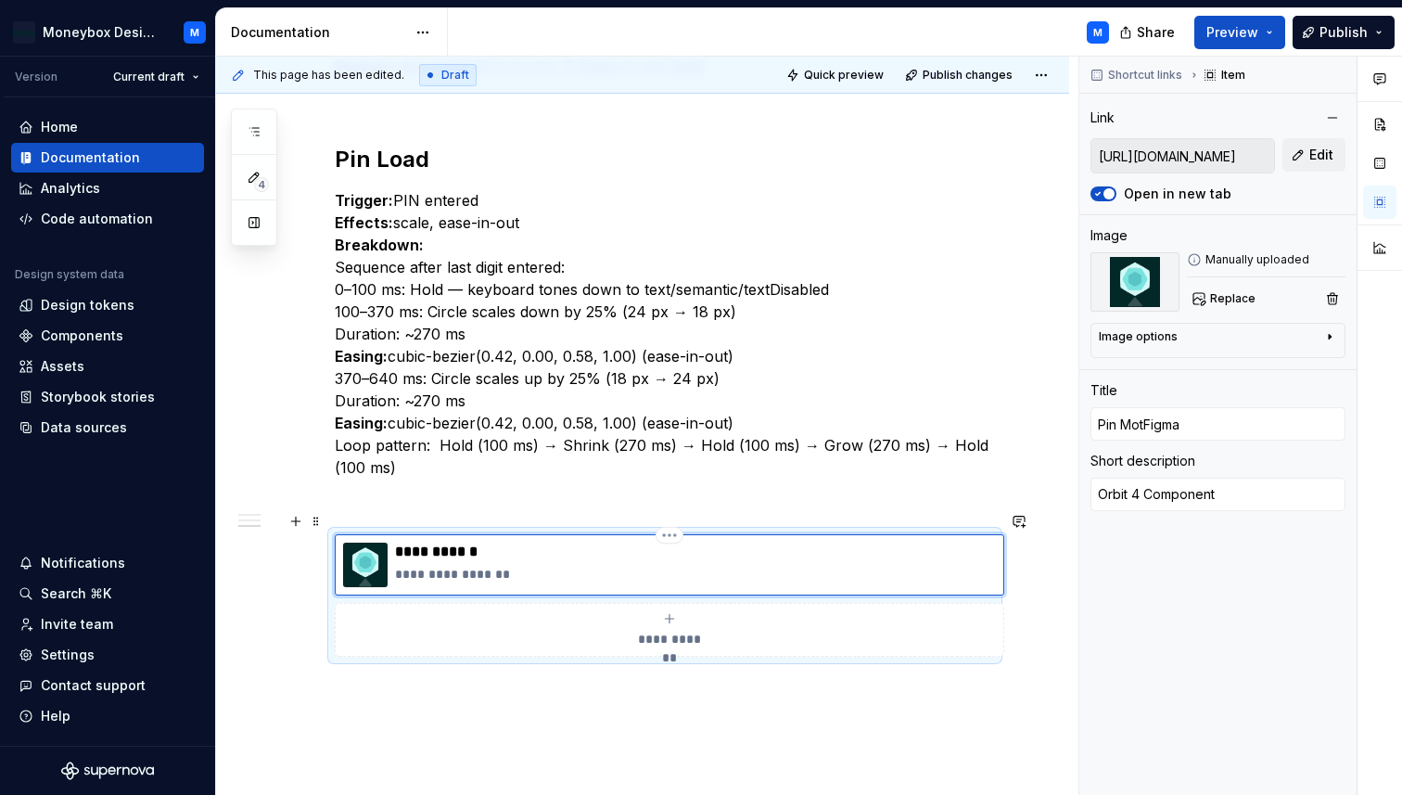
type input "Pin MotiFigma"
type textarea "*"
type input "Pin MotioFigma"
type textarea "*"
type input "Pin MotionFigma"
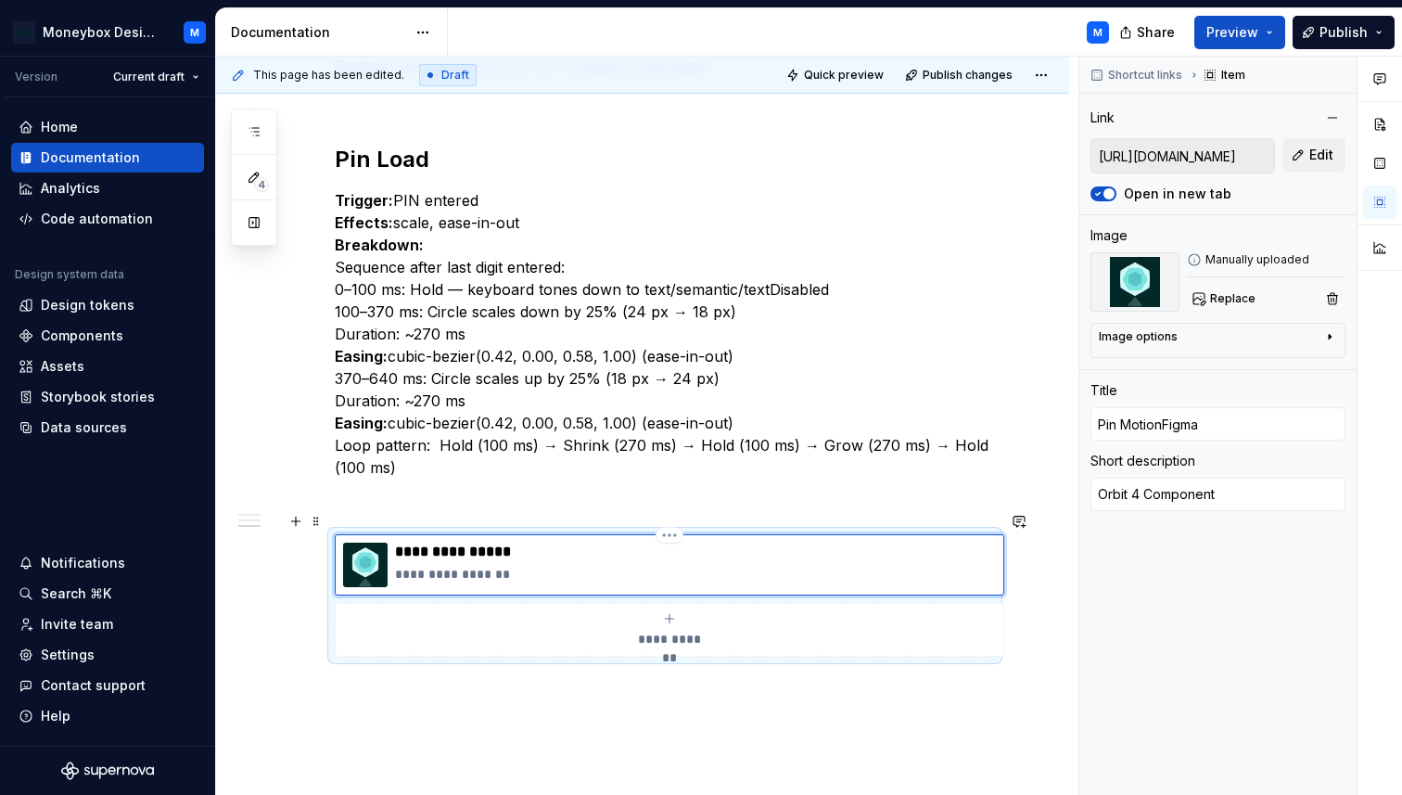
type textarea "*"
type input "Pin Motion Figma"
click at [437, 565] on p "**********" at bounding box center [695, 574] width 601 height 19
type textarea "*"
type textarea "Orbit Component"
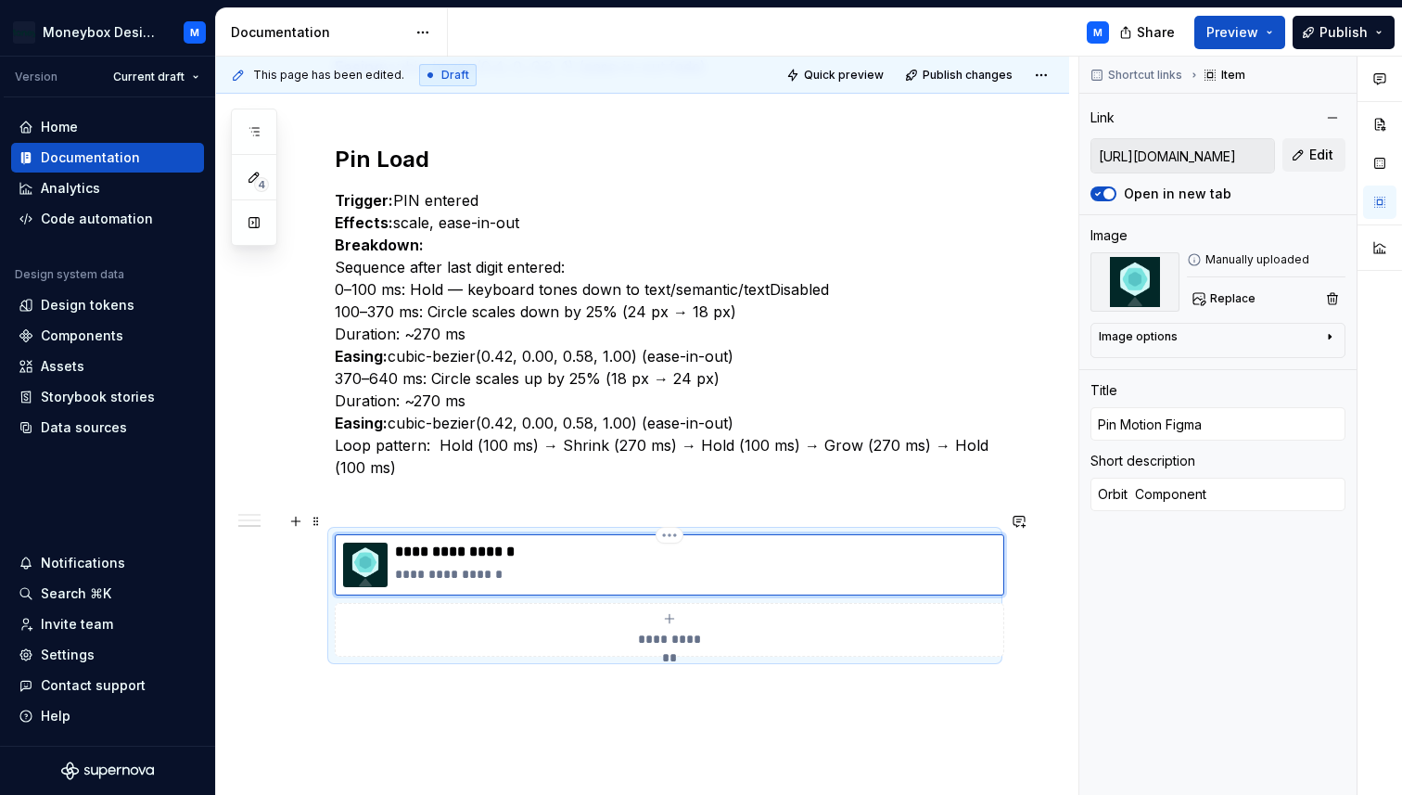
type textarea "*"
type textarea "Orbit 5 Component"
drag, startPoint x: 519, startPoint y: 554, endPoint x: 443, endPoint y: 554, distance: 76.0
click at [443, 565] on p "**********" at bounding box center [695, 574] width 601 height 19
type textarea "*"
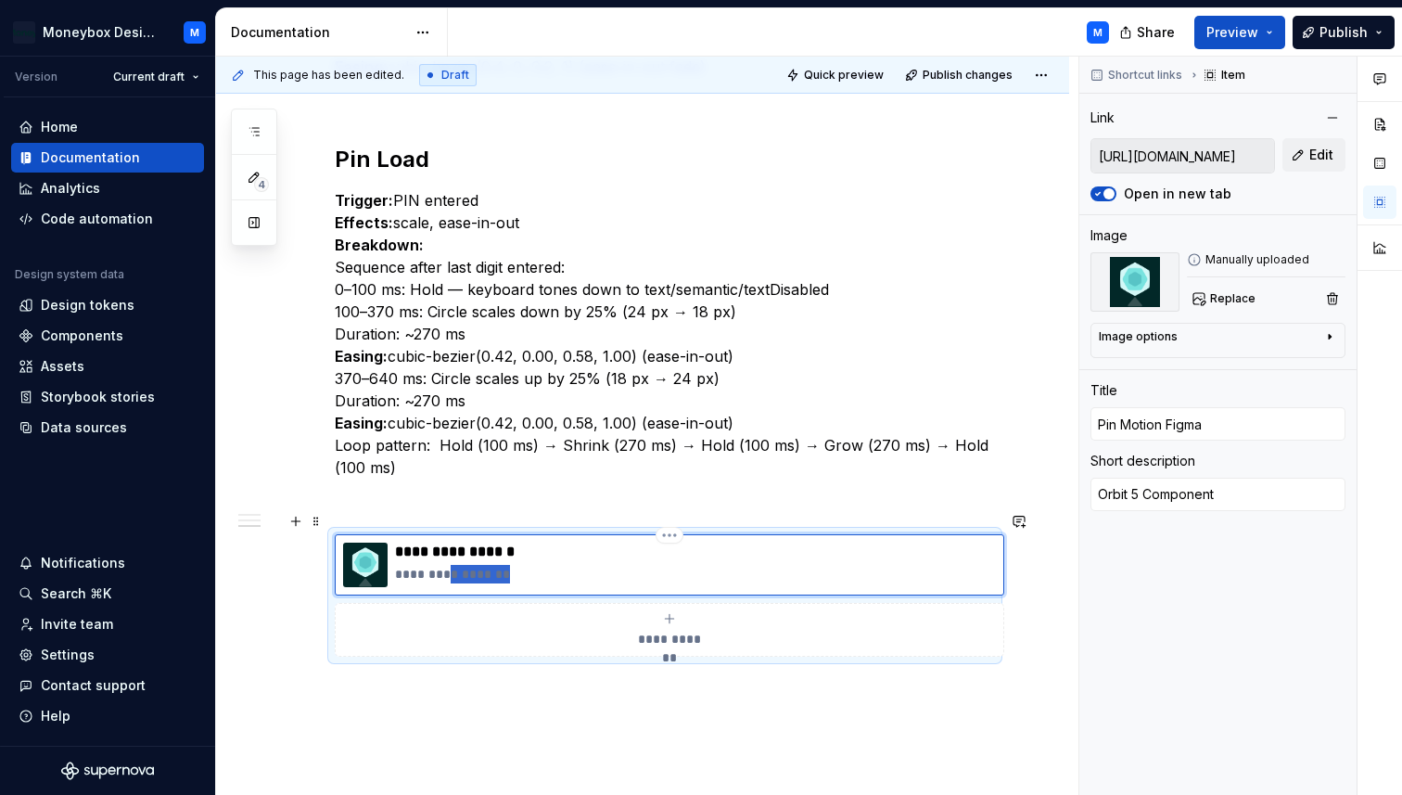
type textarea "Orbit 5 B"
type textarea "*"
type textarea "Orbit 5 Bu"
type textarea "*"
type textarea "Orbit 5 [PERSON_NAME]"
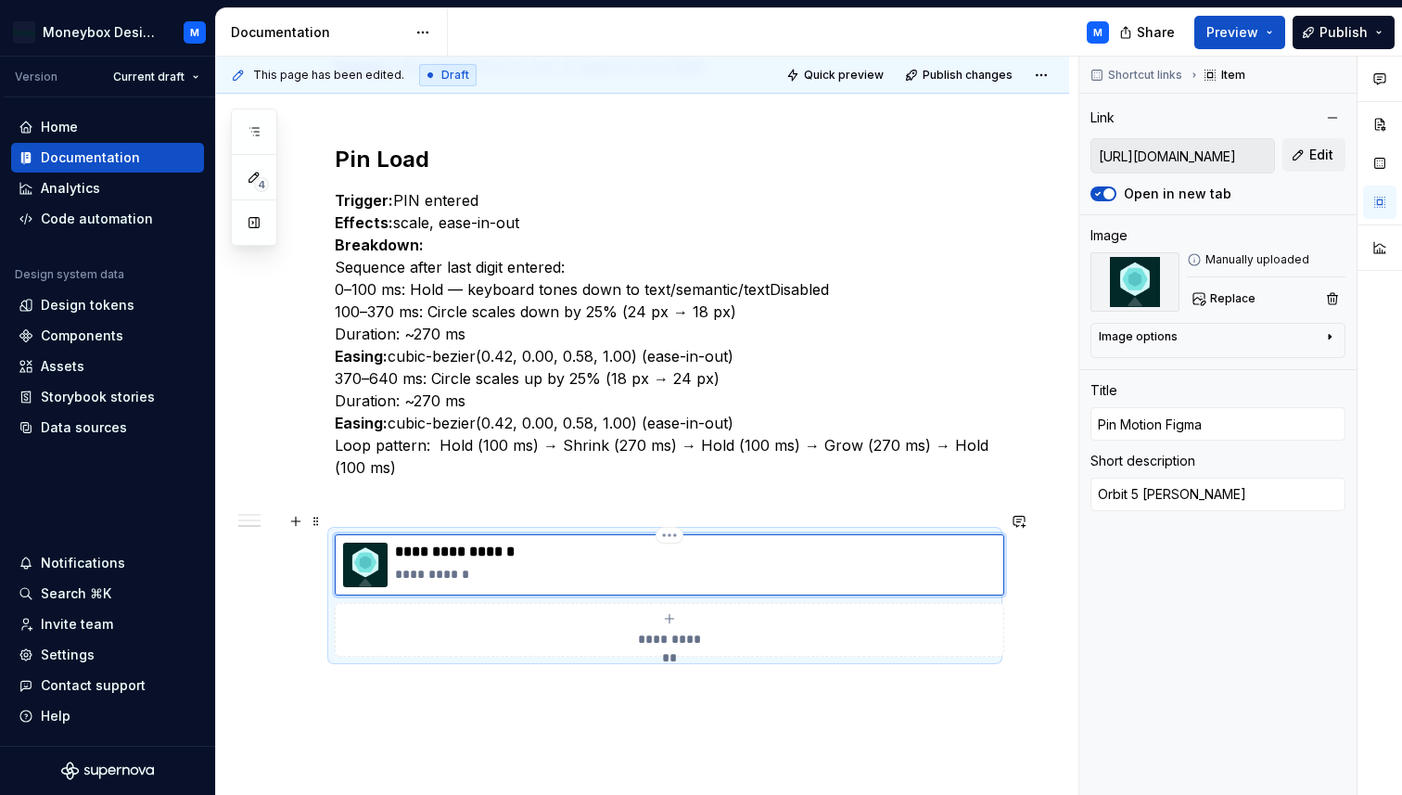
type textarea "*"
type textarea "Orbit 5 Buil"
type textarea "*"
type textarea "Orbit 5 Build"
drag, startPoint x: 480, startPoint y: 552, endPoint x: 441, endPoint y: 552, distance: 38.9
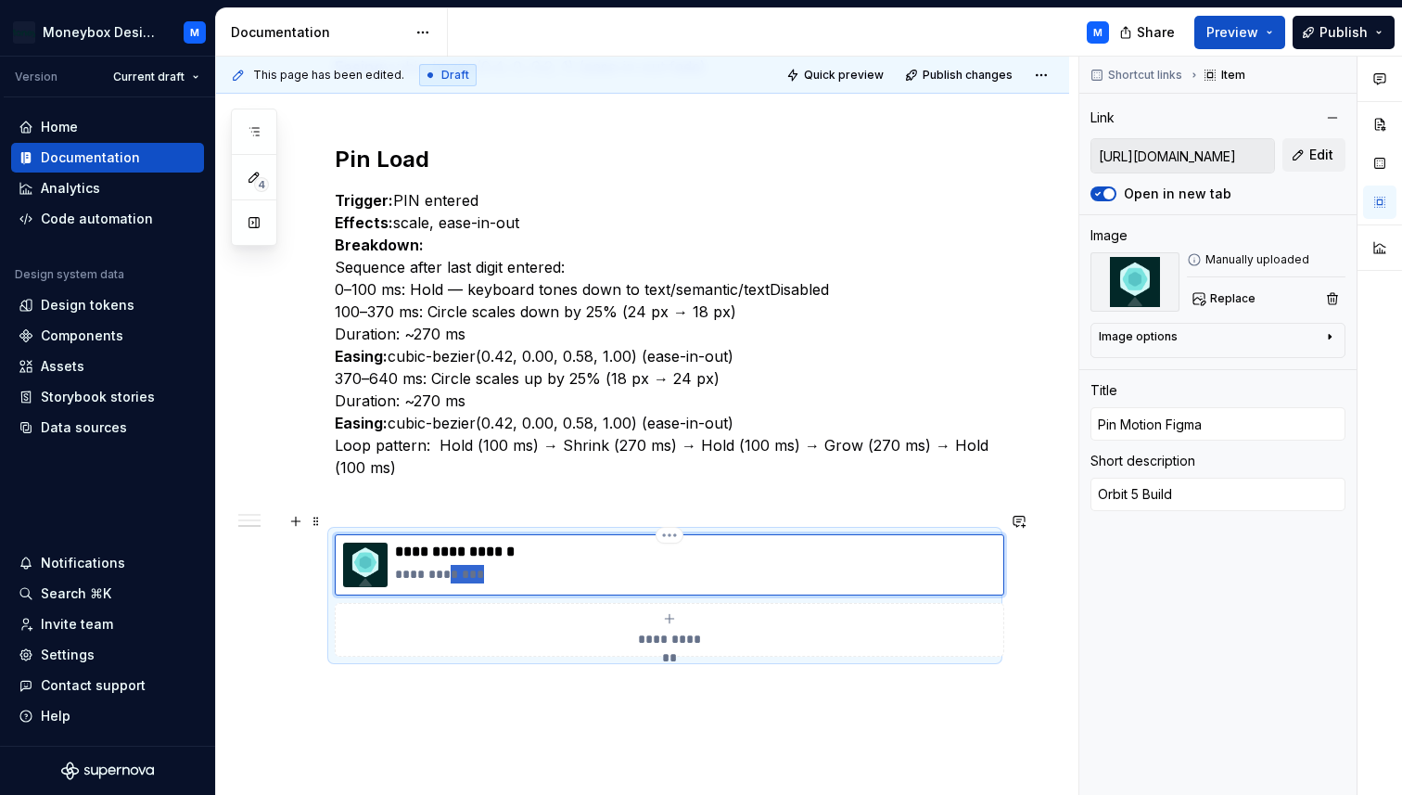
click at [441, 565] on p "**********" at bounding box center [695, 574] width 601 height 19
type textarea "*"
type textarea "Orbit 5 R"
type textarea "*"
type textarea "Orbit 5 Re"
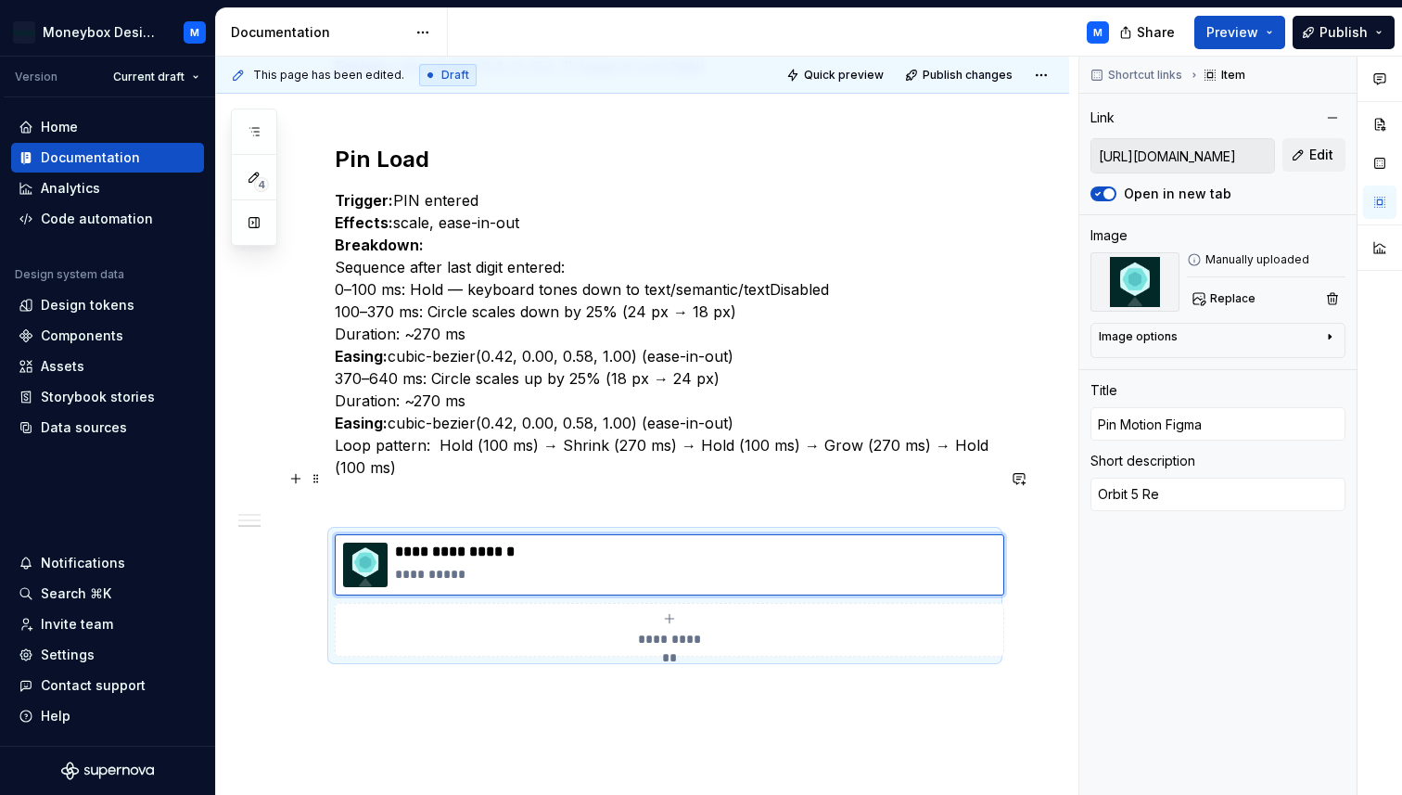
type textarea "*"
type textarea "Orbit 5 Reb"
type textarea "*"
type textarea "Orbit 5 Rebr"
type textarea "*"
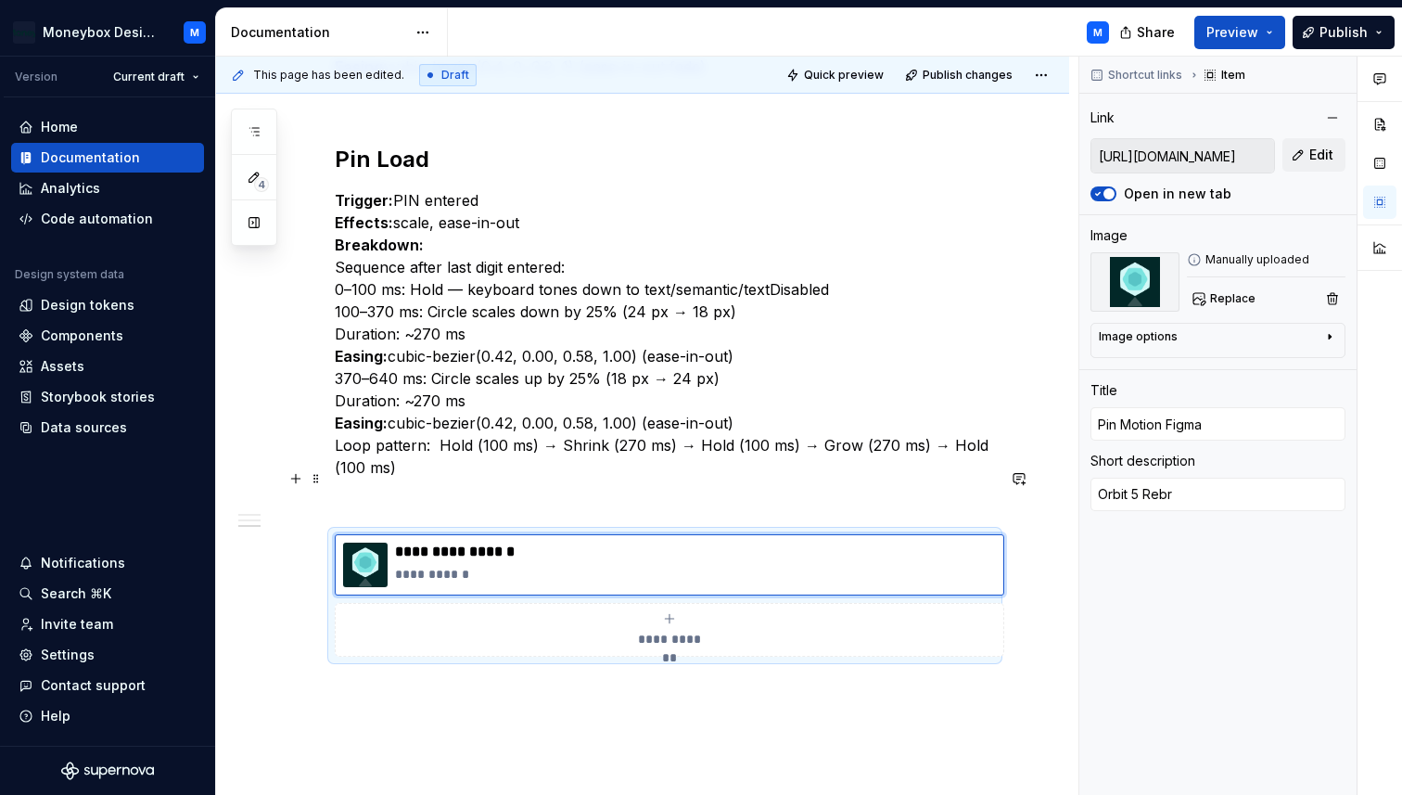
type textarea "Orbit 5 Rebra"
type textarea "*"
type textarea "Orbit 5 Rebran"
type textarea "*"
type textarea "Orbit 5 Rebrand"
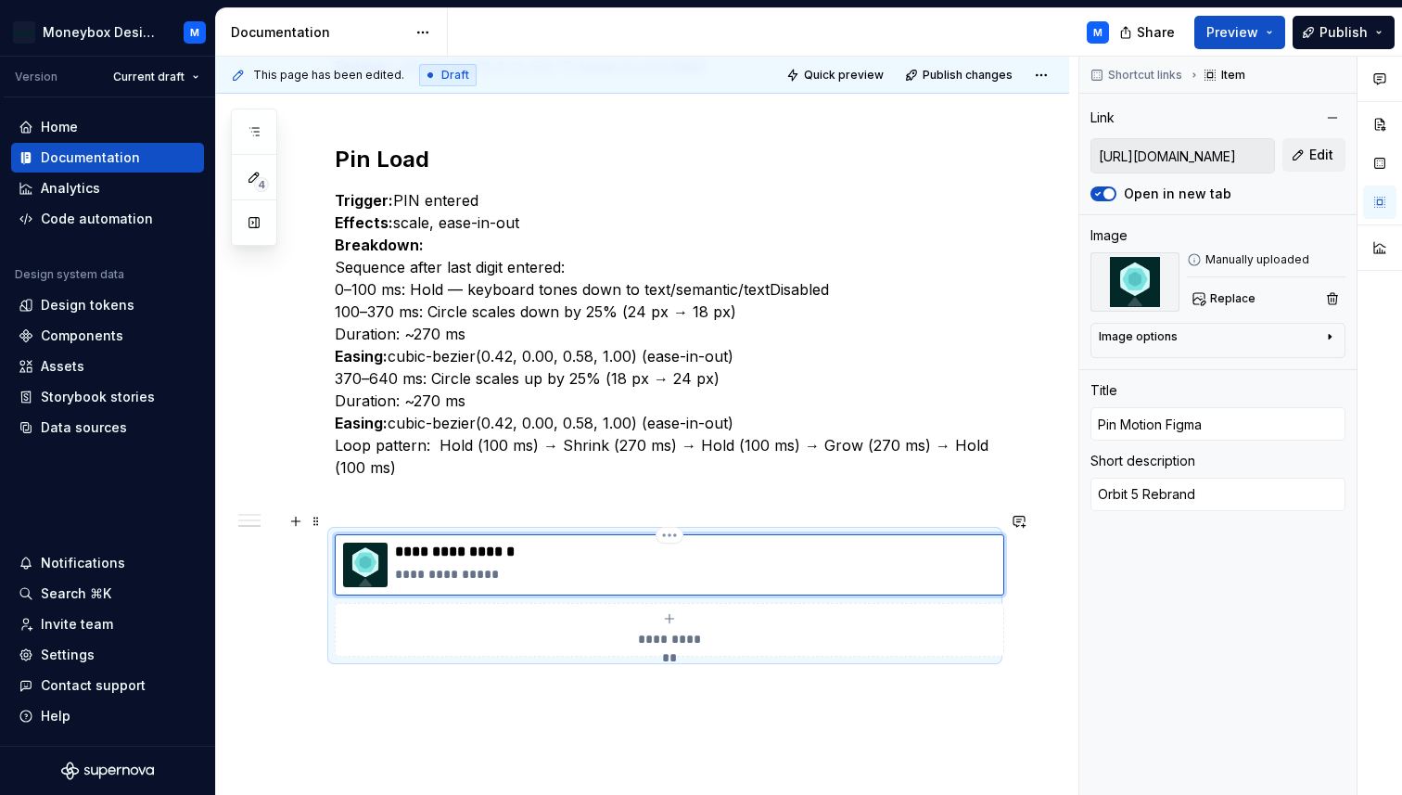
scroll to position [984, 0]
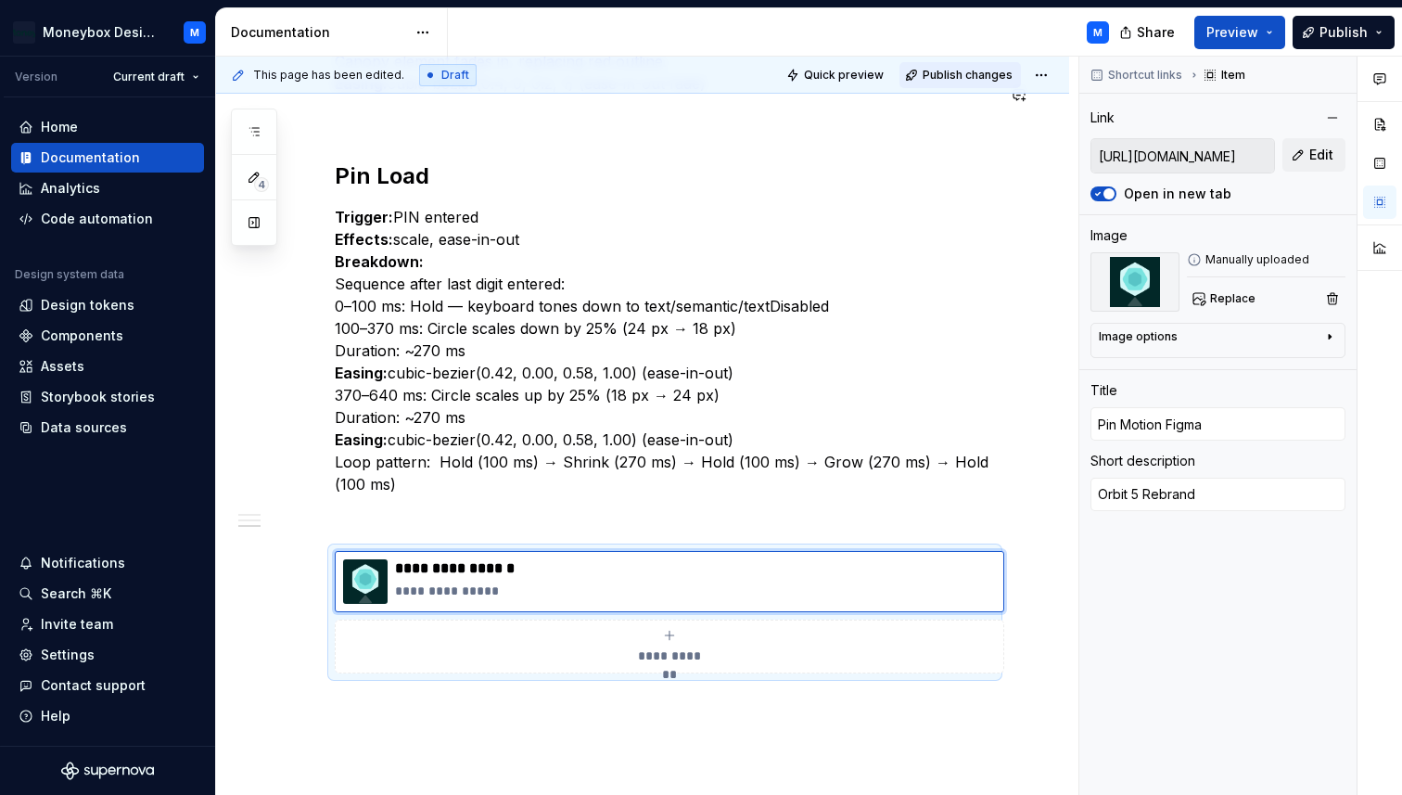
click at [966, 70] on span "Publish changes" at bounding box center [968, 75] width 90 height 15
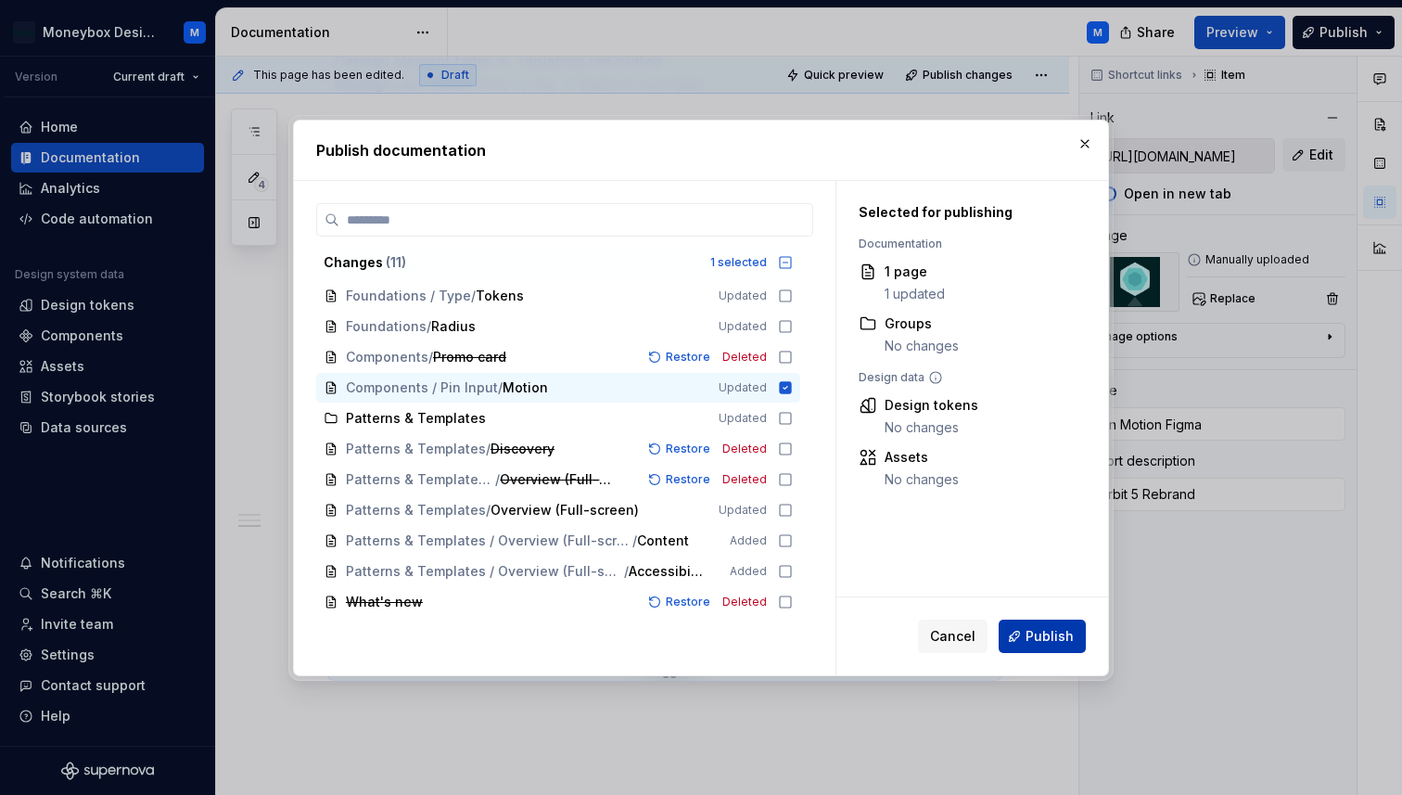
click at [1041, 652] on button "Publish" at bounding box center [1042, 635] width 87 height 33
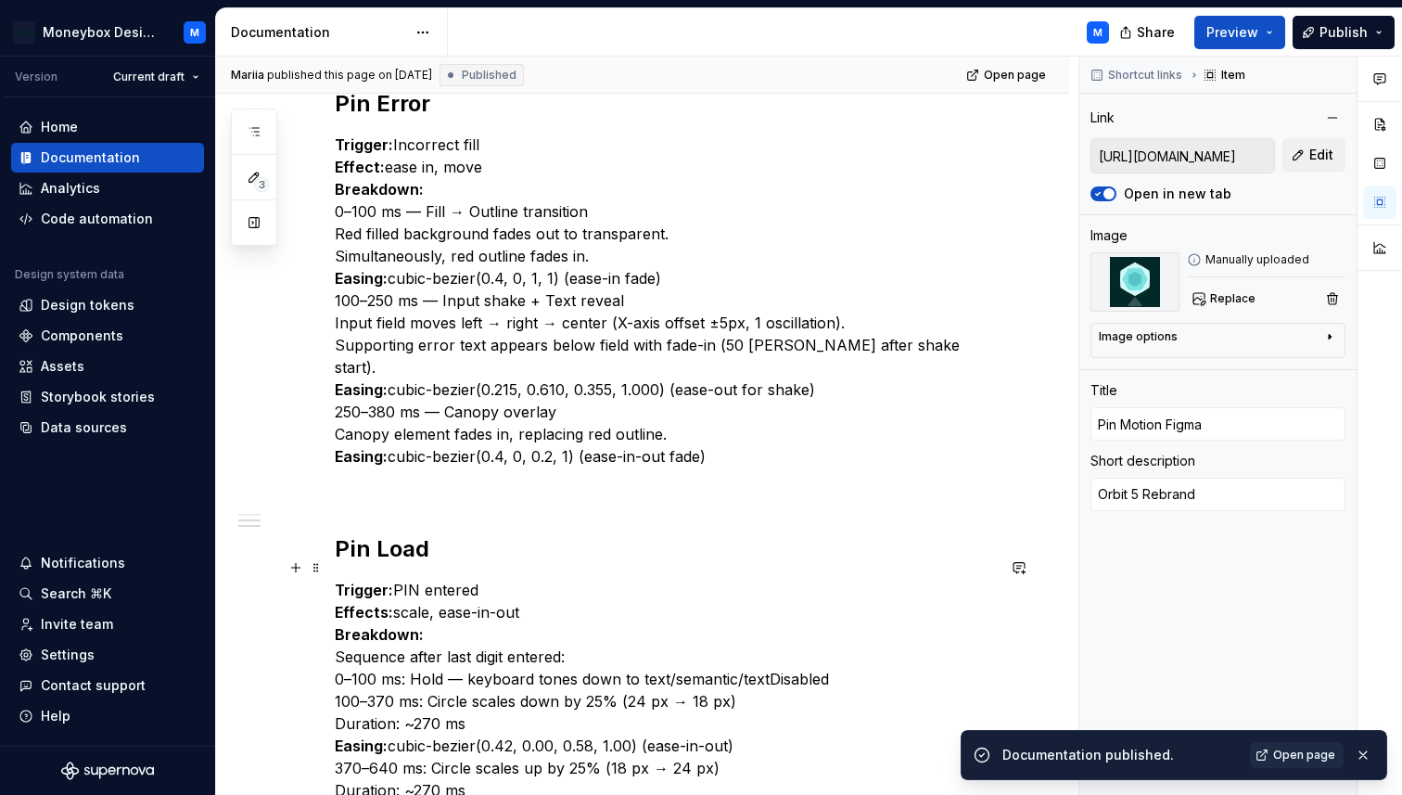
scroll to position [590, 0]
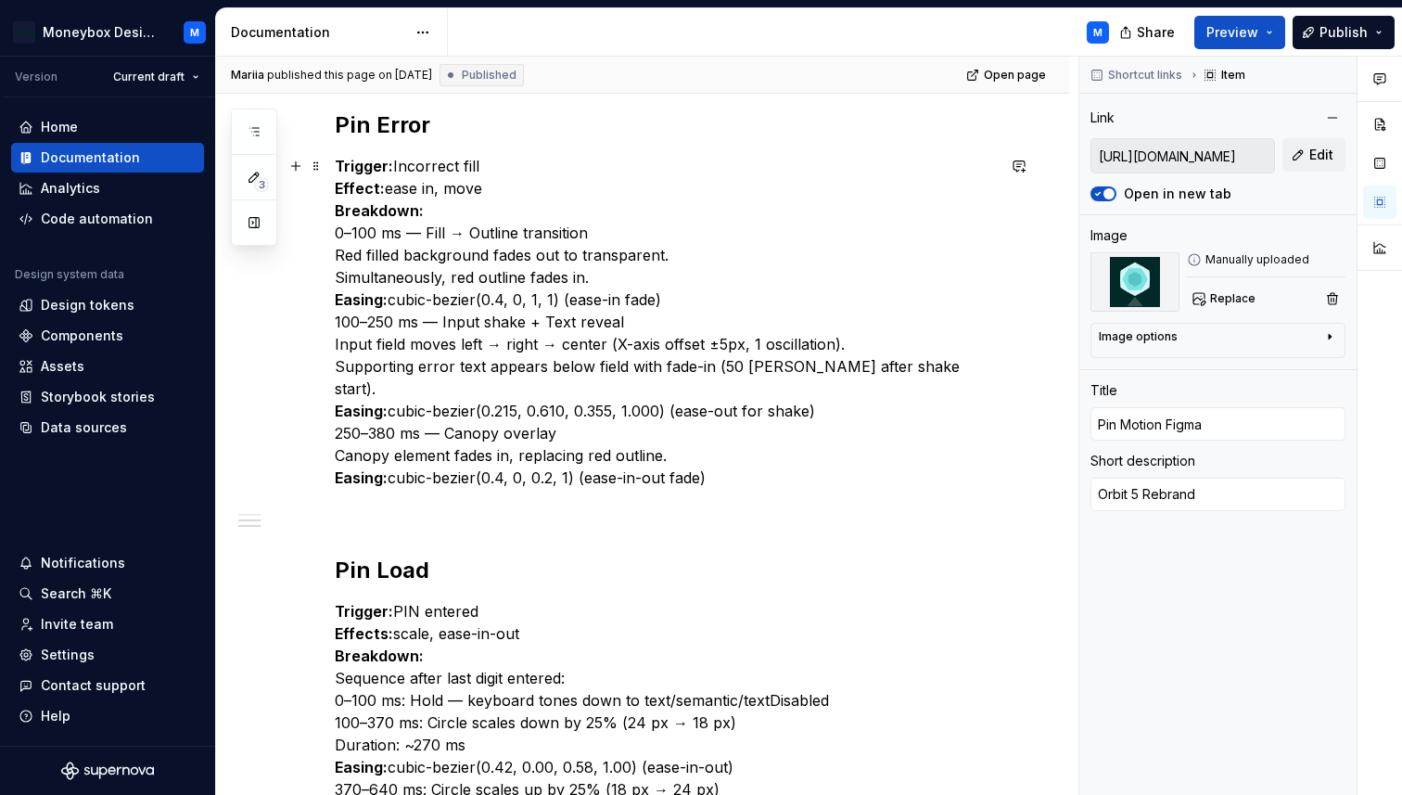
click at [437, 325] on p "Trigger: Incorrect fill Effect: ease in, move Breakdown: 0–100 ms — Fill → Outl…" at bounding box center [665, 322] width 660 height 334
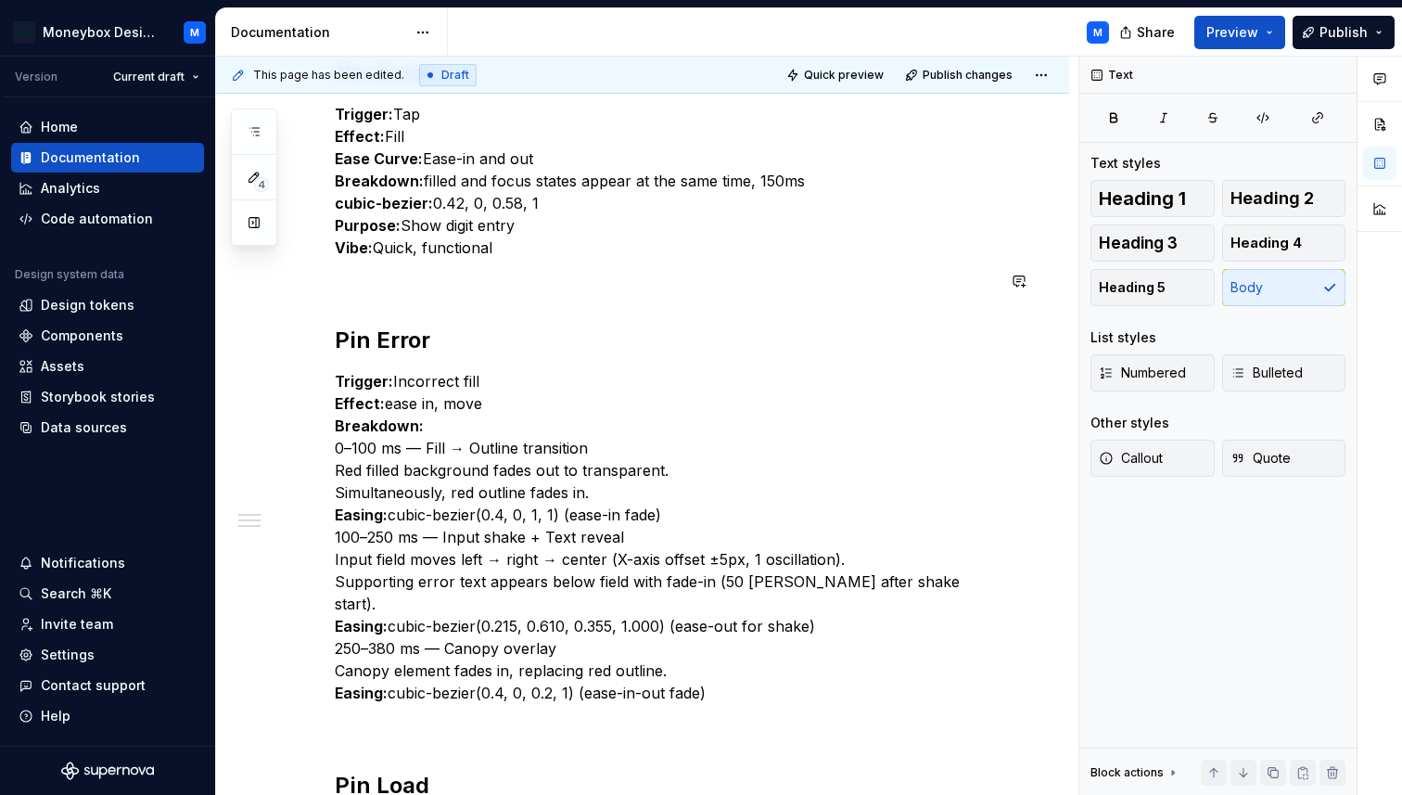
scroll to position [388, 0]
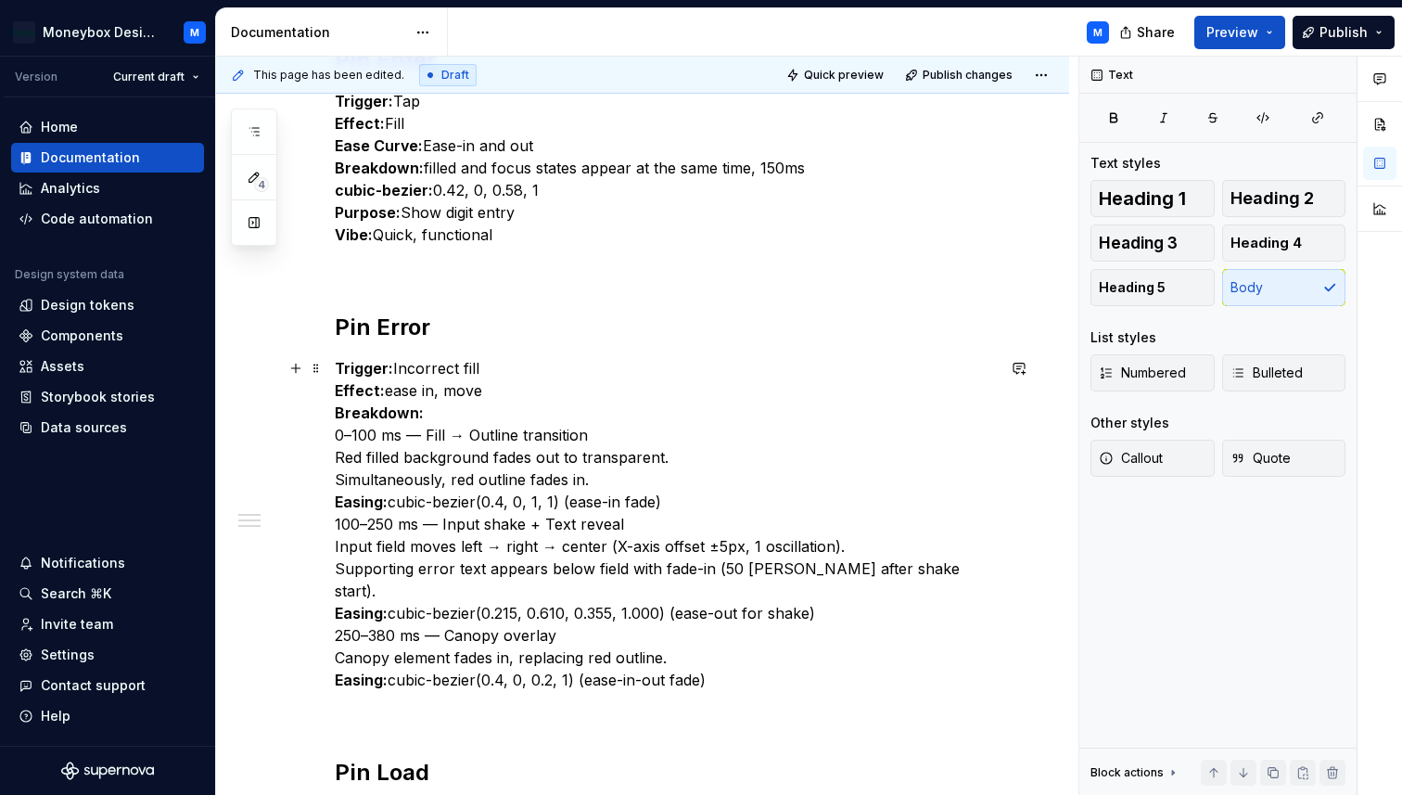
click at [430, 513] on p "Trigger: Incorrect fill Effect: ease in, move Breakdown: 0–100 ms — Fill → Outl…" at bounding box center [665, 524] width 660 height 334
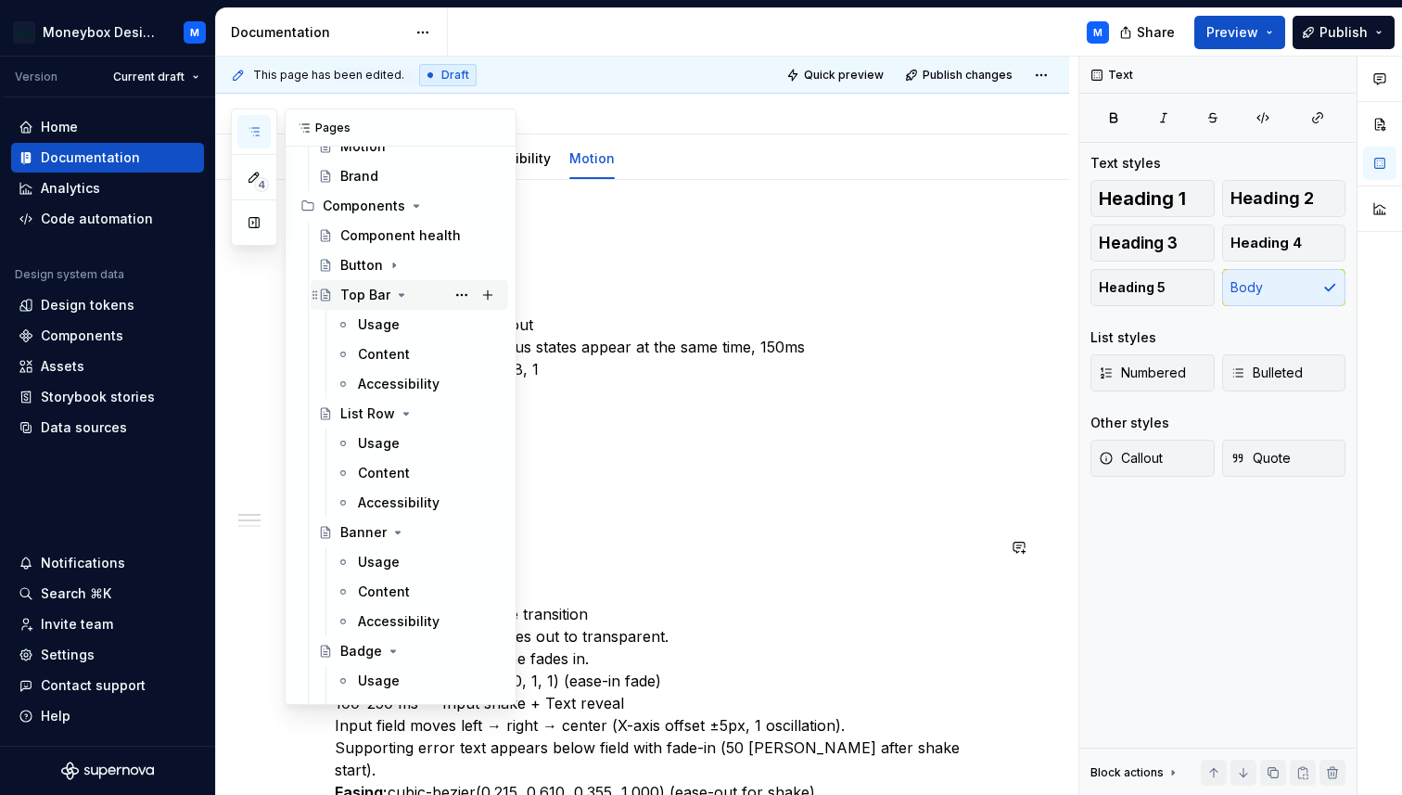
scroll to position [726, 0]
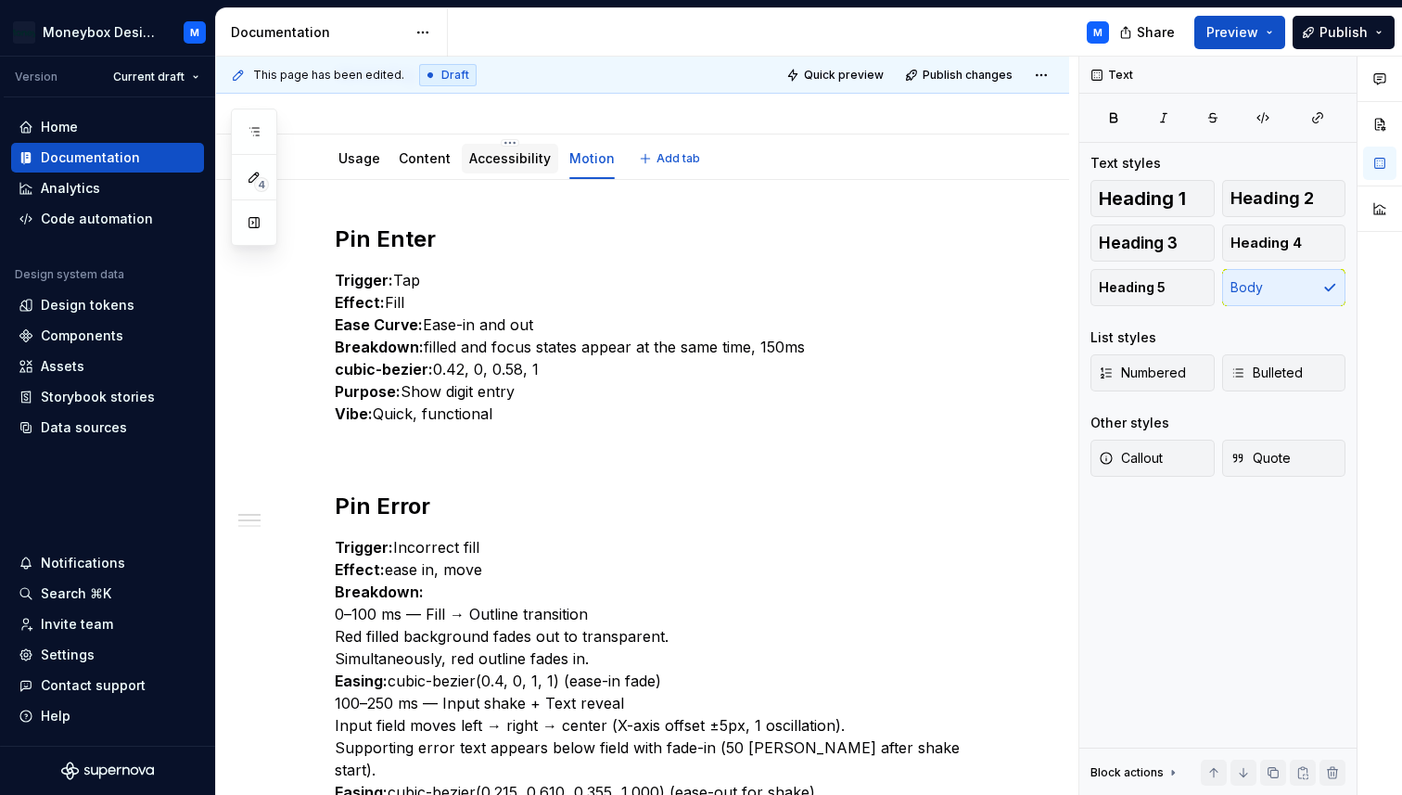
click at [538, 161] on link "Accessibility" at bounding box center [510, 158] width 82 height 16
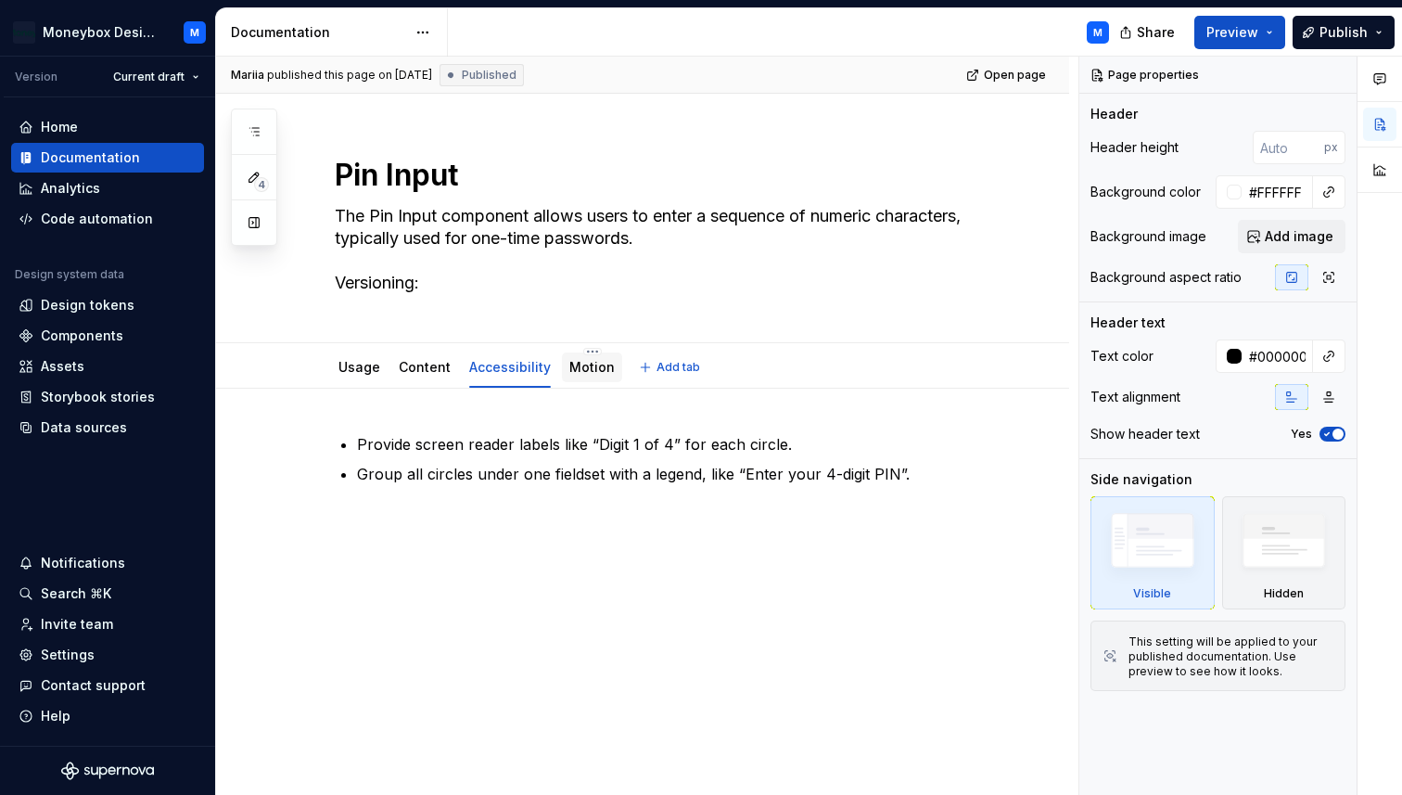
click at [594, 368] on link "Motion" at bounding box center [591, 367] width 45 height 16
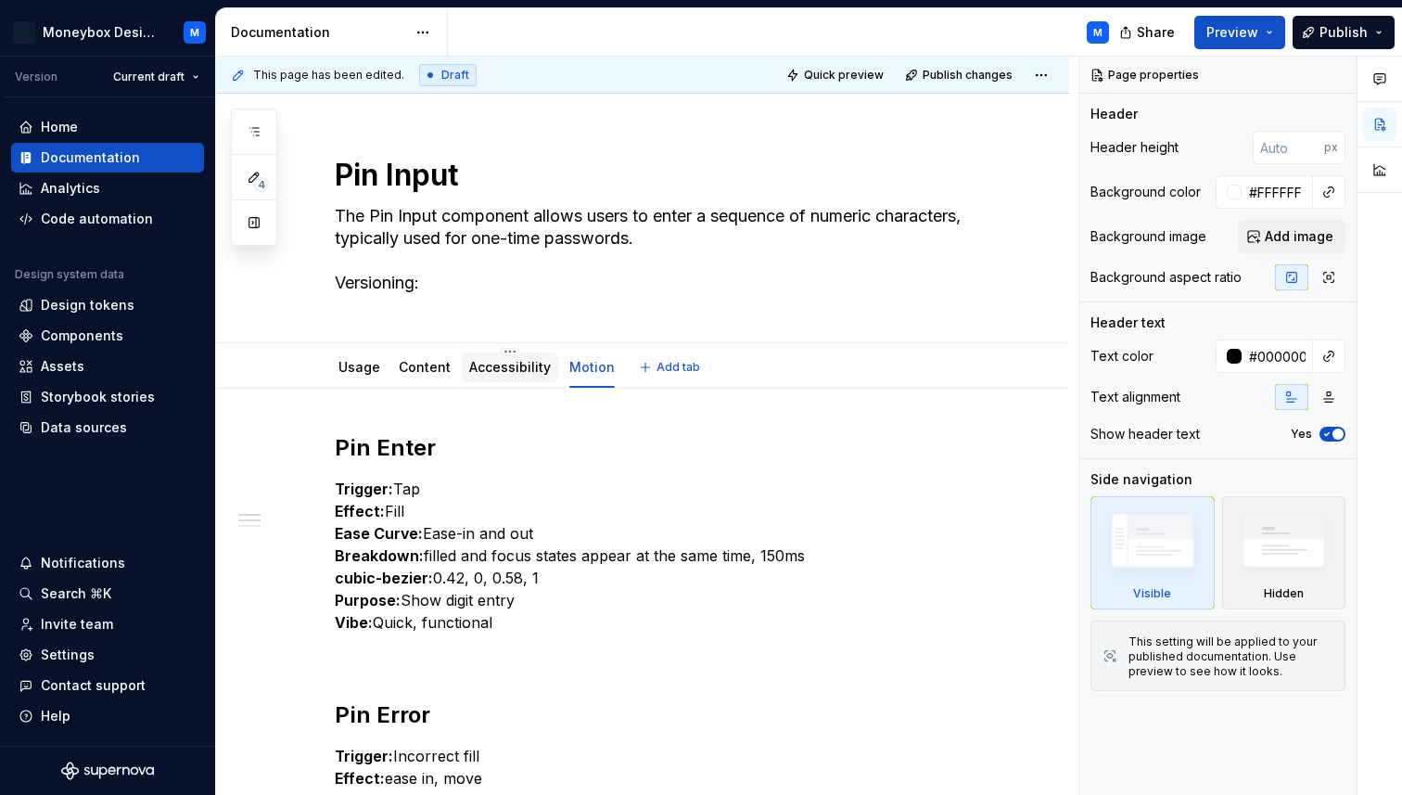
click at [511, 367] on link "Accessibility" at bounding box center [510, 367] width 82 height 16
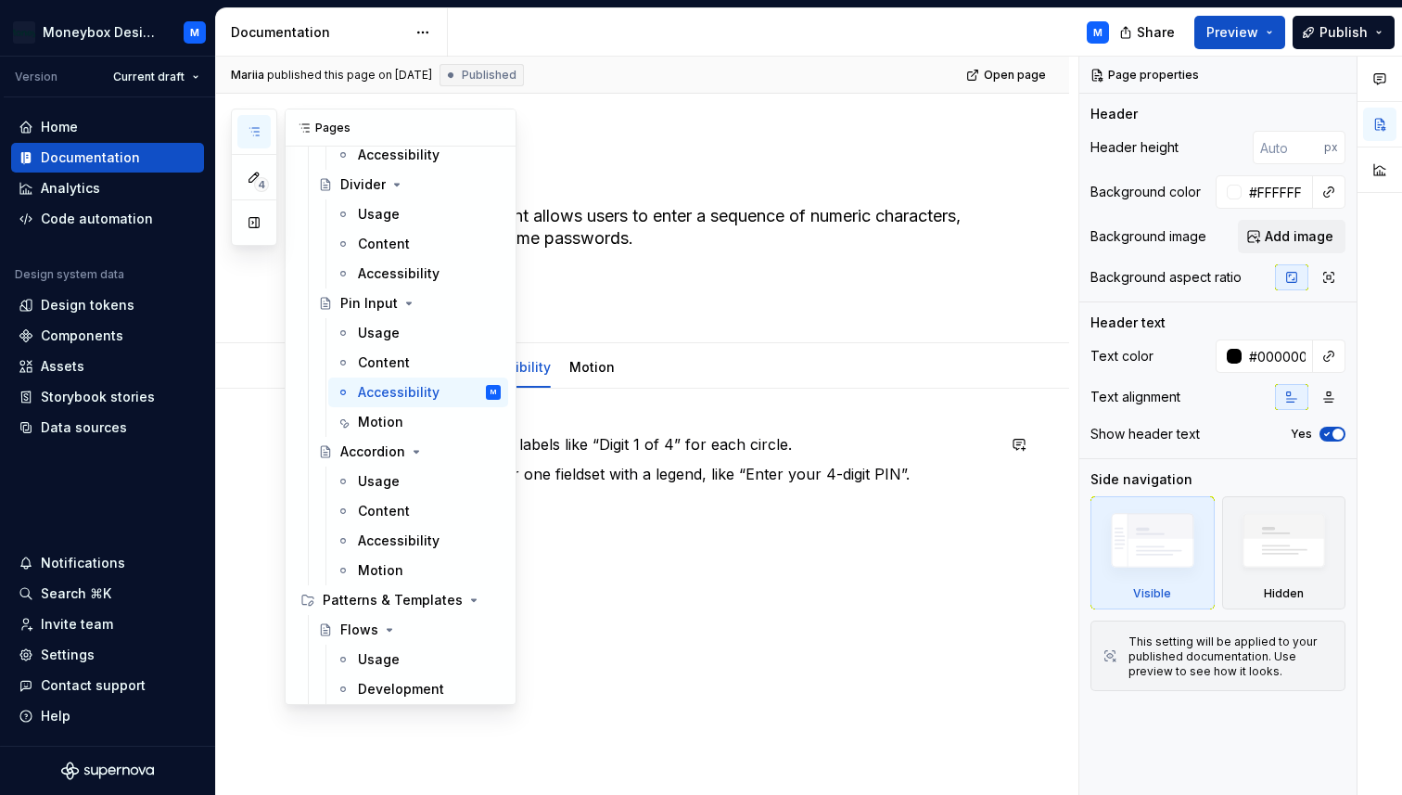
scroll to position [2138, 0]
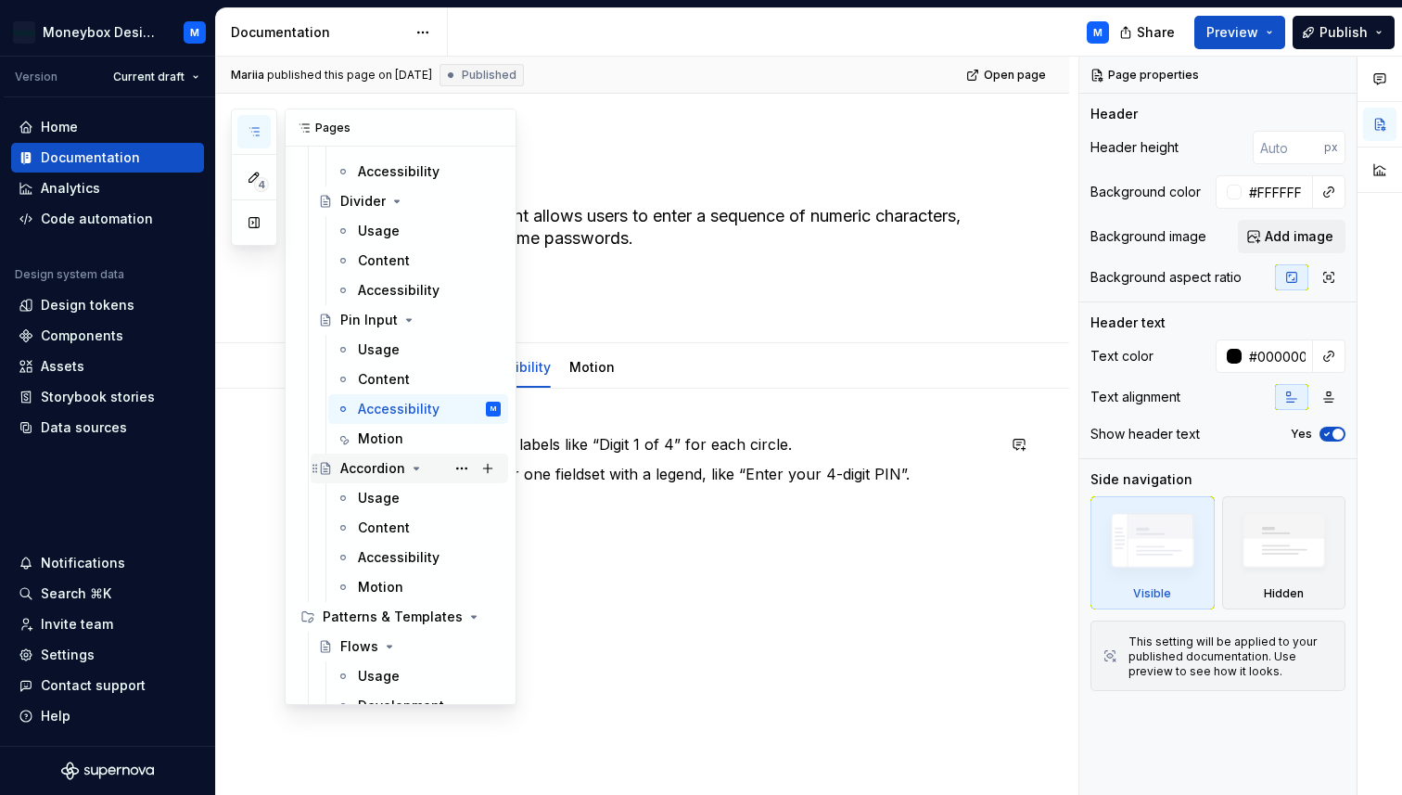
click at [360, 472] on div "Accordion" at bounding box center [372, 468] width 65 height 19
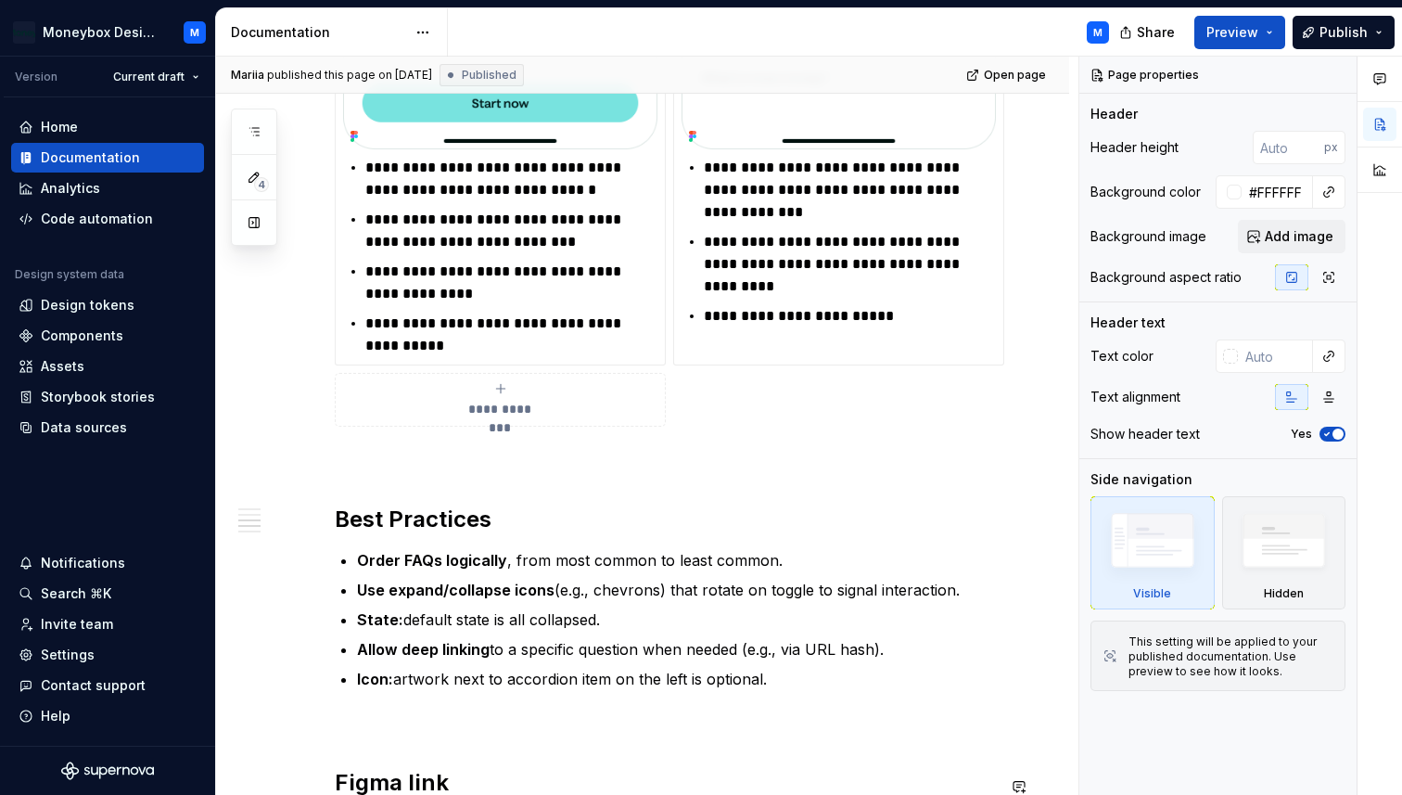
scroll to position [2922, 0]
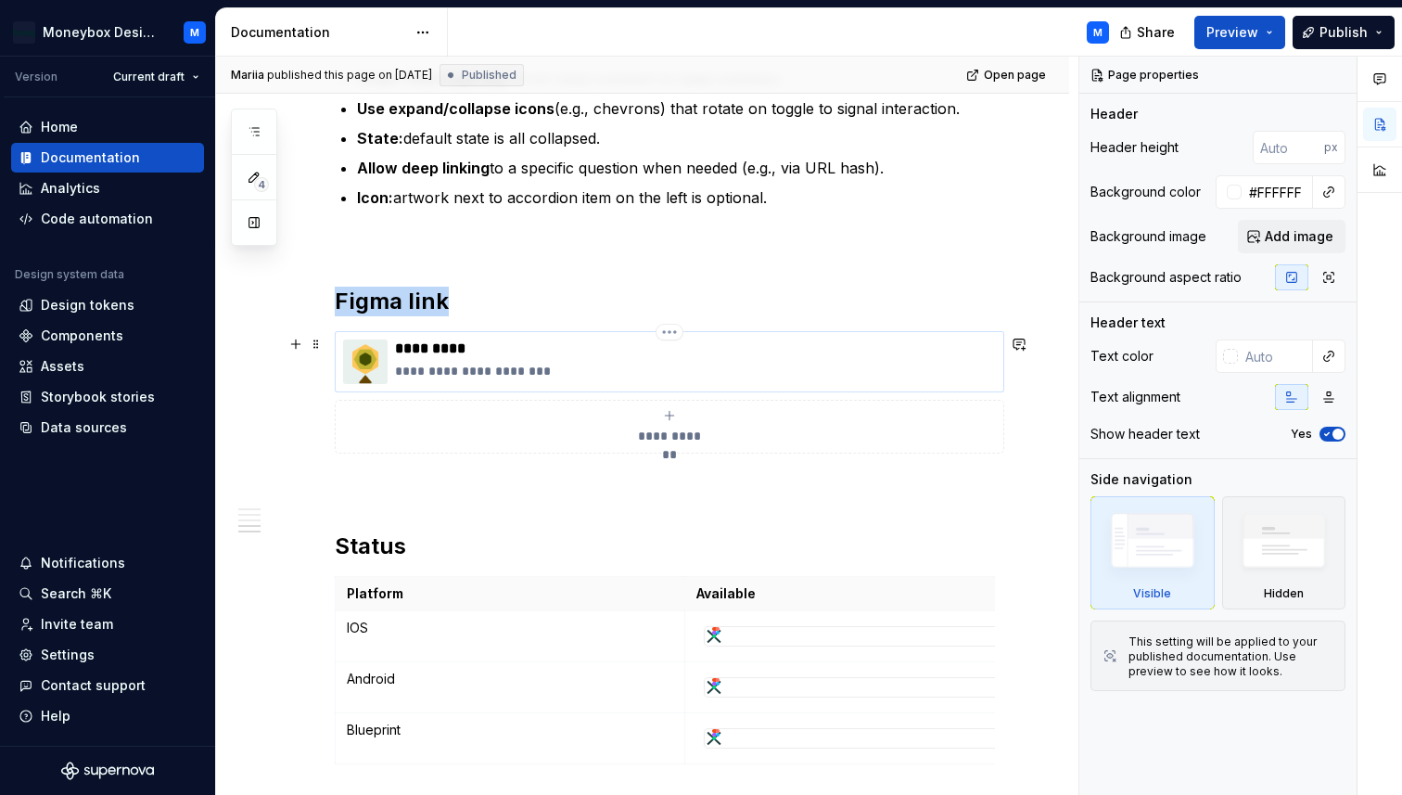
click at [357, 364] on img at bounding box center [365, 361] width 45 height 45
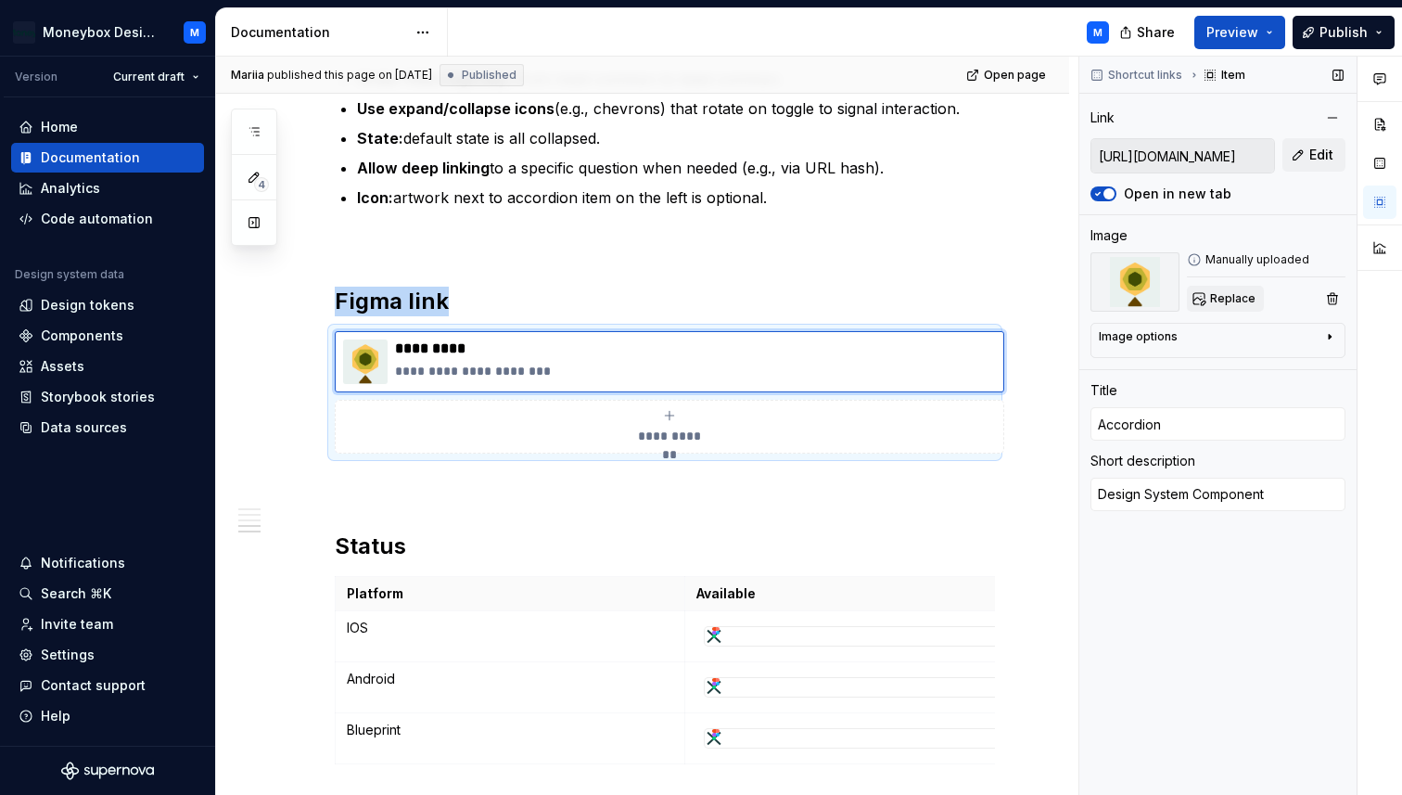
click at [1202, 300] on button "Replace" at bounding box center [1225, 299] width 77 height 26
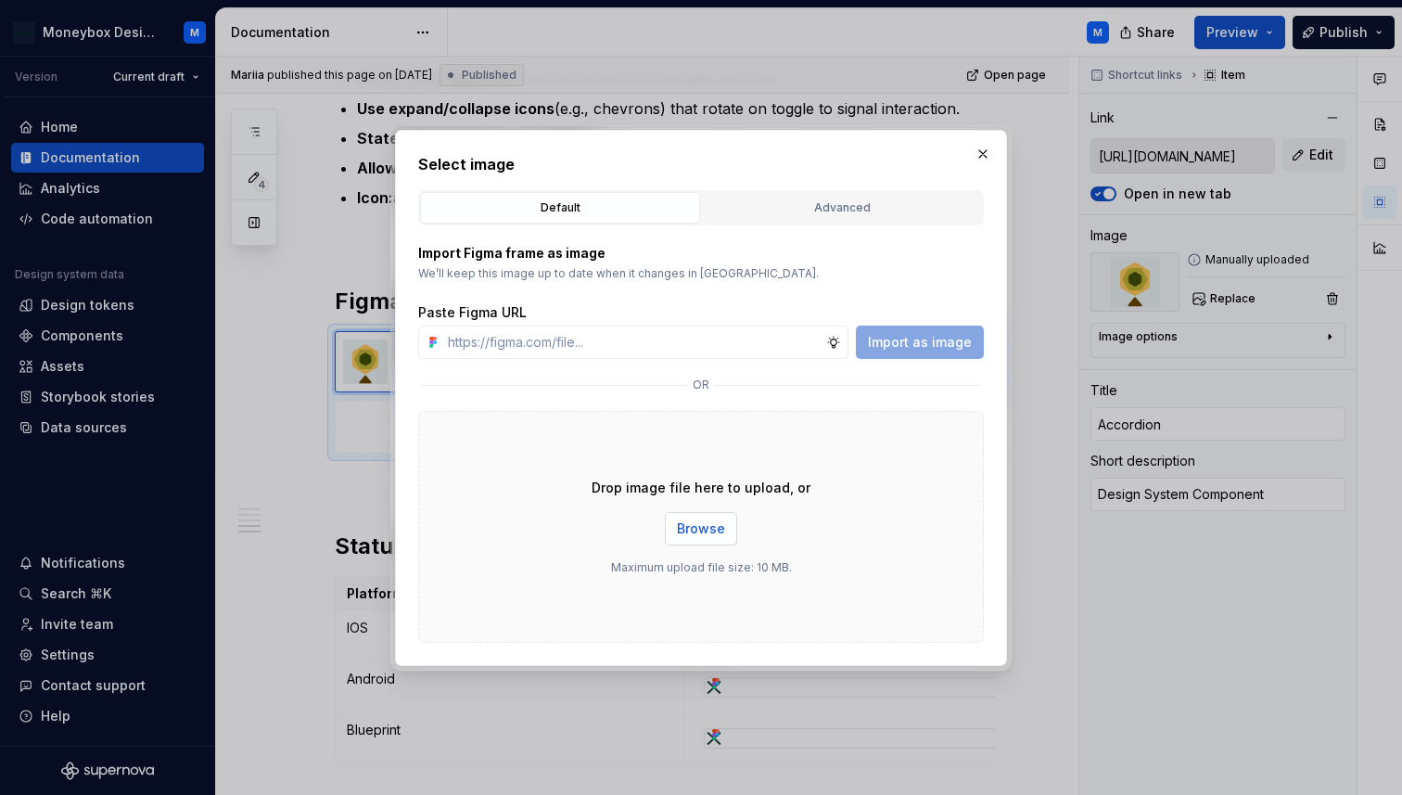
click at [700, 523] on span "Browse" at bounding box center [701, 528] width 48 height 19
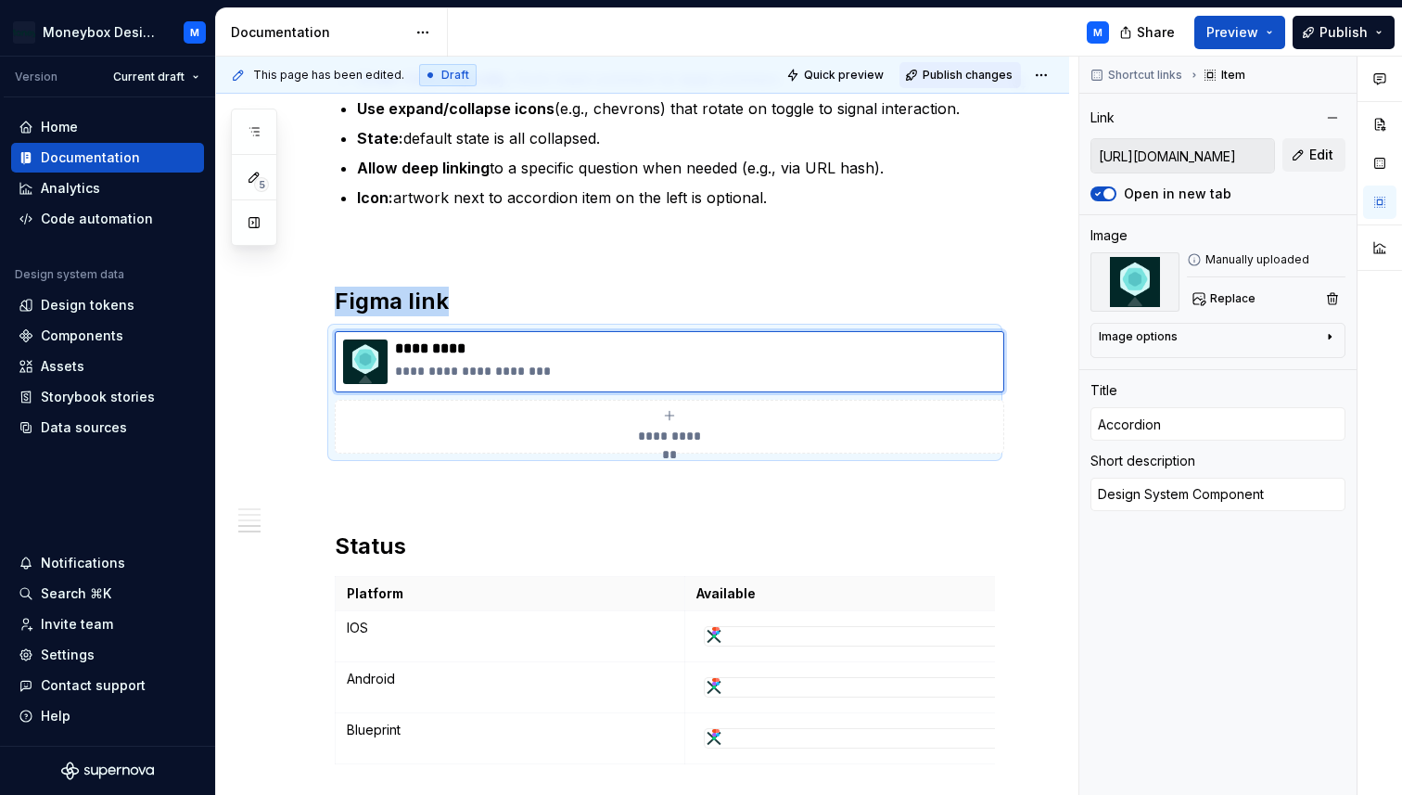
click at [967, 78] on span "Publish changes" at bounding box center [968, 75] width 90 height 15
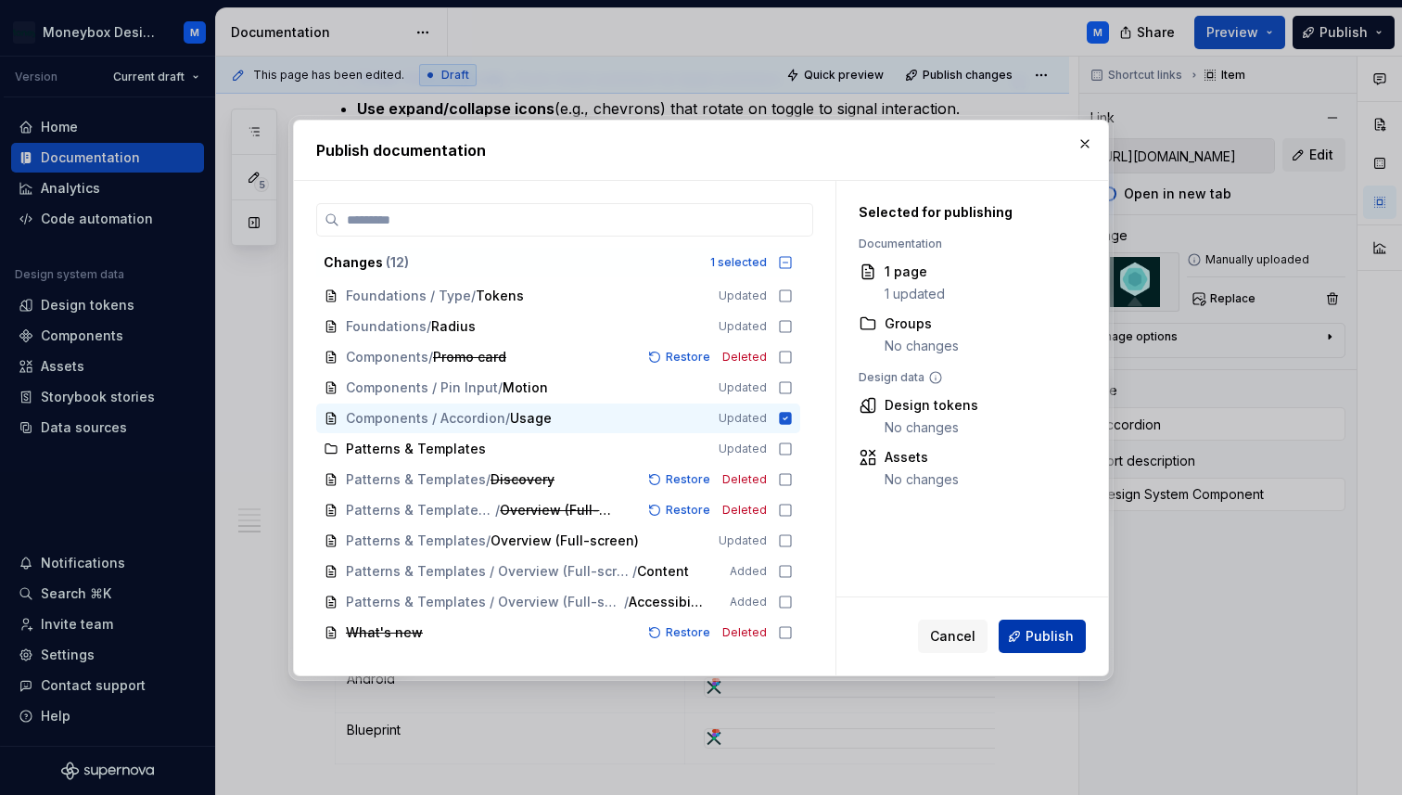
click at [1038, 643] on span "Publish" at bounding box center [1050, 636] width 48 height 19
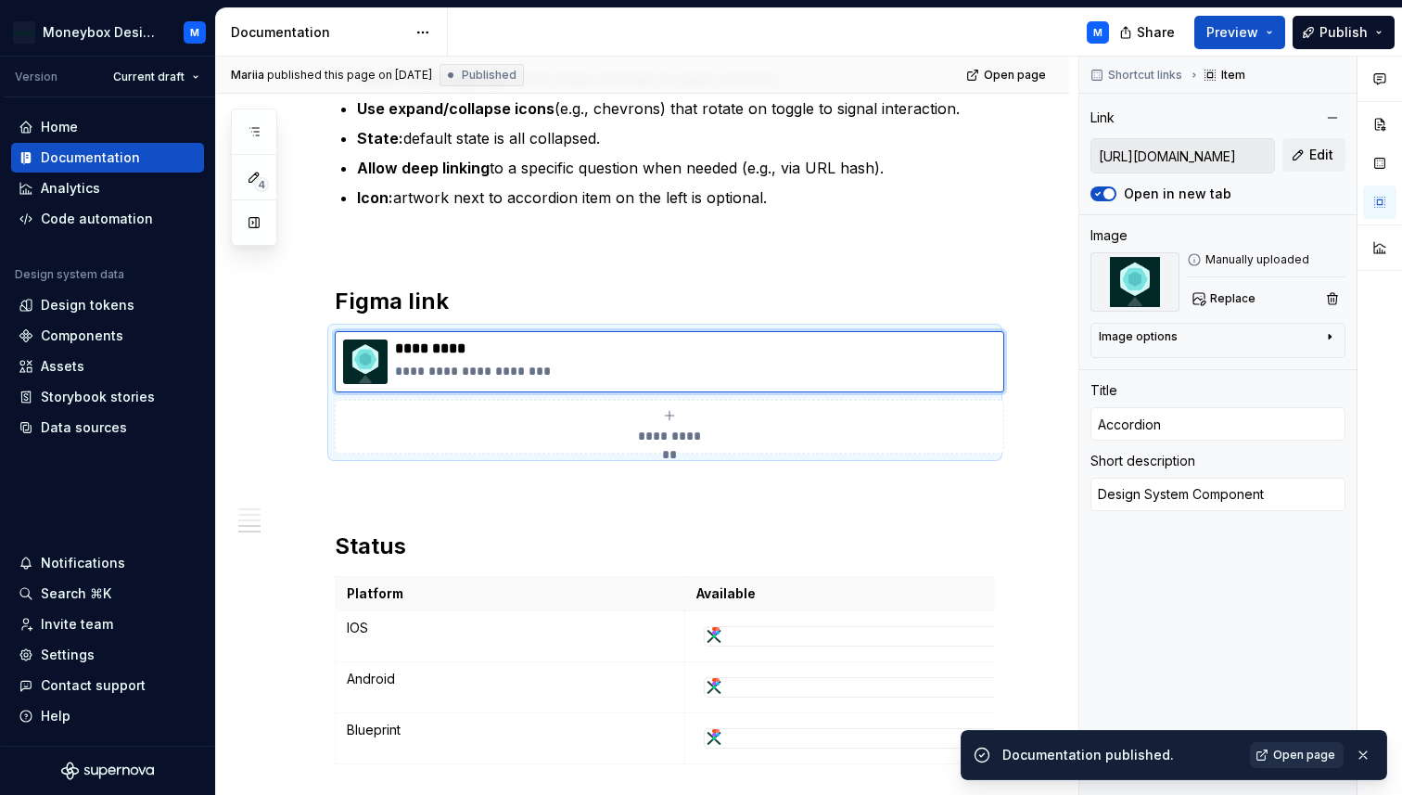
click at [1291, 757] on span "Open page" at bounding box center [1304, 754] width 62 height 15
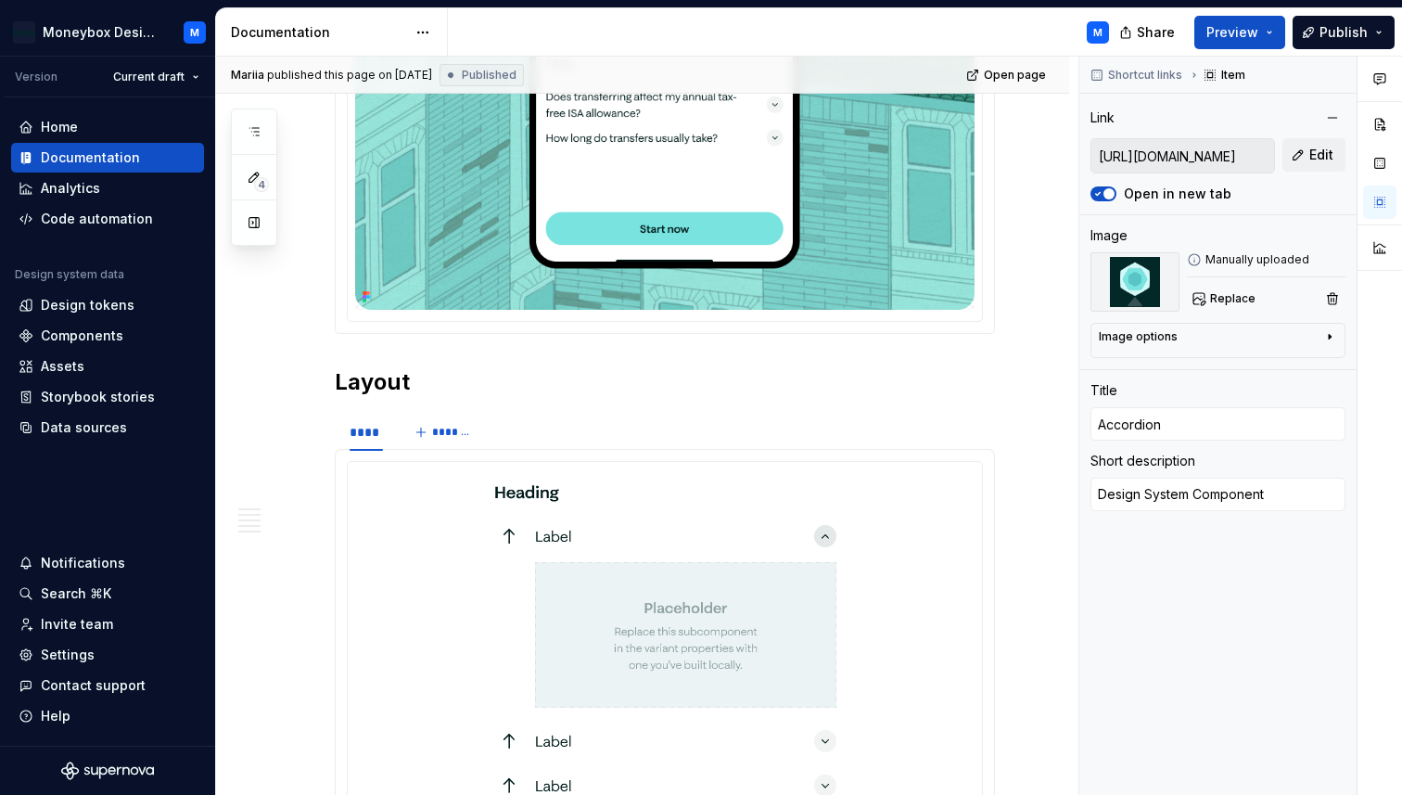
scroll to position [0, 0]
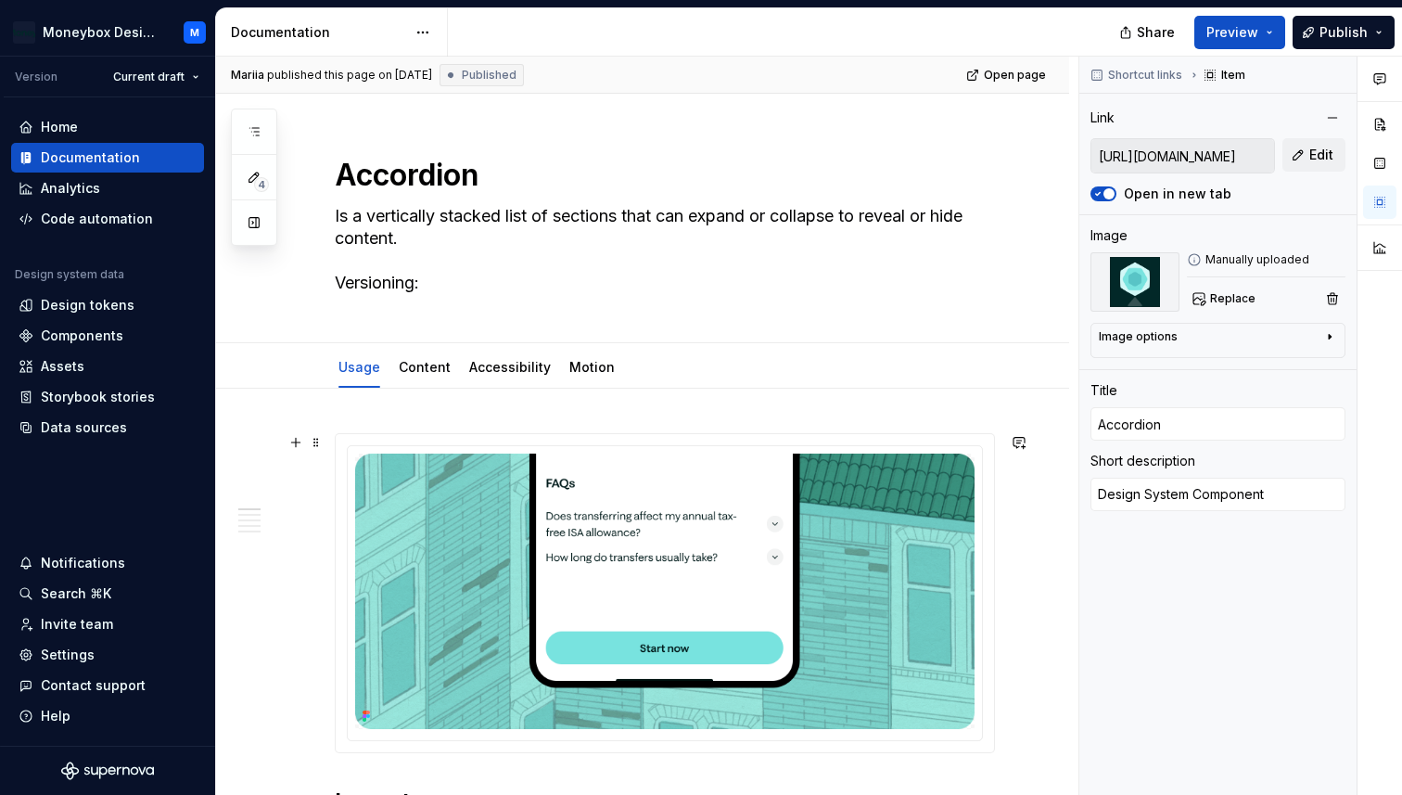
type textarea "*"
